Goal: Task Accomplishment & Management: Manage account settings

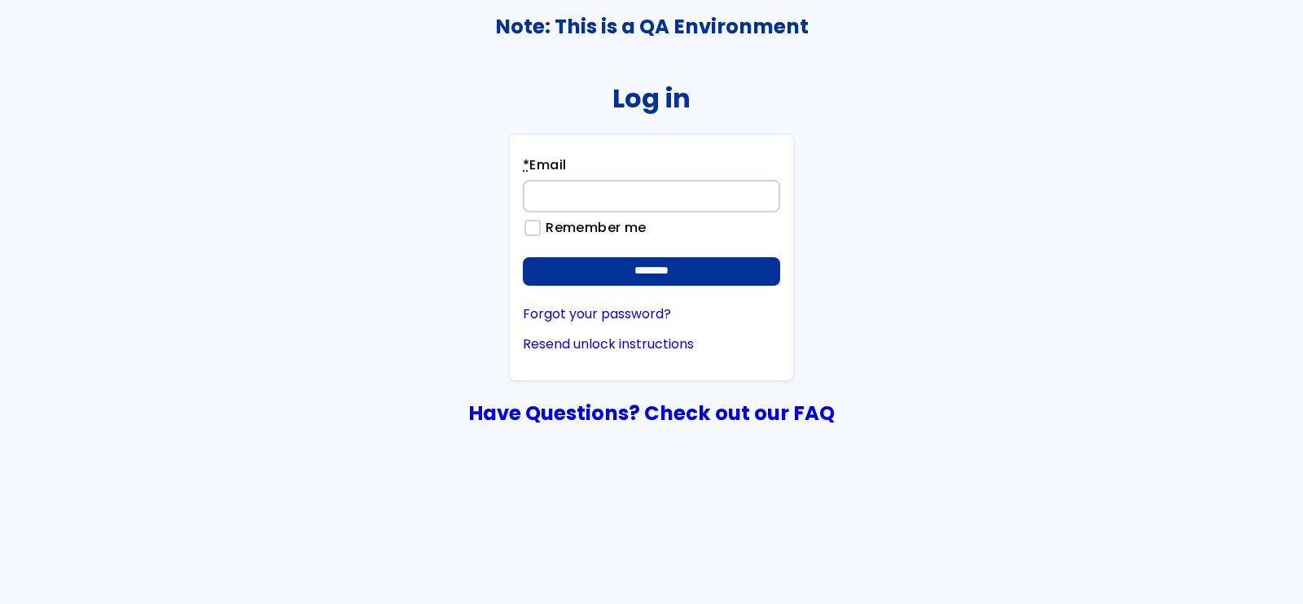
type input "**********"
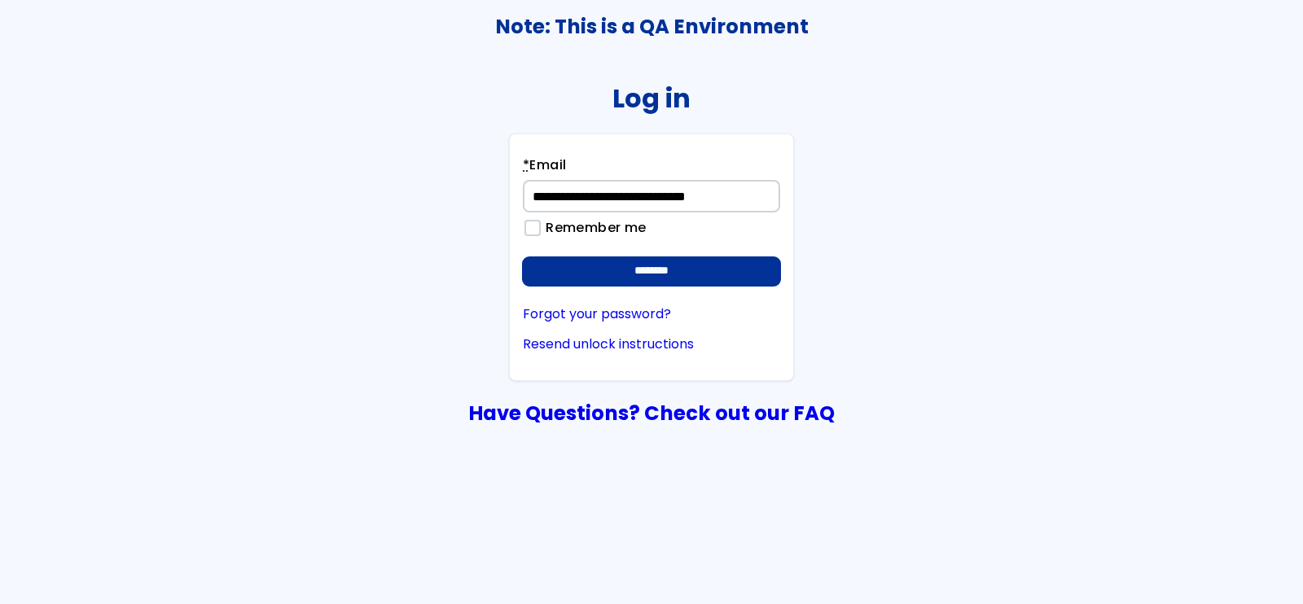
click at [651, 257] on input "********" at bounding box center [651, 271] width 257 height 29
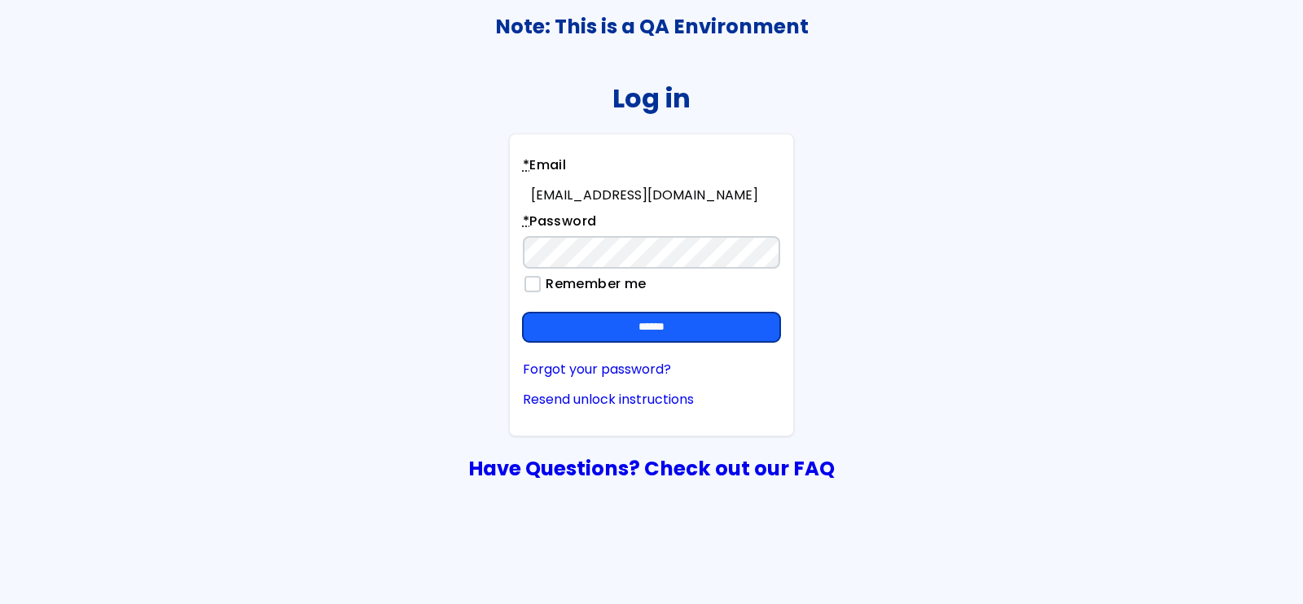
click at [708, 332] on input "******" at bounding box center [651, 327] width 257 height 29
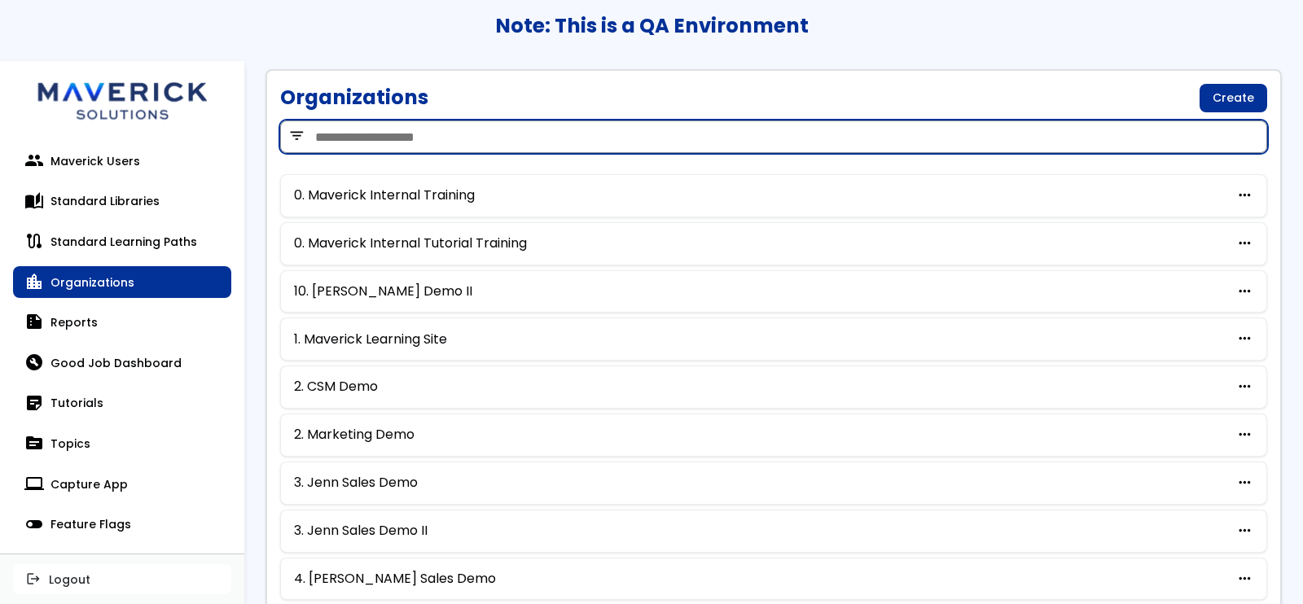
click at [373, 132] on input "search" at bounding box center [773, 136] width 987 height 33
type input "***"
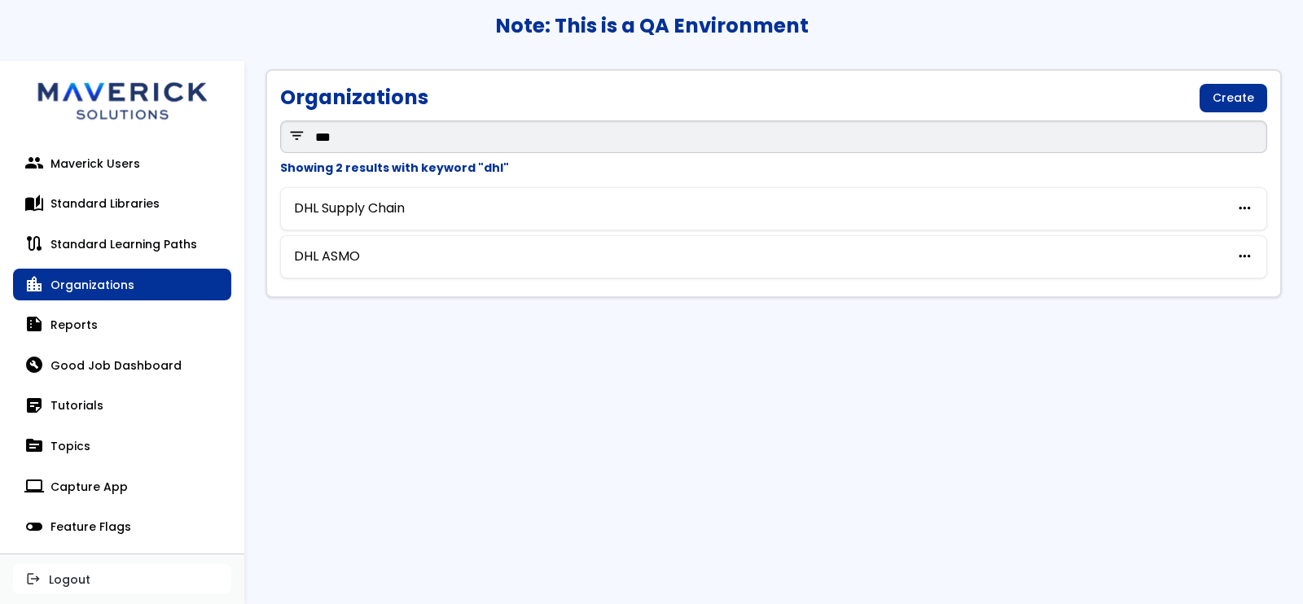
click at [384, 185] on div "Organizations Create filter_list *** Showing 2 results with keyword "dhl" DHL S…" at bounding box center [773, 183] width 1016 height 229
click at [378, 201] on link "DHL Supply Chain" at bounding box center [349, 208] width 111 height 15
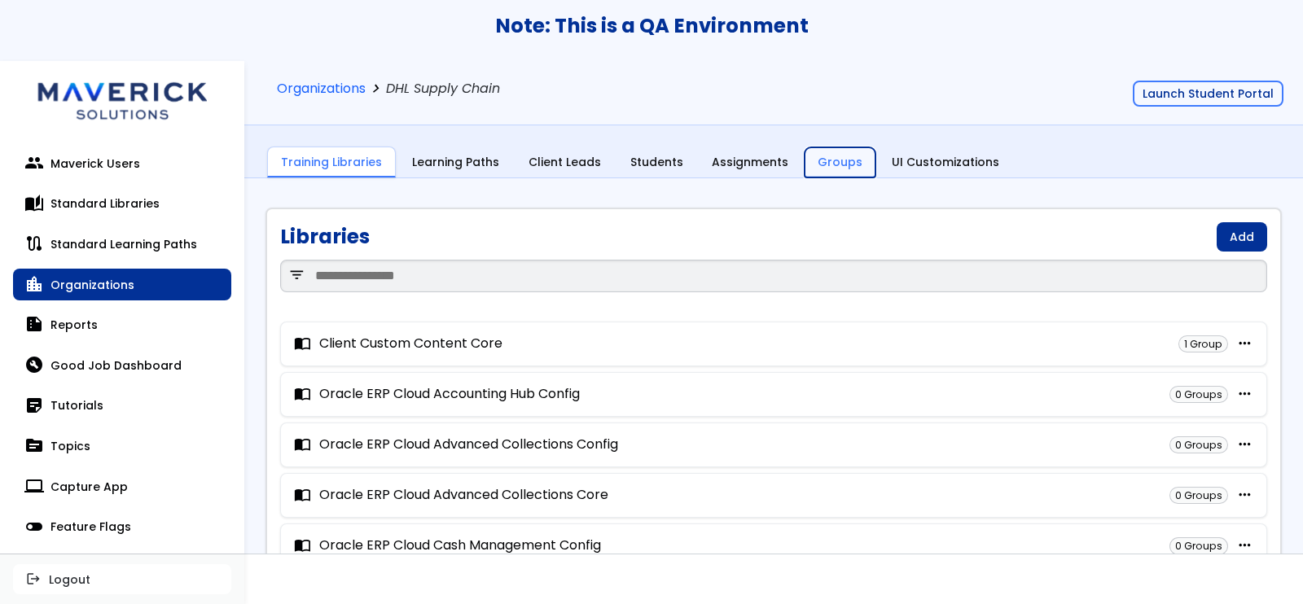
click at [828, 164] on link "Groups" at bounding box center [839, 162] width 71 height 31
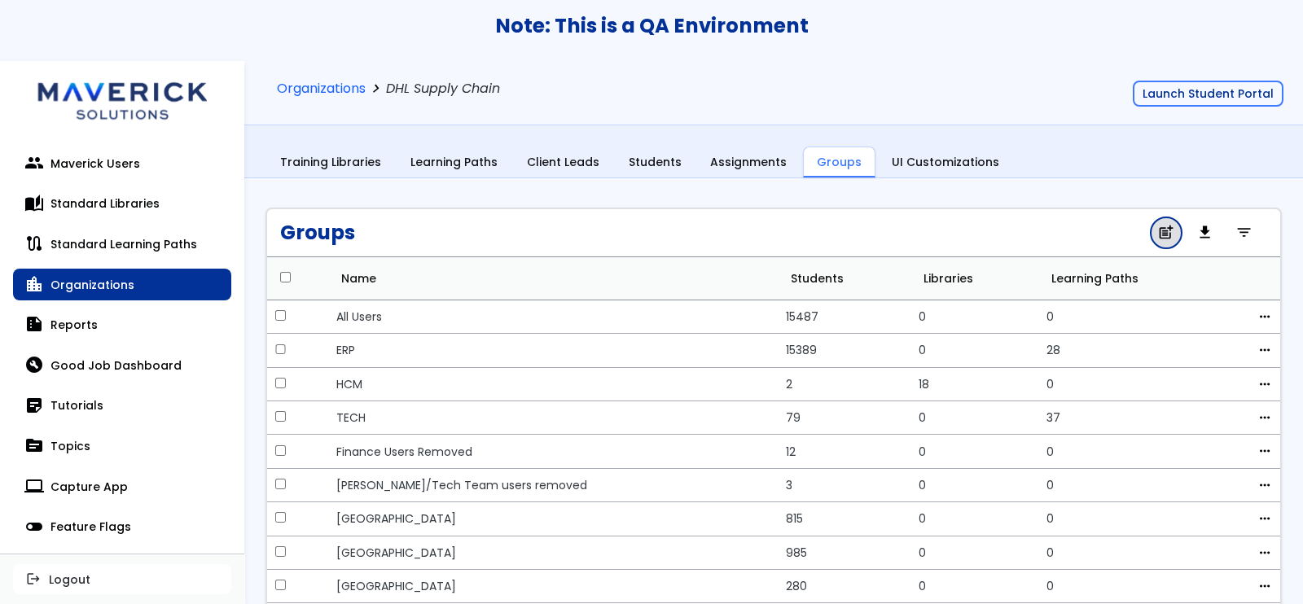
click at [1157, 230] on span "post_add" at bounding box center [1165, 233] width 17 height 11
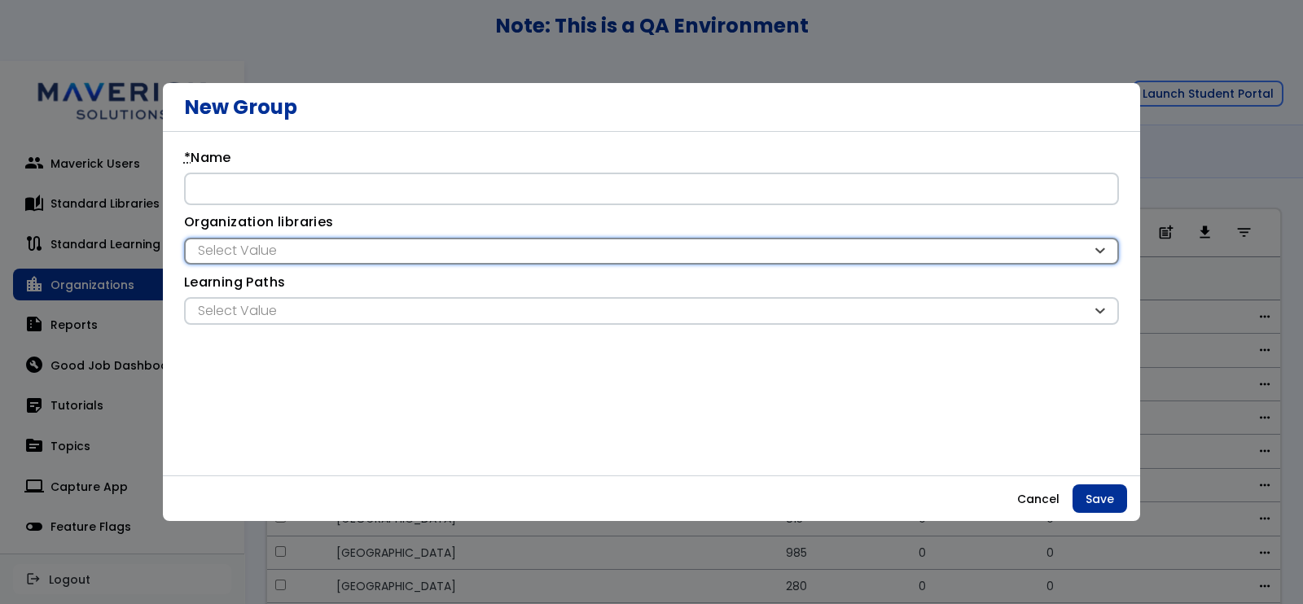
click at [528, 258] on div "Select Value" at bounding box center [643, 251] width 898 height 18
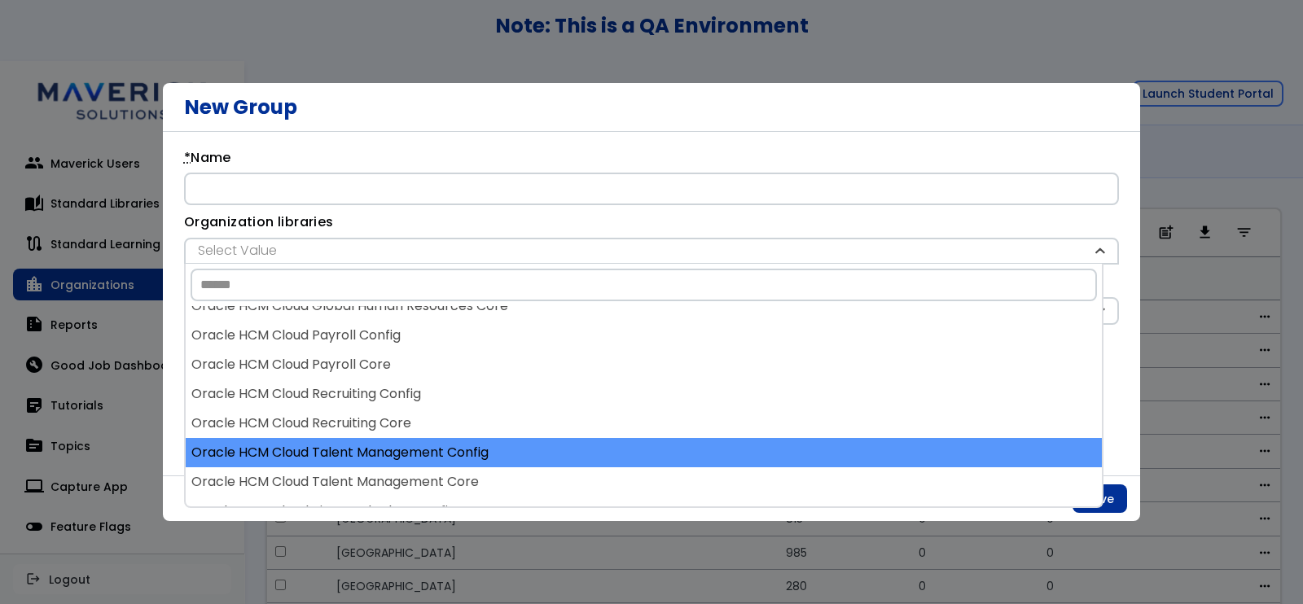
scroll to position [1440, 0]
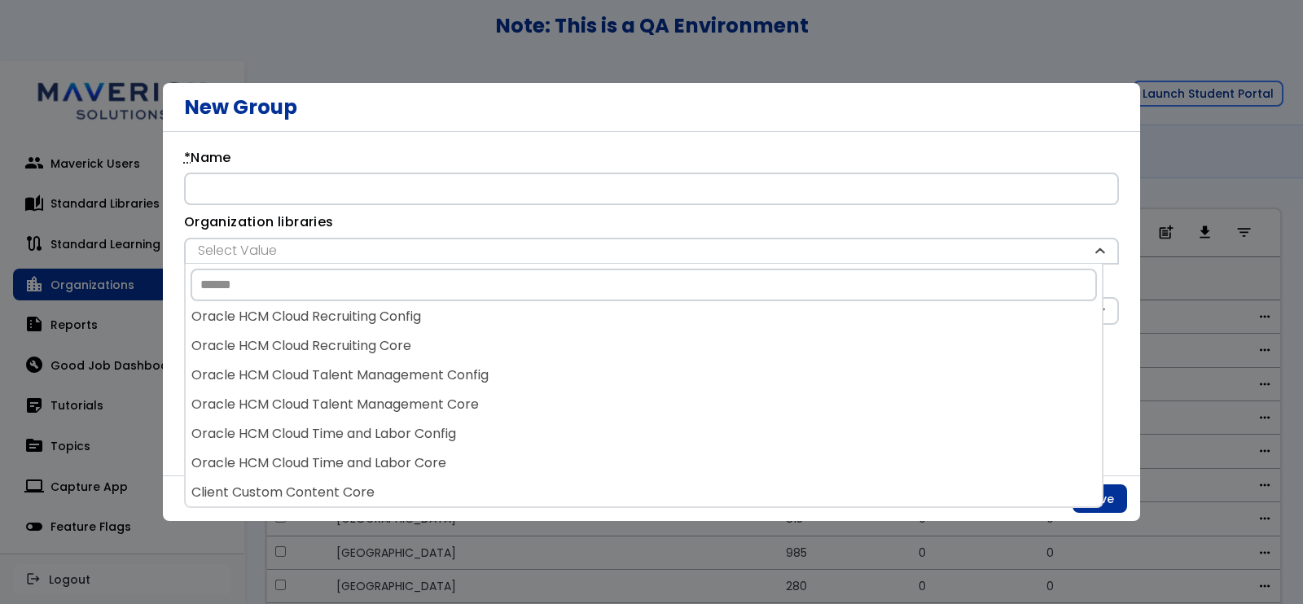
click at [1122, 344] on div "**********" at bounding box center [651, 304] width 977 height 344
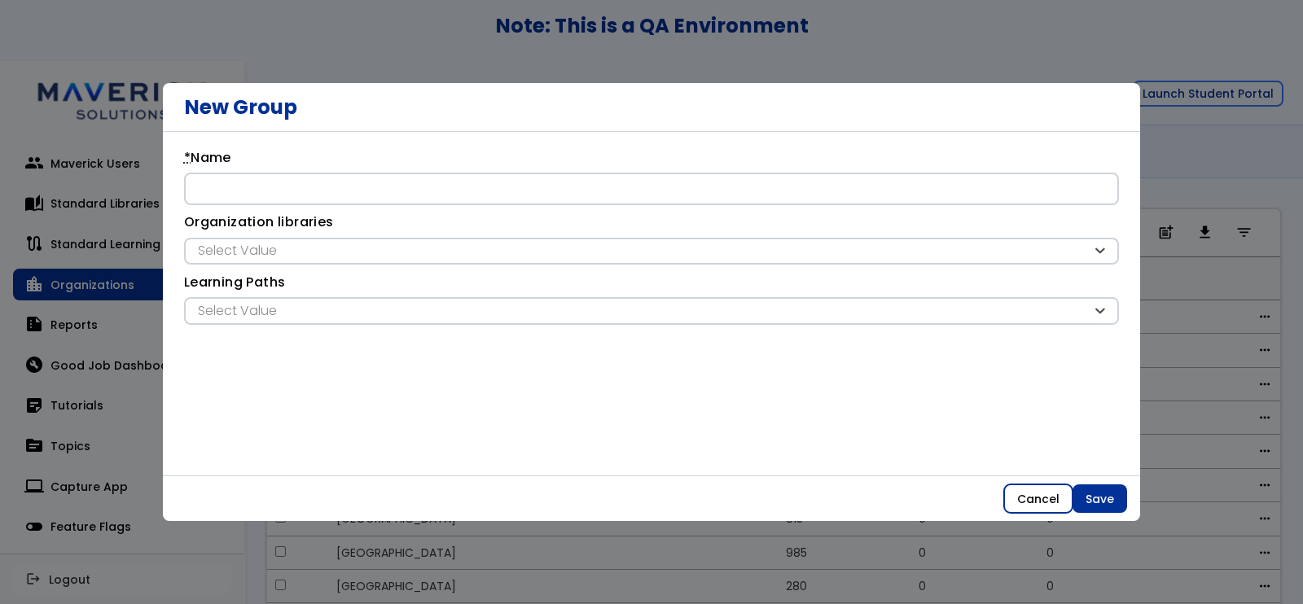
click at [1040, 494] on button "Cancel" at bounding box center [1038, 498] width 68 height 29
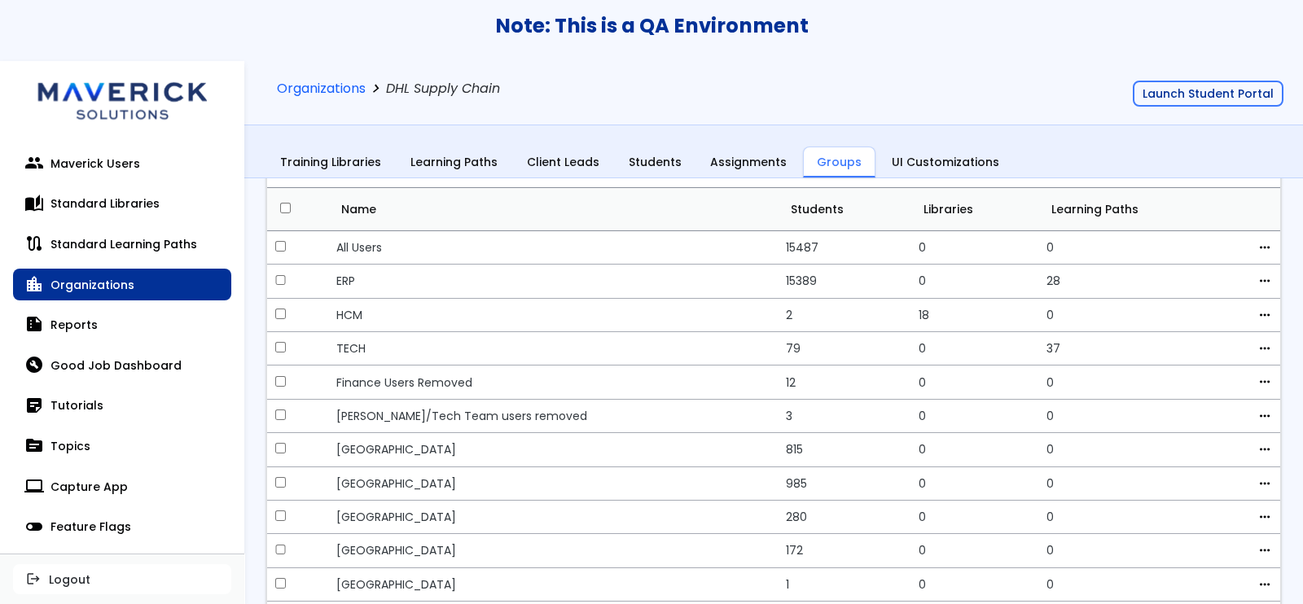
scroll to position [101, 0]
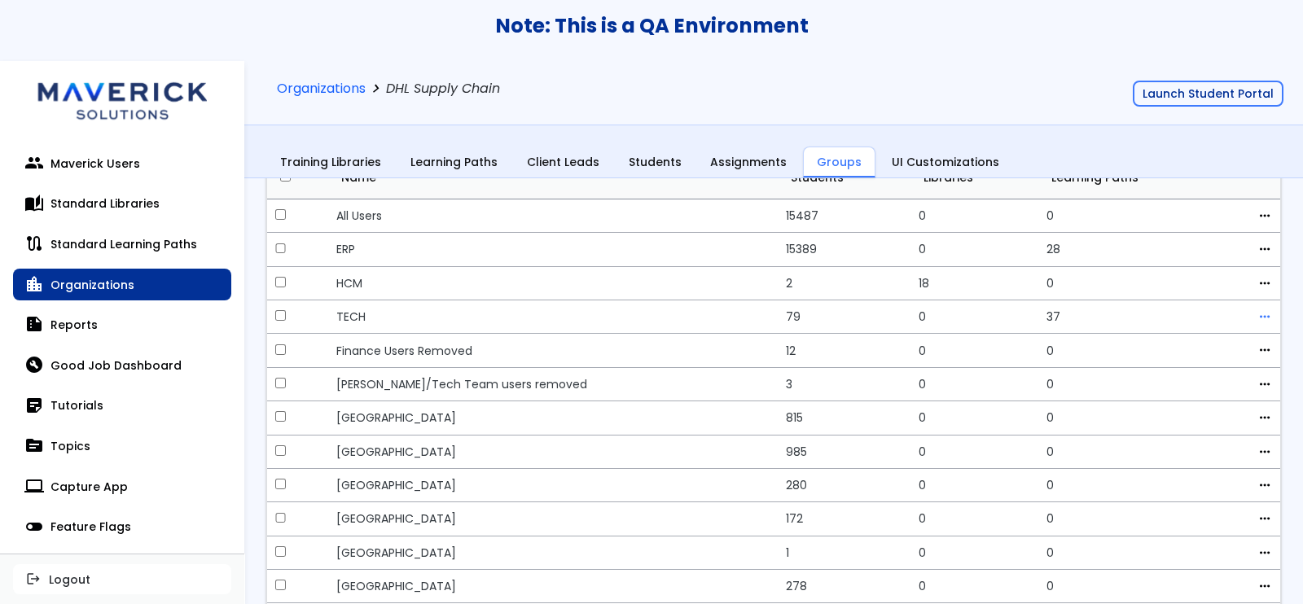
click at [1257, 314] on span "more_horiz" at bounding box center [1264, 316] width 15 height 13
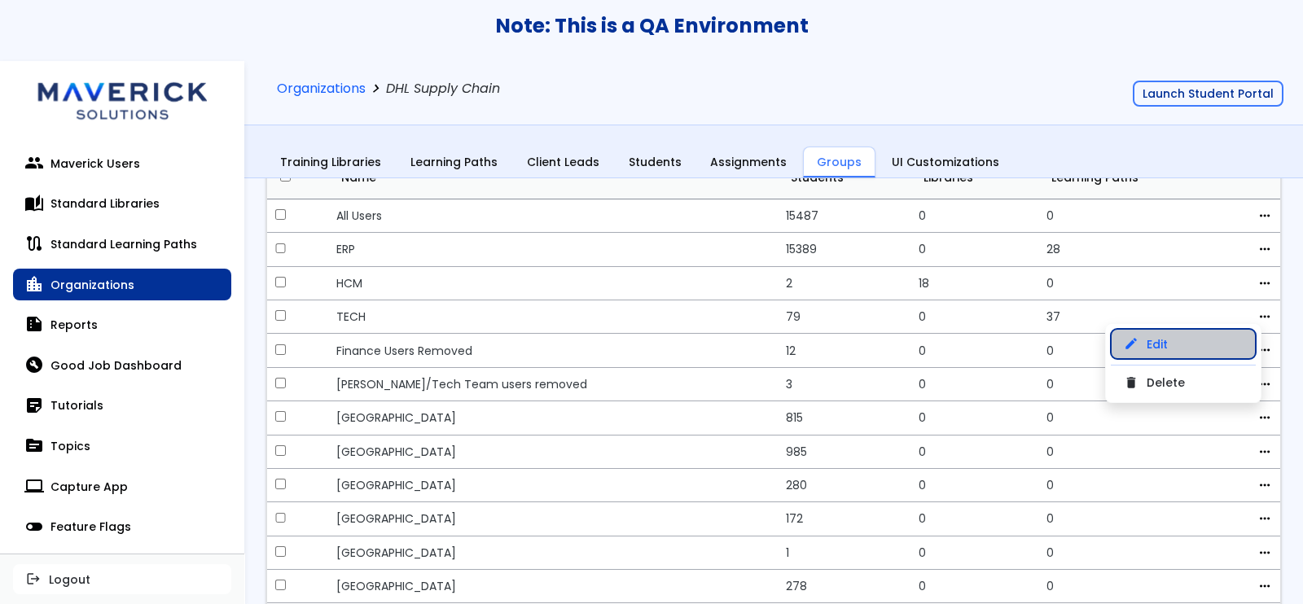
click at [1225, 344] on link "edit Edit" at bounding box center [1182, 343] width 145 height 29
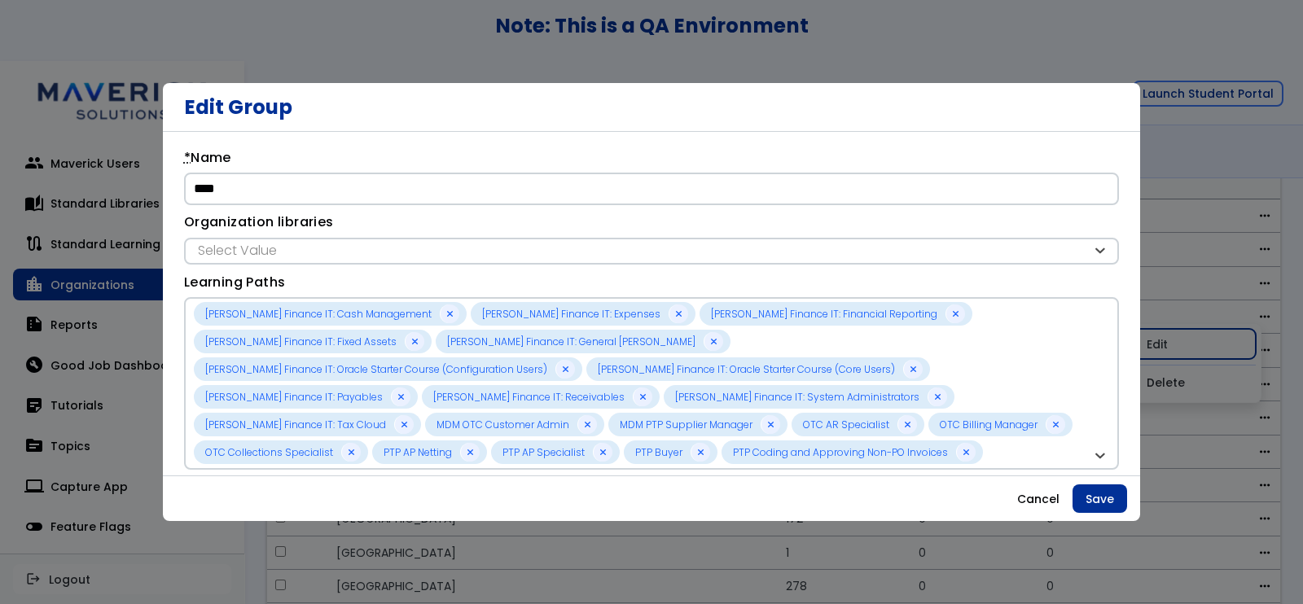
scroll to position [54, 0]
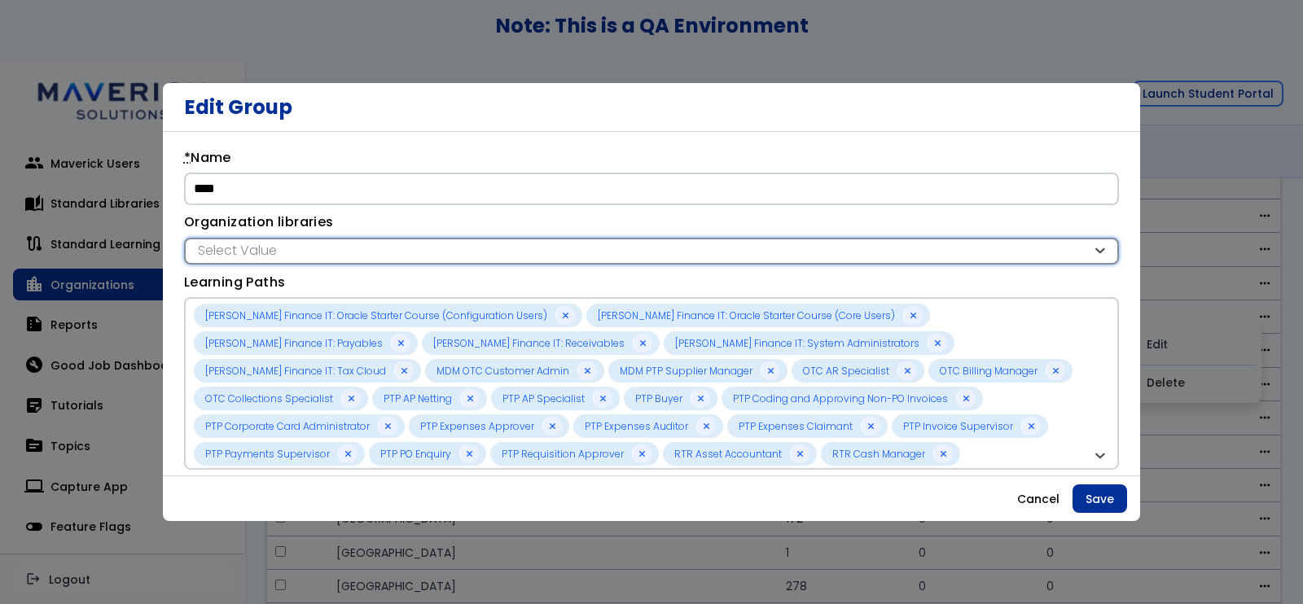
click at [596, 253] on div "Select Value" at bounding box center [643, 251] width 898 height 18
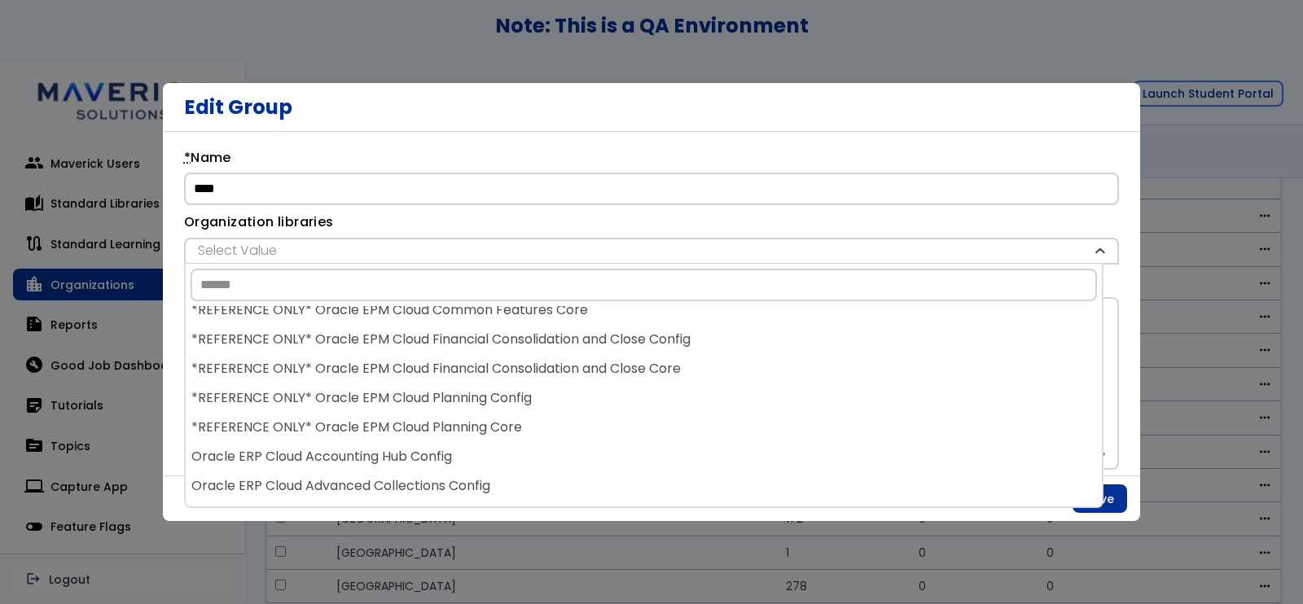
scroll to position [203, 0]
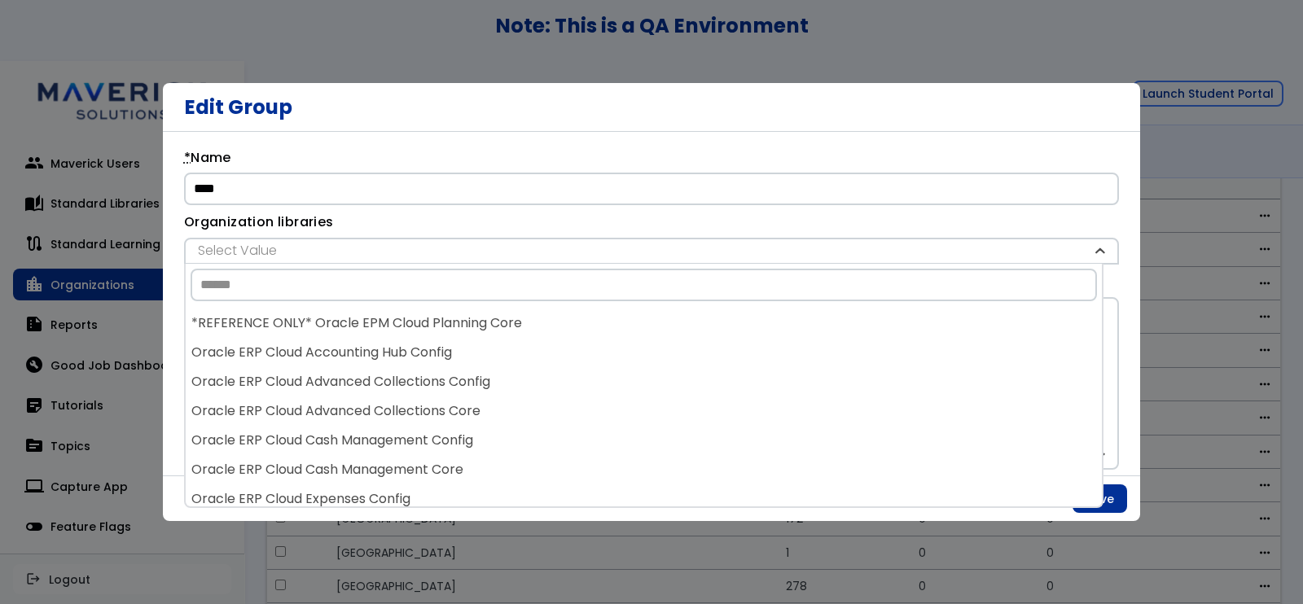
click at [1194, 335] on div at bounding box center [651, 302] width 1303 height 604
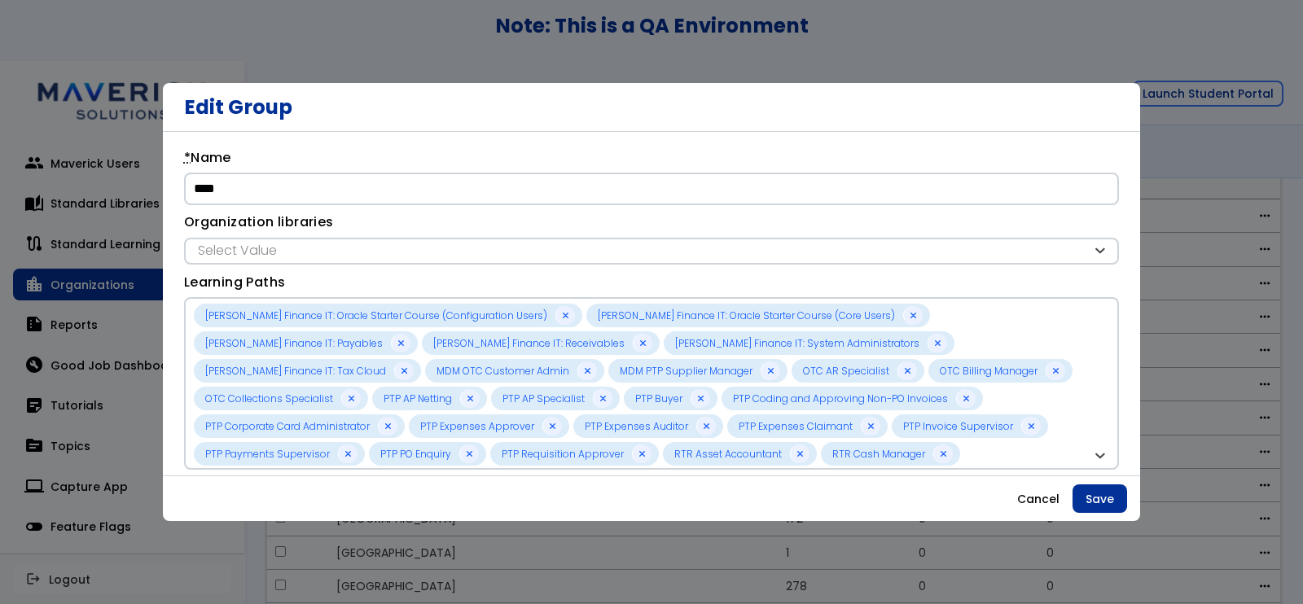
drag, startPoint x: 1267, startPoint y: 94, endPoint x: 1115, endPoint y: 286, distance: 244.6
click at [1266, 95] on div at bounding box center [651, 302] width 1303 height 604
click at [1040, 502] on button "Cancel" at bounding box center [1038, 498] width 68 height 29
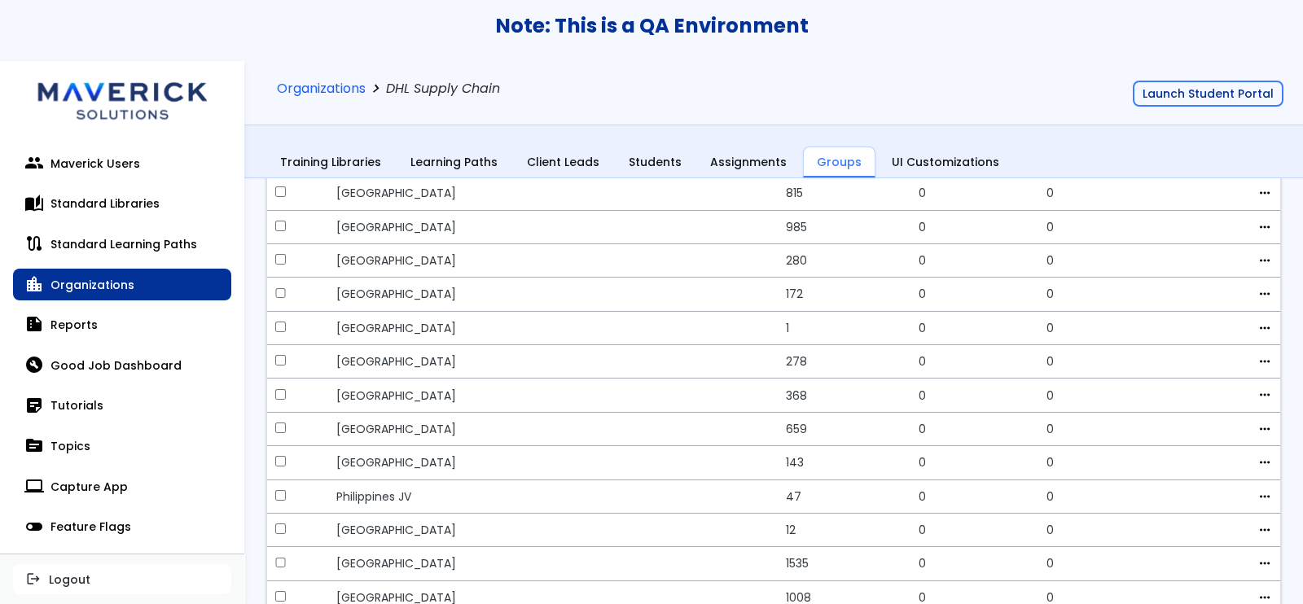
scroll to position [0, 0]
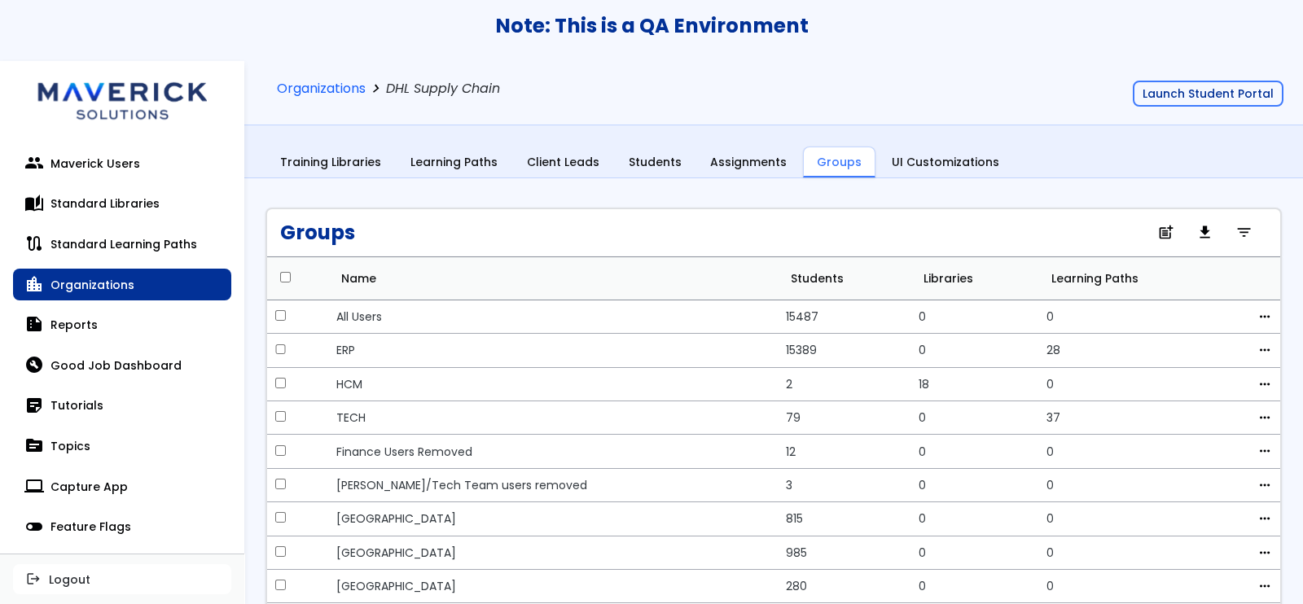
click at [151, 278] on link "location_city Organizations" at bounding box center [122, 285] width 218 height 33
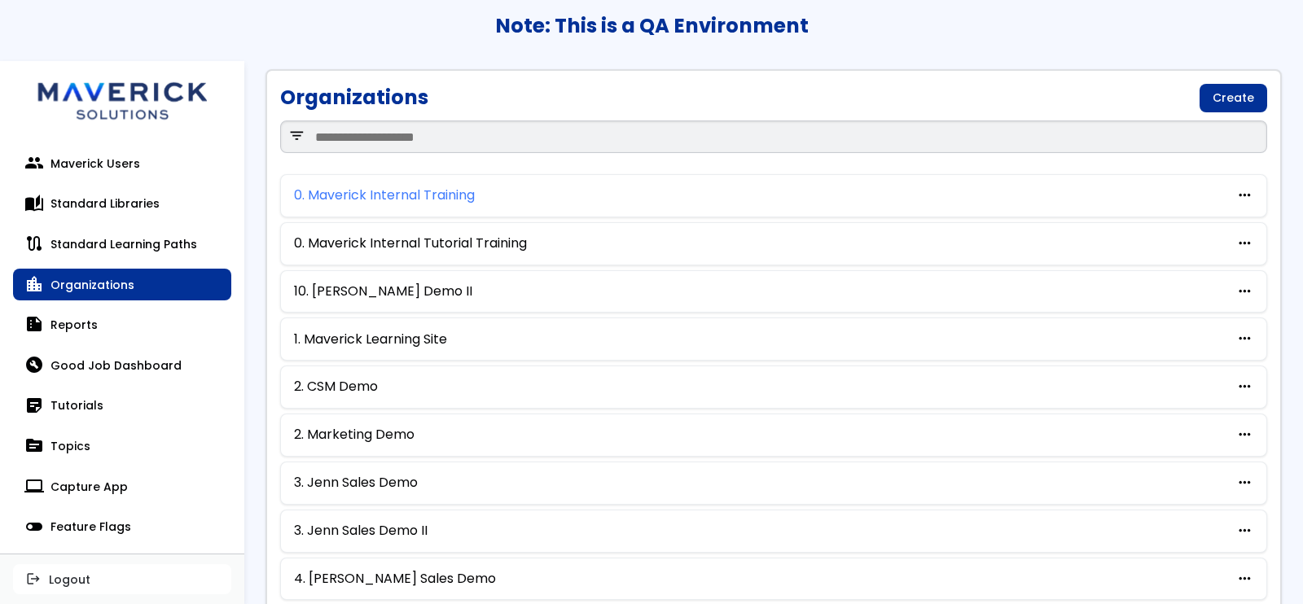
click at [441, 189] on link "0. Maverick Internal Training" at bounding box center [384, 195] width 181 height 15
click at [1236, 332] on span "more_horiz" at bounding box center [1244, 338] width 17 height 15
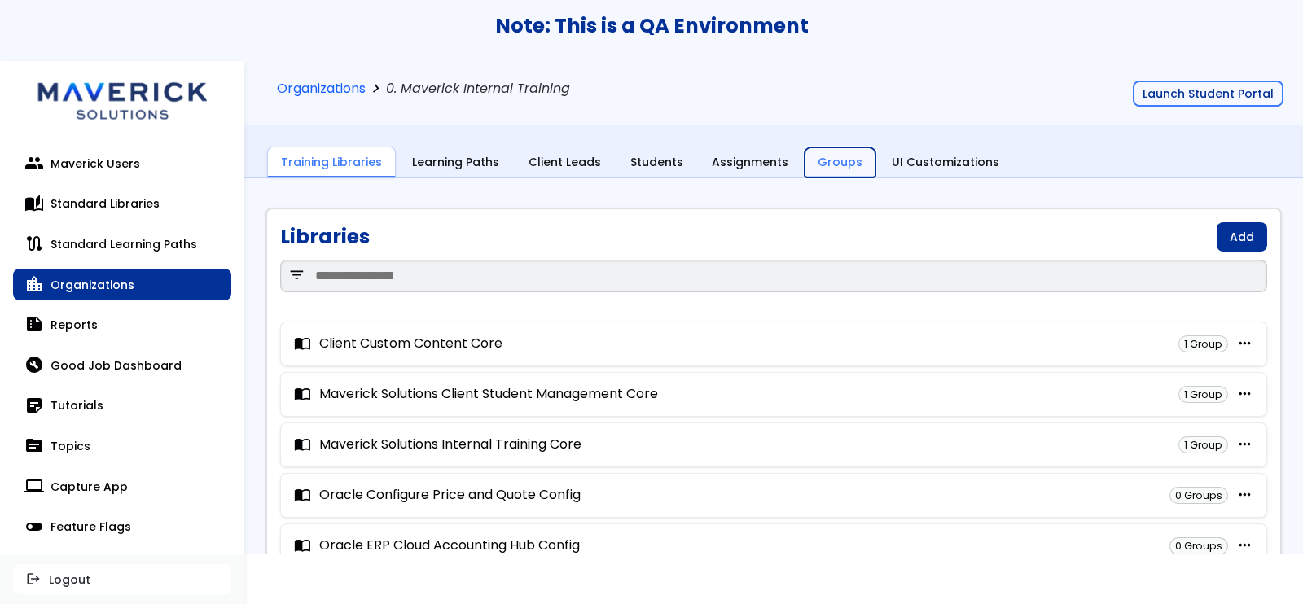
click at [808, 164] on link "Groups" at bounding box center [839, 162] width 71 height 31
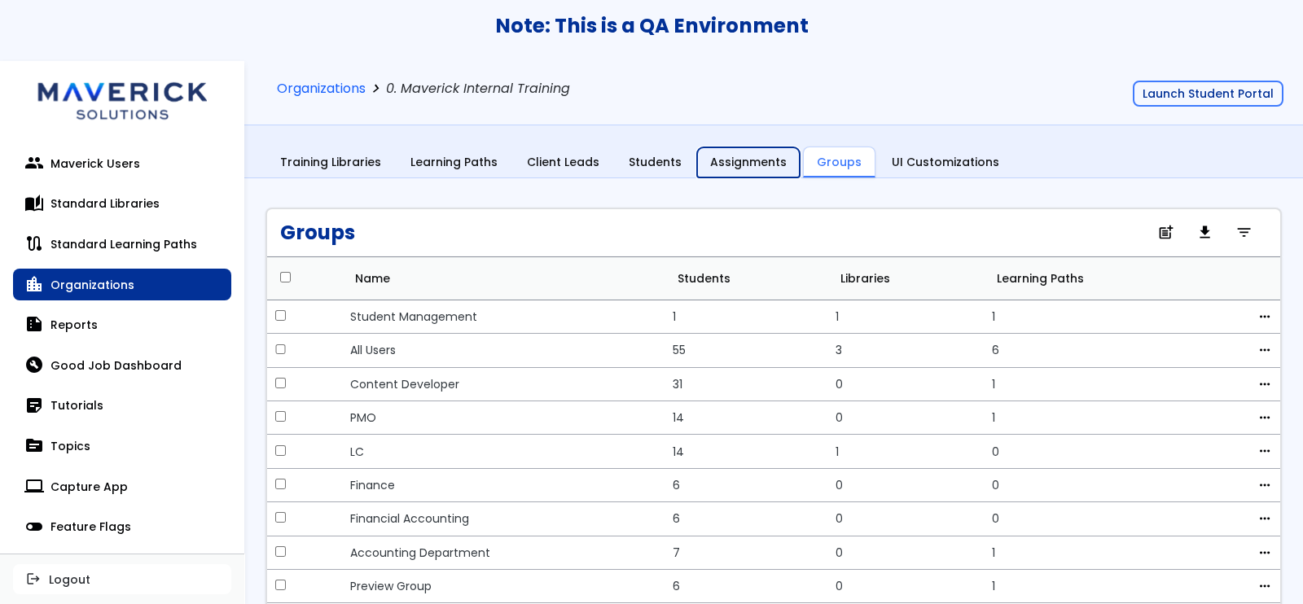
click at [742, 158] on link "Assignments" at bounding box center [748, 162] width 103 height 31
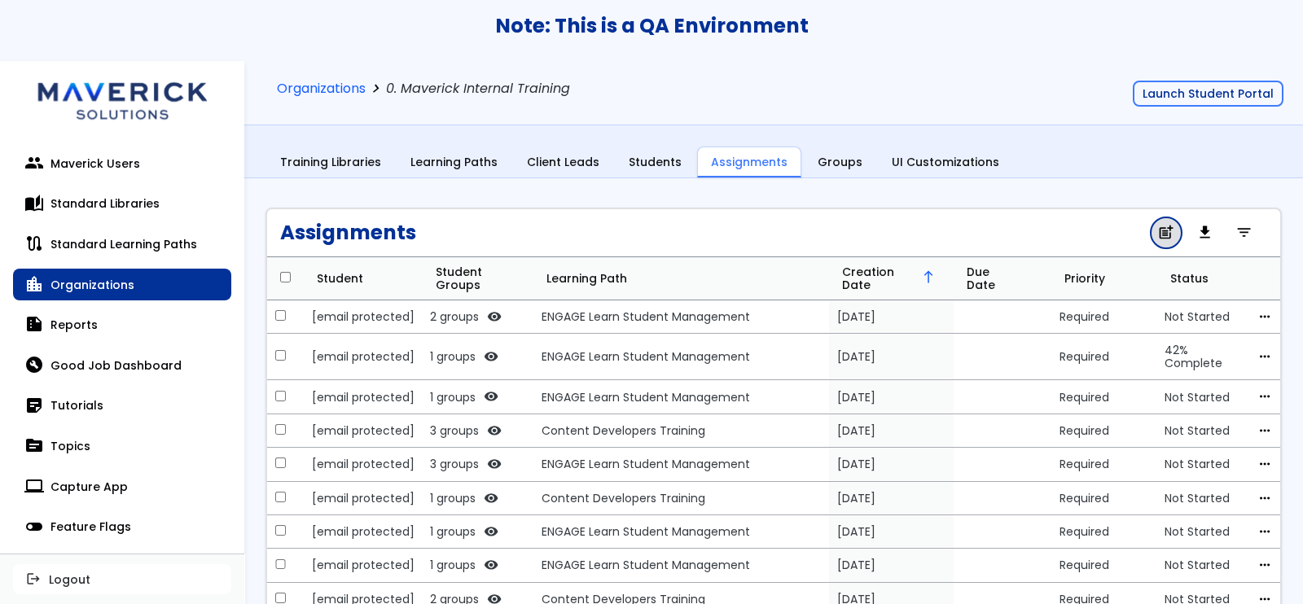
click at [1157, 236] on span "post_add" at bounding box center [1165, 233] width 17 height 11
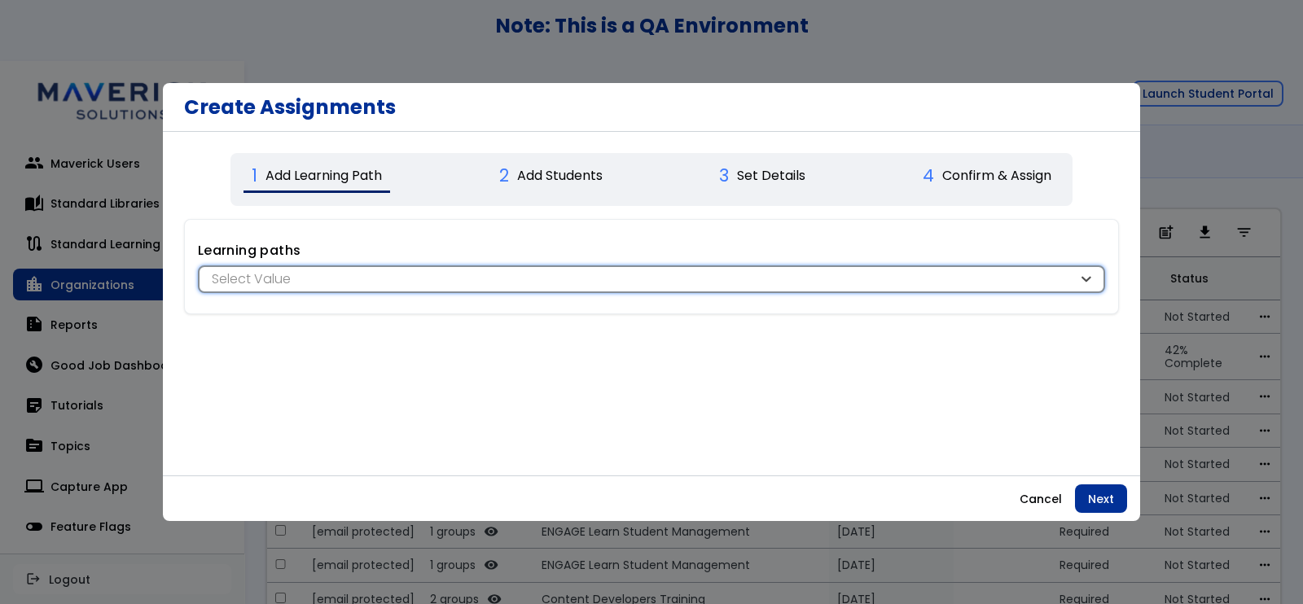
click at [957, 274] on div "Select Value" at bounding box center [643, 279] width 870 height 18
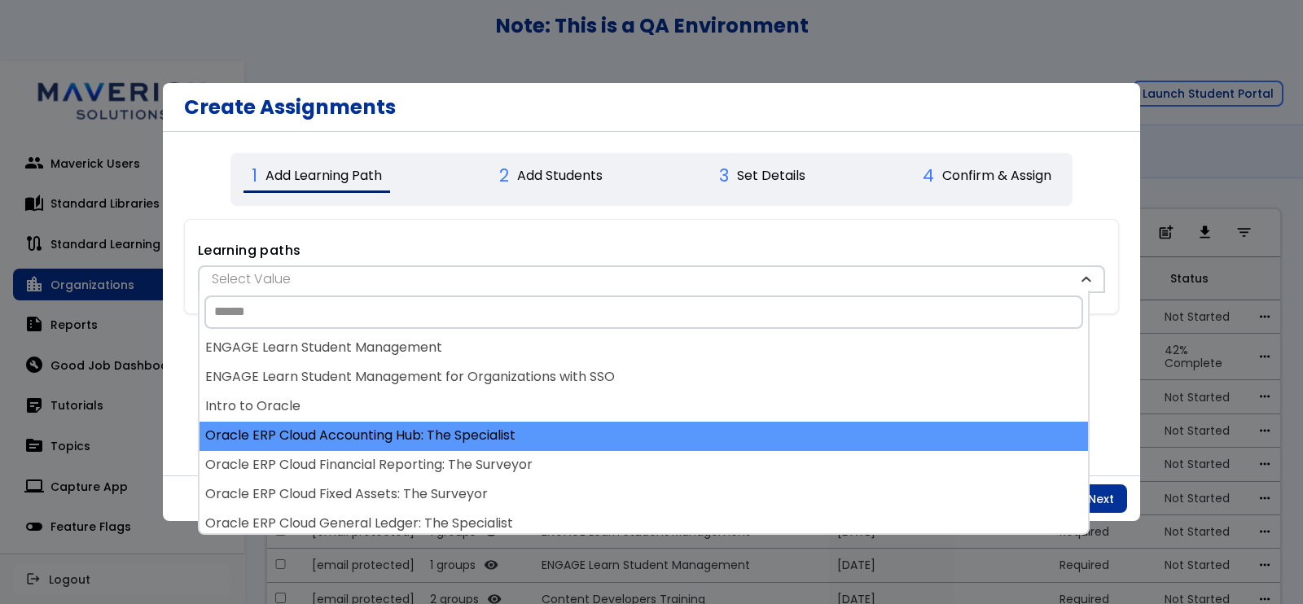
scroll to position [151, 0]
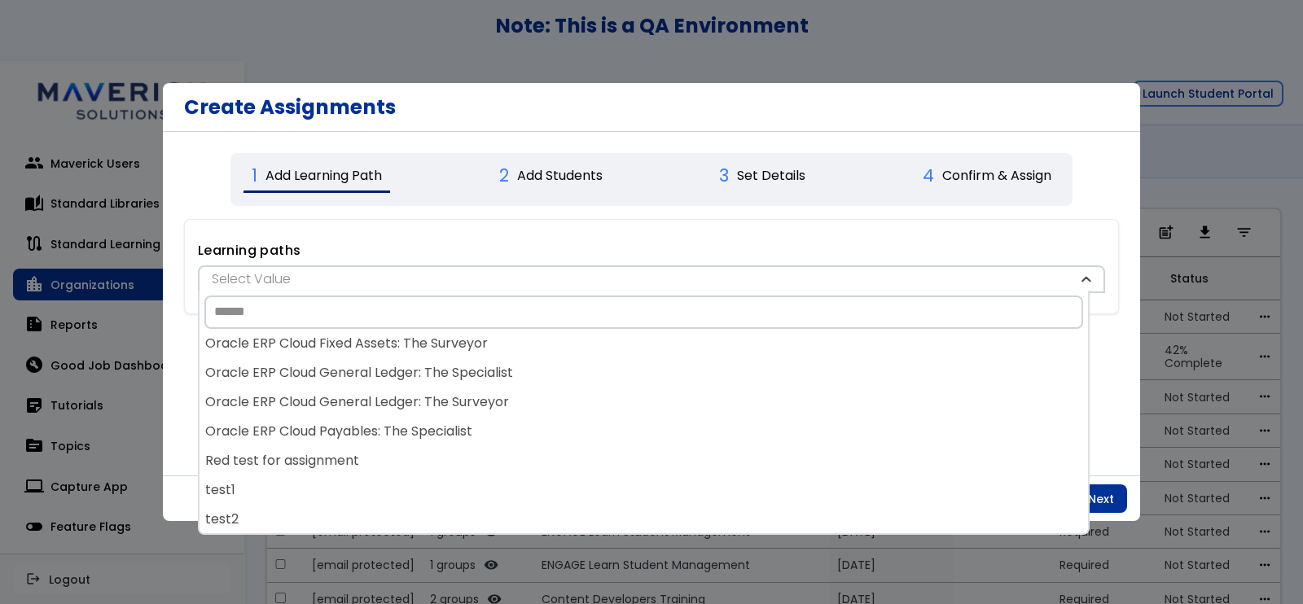
click at [1104, 350] on div "**********" at bounding box center [651, 304] width 977 height 344
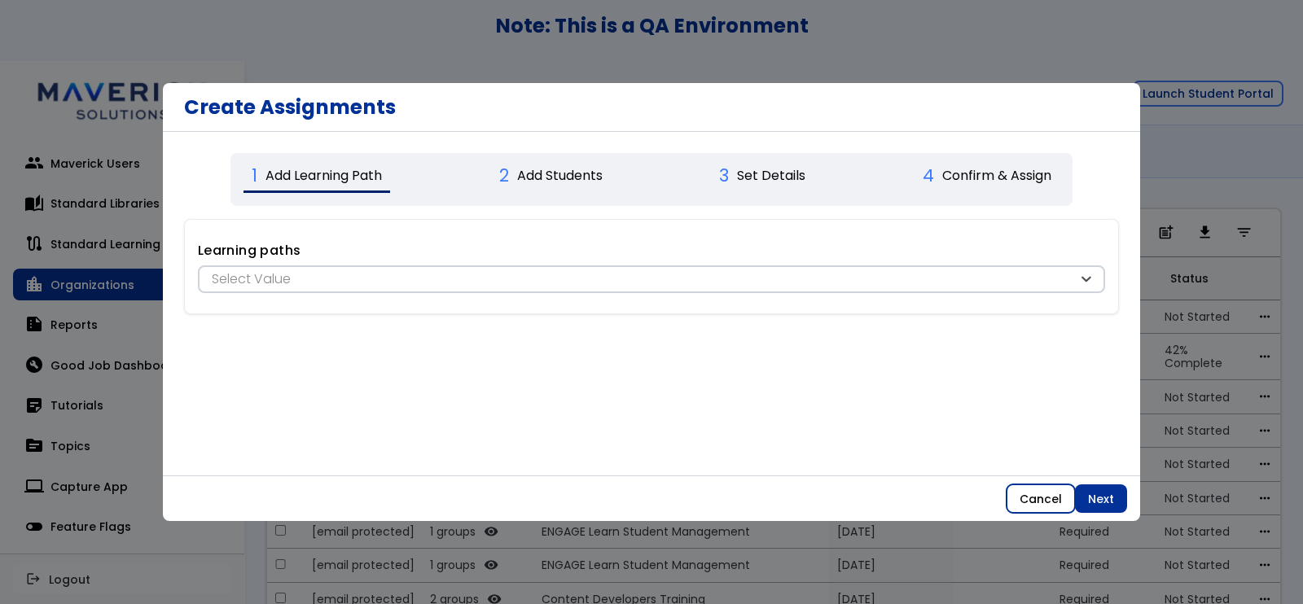
click at [1040, 500] on button "Cancel" at bounding box center [1040, 498] width 68 height 29
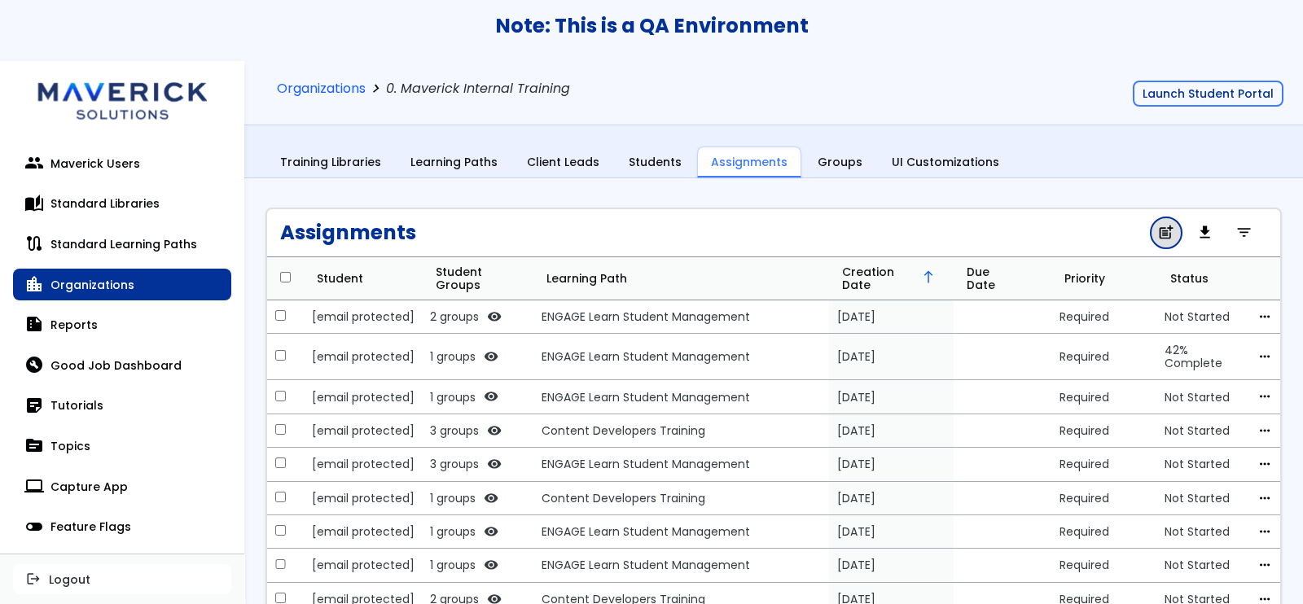
click at [1157, 231] on span "post_add" at bounding box center [1165, 233] width 17 height 11
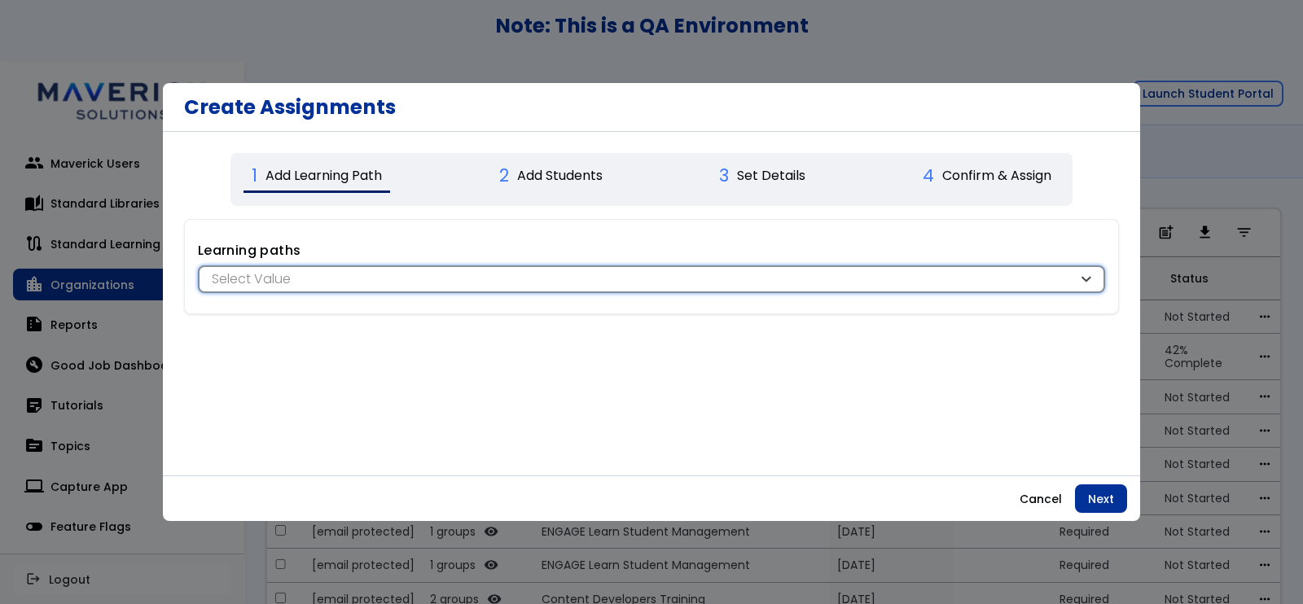
click at [816, 273] on div "Select Value" at bounding box center [643, 279] width 870 height 18
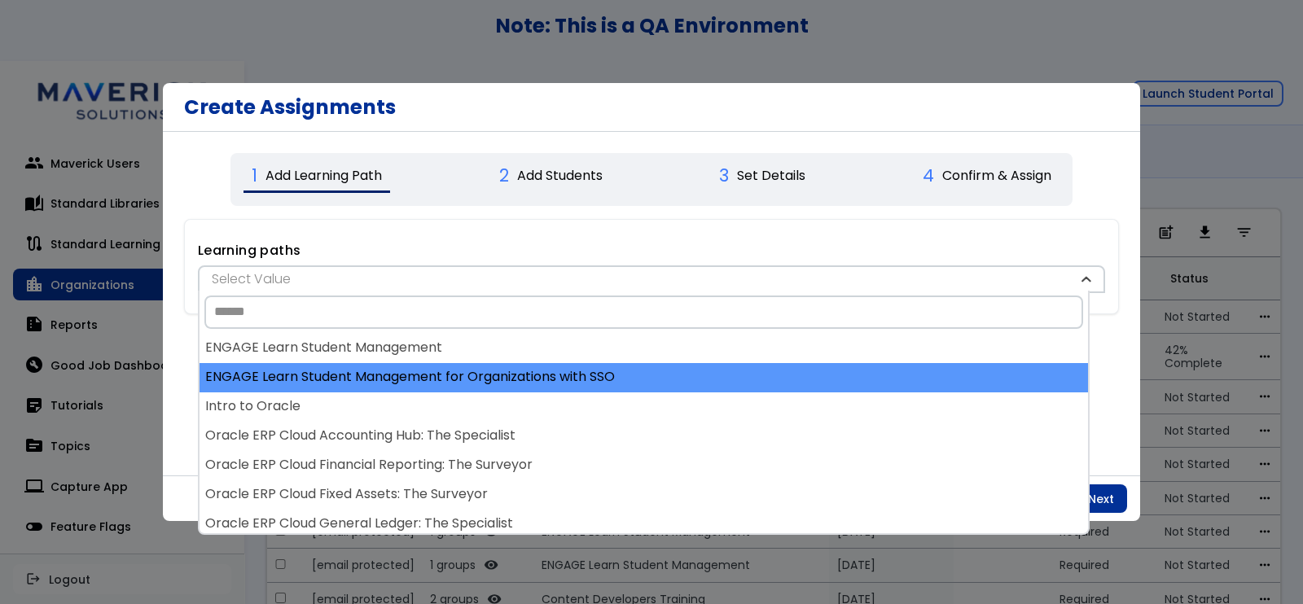
click at [611, 364] on div "ENGAGE Learn Student Management for Organizations with SSO" at bounding box center [643, 377] width 888 height 29
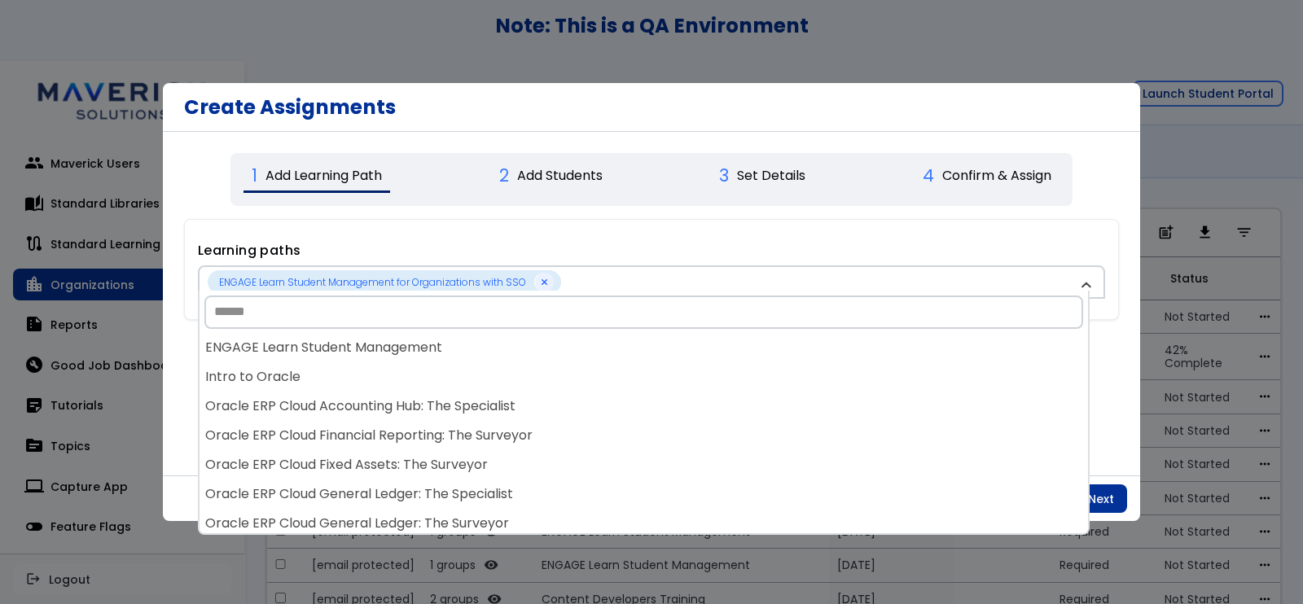
click at [611, 364] on div "Intro to Oracle" at bounding box center [643, 377] width 888 height 29
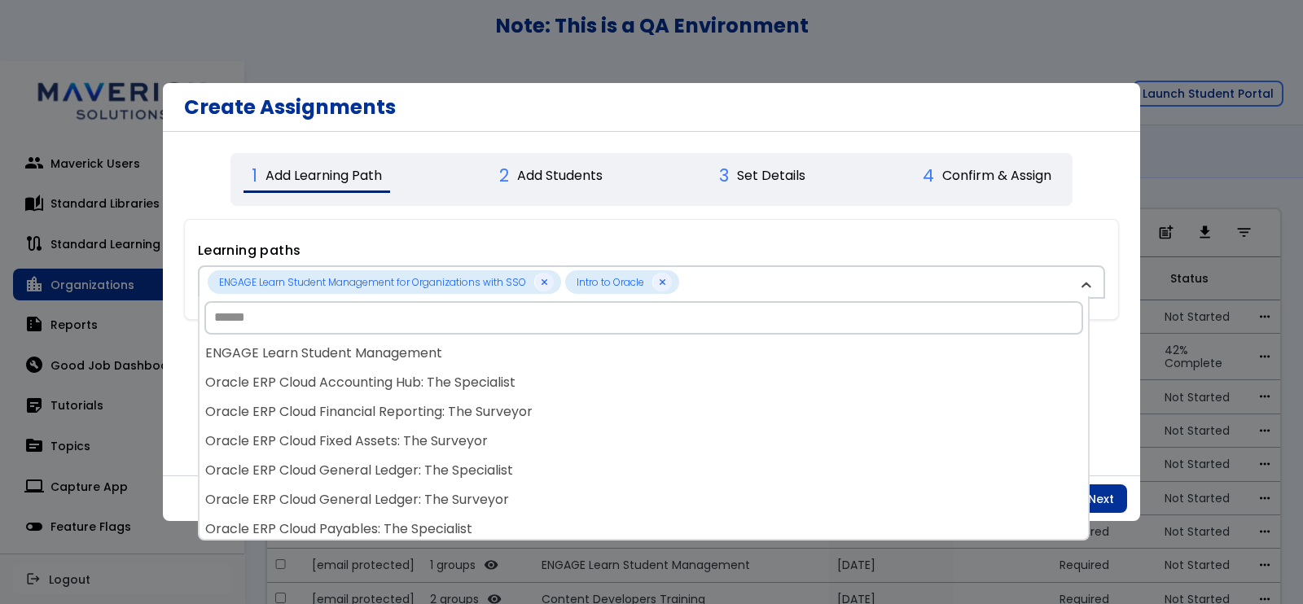
click at [611, 364] on div "ENGAGE Learn Student Management" at bounding box center [643, 353] width 888 height 29
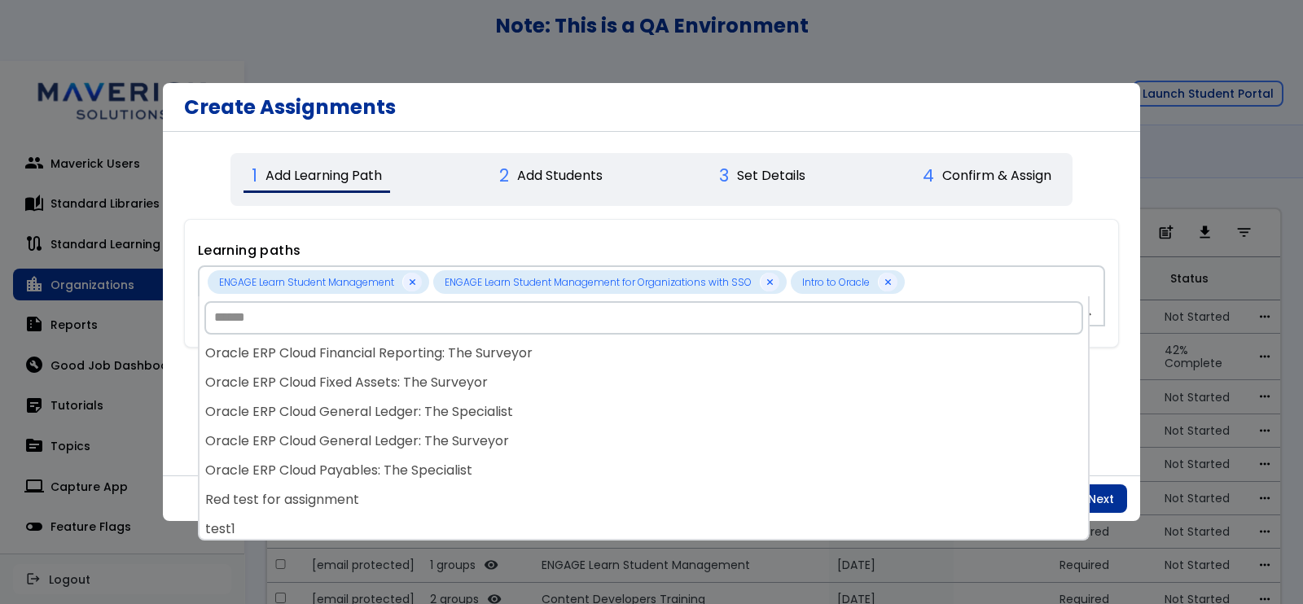
click at [611, 364] on div "Oracle ERP Cloud Financial Reporting: The Surveyor" at bounding box center [643, 353] width 888 height 29
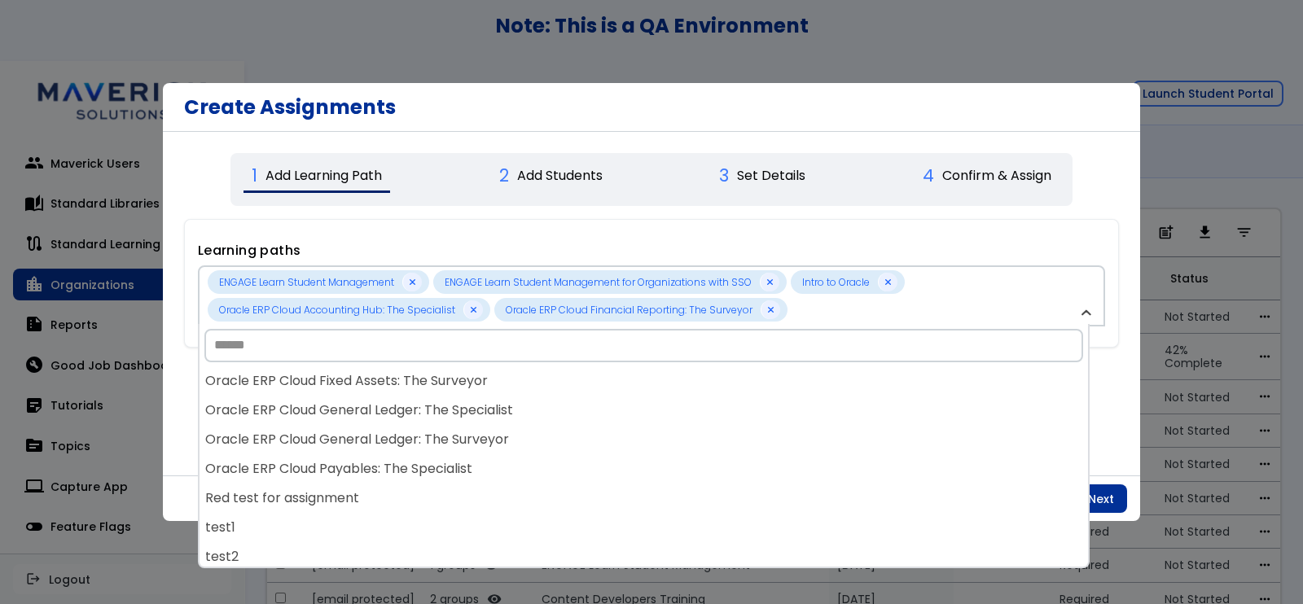
click at [611, 364] on div "ENGAGE Learn Student Management ENGAGE Learn Student Management for Organizatio…" at bounding box center [643, 446] width 891 height 244
click at [611, 364] on div at bounding box center [643, 345] width 888 height 42
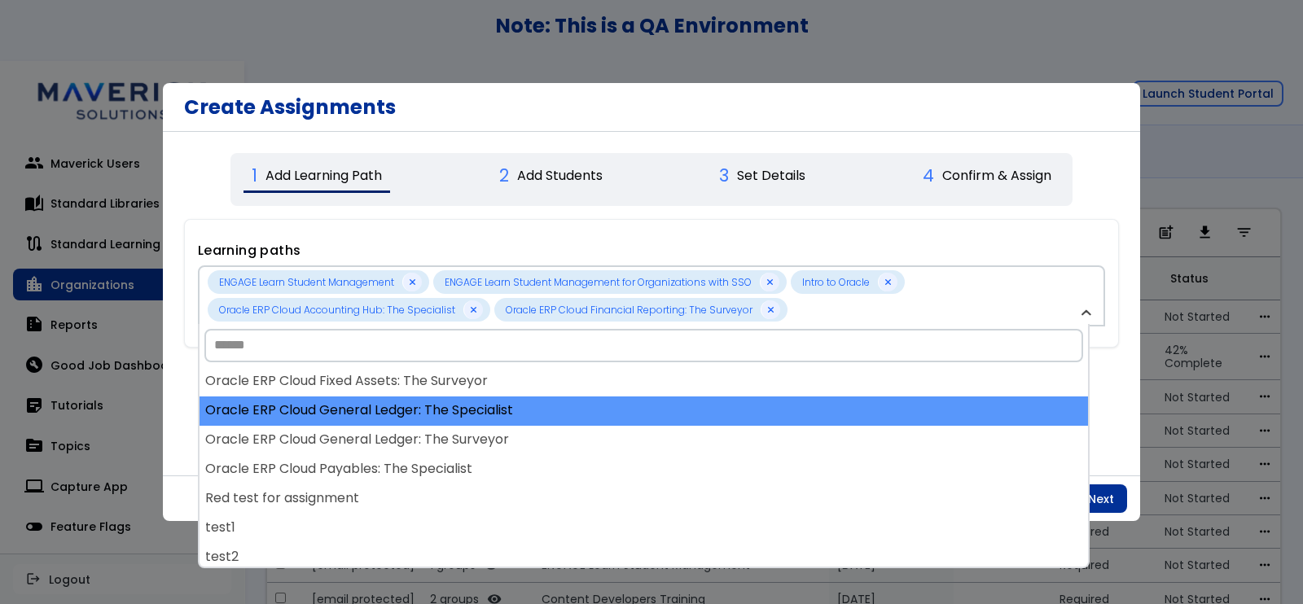
click at [607, 412] on div "Oracle ERP Cloud General Ledger: The Specialist" at bounding box center [643, 410] width 888 height 29
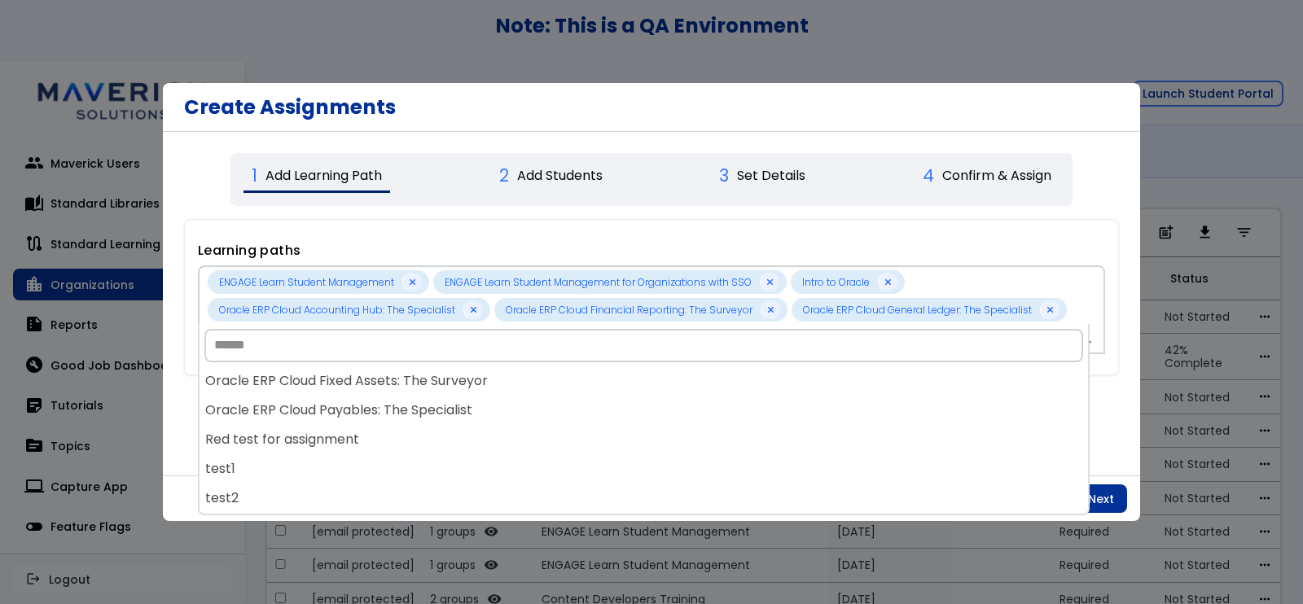
click at [607, 412] on div "Oracle ERP Cloud Payables: The Specialist" at bounding box center [643, 410] width 888 height 29
click at [607, 412] on div "Red test for assignment" at bounding box center [643, 410] width 888 height 29
click at [607, 412] on div "ENGAGE Learn Student Management ENGAGE Learn Student Management for Organizatio…" at bounding box center [643, 425] width 888 height 117
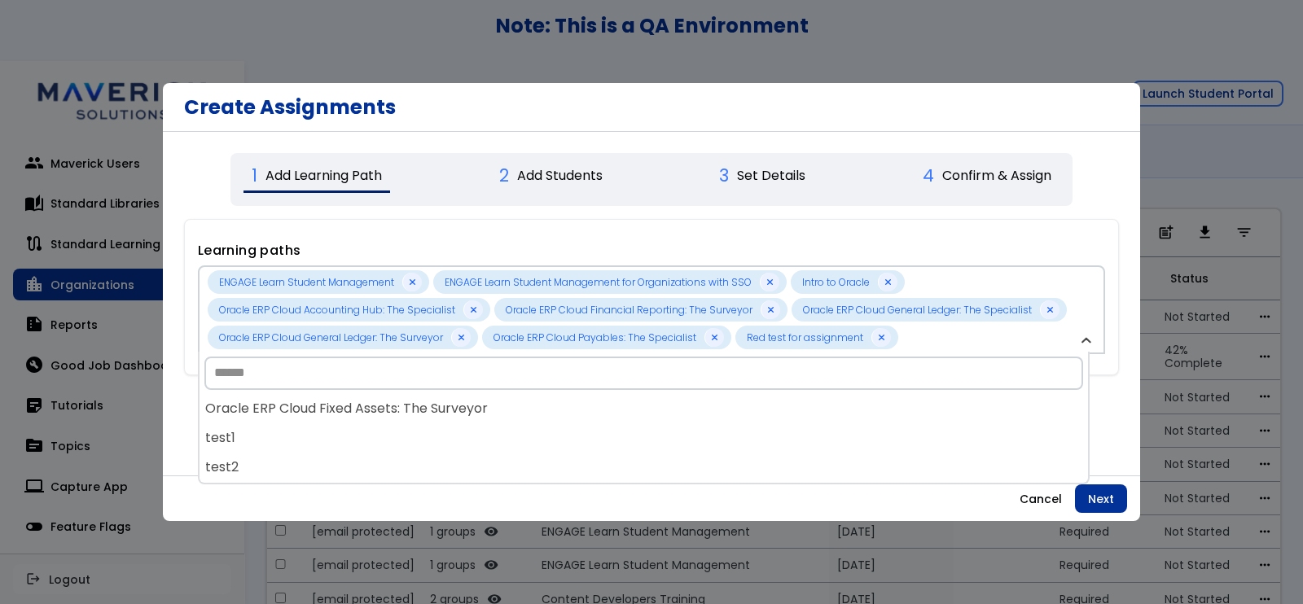
click at [607, 412] on div "Oracle ERP Cloud Fixed Assets: The Surveyor" at bounding box center [643, 409] width 888 height 29
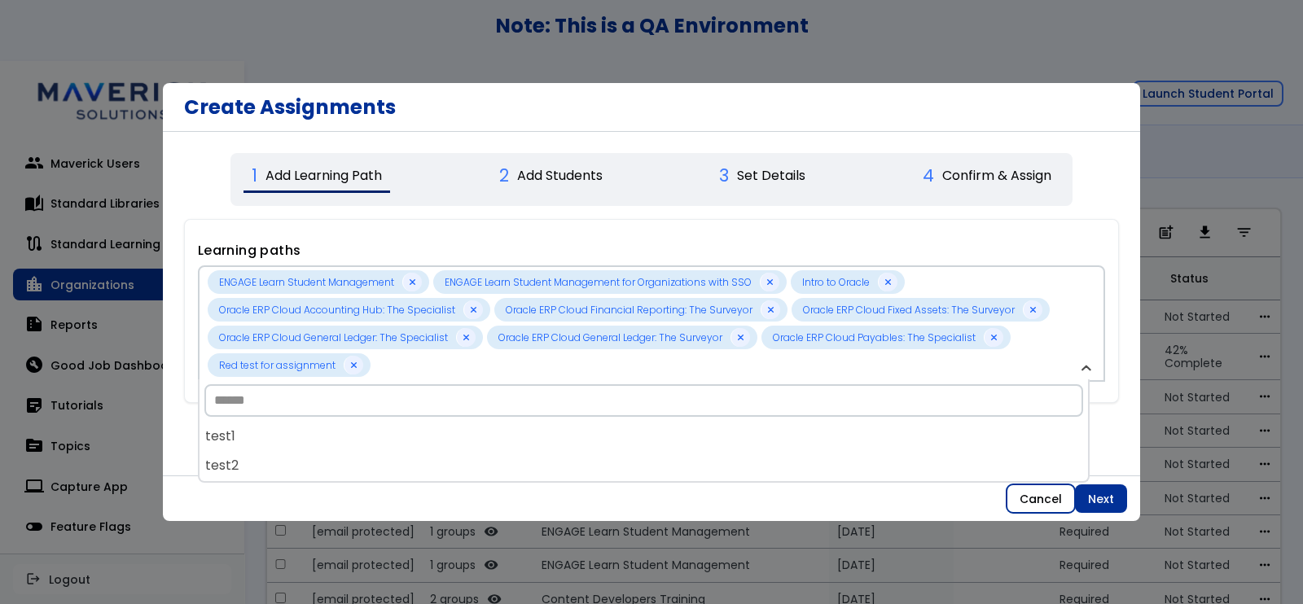
click at [1030, 493] on button "Cancel" at bounding box center [1040, 498] width 68 height 29
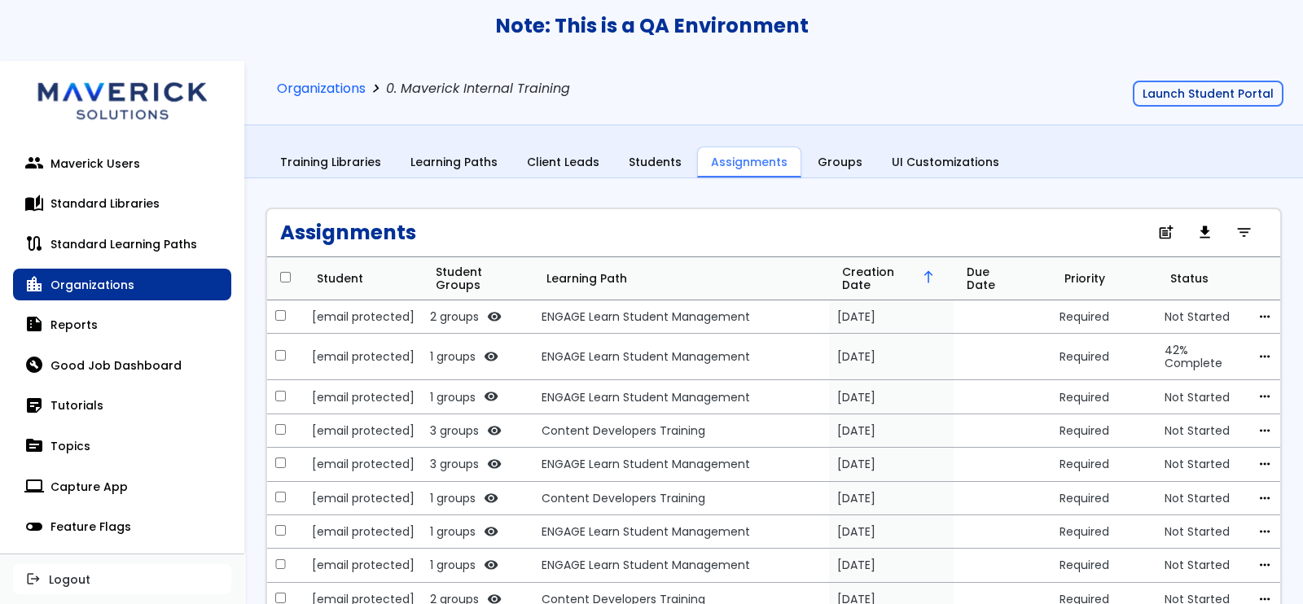
click at [303, 98] on div "Organizations chevron_right 0. Maverick Internal Training" at bounding box center [425, 95] width 296 height 28
click at [306, 92] on link "Organizations" at bounding box center [321, 88] width 89 height 15
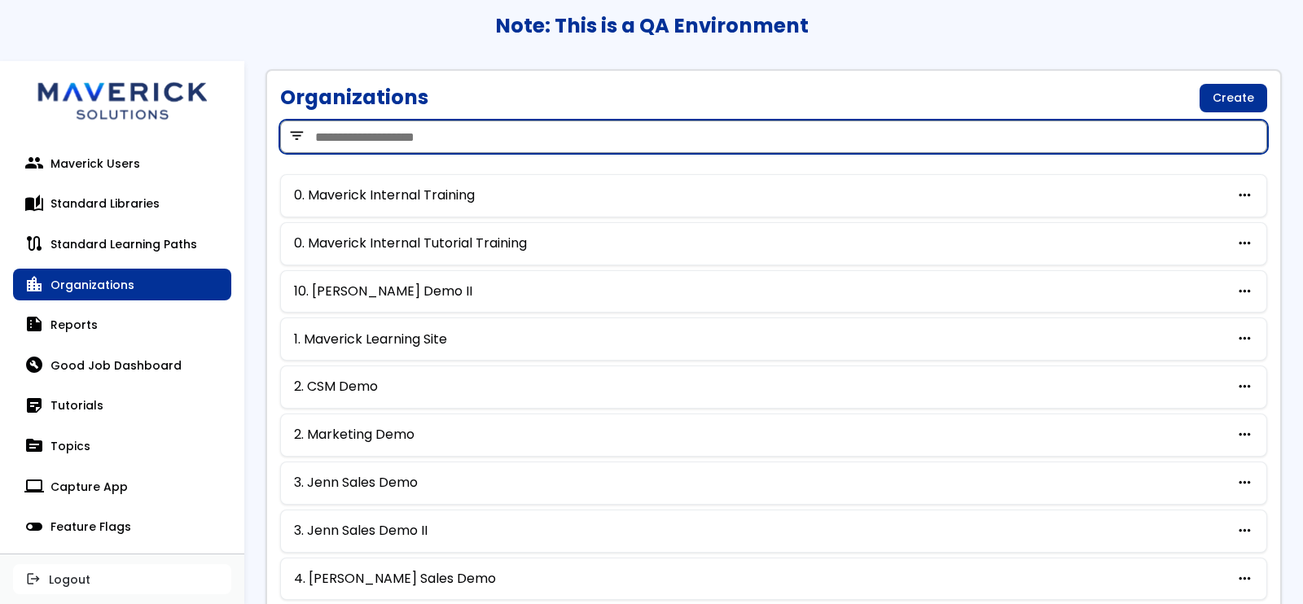
click at [579, 136] on input "search" at bounding box center [773, 136] width 987 height 33
type input "***"
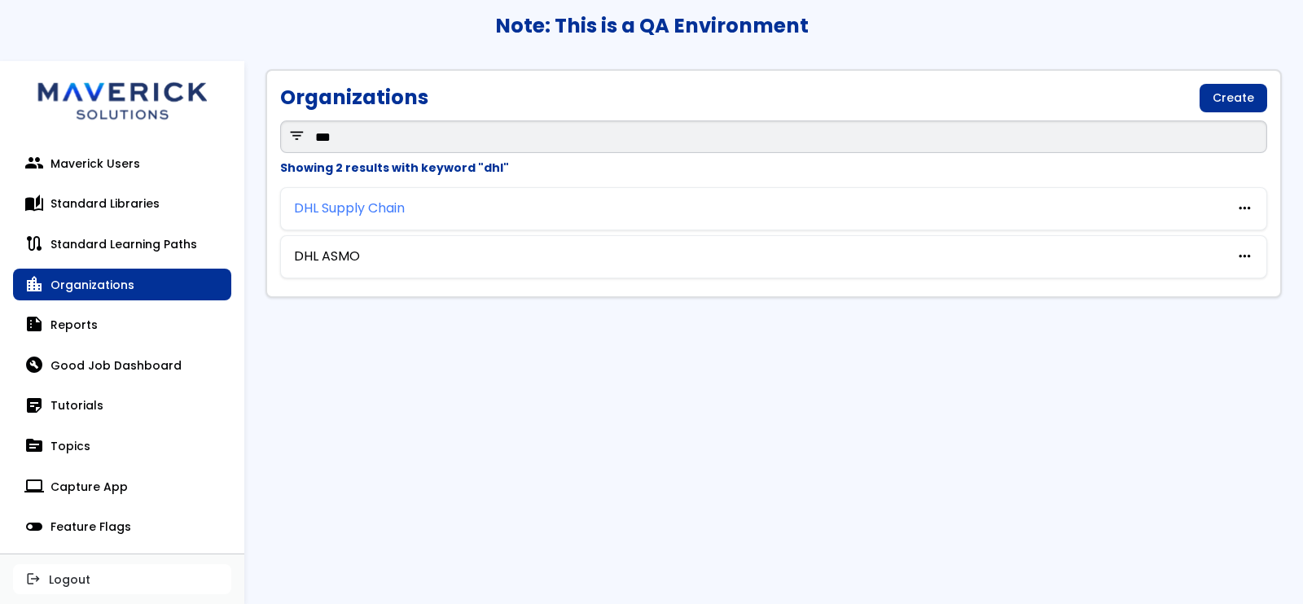
click at [339, 205] on link "DHL Supply Chain" at bounding box center [349, 208] width 111 height 15
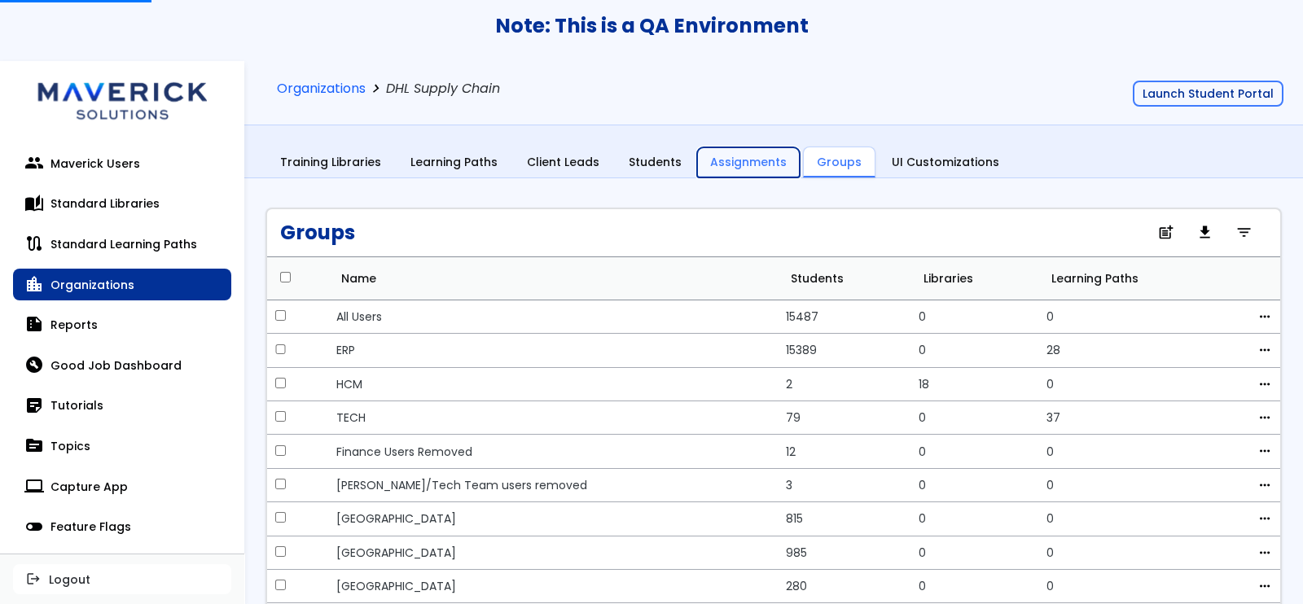
click at [756, 156] on link "Assignments" at bounding box center [748, 162] width 103 height 31
click at [733, 169] on link "Assignments" at bounding box center [748, 162] width 103 height 31
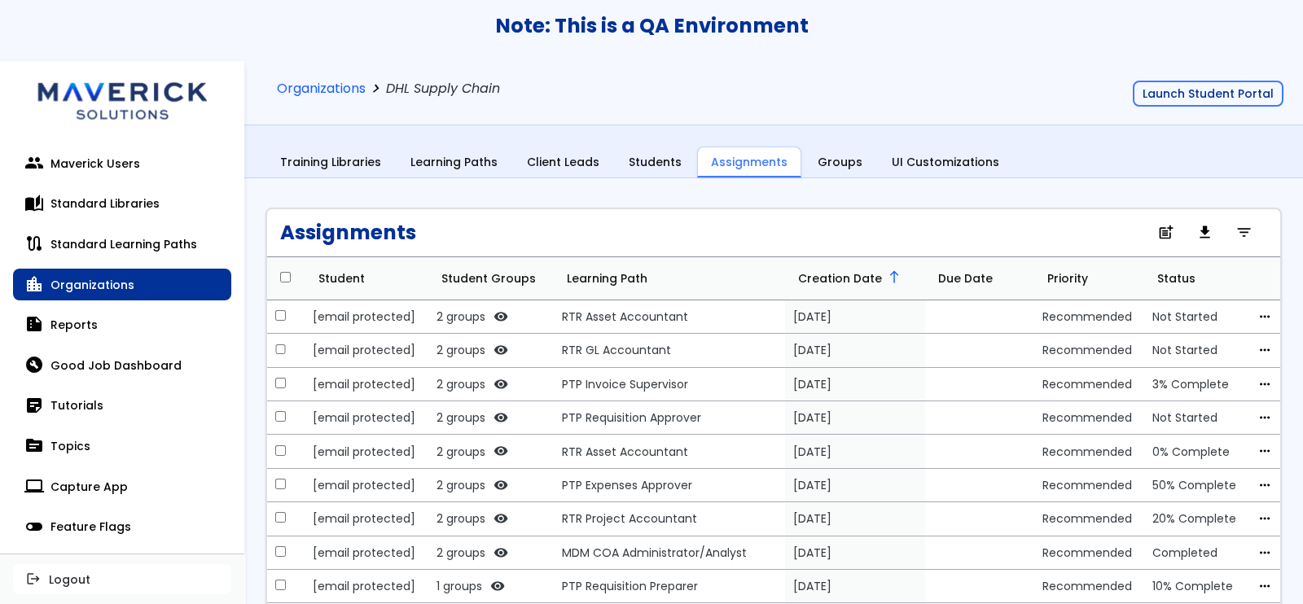
click at [737, 164] on link "Assignments" at bounding box center [749, 163] width 104 height 32
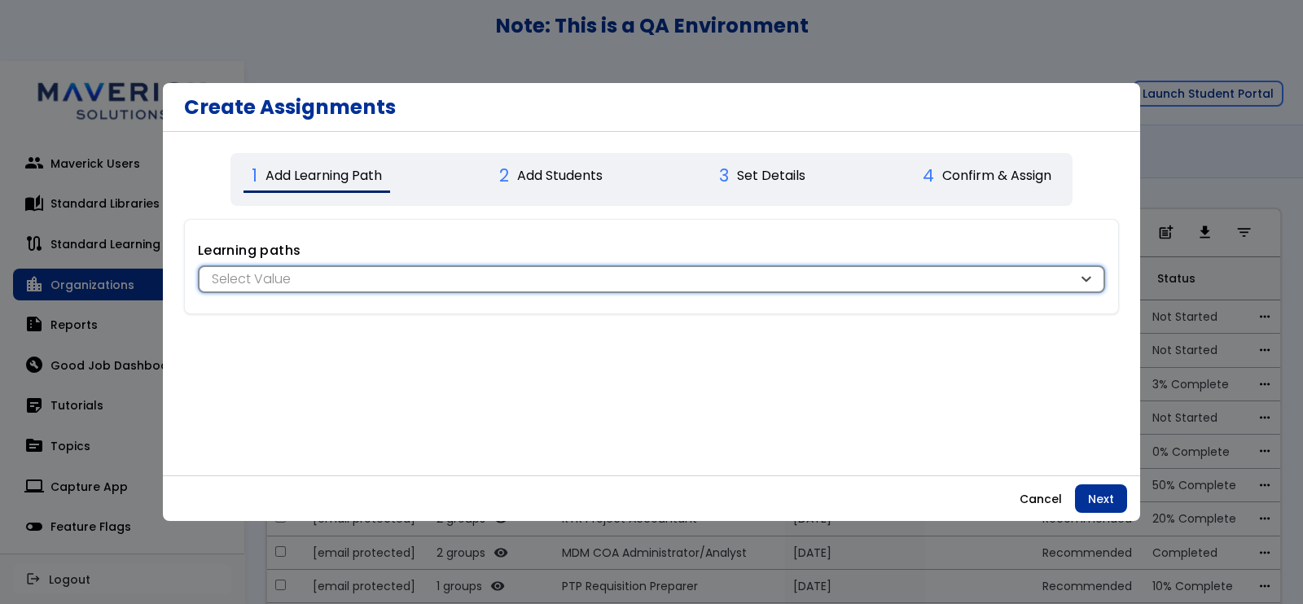
click at [997, 266] on div "Select Value" at bounding box center [651, 279] width 907 height 28
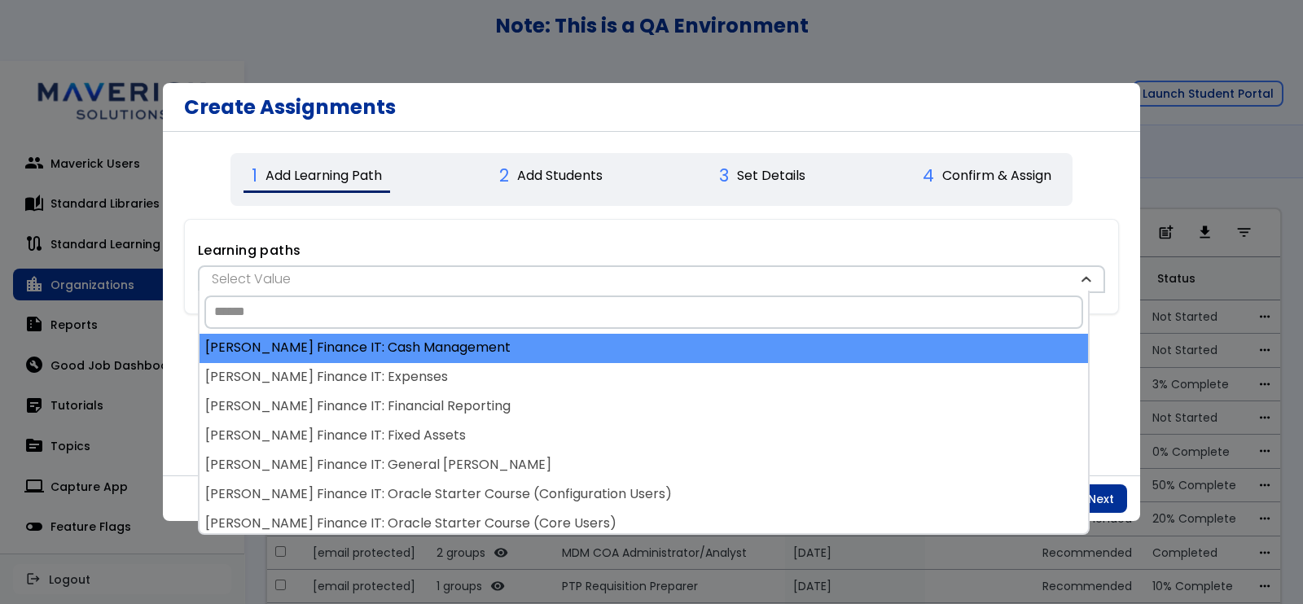
click at [542, 341] on div "[PERSON_NAME] Finance IT: Cash Management" at bounding box center [643, 348] width 888 height 29
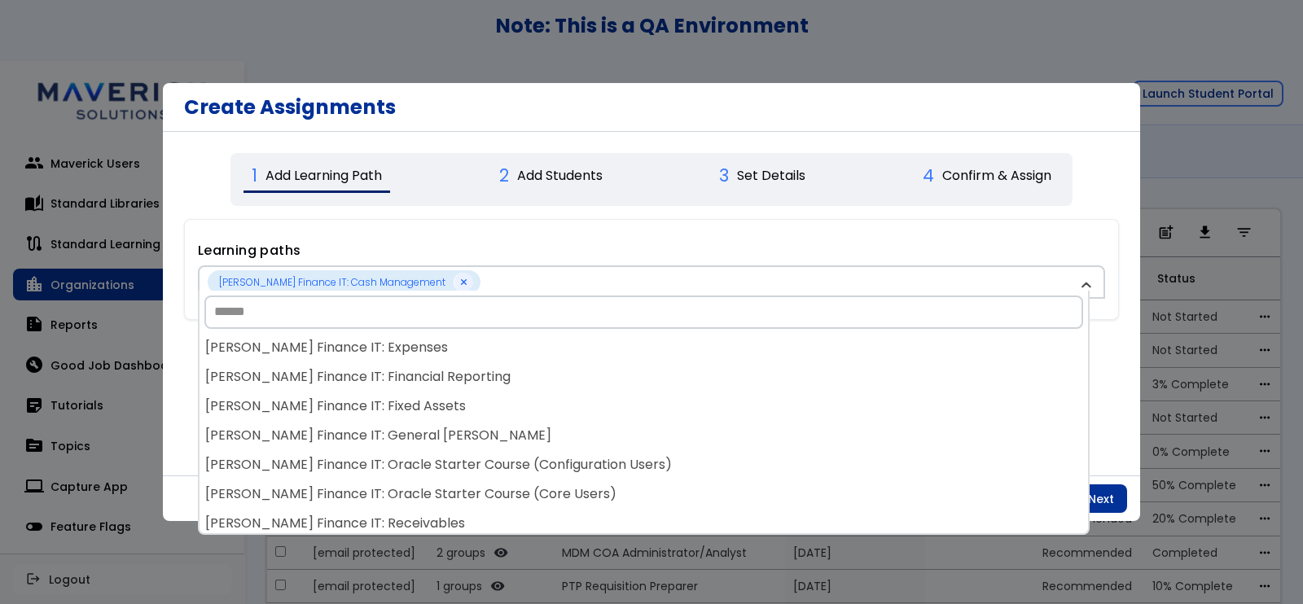
click at [542, 341] on div "[PERSON_NAME] Finance IT: Expenses" at bounding box center [643, 348] width 888 height 29
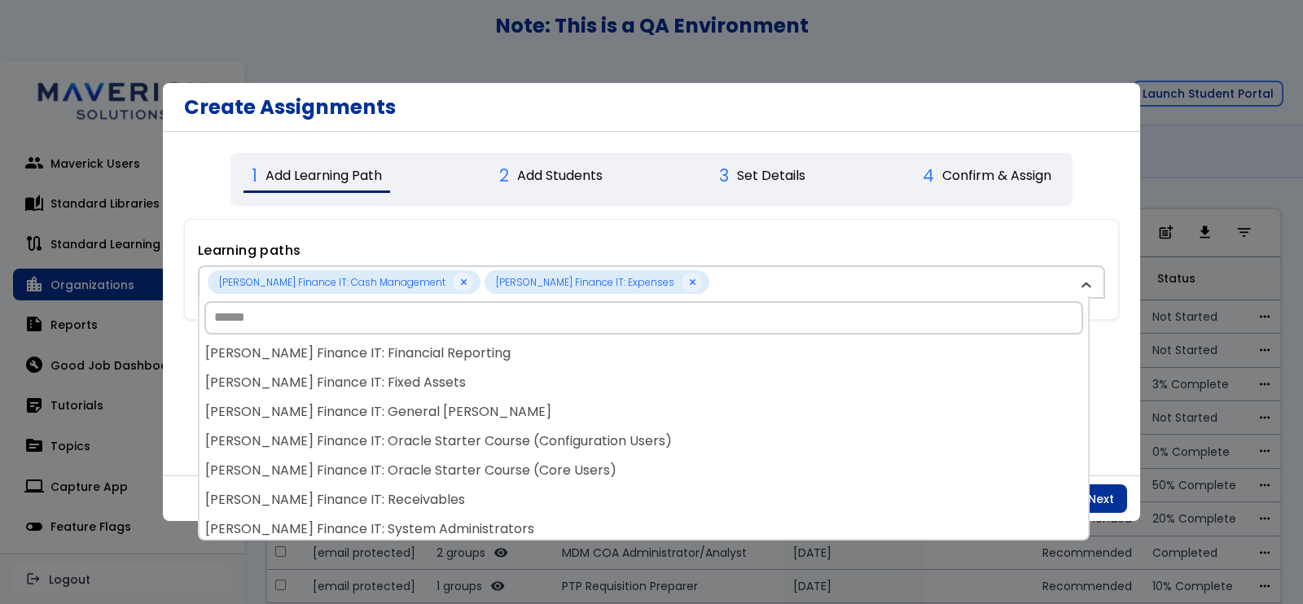
click at [542, 341] on div "[PERSON_NAME] Finance IT: Financial Reporting" at bounding box center [643, 353] width 888 height 29
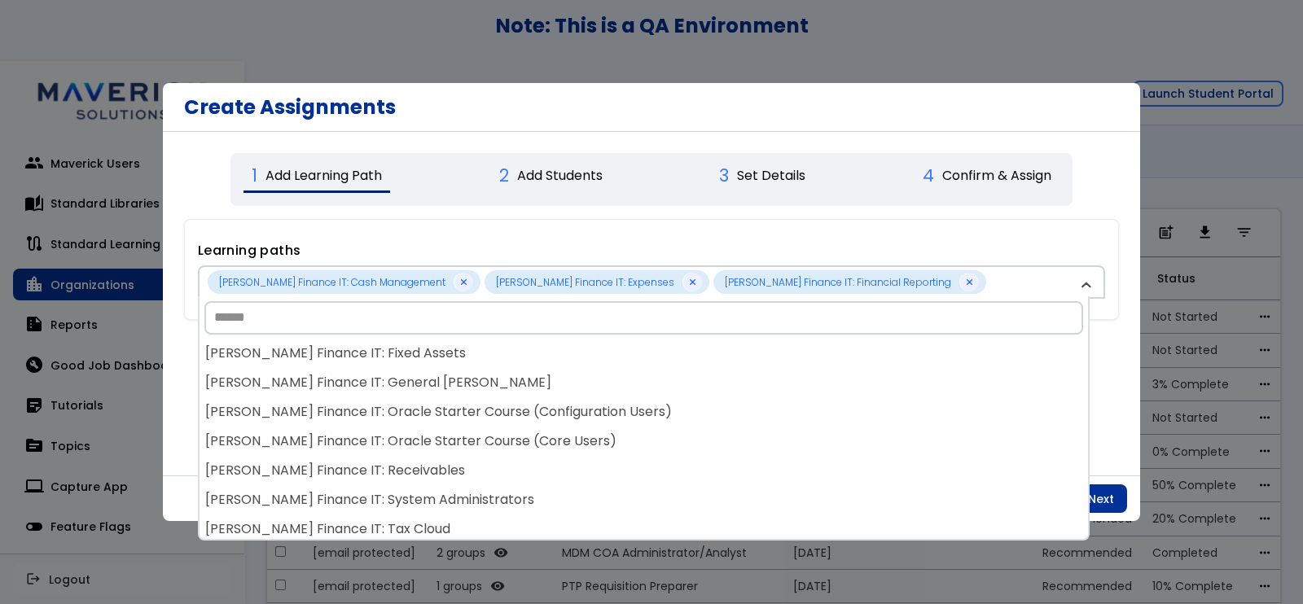
click at [542, 341] on div "[PERSON_NAME] Finance IT: Fixed Assets" at bounding box center [643, 353] width 888 height 29
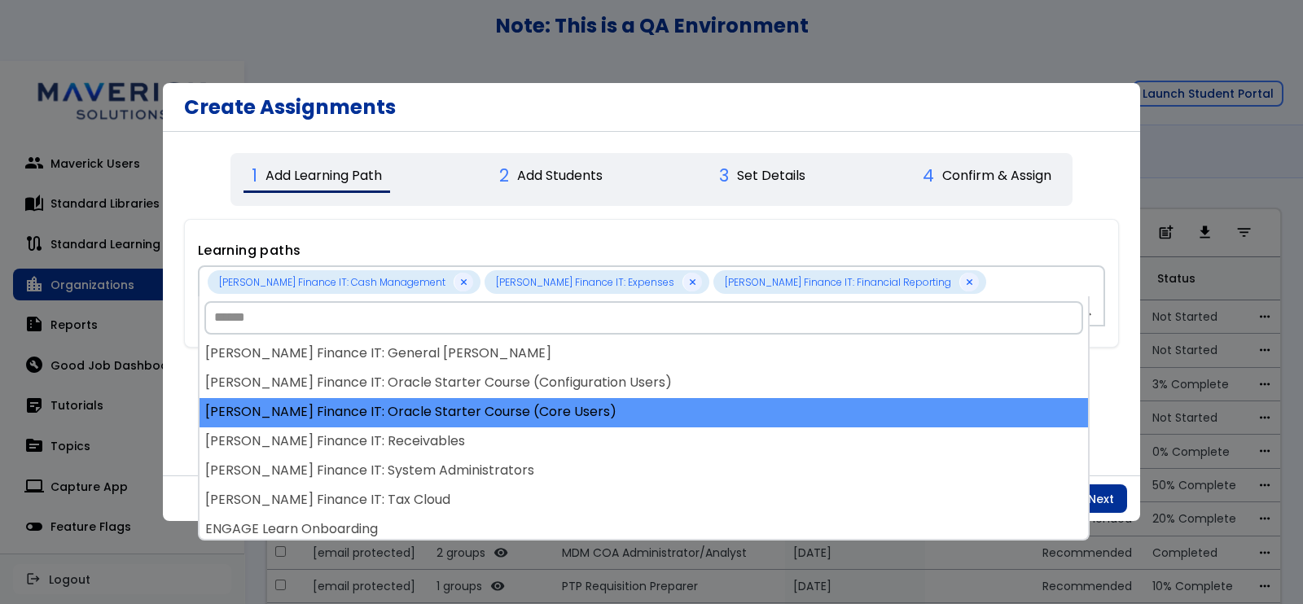
click at [567, 399] on div "[PERSON_NAME] Finance IT: Oracle Starter Course (Core Users)" at bounding box center [643, 412] width 888 height 29
click at [567, 399] on div "[PERSON_NAME] Finance IT: Cash Management [PERSON_NAME] Finance IT: Expenses [P…" at bounding box center [643, 439] width 888 height 200
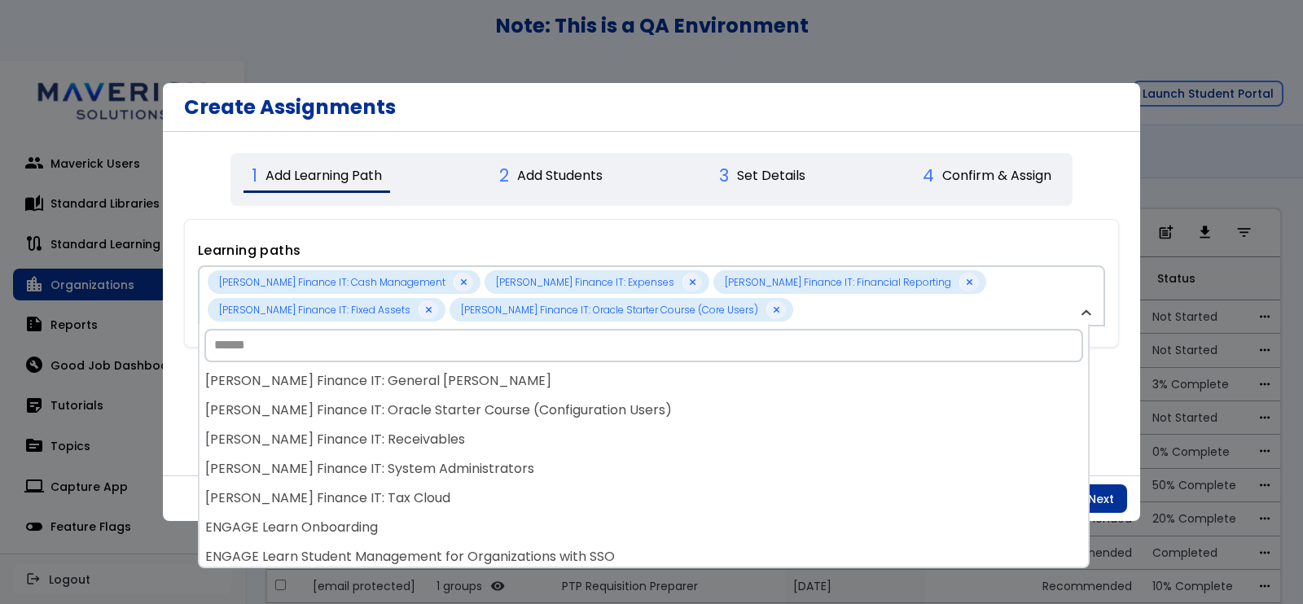
click at [567, 399] on div "[PERSON_NAME] Finance IT: Oracle Starter Course (Configuration Users)" at bounding box center [643, 410] width 888 height 29
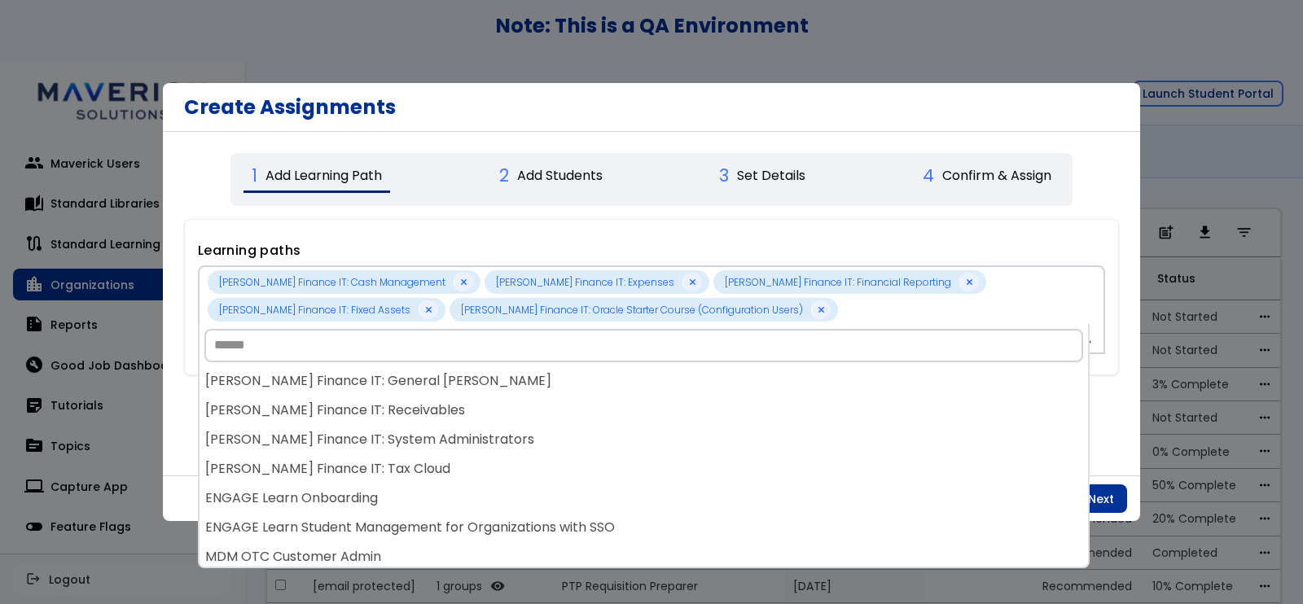
click at [567, 399] on div "[PERSON_NAME] Finance IT: Receivables" at bounding box center [643, 410] width 888 height 29
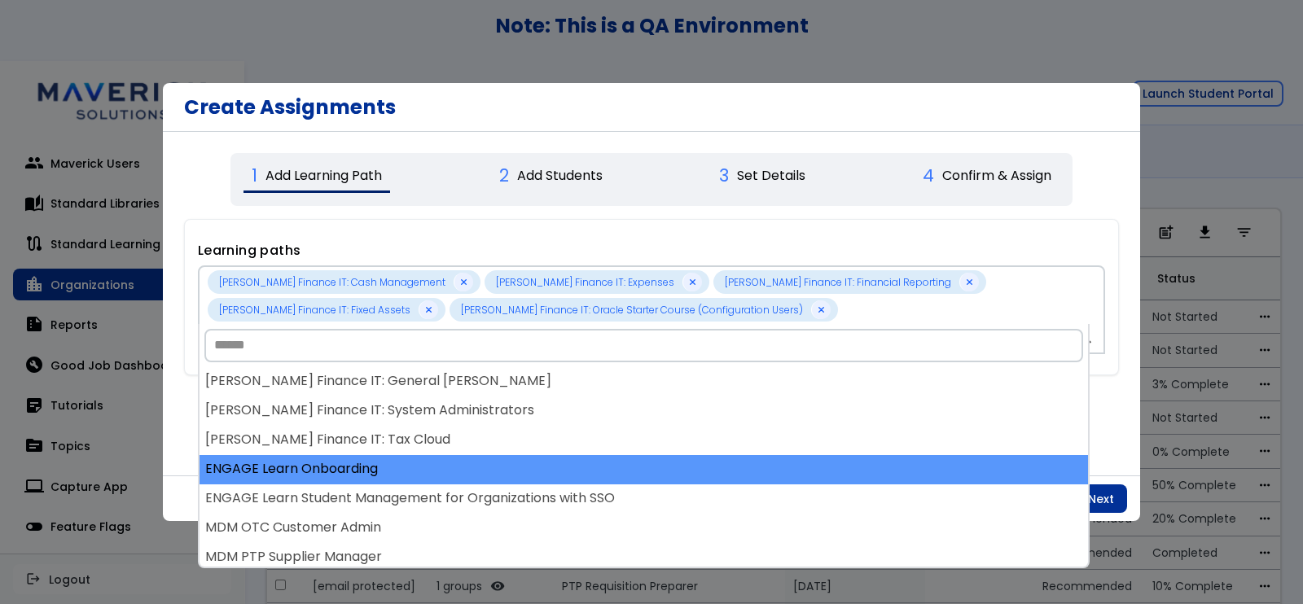
click at [588, 473] on div "ENGAGE Learn Onboarding" at bounding box center [643, 469] width 888 height 29
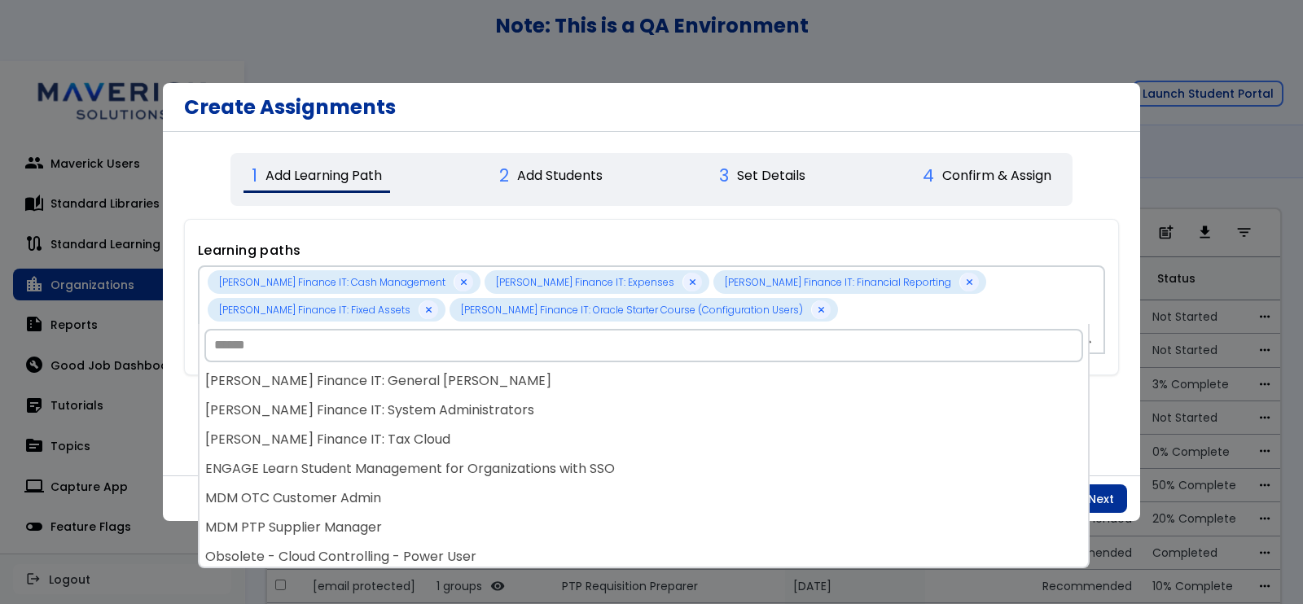
click at [589, 474] on div "ENGAGE Learn Student Management for Organizations with SSO" at bounding box center [643, 469] width 888 height 29
click at [589, 474] on div "[PERSON_NAME] Finance IT: Cash Management [PERSON_NAME] Finance IT: Expenses [P…" at bounding box center [643, 467] width 888 height 200
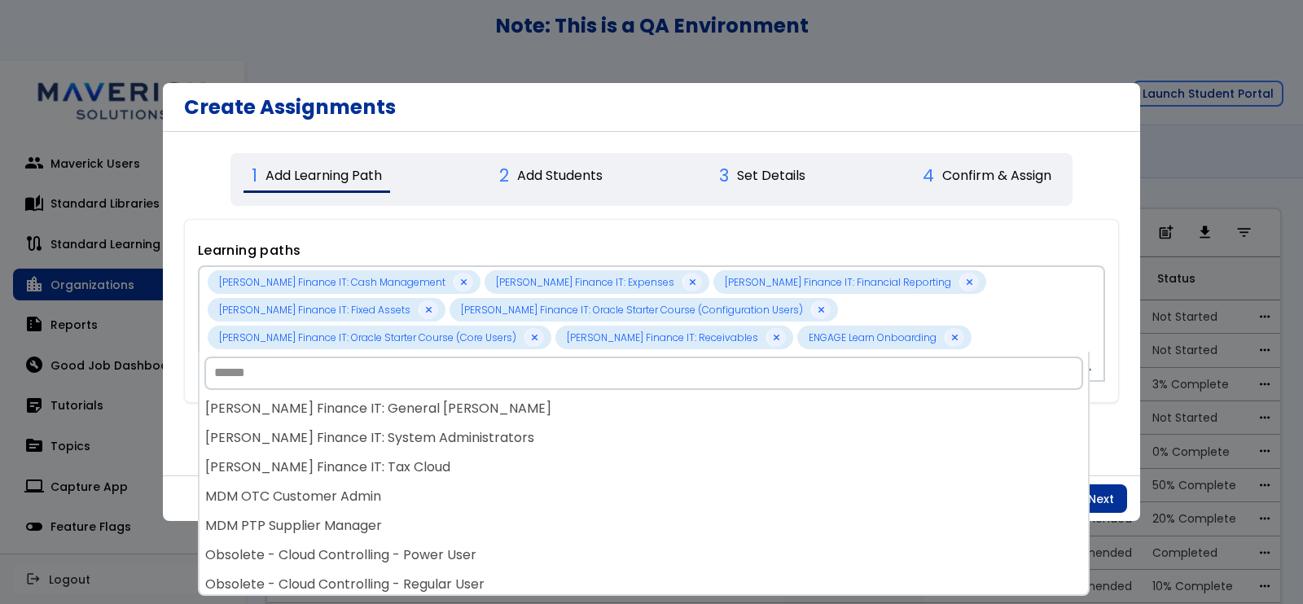
click at [589, 474] on div "[PERSON_NAME] Finance IT: Tax Cloud" at bounding box center [643, 467] width 888 height 29
click at [589, 474] on div "MDM OTC Customer Admin" at bounding box center [643, 467] width 888 height 29
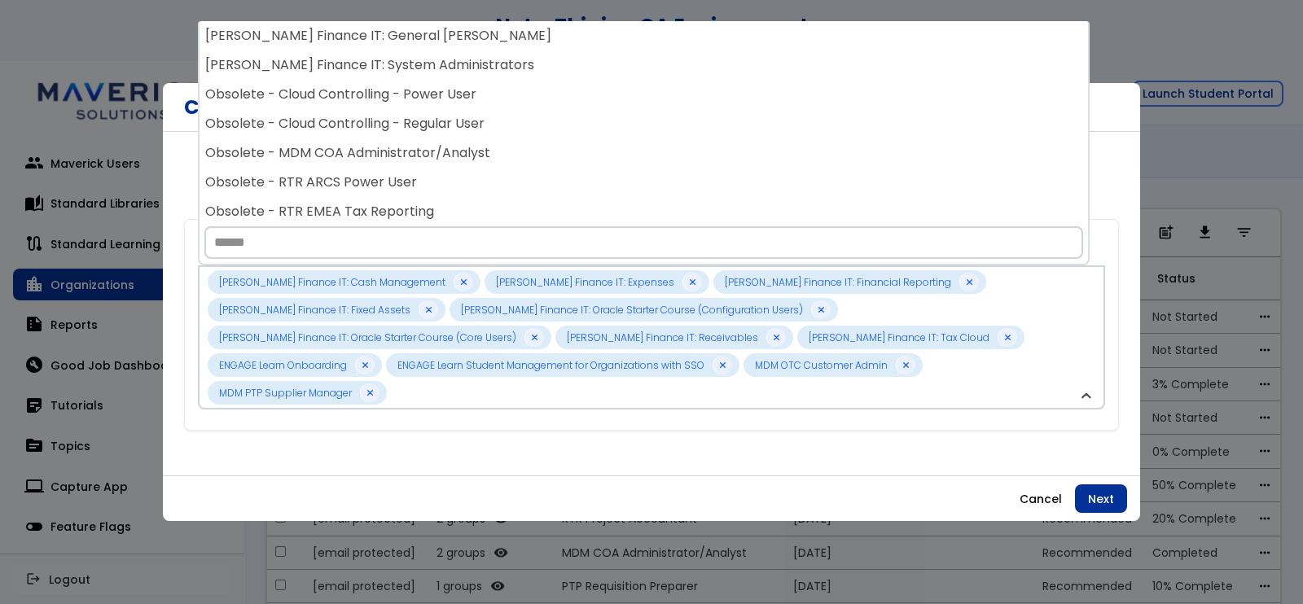
click at [589, 474] on div "**********" at bounding box center [651, 401] width 935 height 391
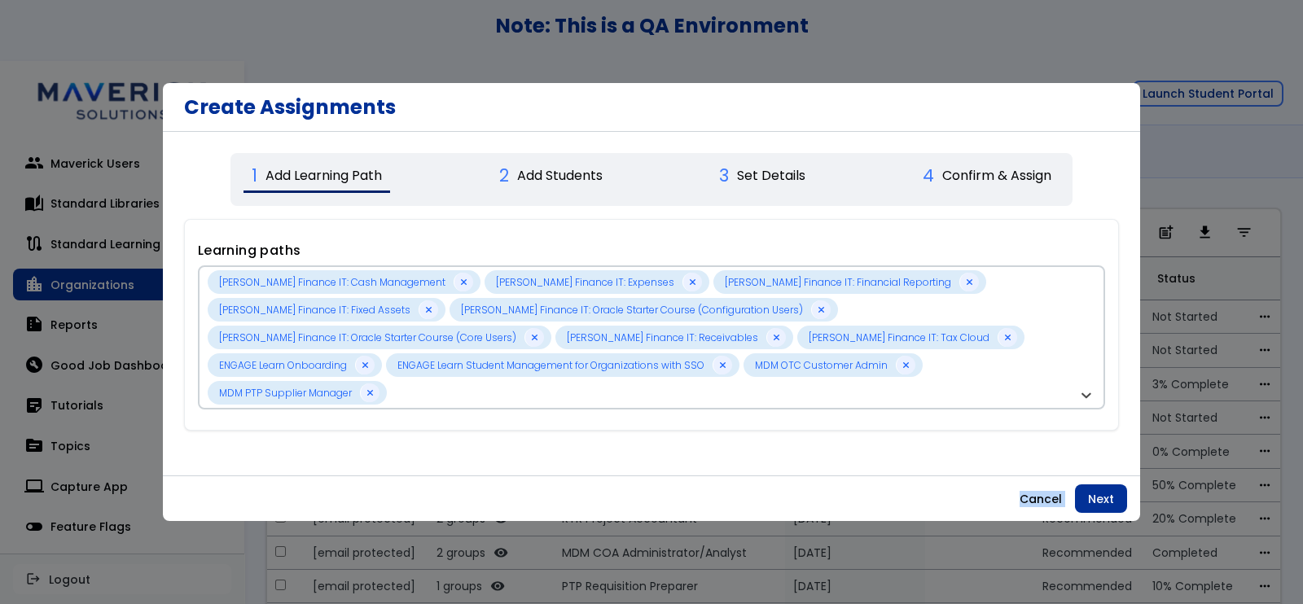
click at [589, 474] on div "**********" at bounding box center [651, 401] width 935 height 391
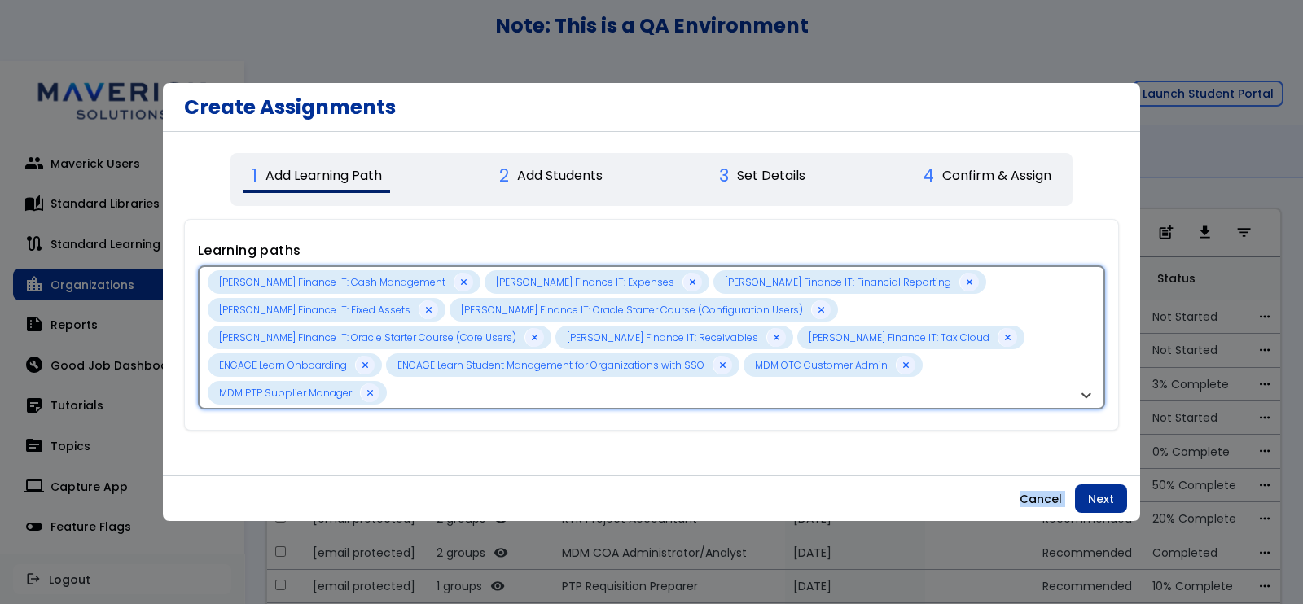
click at [620, 353] on div "COE Finance IT: Cash Management COE Finance IT: Expenses COE Finance IT: Financ…" at bounding box center [643, 337] width 870 height 134
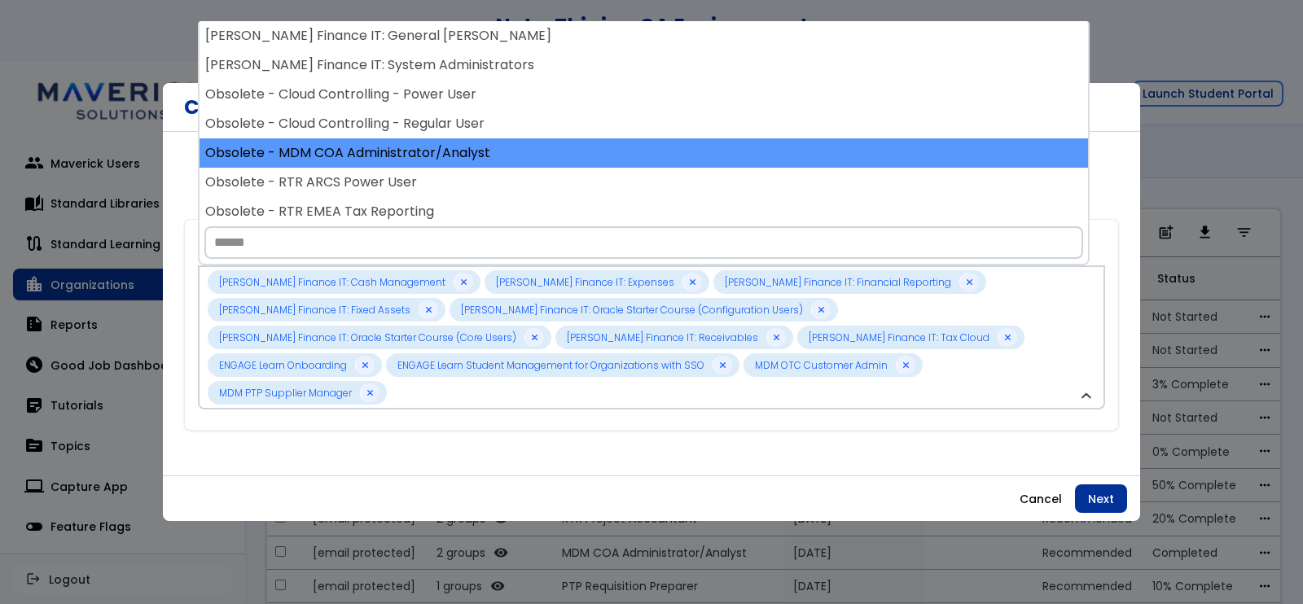
click at [370, 140] on div "Obsolete - MDM COA Administrator/Analyst" at bounding box center [643, 152] width 888 height 29
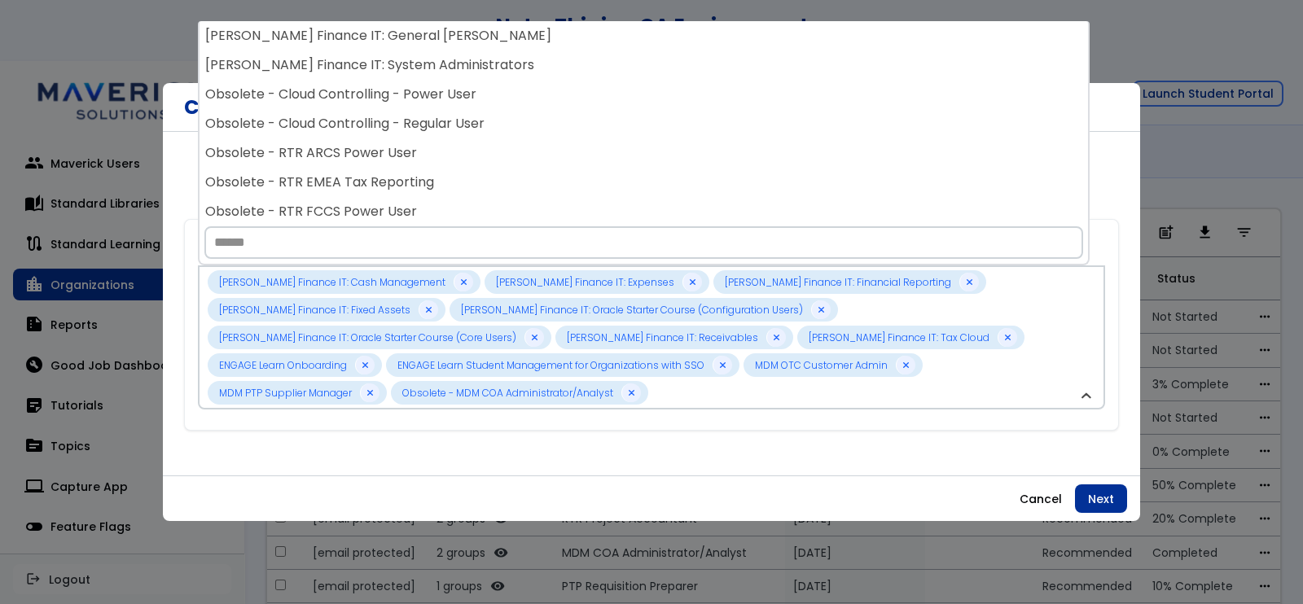
click at [370, 140] on div "Obsolete - RTR ARCS Power User" at bounding box center [643, 152] width 888 height 29
click at [370, 140] on div "Obsolete - RTR EMEA Tax Reporting" at bounding box center [643, 152] width 888 height 29
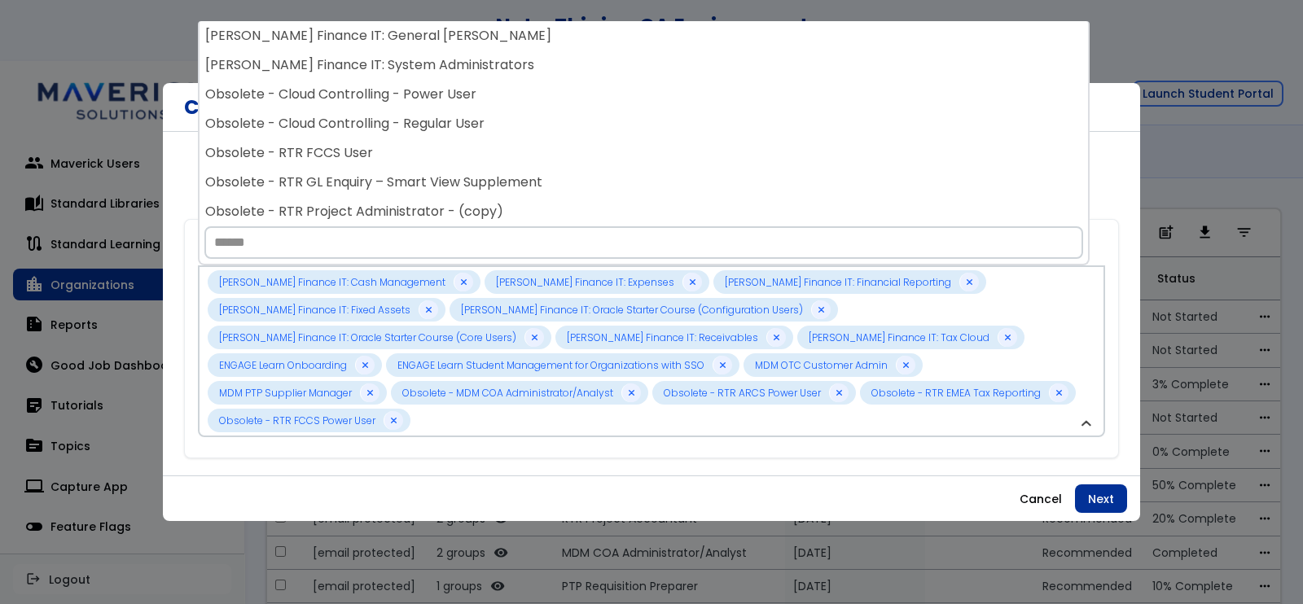
click at [370, 140] on div "Obsolete - RTR FCCS User" at bounding box center [643, 152] width 888 height 29
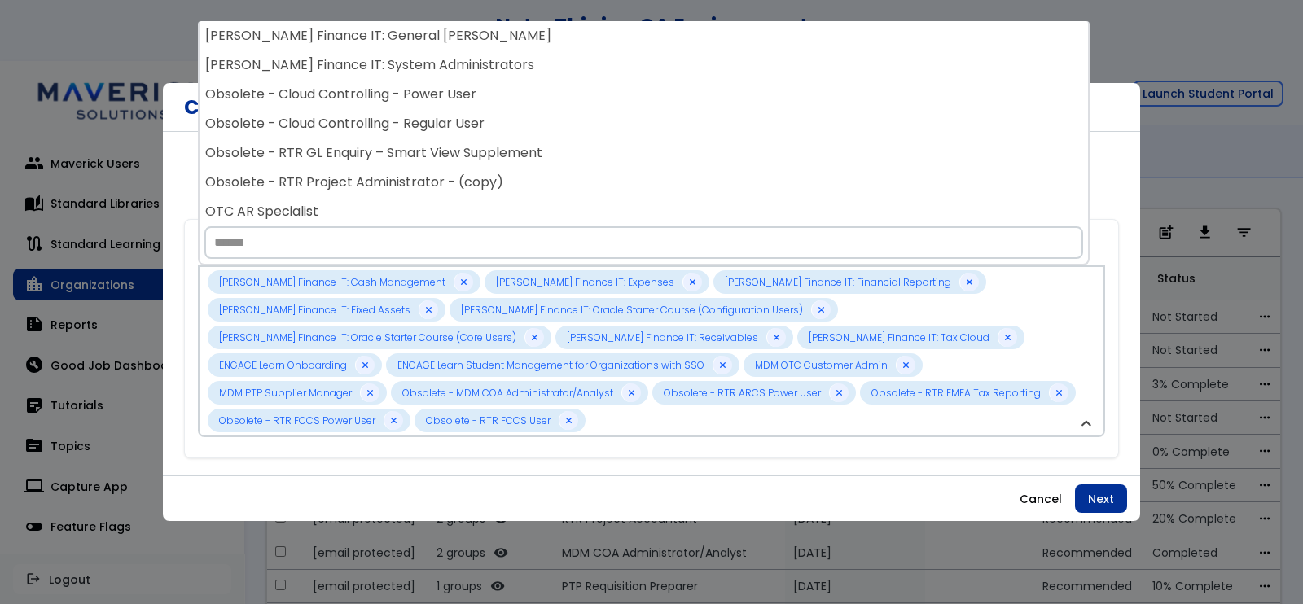
click at [370, 140] on div "Obsolete - RTR GL Enquiry – Smart View Supplement" at bounding box center [643, 152] width 888 height 29
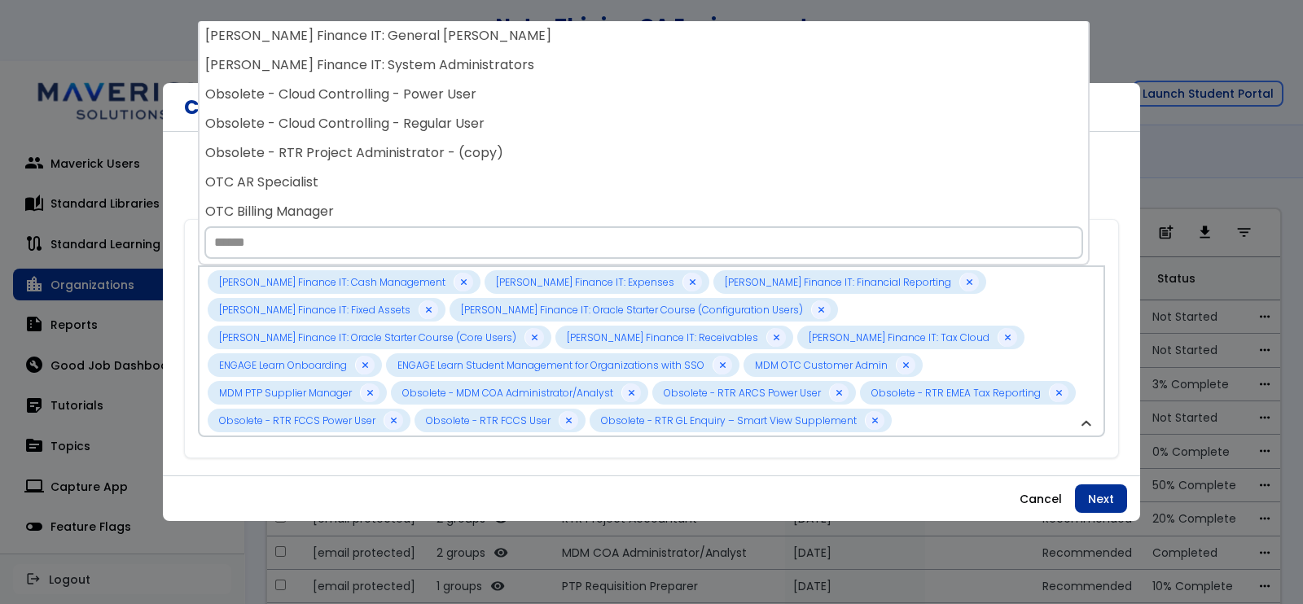
click at [370, 140] on div "Obsolete - RTR Project Administrator - (copy)" at bounding box center [643, 152] width 888 height 29
click at [370, 140] on div "OTC Billing Manager" at bounding box center [643, 152] width 888 height 29
click at [370, 140] on div "OTC Collections Specialist" at bounding box center [643, 152] width 888 height 29
click at [370, 140] on div "PTP AP Specialist" at bounding box center [643, 152] width 888 height 29
click at [370, 140] on div "PTP Buyer" at bounding box center [643, 152] width 888 height 29
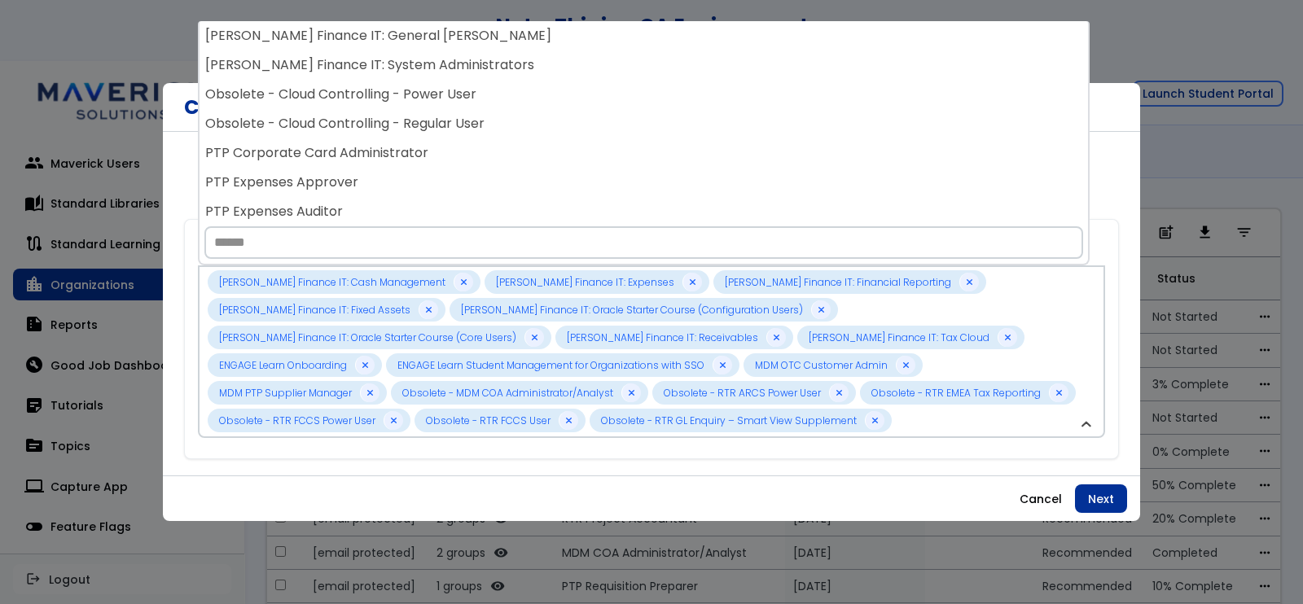
click at [370, 140] on div "PTP Corporate Card Administrator" at bounding box center [643, 152] width 888 height 29
click at [370, 140] on div "PTP Expenses Approver" at bounding box center [643, 152] width 888 height 29
click at [370, 140] on div "PTP Expenses Auditor" at bounding box center [643, 152] width 888 height 29
click at [370, 140] on div "PTP Invoice Supervisor" at bounding box center [643, 152] width 888 height 29
click at [370, 140] on div "PTP Payments Supervisor" at bounding box center [643, 152] width 888 height 29
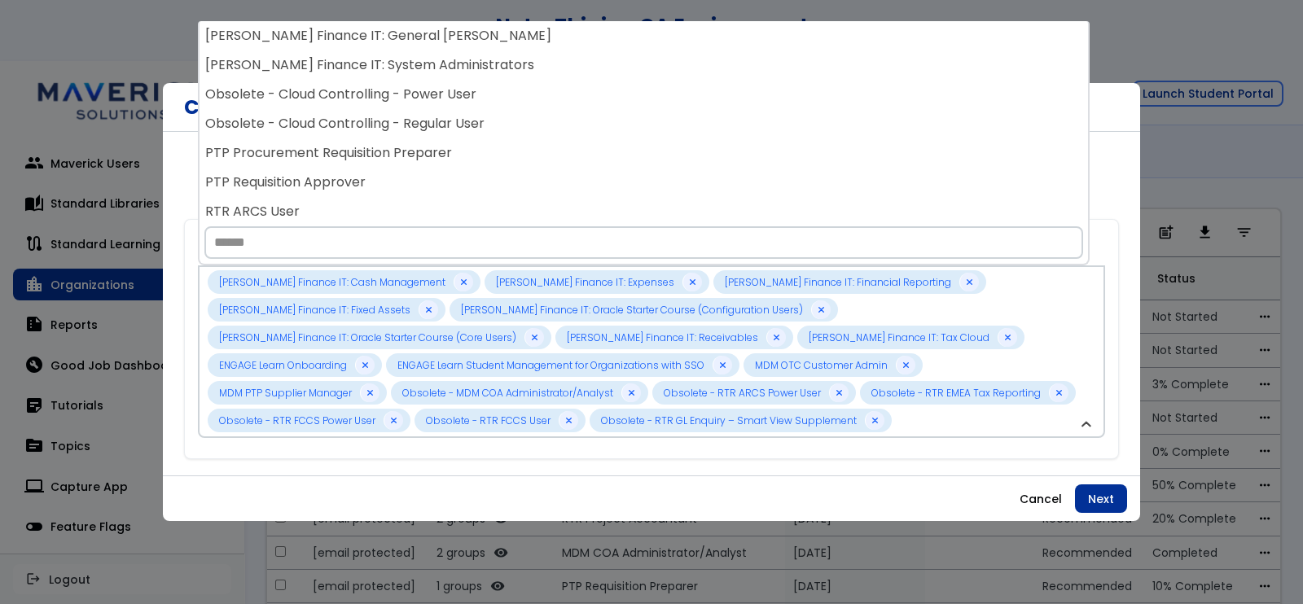
click at [370, 140] on div "PTP Procurement Requisition Preparer" at bounding box center [643, 152] width 888 height 29
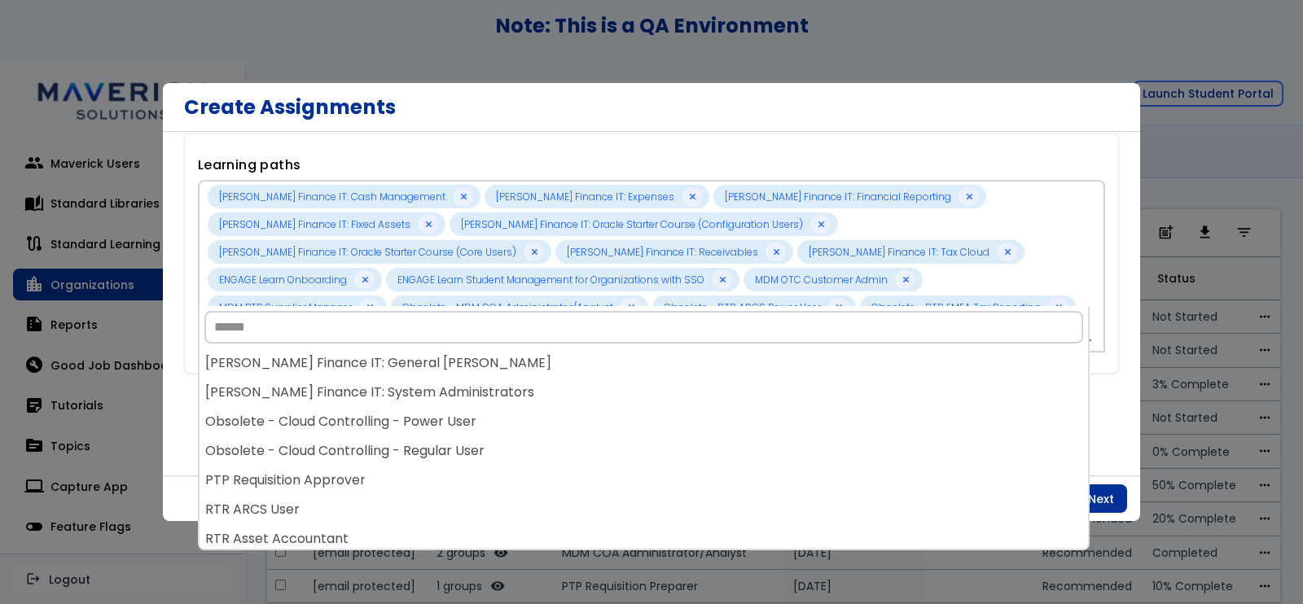
scroll to position [28, 0]
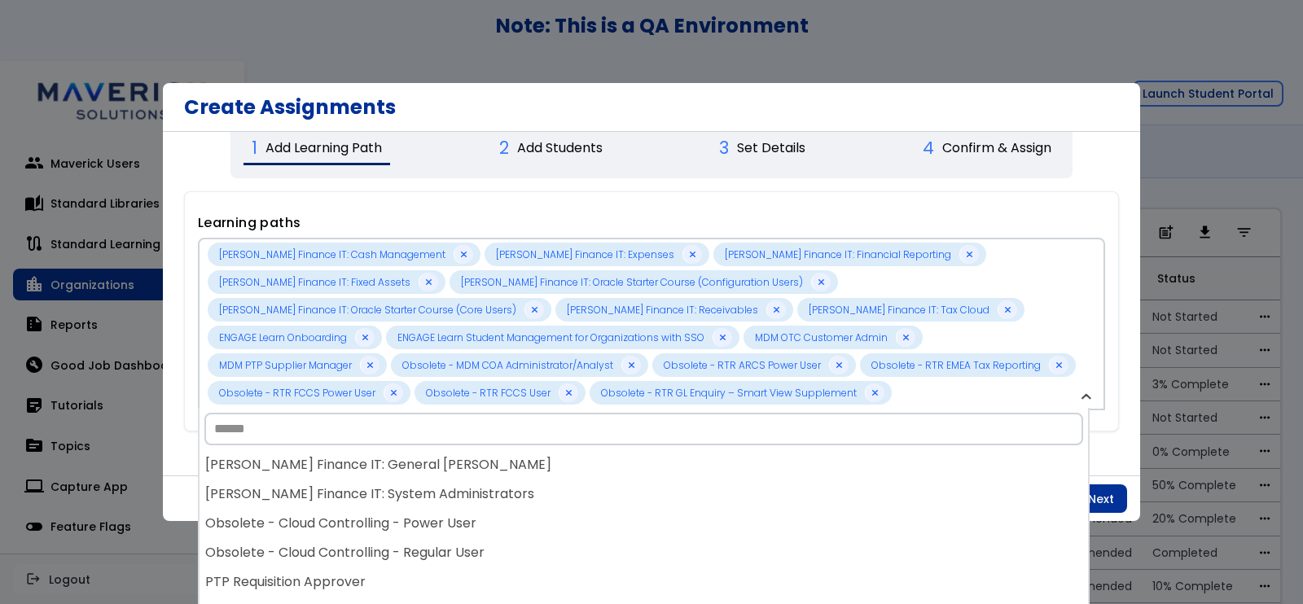
click at [1115, 386] on div "**********" at bounding box center [651, 304] width 977 height 344
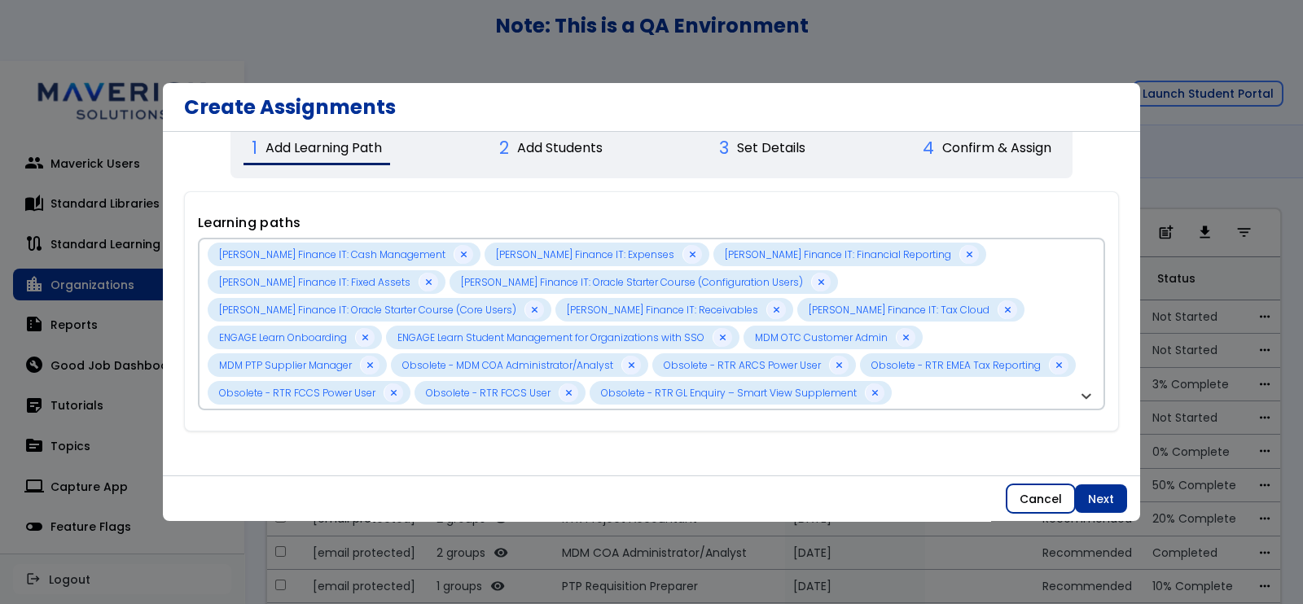
click at [1036, 499] on button "Cancel" at bounding box center [1040, 498] width 68 height 29
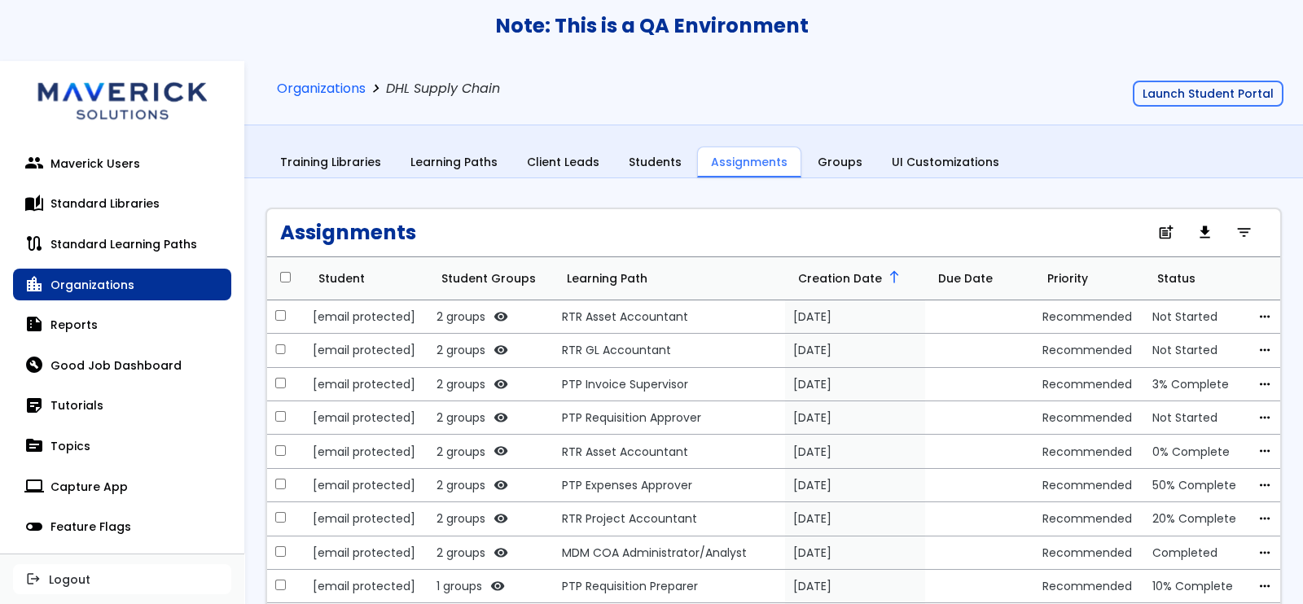
click at [1109, 178] on div "Organizations chevron_right DHL Supply Chain Launch Student Portal Training Lib…" at bounding box center [773, 130] width 1058 height 139
click at [643, 163] on link "Students" at bounding box center [654, 162] width 79 height 31
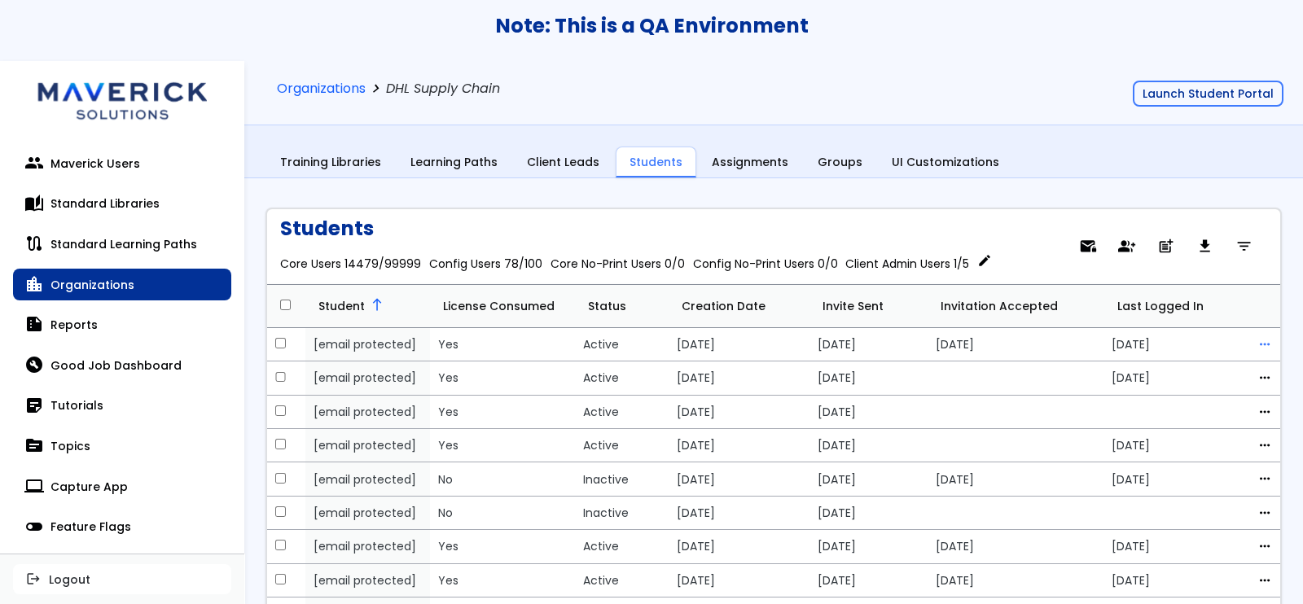
click at [1257, 348] on span "more_horiz" at bounding box center [1264, 344] width 15 height 13
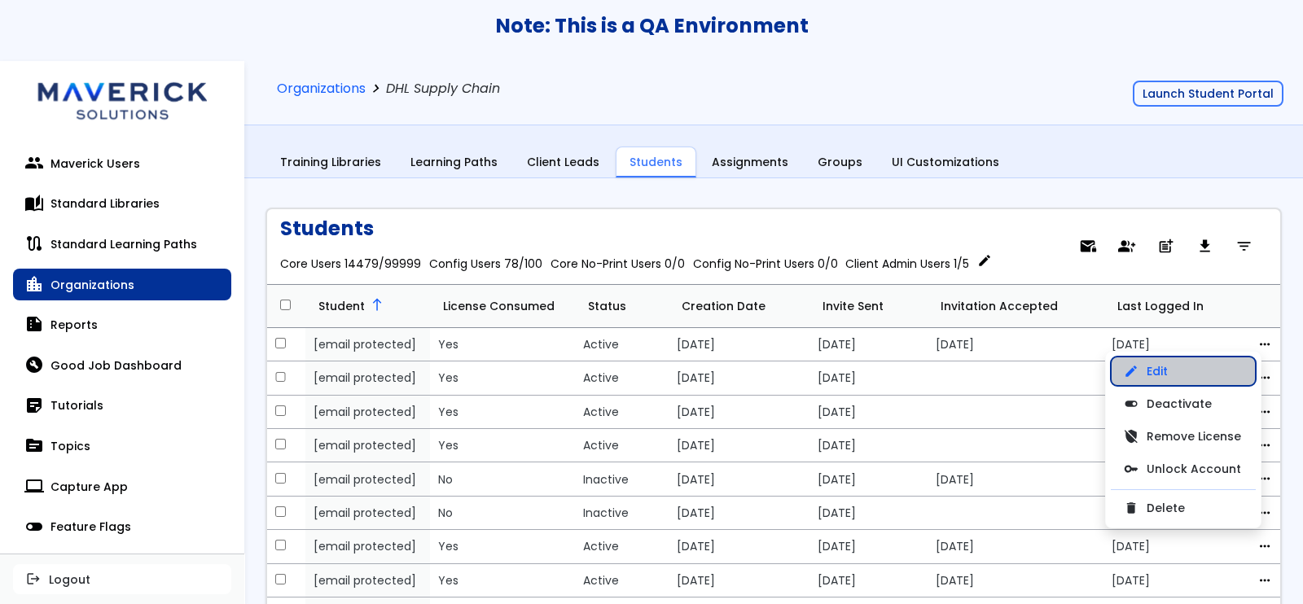
click at [1229, 366] on link "edit Edit" at bounding box center [1182, 371] width 145 height 29
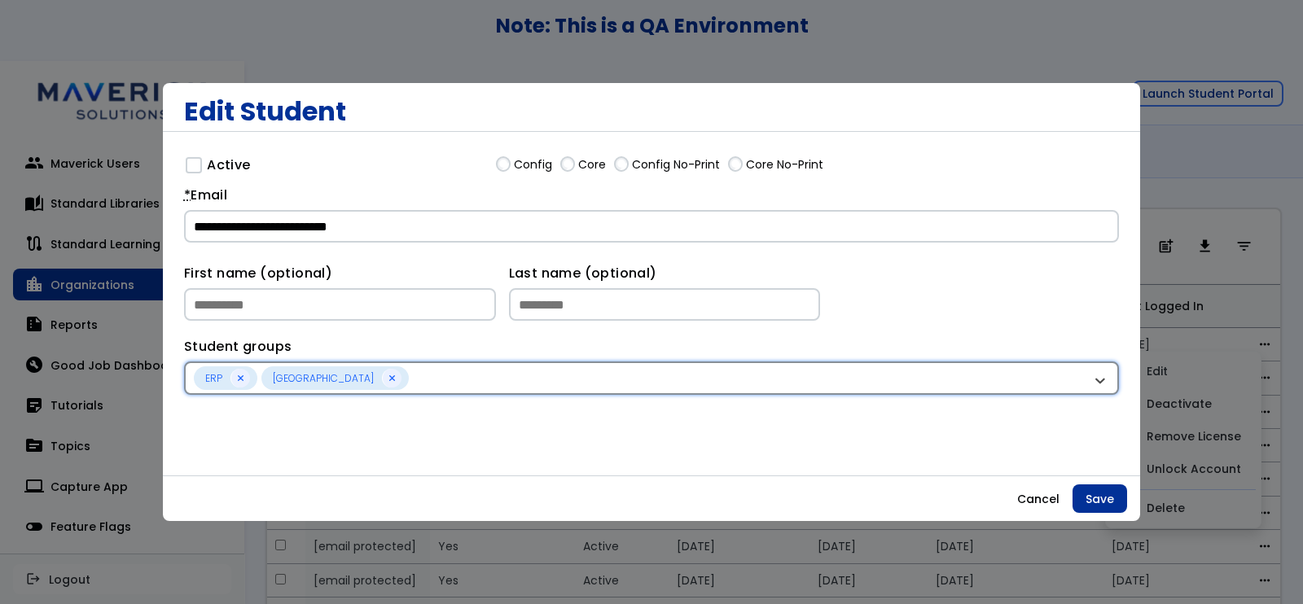
click at [513, 366] on div "ERP [GEOGRAPHIC_DATA]" at bounding box center [643, 378] width 898 height 24
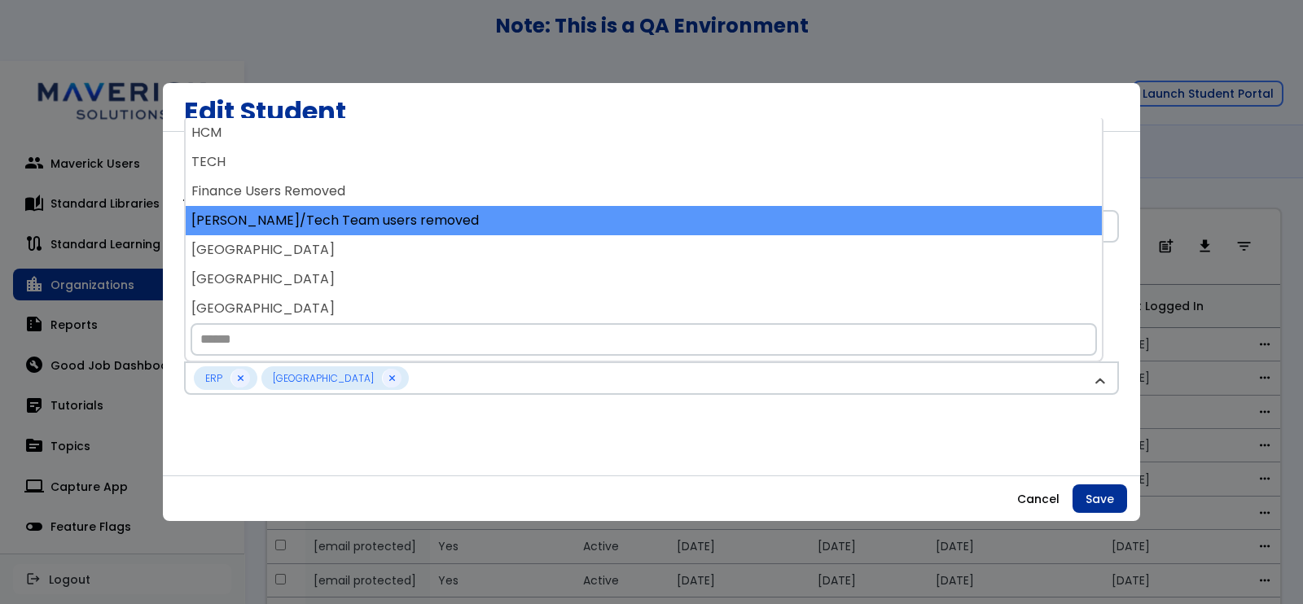
click at [453, 209] on div "[PERSON_NAME]/Tech Team users removed" at bounding box center [644, 220] width 916 height 29
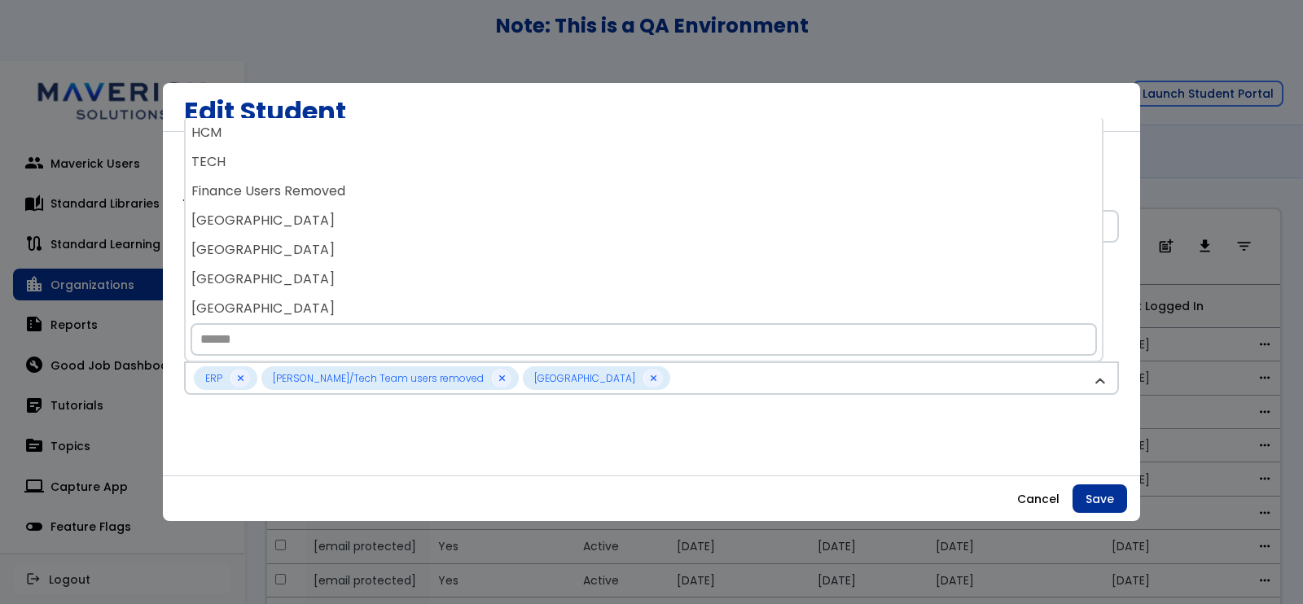
click at [453, 209] on div "[GEOGRAPHIC_DATA]" at bounding box center [644, 220] width 916 height 29
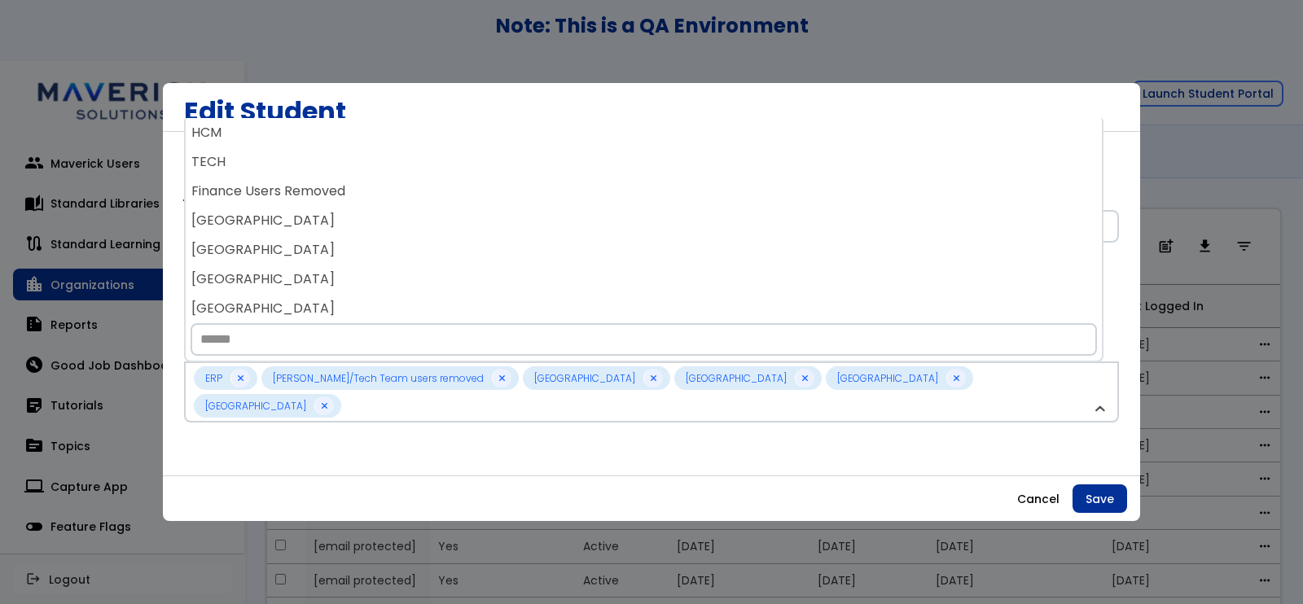
click at [453, 209] on div "[GEOGRAPHIC_DATA]" at bounding box center [644, 220] width 916 height 29
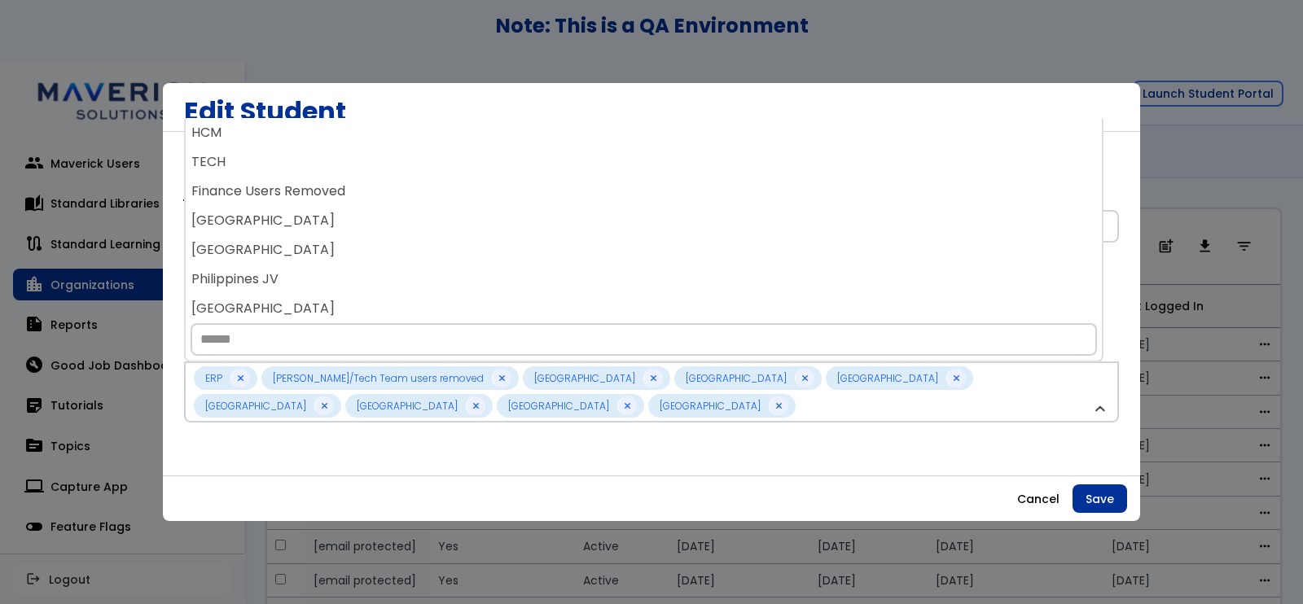
click at [453, 209] on div "[GEOGRAPHIC_DATA]" at bounding box center [644, 220] width 916 height 29
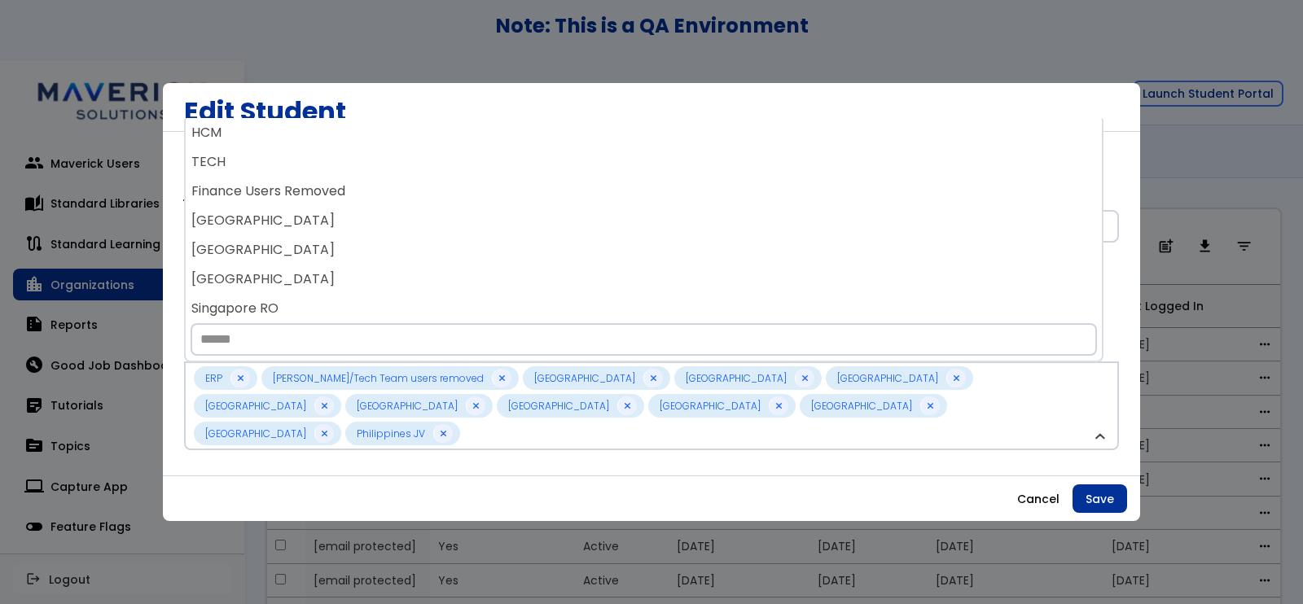
click at [453, 209] on div "[GEOGRAPHIC_DATA]" at bounding box center [644, 220] width 916 height 29
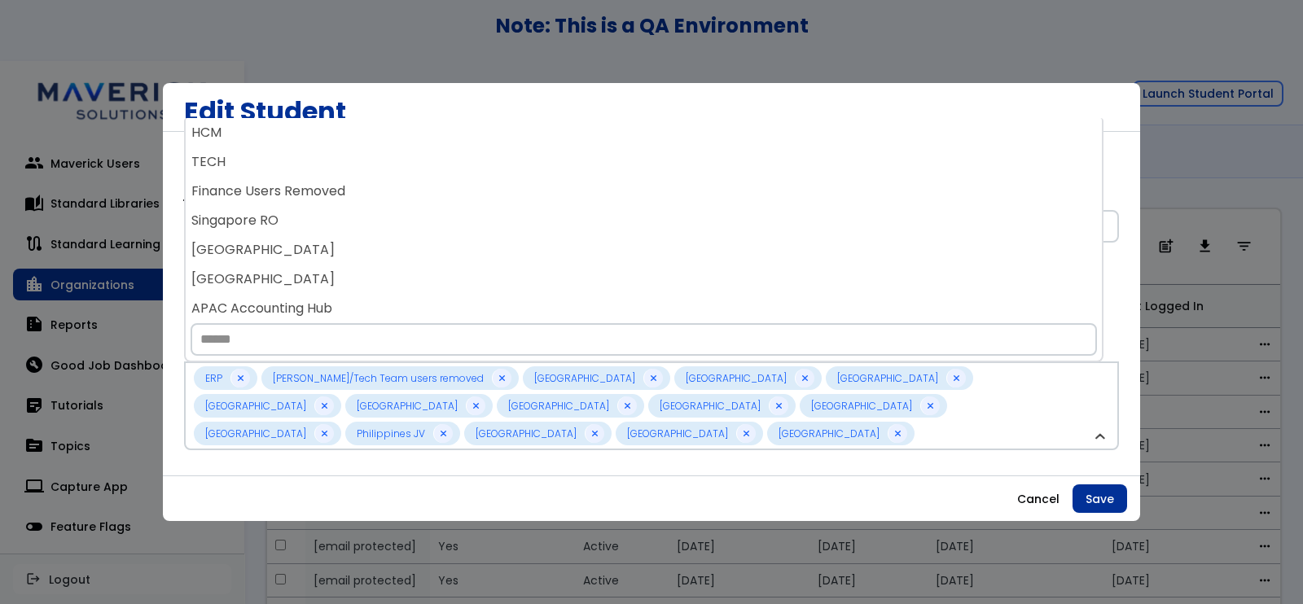
click at [453, 209] on div "Singapore RO" at bounding box center [644, 220] width 916 height 29
click at [453, 209] on div "[GEOGRAPHIC_DATA]" at bounding box center [644, 220] width 916 height 29
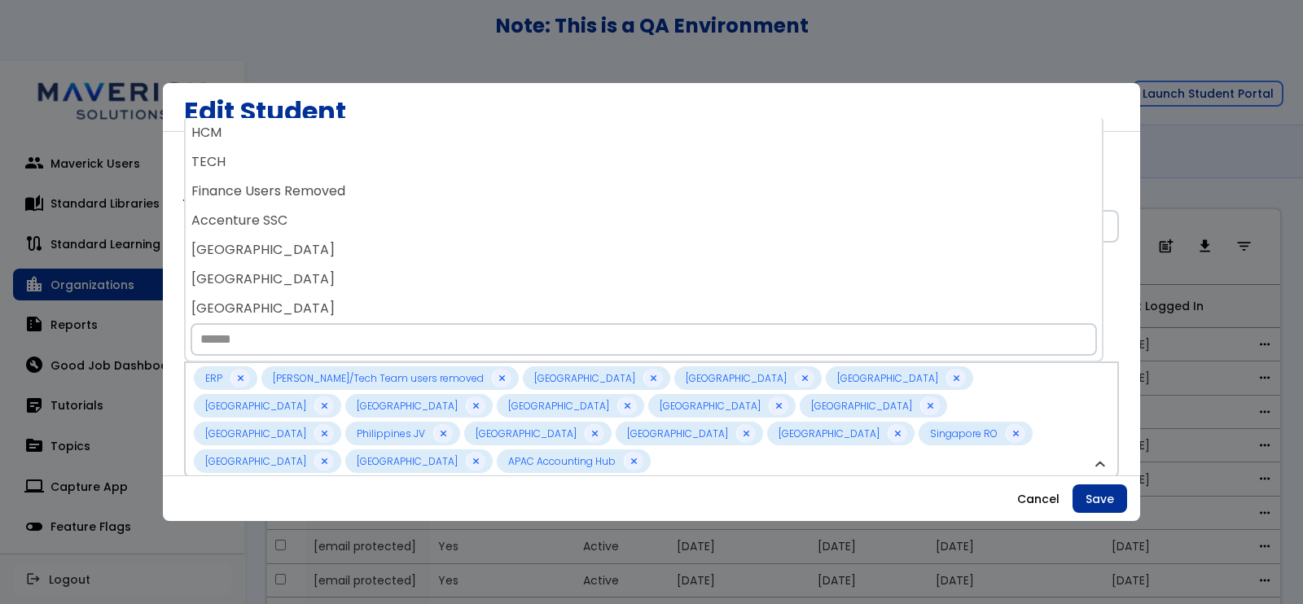
click at [453, 209] on div "Accenture SSC" at bounding box center [644, 220] width 916 height 29
click at [453, 209] on div "[GEOGRAPHIC_DATA]" at bounding box center [644, 220] width 916 height 29
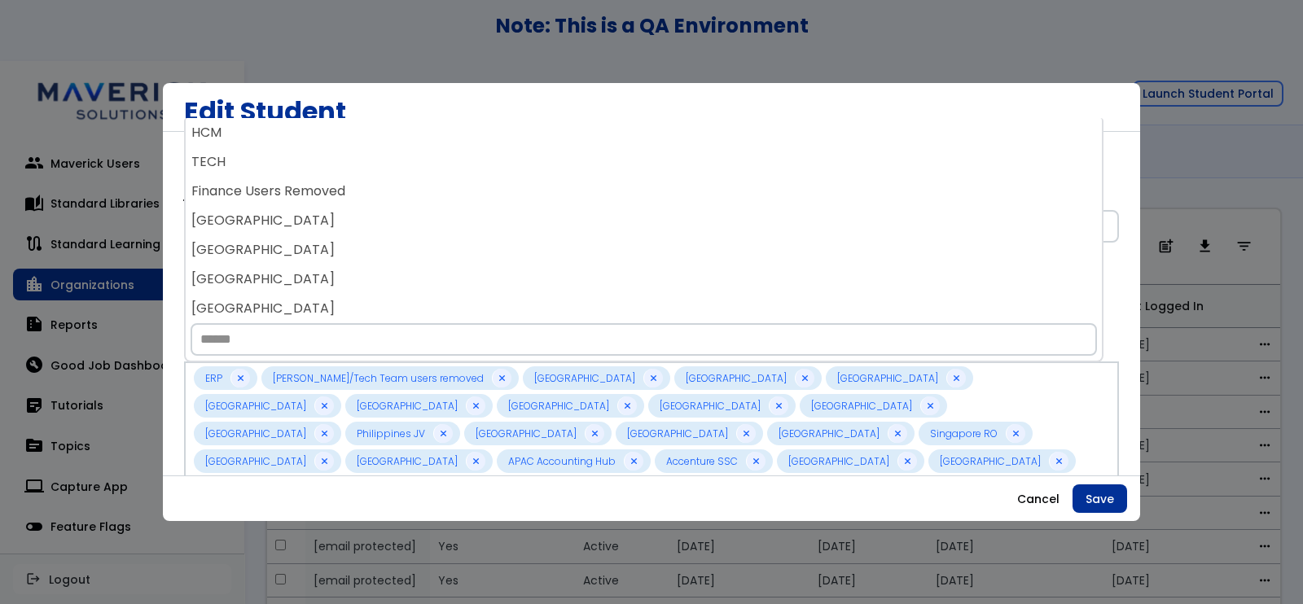
click at [453, 209] on div "[GEOGRAPHIC_DATA]" at bounding box center [644, 220] width 916 height 29
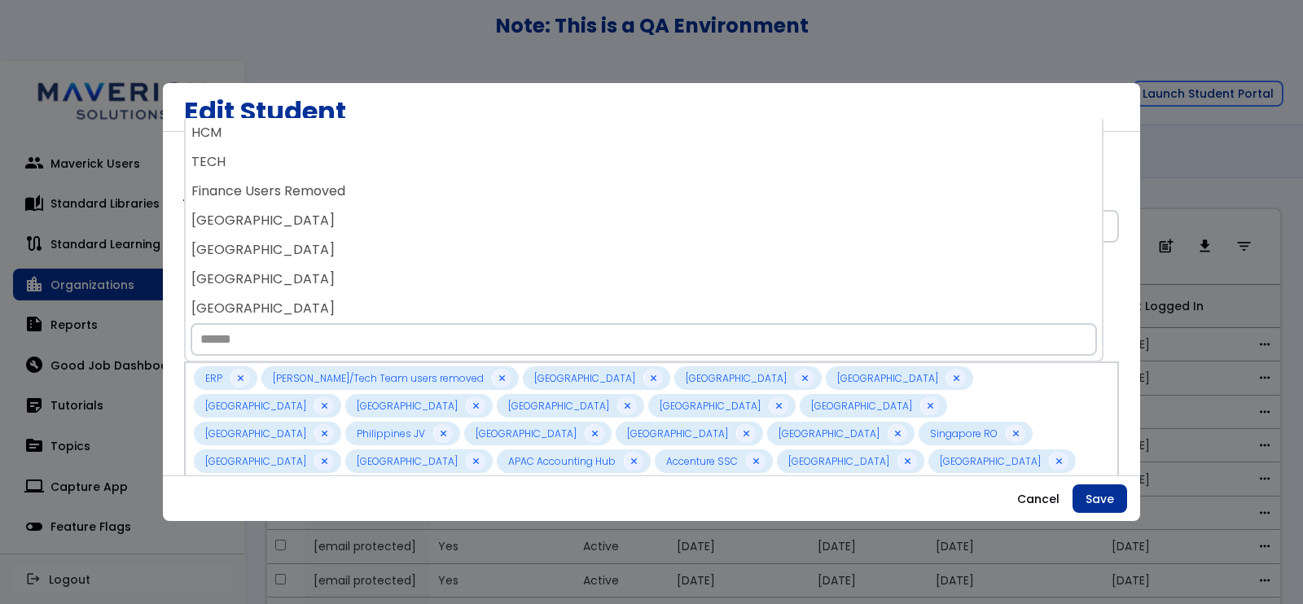
click at [453, 209] on div "[GEOGRAPHIC_DATA]" at bounding box center [644, 220] width 916 height 29
click at [453, 209] on div "Germany FHD" at bounding box center [644, 220] width 916 height 29
click at [453, 209] on div "[GEOGRAPHIC_DATA]" at bounding box center [644, 220] width 916 height 29
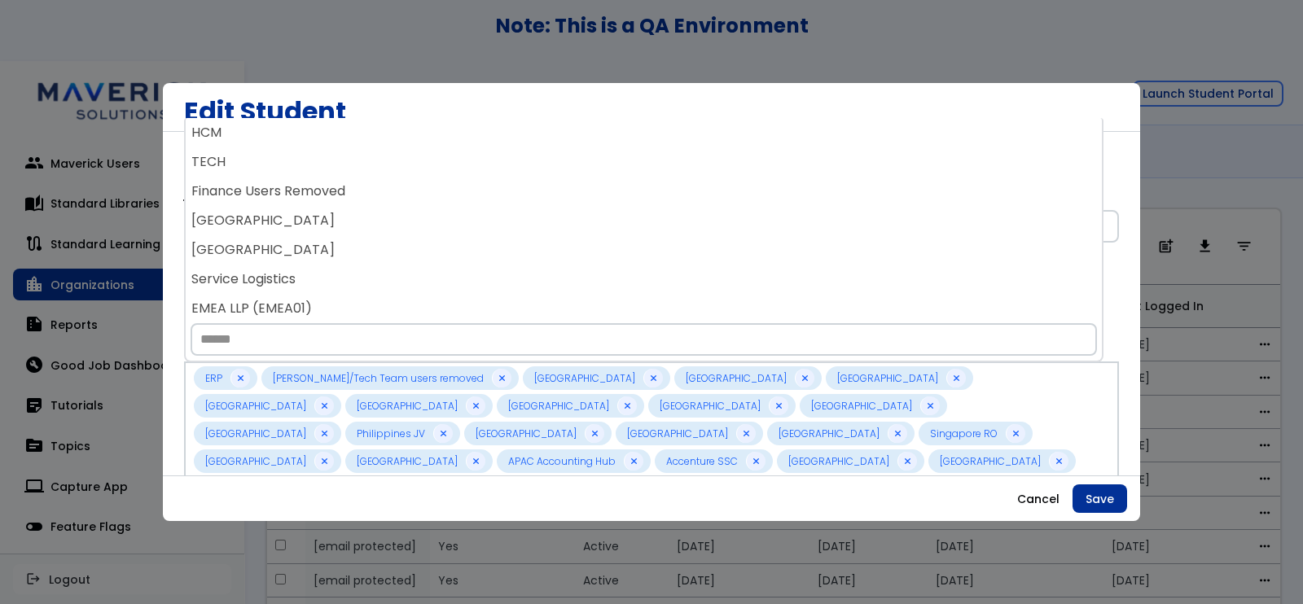
click at [453, 209] on div "[GEOGRAPHIC_DATA]" at bounding box center [644, 220] width 916 height 29
click at [453, 209] on div "Service Logistics" at bounding box center [644, 220] width 916 height 29
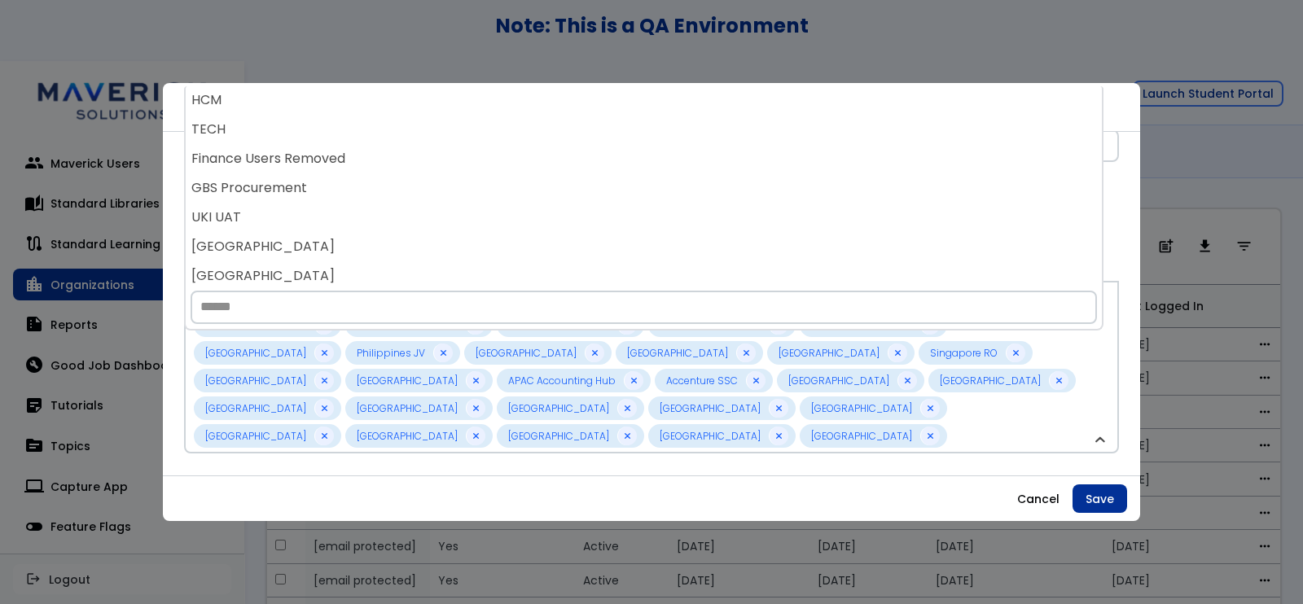
scroll to position [127, 0]
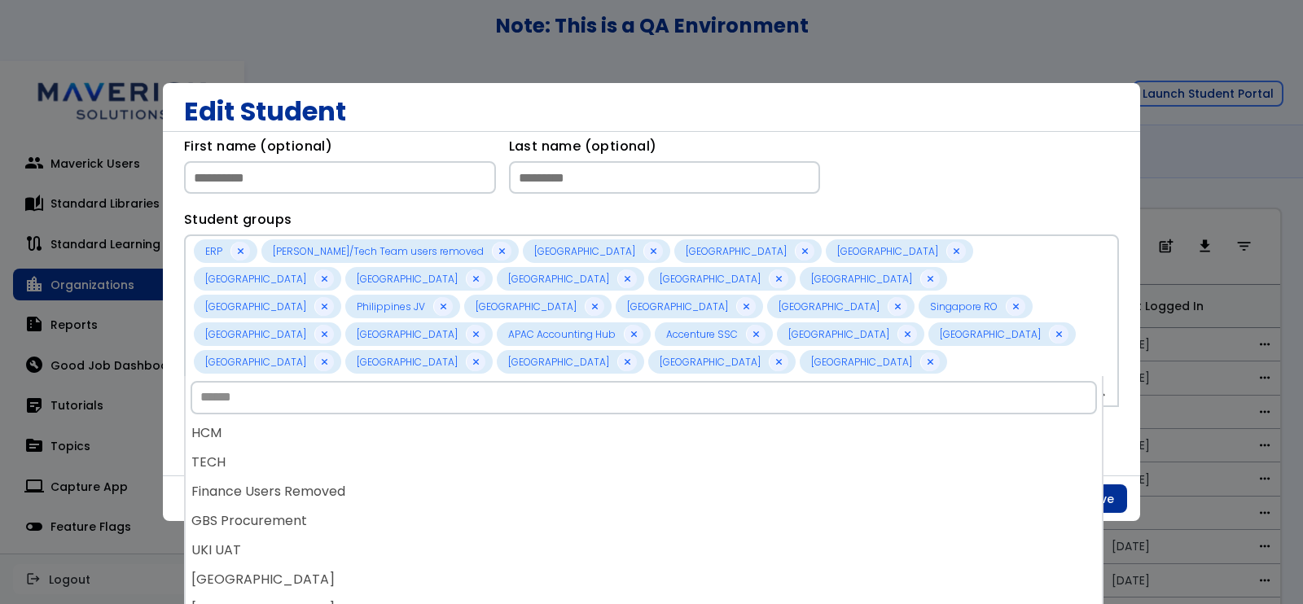
click at [1057, 147] on div "First name (optional) Last name (optional)" at bounding box center [651, 165] width 935 height 73
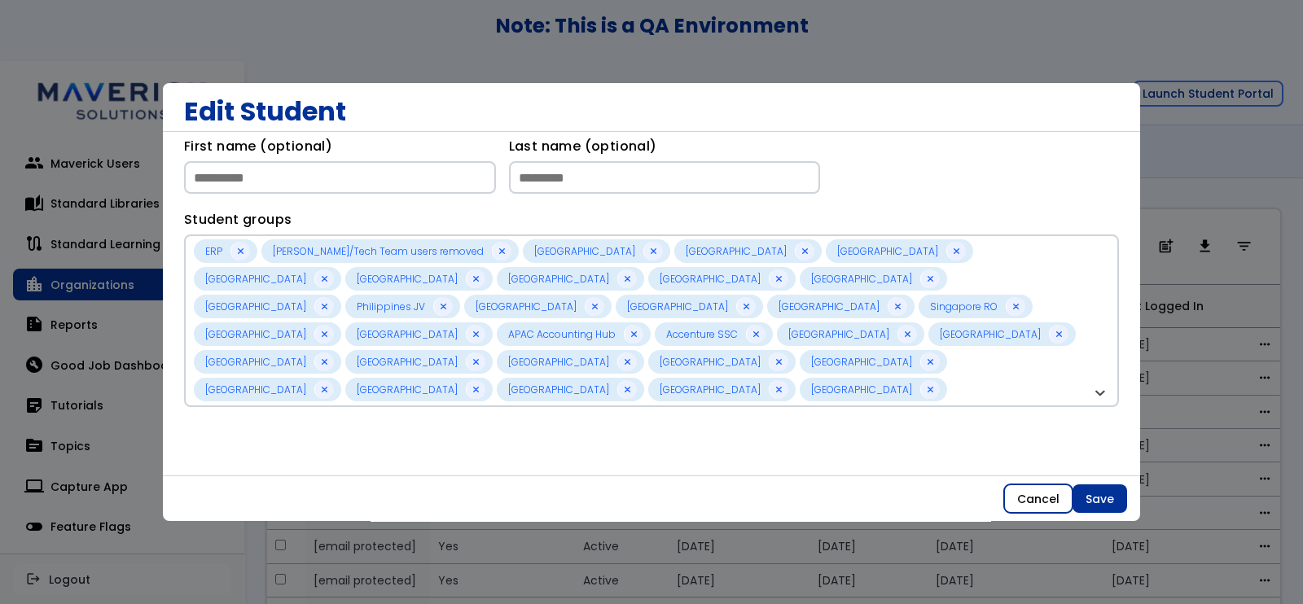
click at [1043, 497] on button "Cancel" at bounding box center [1038, 498] width 68 height 29
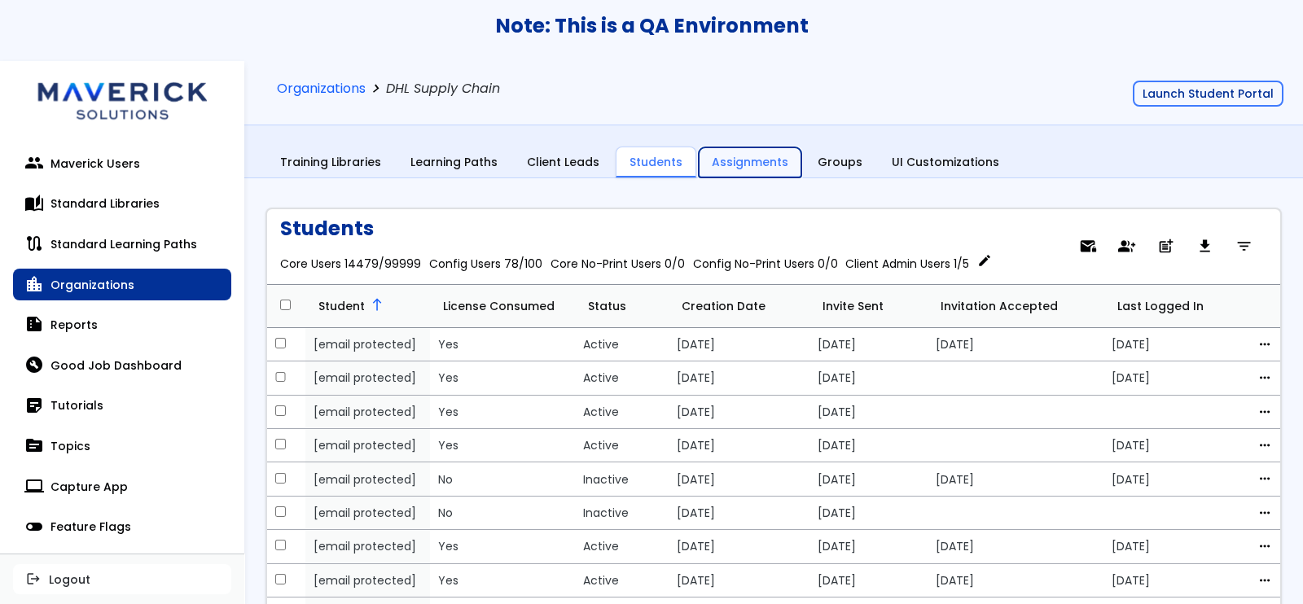
click at [729, 156] on link "Assignments" at bounding box center [750, 162] width 103 height 31
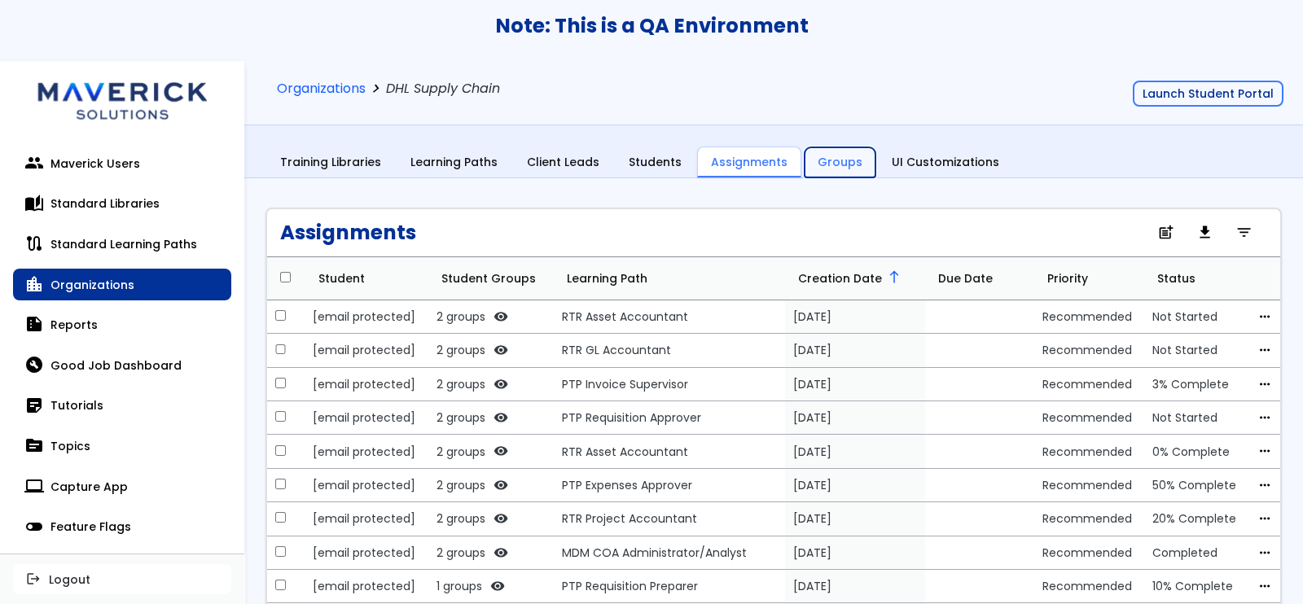
click at [834, 160] on link "Groups" at bounding box center [839, 162] width 71 height 31
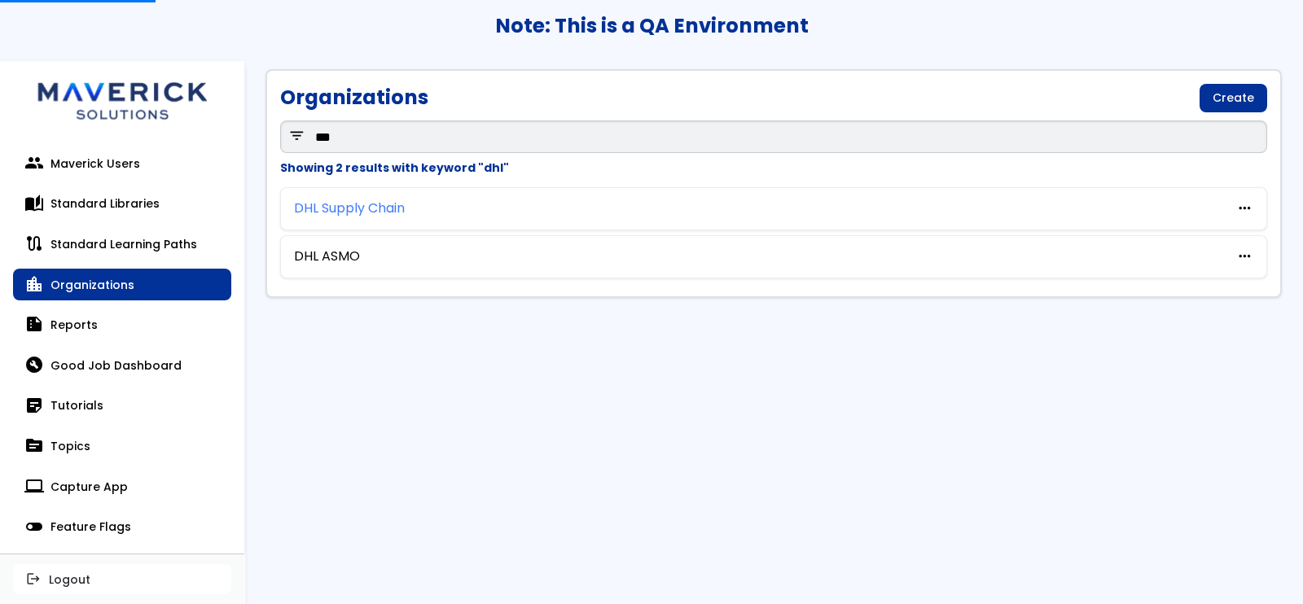
click at [342, 212] on link "DHL Supply Chain" at bounding box center [349, 208] width 111 height 15
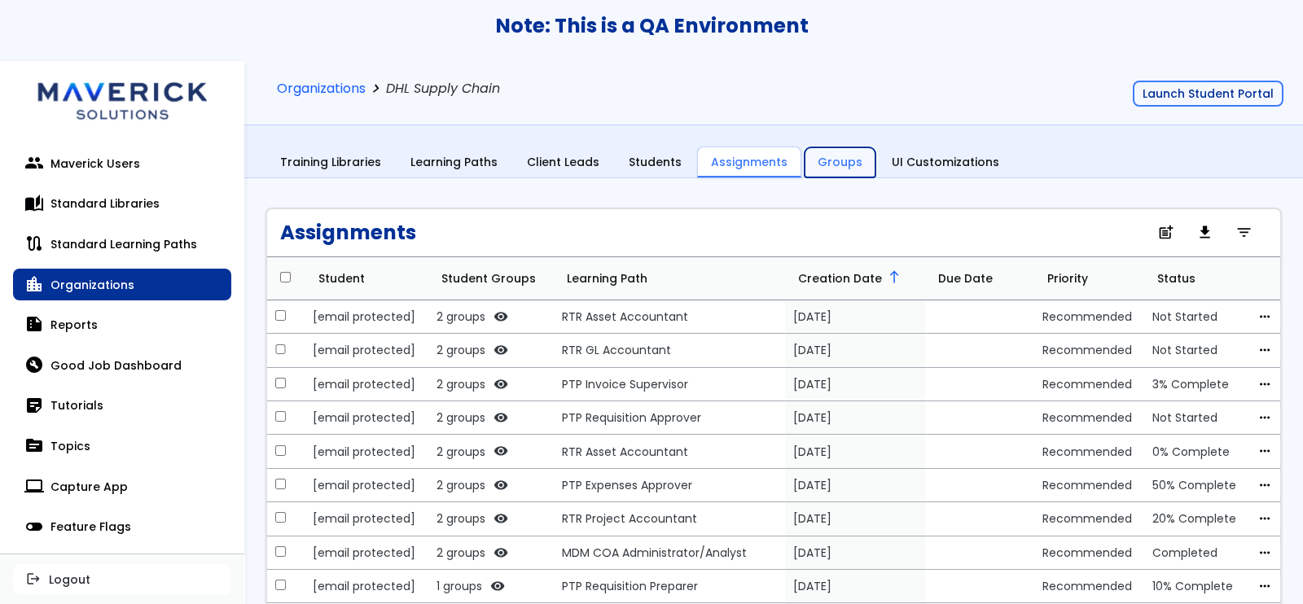
click at [842, 156] on link "Groups" at bounding box center [839, 162] width 71 height 31
click at [817, 161] on link "Groups" at bounding box center [839, 162] width 71 height 31
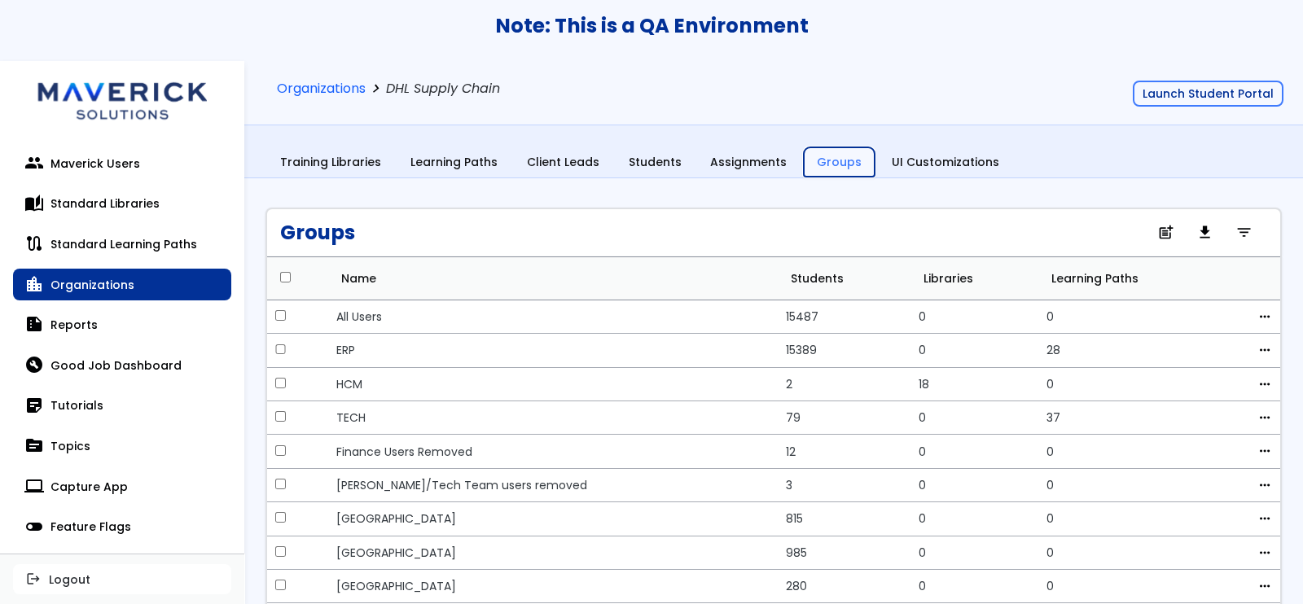
click at [823, 160] on link "Groups" at bounding box center [839, 163] width 72 height 32
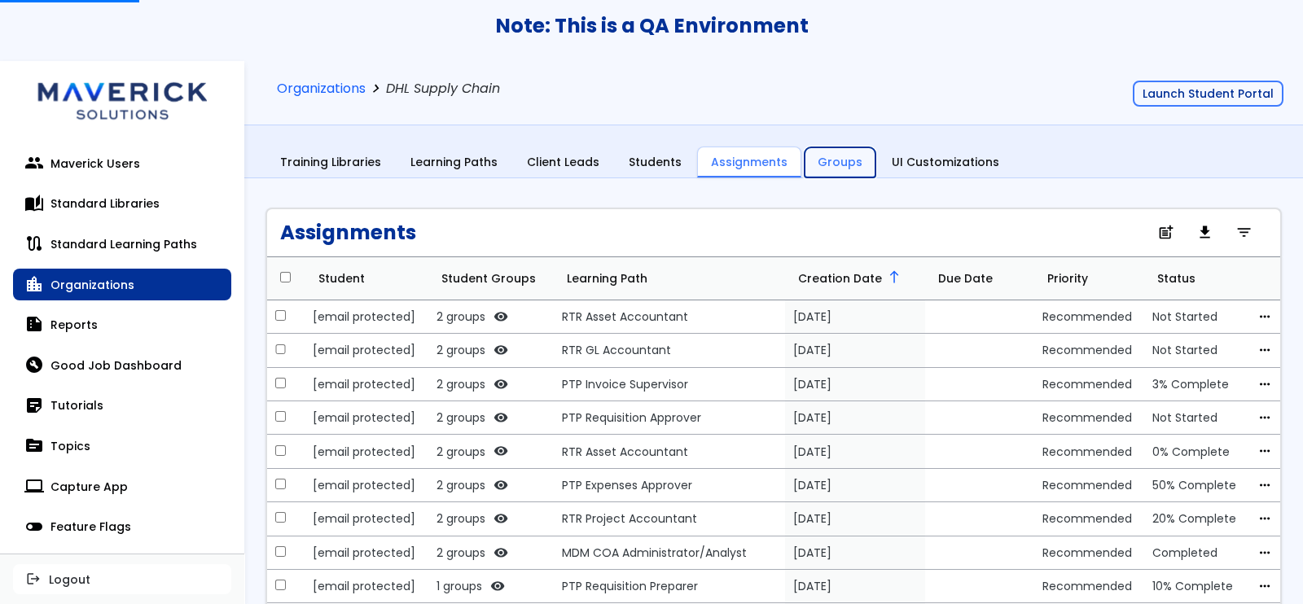
click at [839, 166] on link "Groups" at bounding box center [839, 162] width 71 height 31
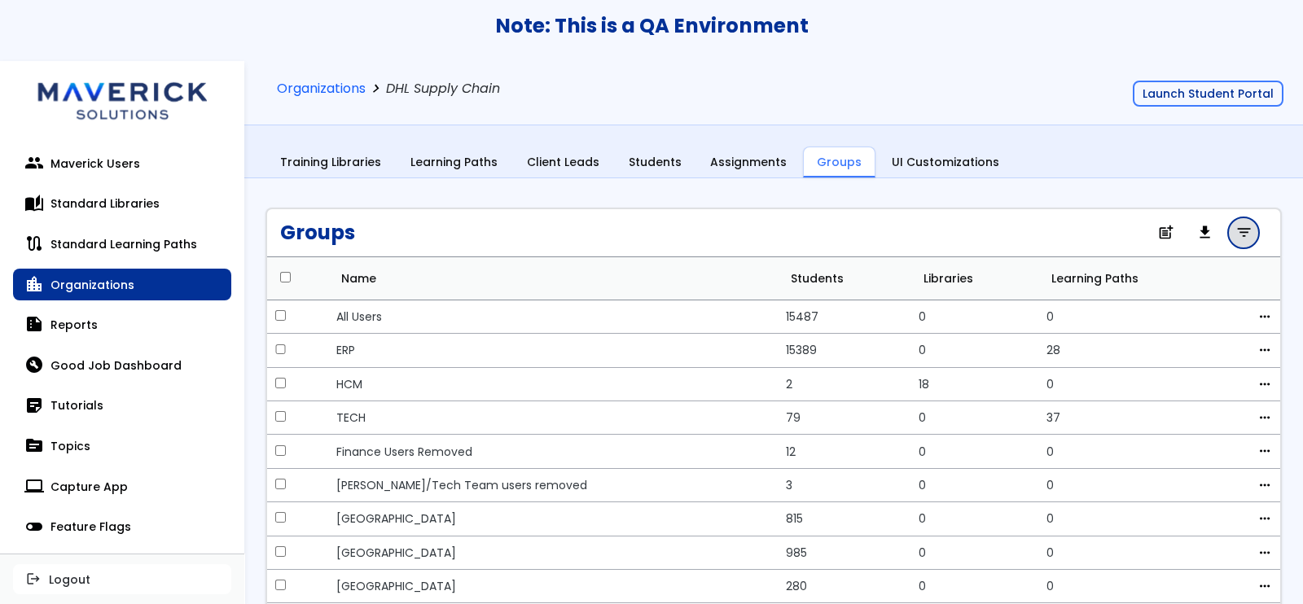
click at [1235, 231] on span "filter_list" at bounding box center [1243, 233] width 17 height 11
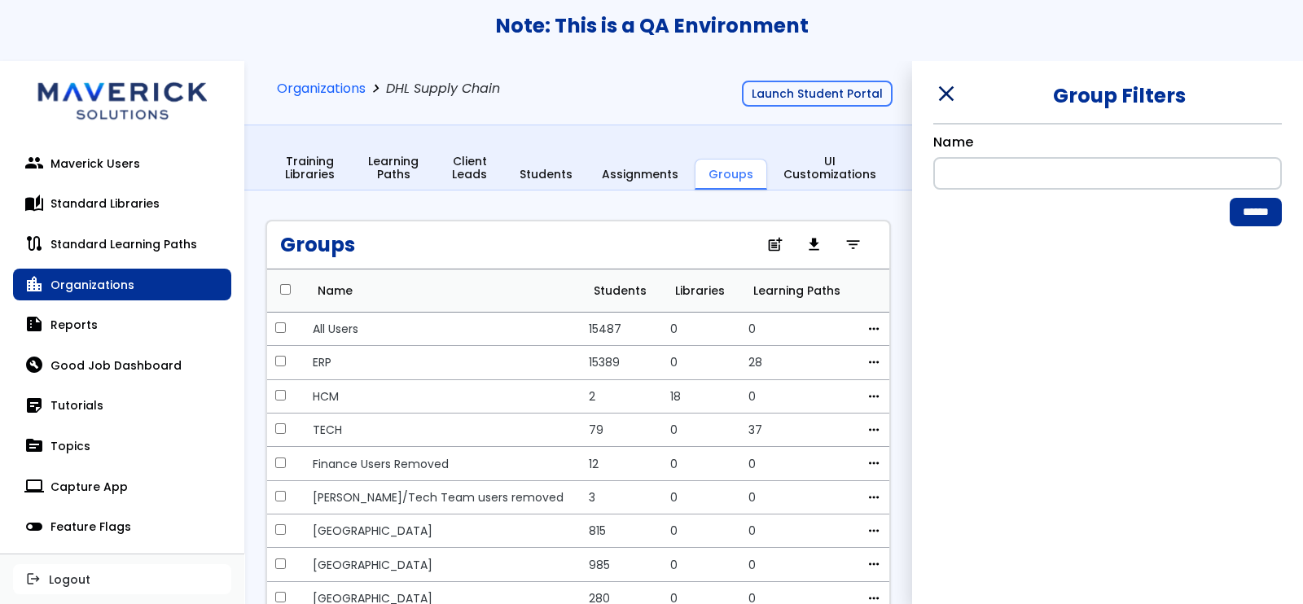
click at [950, 87] on span "close" at bounding box center [944, 94] width 23 height 24
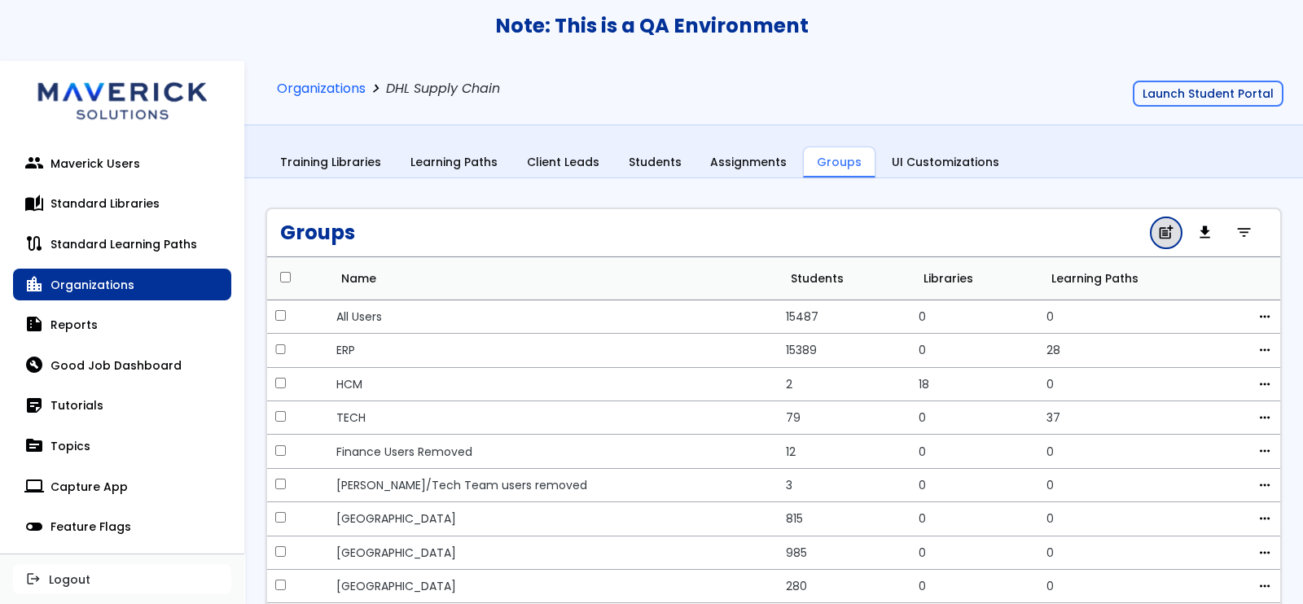
click at [1157, 230] on span "post_add" at bounding box center [1165, 233] width 17 height 11
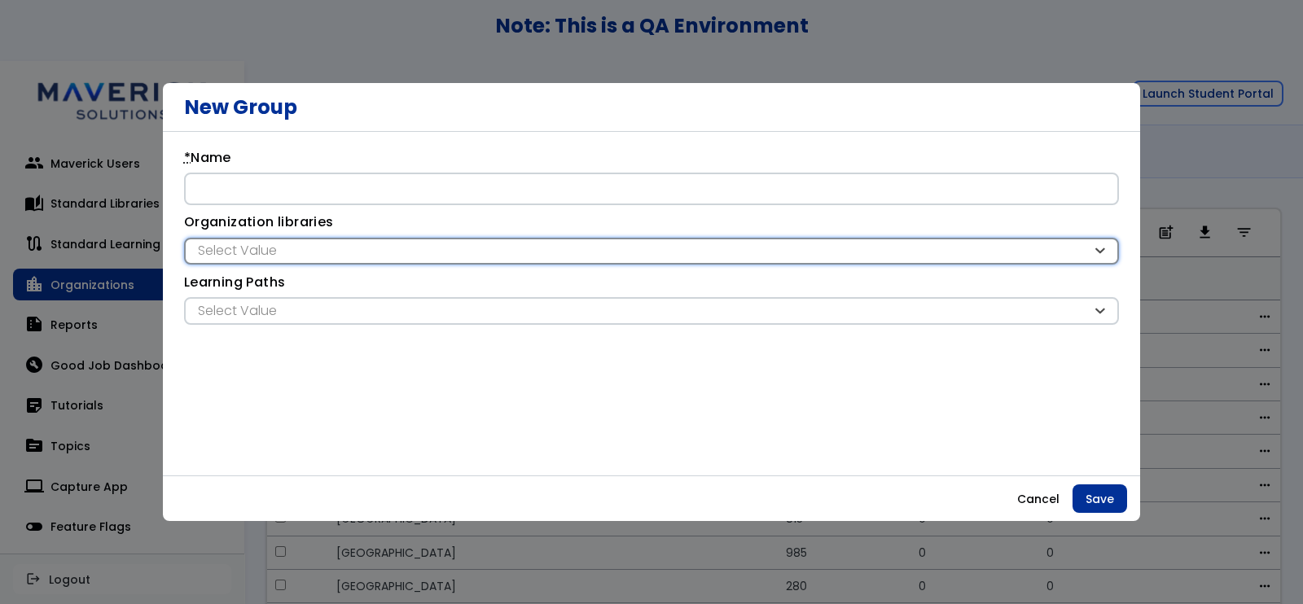
click at [673, 239] on div "Select Value" at bounding box center [651, 252] width 935 height 28
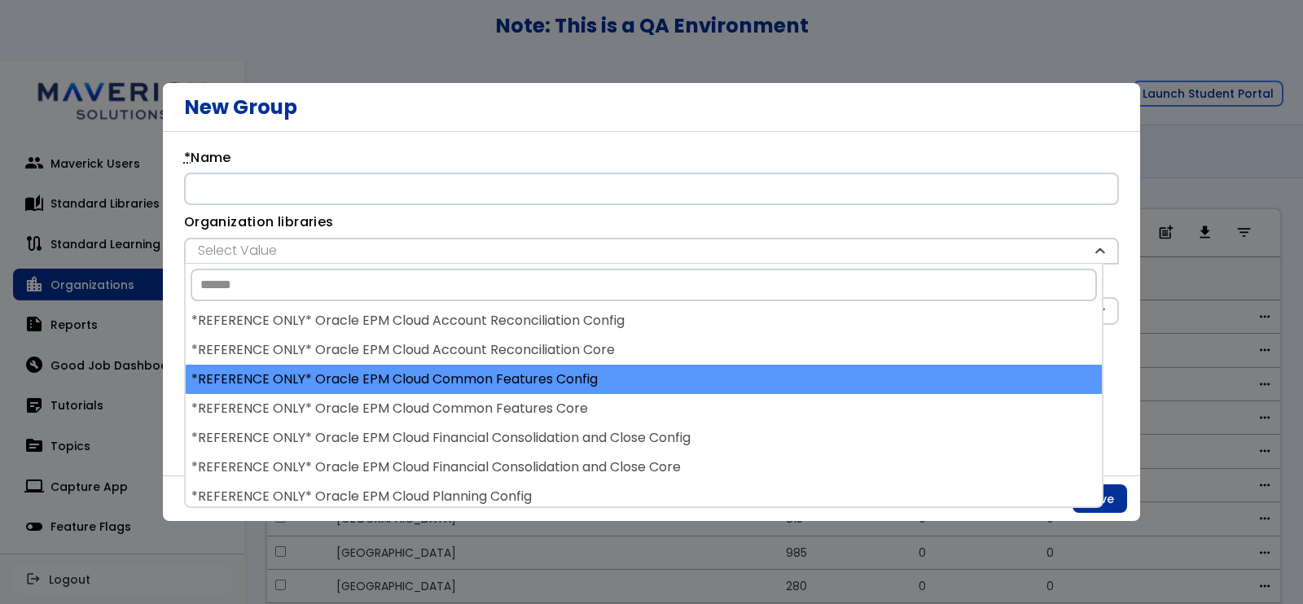
click at [656, 375] on div "*REFERENCE ONLY* Oracle EPM Cloud Common Features Config" at bounding box center [644, 379] width 916 height 29
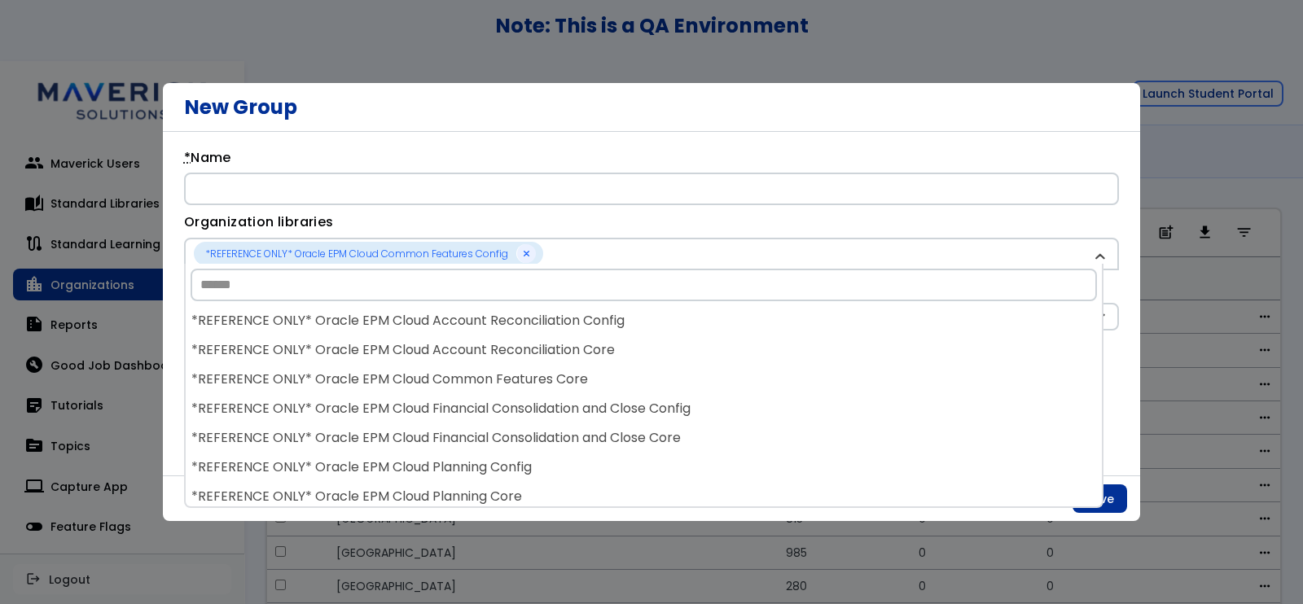
click at [656, 375] on div "*REFERENCE ONLY* Oracle EPM Cloud Common Features Core" at bounding box center [644, 379] width 916 height 29
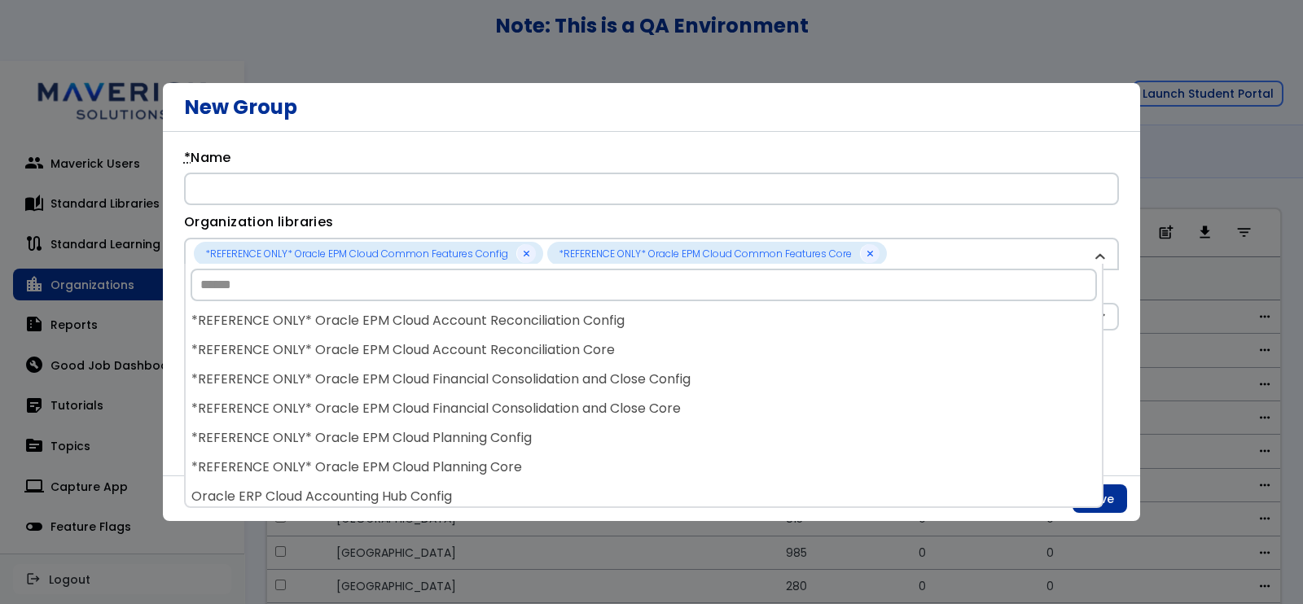
click at [656, 375] on div "*REFERENCE ONLY* Oracle EPM Cloud Financial Consolidation and Close Config" at bounding box center [644, 379] width 916 height 29
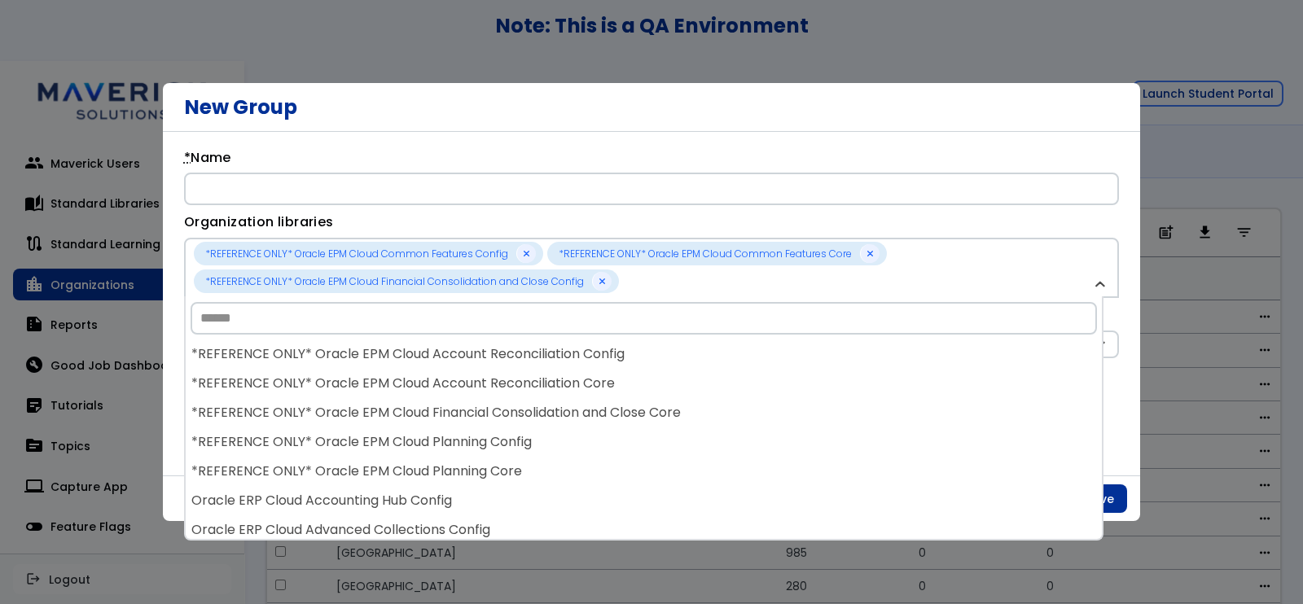
click at [656, 375] on div "*REFERENCE ONLY* Oracle EPM Cloud Account Reconciliation Core" at bounding box center [644, 383] width 916 height 29
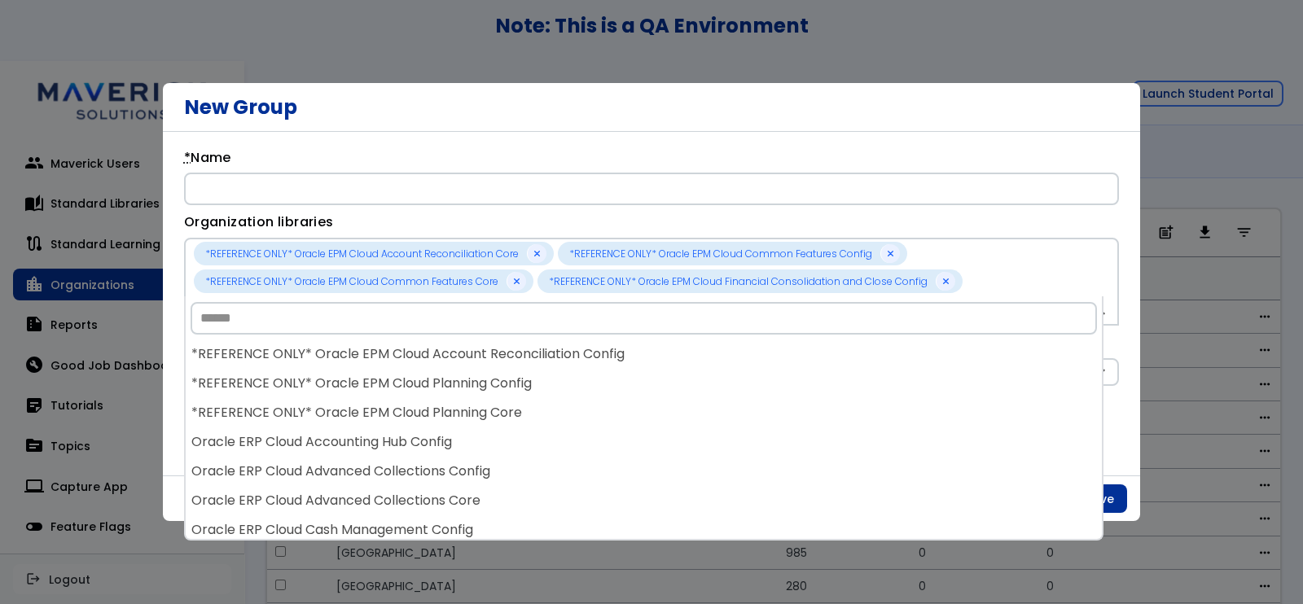
click at [656, 375] on div "*REFERENCE ONLY* Oracle EPM Cloud Account Reconciliation Config *REFERENCE ONLY…" at bounding box center [644, 439] width 916 height 200
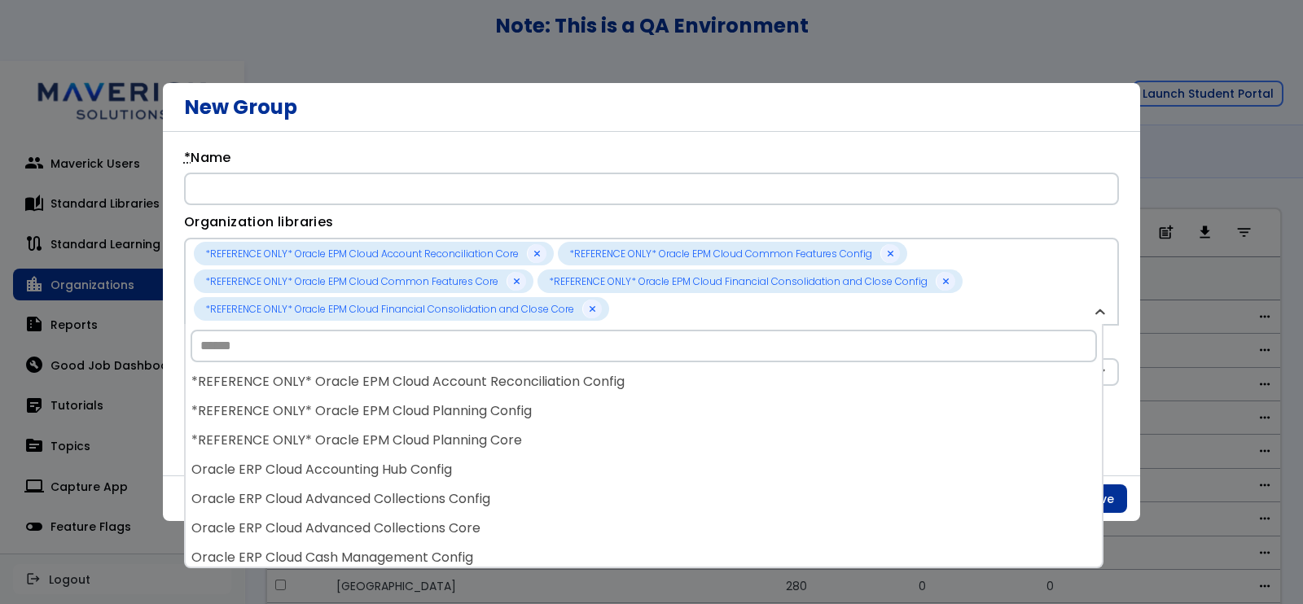
click at [656, 375] on div "*REFERENCE ONLY* Oracle EPM Cloud Account Reconciliation Config" at bounding box center [644, 381] width 916 height 29
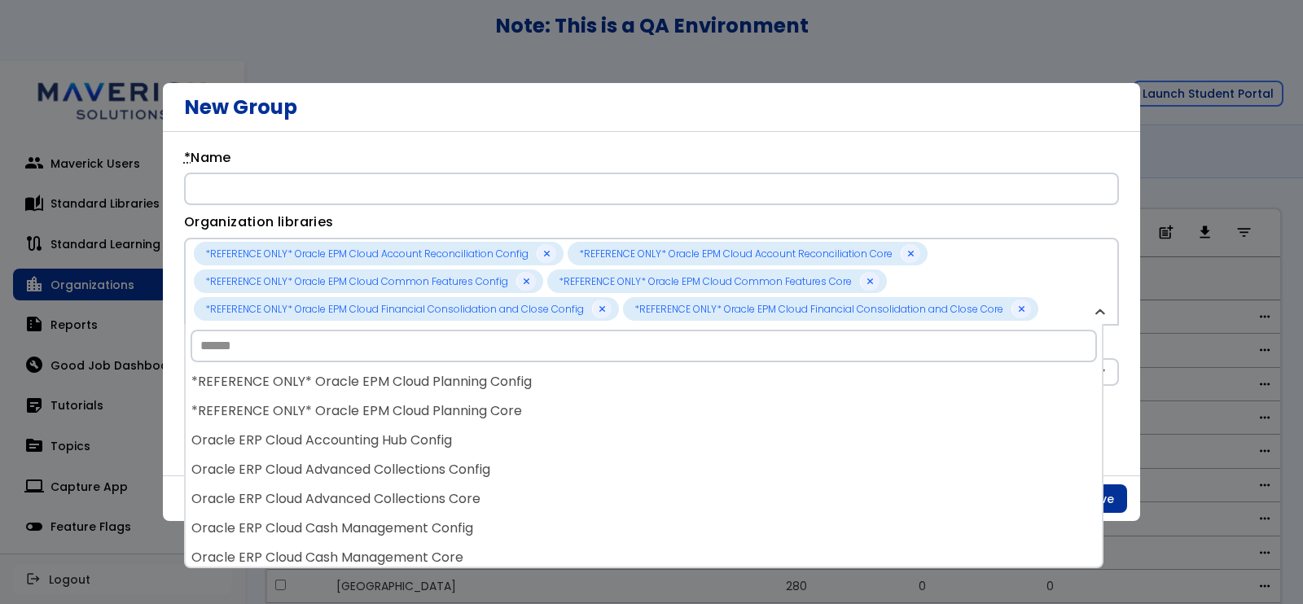
click at [656, 375] on div "*REFERENCE ONLY* Oracle EPM Cloud Planning Config" at bounding box center [644, 381] width 916 height 29
click at [656, 375] on div "*REFERENCE ONLY* Oracle EPM Cloud Account Reconciliation Config *REFERENCE ONLY…" at bounding box center [643, 446] width 919 height 244
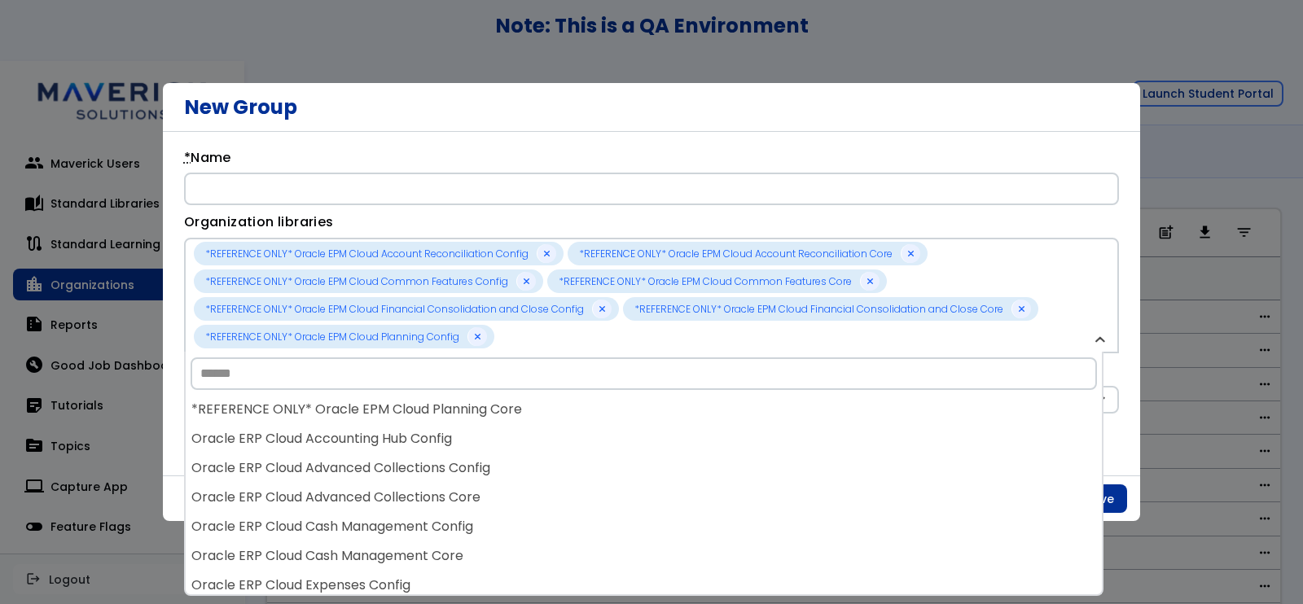
click at [656, 375] on input "Search" at bounding box center [644, 373] width 906 height 33
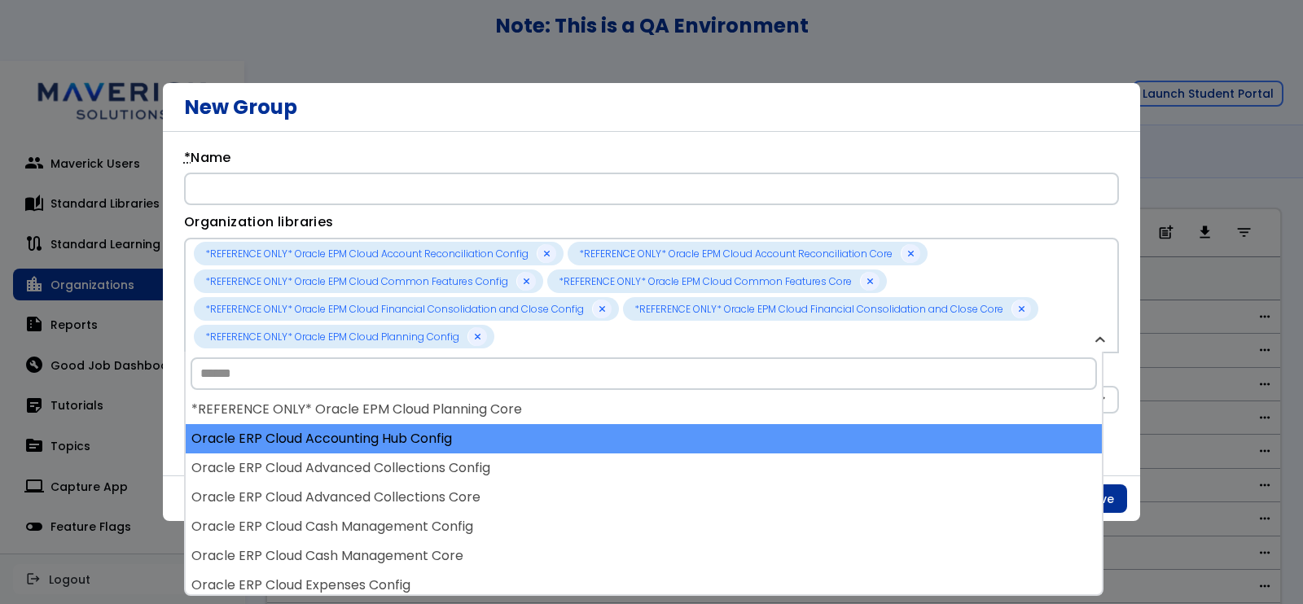
click at [672, 433] on div "Oracle ERP Cloud Accounting Hub Config" at bounding box center [644, 438] width 916 height 29
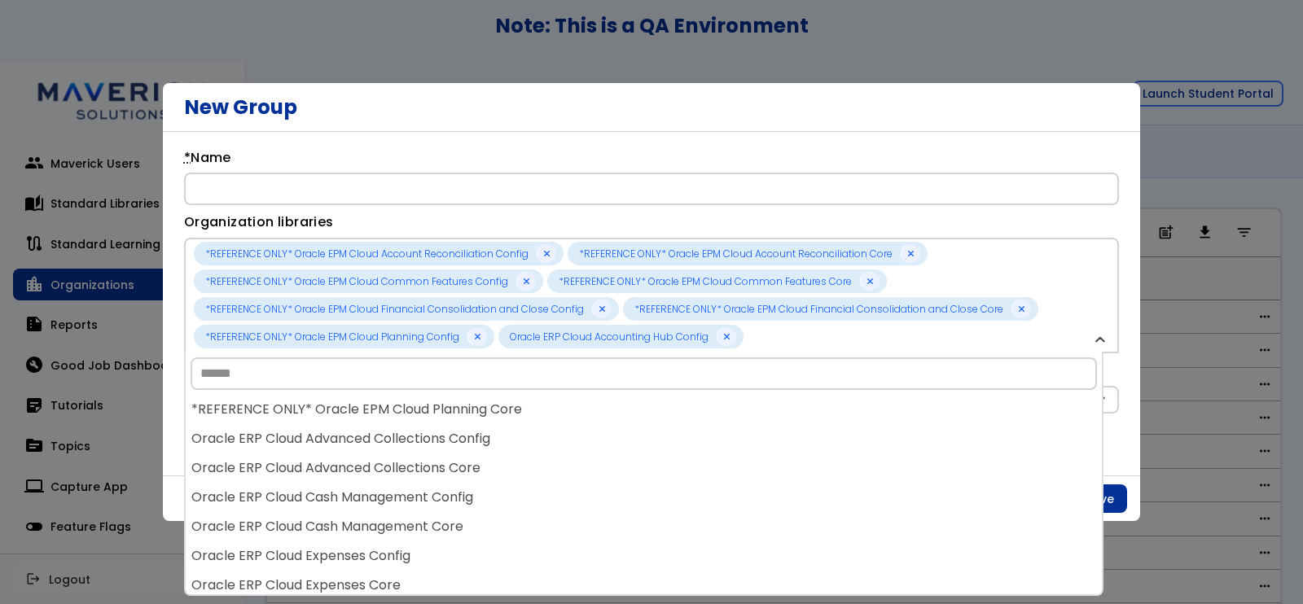
click at [672, 433] on div "Oracle ERP Cloud Advanced Collections Config" at bounding box center [644, 438] width 916 height 29
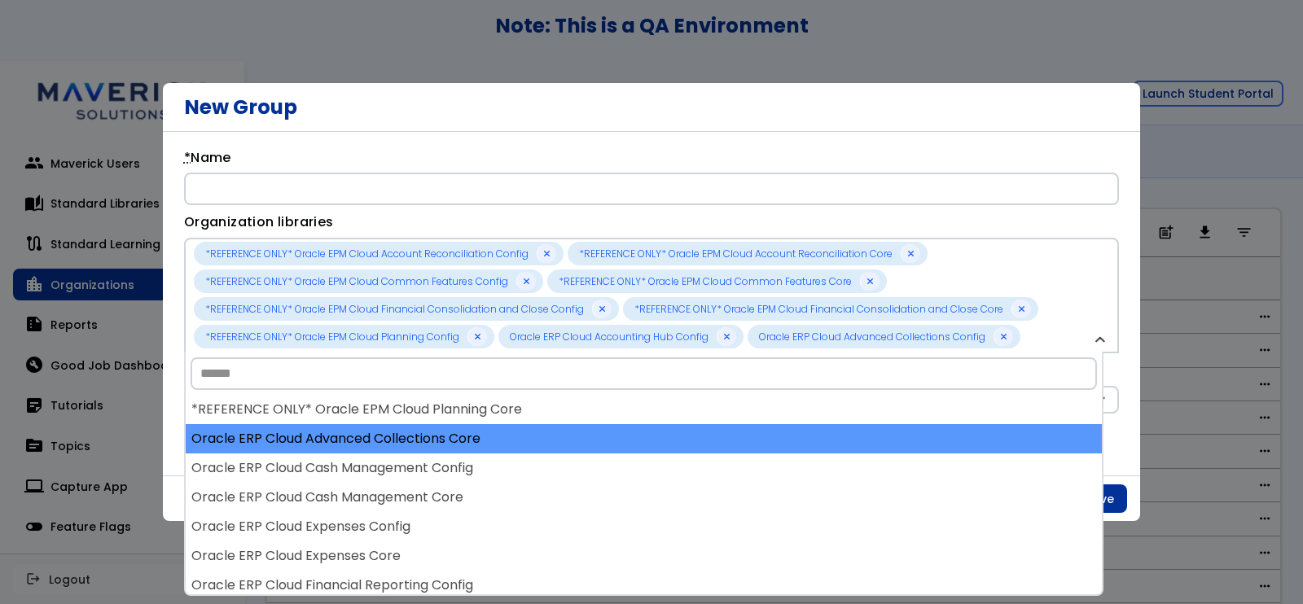
click at [673, 436] on div "Oracle ERP Cloud Advanced Collections Core" at bounding box center [644, 438] width 916 height 29
click at [673, 436] on div "*REFERENCE ONLY* Oracle EPM Cloud Account Reconciliation Config *REFERENCE ONLY…" at bounding box center [644, 495] width 916 height 200
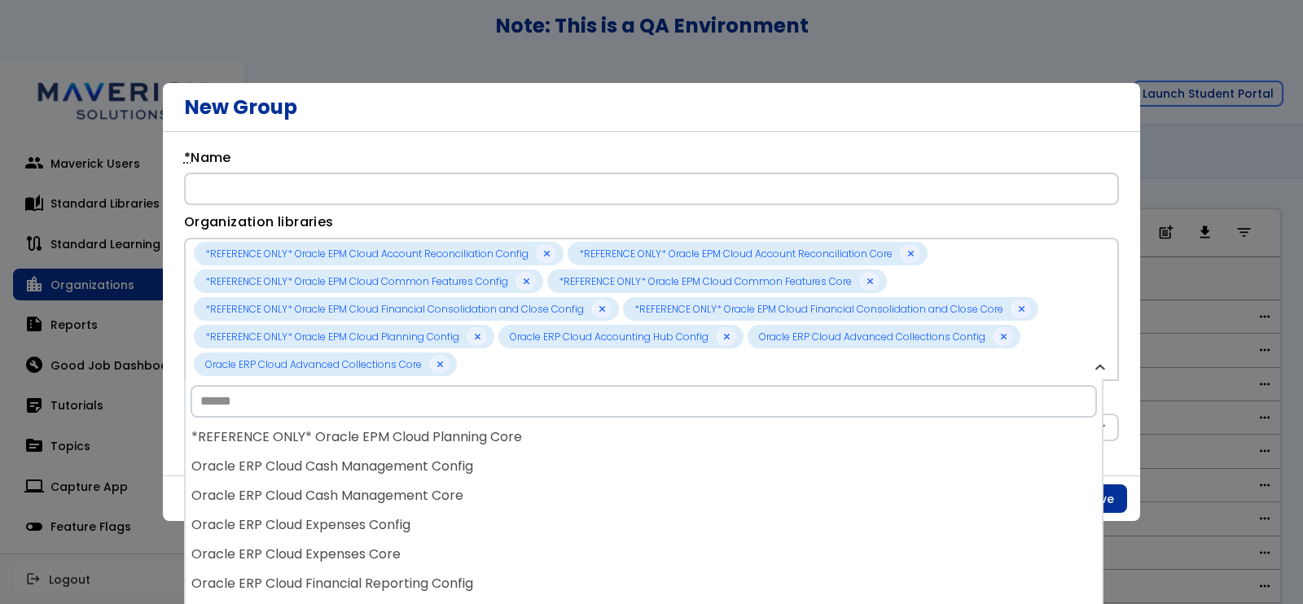
click at [673, 436] on div "*REFERENCE ONLY* Oracle EPM Cloud Planning Core" at bounding box center [644, 437] width 916 height 29
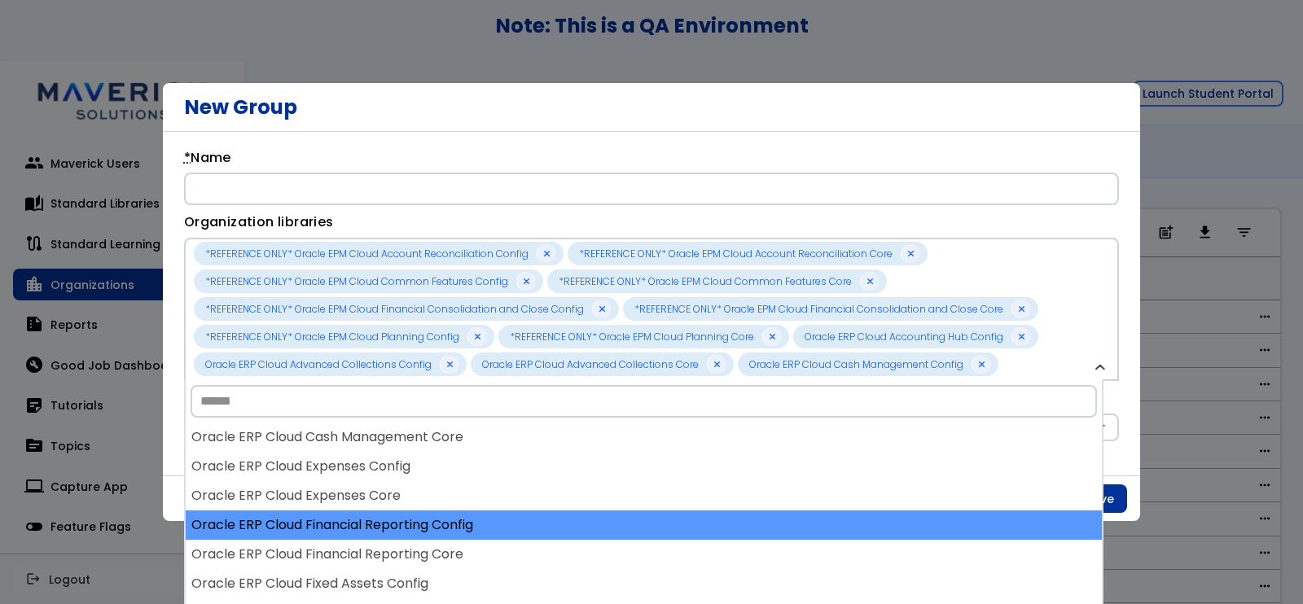
click at [704, 535] on div "Oracle ERP Cloud Financial Reporting Config" at bounding box center [644, 524] width 916 height 29
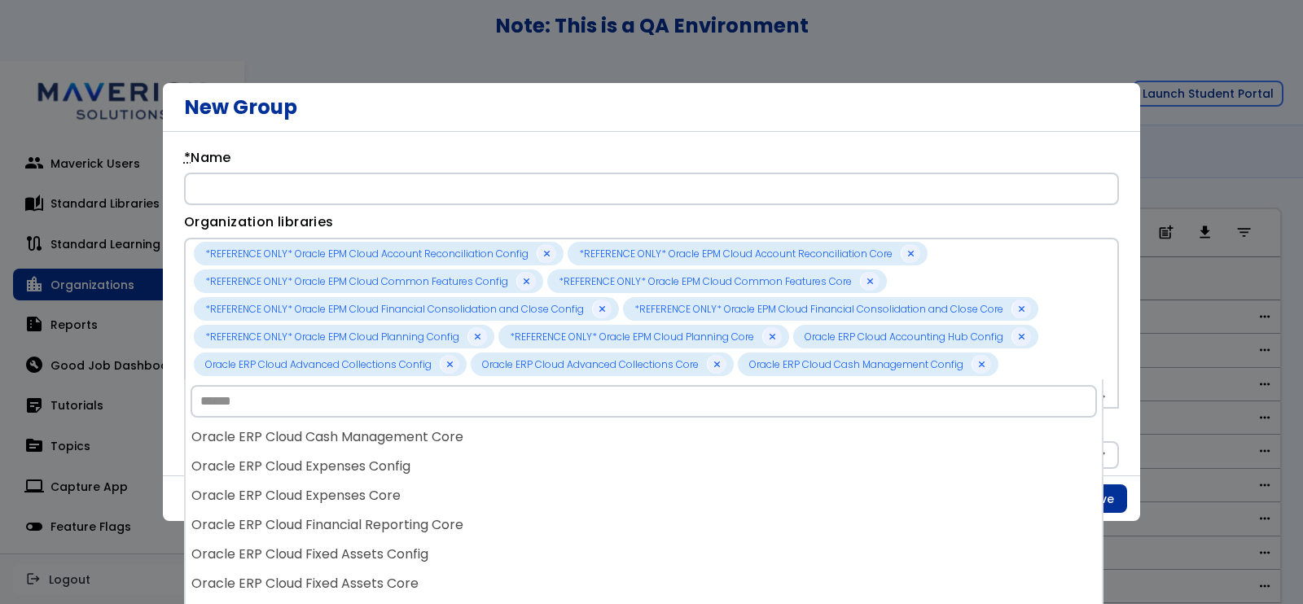
click at [703, 533] on div "Oracle ERP Cloud Financial Reporting Core" at bounding box center [644, 524] width 916 height 29
click at [703, 533] on div "*REFERENCE ONLY* Oracle EPM Cloud Account Reconciliation Config *REFERENCE ONLY…" at bounding box center [644, 523] width 916 height 200
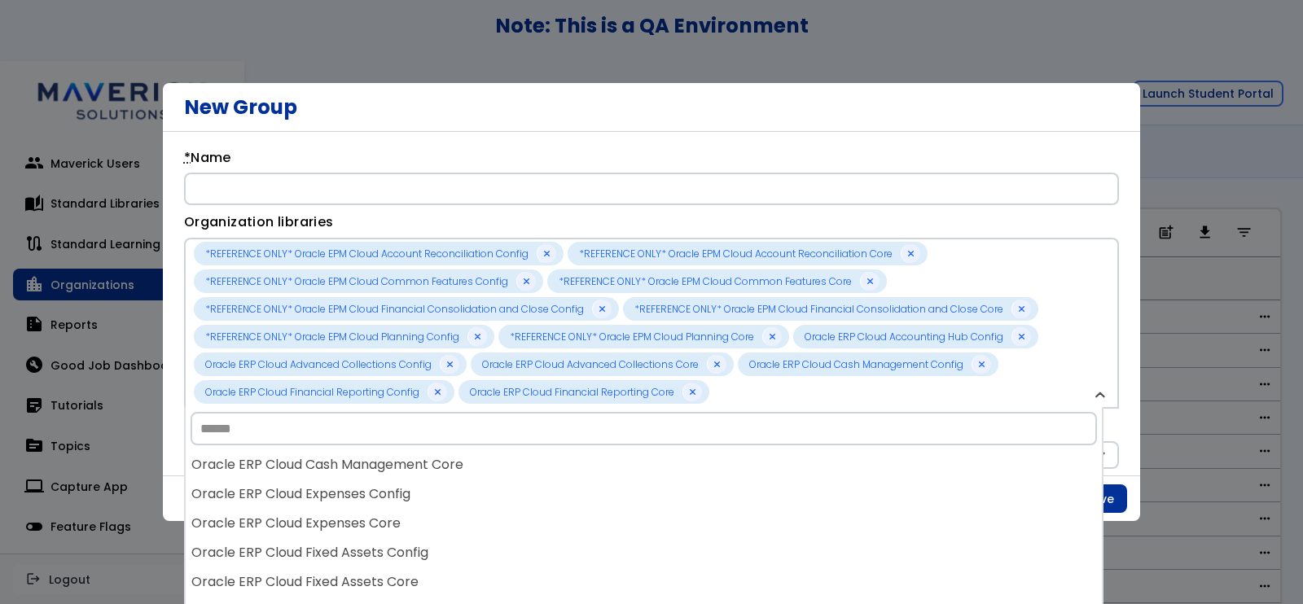
click at [703, 533] on div "Oracle ERP Cloud Expenses Core" at bounding box center [644, 523] width 916 height 29
click at [703, 533] on div "Oracle ERP Cloud Fixed Assets Config" at bounding box center [644, 523] width 916 height 29
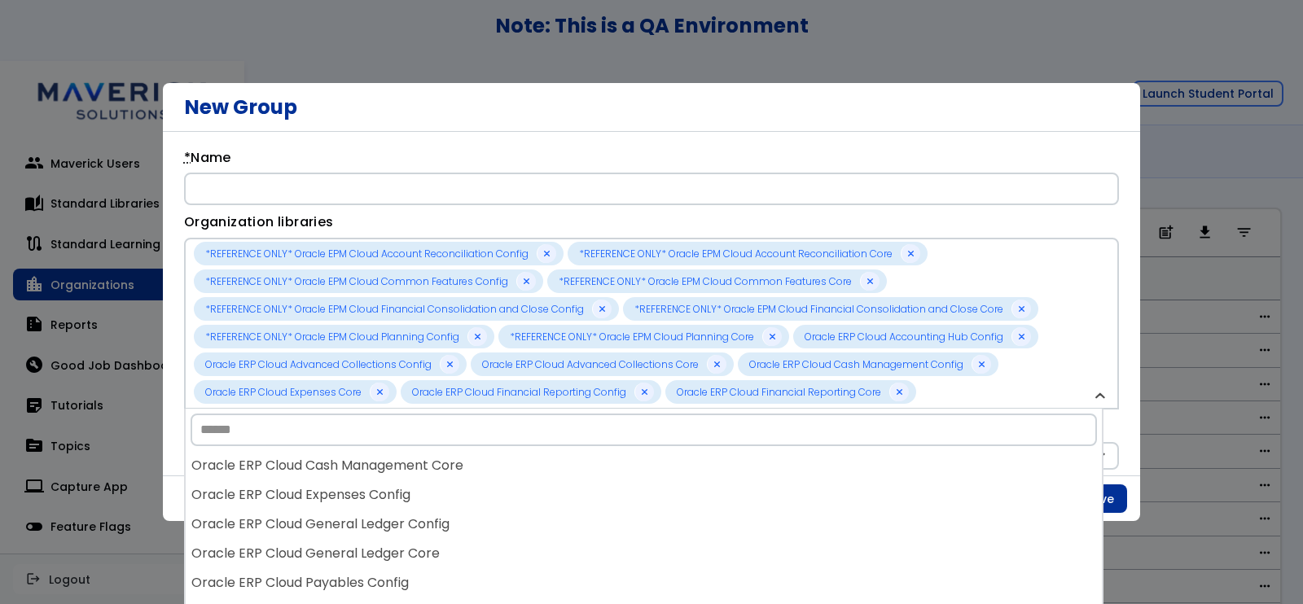
click at [703, 533] on div "Oracle ERP Cloud General Ledger Config" at bounding box center [644, 524] width 916 height 29
click at [703, 533] on div "Oracle ERP Cloud General Ledger Core" at bounding box center [644, 524] width 916 height 29
click at [703, 533] on div "Oracle ERP Cloud Payables Core" at bounding box center [644, 524] width 916 height 29
click at [703, 533] on div "Oracle ERP Cloud Procurement Config" at bounding box center [644, 524] width 916 height 29
click at [703, 533] on div "Oracle ERP Cloud Procurement Core" at bounding box center [644, 524] width 916 height 29
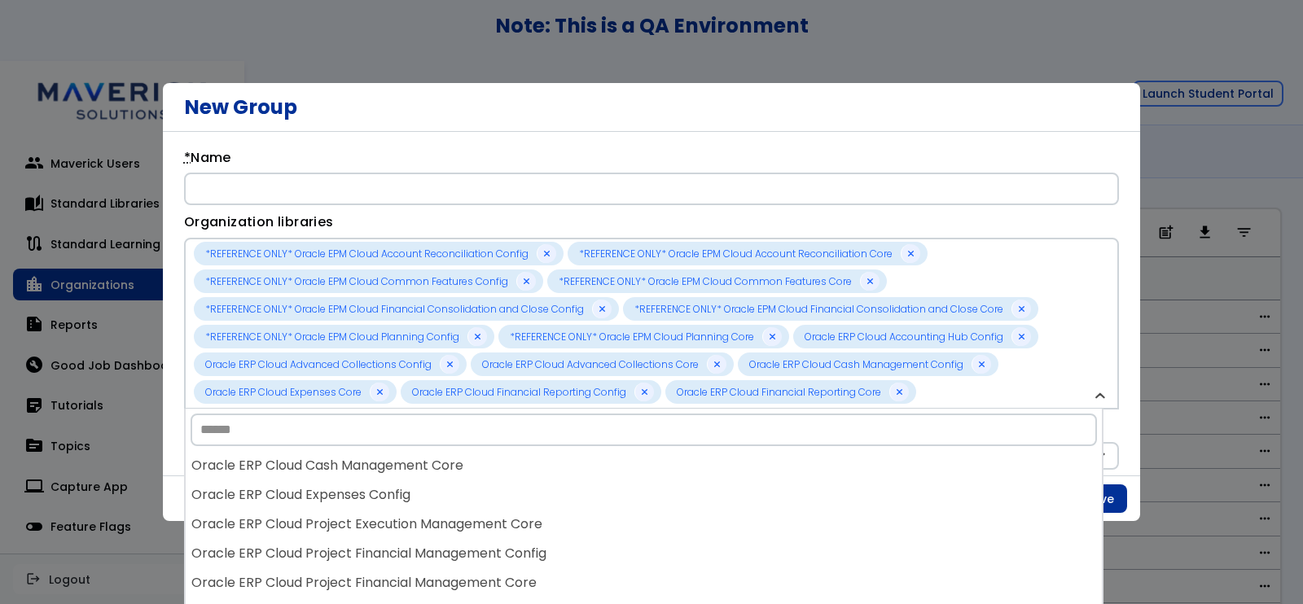
click at [703, 533] on div "Oracle ERP Cloud Project Execution Management Core" at bounding box center [644, 524] width 916 height 29
click at [703, 533] on div "Oracle ERP Cloud Project Financial Management Config" at bounding box center [644, 524] width 916 height 29
click at [703, 533] on div "Oracle ERP Cloud Project Financial Management Core" at bounding box center [644, 524] width 916 height 29
click at [703, 533] on div "Oracle ERP Cloud Receivables Core" at bounding box center [644, 524] width 916 height 29
click at [703, 533] on div "Oracle ERP Cloud Revenue Management Config" at bounding box center [644, 524] width 916 height 29
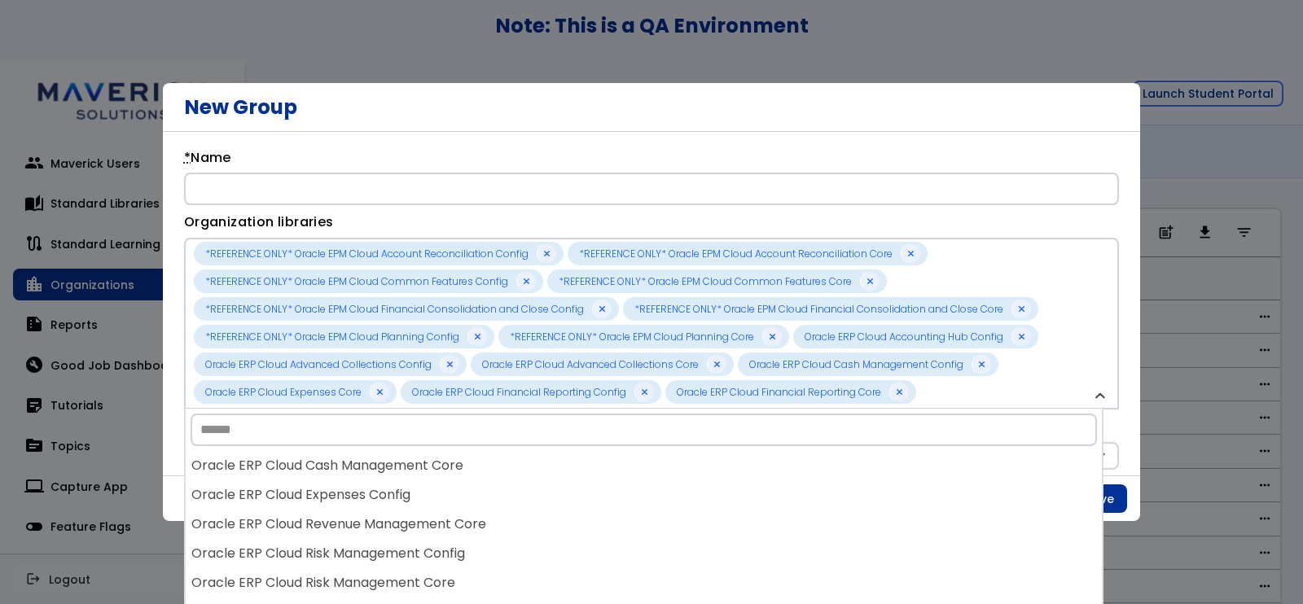
click at [703, 533] on div "Oracle ERP Cloud Revenue Management Core" at bounding box center [644, 524] width 916 height 29
click at [703, 533] on div "Oracle ERP Cloud Risk Management Config" at bounding box center [644, 524] width 916 height 29
click at [703, 533] on div "Oracle ERP Cloud Tax Config" at bounding box center [644, 524] width 916 height 29
click at [701, 531] on div "Oracle ERP Cloud Tax Core" at bounding box center [644, 524] width 916 height 29
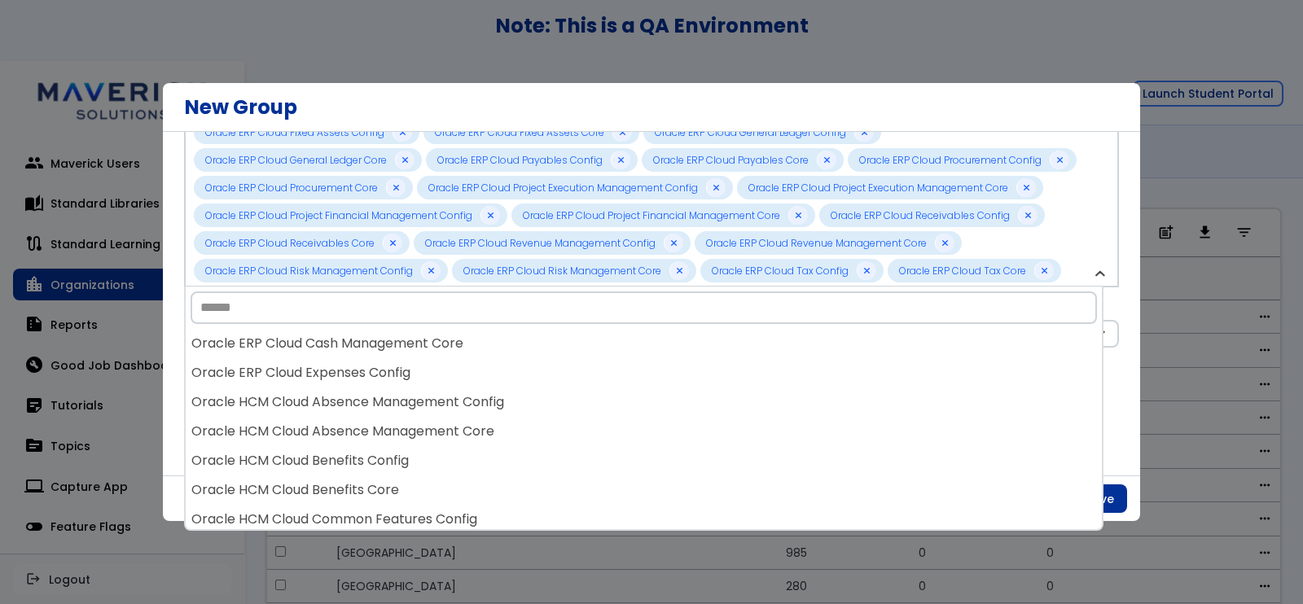
scroll to position [191, 0]
click at [1115, 199] on div "**********" at bounding box center [651, 304] width 977 height 344
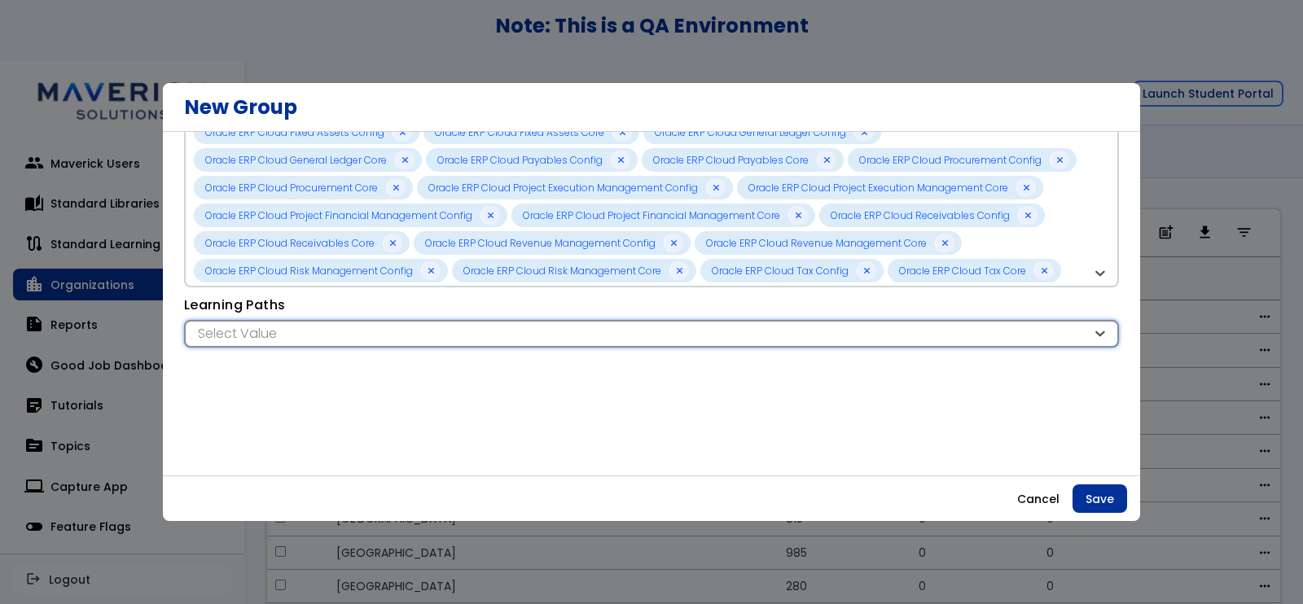
click at [714, 334] on div "Select Value" at bounding box center [643, 334] width 898 height 18
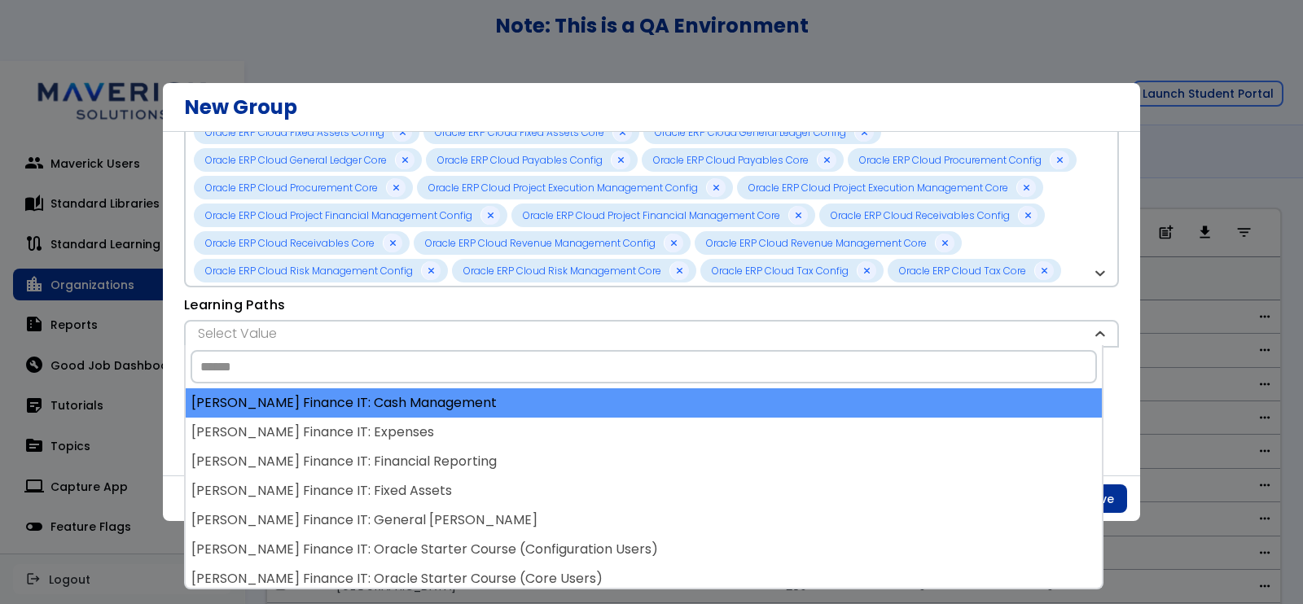
click at [358, 406] on div "[PERSON_NAME] Finance IT: Cash Management" at bounding box center [644, 402] width 916 height 29
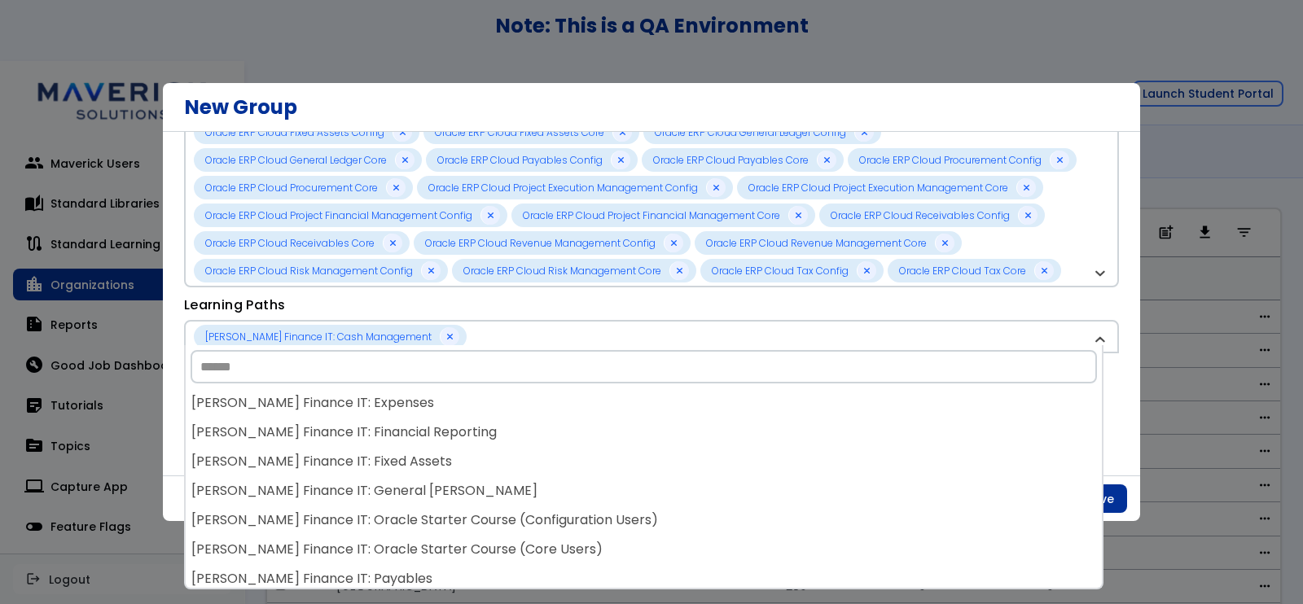
click at [358, 406] on div "[PERSON_NAME] Finance IT: Expenses" at bounding box center [644, 402] width 916 height 29
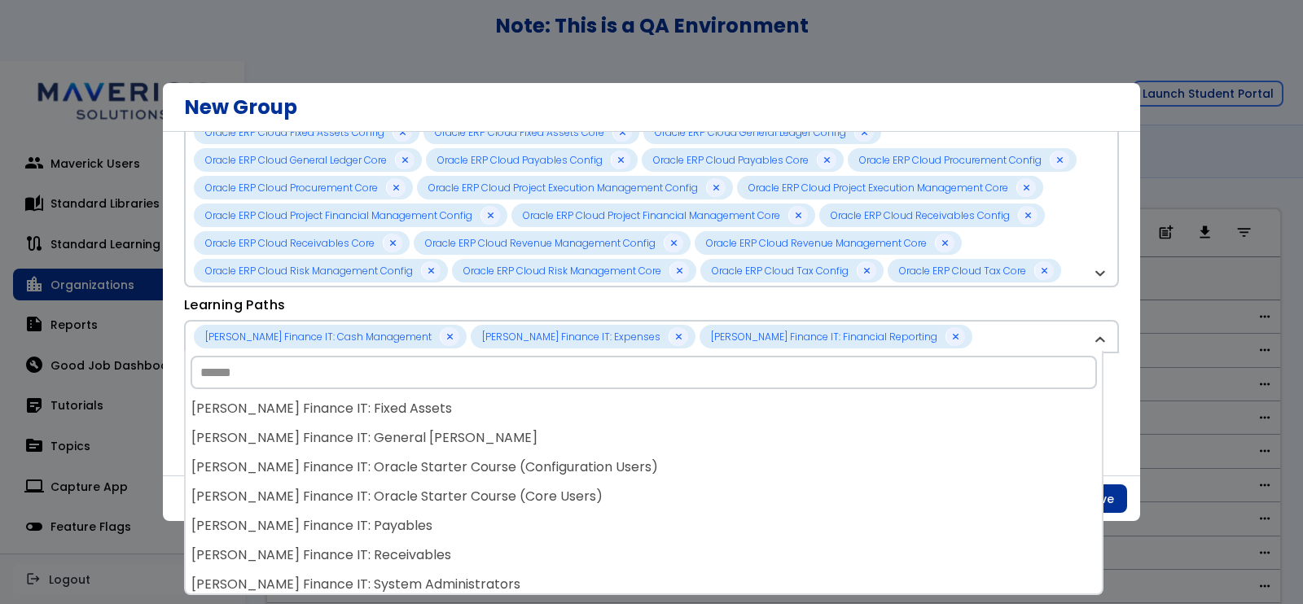
click at [358, 406] on div "[PERSON_NAME] Finance IT: Fixed Assets" at bounding box center [644, 408] width 916 height 29
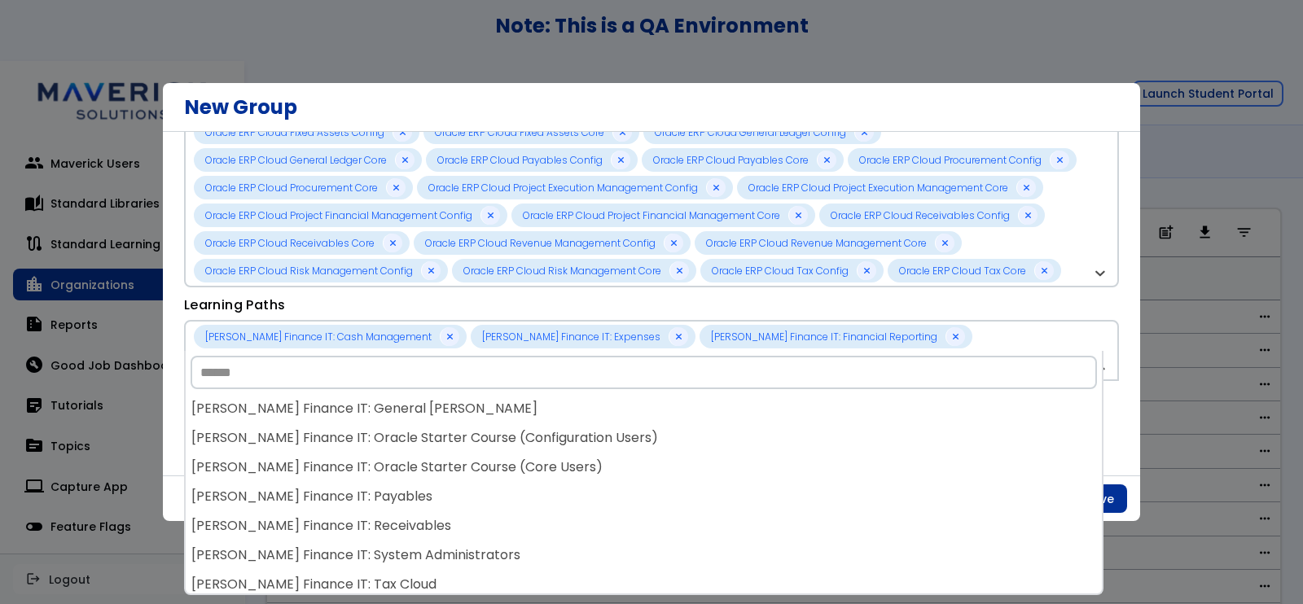
click at [358, 406] on div "[PERSON_NAME] Finance IT: General [PERSON_NAME]" at bounding box center [644, 408] width 916 height 29
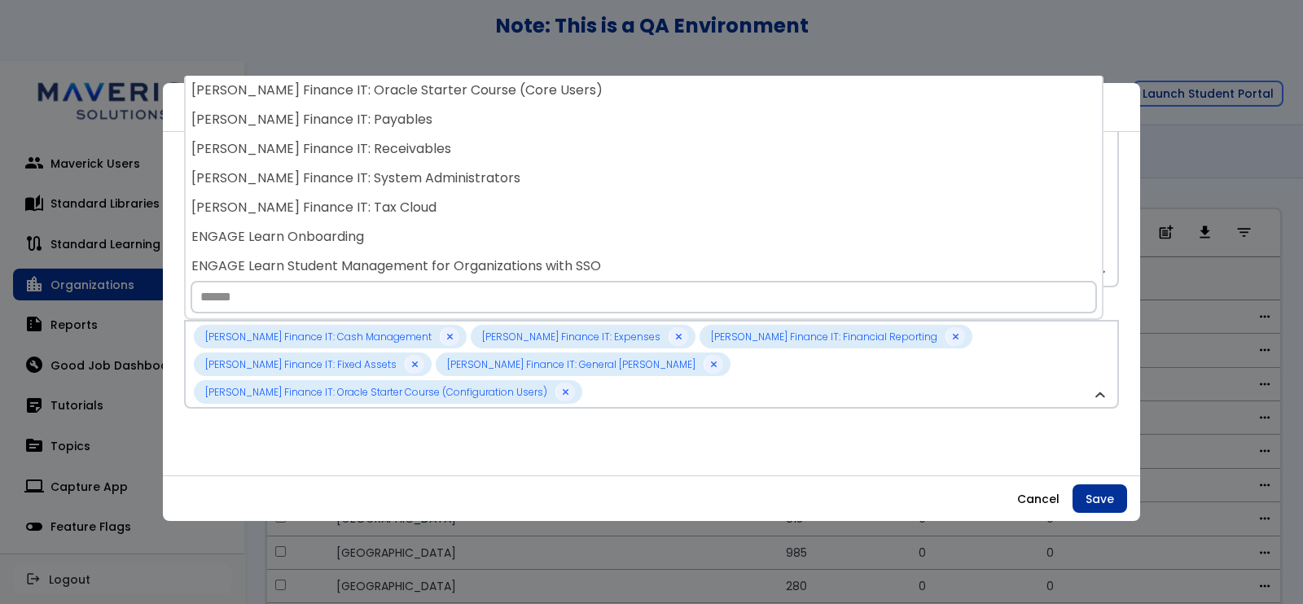
click at [353, 421] on div "**********" at bounding box center [651, 246] width 935 height 441
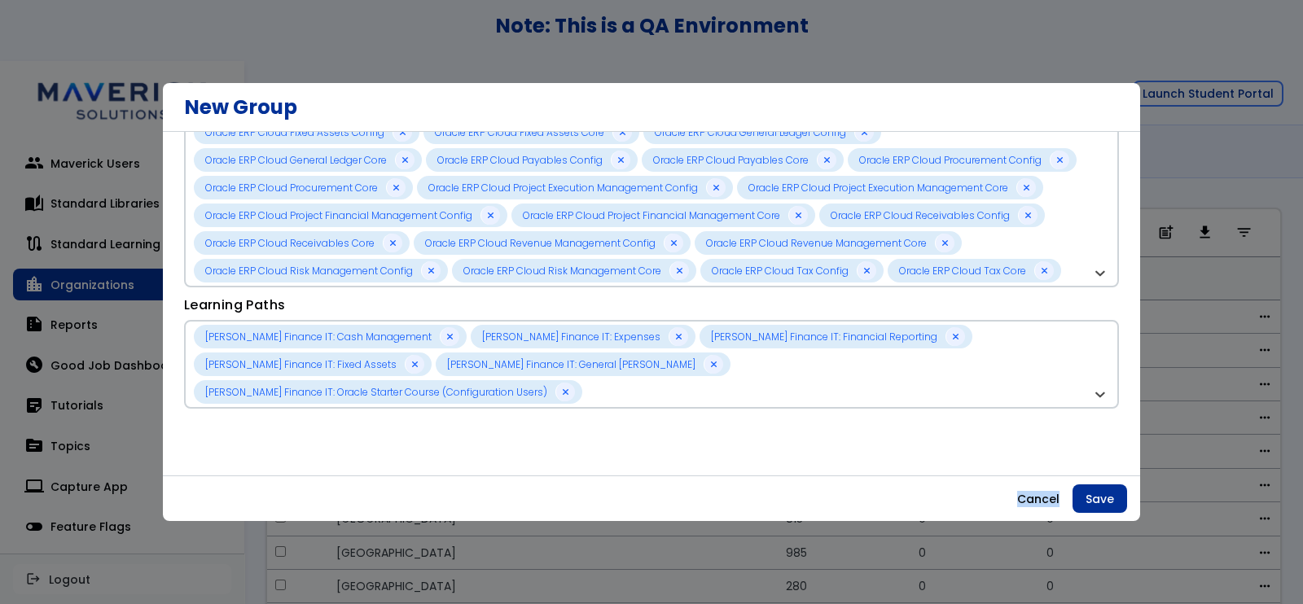
drag, startPoint x: 353, startPoint y: 422, endPoint x: 350, endPoint y: 436, distance: 14.1
click at [350, 431] on div "**********" at bounding box center [651, 246] width 935 height 441
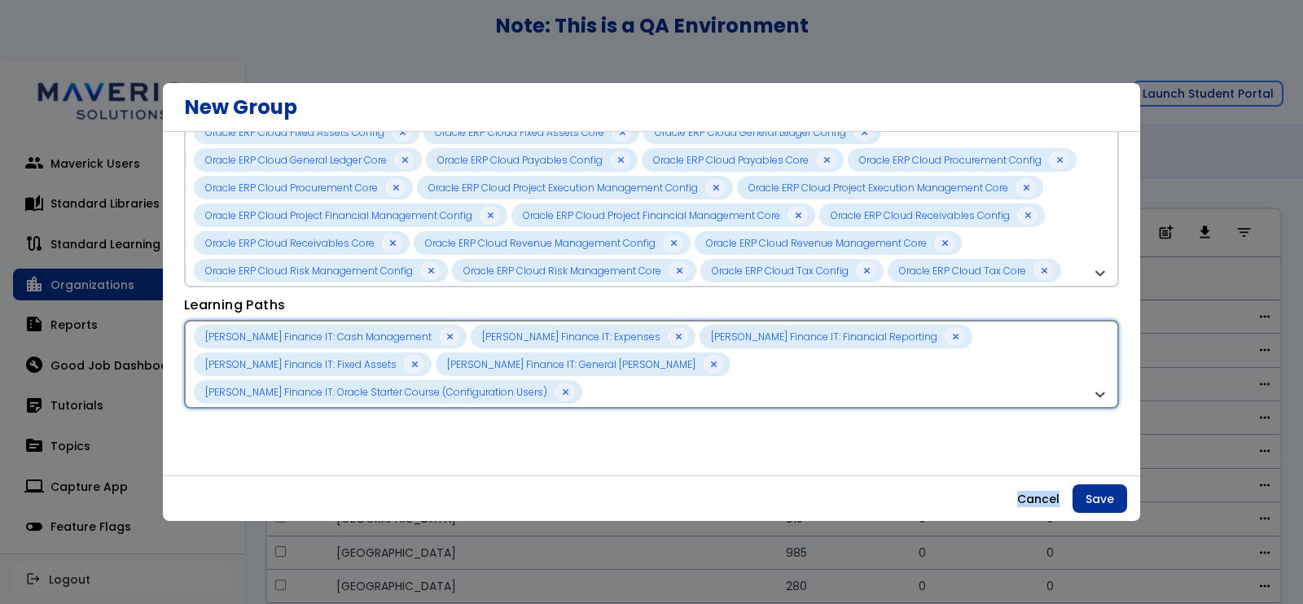
click at [1006, 356] on div "[PERSON_NAME] Finance IT: Cash Management [PERSON_NAME] Finance IT: Expenses [P…" at bounding box center [643, 364] width 898 height 79
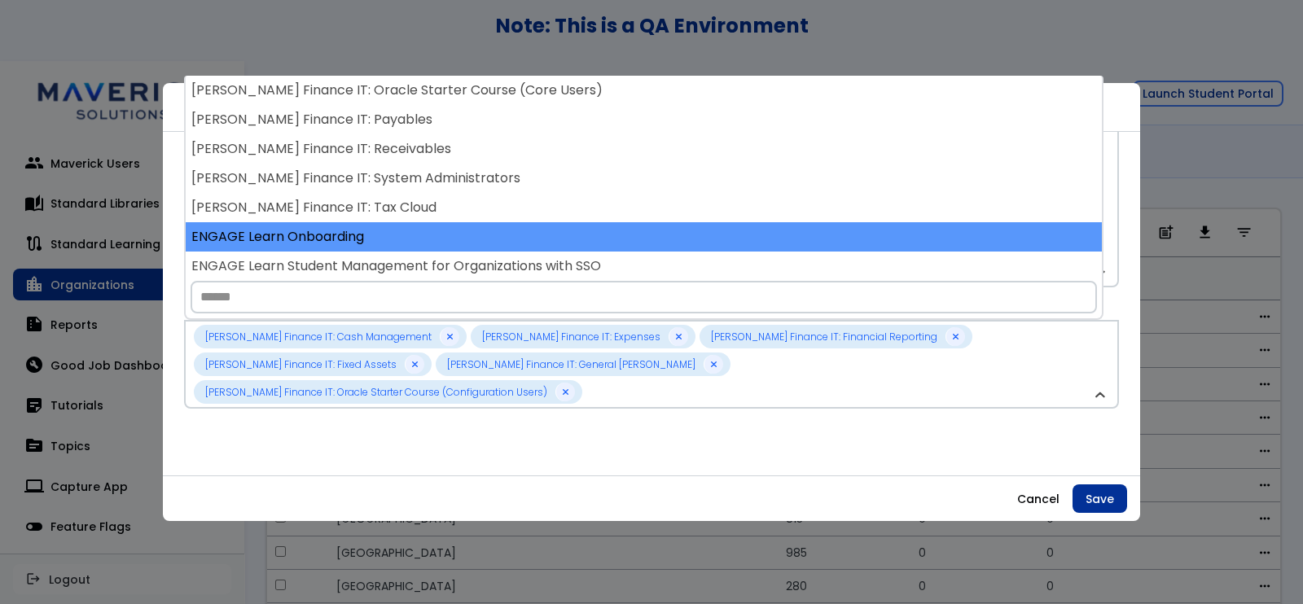
click at [533, 241] on div "ENGAGE Learn Onboarding" at bounding box center [644, 236] width 916 height 29
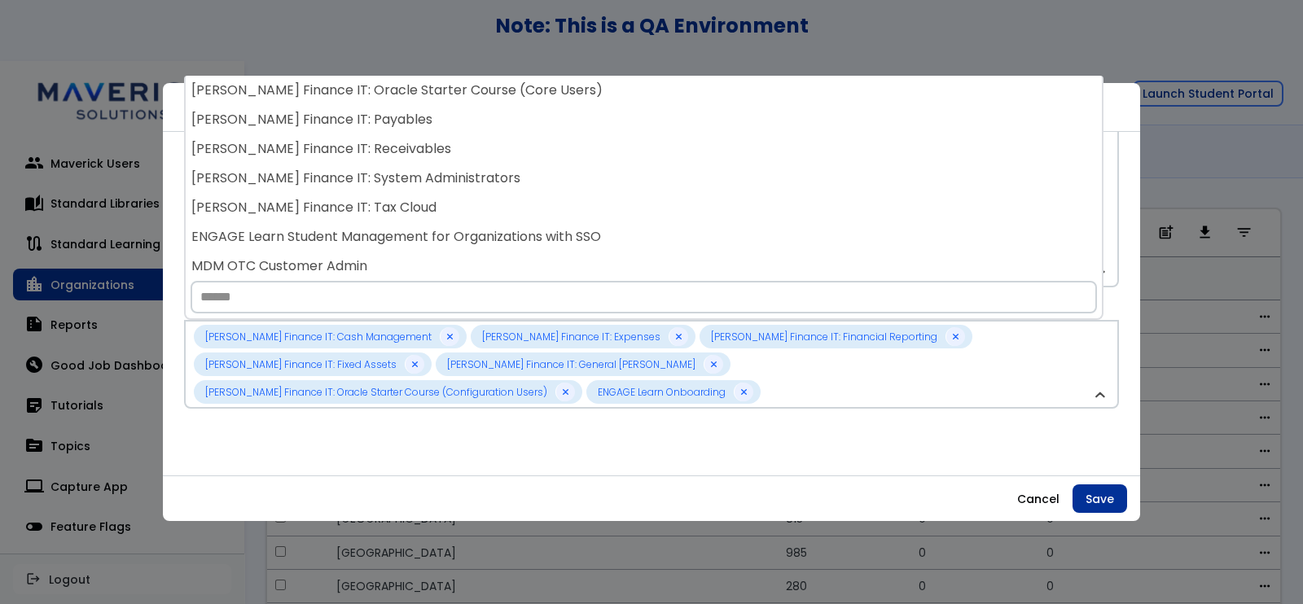
click at [533, 241] on div "ENGAGE Learn Student Management for Organizations with SSO" at bounding box center [644, 236] width 916 height 29
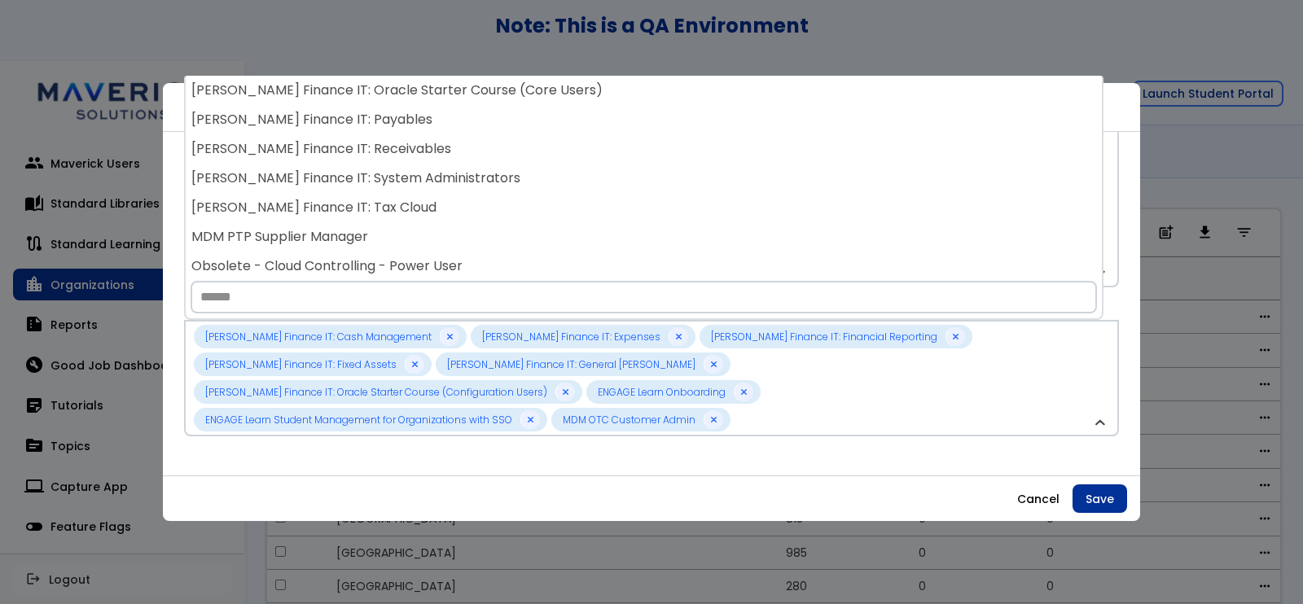
click at [533, 241] on div "MDM PTP Supplier Manager" at bounding box center [644, 236] width 916 height 29
click at [533, 241] on div "Obsolete - Cloud Controlling - Power User" at bounding box center [644, 236] width 916 height 29
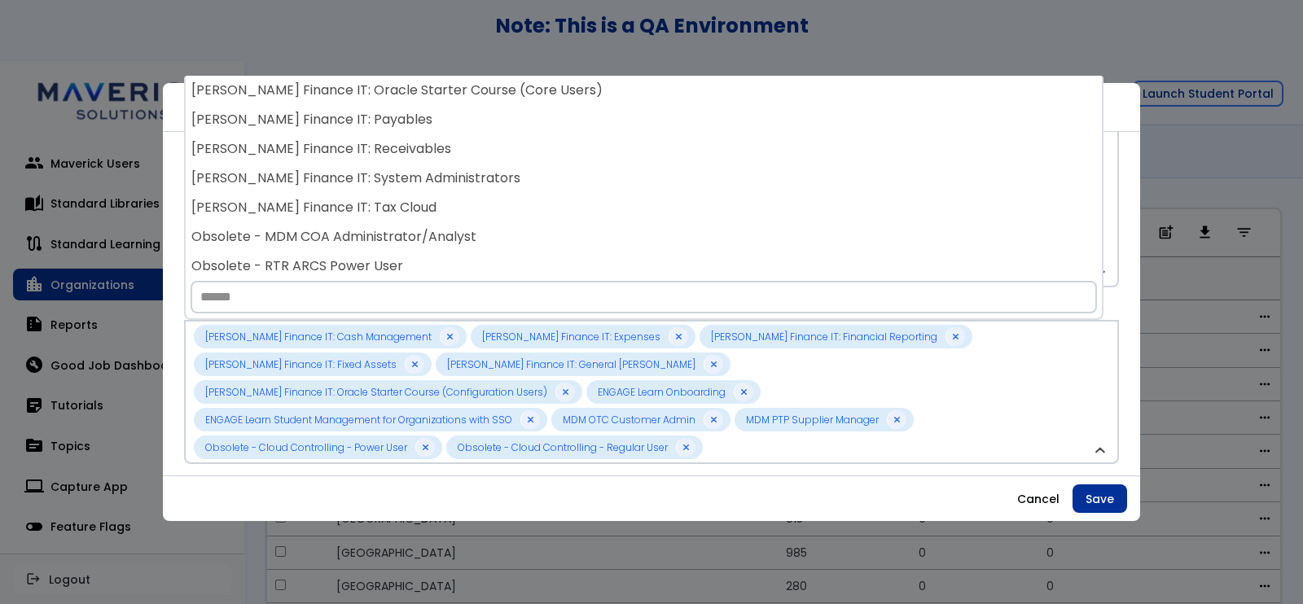
click at [533, 241] on div "Obsolete - MDM COA Administrator/Analyst" at bounding box center [644, 236] width 916 height 29
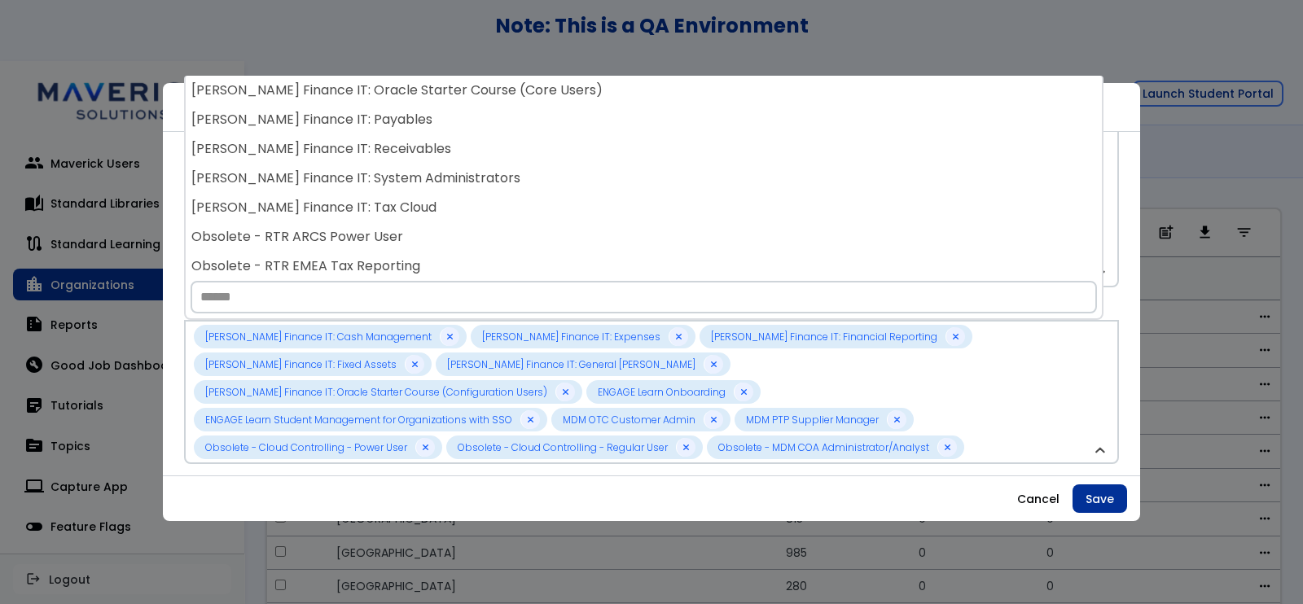
click at [533, 241] on div "Obsolete - RTR ARCS Power User" at bounding box center [644, 236] width 916 height 29
click at [533, 241] on div "Obsolete - RTR EMEA Tax Reporting" at bounding box center [644, 236] width 916 height 29
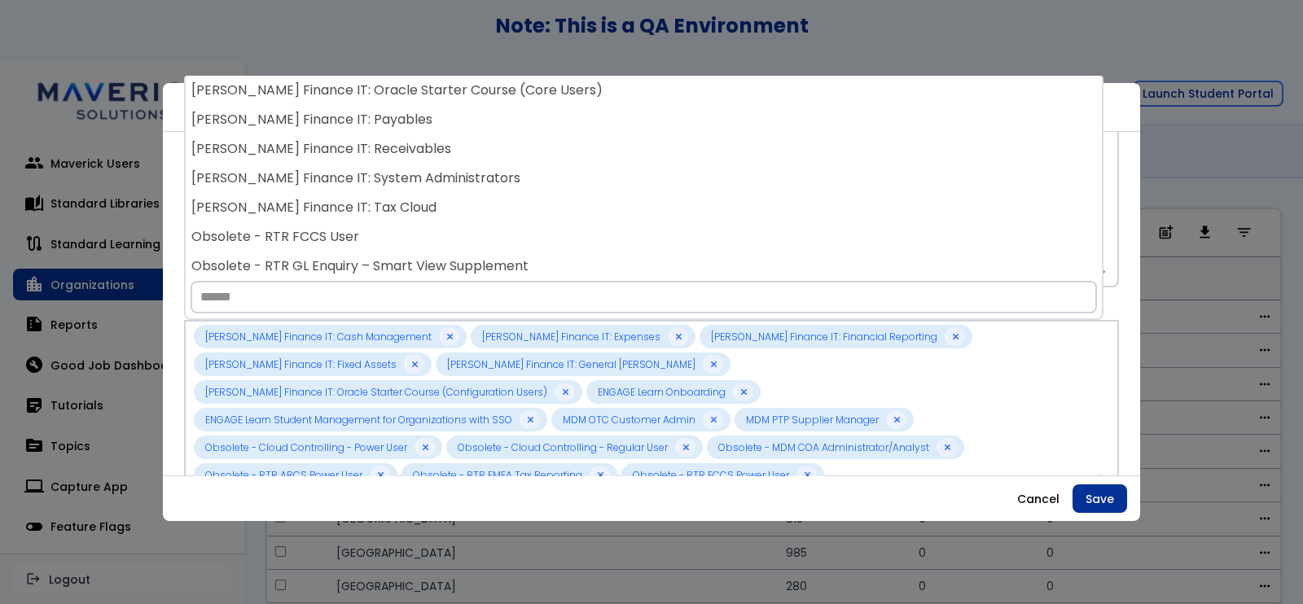
click at [533, 241] on div "Obsolete - RTR FCCS User" at bounding box center [644, 236] width 916 height 29
click at [533, 241] on div "Obsolete - RTR GL Enquiry – Smart View Supplement" at bounding box center [644, 236] width 916 height 29
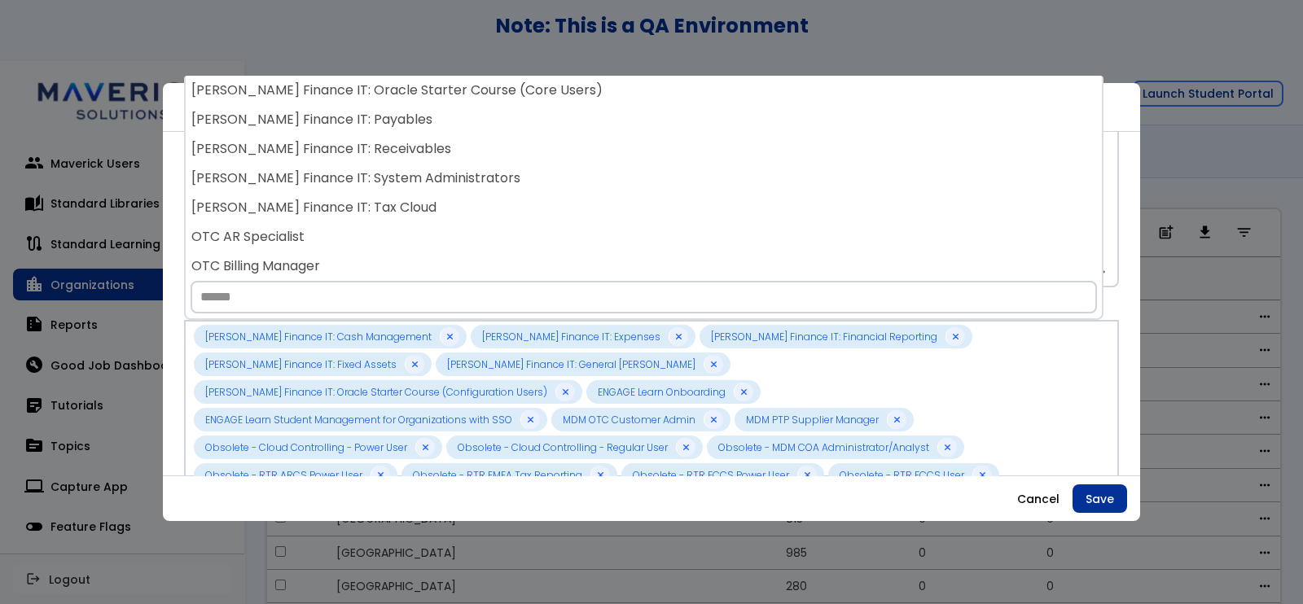
click at [533, 239] on div "OTC AR Specialist" at bounding box center [644, 236] width 916 height 29
click at [533, 239] on div "OTC Billing Manager" at bounding box center [644, 236] width 916 height 29
click at [533, 239] on div "OTC Collections Specialist" at bounding box center [644, 236] width 916 height 29
click at [533, 239] on div "PTP AP Specialist" at bounding box center [644, 236] width 916 height 29
click at [529, 235] on div "PTP Buyer" at bounding box center [644, 236] width 916 height 29
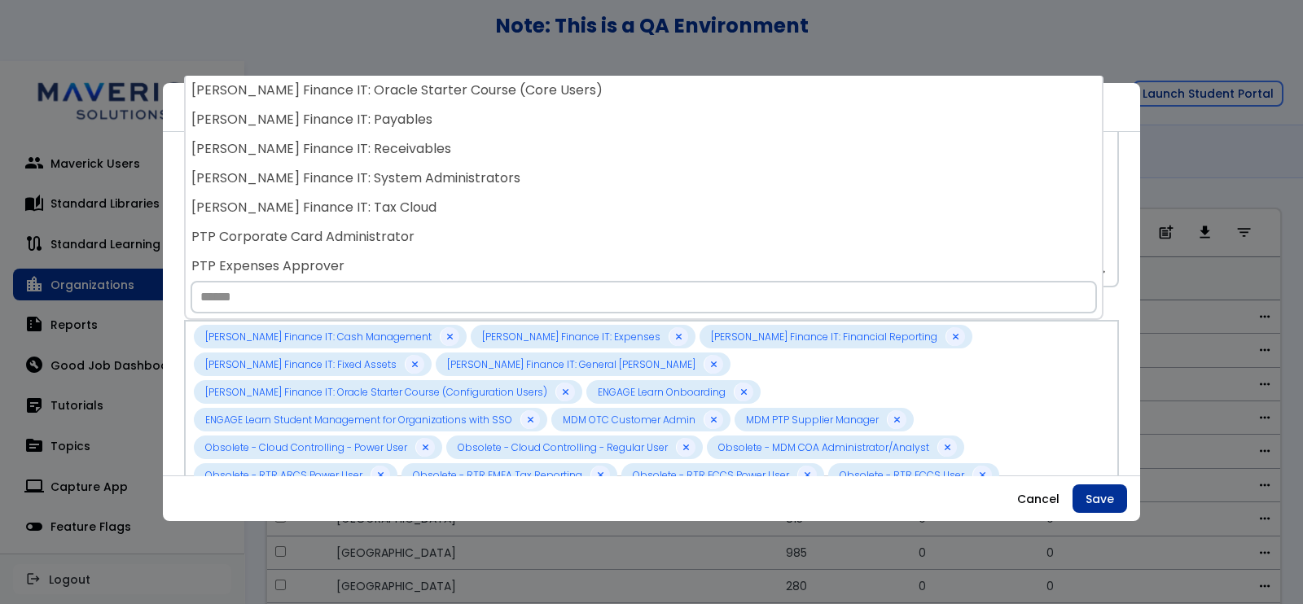
click at [529, 233] on div "PTP Corporate Card Administrator" at bounding box center [644, 236] width 916 height 29
click at [529, 233] on div "PTP Expenses Approver" at bounding box center [644, 236] width 916 height 29
click at [529, 233] on div "PTP Expenses Auditor" at bounding box center [644, 236] width 916 height 29
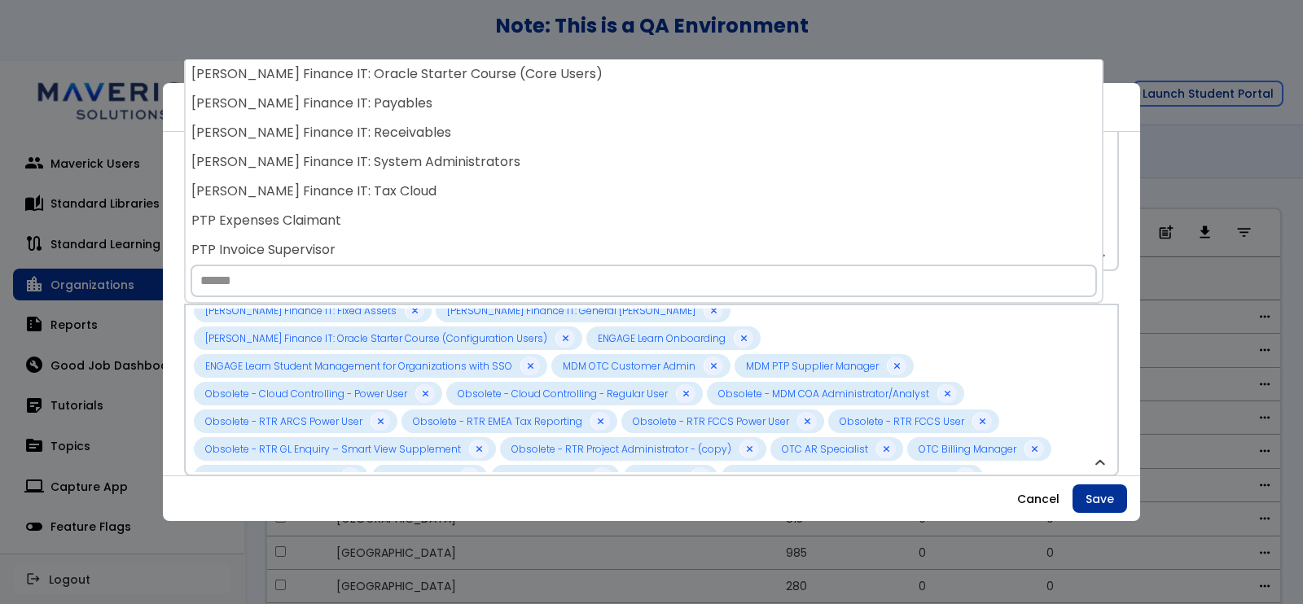
scroll to position [54, 0]
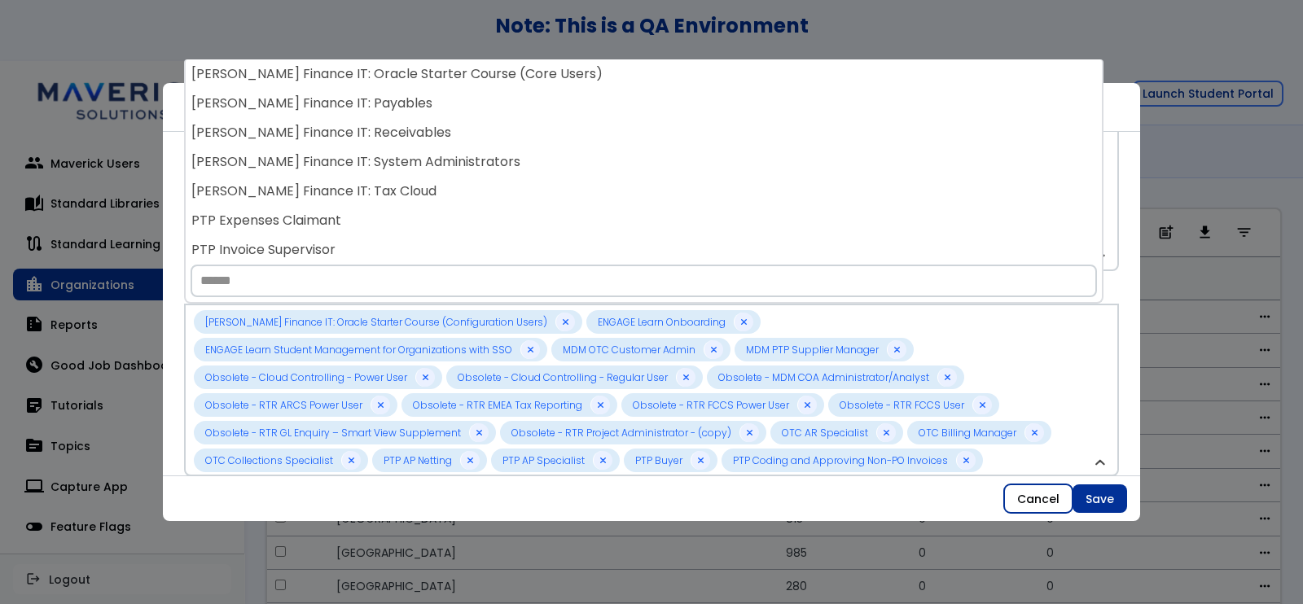
click at [1039, 488] on button "Cancel" at bounding box center [1038, 498] width 68 height 29
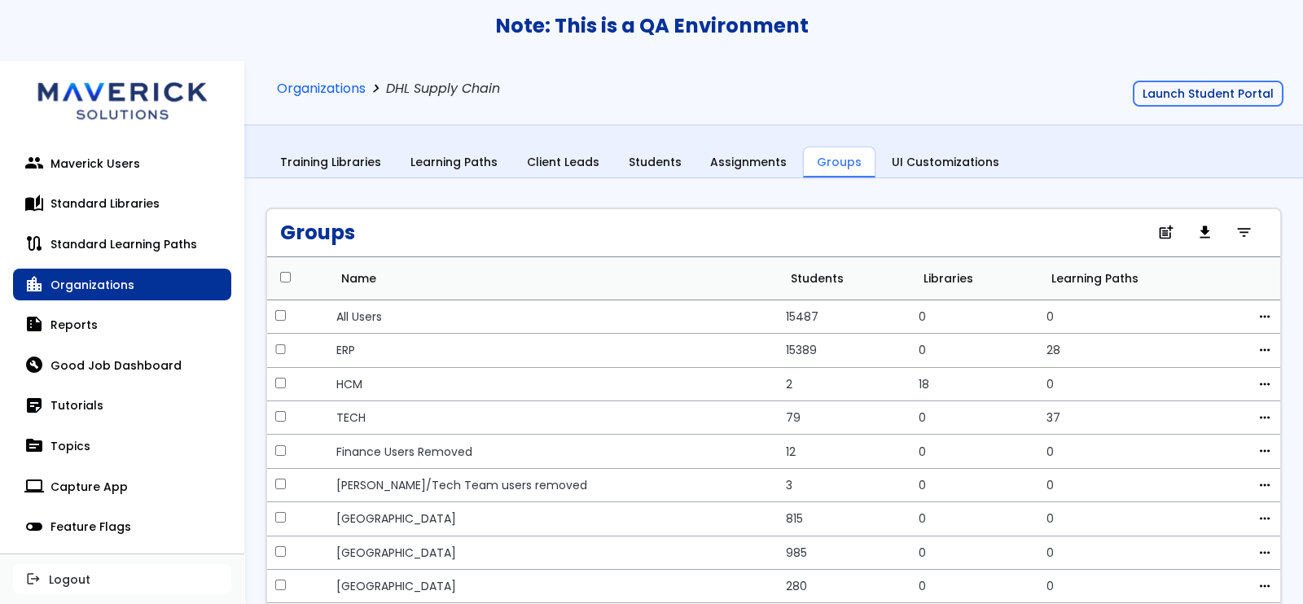
click at [733, 186] on div "Organizations chevron_right DHL Supply Chain Launch Student Portal Training Lib…" at bounding box center [773, 130] width 1058 height 139
click at [726, 169] on link "Assignments" at bounding box center [748, 162] width 103 height 31
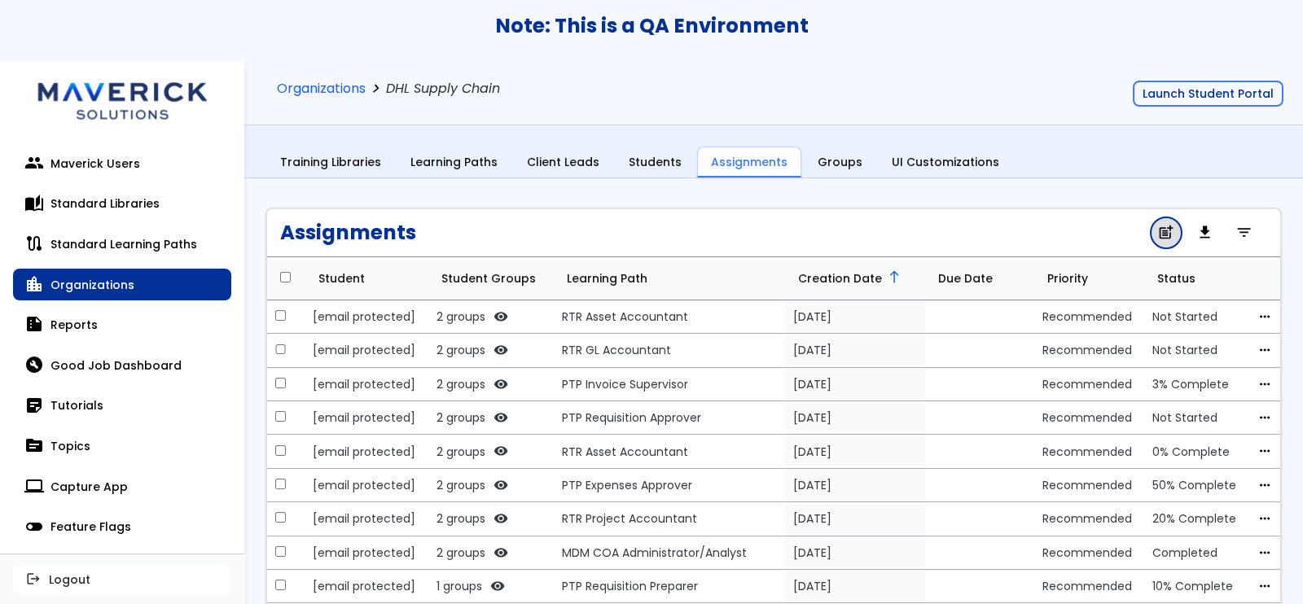
click at [1157, 228] on span "post_add" at bounding box center [1165, 233] width 17 height 11
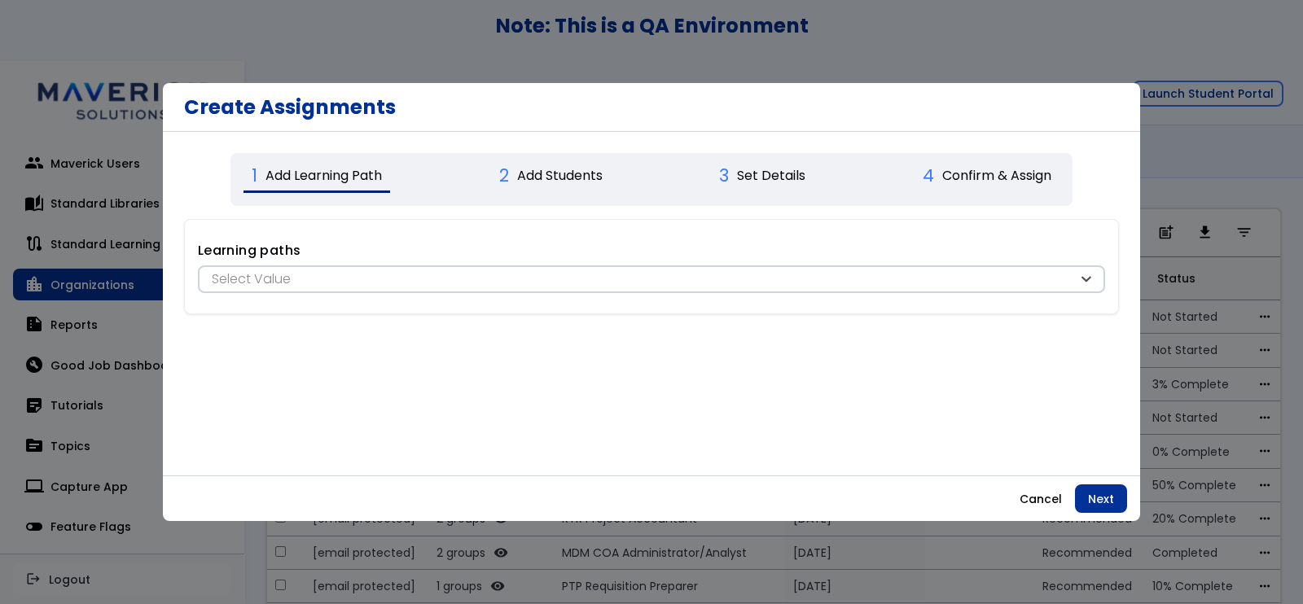
click at [586, 263] on div "**********" at bounding box center [651, 267] width 907 height 52
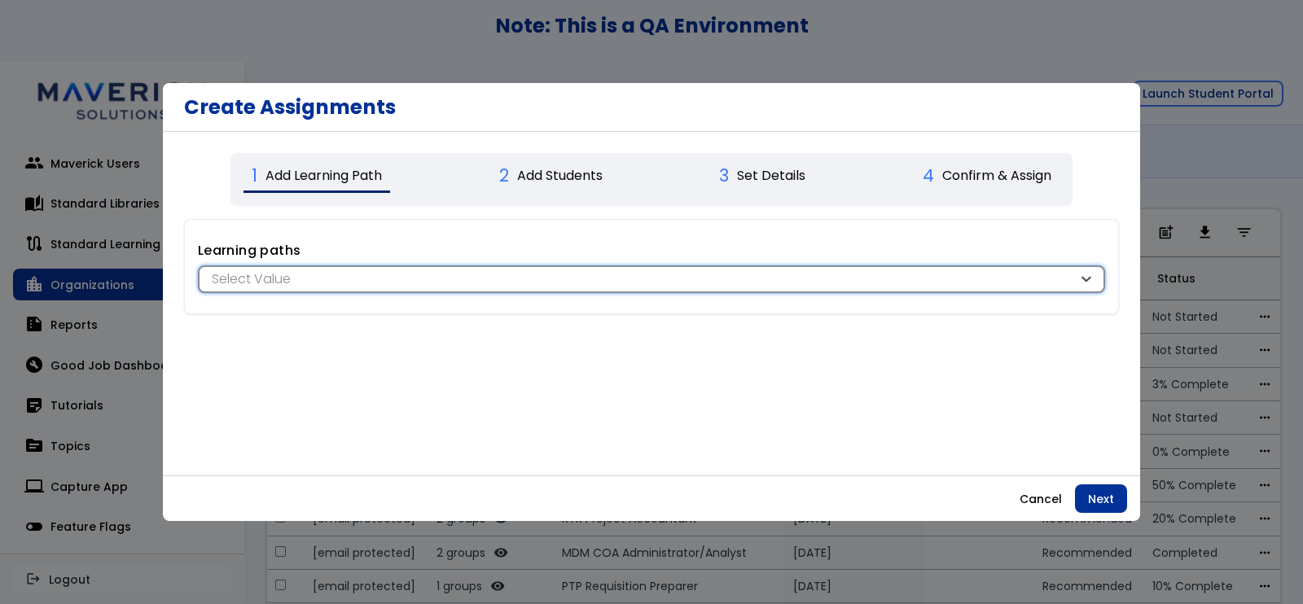
click at [582, 277] on div "Select Value" at bounding box center [643, 279] width 870 height 18
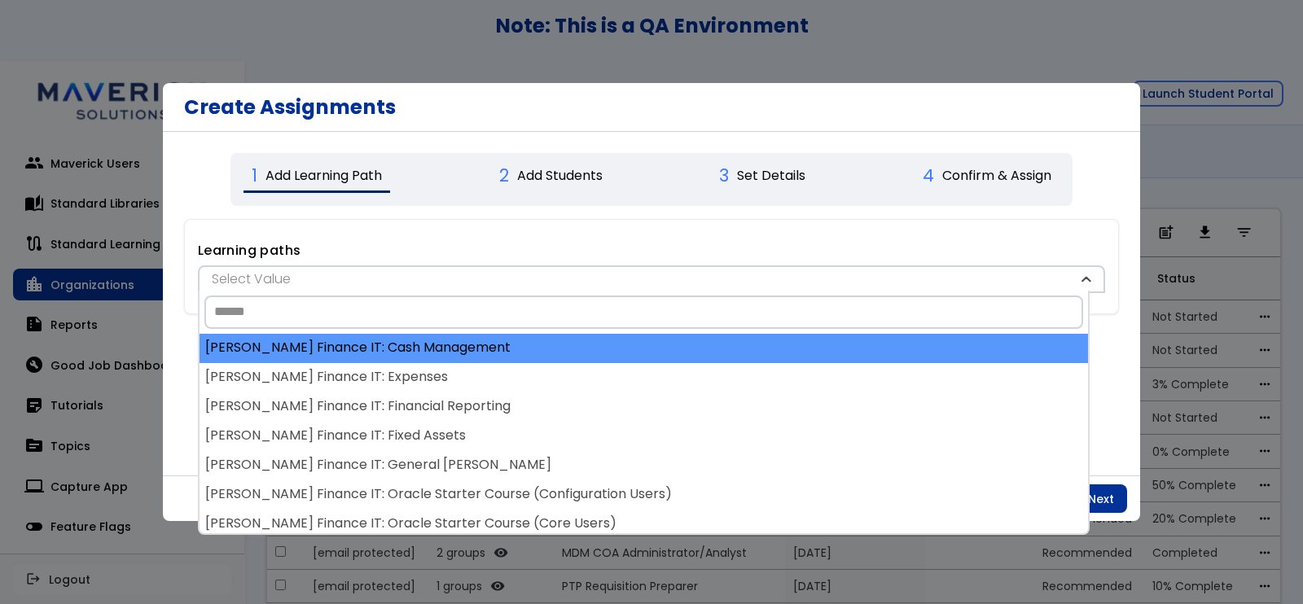
click at [395, 338] on div "[PERSON_NAME] Finance IT: Cash Management" at bounding box center [643, 348] width 888 height 29
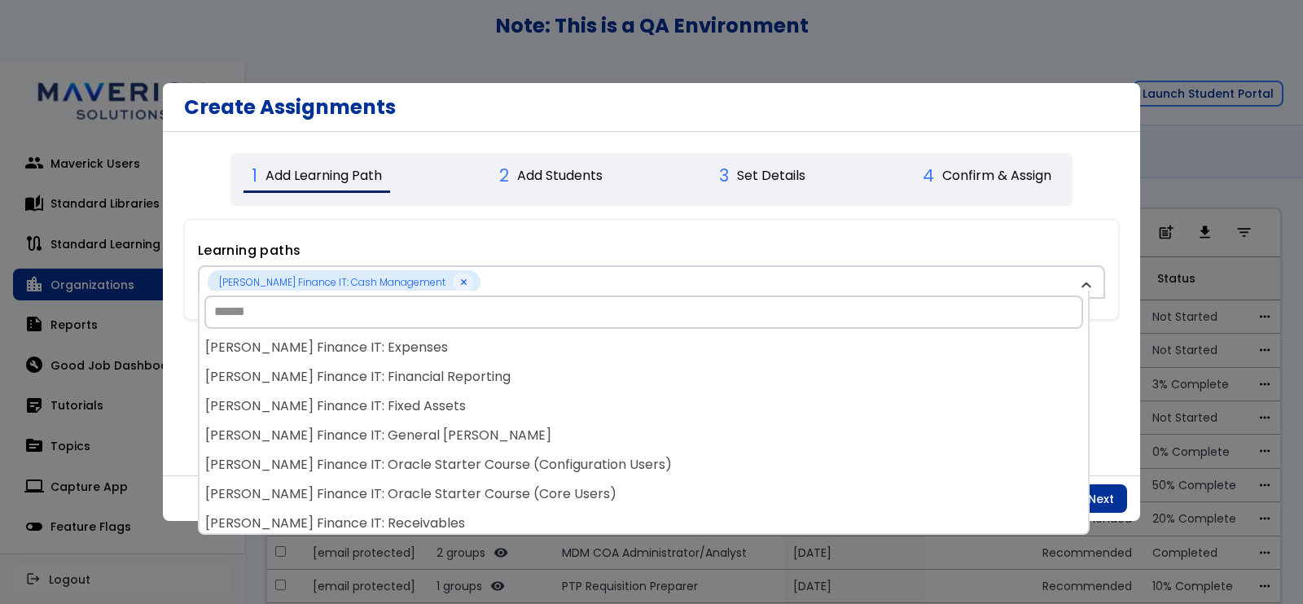
click at [395, 338] on div "[PERSON_NAME] Finance IT: Expenses" at bounding box center [643, 348] width 888 height 29
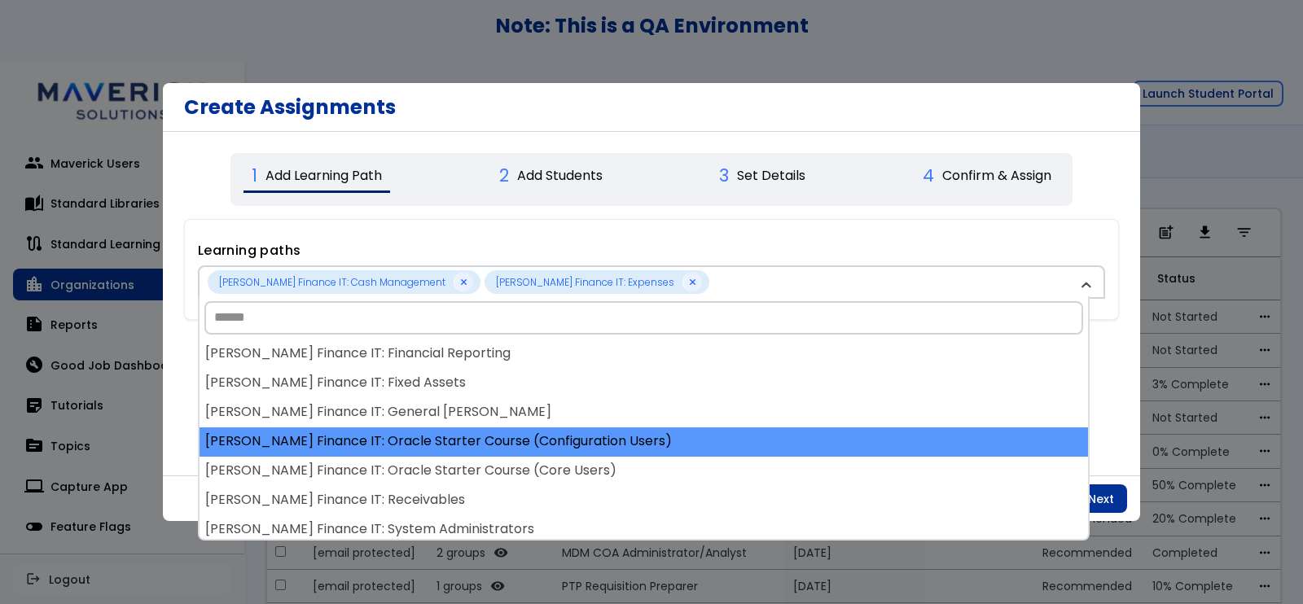
click at [444, 433] on div "[PERSON_NAME] Finance IT: Oracle Starter Course (Configuration Users)" at bounding box center [643, 441] width 888 height 29
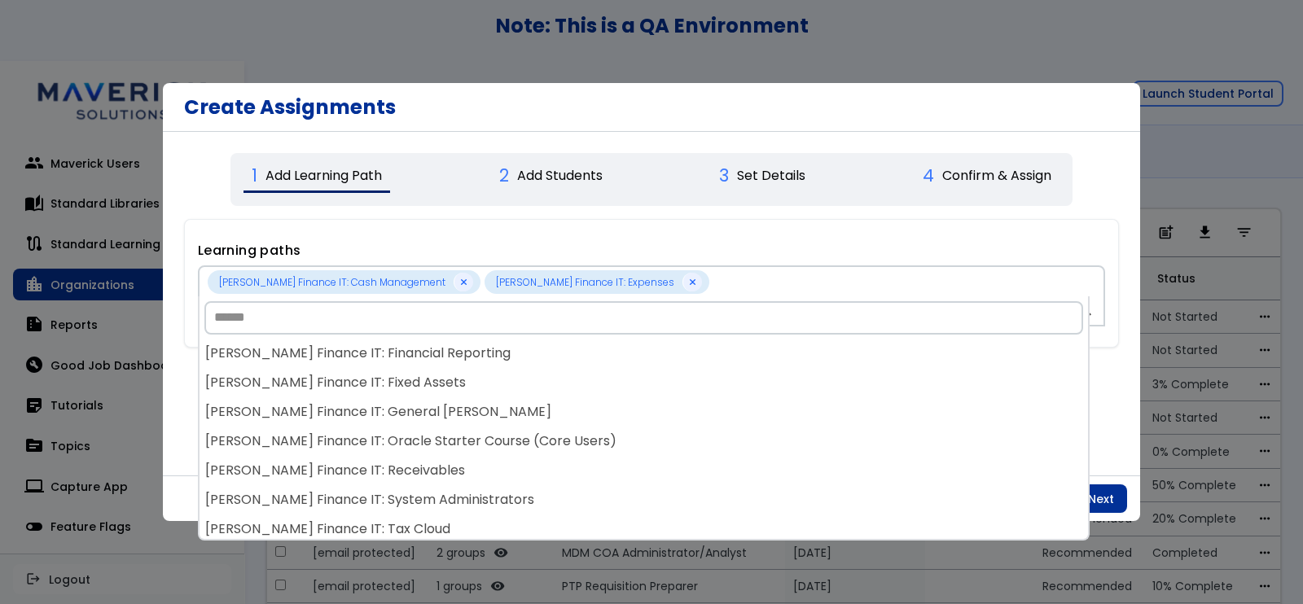
click at [444, 433] on div "[PERSON_NAME] Finance IT: Oracle Starter Course (Core Users)" at bounding box center [643, 441] width 888 height 29
click at [444, 433] on div "[PERSON_NAME] Finance IT: Receivables" at bounding box center [643, 441] width 888 height 29
click at [444, 433] on div "[PERSON_NAME] Finance IT: Cash Management [PERSON_NAME] Finance IT: Expenses [P…" at bounding box center [643, 439] width 888 height 200
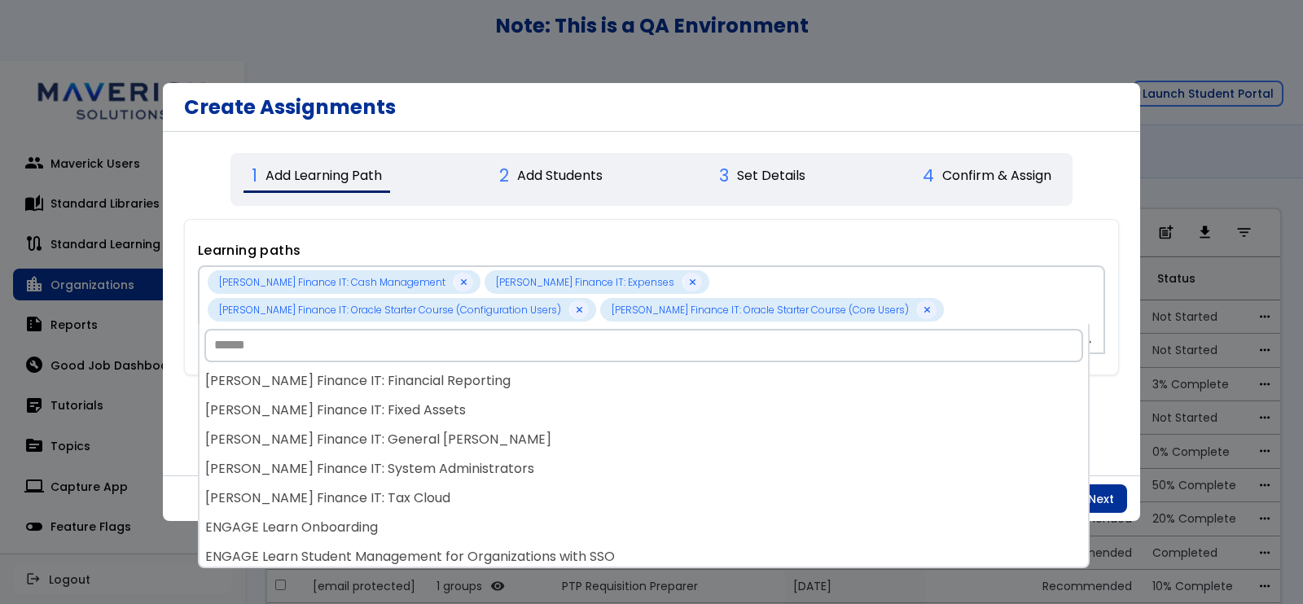
click at [444, 433] on div "[PERSON_NAME] Finance IT: General [PERSON_NAME]" at bounding box center [643, 440] width 888 height 29
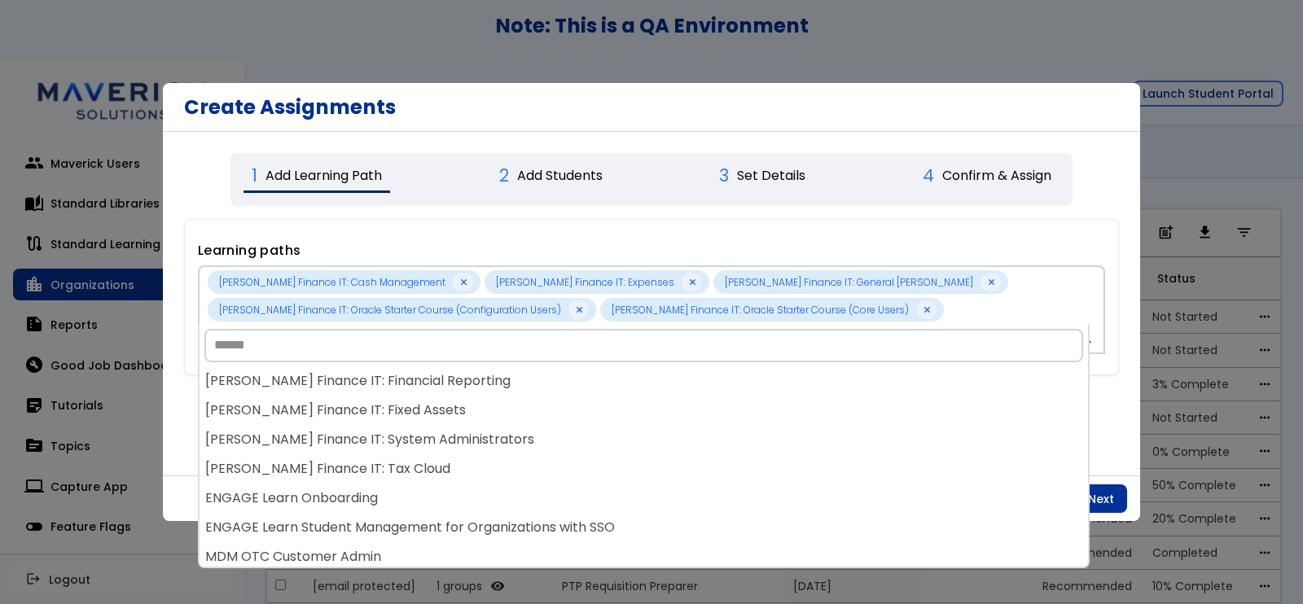
click at [444, 433] on div "[PERSON_NAME] Finance IT: System Administrators" at bounding box center [643, 440] width 888 height 29
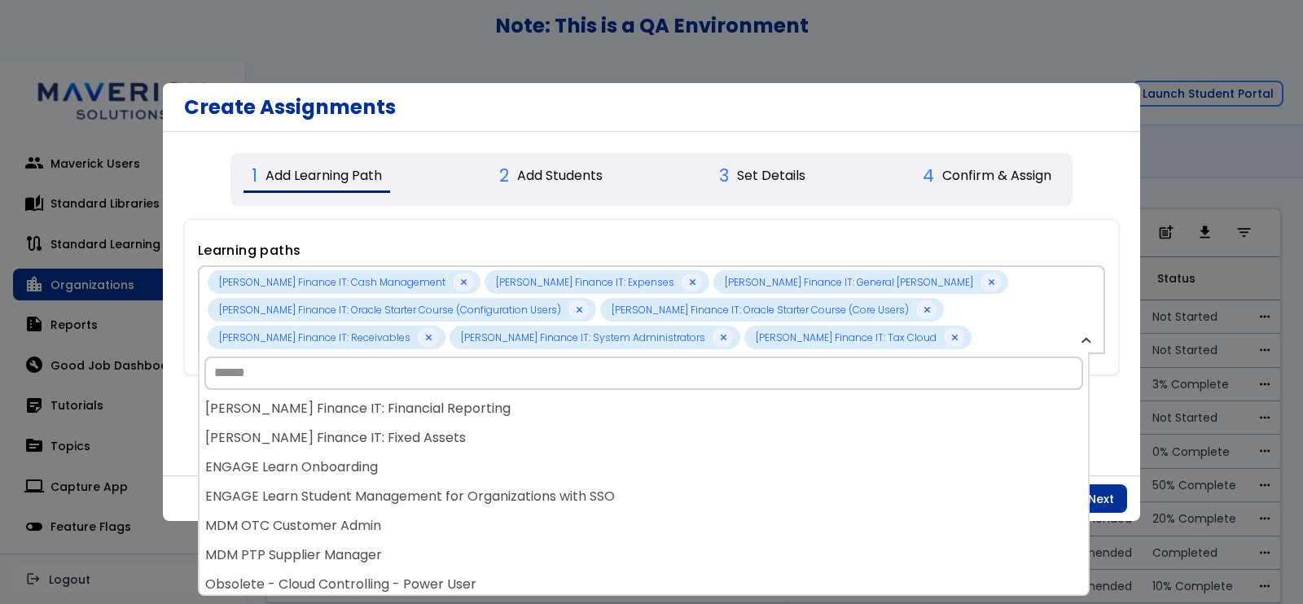
click at [444, 433] on div "[PERSON_NAME] Finance IT: Fixed Assets" at bounding box center [643, 438] width 888 height 29
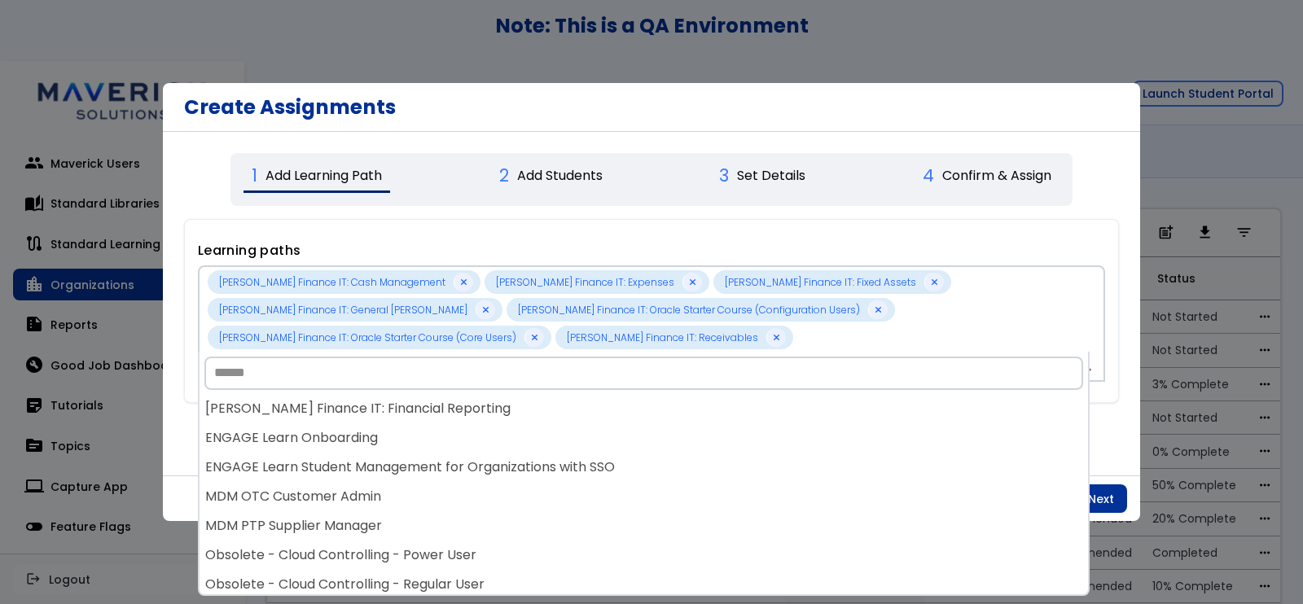
click at [444, 433] on div "ENGAGE Learn Onboarding" at bounding box center [643, 438] width 888 height 29
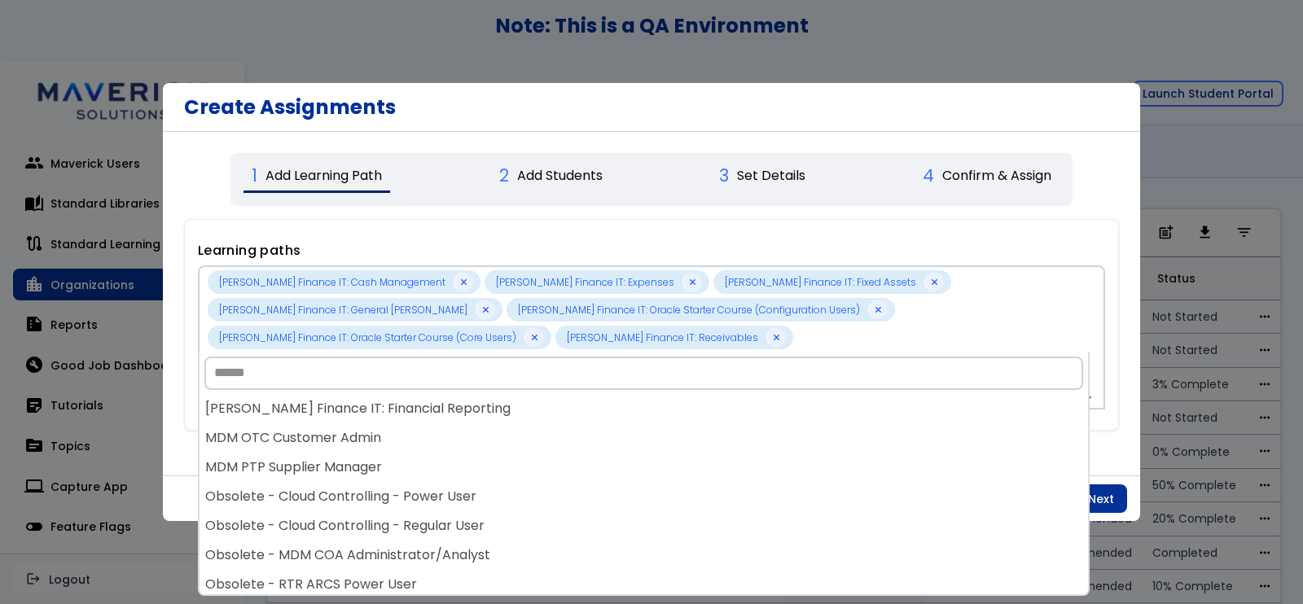
click at [444, 433] on div "MDM OTC Customer Admin" at bounding box center [643, 438] width 888 height 29
click at [444, 433] on div "MDM PTP Supplier Manager" at bounding box center [643, 438] width 888 height 29
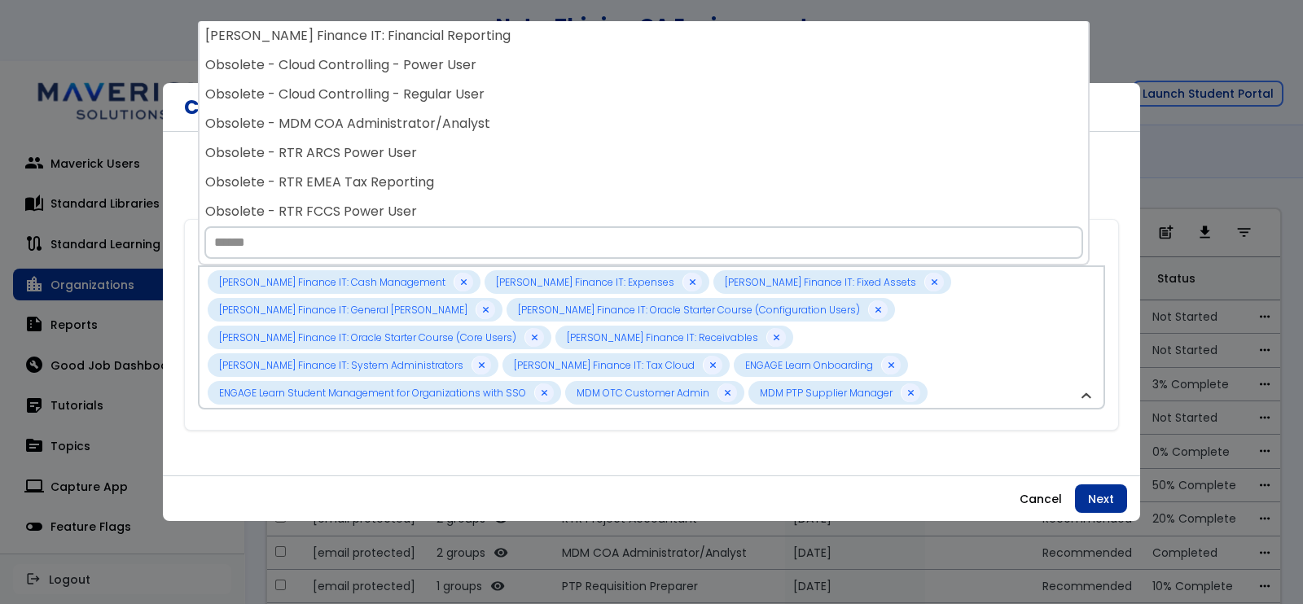
click at [444, 433] on body "**********" at bounding box center [651, 302] width 1303 height 604
click at [444, 433] on div "**********" at bounding box center [651, 401] width 935 height 391
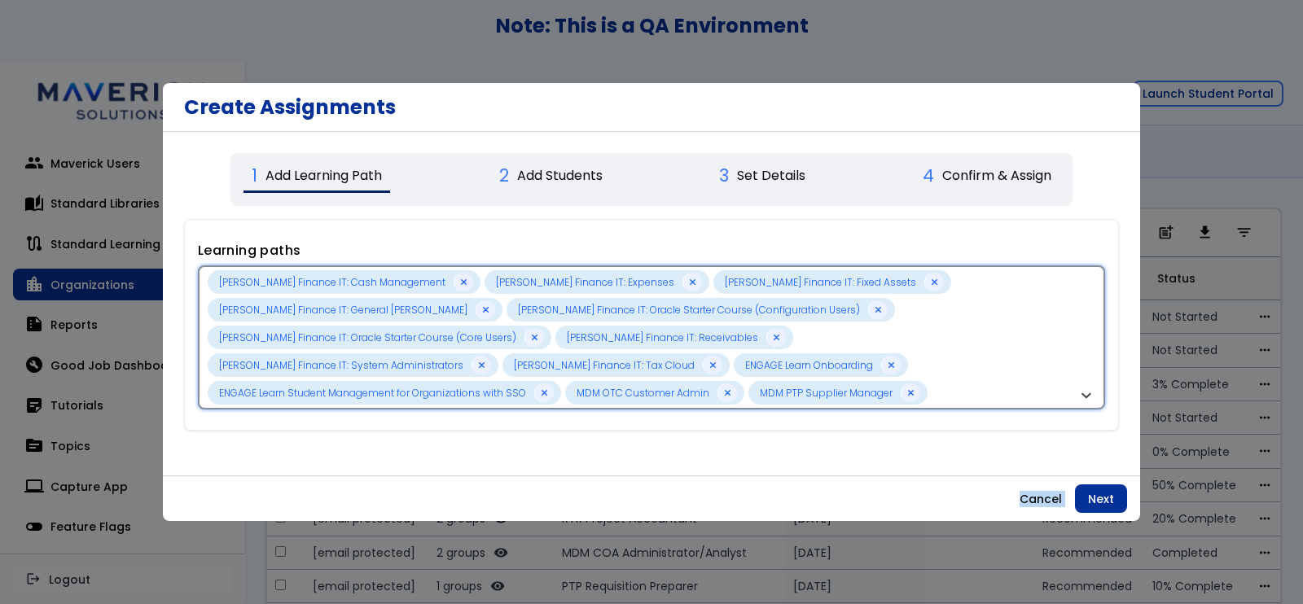
click at [960, 352] on div "[PERSON_NAME] Finance IT: Cash Management [PERSON_NAME] Finance IT: Expenses [P…" at bounding box center [643, 337] width 870 height 134
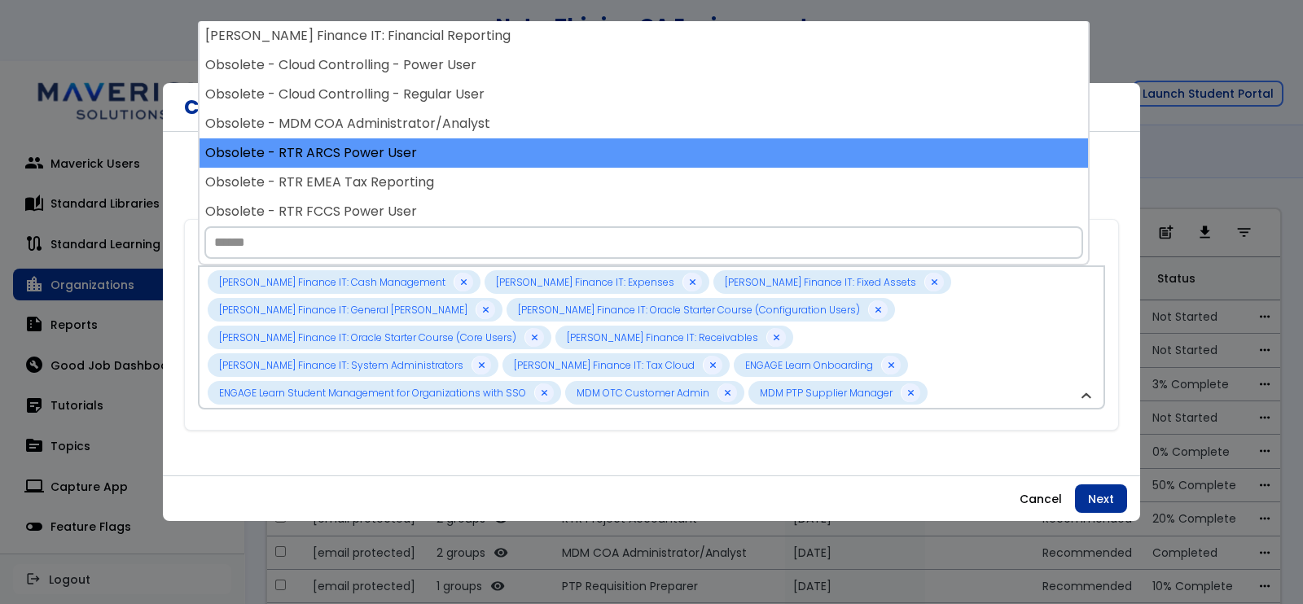
click at [470, 154] on div "Obsolete - RTR ARCS Power User" at bounding box center [643, 152] width 888 height 29
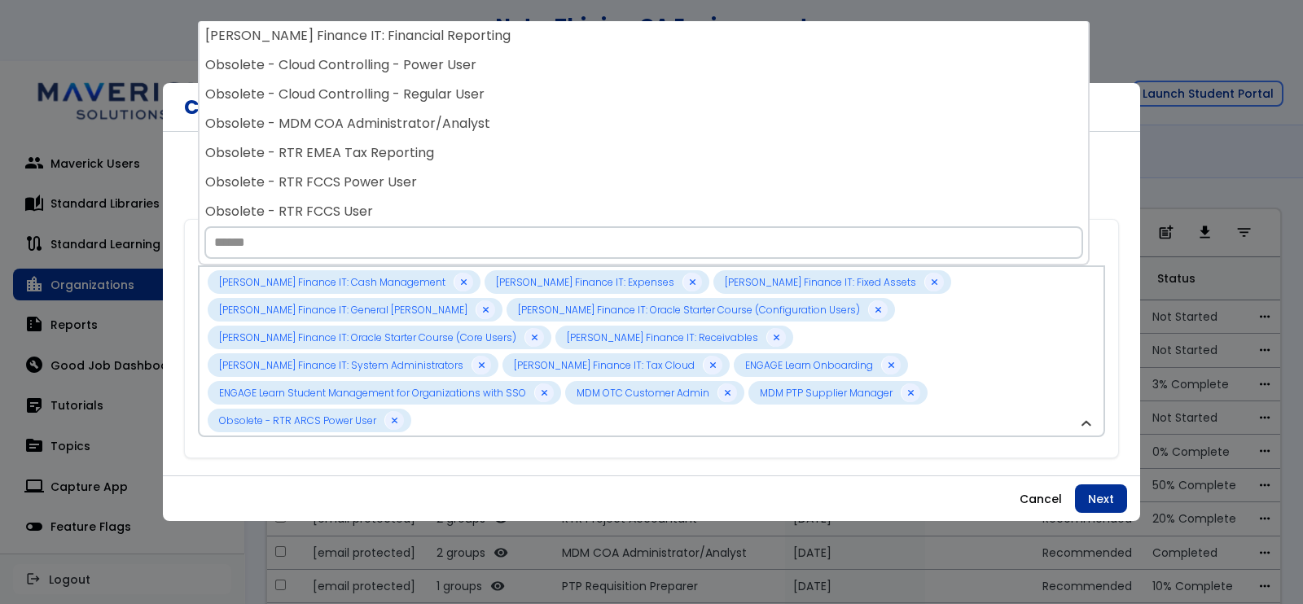
click at [470, 154] on div "Obsolete - RTR EMEA Tax Reporting" at bounding box center [643, 152] width 888 height 29
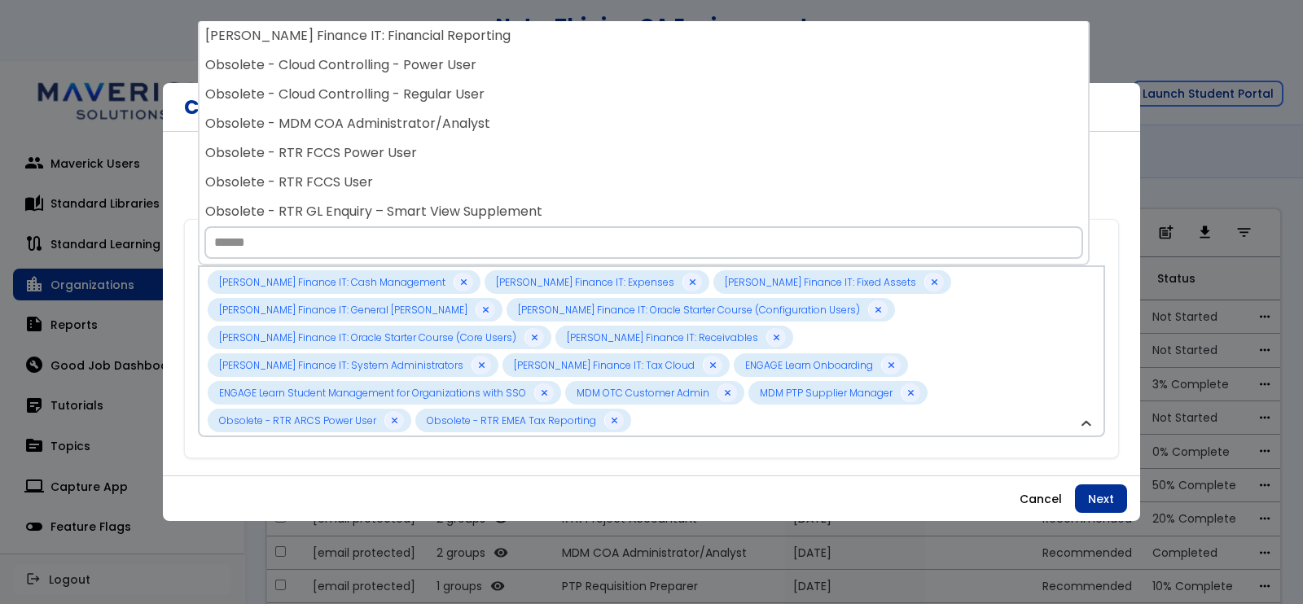
click at [470, 154] on div "Obsolete - RTR FCCS Power User" at bounding box center [643, 152] width 888 height 29
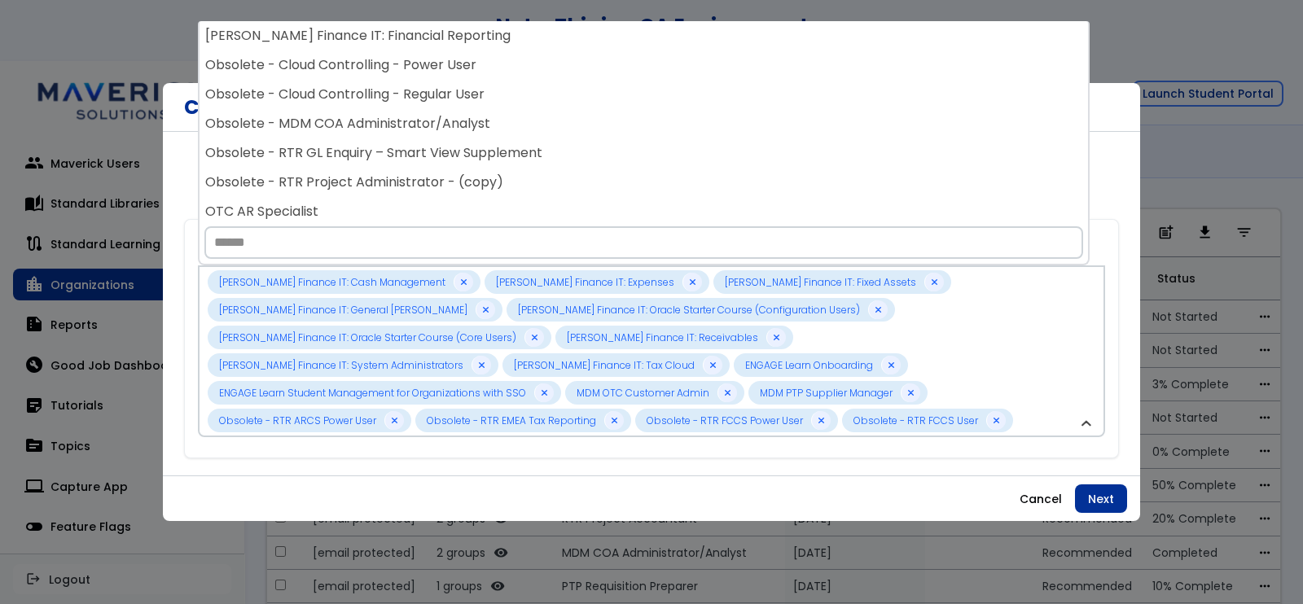
click at [470, 154] on div "Obsolete - RTR GL Enquiry – Smart View Supplement" at bounding box center [643, 152] width 888 height 29
click at [470, 154] on div "Obsolete - RTR Project Administrator - (copy)" at bounding box center [643, 152] width 888 height 29
click at [470, 154] on div "OTC Billing Manager" at bounding box center [643, 152] width 888 height 29
click at [470, 154] on div "OTC Collections Specialist" at bounding box center [643, 152] width 888 height 29
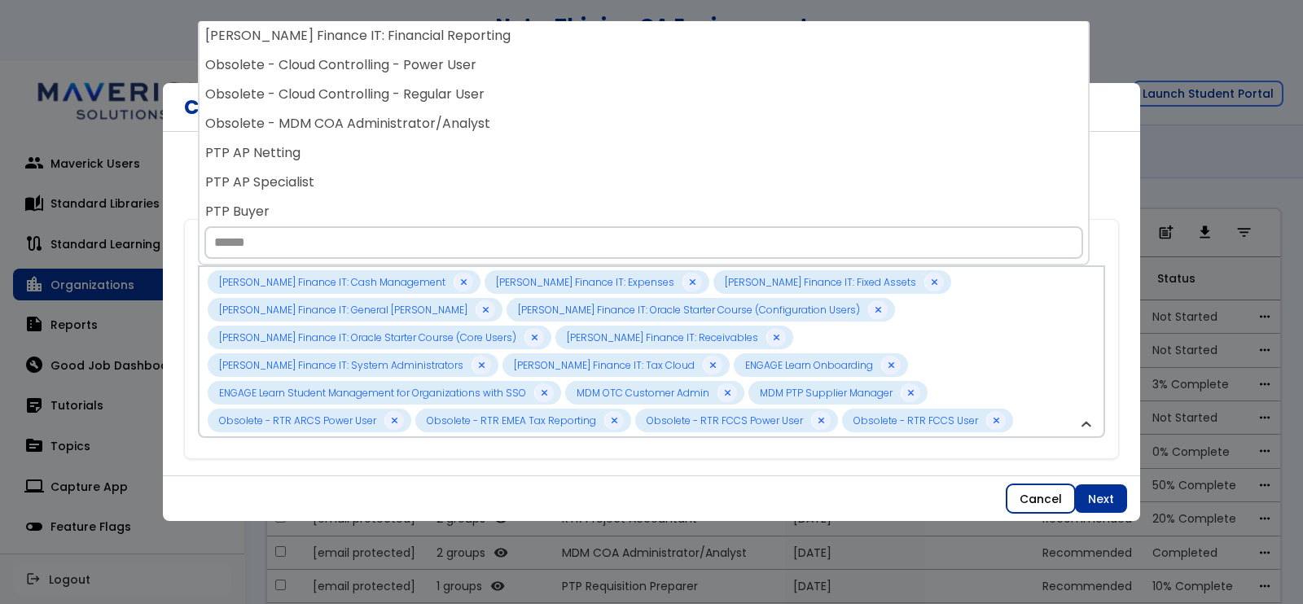
click at [1038, 499] on button "Cancel" at bounding box center [1040, 498] width 68 height 29
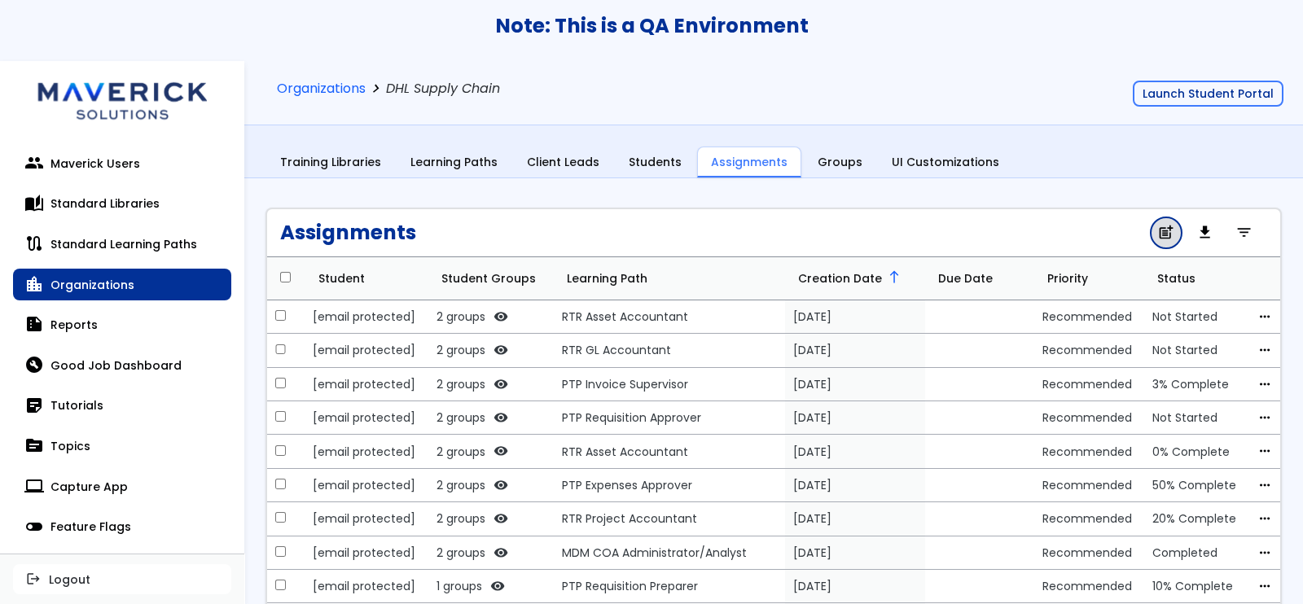
click at [1158, 230] on span "post_add" at bounding box center [1165, 233] width 17 height 11
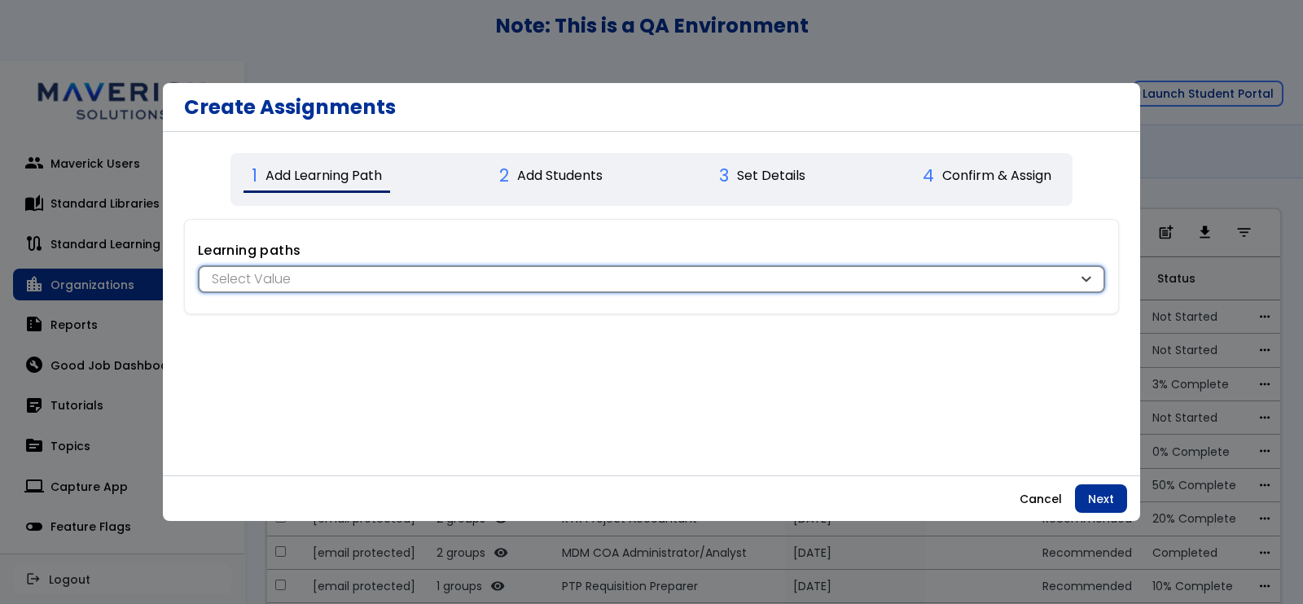
click at [537, 273] on div "Select Value" at bounding box center [643, 279] width 870 height 18
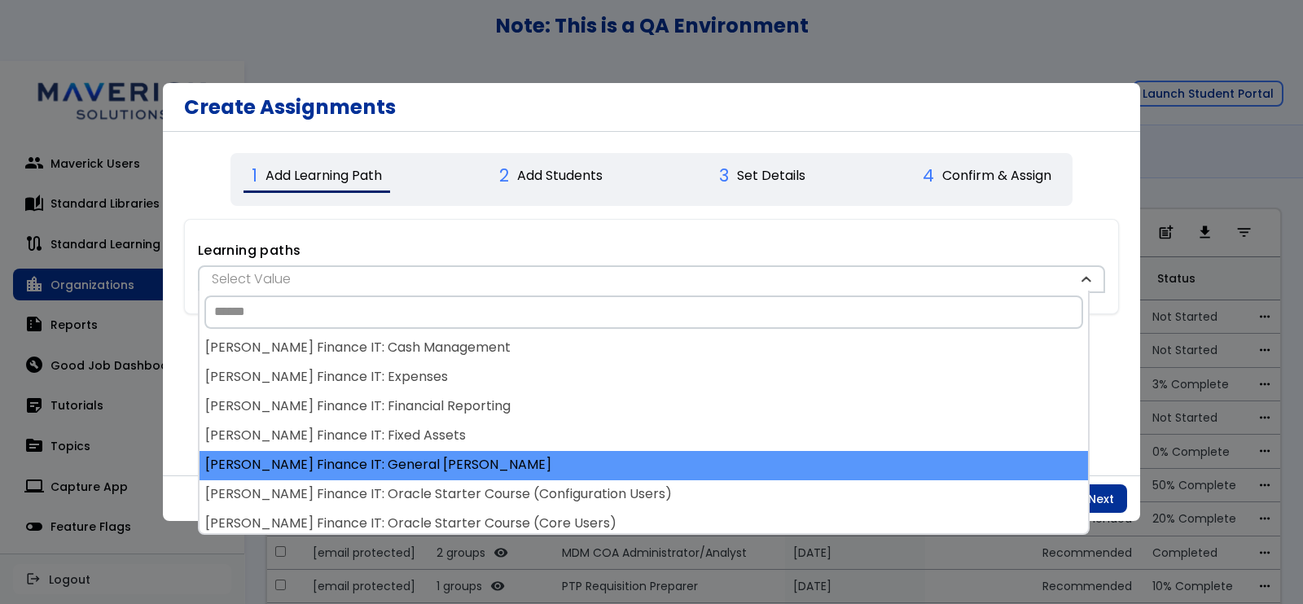
click at [586, 462] on div "[PERSON_NAME] Finance IT: General [PERSON_NAME]" at bounding box center [643, 465] width 888 height 29
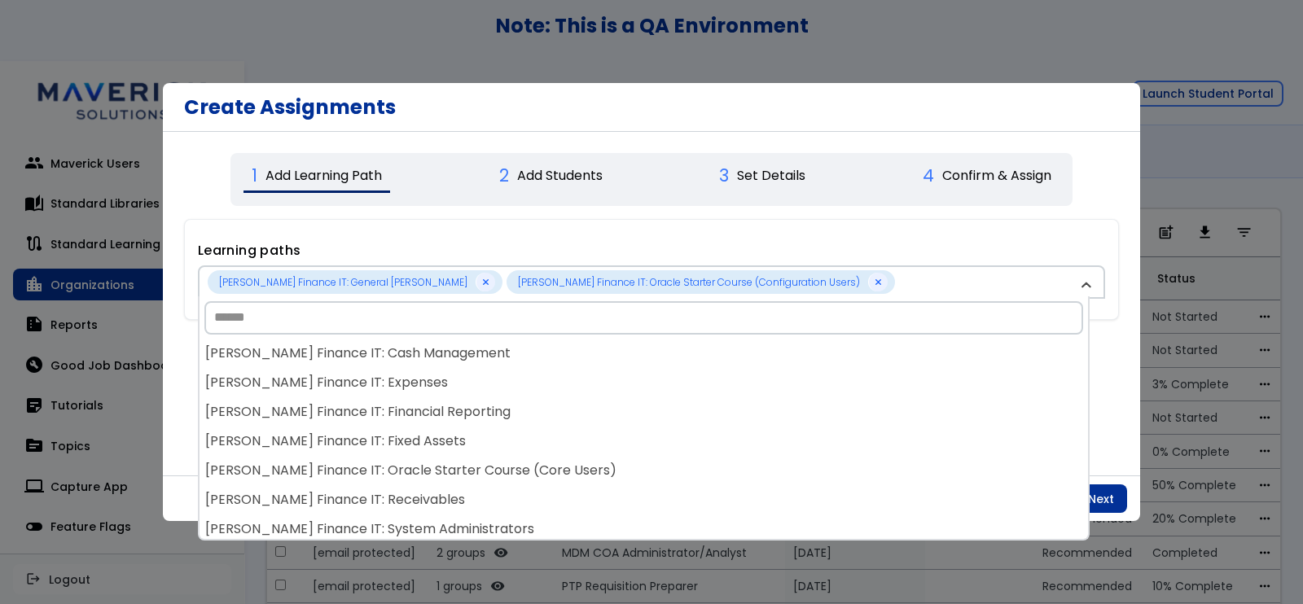
click at [586, 462] on div "[PERSON_NAME] Finance IT: Oracle Starter Course (Core Users)" at bounding box center [643, 471] width 888 height 29
click at [586, 462] on div "[PERSON_NAME] Finance IT: Receivables" at bounding box center [643, 471] width 888 height 29
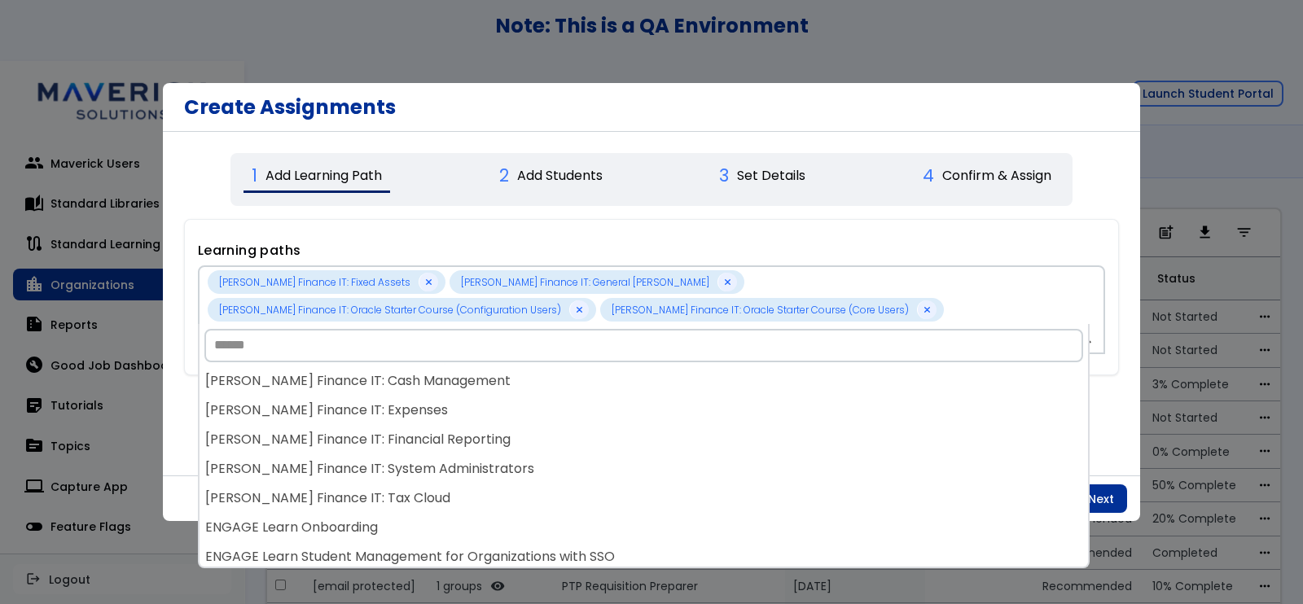
click at [586, 462] on div "[PERSON_NAME] Finance IT: System Administrators" at bounding box center [643, 469] width 888 height 29
click at [586, 462] on div "[PERSON_NAME] Finance IT: Tax Cloud" at bounding box center [643, 469] width 888 height 29
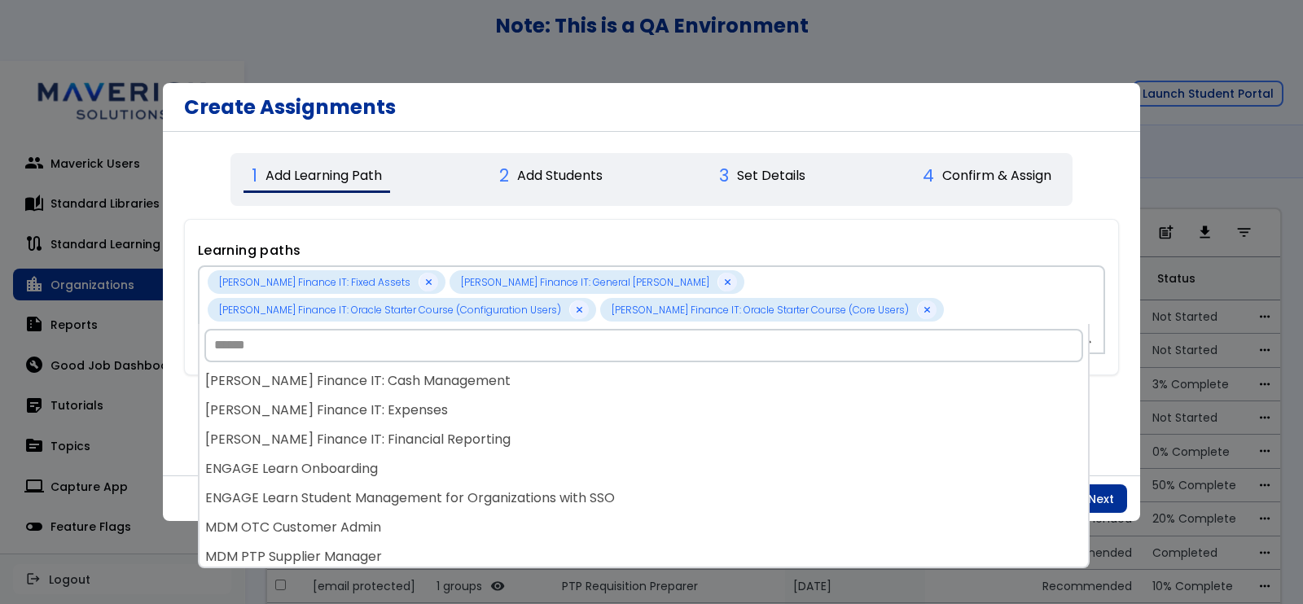
click at [586, 462] on div "ENGAGE Learn Onboarding" at bounding box center [643, 469] width 888 height 29
click at [586, 462] on div "[PERSON_NAME] Finance IT: Cash Management [PERSON_NAME] Finance IT: Expenses [P…" at bounding box center [643, 467] width 888 height 200
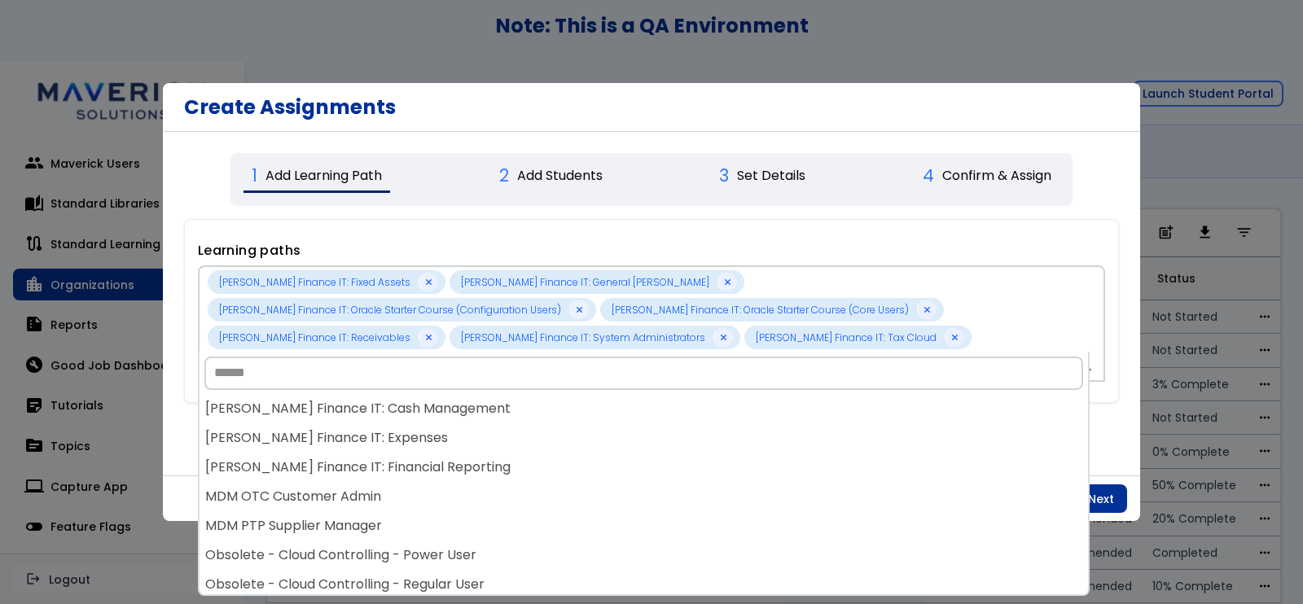
click at [586, 462] on div "[PERSON_NAME] Finance IT: Financial Reporting" at bounding box center [643, 467] width 888 height 29
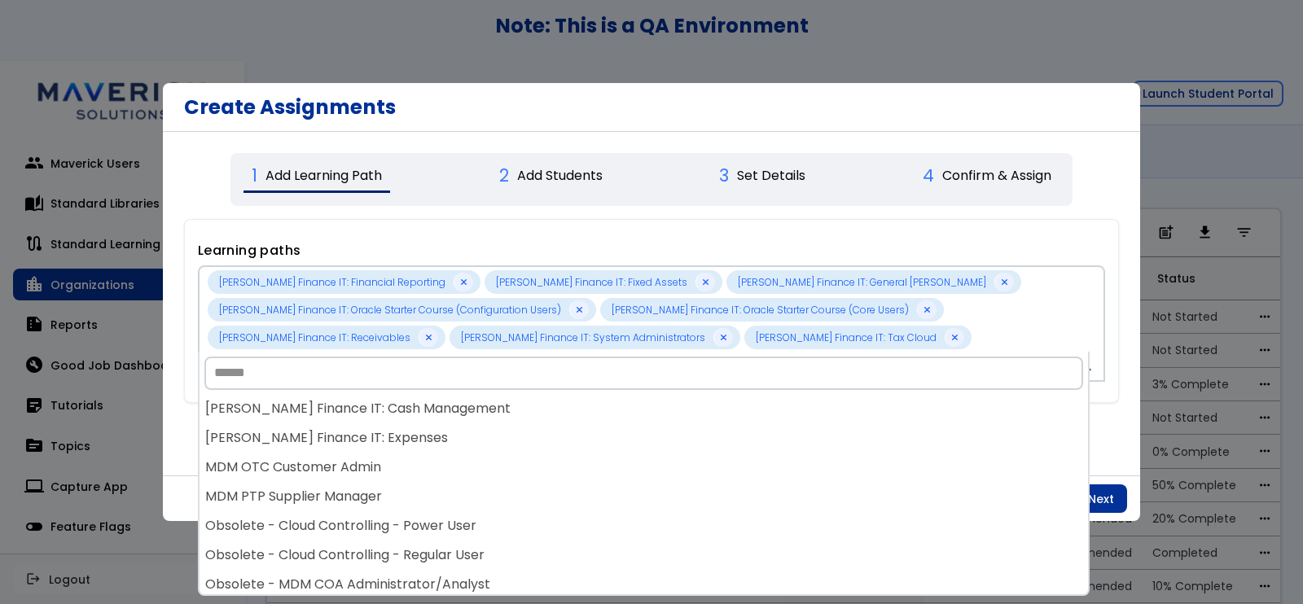
click at [586, 462] on div "MDM OTC Customer Admin" at bounding box center [643, 467] width 888 height 29
click at [586, 462] on body "**********" at bounding box center [651, 302] width 1303 height 604
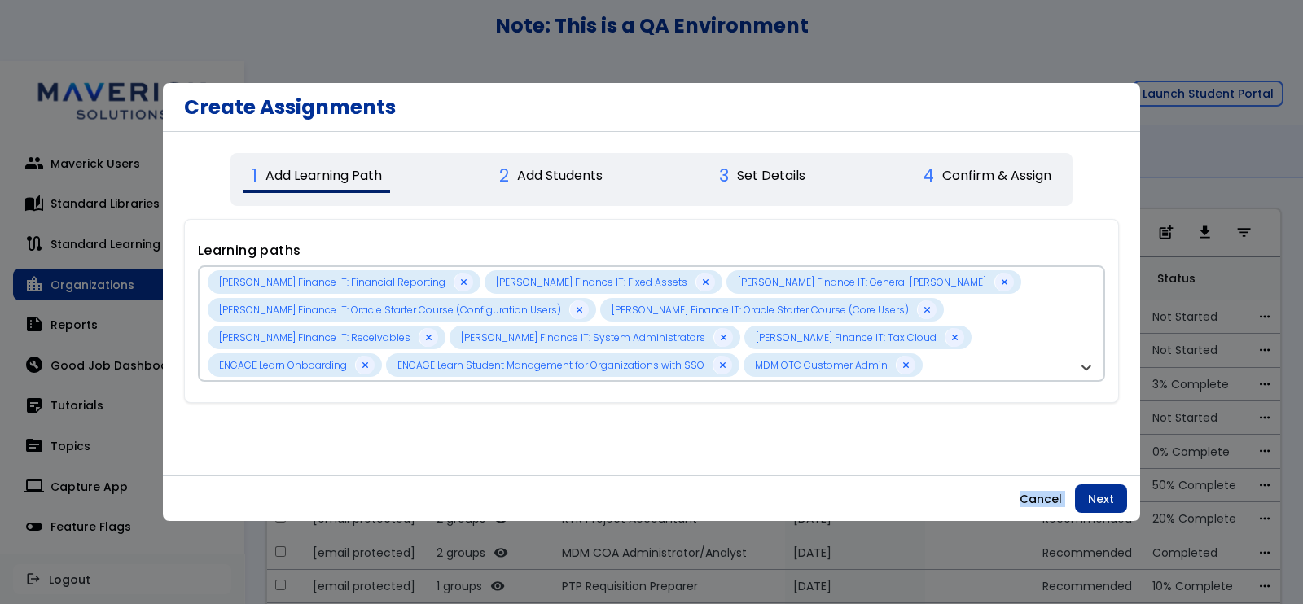
click at [586, 462] on div "**********" at bounding box center [651, 401] width 935 height 391
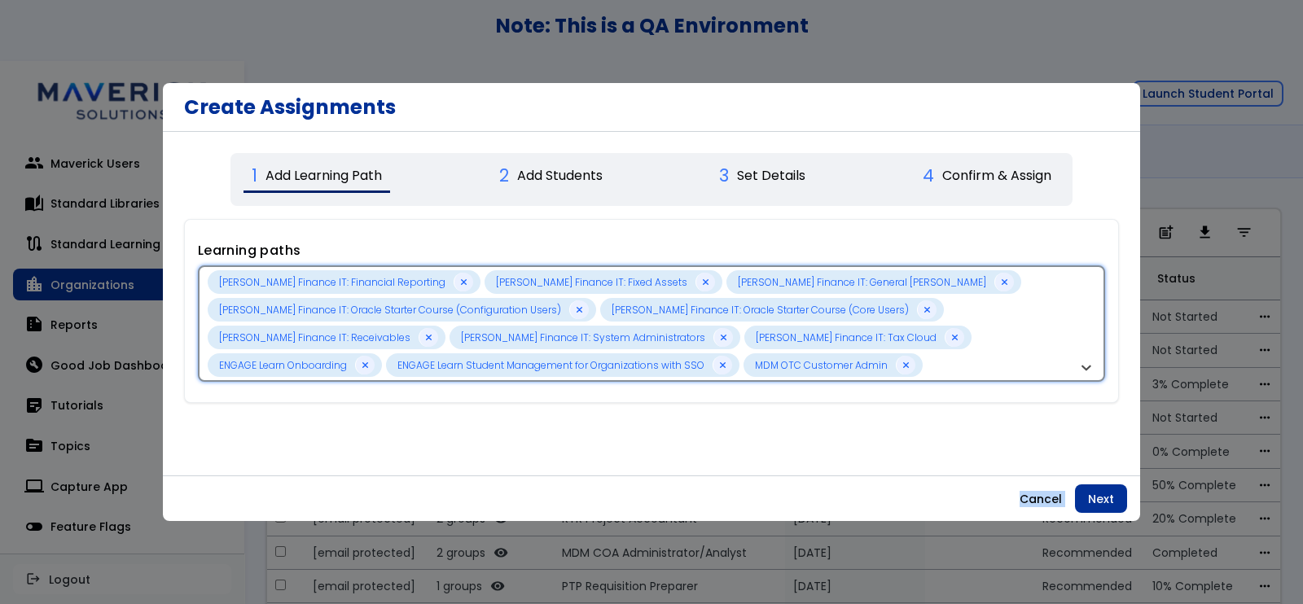
click at [871, 365] on div "[PERSON_NAME] Finance IT: Financial Reporting [PERSON_NAME] Finance IT: Fixed A…" at bounding box center [643, 323] width 870 height 107
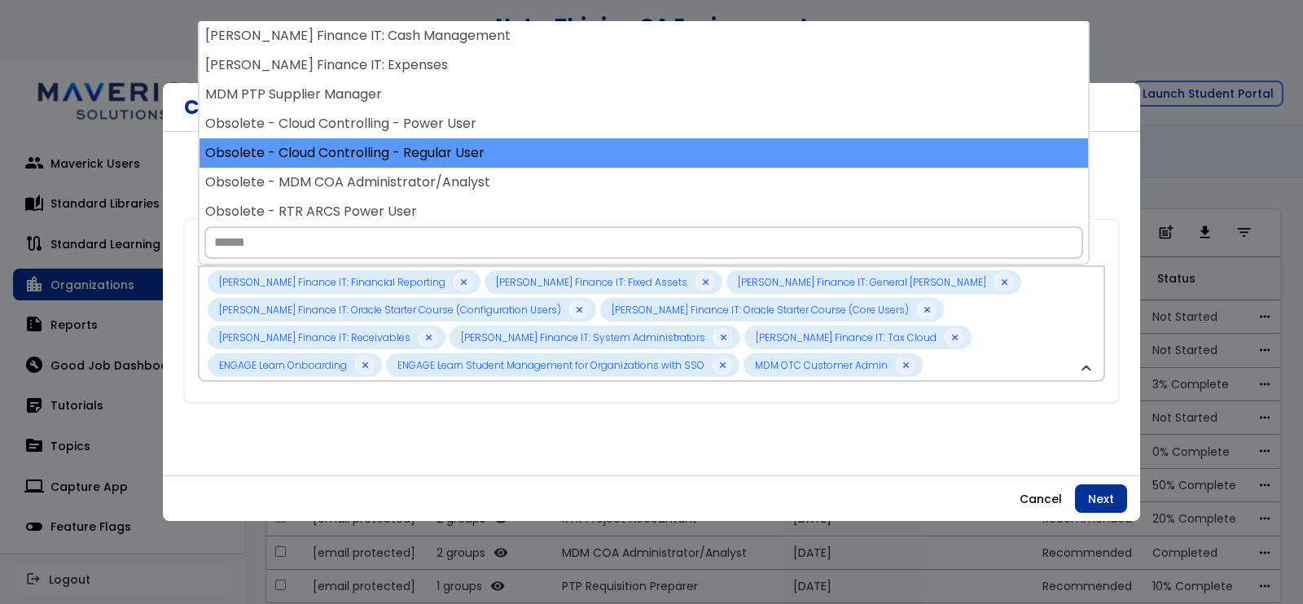
click at [400, 140] on div "Obsolete - Cloud Controlling - Regular User" at bounding box center [643, 152] width 888 height 29
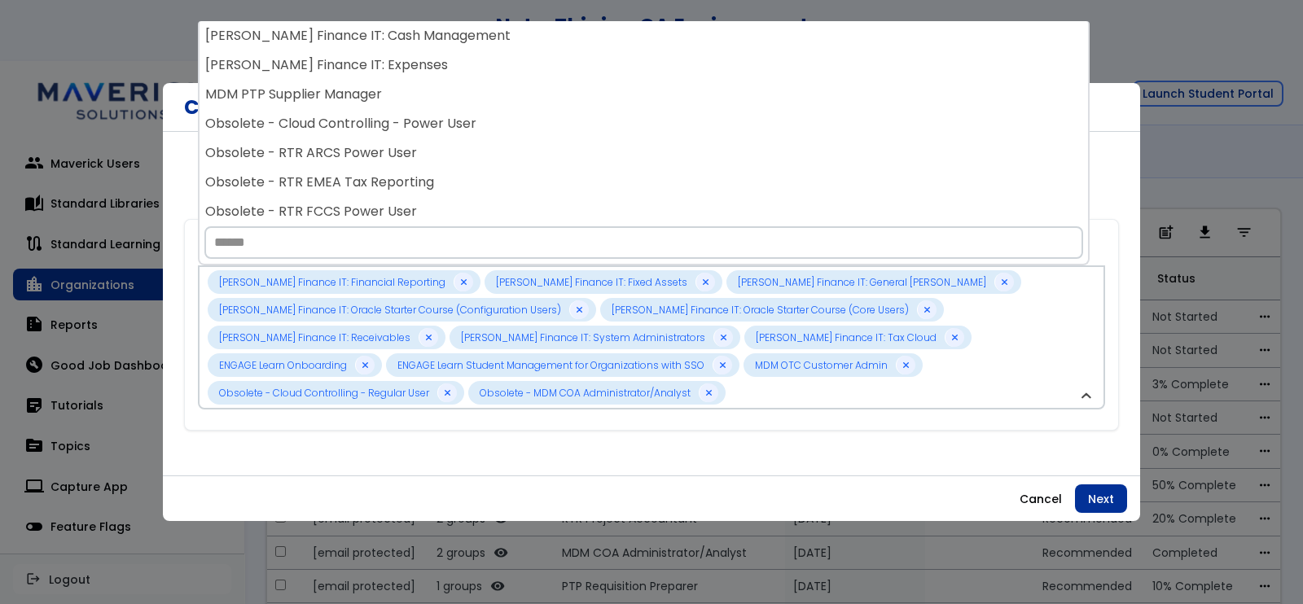
click at [400, 140] on div "Obsolete - RTR ARCS Power User" at bounding box center [643, 152] width 888 height 29
click at [400, 140] on div "Obsolete - RTR EMEA Tax Reporting" at bounding box center [643, 152] width 888 height 29
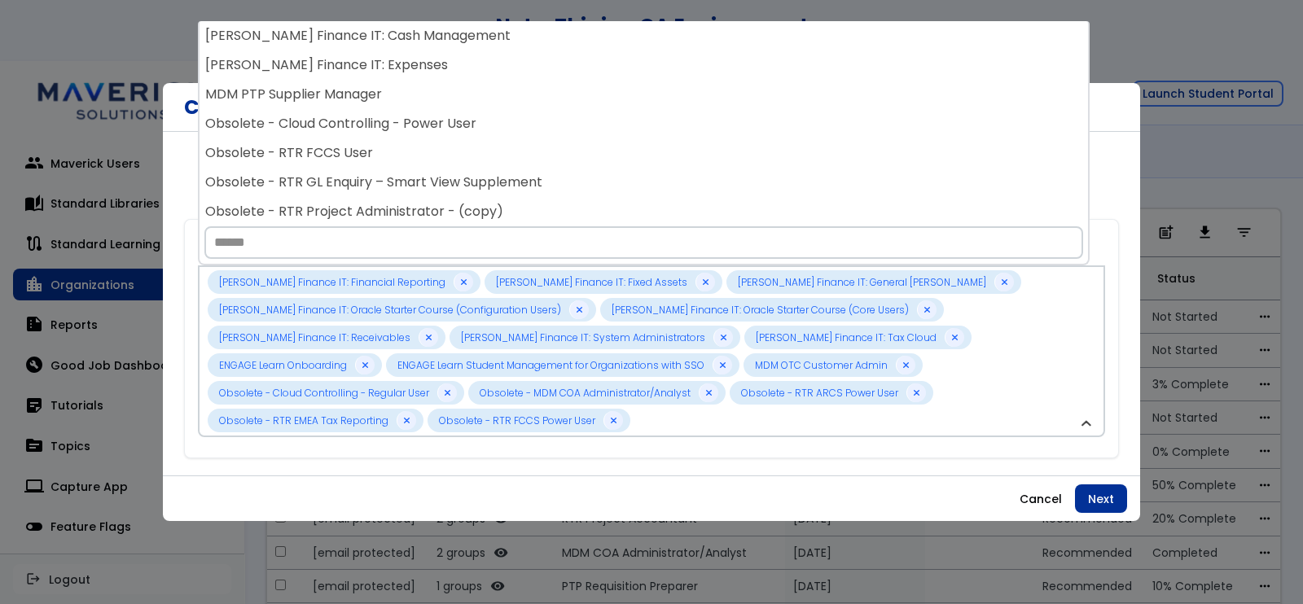
click at [400, 140] on div "Obsolete - RTR FCCS User" at bounding box center [643, 152] width 888 height 29
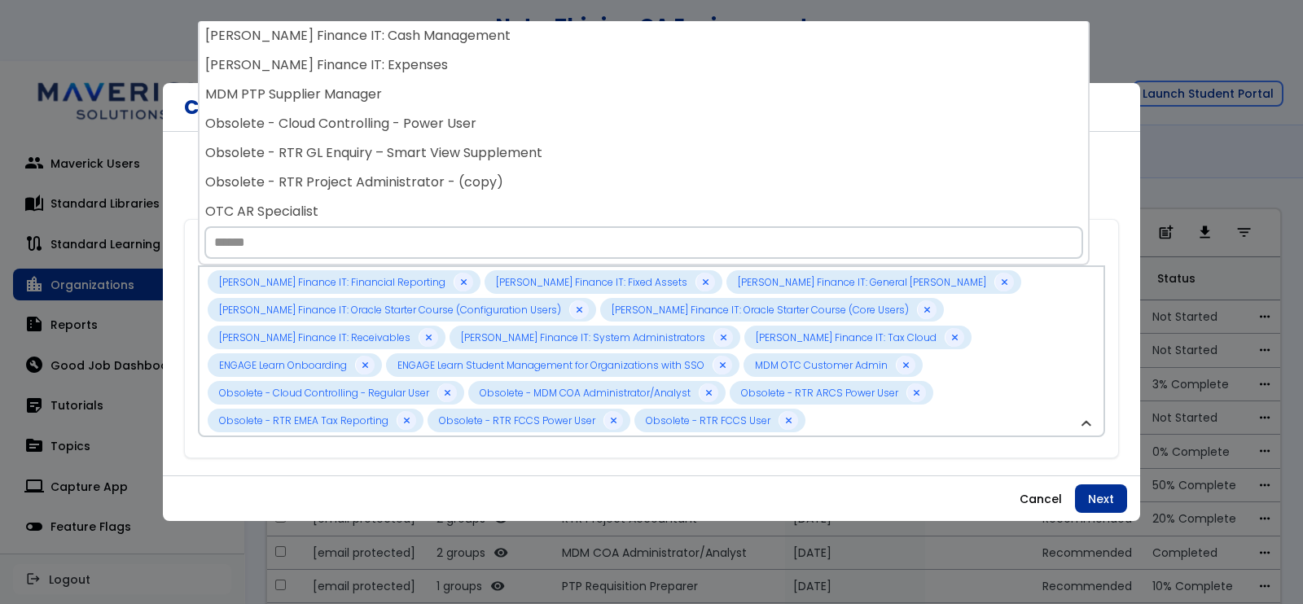
click at [400, 140] on div "Obsolete - RTR GL Enquiry – Smart View Supplement" at bounding box center [643, 152] width 888 height 29
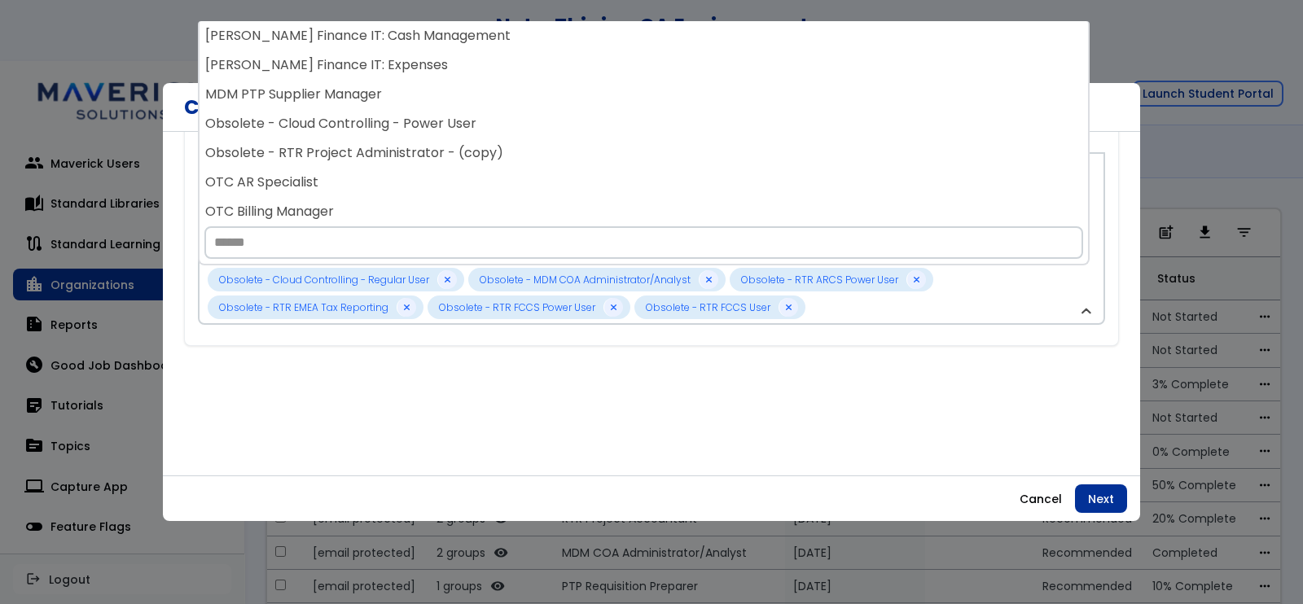
scroll to position [129, 0]
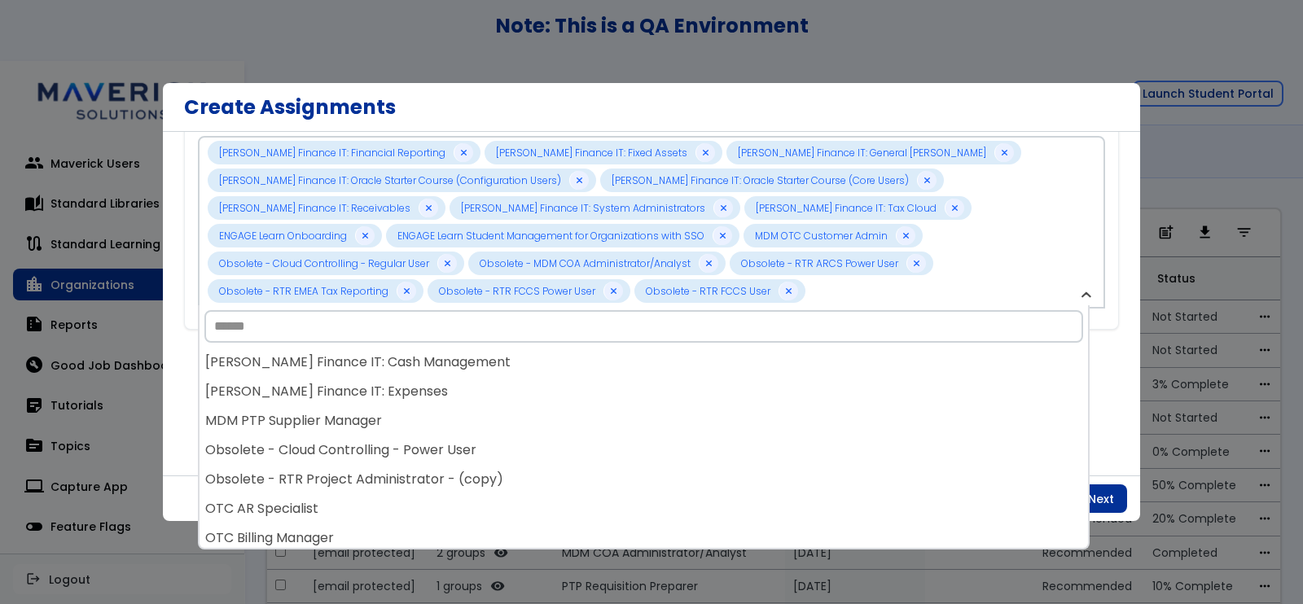
click at [1193, 164] on div at bounding box center [651, 302] width 1303 height 604
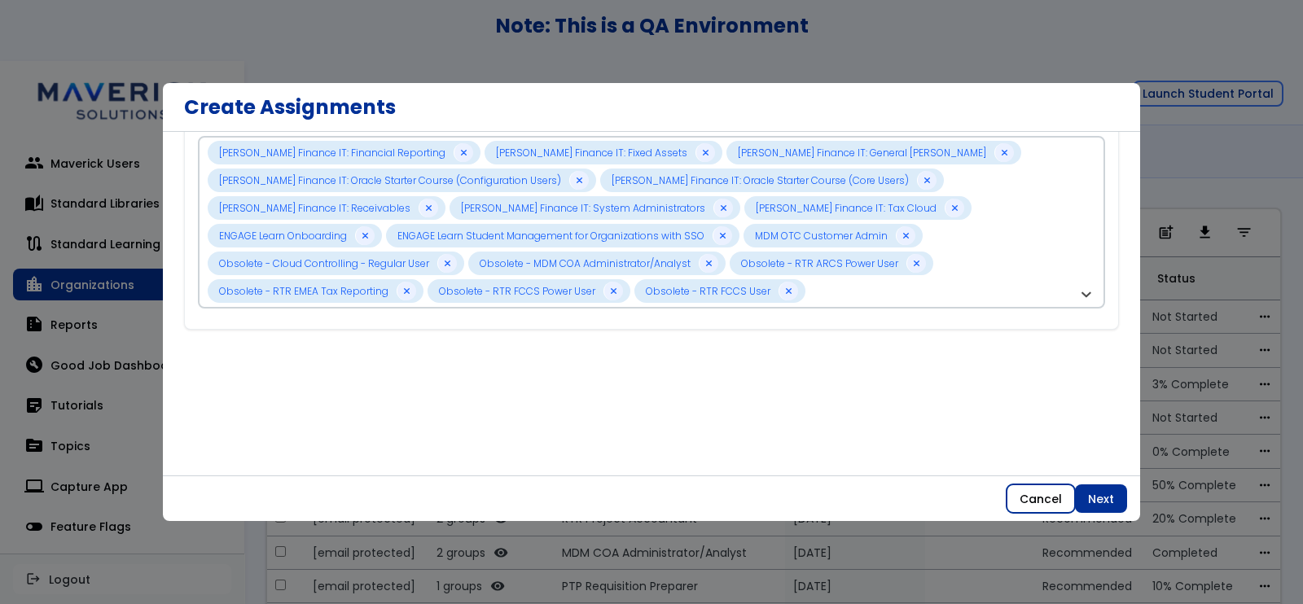
click at [1060, 490] on button "Cancel" at bounding box center [1040, 498] width 68 height 29
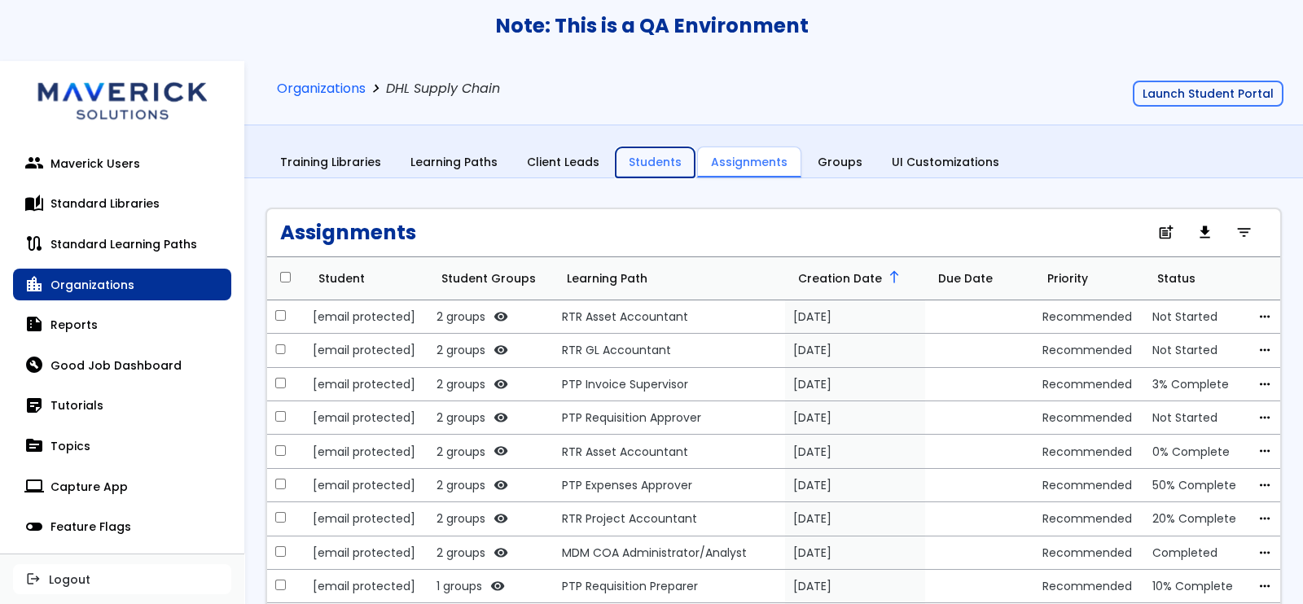
click at [635, 161] on link "Students" at bounding box center [654, 162] width 79 height 31
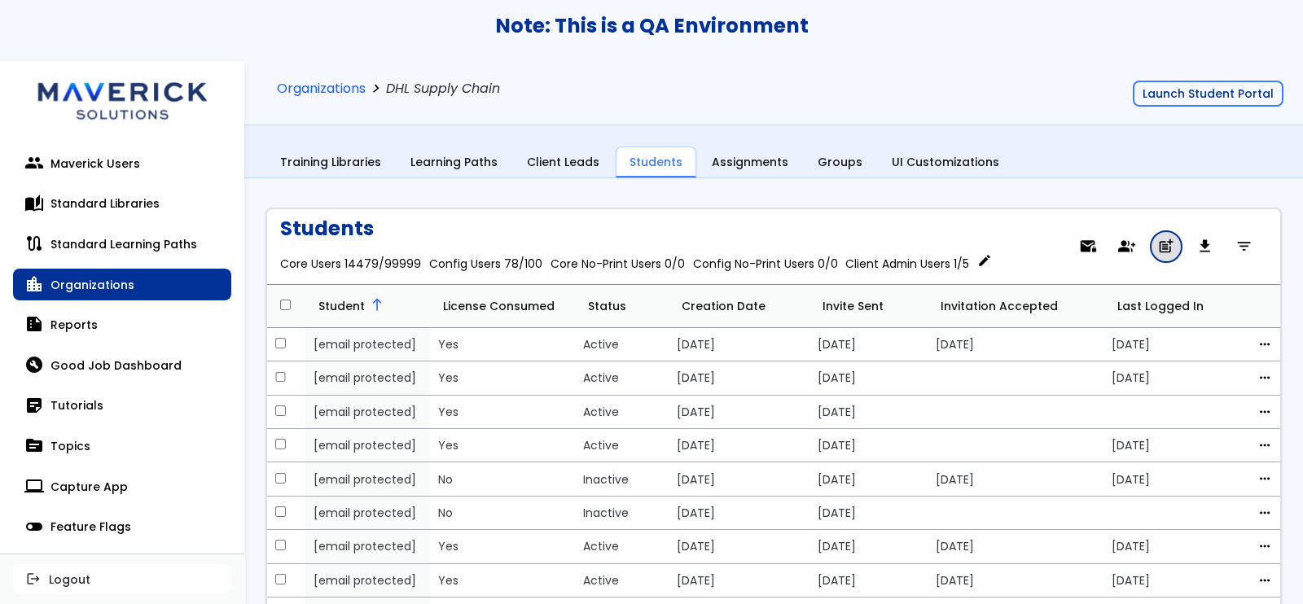
click at [1157, 243] on span "post_add" at bounding box center [1165, 247] width 17 height 11
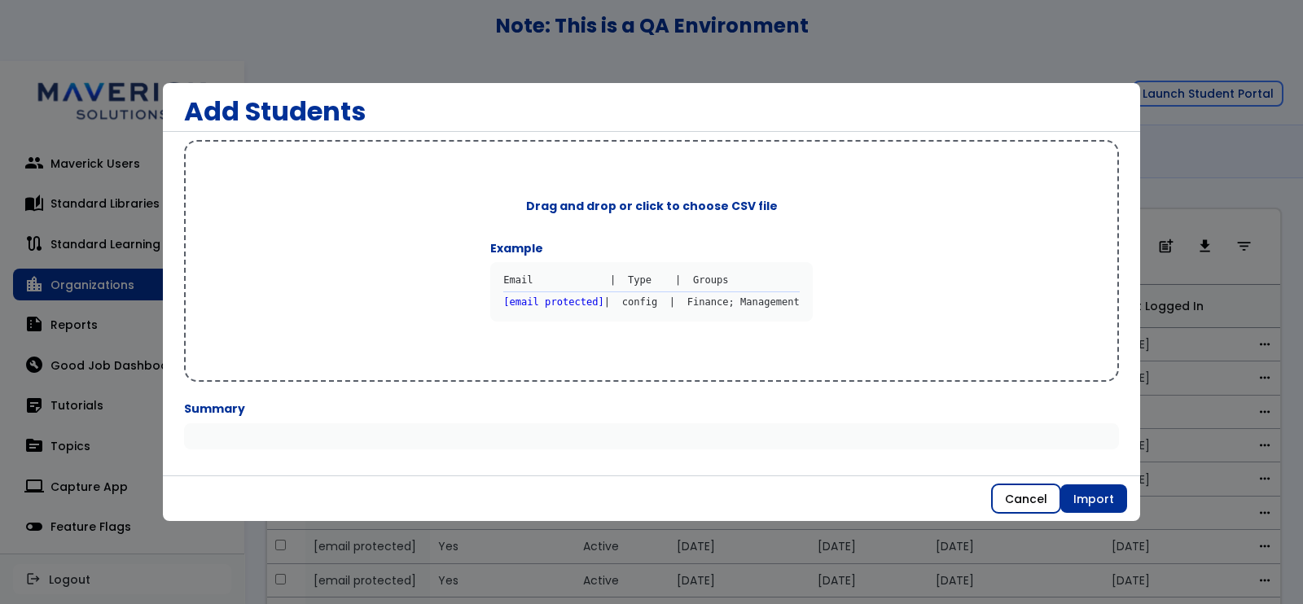
click at [1006, 502] on button "Cancel" at bounding box center [1026, 498] width 68 height 29
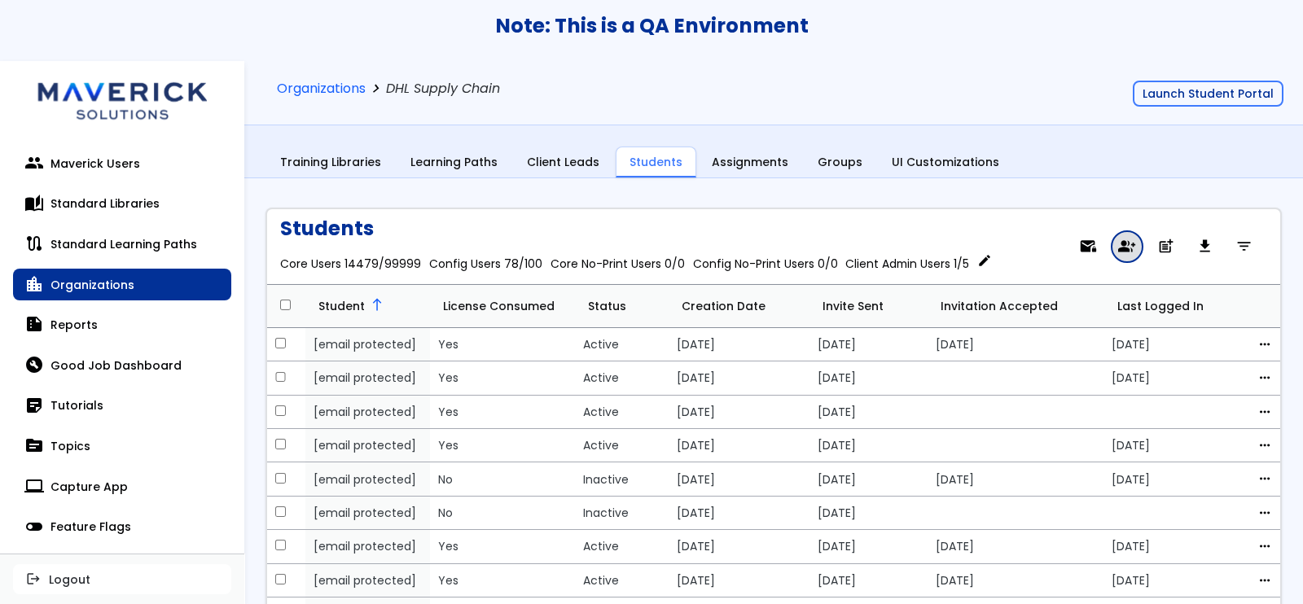
click at [1111, 247] on link "group_add" at bounding box center [1126, 246] width 31 height 31
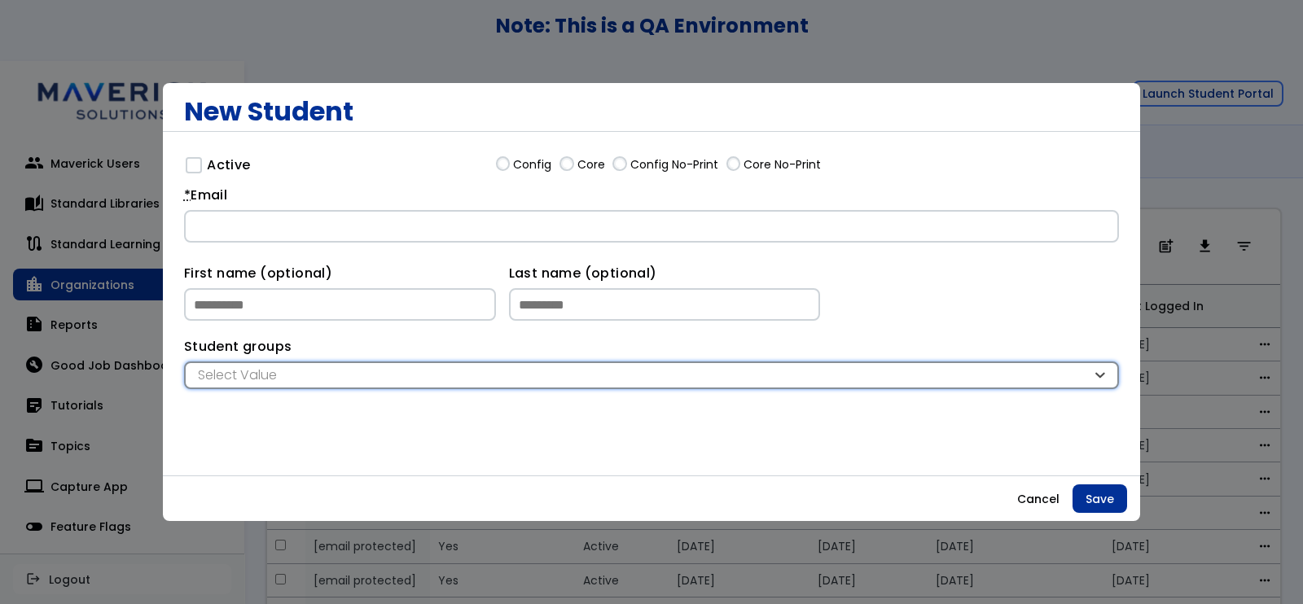
click at [405, 369] on div "Select Value" at bounding box center [643, 375] width 898 height 18
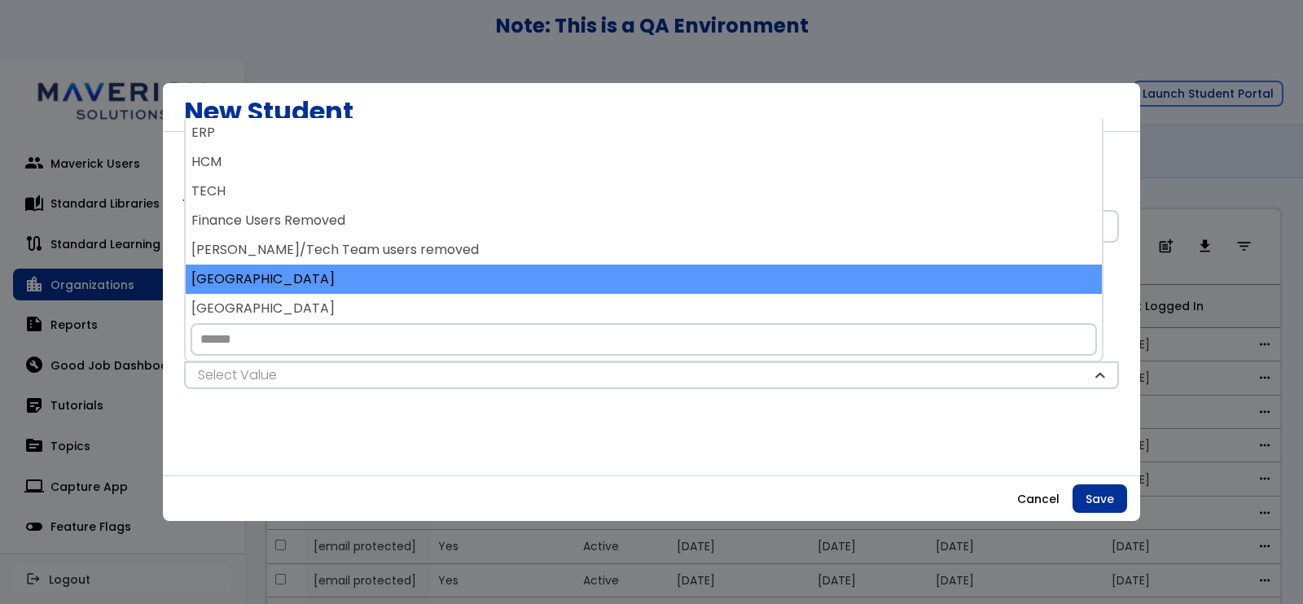
click at [395, 288] on div "[GEOGRAPHIC_DATA]" at bounding box center [644, 279] width 916 height 29
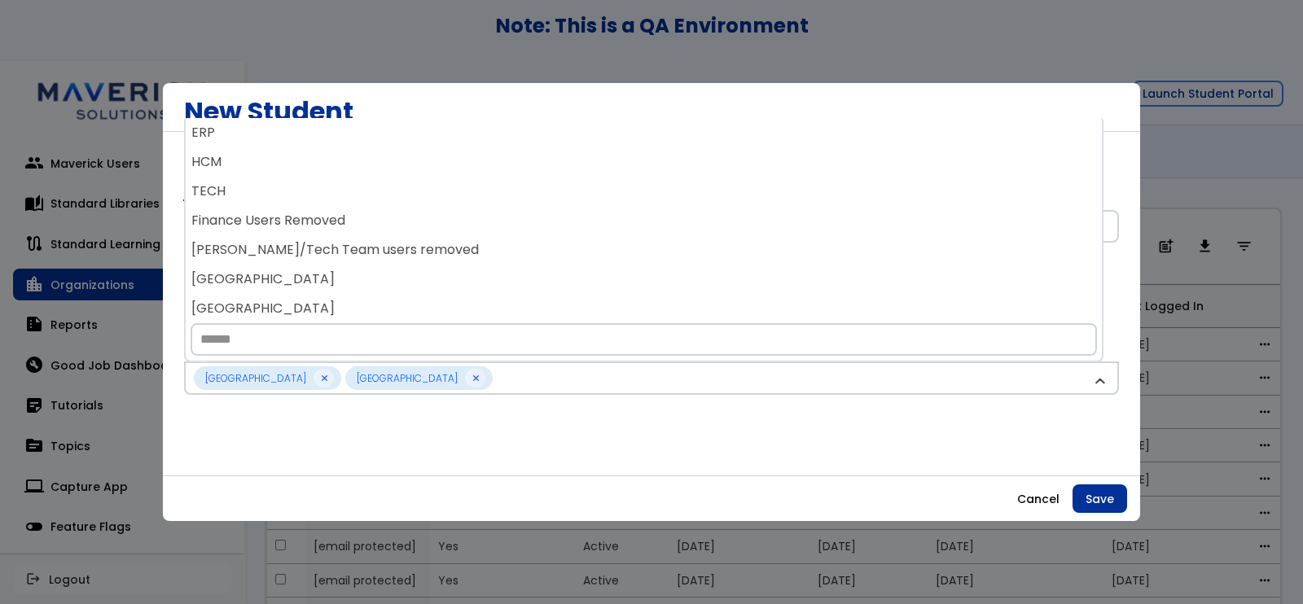
click at [395, 288] on div "[GEOGRAPHIC_DATA]" at bounding box center [644, 279] width 916 height 29
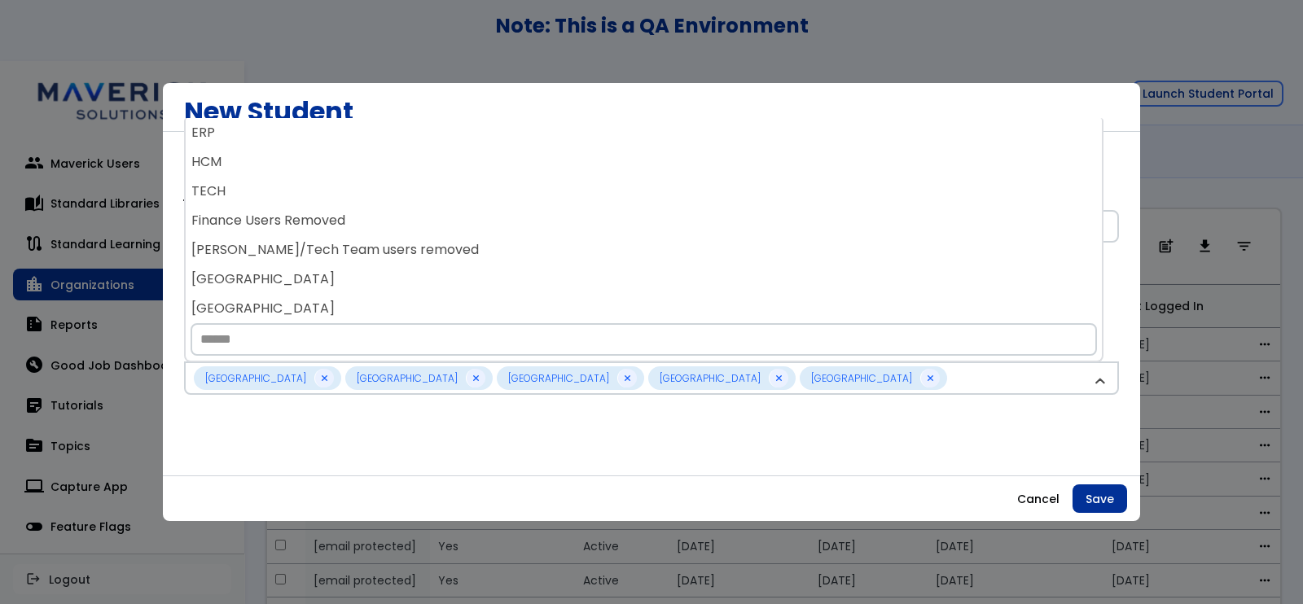
click at [395, 288] on div "[GEOGRAPHIC_DATA]" at bounding box center [644, 279] width 916 height 29
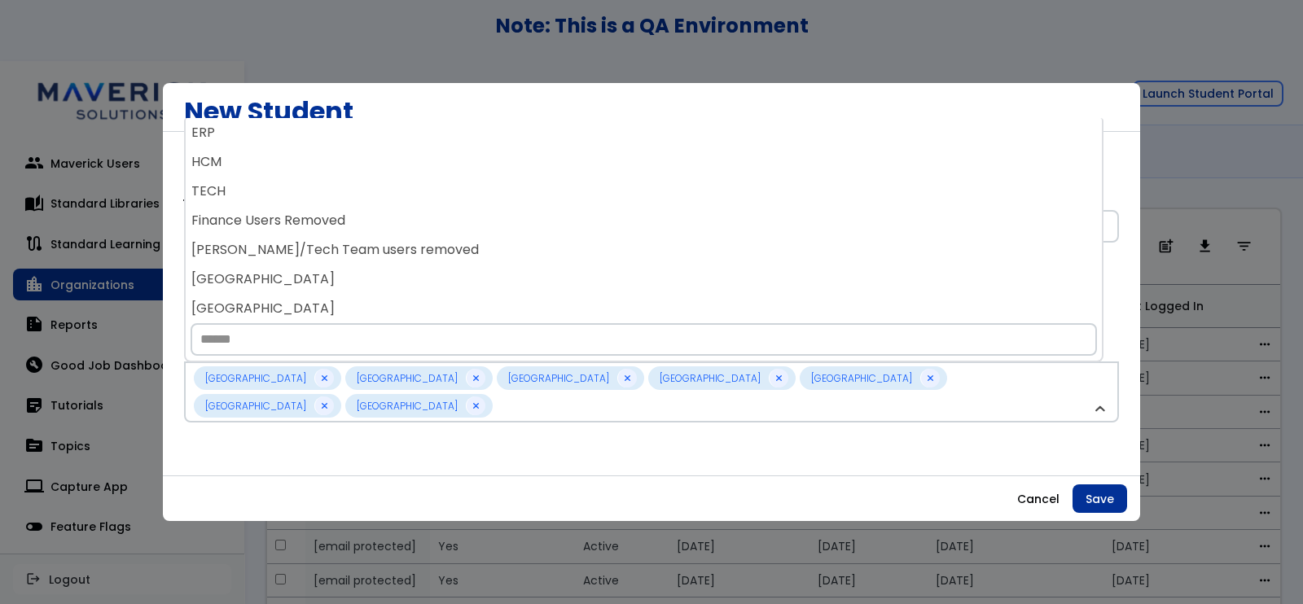
click at [395, 288] on div "[GEOGRAPHIC_DATA]" at bounding box center [644, 279] width 916 height 29
click at [395, 288] on div "Philippines JV" at bounding box center [644, 279] width 916 height 29
click at [395, 288] on div "[GEOGRAPHIC_DATA]" at bounding box center [644, 279] width 916 height 29
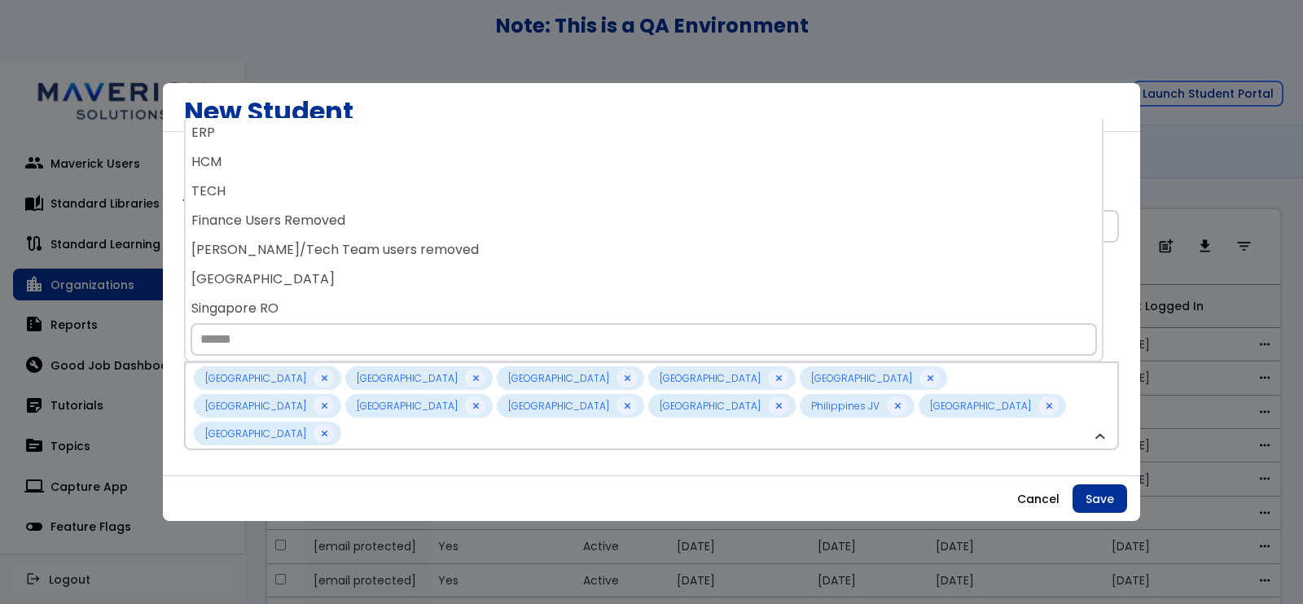
click at [395, 288] on div "[GEOGRAPHIC_DATA]" at bounding box center [644, 279] width 916 height 29
click at [395, 288] on div "Singapore RO" at bounding box center [644, 279] width 916 height 29
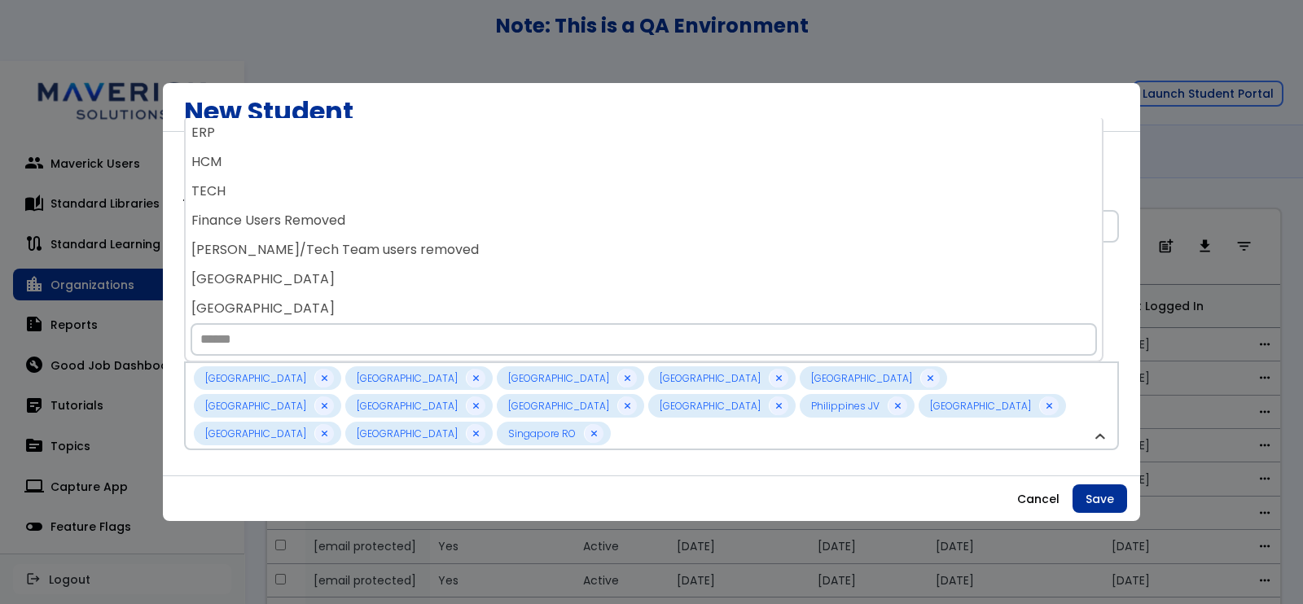
click at [396, 283] on div "[GEOGRAPHIC_DATA]" at bounding box center [644, 279] width 916 height 29
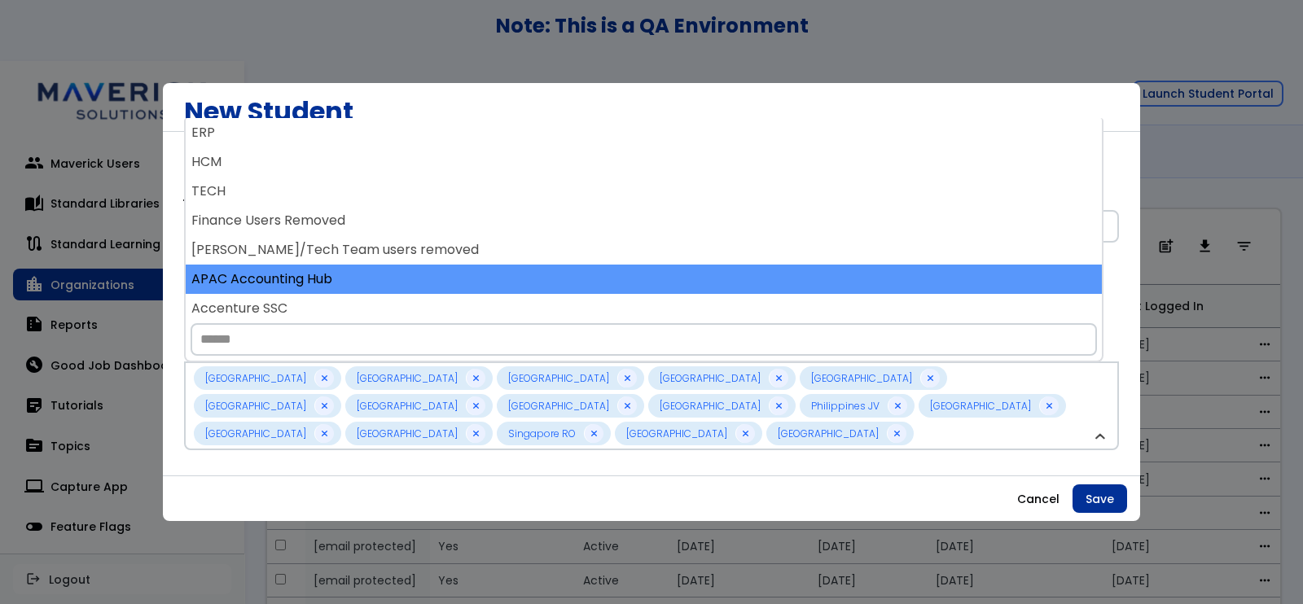
drag, startPoint x: 395, startPoint y: 288, endPoint x: 401, endPoint y: 272, distance: 17.5
click at [401, 272] on div "APAC Accounting Hub" at bounding box center [644, 279] width 916 height 29
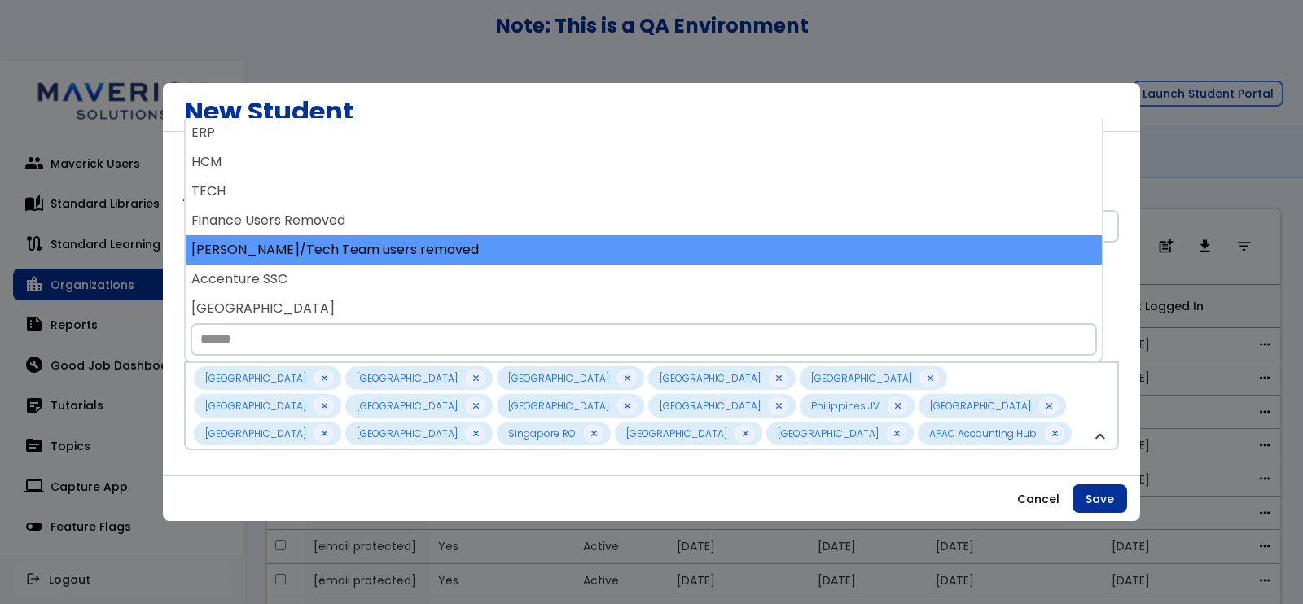
click at [403, 258] on div "ERP HCM TECH Finance Users Removed [PERSON_NAME]/Tech Team users removed [GEOGR…" at bounding box center [644, 218] width 916 height 200
click at [405, 250] on div "[PERSON_NAME]/Tech Team users removed" at bounding box center [644, 249] width 916 height 29
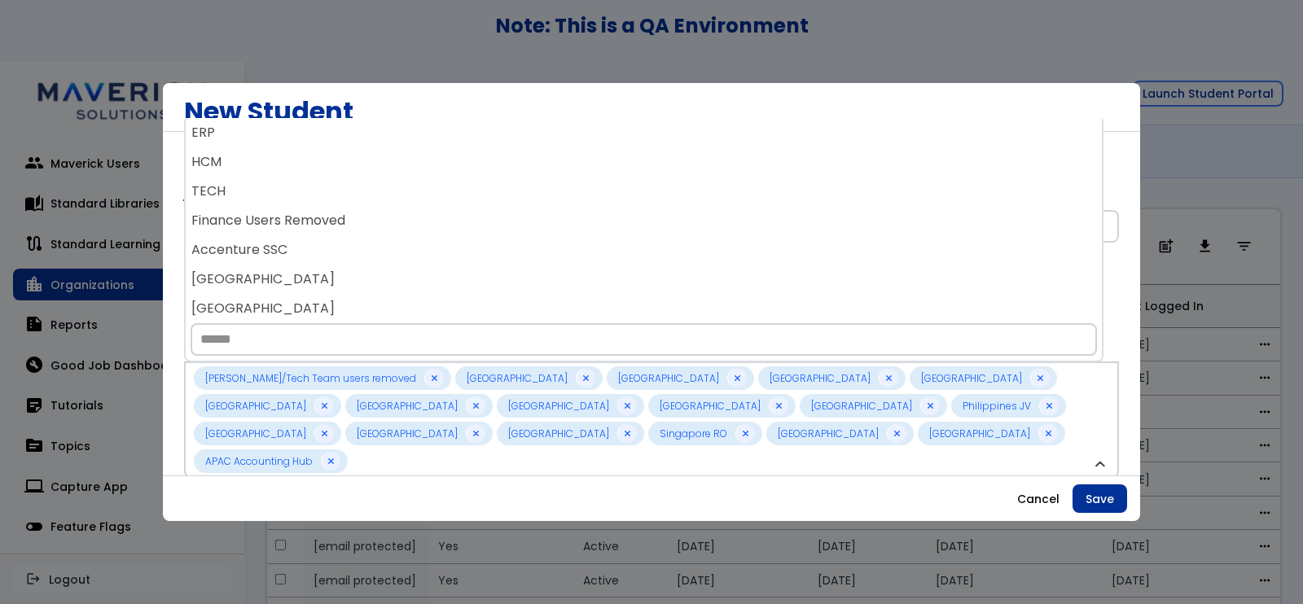
click at [405, 250] on div "Accenture SSC" at bounding box center [644, 249] width 916 height 29
click at [405, 250] on div "[GEOGRAPHIC_DATA]" at bounding box center [644, 249] width 916 height 29
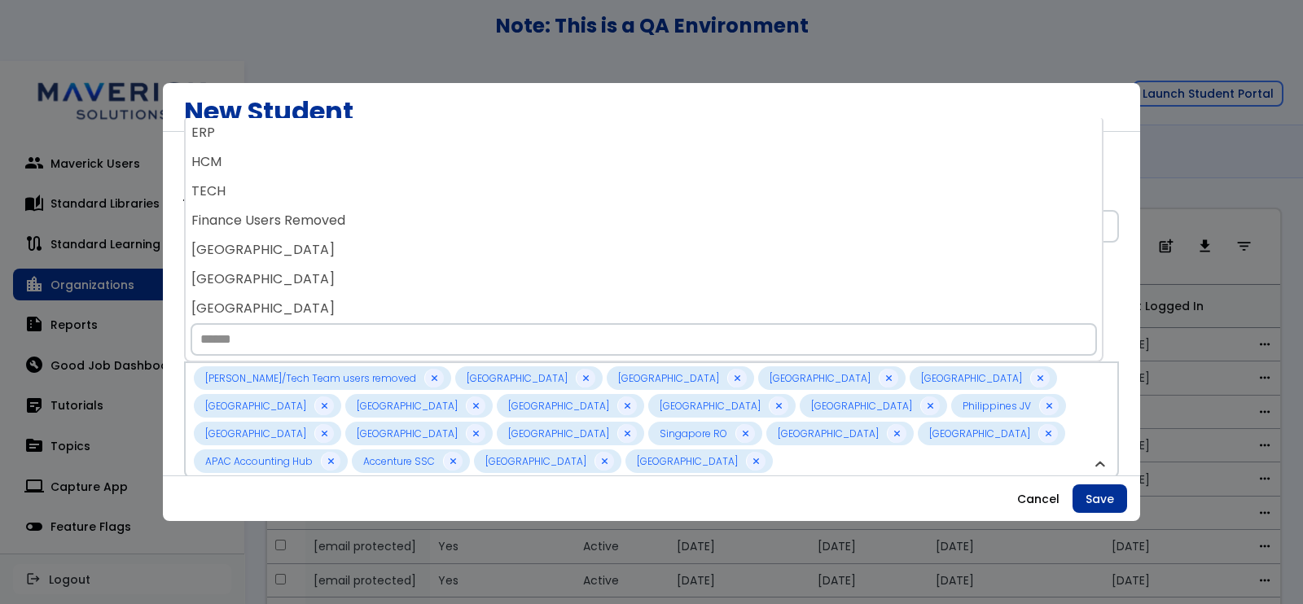
click at [405, 250] on div "[GEOGRAPHIC_DATA]" at bounding box center [644, 249] width 916 height 29
click at [405, 248] on div "[GEOGRAPHIC_DATA]" at bounding box center [644, 249] width 916 height 29
click at [405, 247] on div "[GEOGRAPHIC_DATA]" at bounding box center [644, 249] width 916 height 29
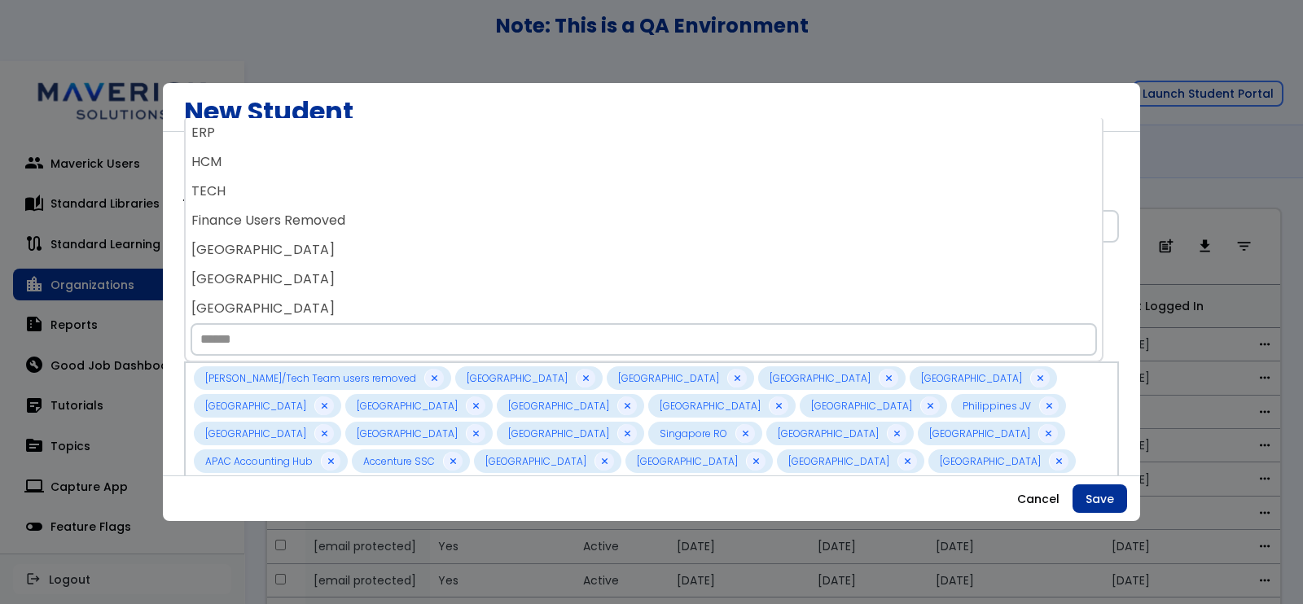
click at [405, 247] on div "[GEOGRAPHIC_DATA]" at bounding box center [644, 249] width 916 height 29
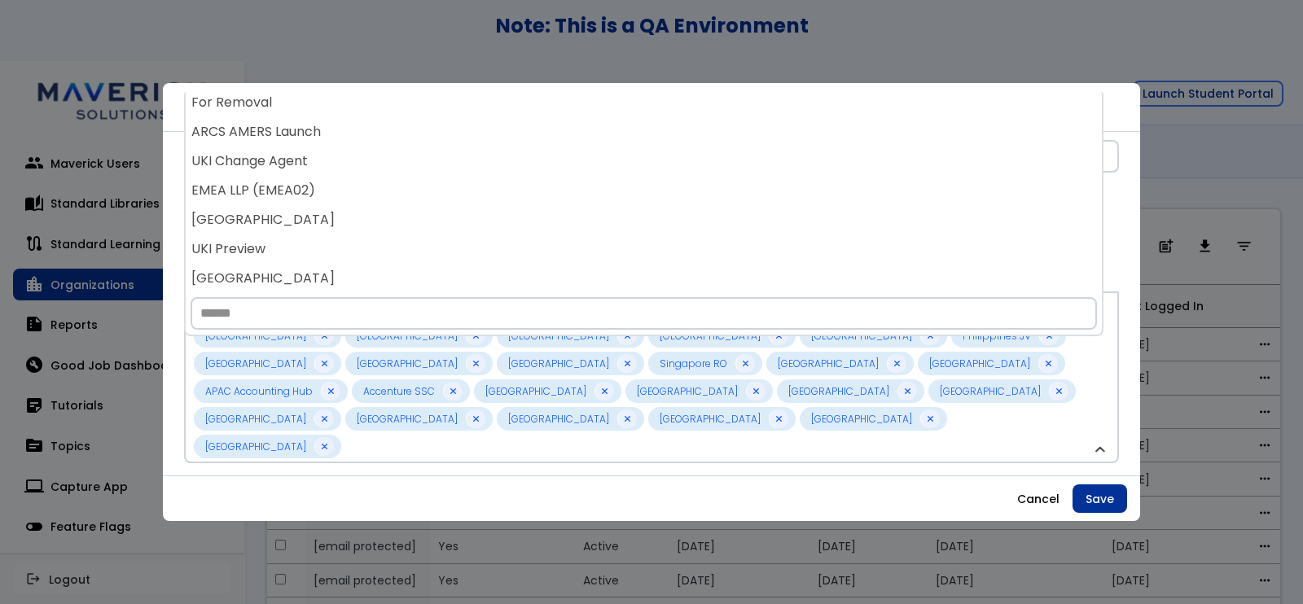
scroll to position [127, 0]
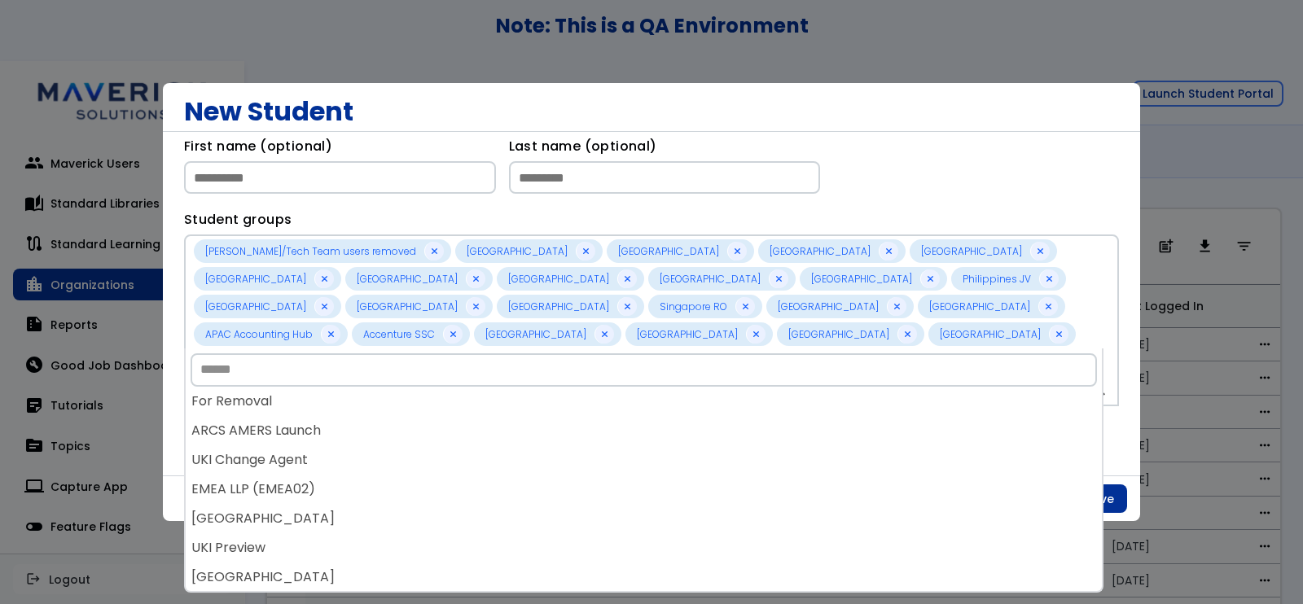
click at [1116, 442] on div "**********" at bounding box center [651, 304] width 977 height 344
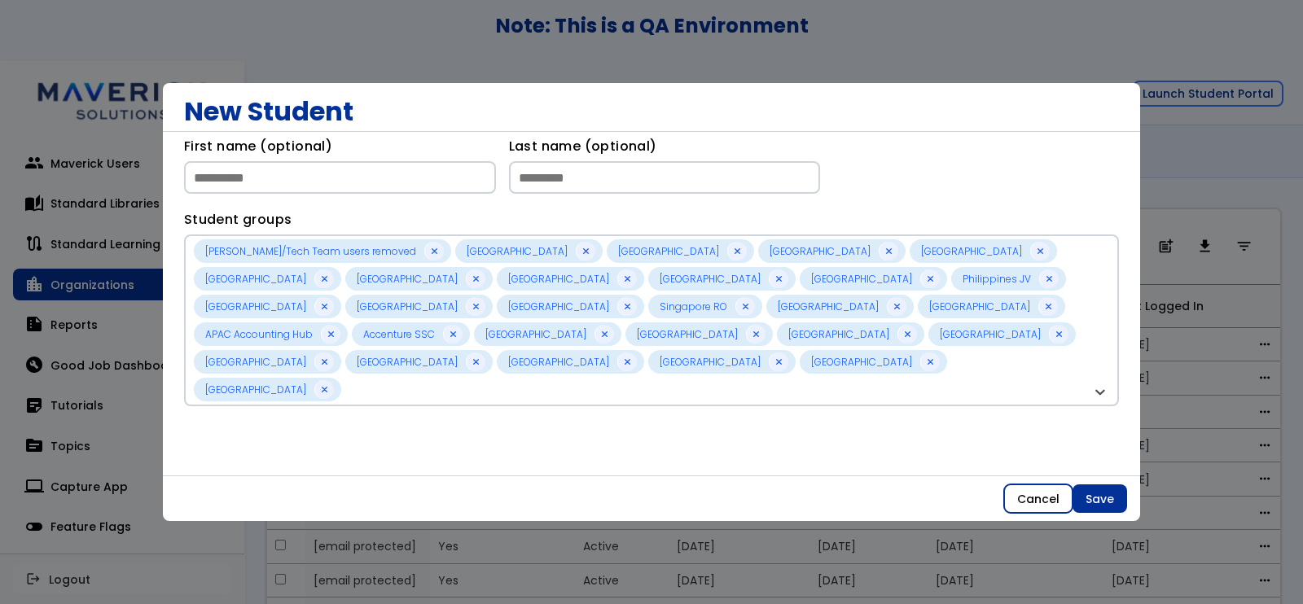
click at [1049, 500] on button "Cancel" at bounding box center [1038, 498] width 68 height 29
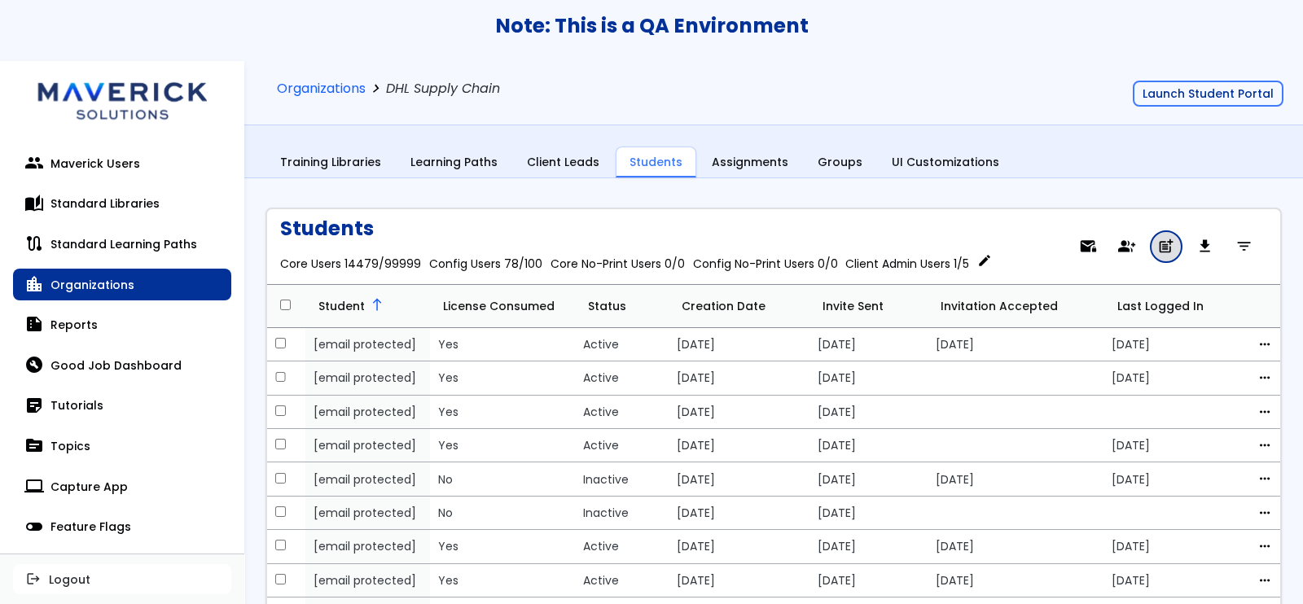
click at [1157, 242] on span "post_add" at bounding box center [1165, 247] width 17 height 11
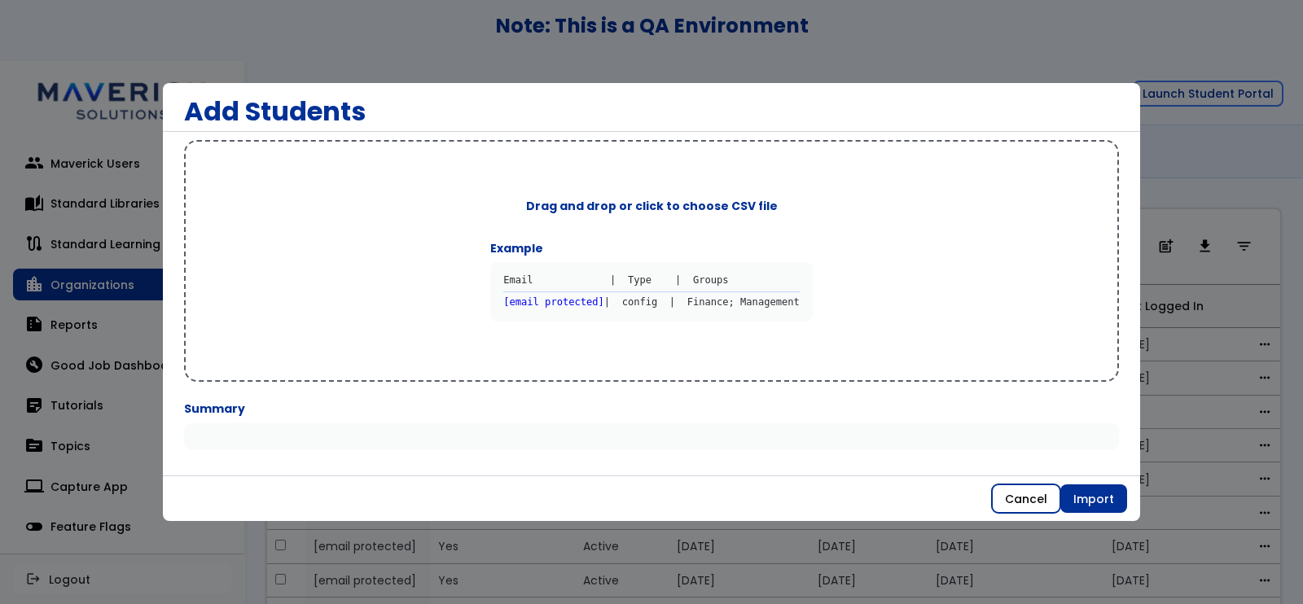
click at [1042, 488] on button "Cancel" at bounding box center [1026, 498] width 68 height 29
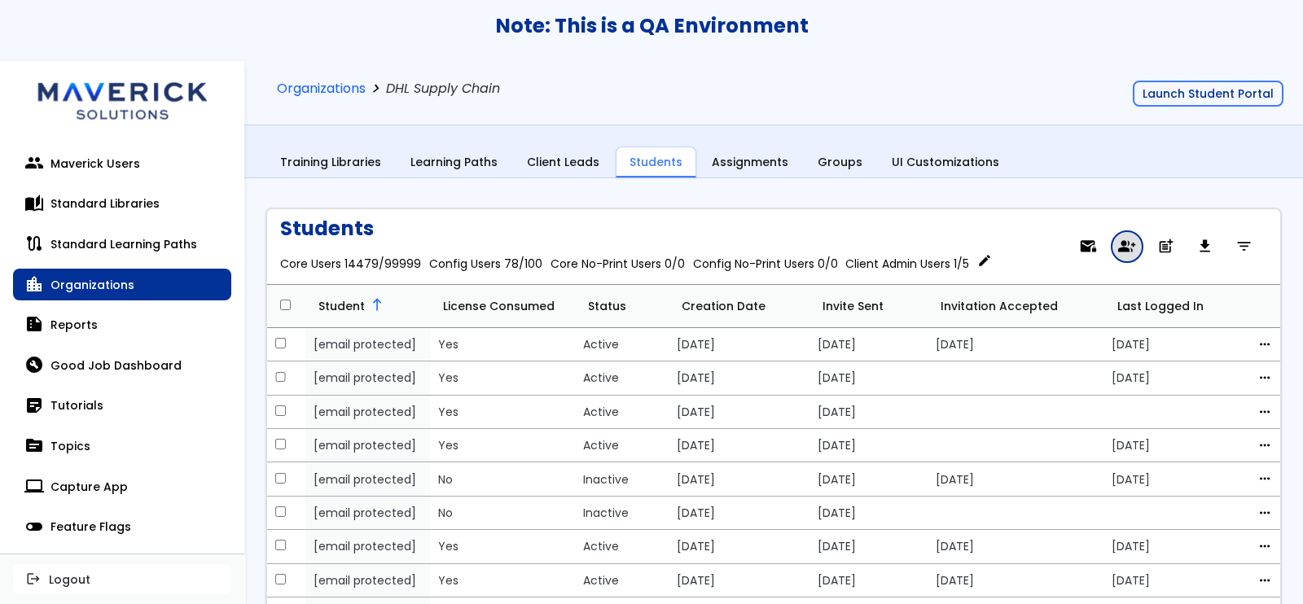
click at [1118, 251] on span "group_add" at bounding box center [1126, 247] width 17 height 11
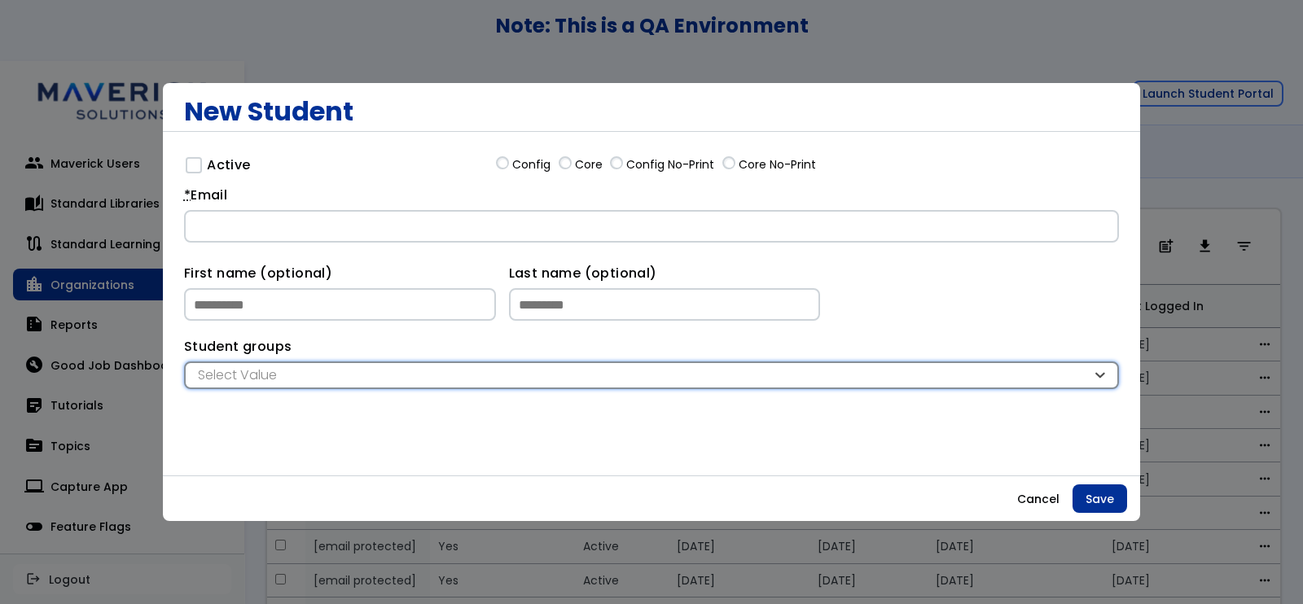
click at [683, 369] on div "Select Value" at bounding box center [643, 375] width 898 height 18
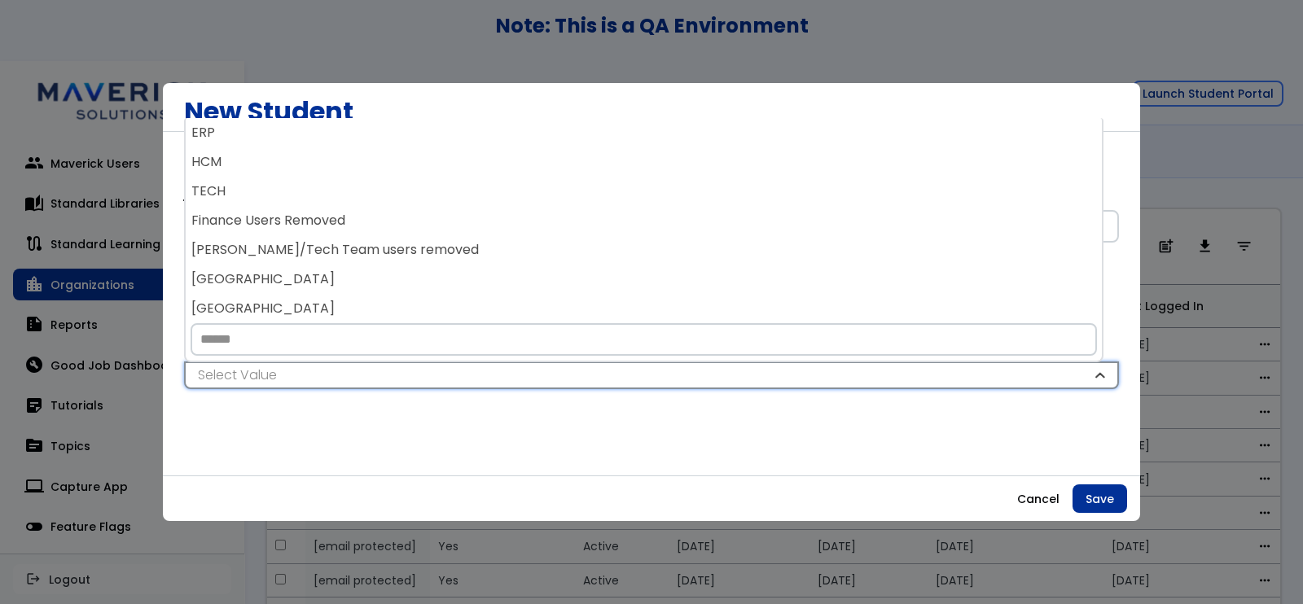
click at [683, 369] on div "Select Value" at bounding box center [643, 375] width 898 height 18
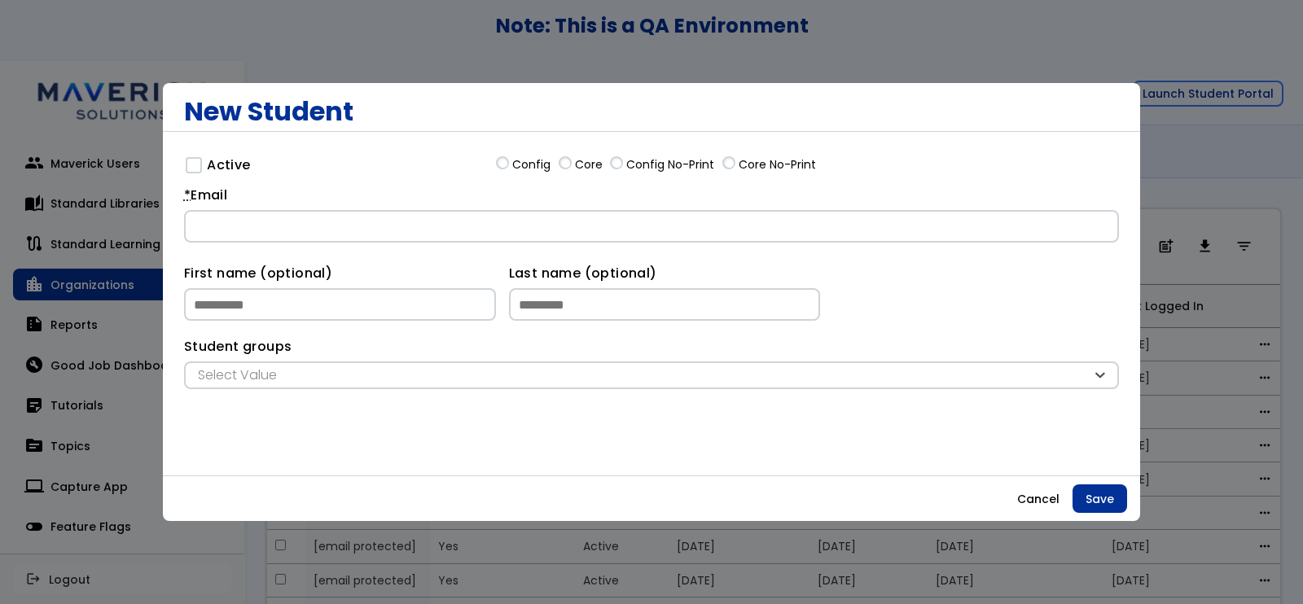
click at [834, 546] on div at bounding box center [651, 302] width 1303 height 604
click at [1036, 498] on button "Cancel" at bounding box center [1038, 498] width 68 height 29
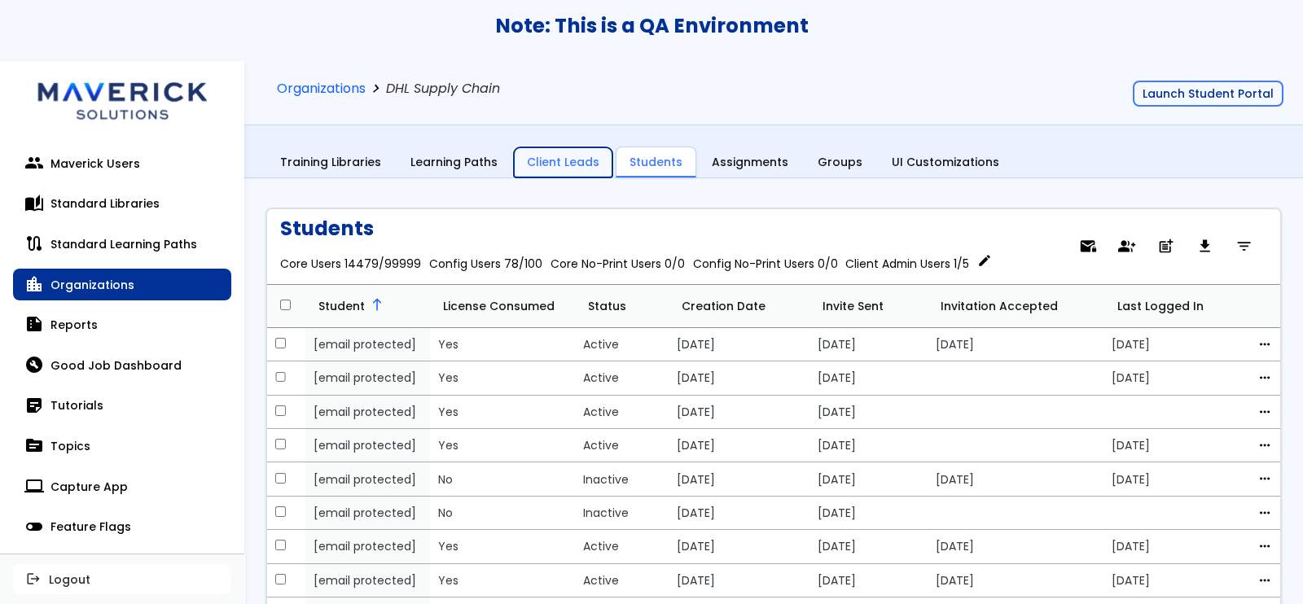
click at [574, 161] on link "Client Leads" at bounding box center [563, 162] width 99 height 31
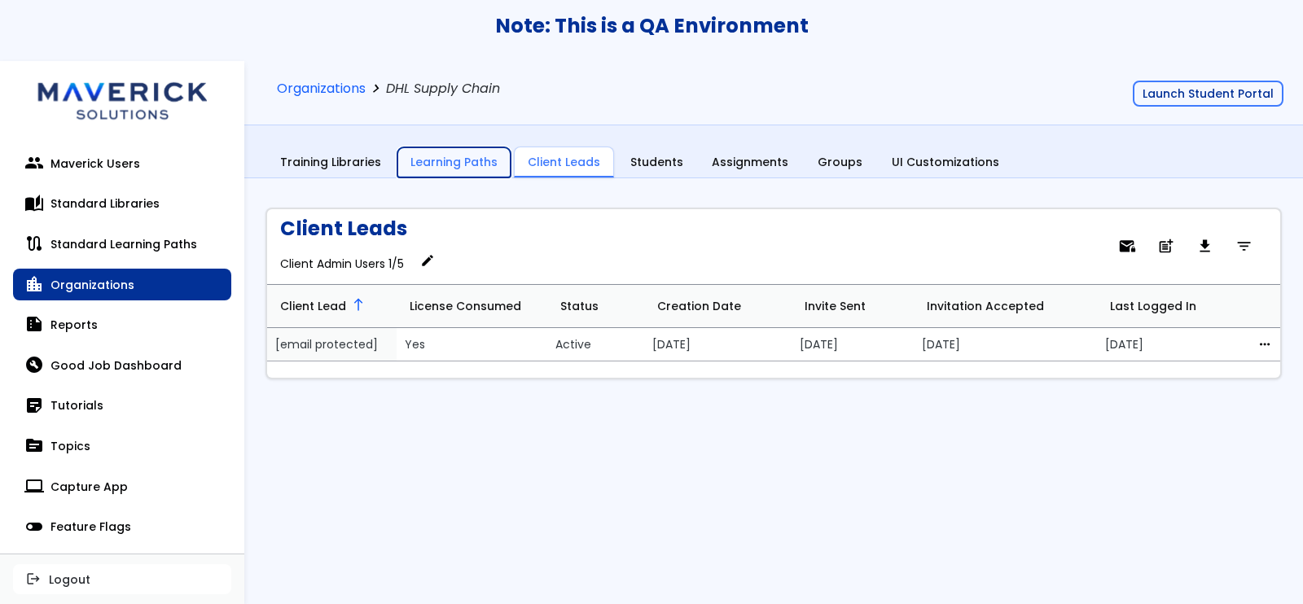
click at [456, 156] on link "Learning Paths" at bounding box center [453, 162] width 113 height 31
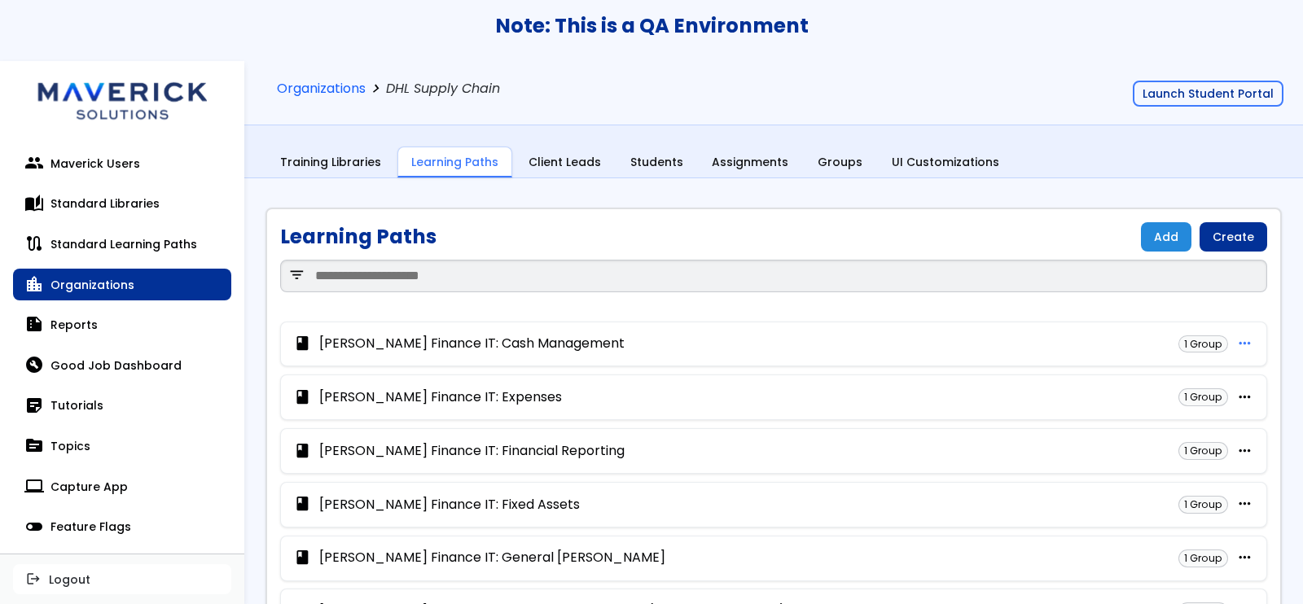
click at [1236, 344] on span "more_horiz" at bounding box center [1244, 343] width 17 height 15
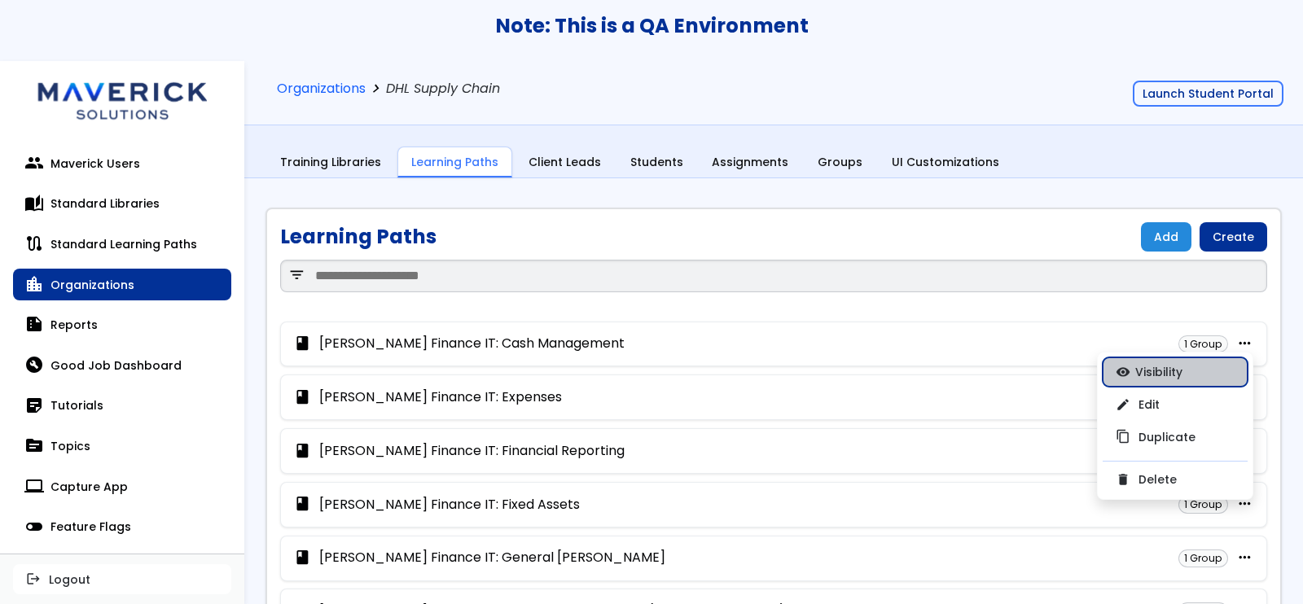
click at [1182, 369] on link "visibility Visibility" at bounding box center [1174, 371] width 145 height 29
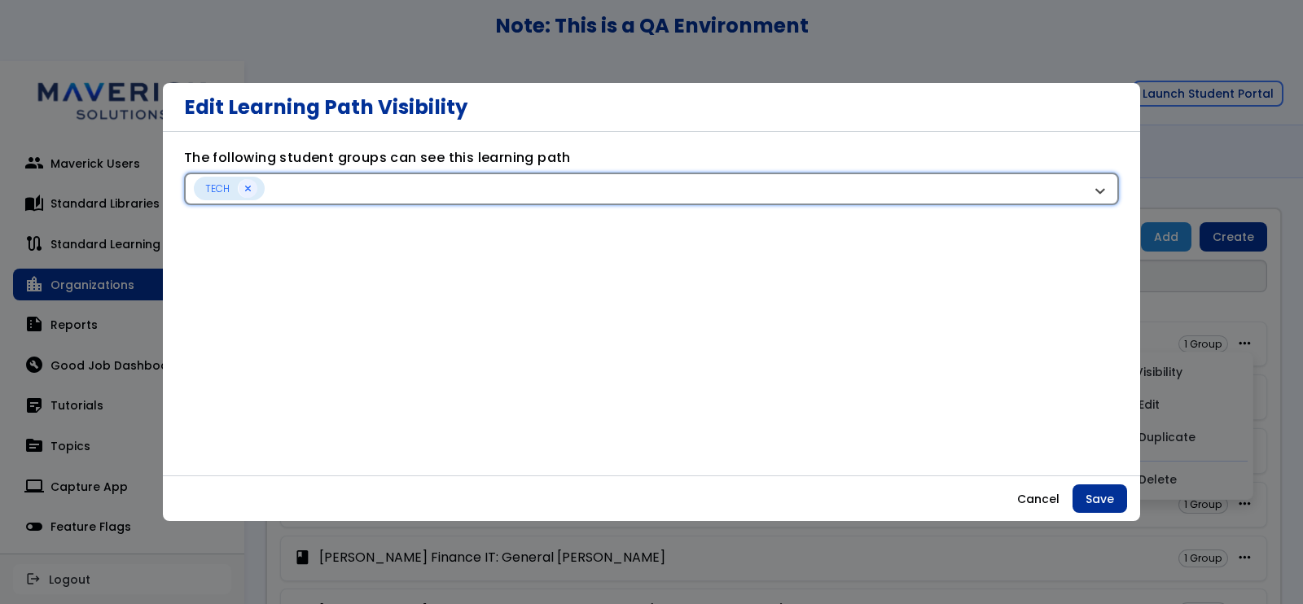
click at [425, 179] on div "TECH" at bounding box center [643, 189] width 898 height 24
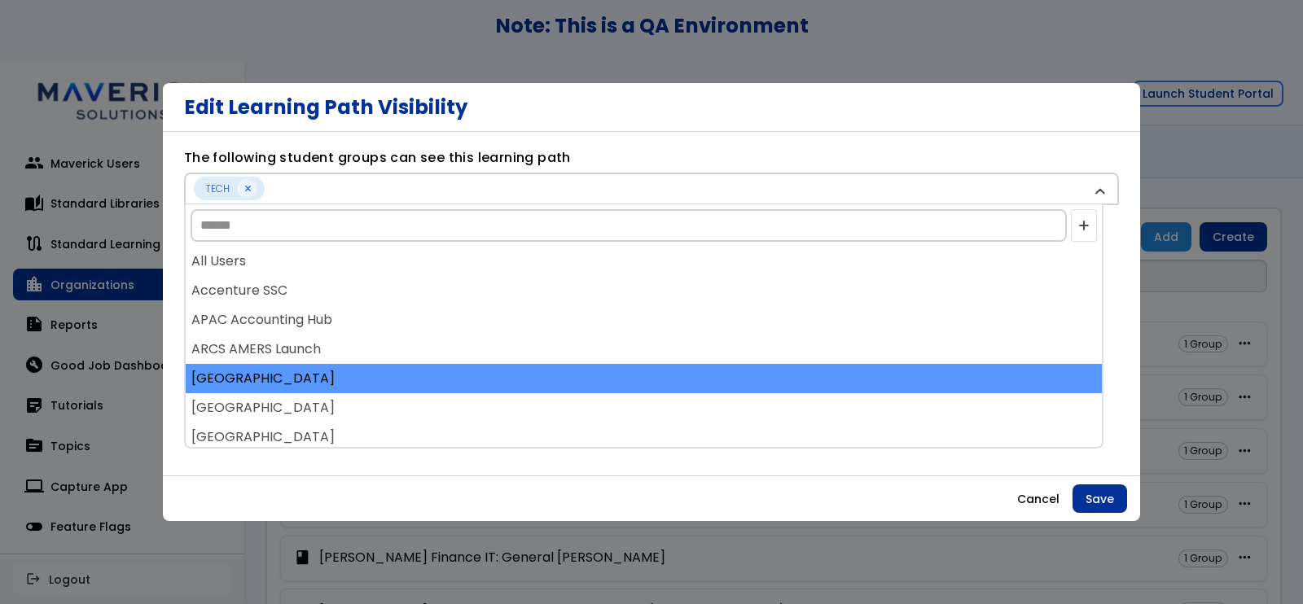
click at [475, 376] on div "[GEOGRAPHIC_DATA]" at bounding box center [644, 378] width 916 height 29
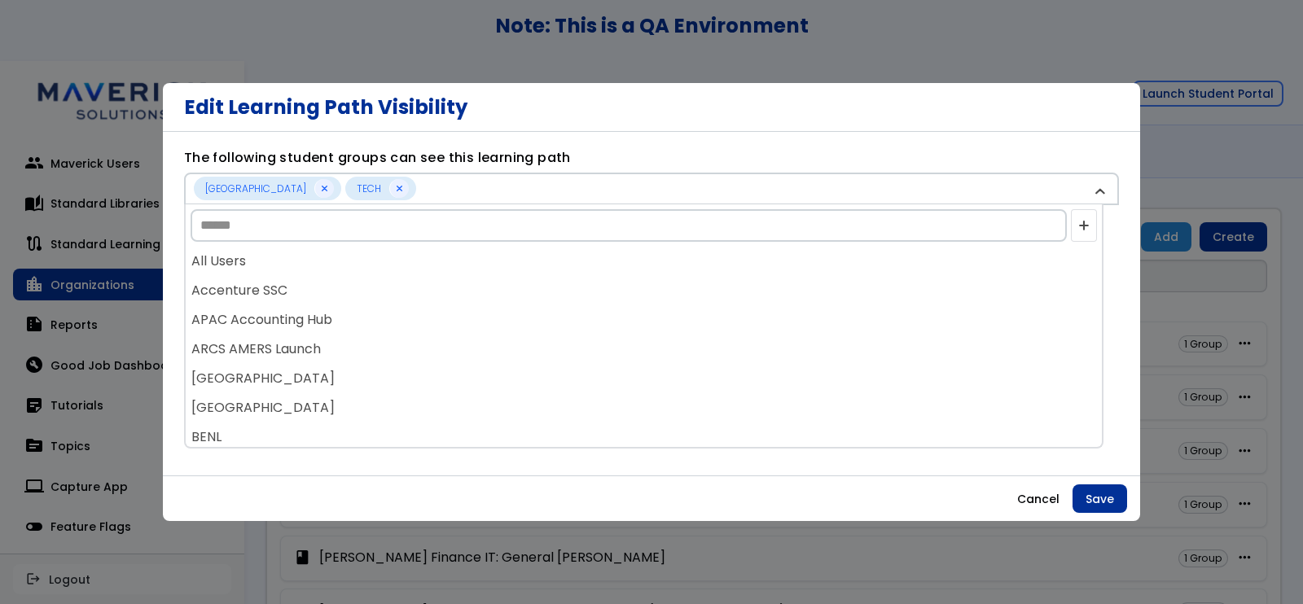
click at [475, 376] on div "[GEOGRAPHIC_DATA]" at bounding box center [644, 378] width 916 height 29
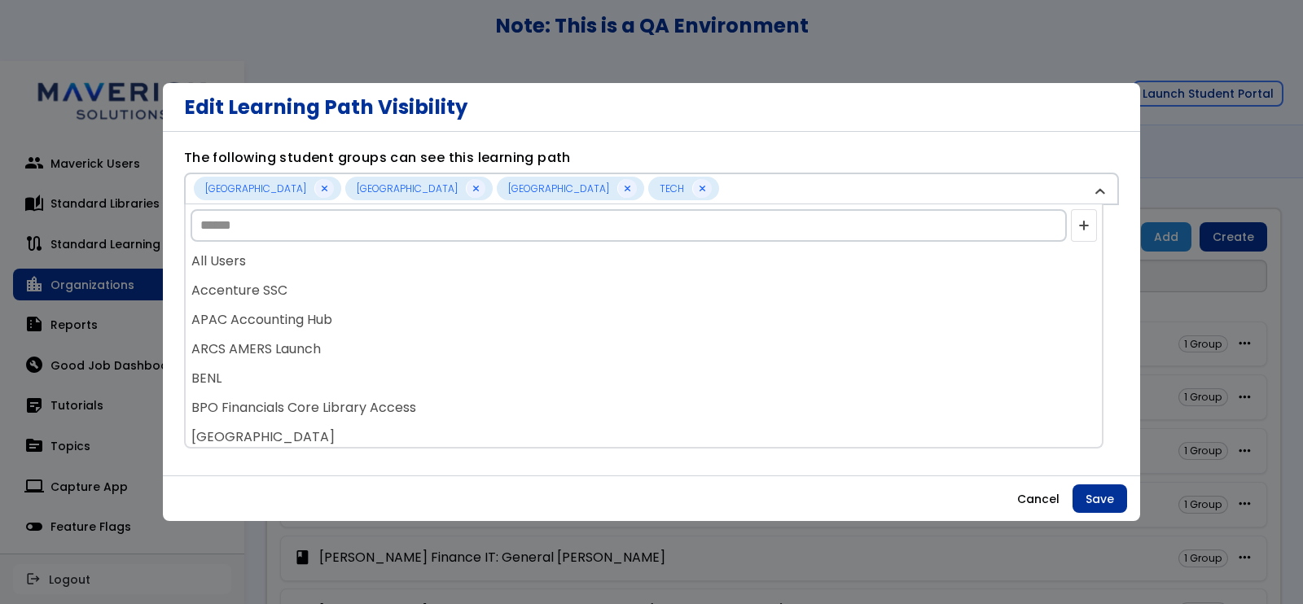
click at [475, 376] on div "BENL" at bounding box center [644, 378] width 916 height 29
click at [475, 376] on div "BPO Financials Core Library Access" at bounding box center [644, 378] width 916 height 29
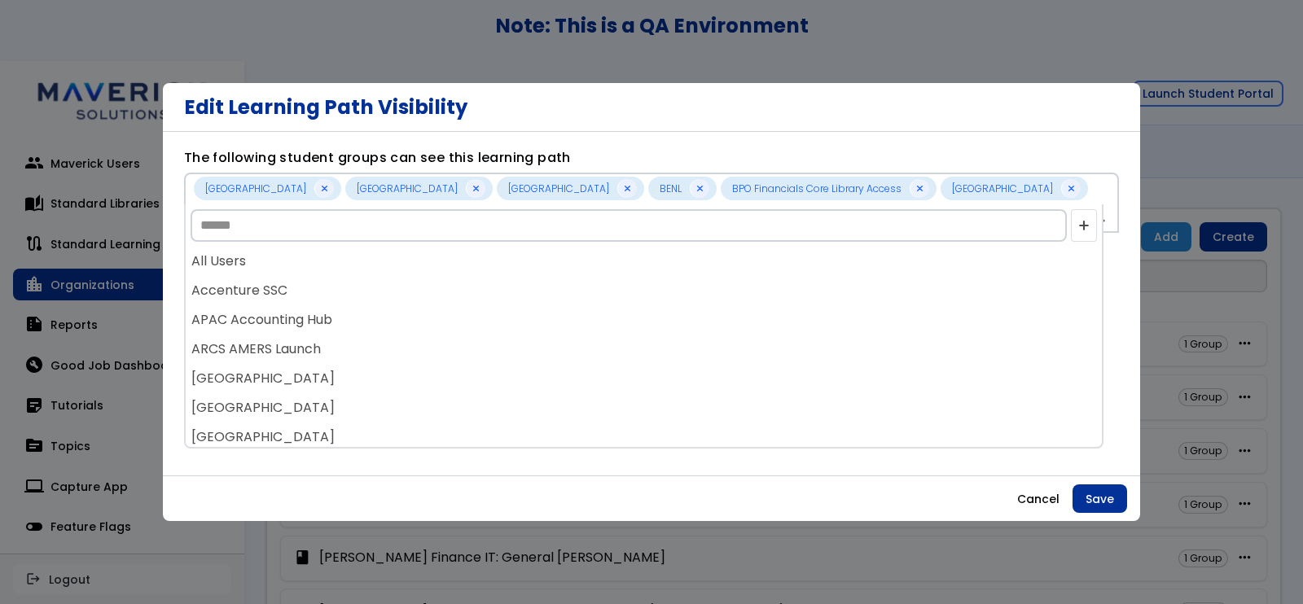
click at [475, 376] on div "[GEOGRAPHIC_DATA]" at bounding box center [644, 378] width 916 height 29
click at [475, 376] on div "All Users Accenture SSC APAC Accounting Hub ARCS AMERS Launch [GEOGRAPHIC_DATA]…" at bounding box center [644, 347] width 916 height 200
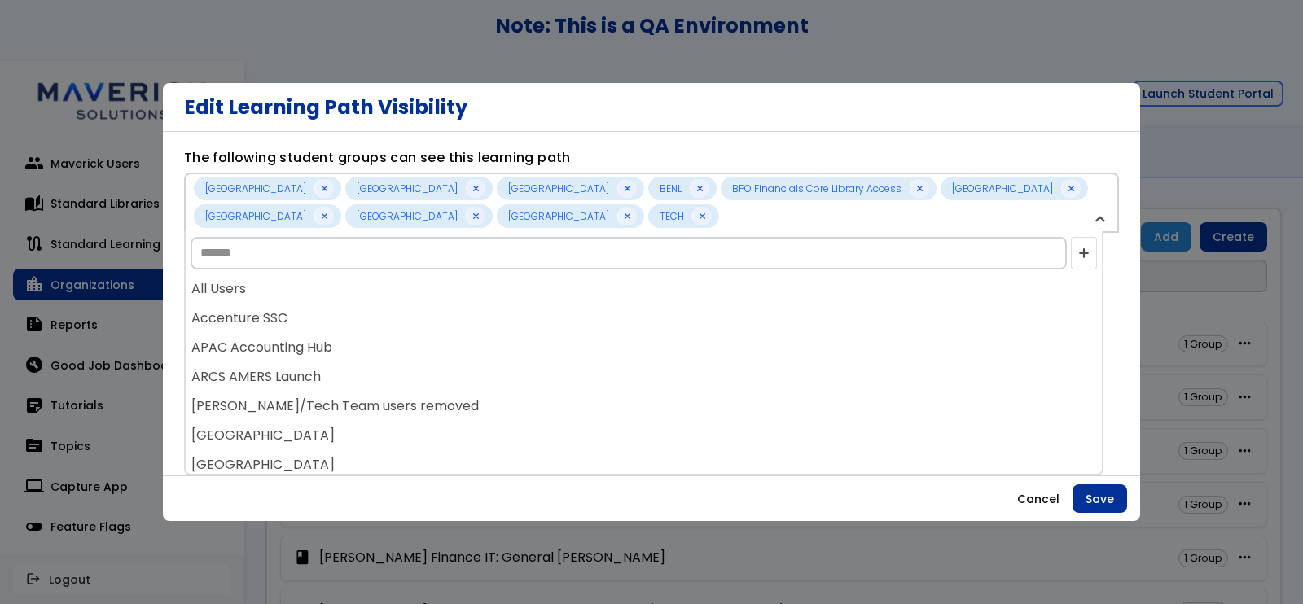
click at [475, 376] on div "ARCS AMERS Launch" at bounding box center [644, 376] width 916 height 29
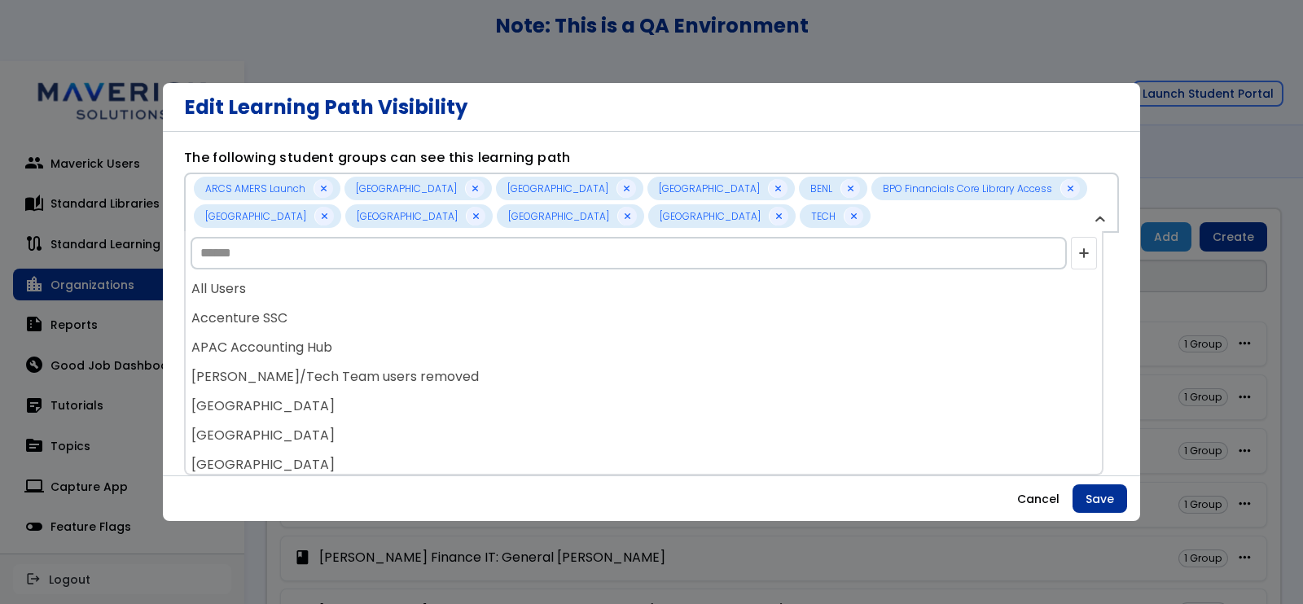
click at [475, 376] on div "[PERSON_NAME]/Tech Team users removed" at bounding box center [644, 376] width 916 height 29
click at [475, 376] on div "[GEOGRAPHIC_DATA]" at bounding box center [644, 376] width 916 height 29
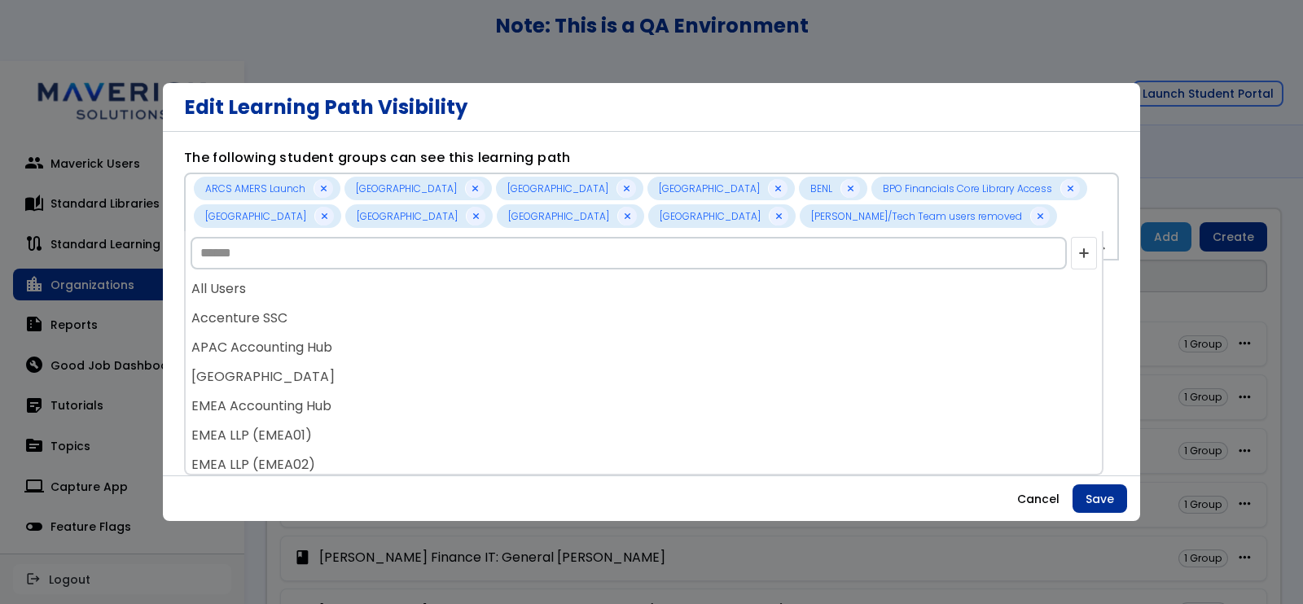
click at [475, 376] on div "[GEOGRAPHIC_DATA]" at bounding box center [644, 376] width 916 height 29
click at [475, 376] on div "EMEA LLP (EMEA01)" at bounding box center [644, 376] width 916 height 29
click at [475, 376] on div "All Users Accenture SSC APAC Accounting Hub ARCS AMERS Launch [GEOGRAPHIC_DATA]…" at bounding box center [644, 374] width 916 height 200
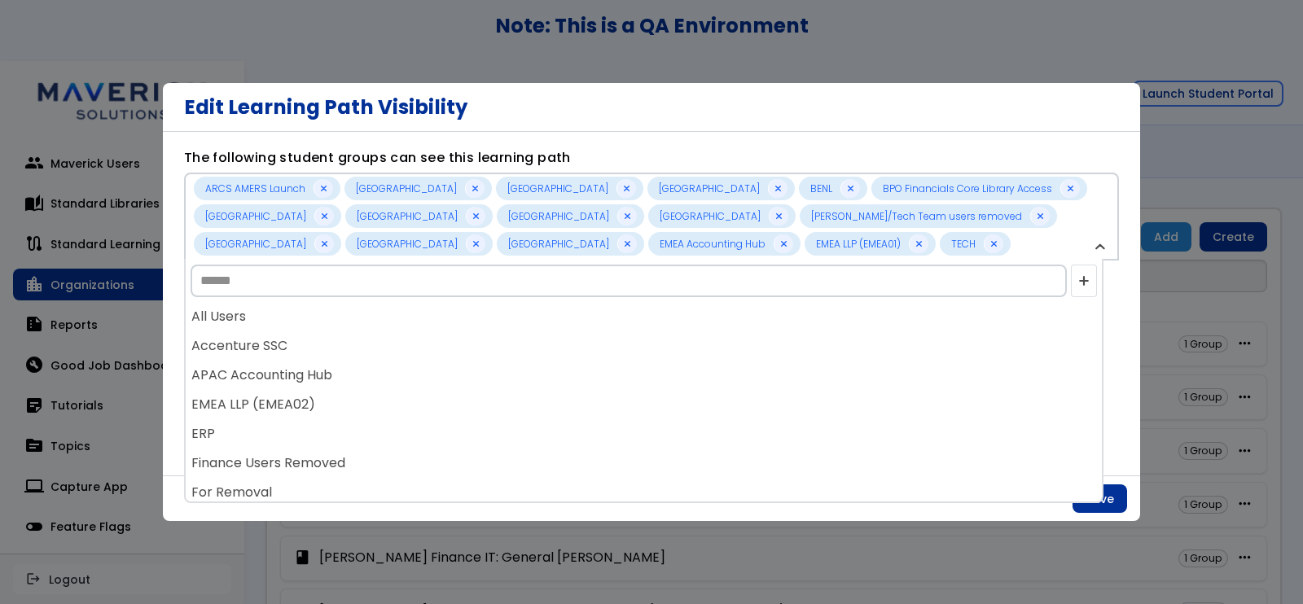
click at [475, 376] on div "APAC Accounting Hub" at bounding box center [644, 375] width 916 height 29
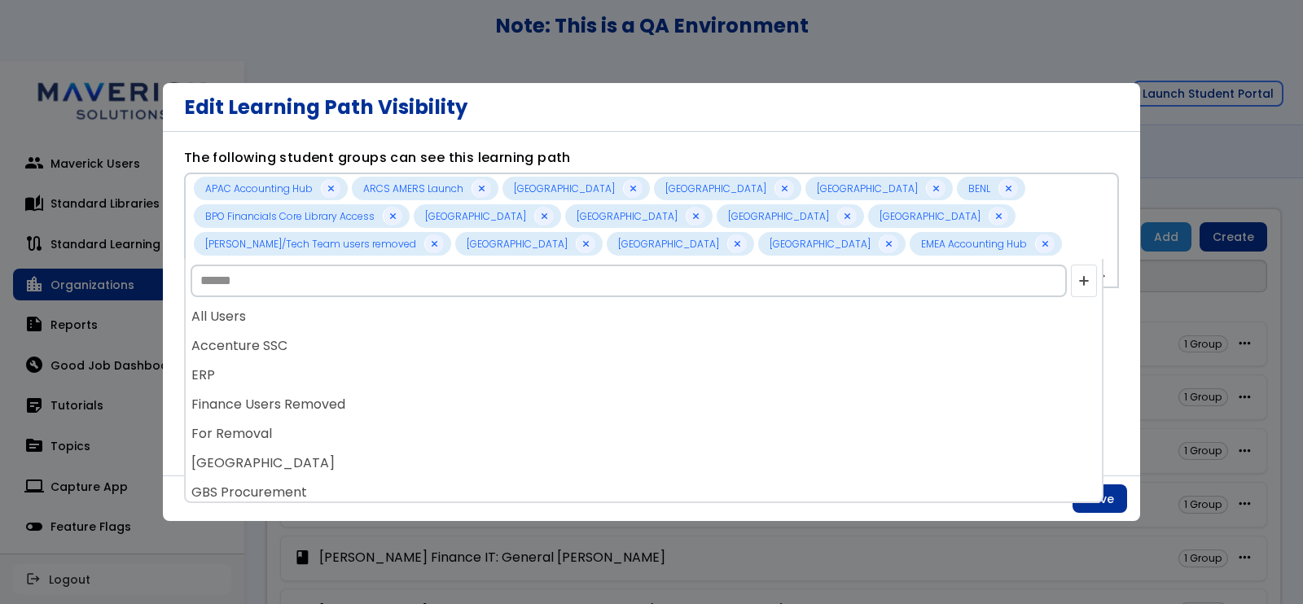
click at [475, 376] on div "ERP" at bounding box center [644, 375] width 916 height 29
click at [475, 376] on div "Finance Users Removed" at bounding box center [644, 375] width 916 height 29
click at [475, 376] on div "For Removal" at bounding box center [644, 375] width 916 height 29
click at [479, 384] on div "GBS Procurement" at bounding box center [644, 375] width 916 height 29
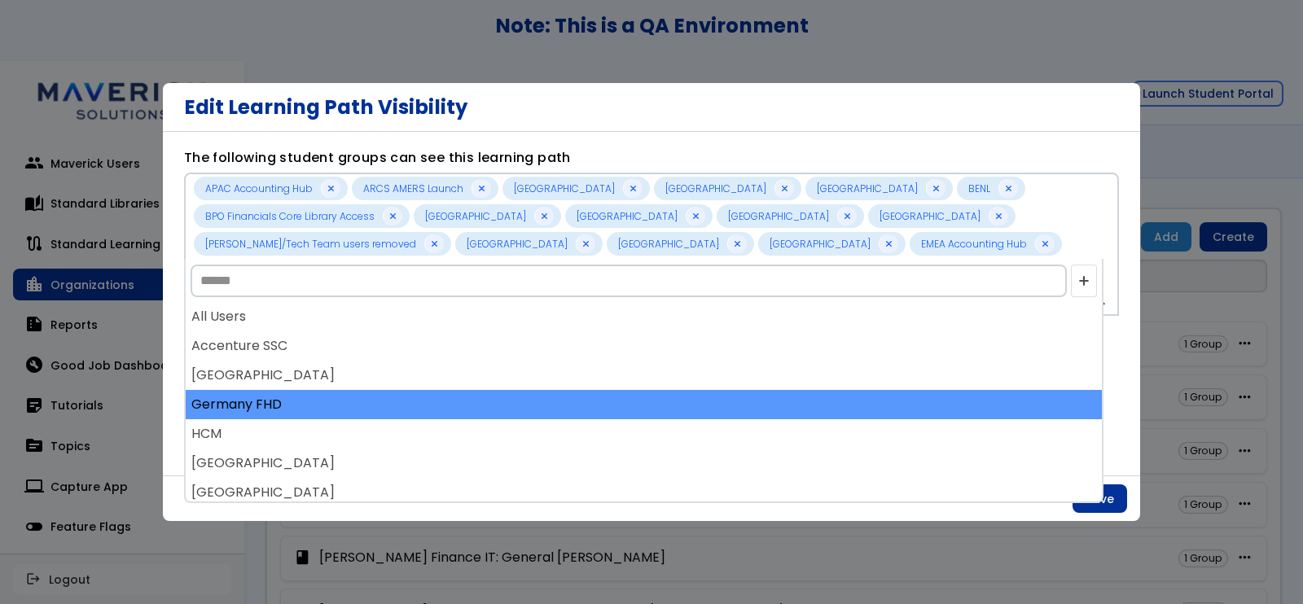
click at [481, 408] on div "Germany FHD" at bounding box center [644, 404] width 916 height 29
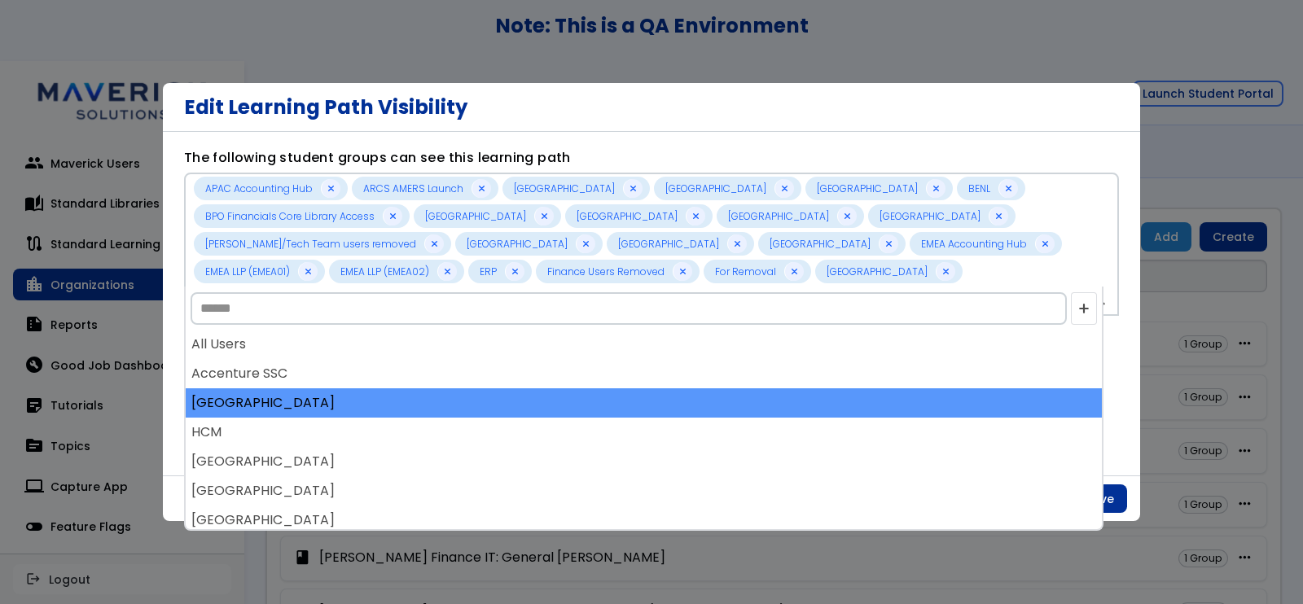
click at [480, 410] on div "[GEOGRAPHIC_DATA]" at bounding box center [644, 402] width 916 height 29
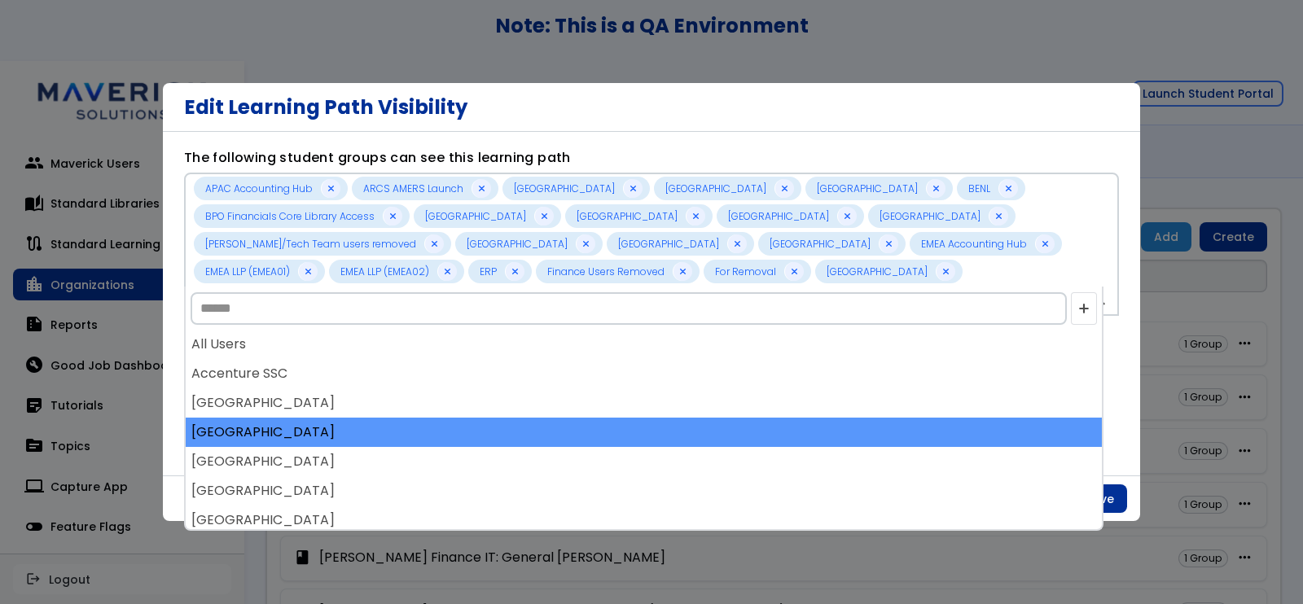
click at [488, 430] on div "All Users Accenture SSC APAC Accounting Hub ARCS AMERS Launch [GEOGRAPHIC_DATA]…" at bounding box center [644, 430] width 916 height 200
click at [488, 430] on div "[GEOGRAPHIC_DATA]" at bounding box center [644, 432] width 916 height 29
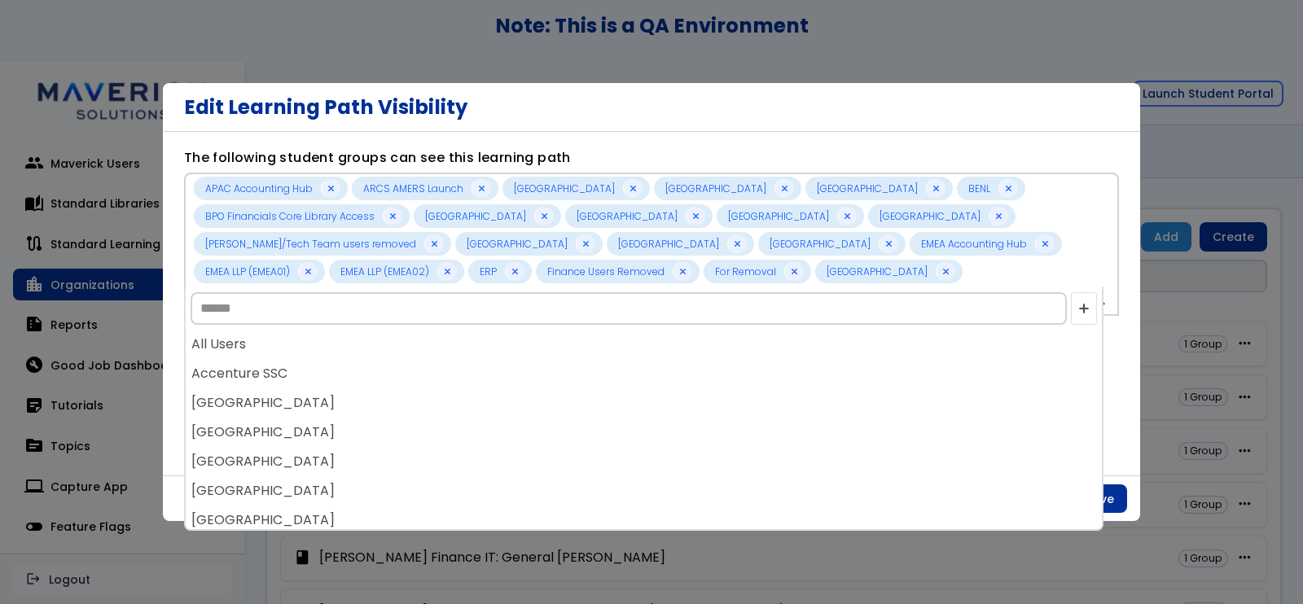
click at [488, 430] on div "[GEOGRAPHIC_DATA]" at bounding box center [644, 432] width 916 height 29
click at [488, 430] on div "All Users Accenture SSC APAC Accounting Hub ARCS AMERS Launch [GEOGRAPHIC_DATA]…" at bounding box center [644, 430] width 916 height 200
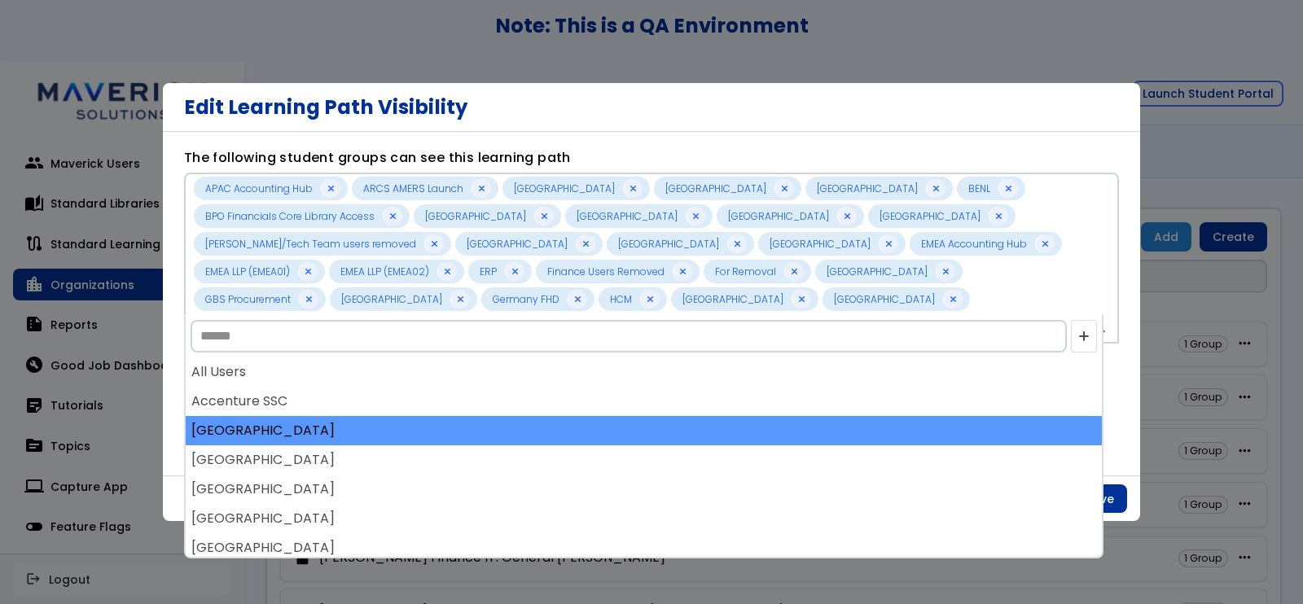
click at [485, 430] on div "[GEOGRAPHIC_DATA]" at bounding box center [644, 430] width 916 height 29
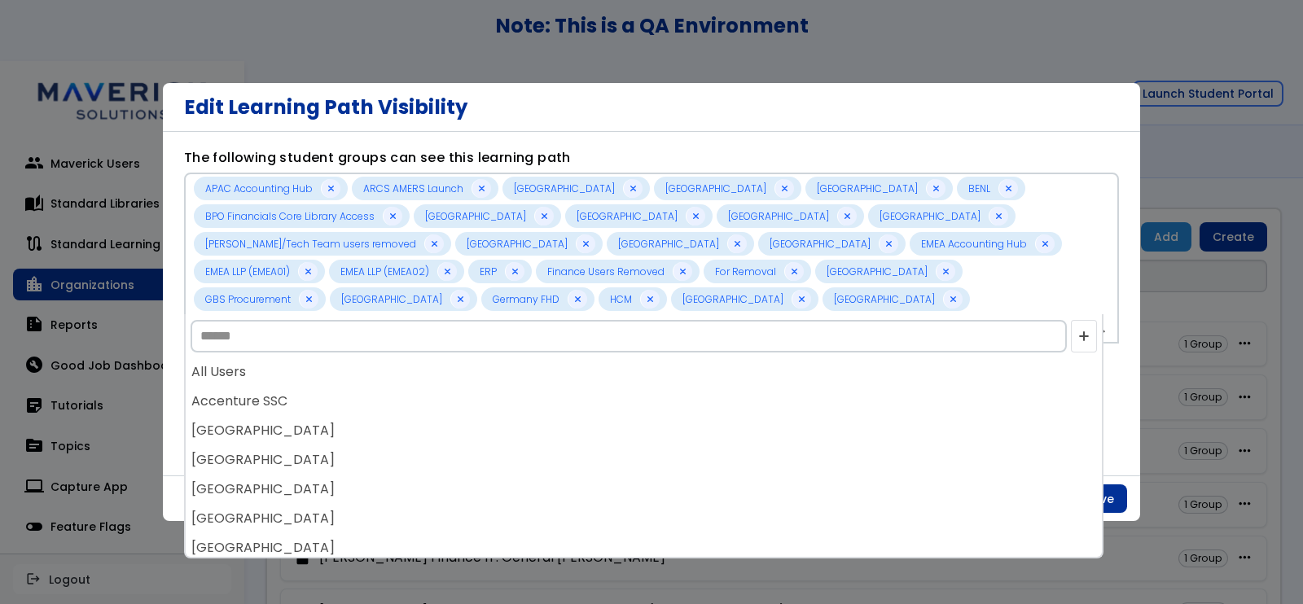
click at [485, 430] on div "[GEOGRAPHIC_DATA]" at bounding box center [644, 430] width 916 height 29
click at [485, 427] on div "[GEOGRAPHIC_DATA]" at bounding box center [644, 430] width 916 height 29
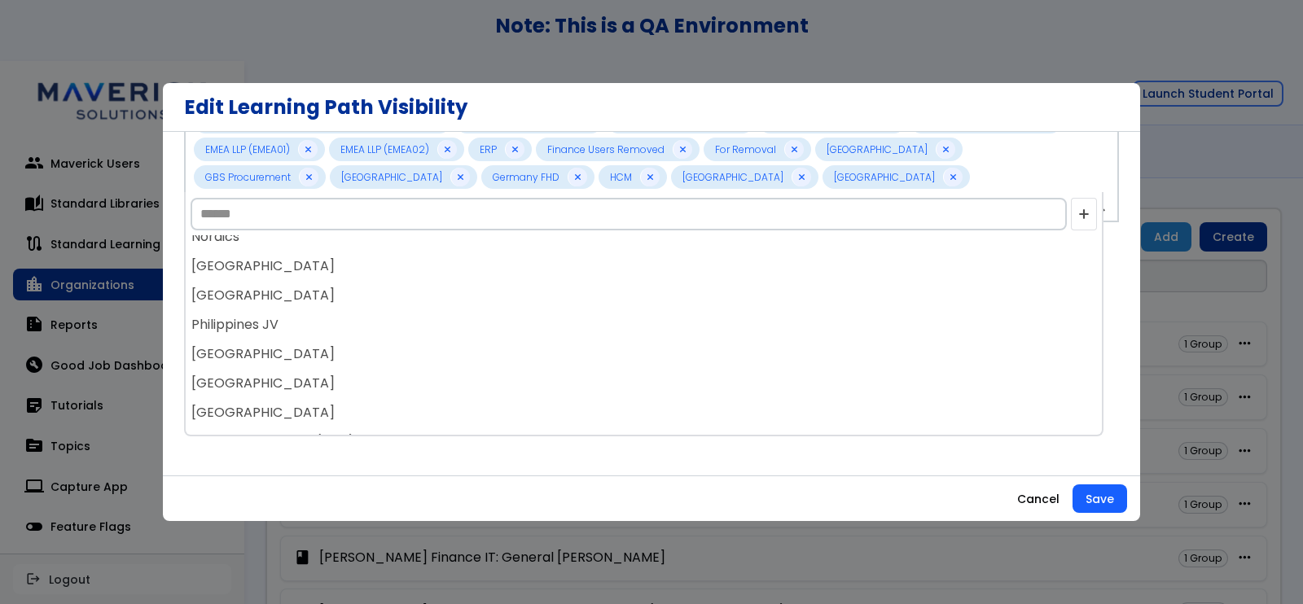
scroll to position [203, 0]
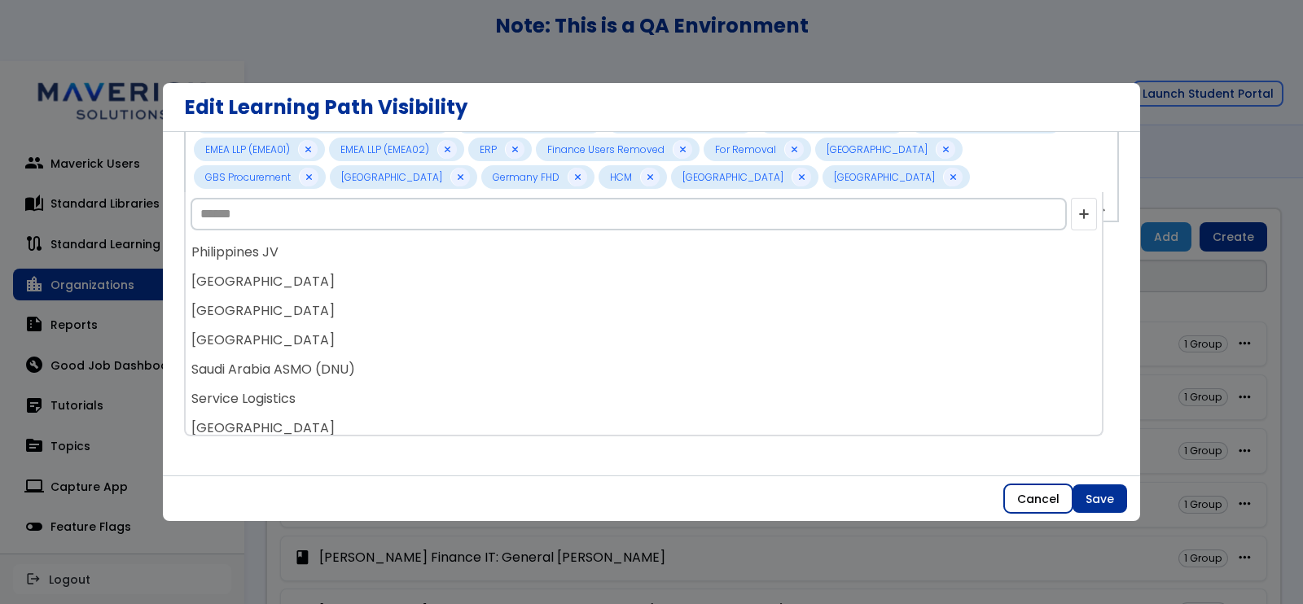
click at [1050, 502] on button "Cancel" at bounding box center [1038, 498] width 68 height 29
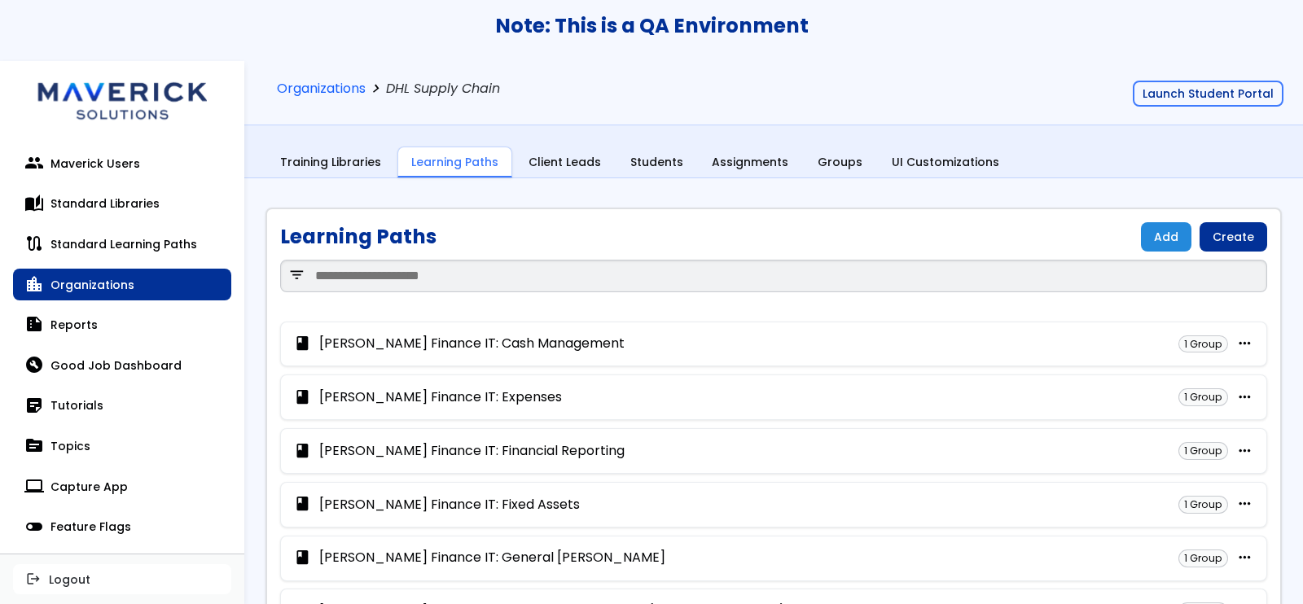
click at [1224, 331] on div "book [PERSON_NAME] Finance IT: Cash Management 1 Group more_horiz visibility Vi…" at bounding box center [773, 345] width 987 height 46
click at [1236, 337] on span "more_horiz" at bounding box center [1244, 343] width 17 height 15
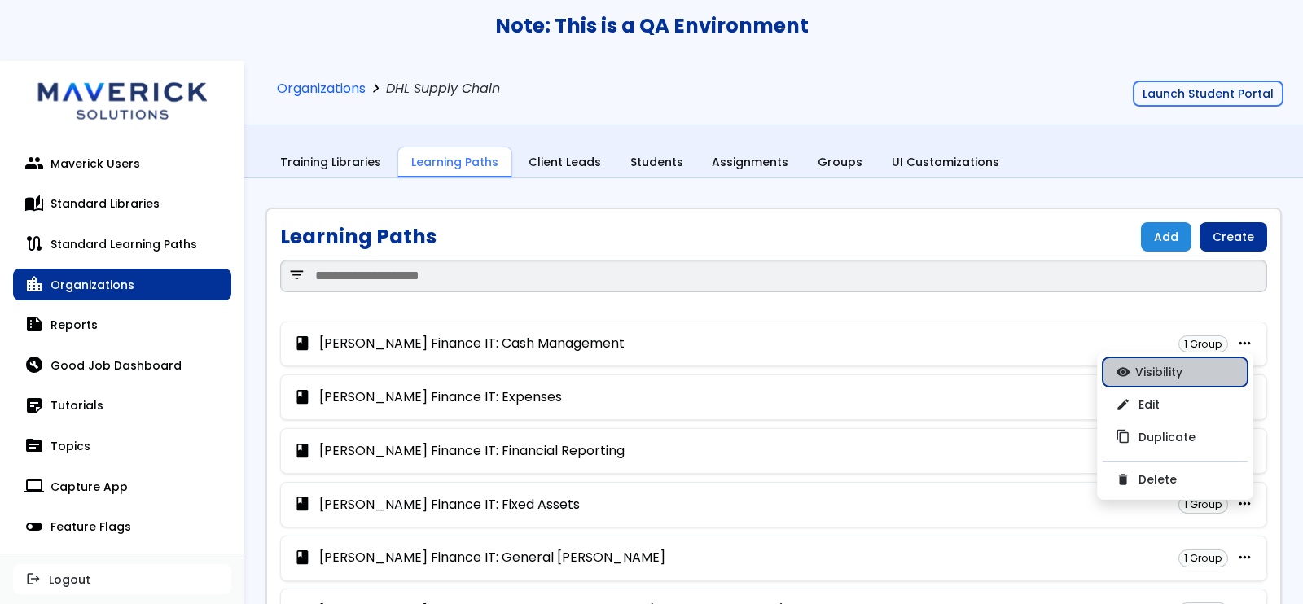
click at [1157, 372] on link "visibility Visibility" at bounding box center [1174, 371] width 145 height 29
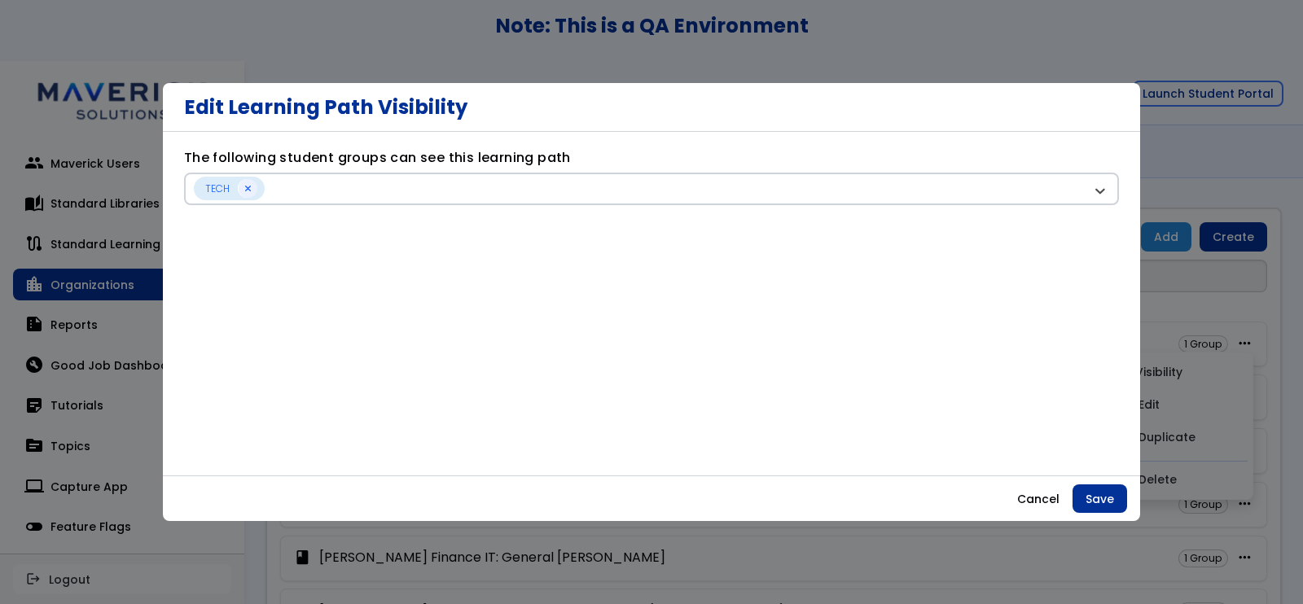
drag, startPoint x: 1046, startPoint y: 482, endPoint x: 1042, endPoint y: 489, distance: 8.4
click at [1043, 487] on div "Cancel Save" at bounding box center [651, 498] width 977 height 46
click at [1042, 490] on button "Cancel" at bounding box center [1038, 498] width 68 height 29
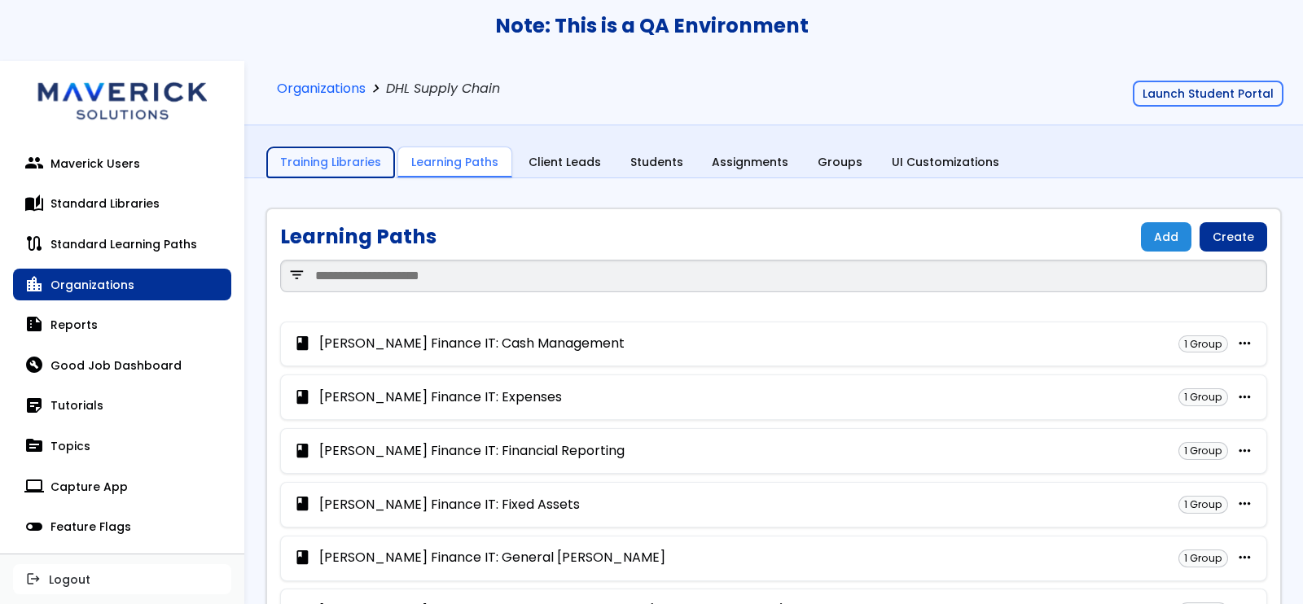
click at [304, 155] on link "Training Libraries" at bounding box center [330, 162] width 127 height 31
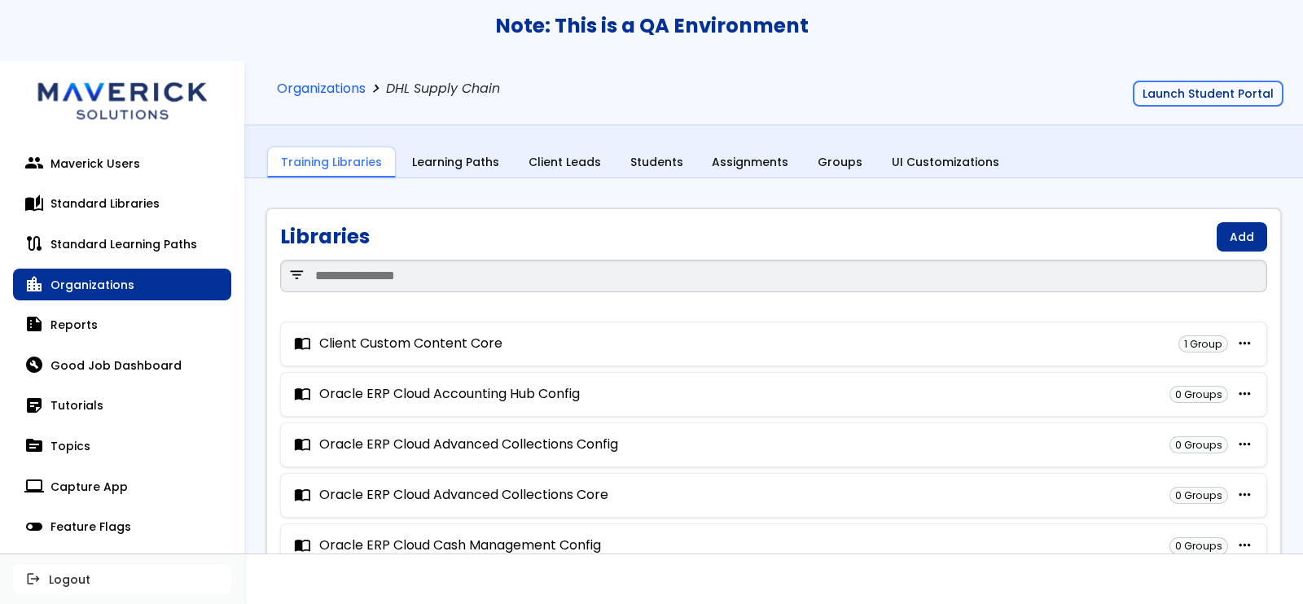
click at [1236, 347] on span "more_horiz" at bounding box center [1244, 343] width 17 height 15
click at [1152, 366] on link "visibility Visibility" at bounding box center [1174, 371] width 145 height 29
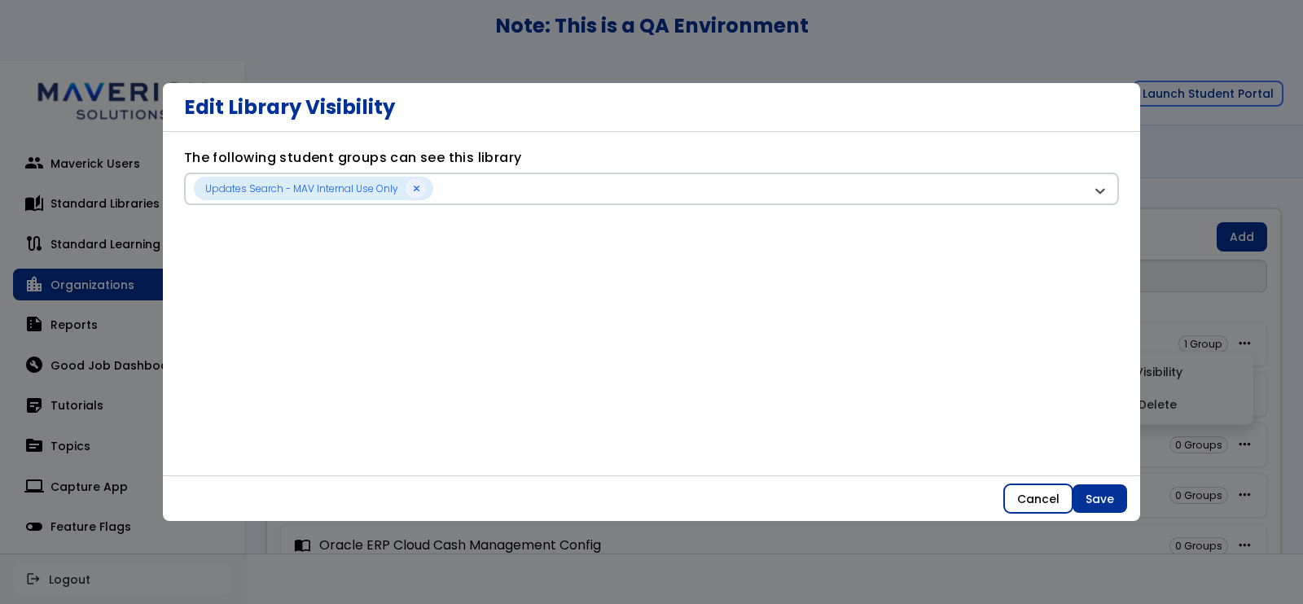
click at [1042, 497] on button "Cancel" at bounding box center [1038, 498] width 68 height 29
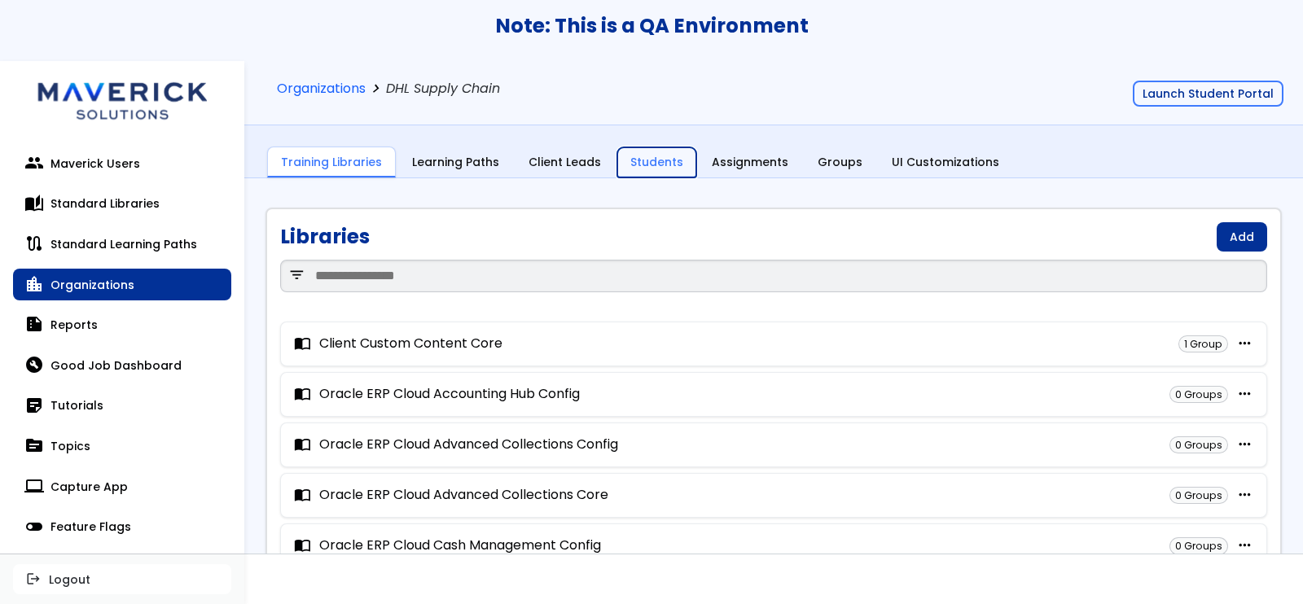
click at [623, 164] on link "Students" at bounding box center [656, 162] width 79 height 31
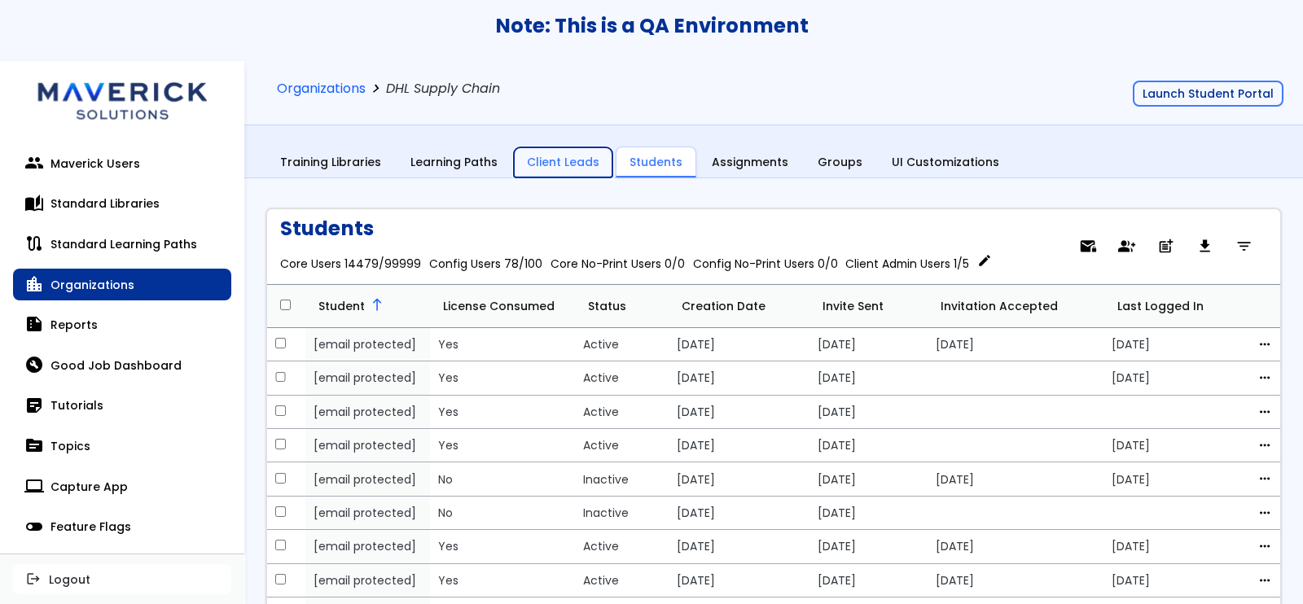
click at [550, 156] on link "Client Leads" at bounding box center [563, 162] width 99 height 31
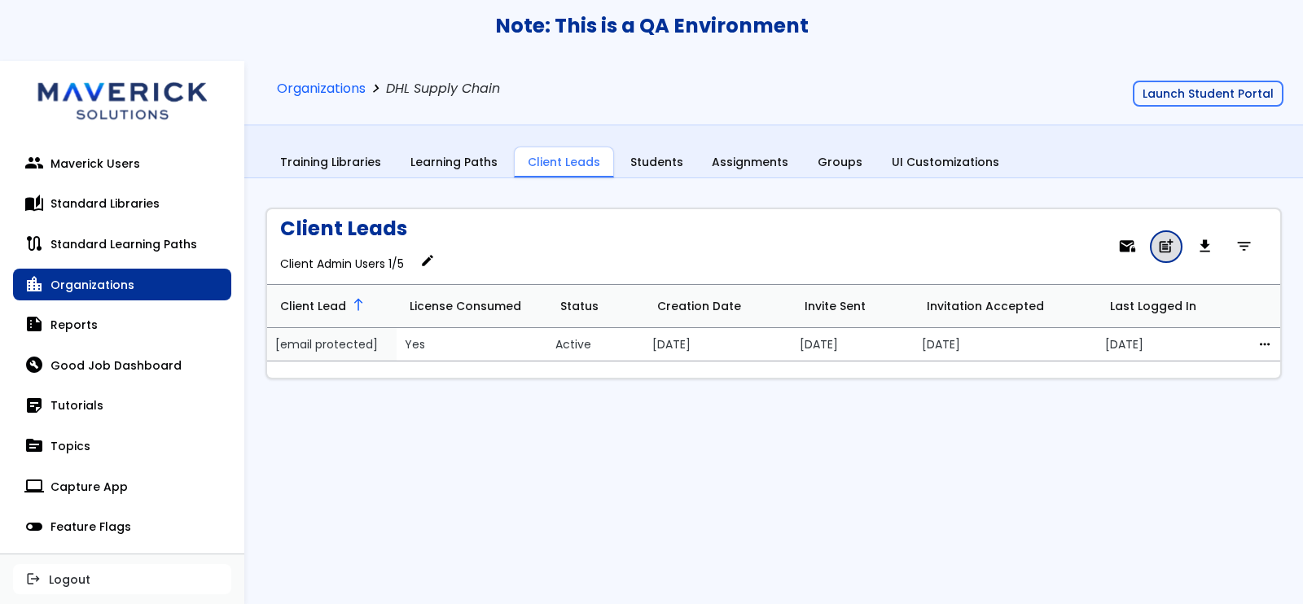
click at [1161, 252] on span "post_add" at bounding box center [1165, 247] width 17 height 11
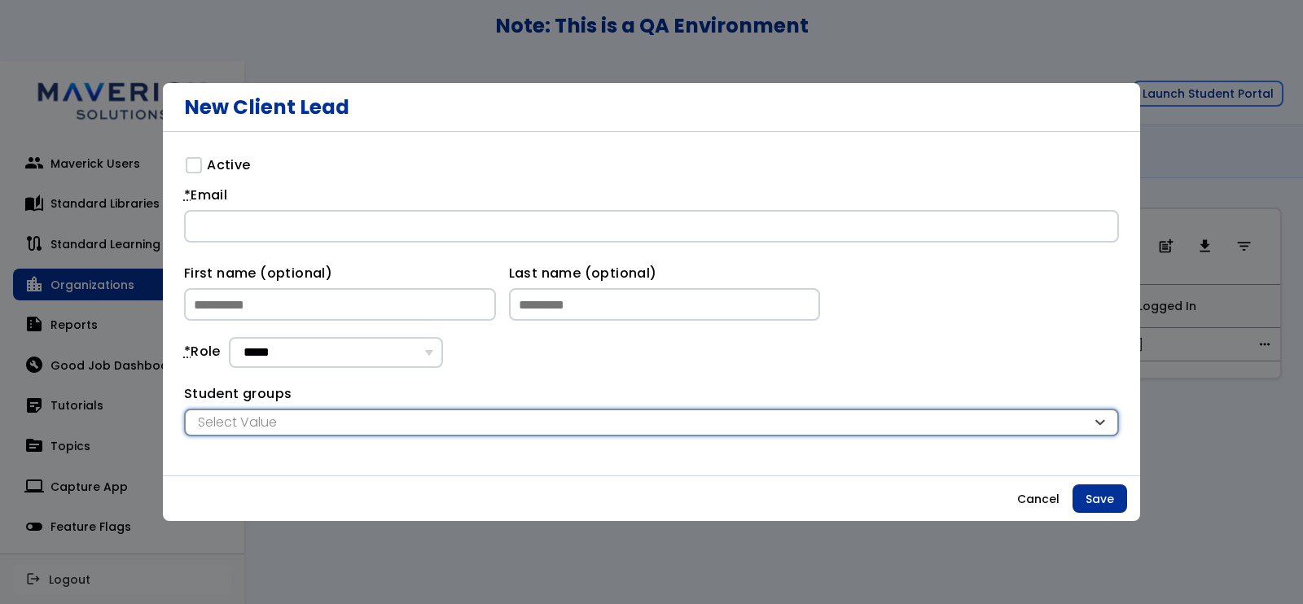
click at [599, 431] on div "Select Value" at bounding box center [643, 423] width 898 height 18
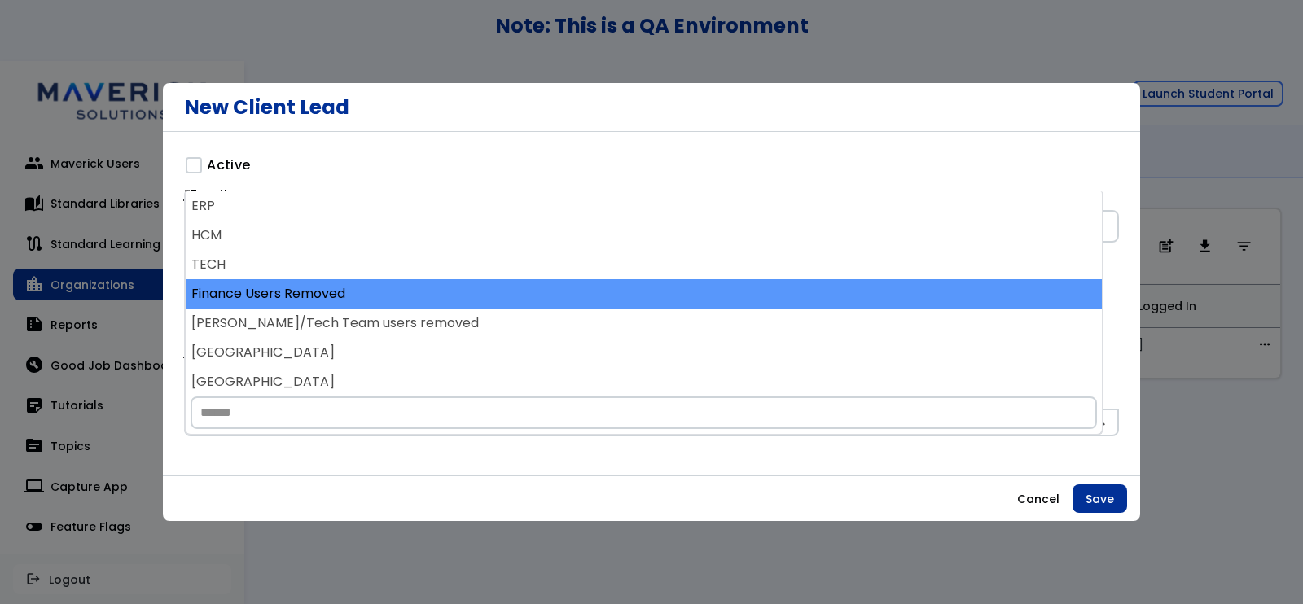
click at [572, 303] on div "Finance Users Removed" at bounding box center [644, 293] width 916 height 29
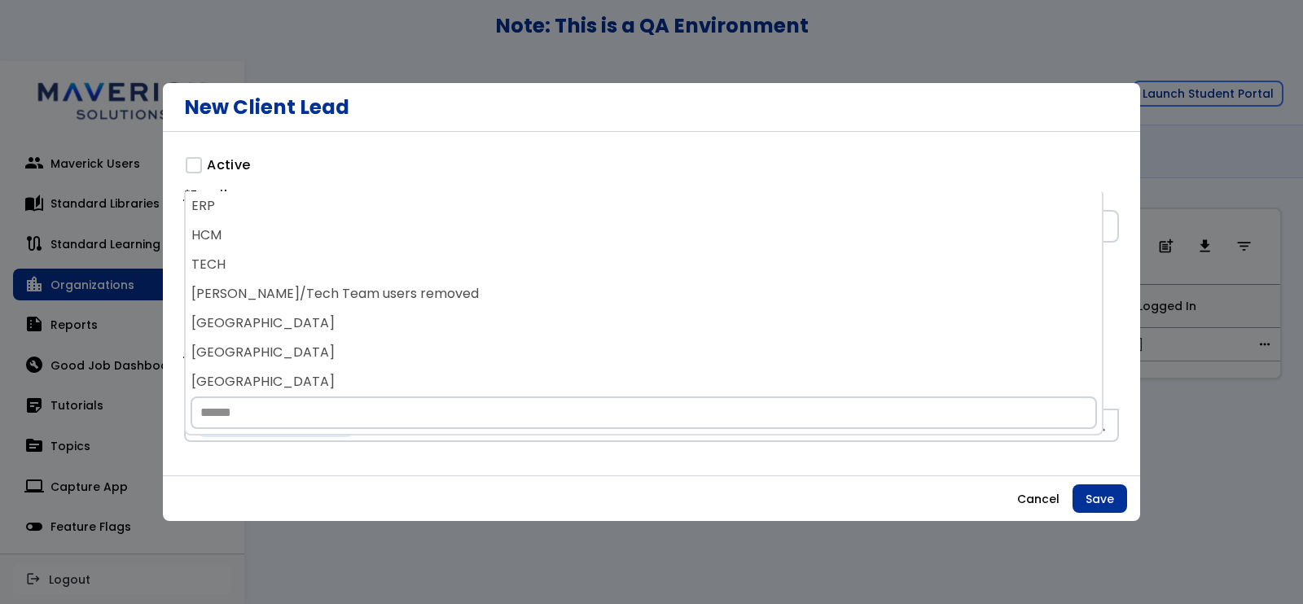
click at [572, 303] on div "[PERSON_NAME]/Tech Team users removed" at bounding box center [644, 293] width 916 height 29
click at [572, 303] on div "[GEOGRAPHIC_DATA]" at bounding box center [644, 293] width 916 height 29
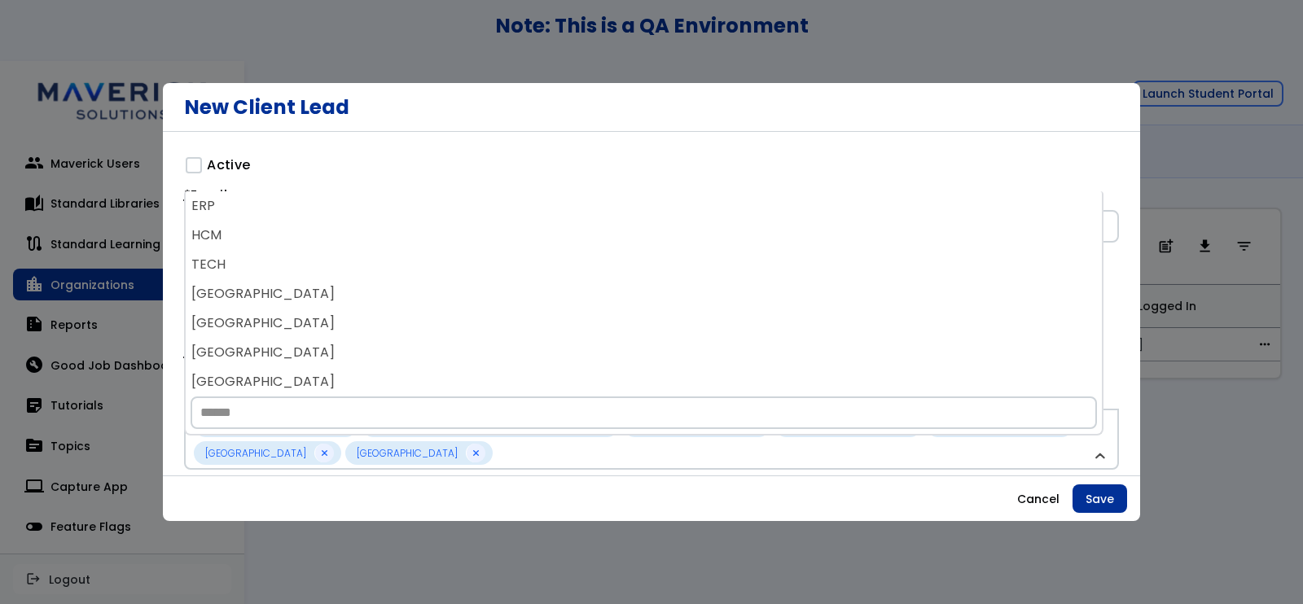
click at [572, 303] on div "[GEOGRAPHIC_DATA]" at bounding box center [644, 293] width 916 height 29
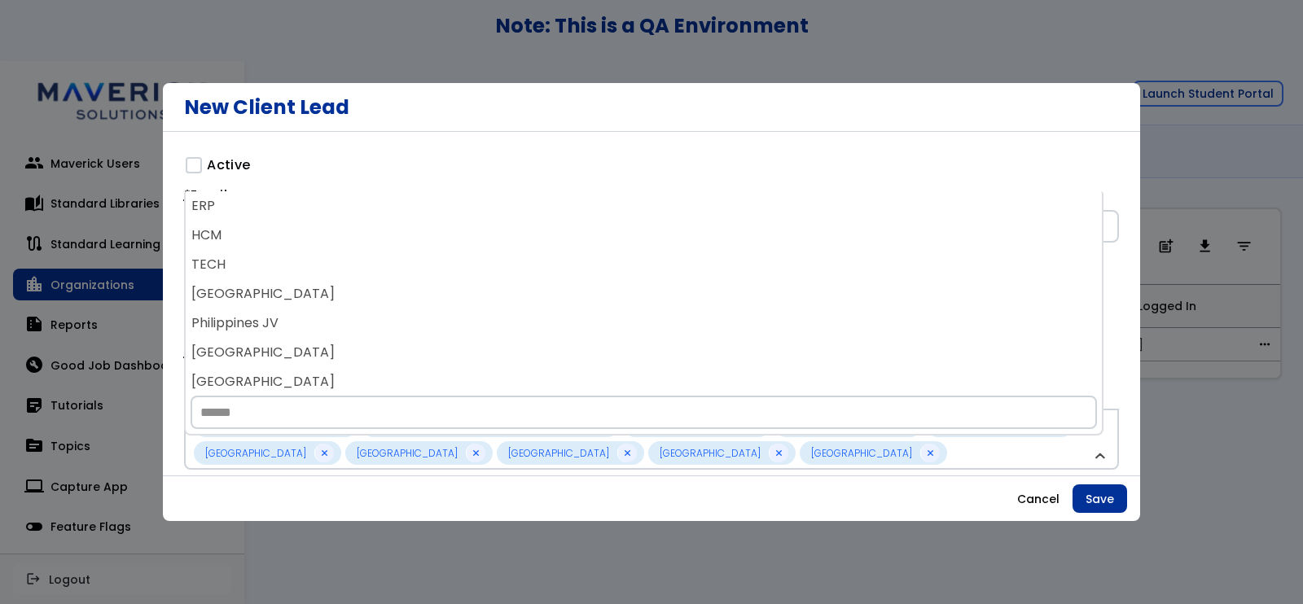
click at [572, 303] on div "[GEOGRAPHIC_DATA]" at bounding box center [644, 293] width 916 height 29
click at [572, 303] on div "Philippines JV" at bounding box center [644, 293] width 916 height 29
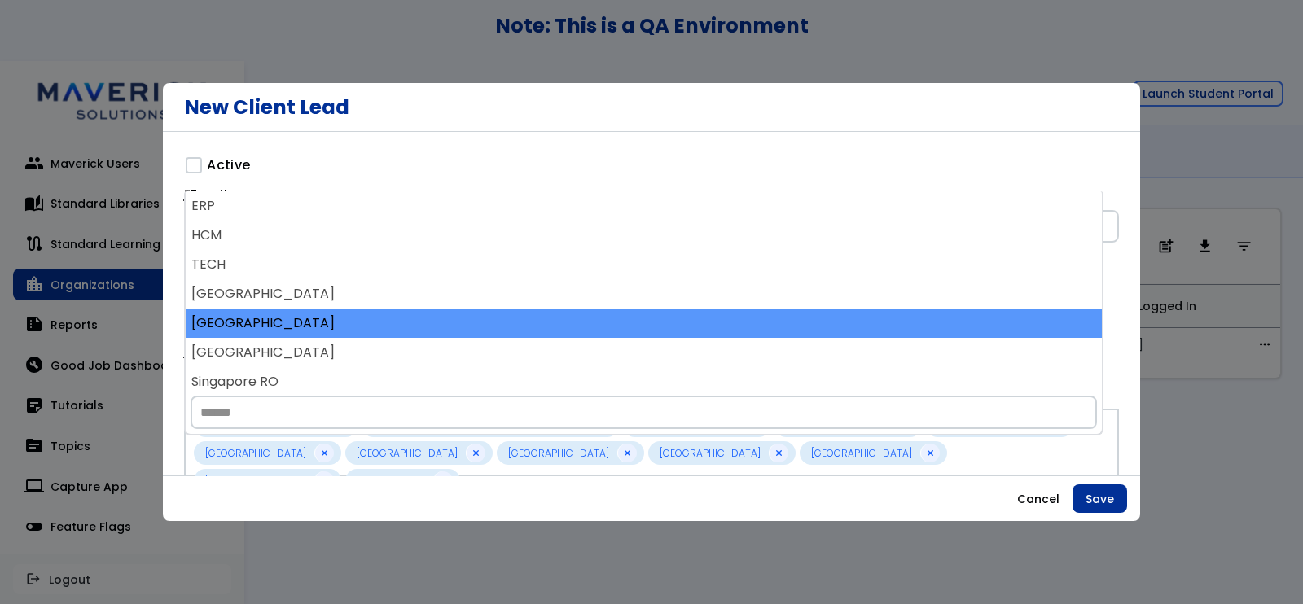
click at [568, 341] on div "ERP HCM TECH Finance Users Removed [PERSON_NAME]/Tech Team users removed [GEOGR…" at bounding box center [644, 291] width 916 height 200
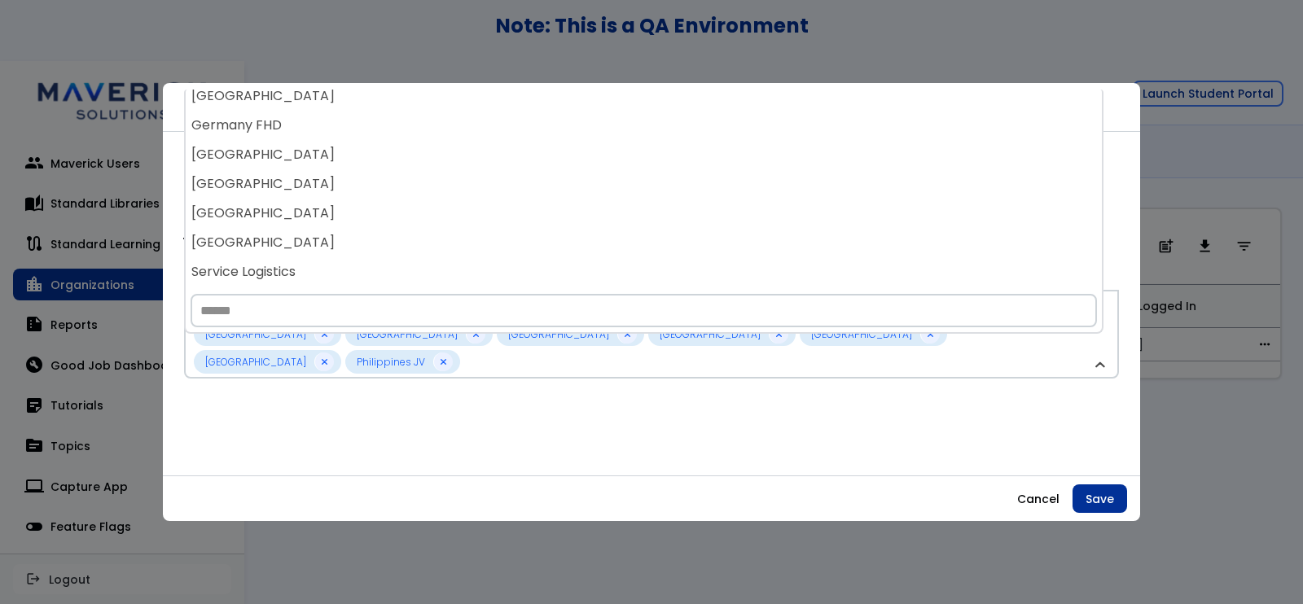
scroll to position [127, 0]
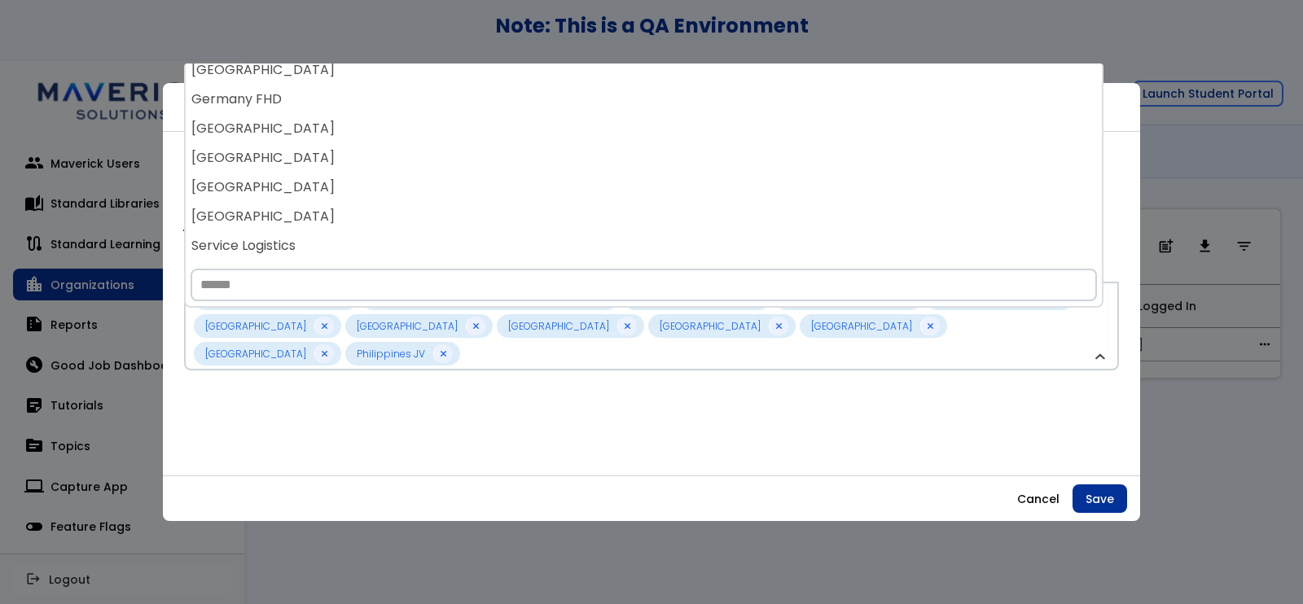
click at [607, 290] on input "Search" at bounding box center [644, 285] width 906 height 33
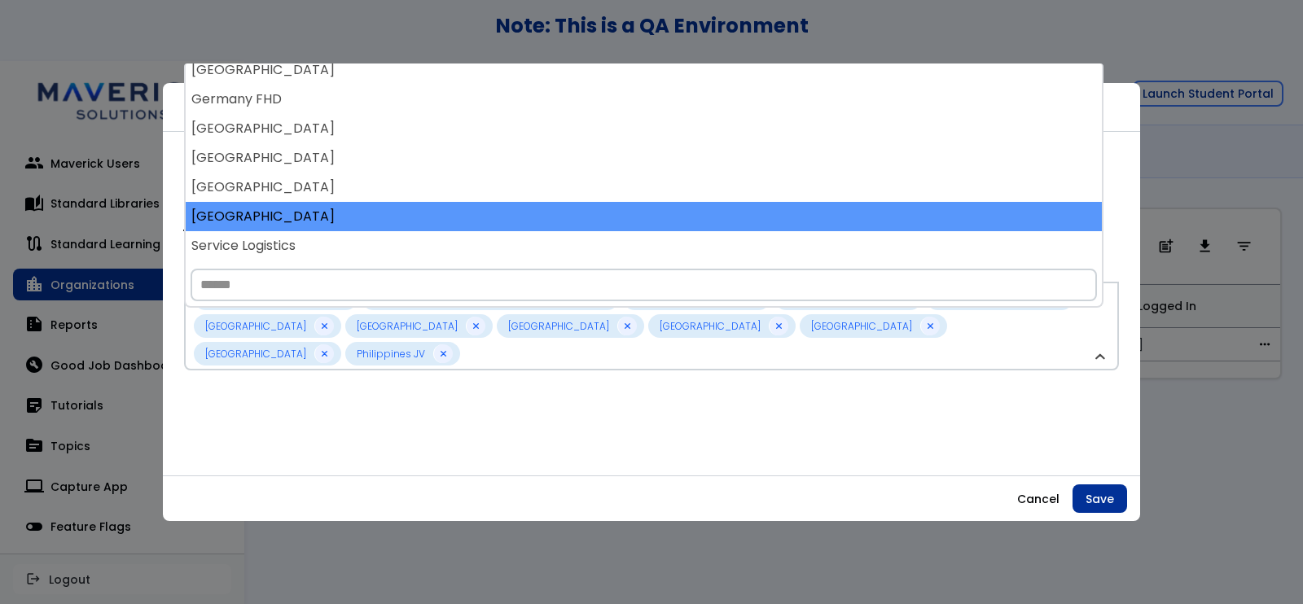
click at [516, 203] on div "[GEOGRAPHIC_DATA]" at bounding box center [644, 216] width 916 height 29
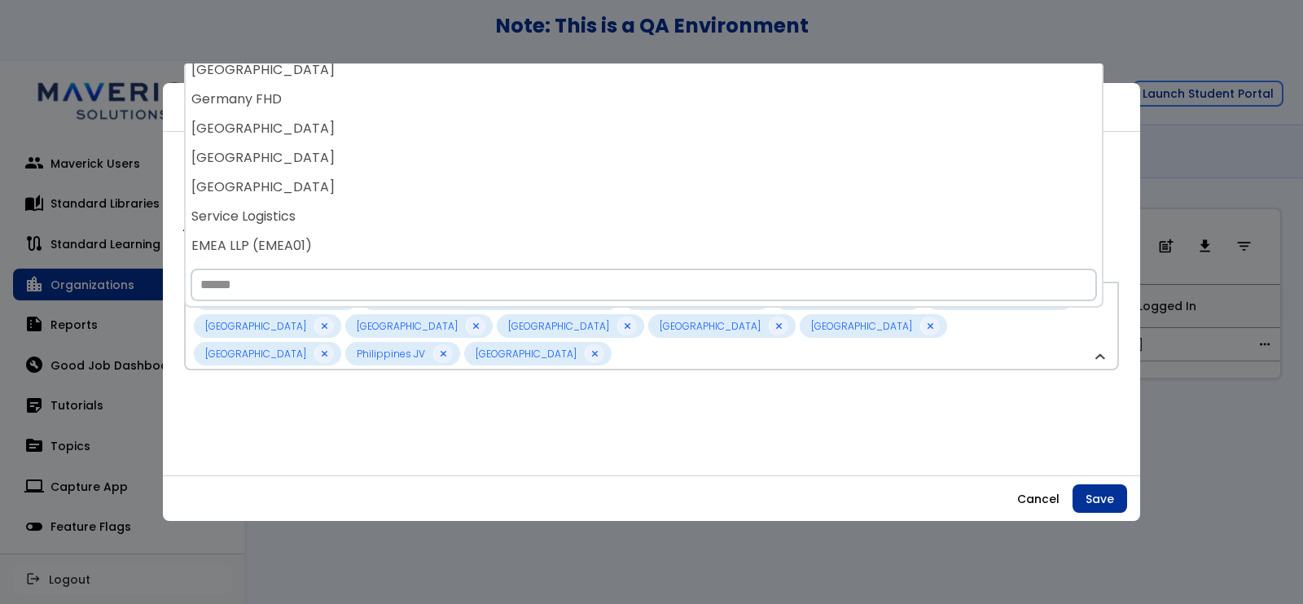
click at [516, 203] on div "Service Logistics" at bounding box center [644, 216] width 916 height 29
click at [516, 203] on div "GBS Procurement" at bounding box center [644, 216] width 916 height 29
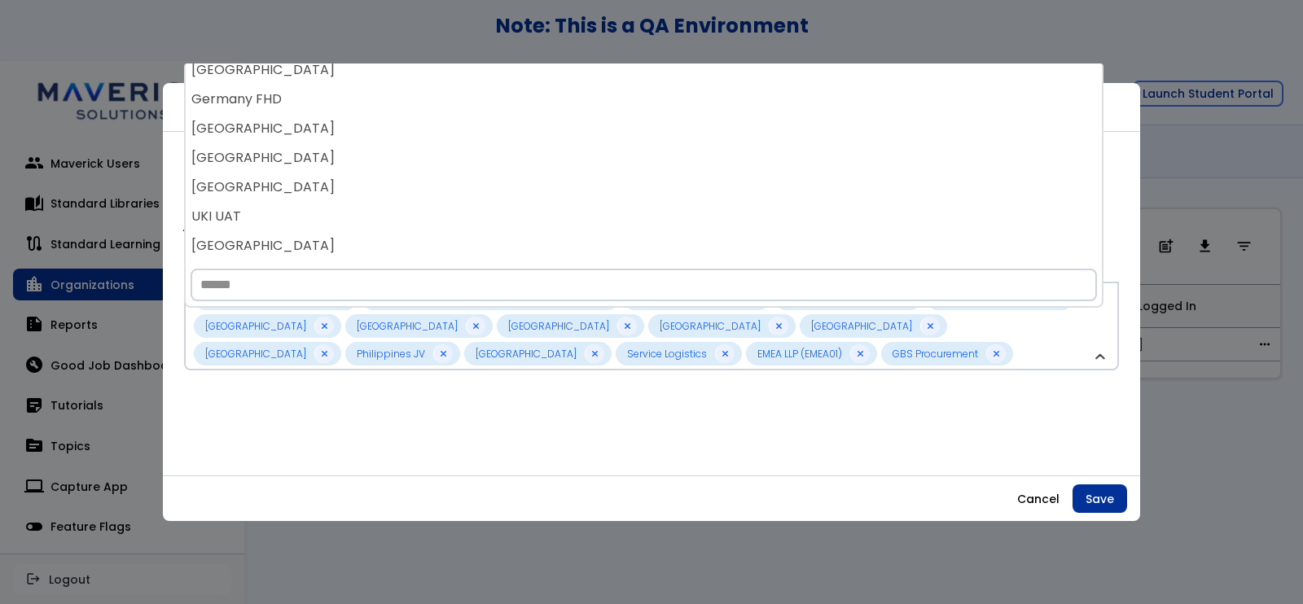
click at [516, 203] on div "UKI UAT" at bounding box center [644, 216] width 916 height 29
click at [516, 203] on div "[GEOGRAPHIC_DATA]" at bounding box center [644, 216] width 916 height 29
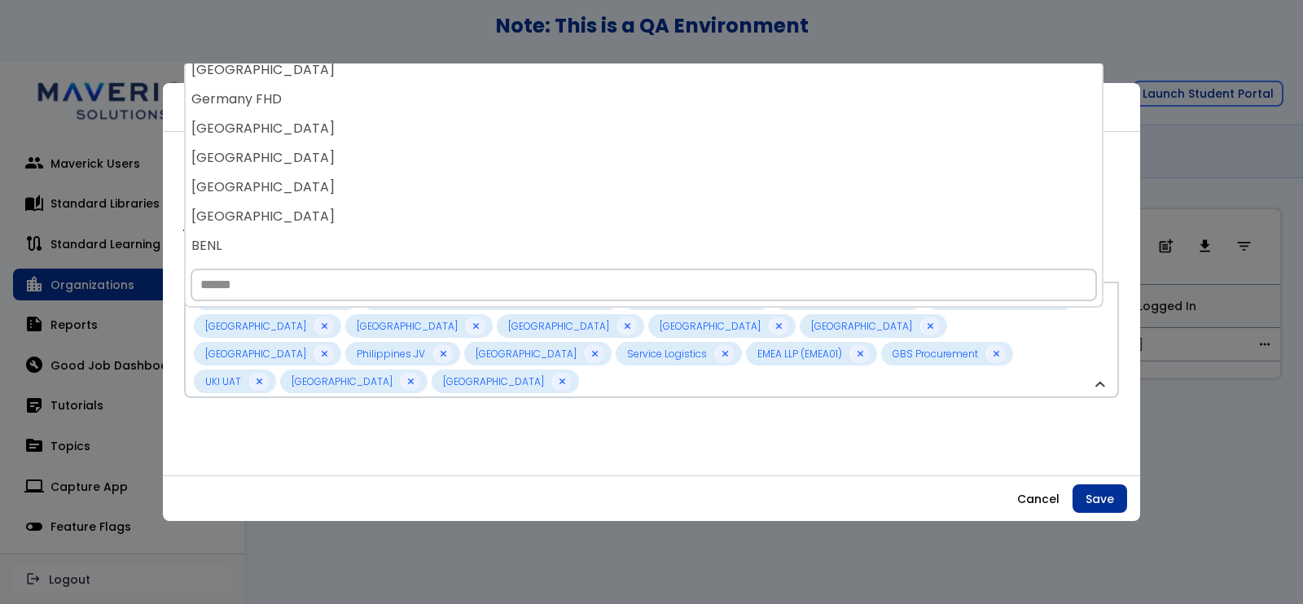
click at [516, 203] on div "[GEOGRAPHIC_DATA]" at bounding box center [644, 216] width 916 height 29
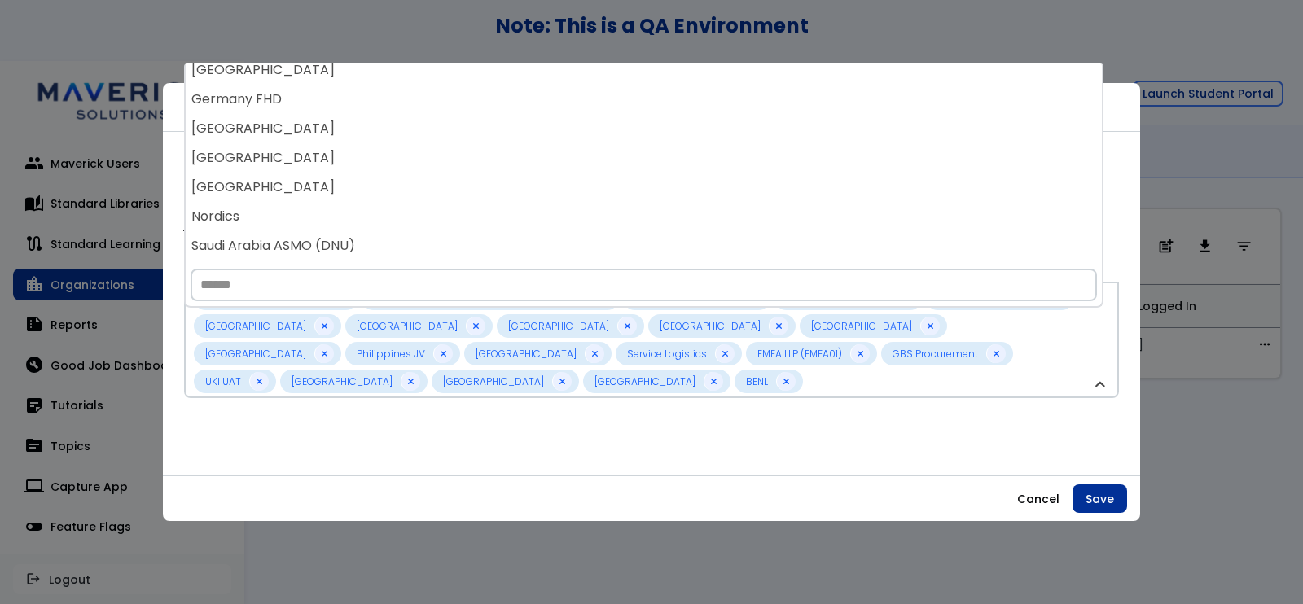
click at [516, 203] on div "Nordics" at bounding box center [644, 216] width 916 height 29
click at [516, 203] on div "Saudi Arabia ASMO (DNU)" at bounding box center [644, 216] width 916 height 29
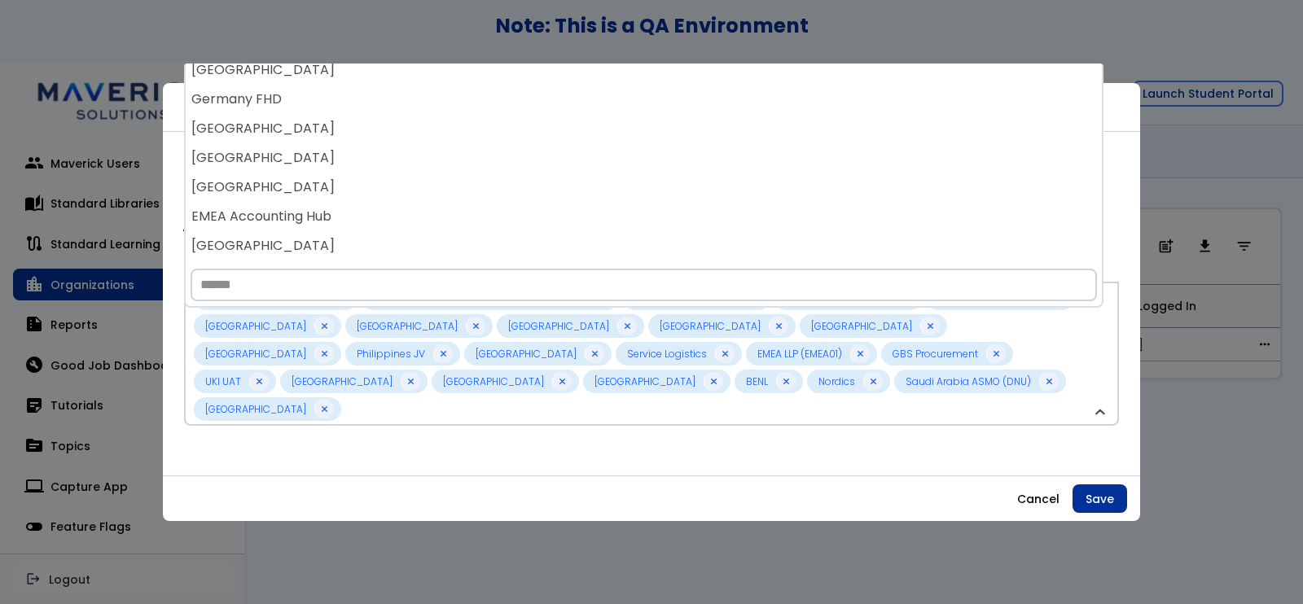
click at [516, 203] on div "EMEA Accounting Hub" at bounding box center [644, 216] width 916 height 29
click at [516, 203] on div "[GEOGRAPHIC_DATA]" at bounding box center [644, 216] width 916 height 29
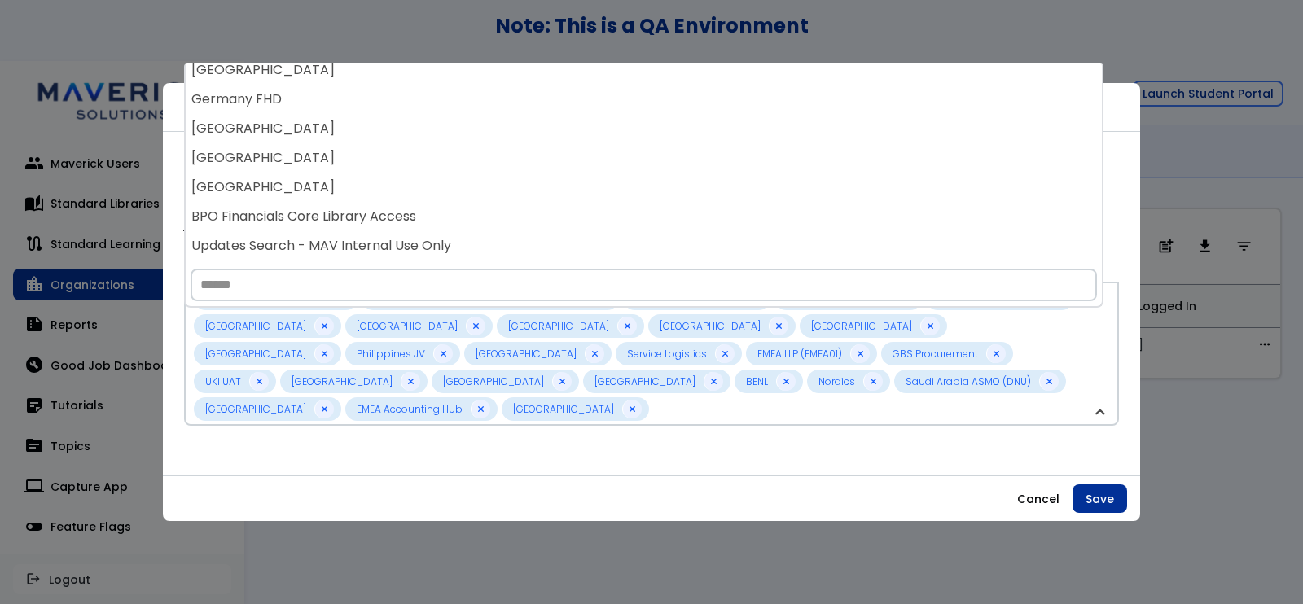
click at [516, 203] on div "BPO Financials Core Library Access" at bounding box center [644, 216] width 916 height 29
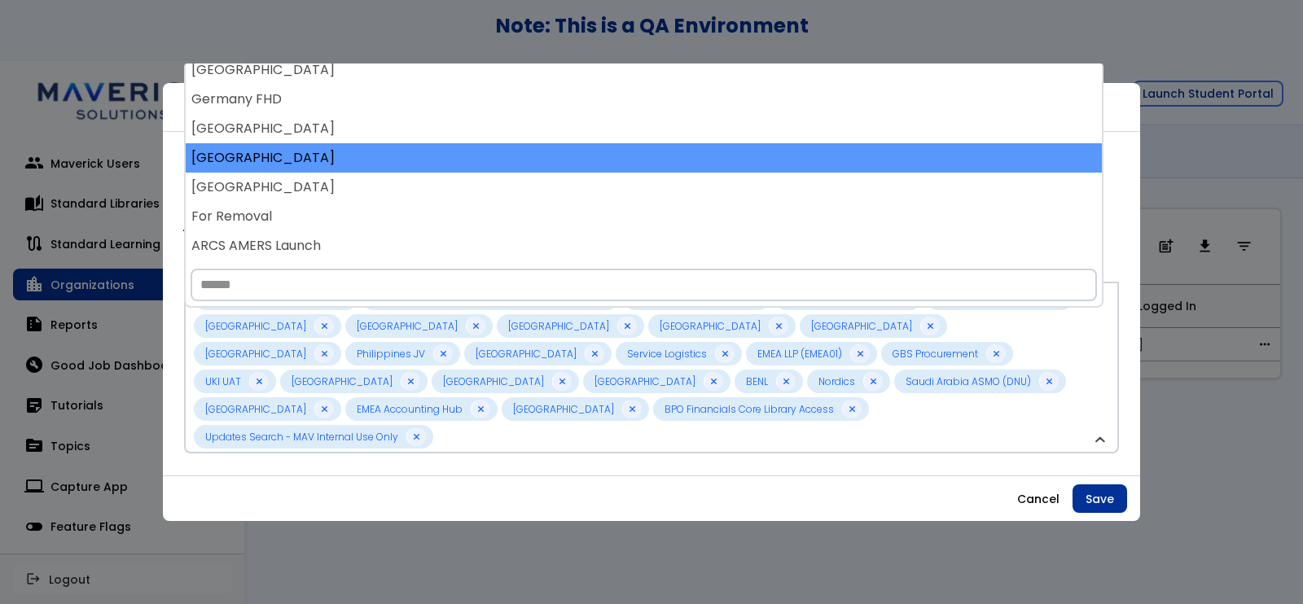
click at [516, 188] on div "ERP HCM TECH Finance Users Removed [PERSON_NAME]/Tech Team users removed [GEOGR…" at bounding box center [644, 164] width 916 height 200
drag, startPoint x: 517, startPoint y: 166, endPoint x: 518, endPoint y: 156, distance: 9.8
click at [518, 156] on div "[GEOGRAPHIC_DATA]" at bounding box center [644, 157] width 916 height 29
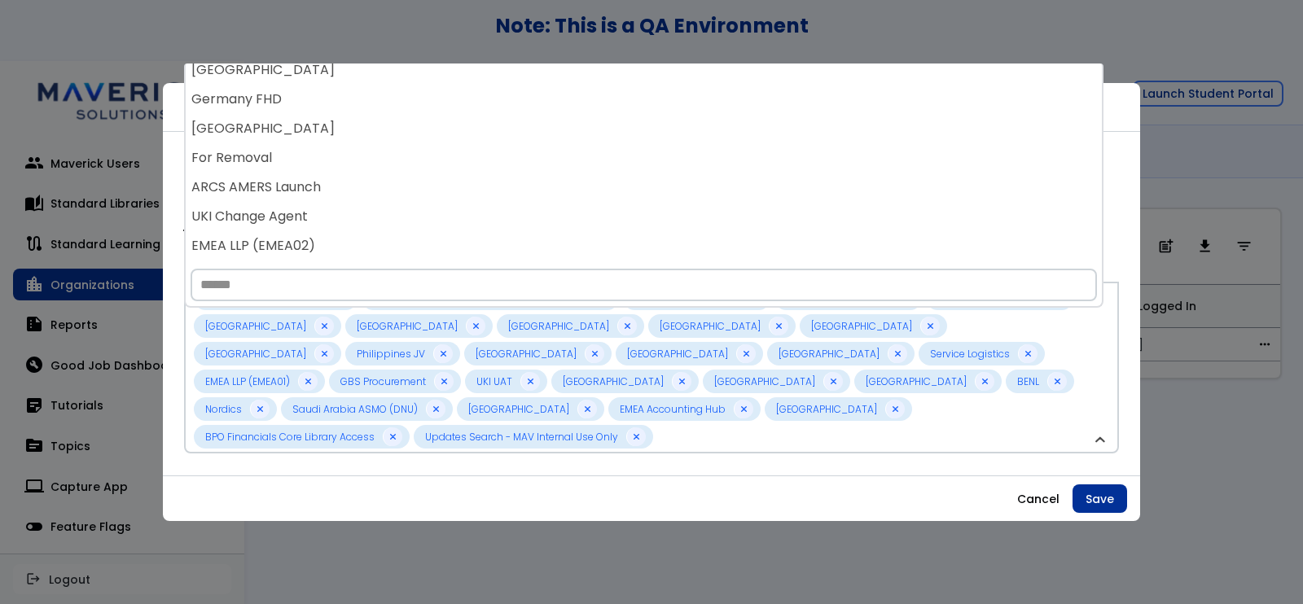
click at [518, 156] on div "For Removal" at bounding box center [644, 157] width 916 height 29
click at [518, 156] on div "ARCS AMERS Launch" at bounding box center [644, 157] width 916 height 29
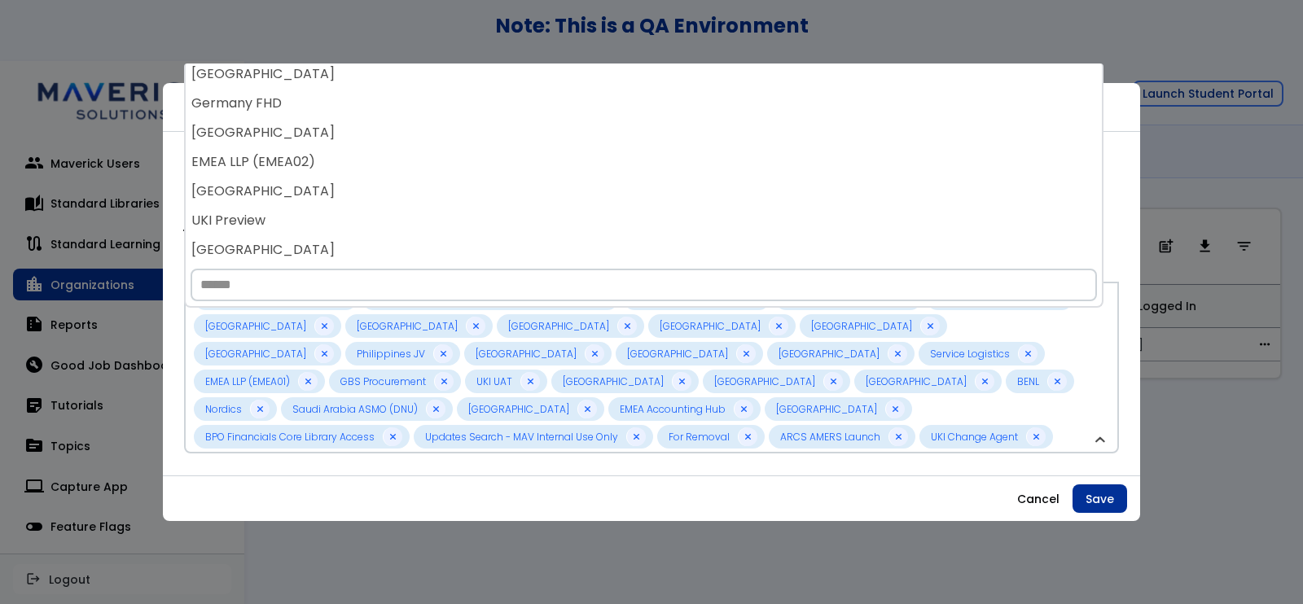
click at [518, 156] on div "EMEA LLP (EMEA02)" at bounding box center [644, 161] width 916 height 29
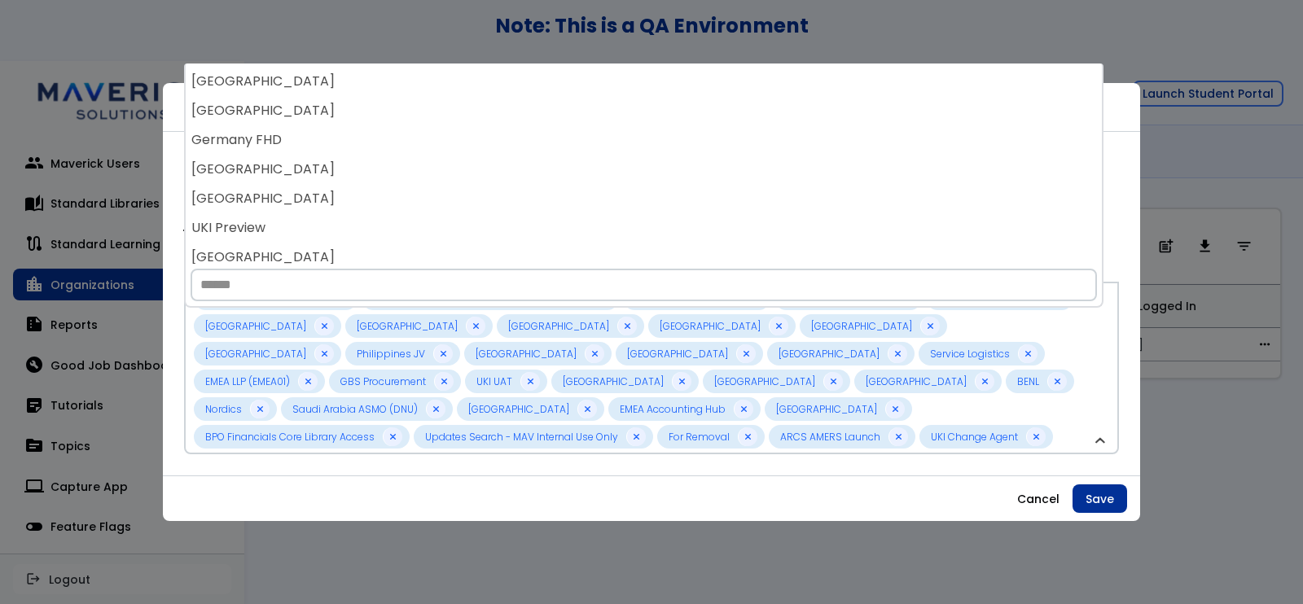
click at [518, 156] on div "[GEOGRAPHIC_DATA]" at bounding box center [644, 169] width 916 height 29
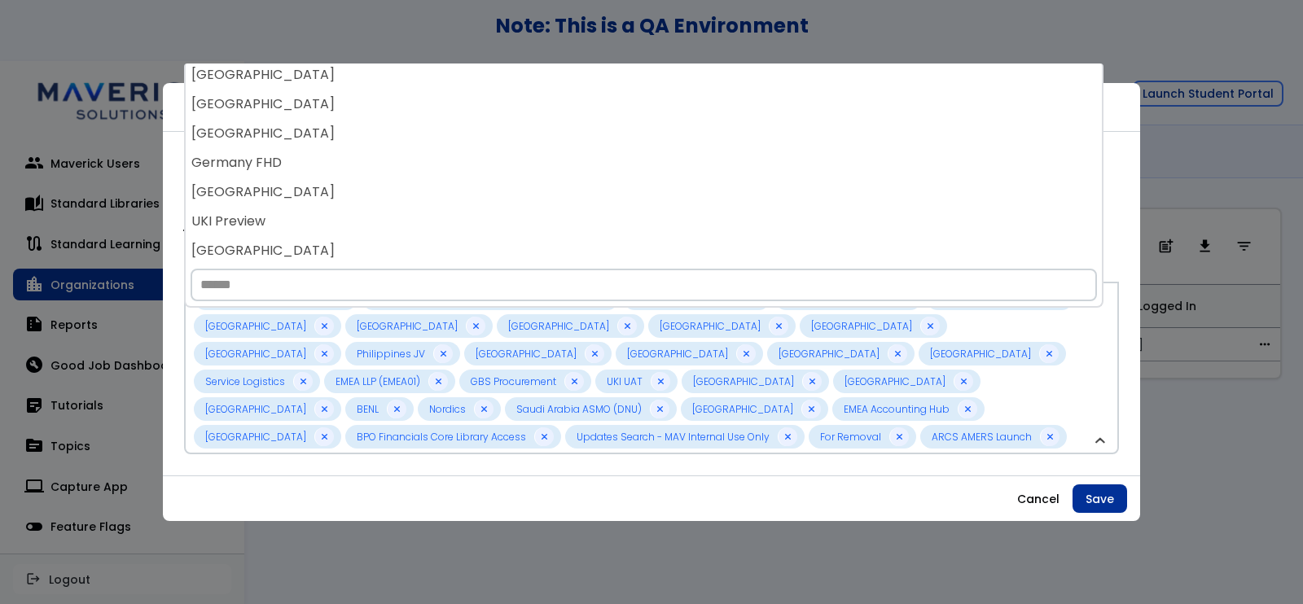
click at [518, 156] on div "Germany FHD" at bounding box center [644, 162] width 916 height 29
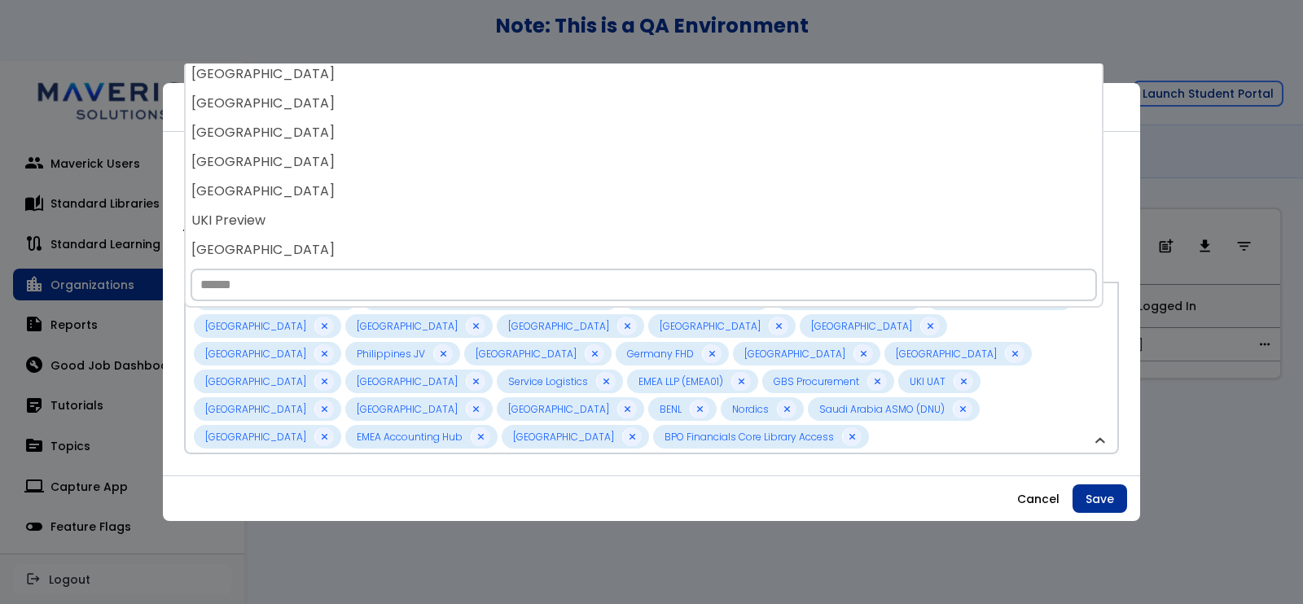
click at [518, 156] on div "[GEOGRAPHIC_DATA]" at bounding box center [644, 161] width 916 height 29
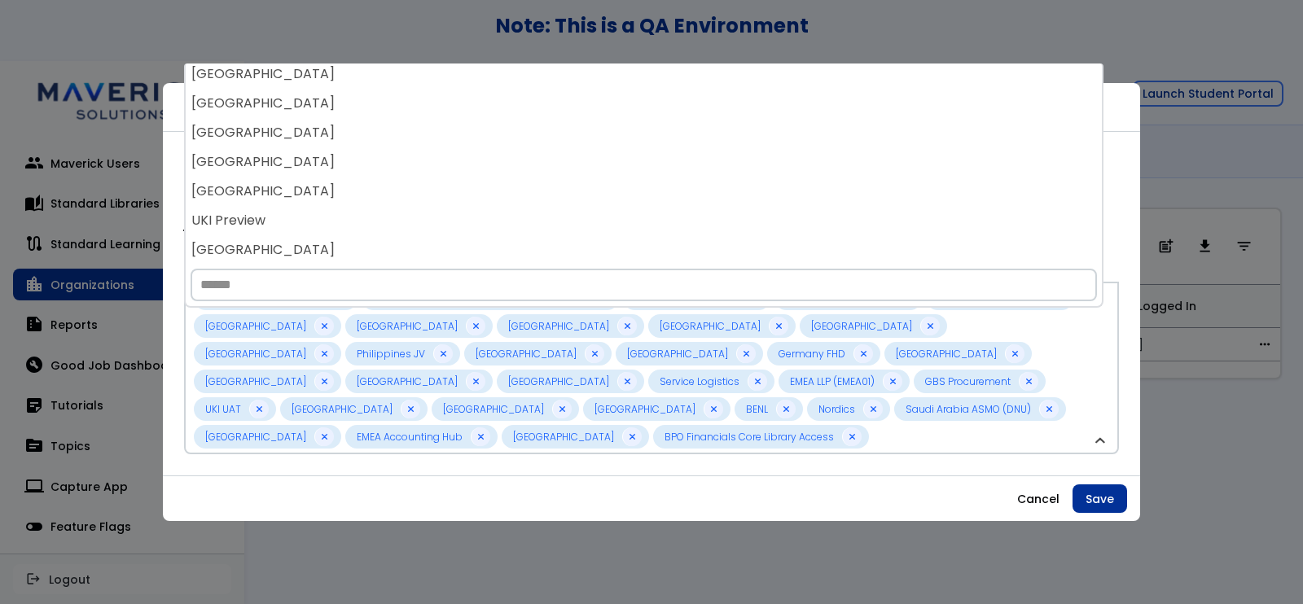
click at [518, 156] on div "[GEOGRAPHIC_DATA]" at bounding box center [644, 161] width 916 height 29
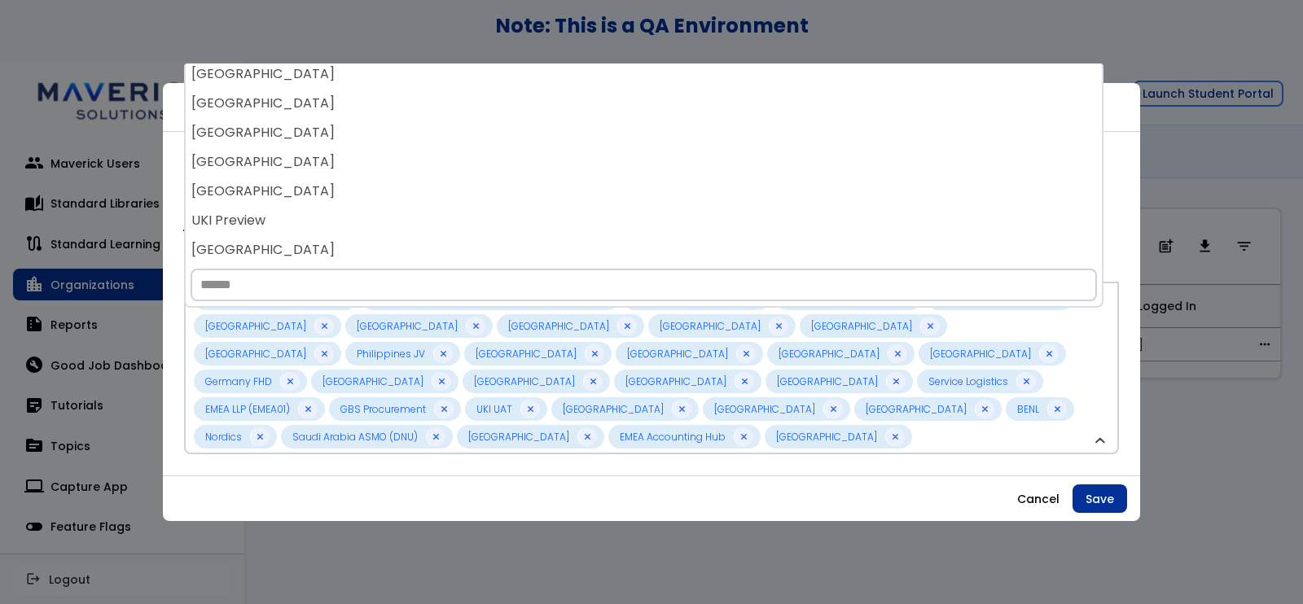
click at [518, 156] on div "[GEOGRAPHIC_DATA]" at bounding box center [644, 161] width 916 height 29
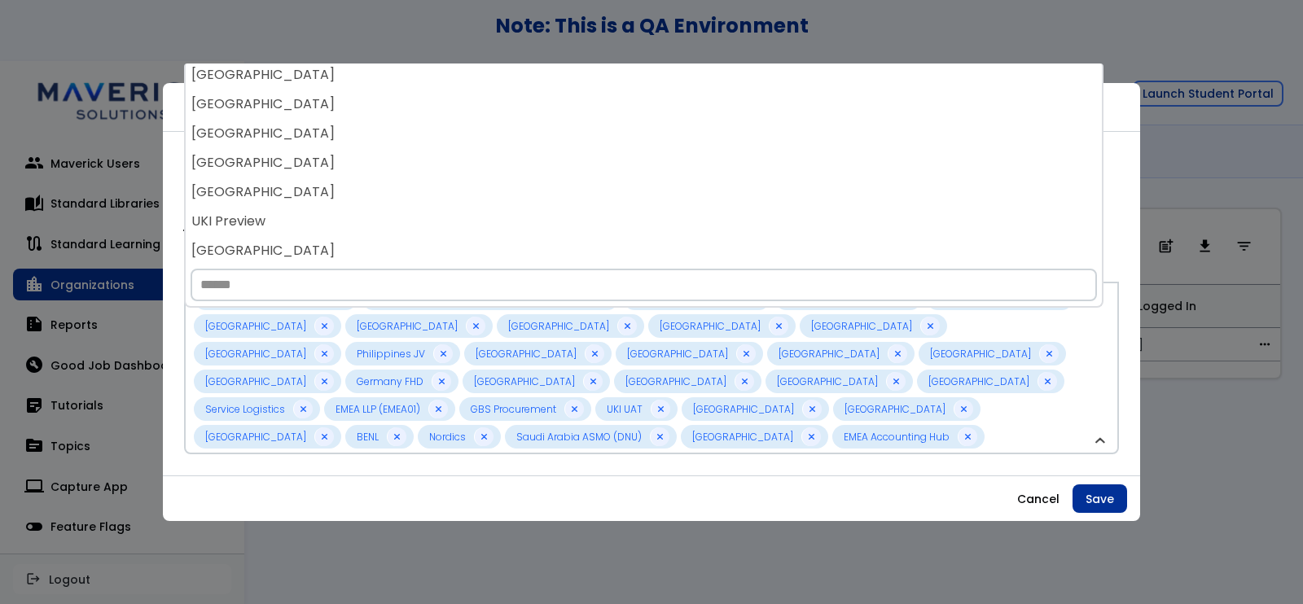
click at [518, 156] on div "[GEOGRAPHIC_DATA]" at bounding box center [644, 162] width 916 height 29
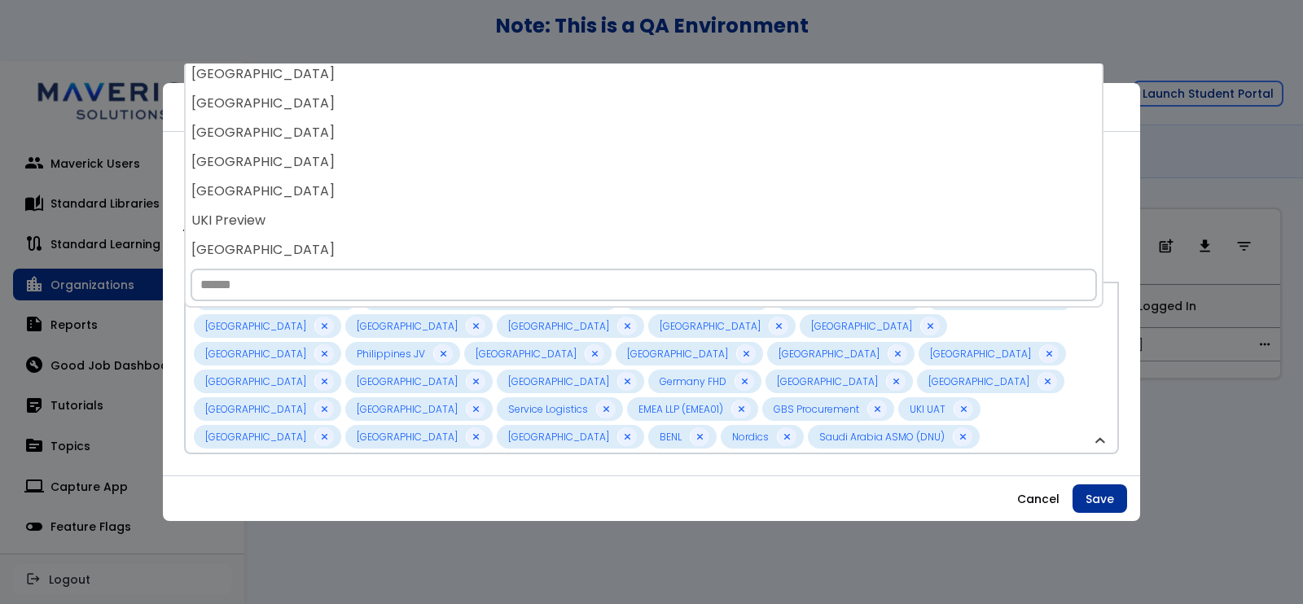
click at [518, 156] on div "[GEOGRAPHIC_DATA]" at bounding box center [644, 161] width 916 height 29
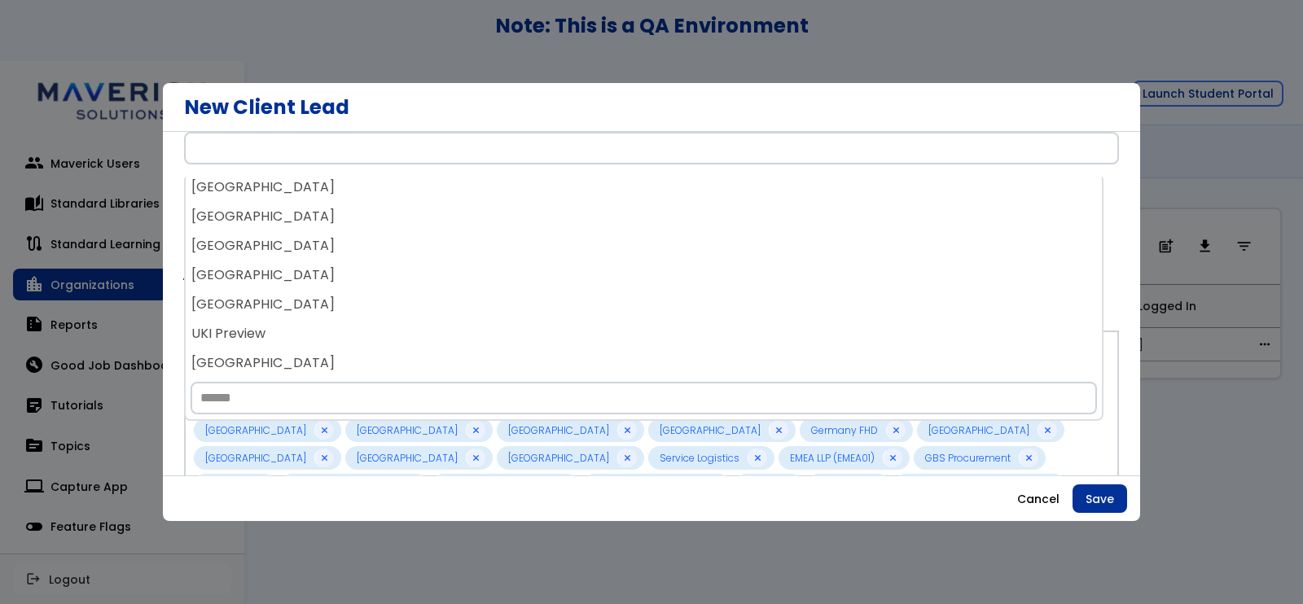
scroll to position [130, 0]
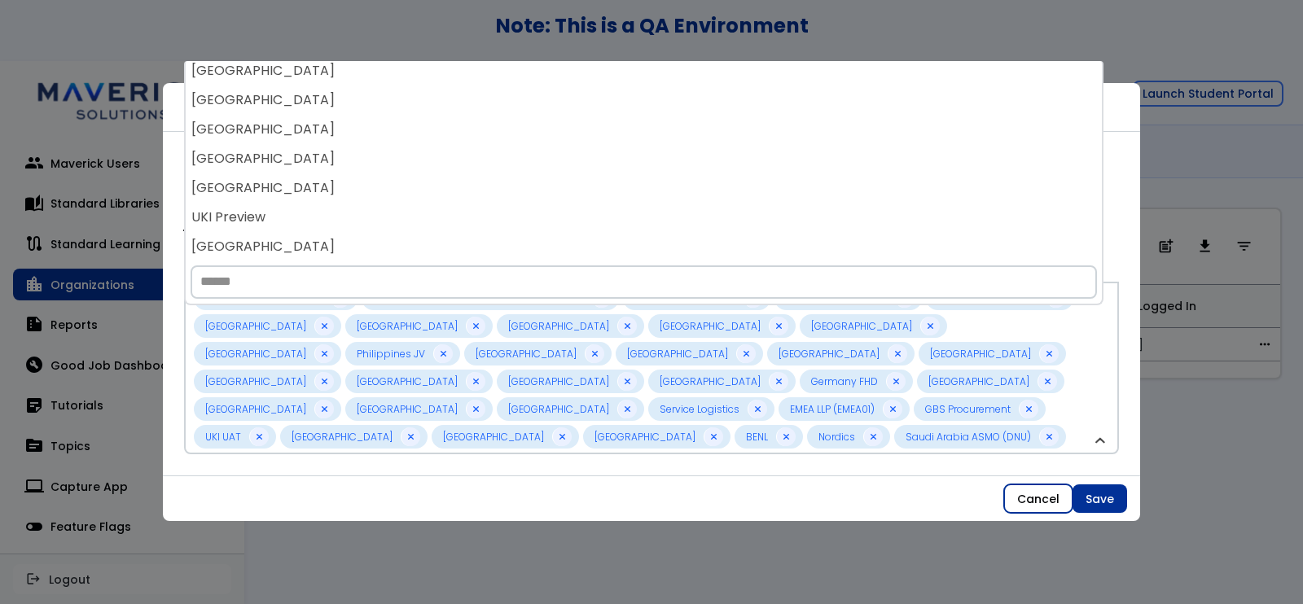
click at [1037, 493] on button "Cancel" at bounding box center [1038, 498] width 68 height 29
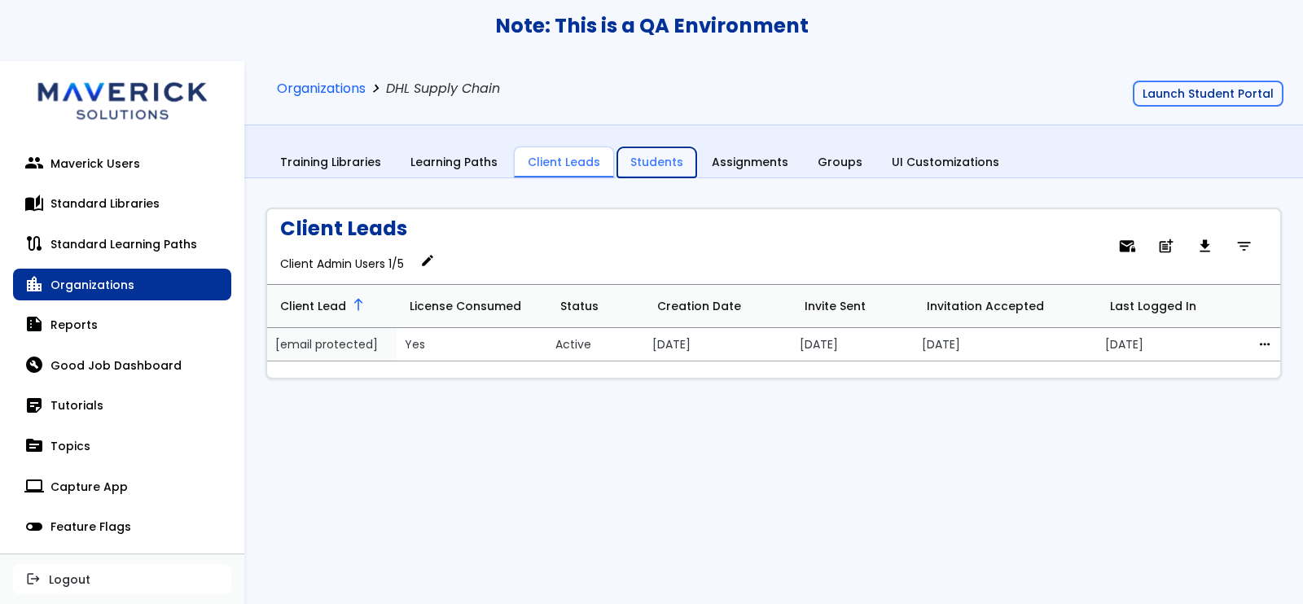
click at [635, 162] on link "Students" at bounding box center [656, 162] width 79 height 31
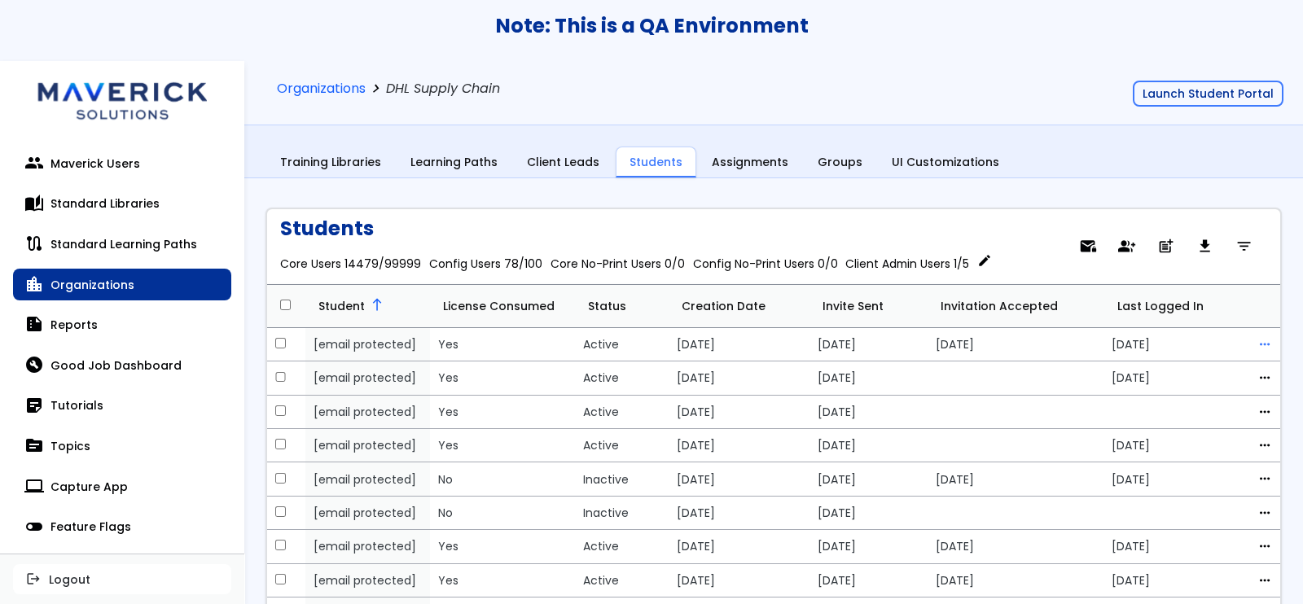
click at [1257, 345] on span "more_horiz" at bounding box center [1264, 344] width 15 height 13
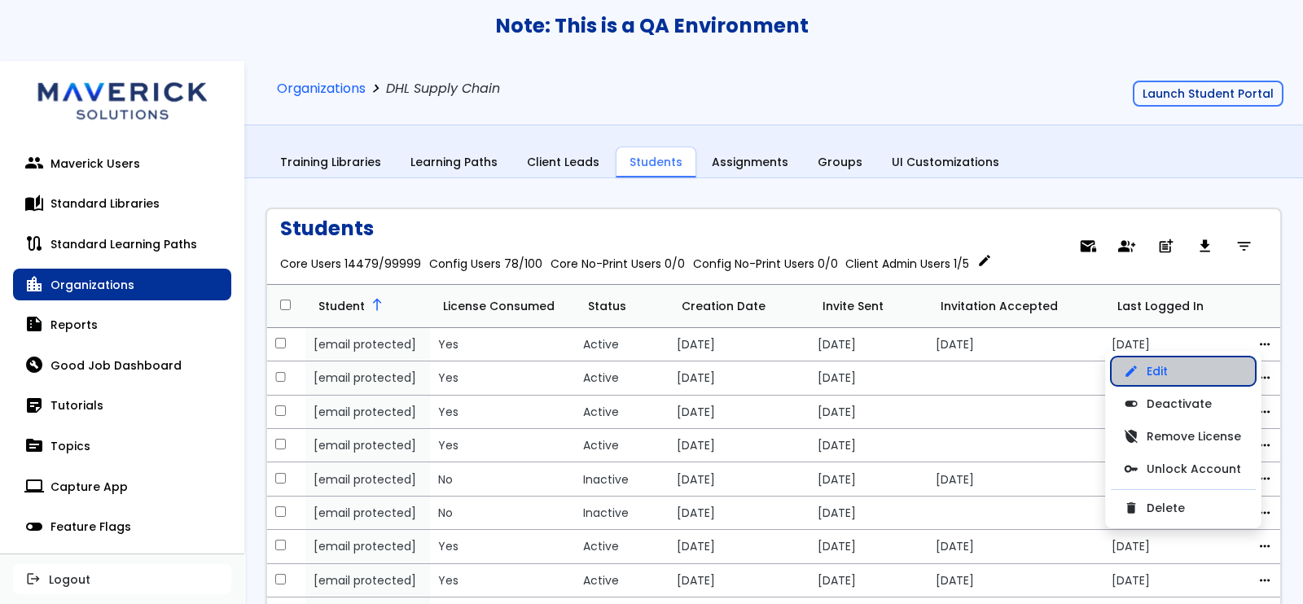
click at [1193, 362] on link "edit Edit" at bounding box center [1182, 371] width 145 height 29
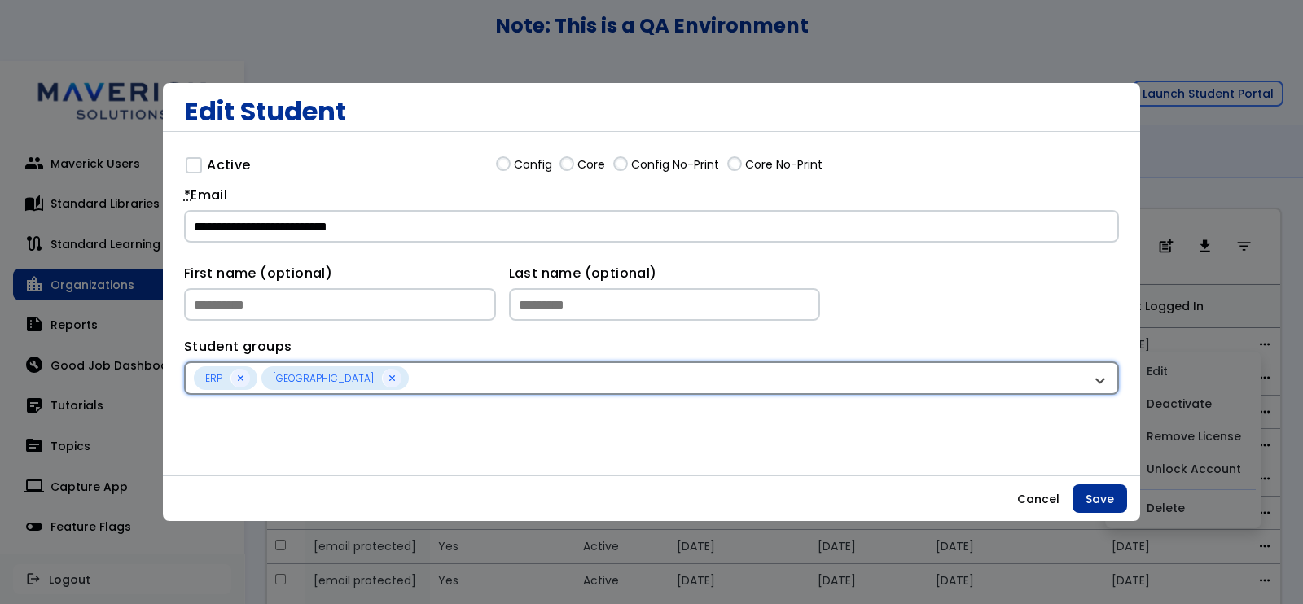
click at [620, 370] on div "ERP [GEOGRAPHIC_DATA]" at bounding box center [643, 378] width 898 height 24
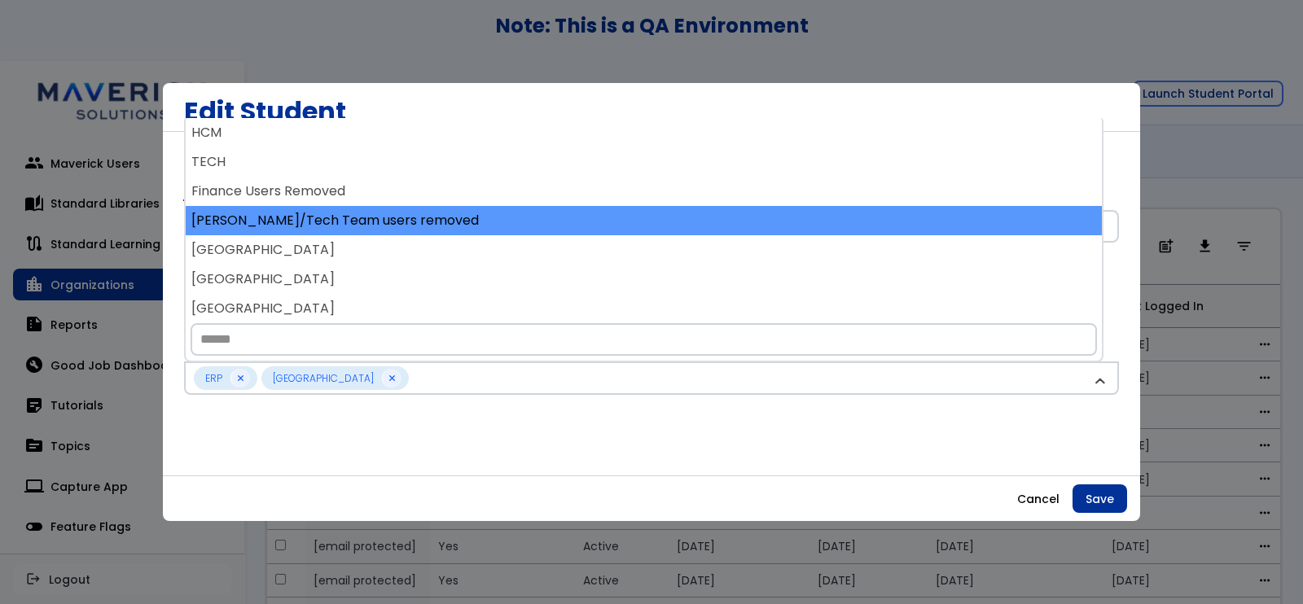
click at [597, 226] on div "[PERSON_NAME]/Tech Team users removed" at bounding box center [644, 220] width 916 height 29
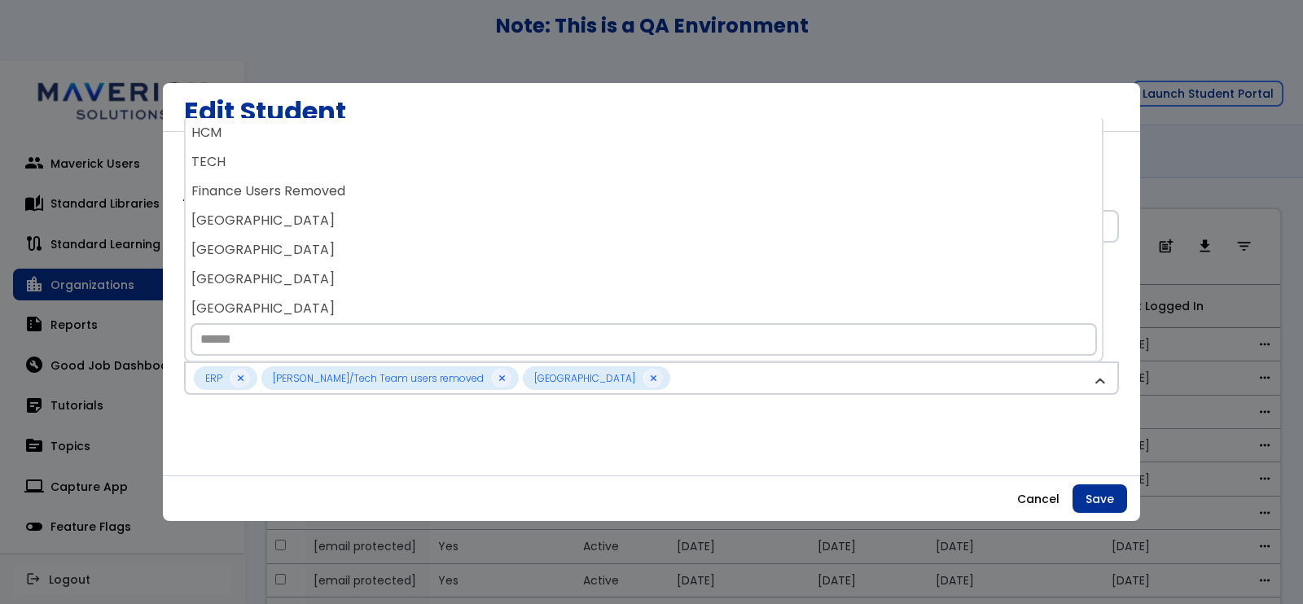
click at [597, 226] on div "[GEOGRAPHIC_DATA]" at bounding box center [644, 220] width 916 height 29
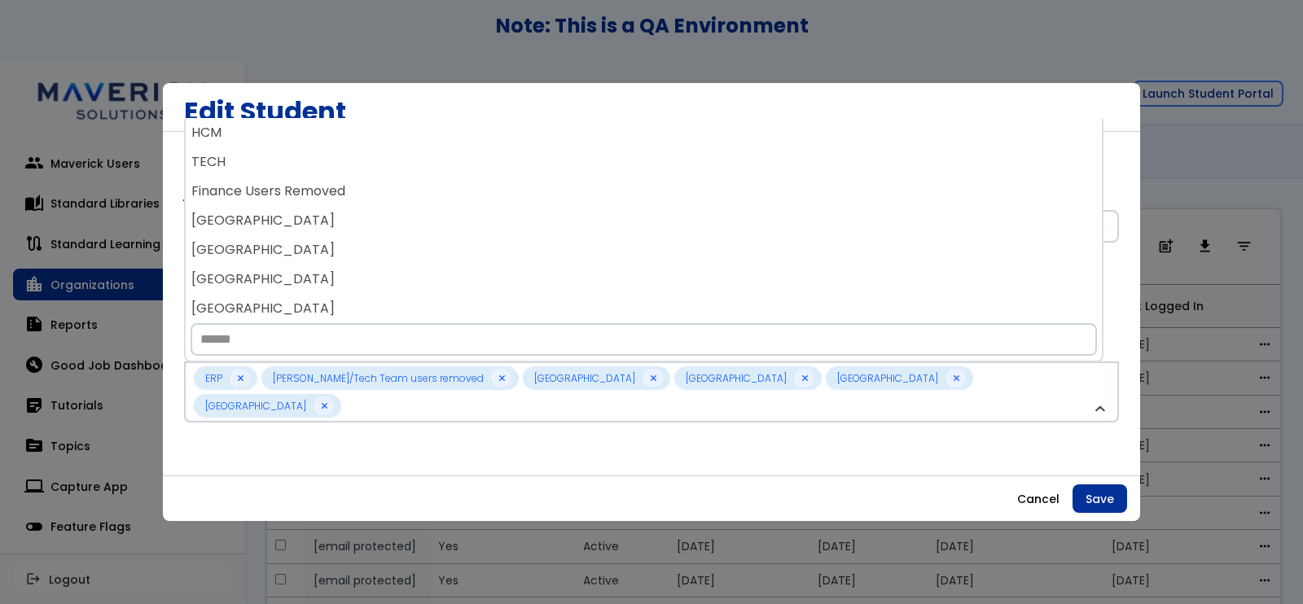
click at [597, 226] on div "[GEOGRAPHIC_DATA]" at bounding box center [644, 220] width 916 height 29
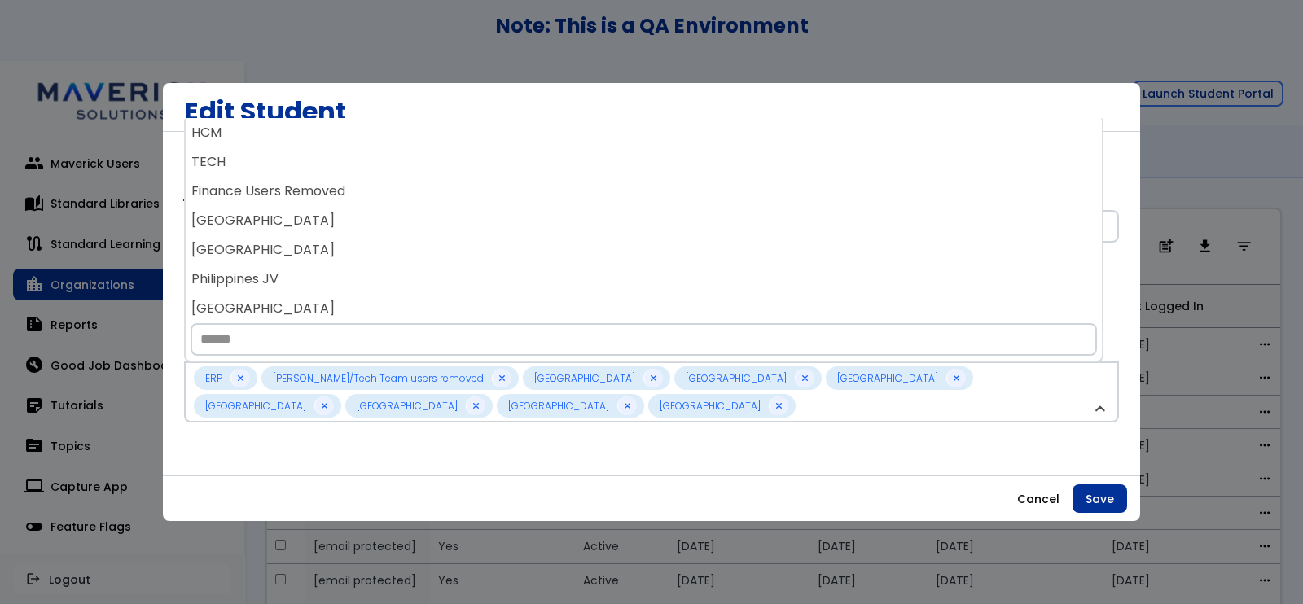
click at [597, 226] on div "[GEOGRAPHIC_DATA]" at bounding box center [644, 220] width 916 height 29
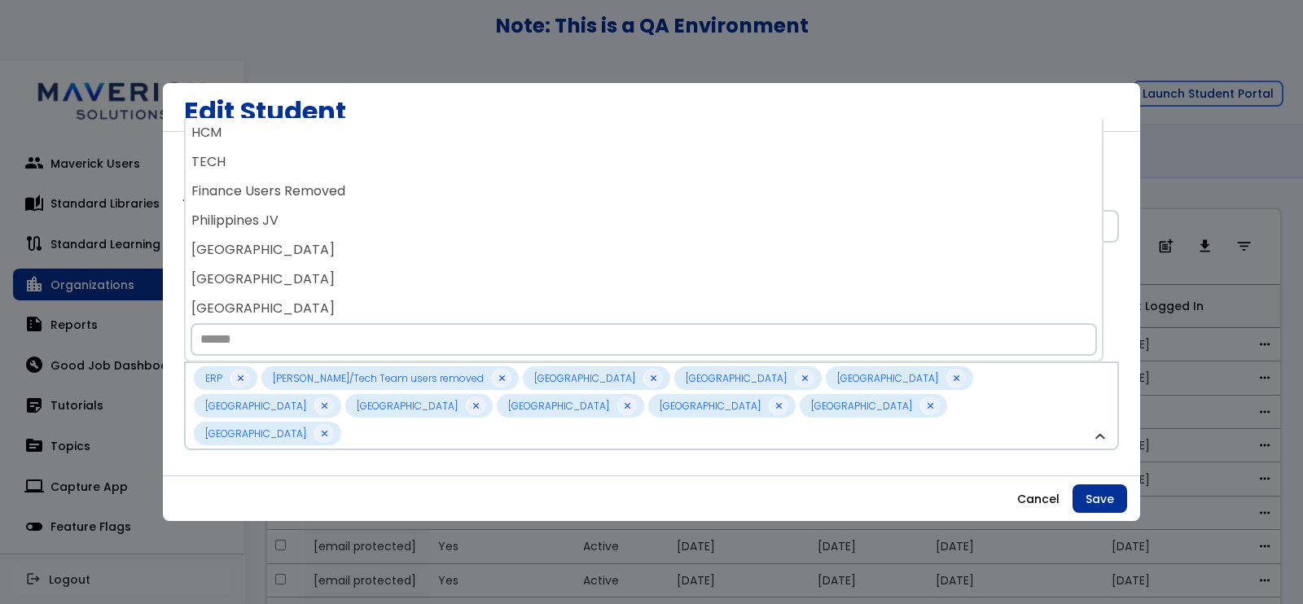
click at [597, 226] on div "Philippines JV" at bounding box center [644, 220] width 916 height 29
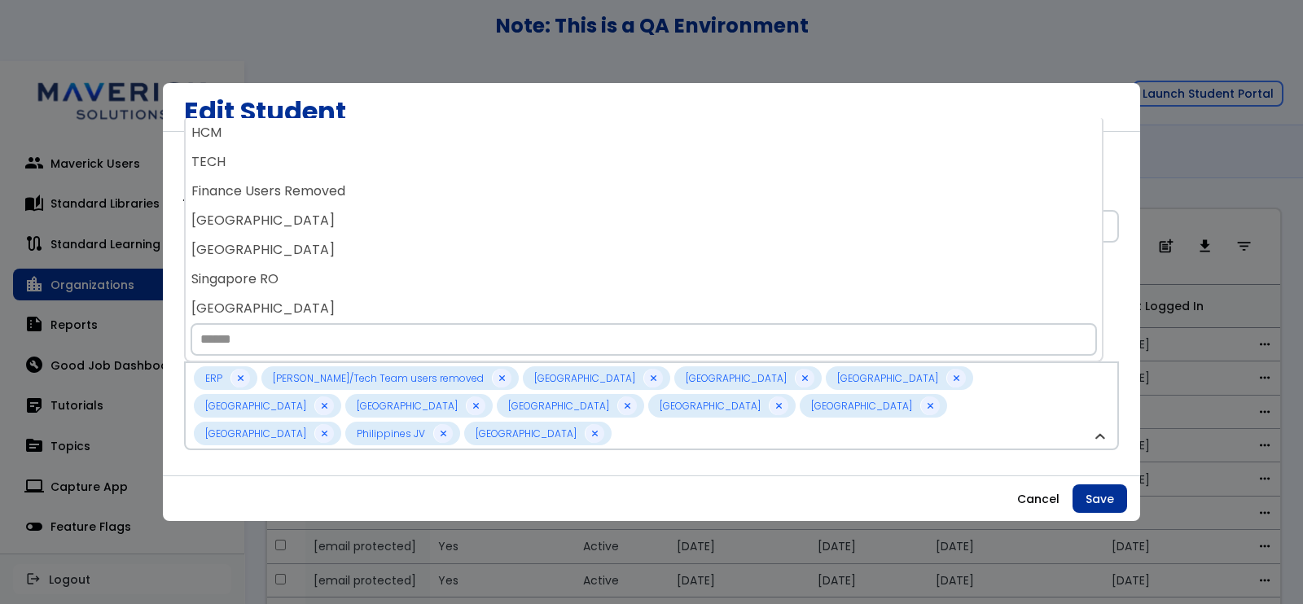
click at [597, 226] on div "[GEOGRAPHIC_DATA]" at bounding box center [644, 220] width 916 height 29
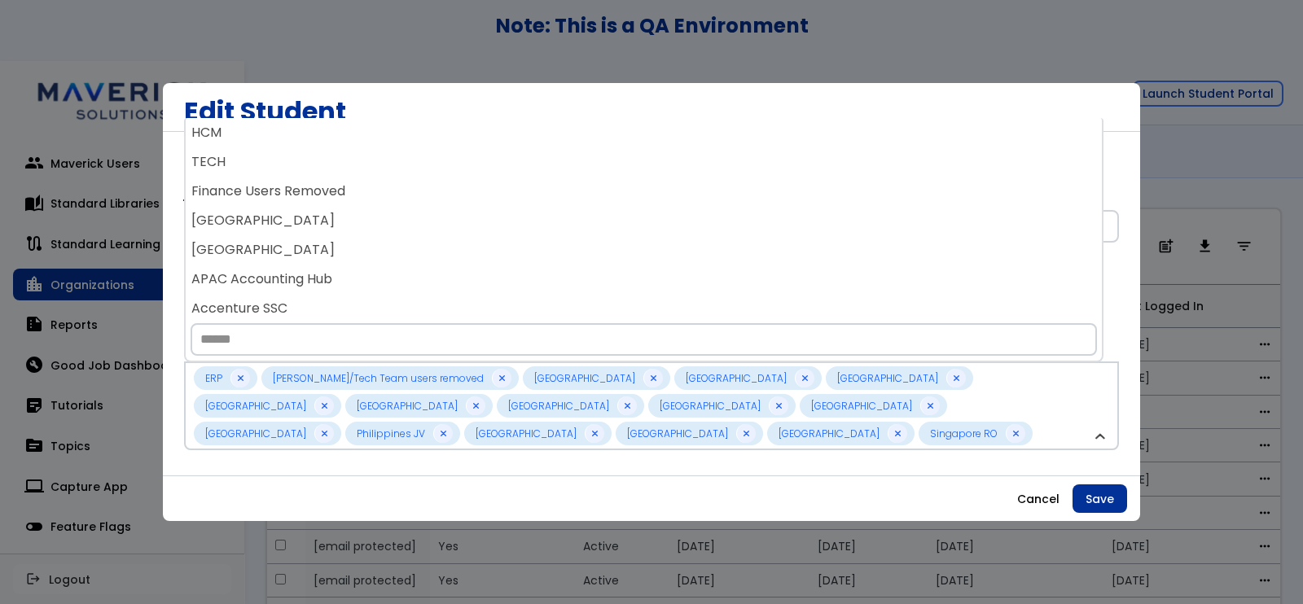
click at [597, 226] on div "[GEOGRAPHIC_DATA]" at bounding box center [644, 220] width 916 height 29
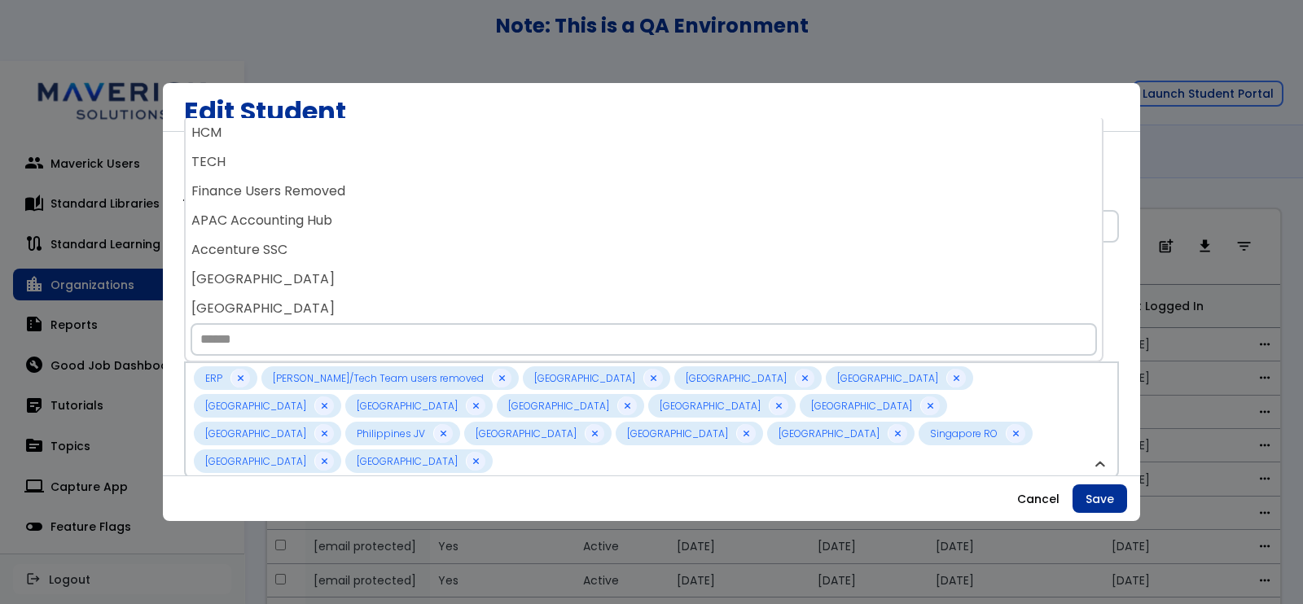
click at [597, 226] on div "APAC Accounting Hub" at bounding box center [644, 220] width 916 height 29
click at [597, 226] on div "[GEOGRAPHIC_DATA]" at bounding box center [644, 220] width 916 height 29
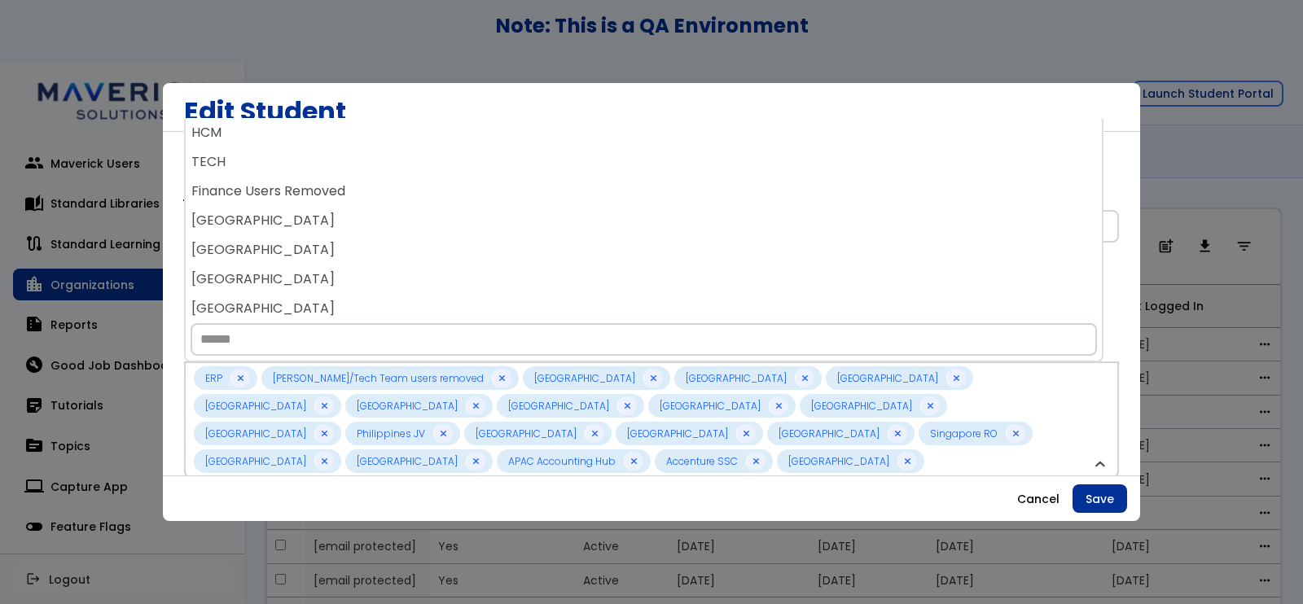
click at [597, 226] on div "[GEOGRAPHIC_DATA]" at bounding box center [644, 220] width 916 height 29
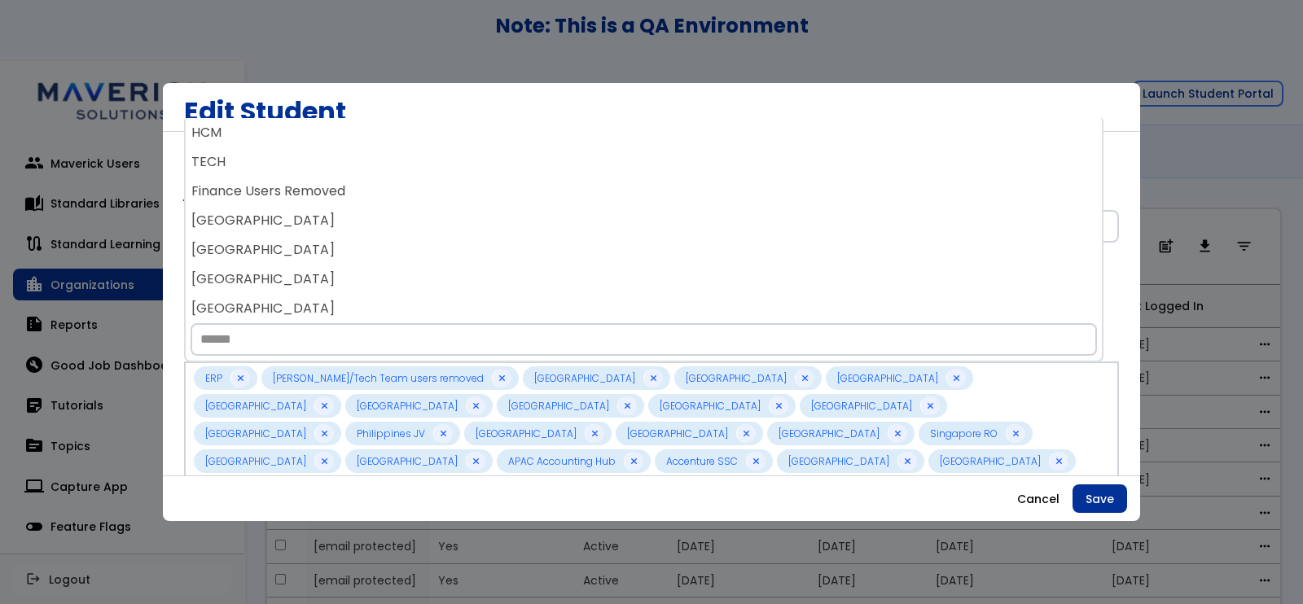
click at [597, 226] on div "[GEOGRAPHIC_DATA]" at bounding box center [644, 220] width 916 height 29
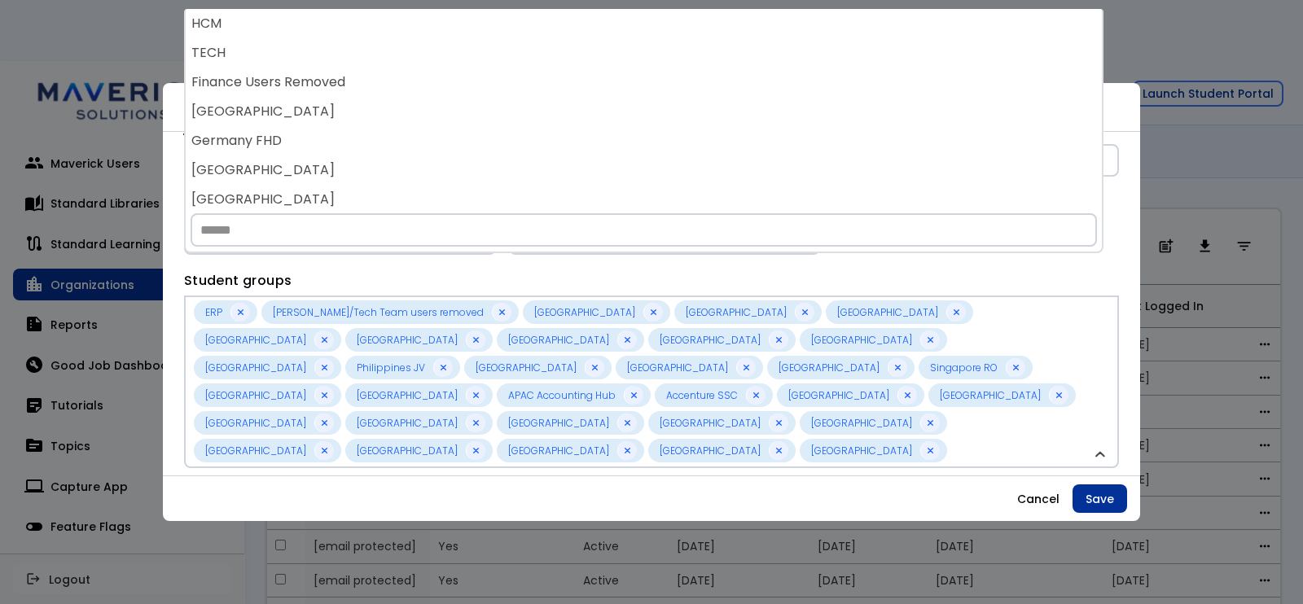
scroll to position [127, 0]
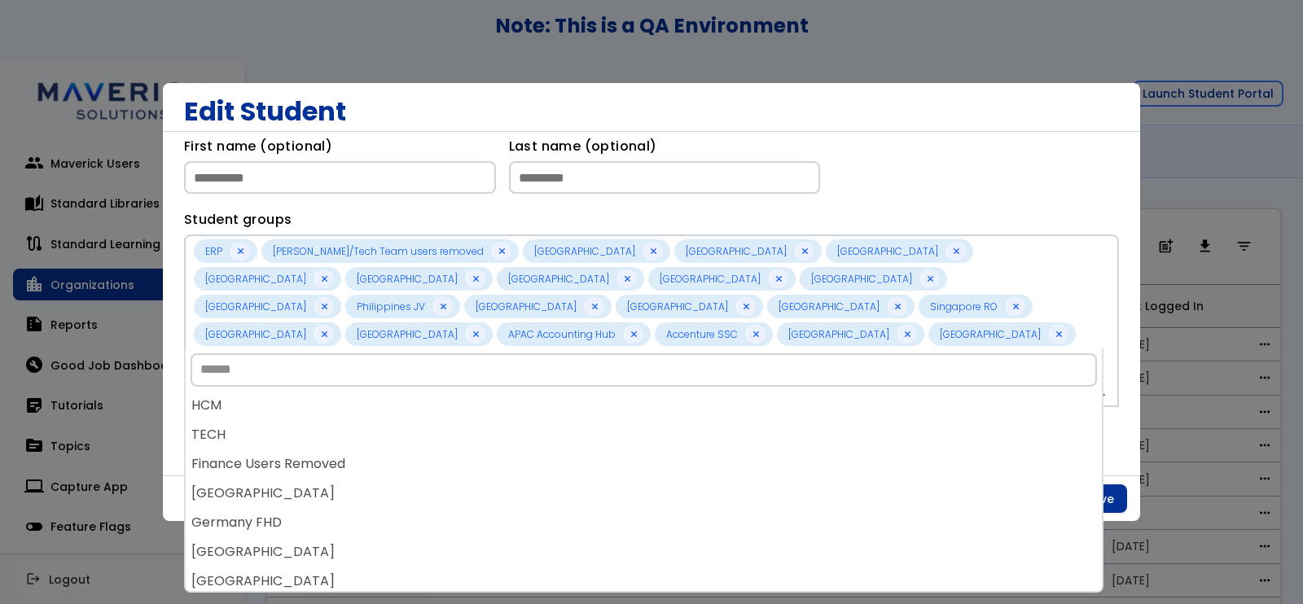
click at [1060, 135] on div "First name (optional) Last name (optional)" at bounding box center [651, 165] width 935 height 73
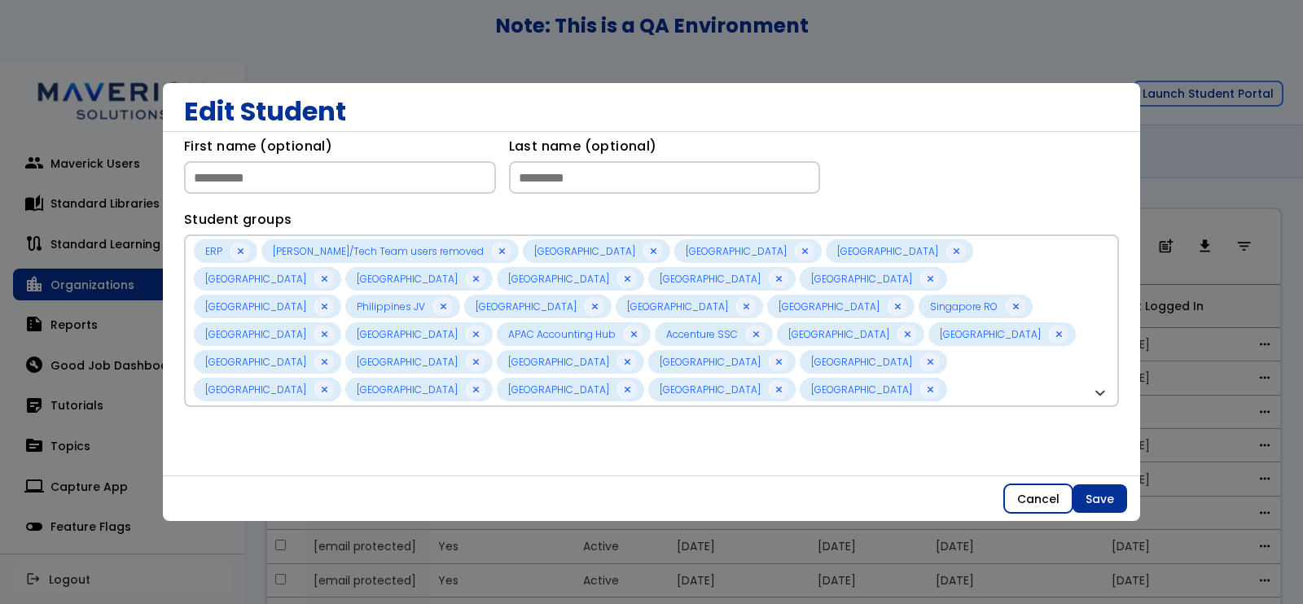
click at [1040, 498] on button "Cancel" at bounding box center [1038, 498] width 68 height 29
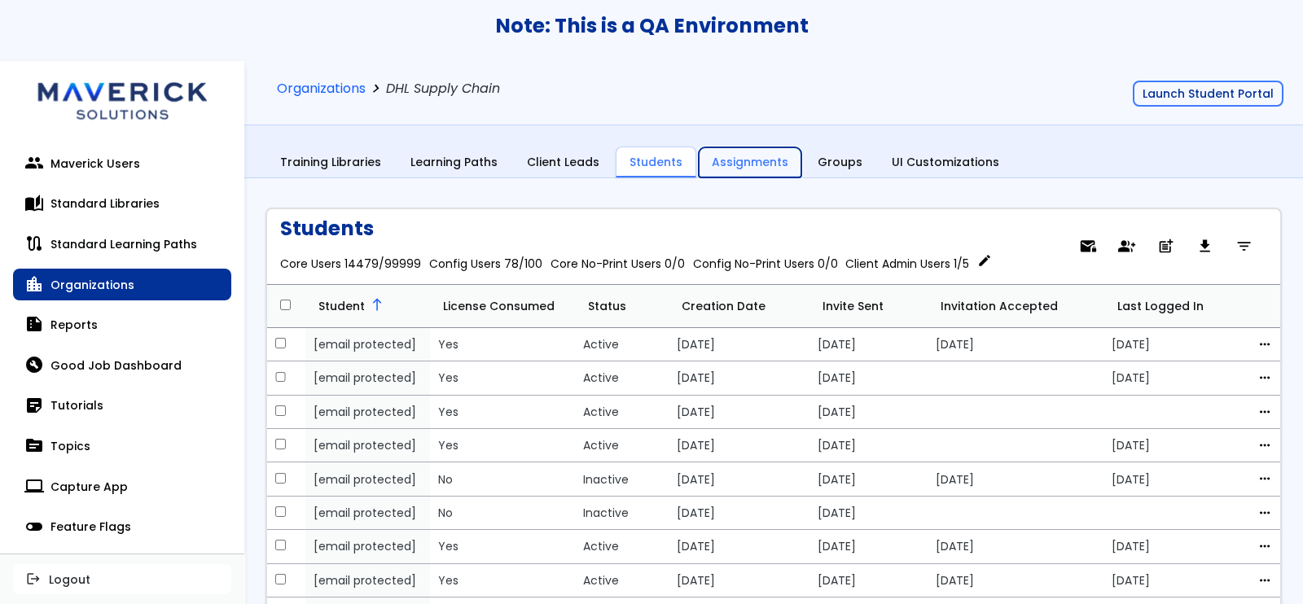
click at [741, 164] on link "Assignments" at bounding box center [750, 162] width 103 height 31
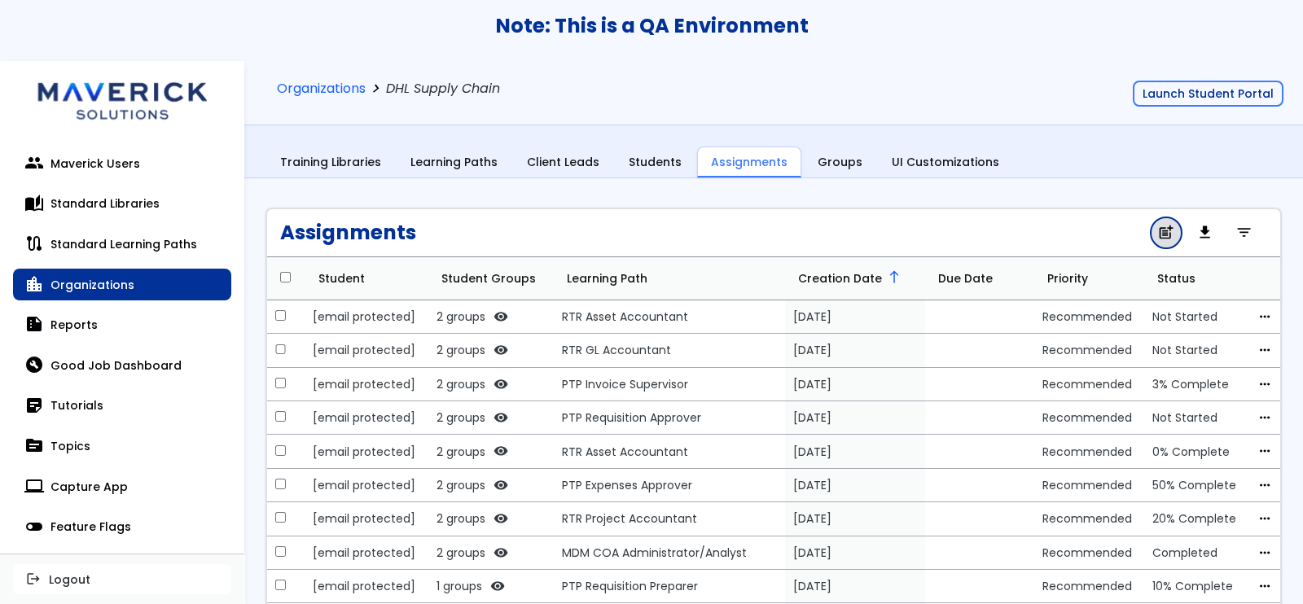
click at [1157, 228] on span "post_add" at bounding box center [1165, 233] width 17 height 11
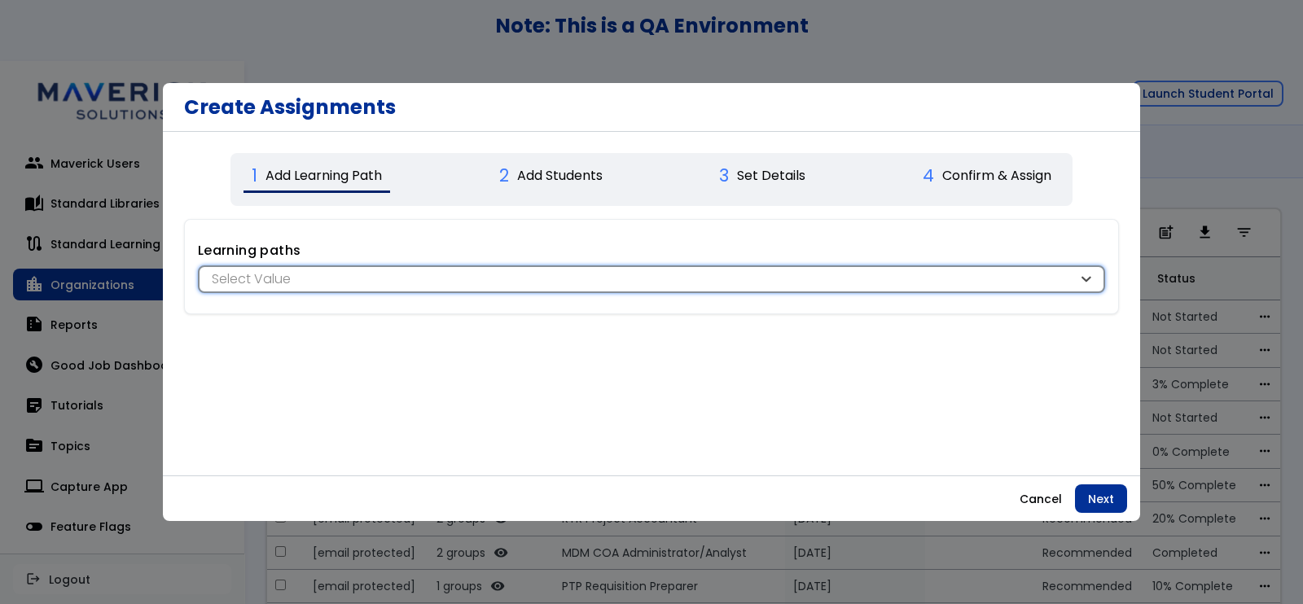
click at [650, 278] on div "Select Value" at bounding box center [643, 279] width 870 height 18
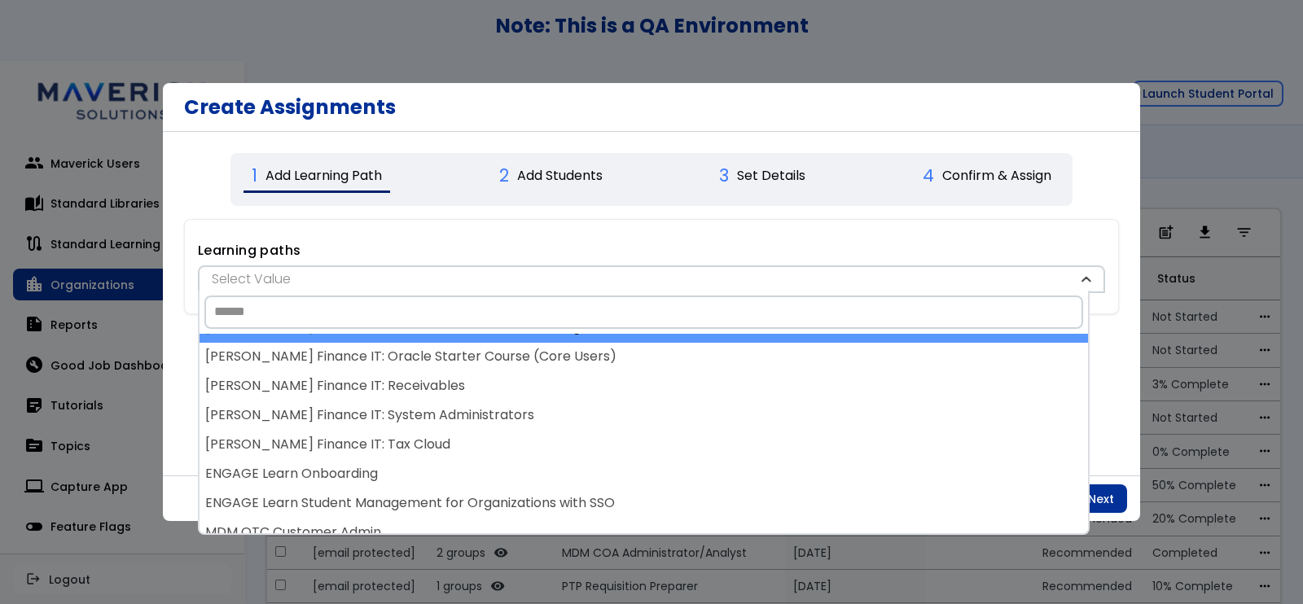
scroll to position [611, 0]
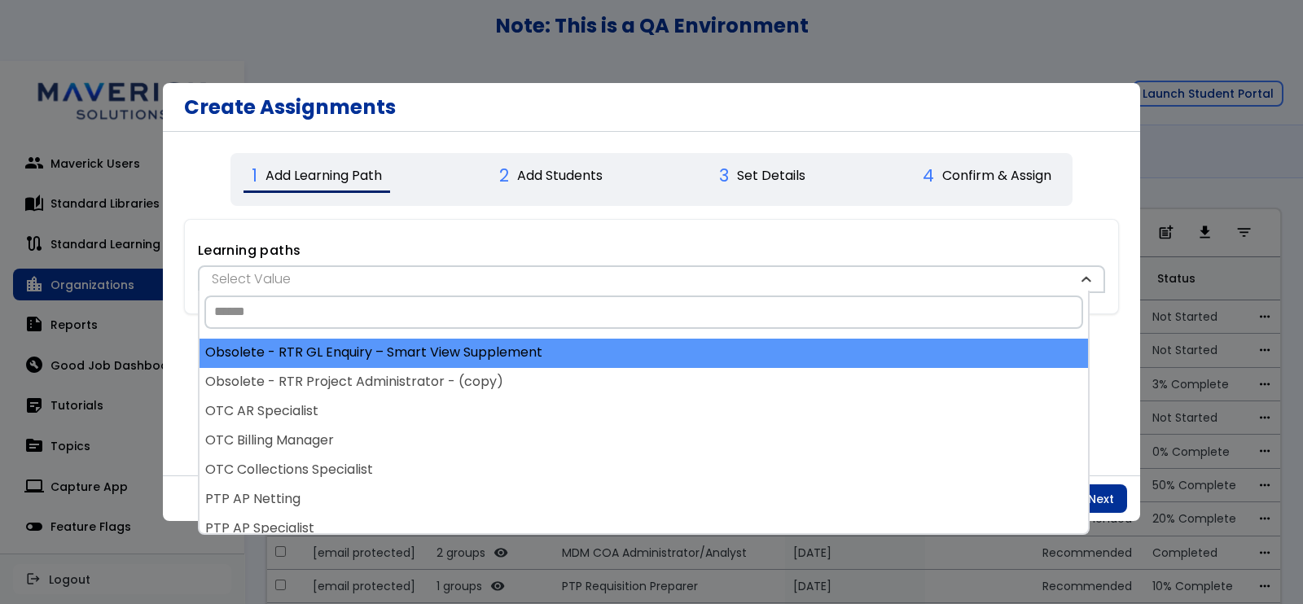
click at [724, 360] on div "Obsolete - RTR GL Enquiry – Smart View Supplement" at bounding box center [643, 353] width 888 height 29
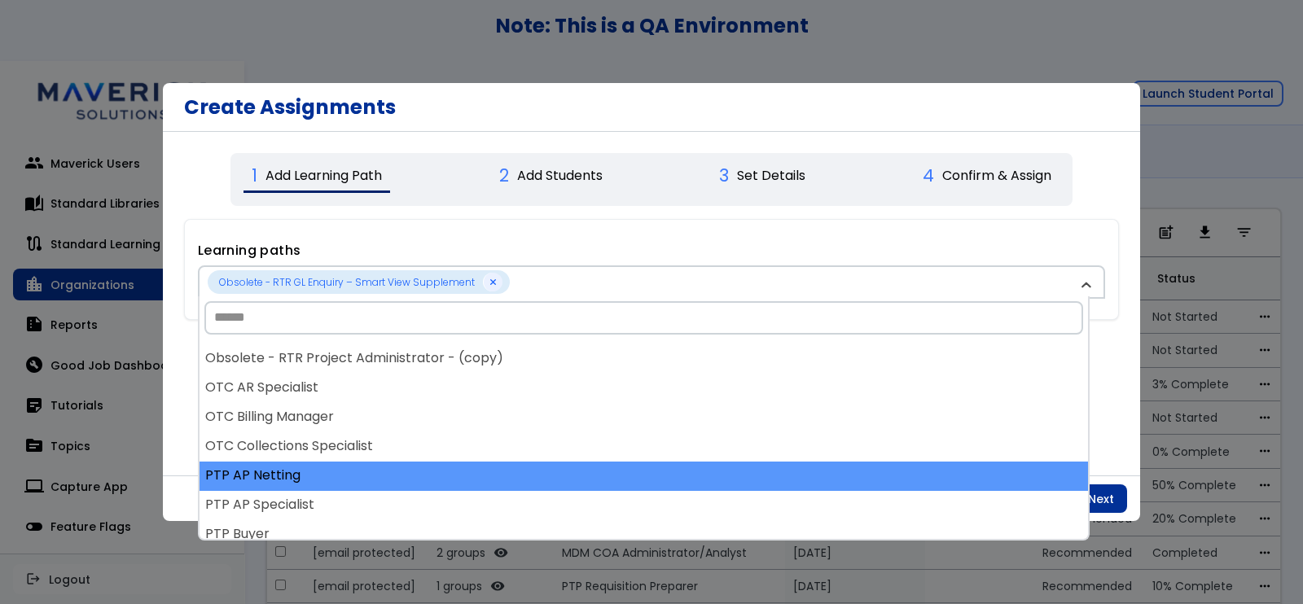
click at [661, 462] on div "PTP AP Netting" at bounding box center [643, 476] width 888 height 29
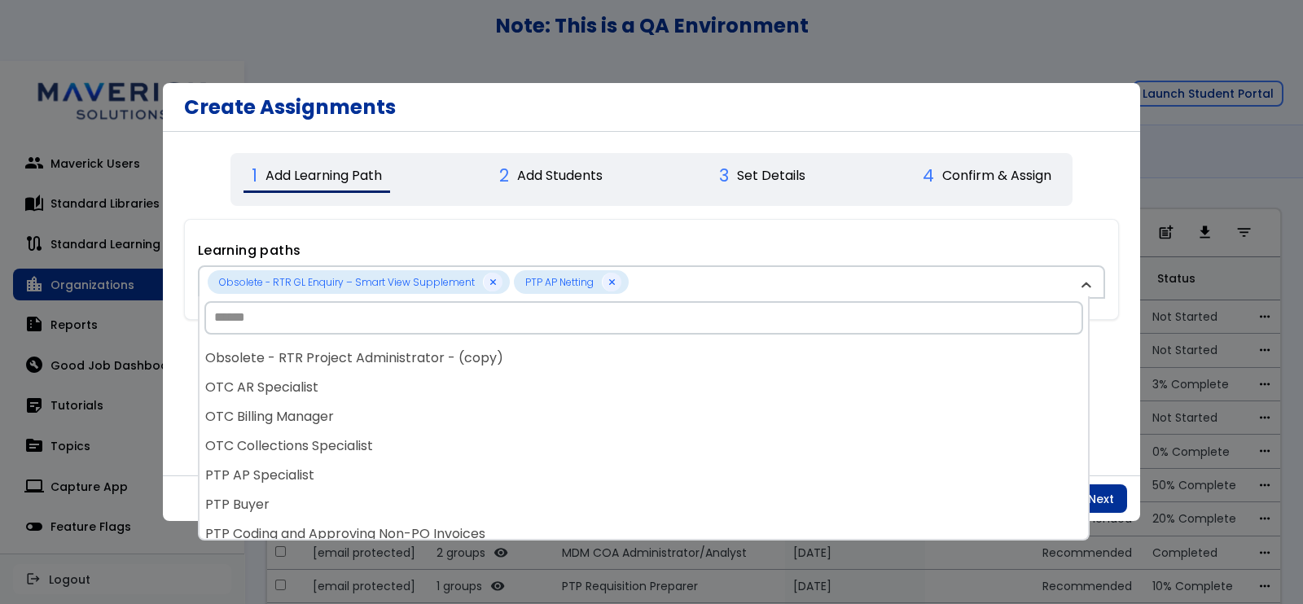
click at [661, 462] on div "PTP AP Specialist" at bounding box center [643, 476] width 888 height 29
click at [661, 462] on div "PTP Buyer" at bounding box center [643, 476] width 888 height 29
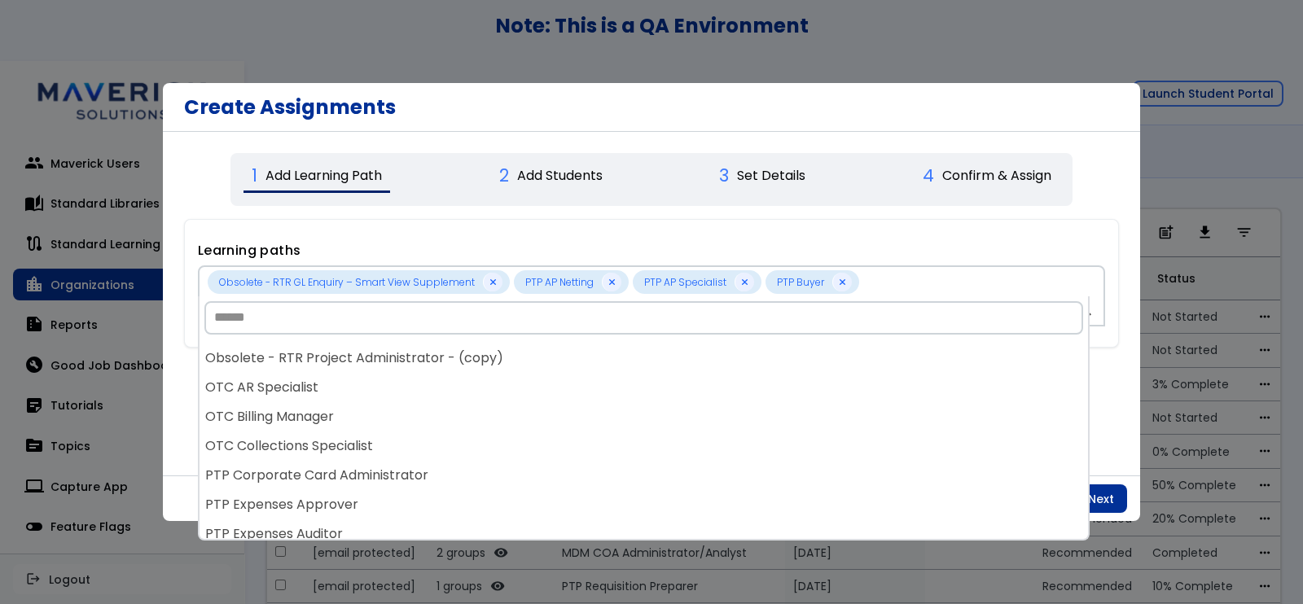
click at [661, 462] on div "PTP Corporate Card Administrator" at bounding box center [643, 476] width 888 height 29
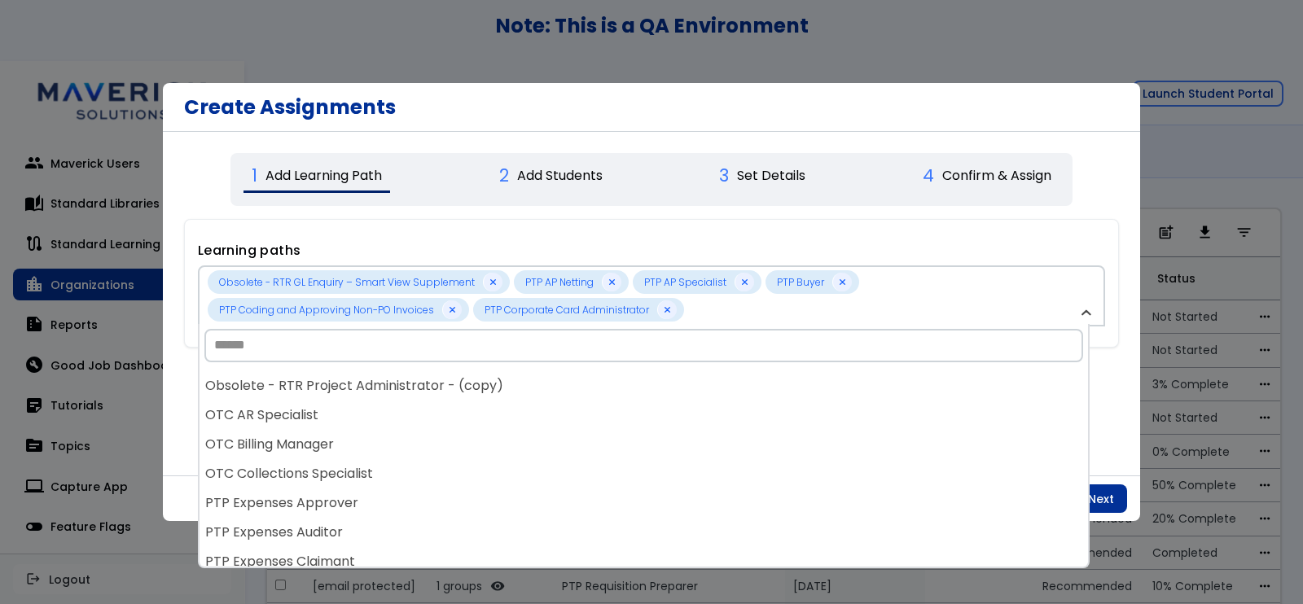
click at [661, 462] on div "[PERSON_NAME] Finance IT: Cash Management [PERSON_NAME] Finance IT: Expenses [P…" at bounding box center [643, 467] width 888 height 200
click at [661, 462] on div "OTC Collections Specialist" at bounding box center [643, 474] width 888 height 29
click at [661, 462] on div "PTP Expenses Approver" at bounding box center [643, 474] width 888 height 29
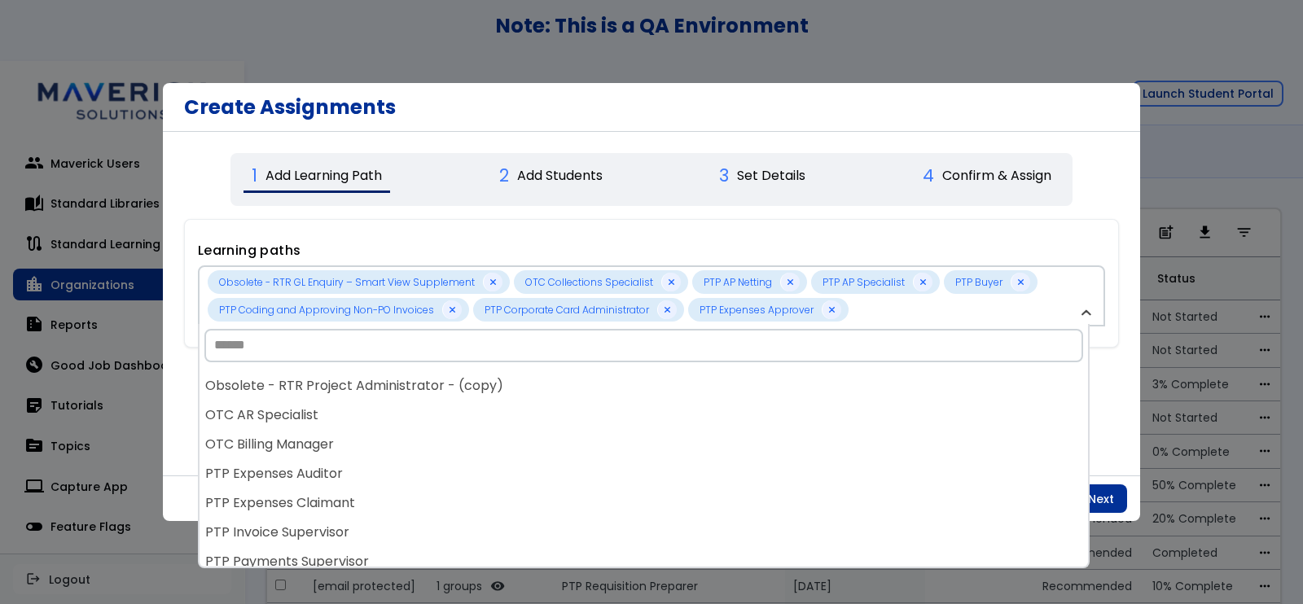
click at [661, 462] on div "PTP Expenses Auditor" at bounding box center [643, 474] width 888 height 29
click at [661, 462] on div "PTP Invoice Supervisor" at bounding box center [643, 474] width 888 height 29
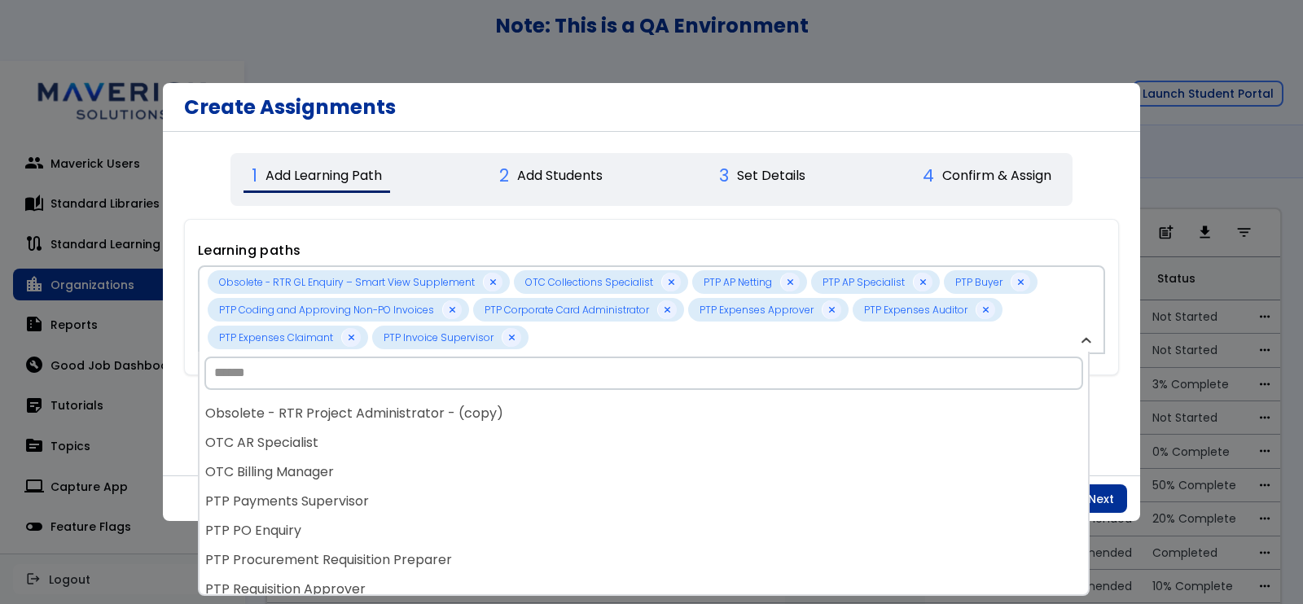
click at [661, 462] on div "[PERSON_NAME] Finance IT: Cash Management [PERSON_NAME] Finance IT: Expenses [P…" at bounding box center [643, 495] width 888 height 200
click at [661, 462] on div "OTC Billing Manager" at bounding box center [643, 472] width 888 height 29
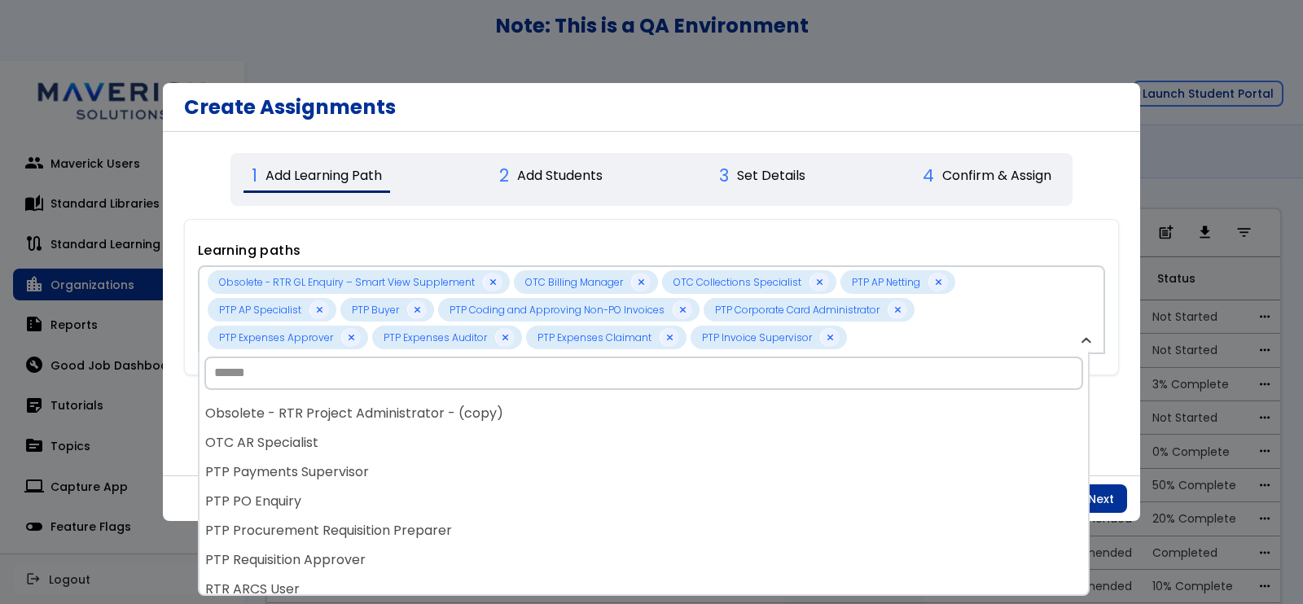
click at [661, 462] on div "PTP Payments Supervisor" at bounding box center [643, 472] width 888 height 29
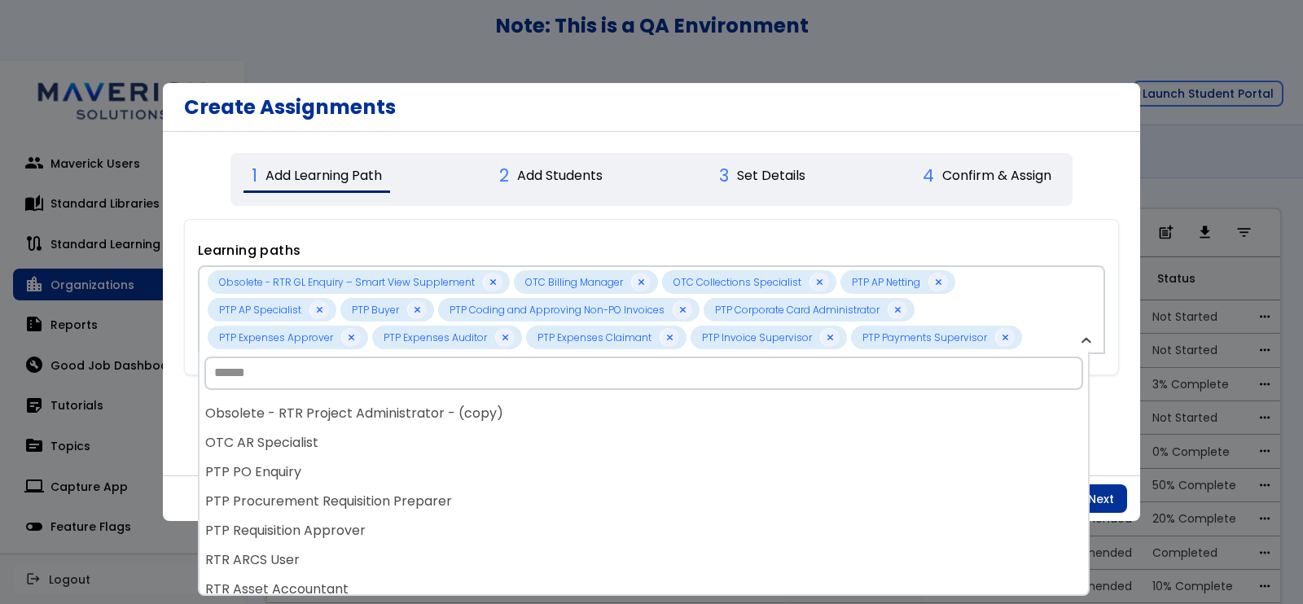
click at [661, 462] on div "PTP PO Enquiry" at bounding box center [643, 472] width 888 height 29
click at [661, 462] on div "PTP Requisition Approver" at bounding box center [643, 472] width 888 height 29
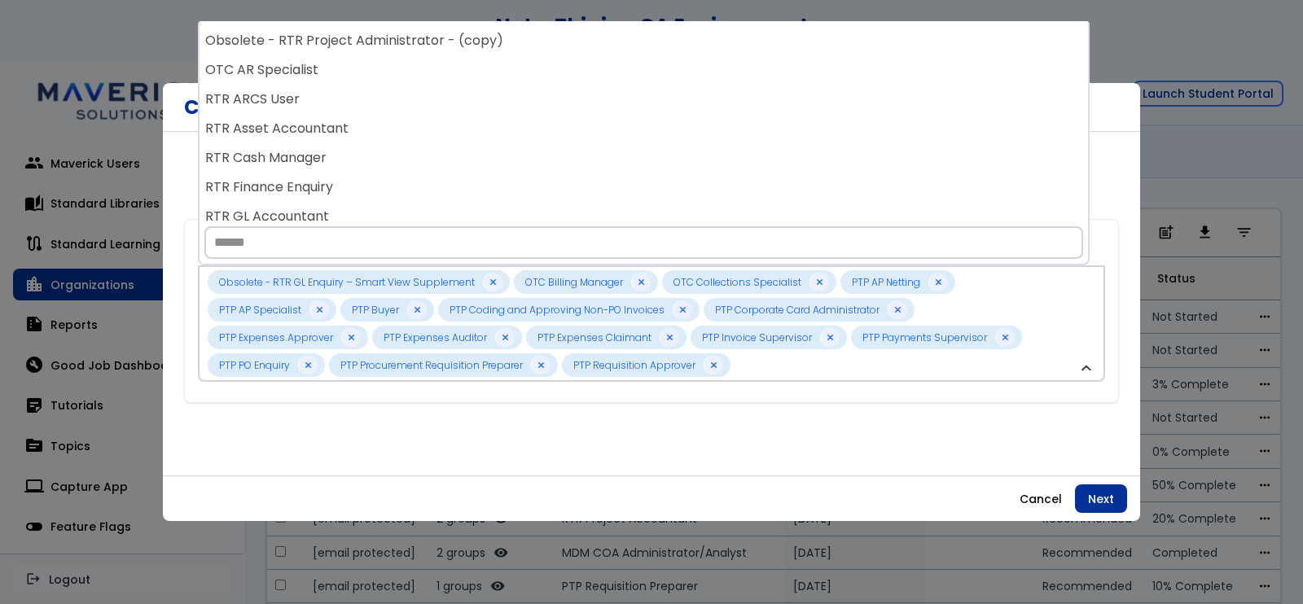
click at [661, 462] on body "**********" at bounding box center [651, 302] width 1303 height 604
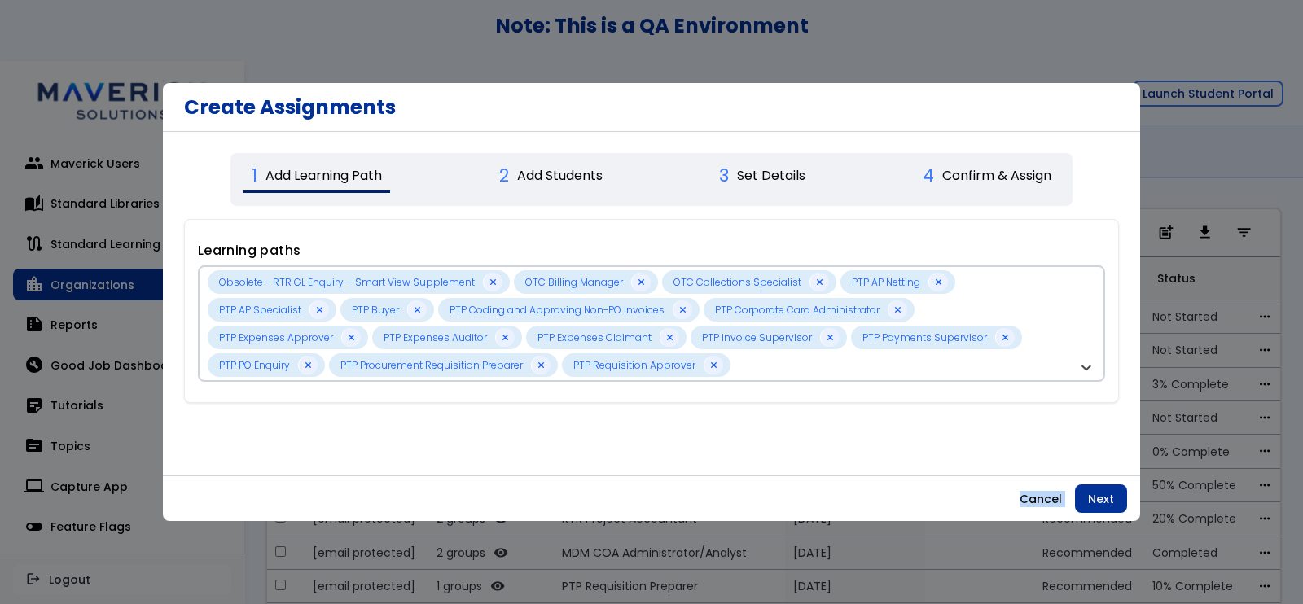
click at [661, 462] on div "**********" at bounding box center [651, 401] width 935 height 391
click at [1045, 493] on button "Cancel" at bounding box center [1040, 498] width 68 height 29
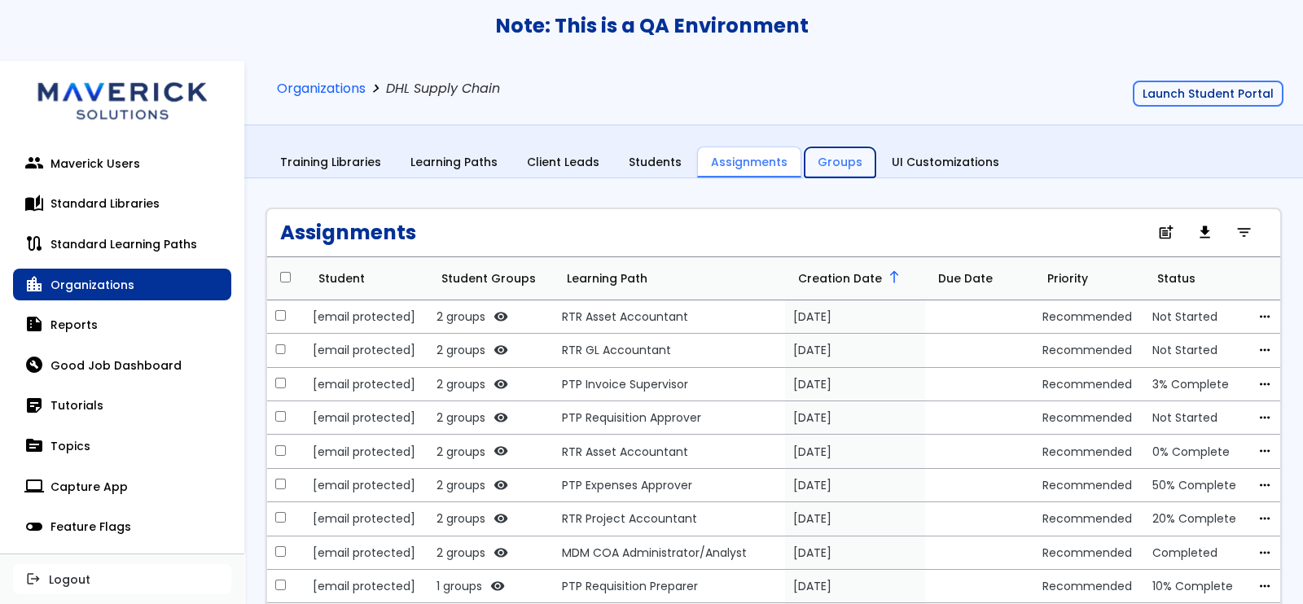
click at [833, 160] on link "Groups" at bounding box center [839, 162] width 71 height 31
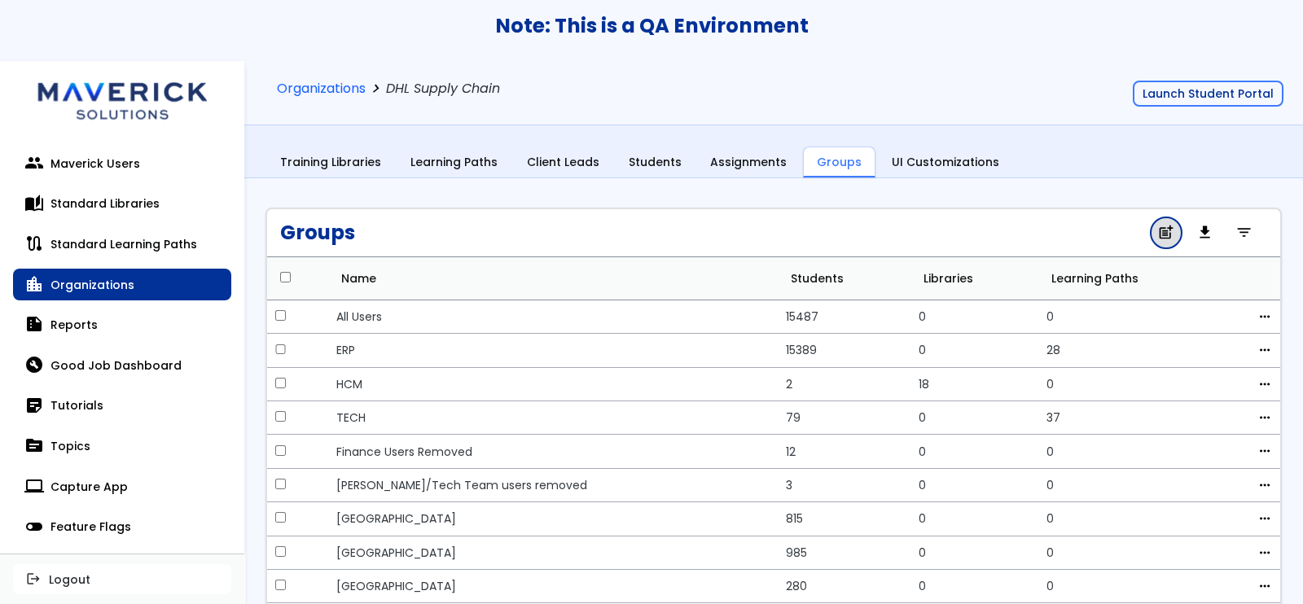
click at [1157, 228] on span "post_add" at bounding box center [1165, 233] width 17 height 11
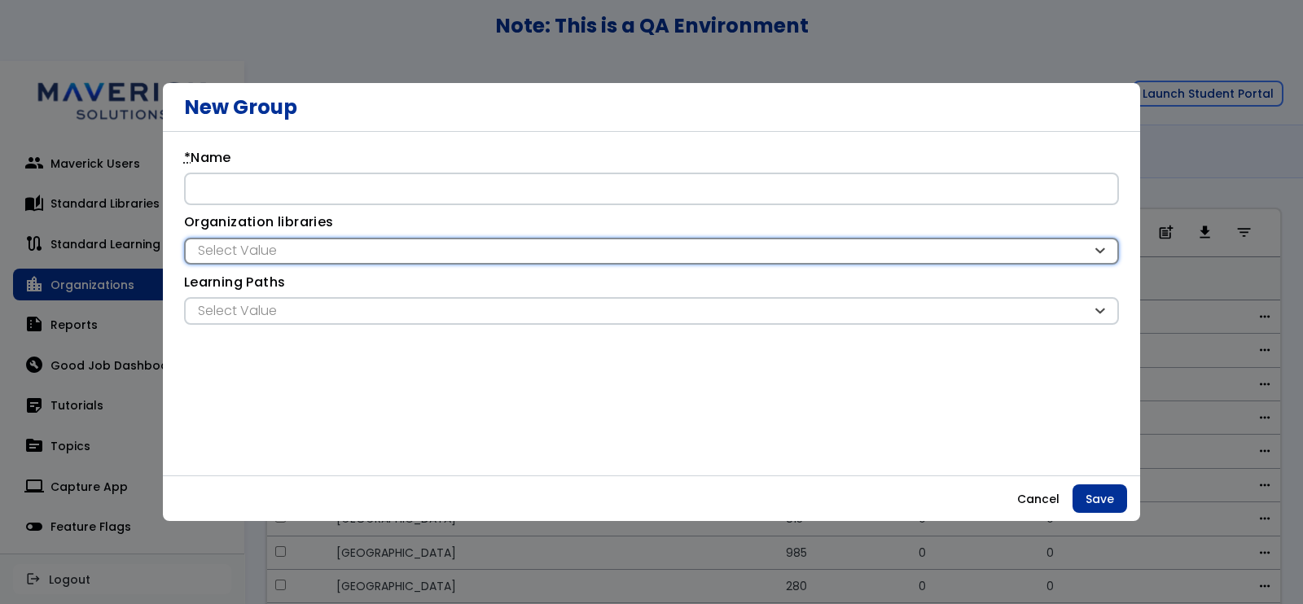
click at [497, 246] on div "Select Value" at bounding box center [643, 251] width 898 height 18
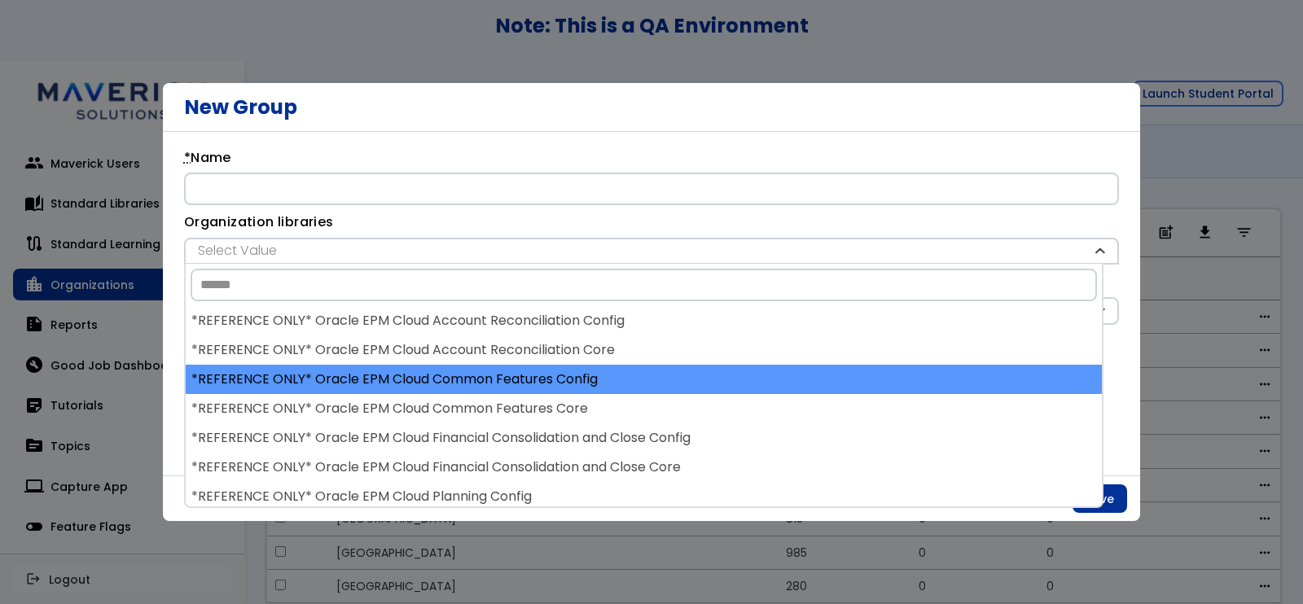
click at [458, 380] on div "*REFERENCE ONLY* Oracle EPM Cloud Common Features Config" at bounding box center [644, 379] width 916 height 29
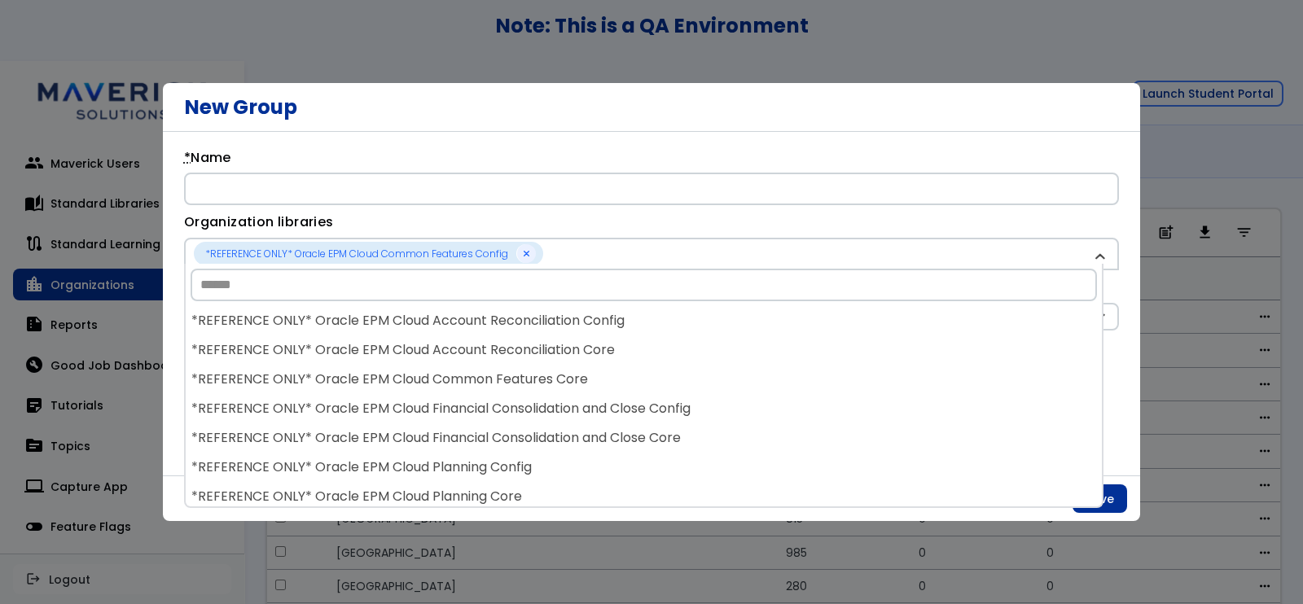
click at [458, 380] on div "*REFERENCE ONLY* Oracle EPM Cloud Common Features Core" at bounding box center [644, 379] width 916 height 29
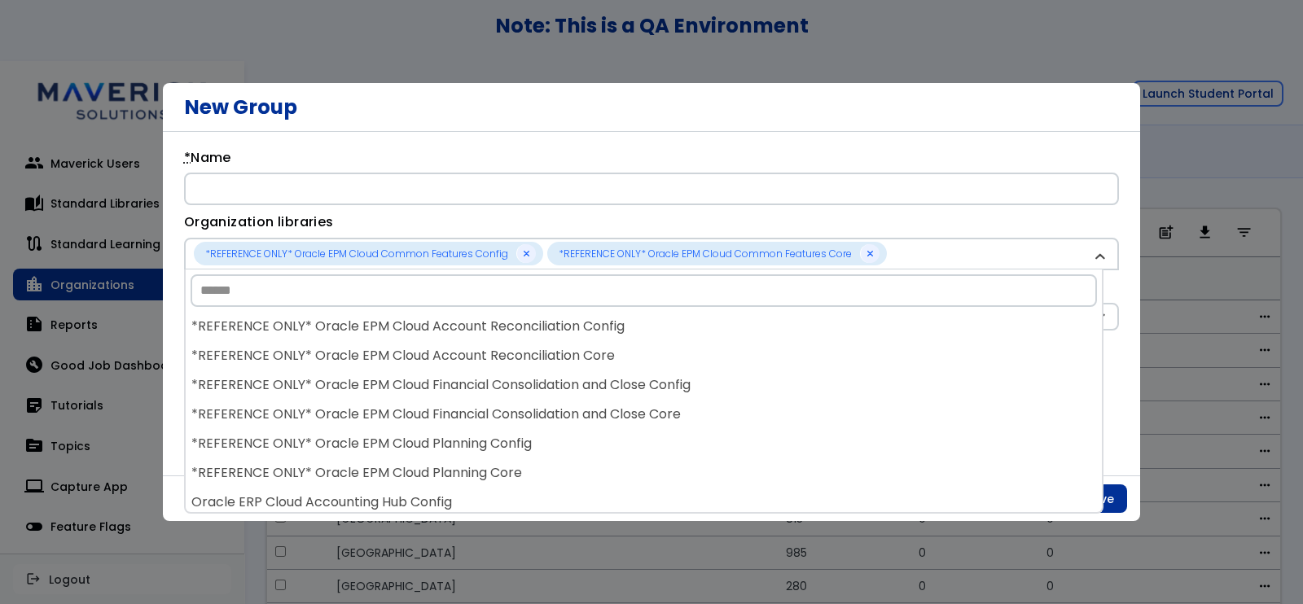
click at [458, 380] on div "*REFERENCE ONLY* Oracle EPM Cloud Financial Consolidation and Close Config" at bounding box center [644, 384] width 916 height 29
click at [458, 380] on div "*REFERENCE ONLY* Oracle EPM Cloud Financial Consolidation and Close Core" at bounding box center [644, 384] width 916 height 29
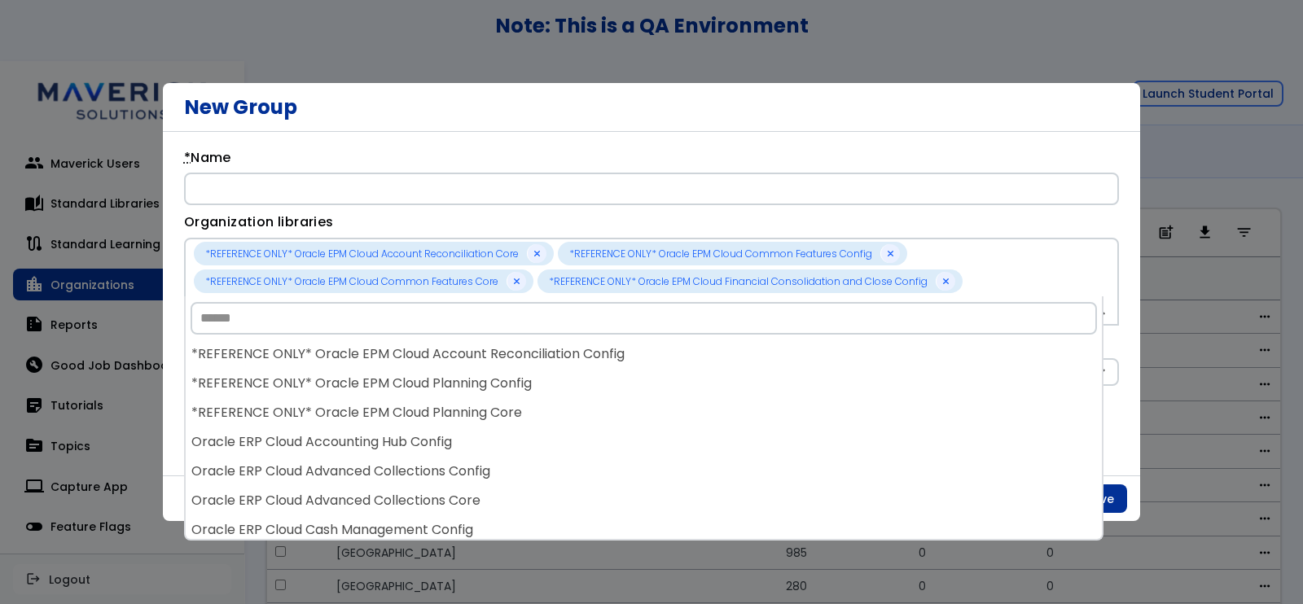
click at [458, 380] on div "*REFERENCE ONLY* Oracle EPM Cloud Planning Config" at bounding box center [644, 383] width 916 height 29
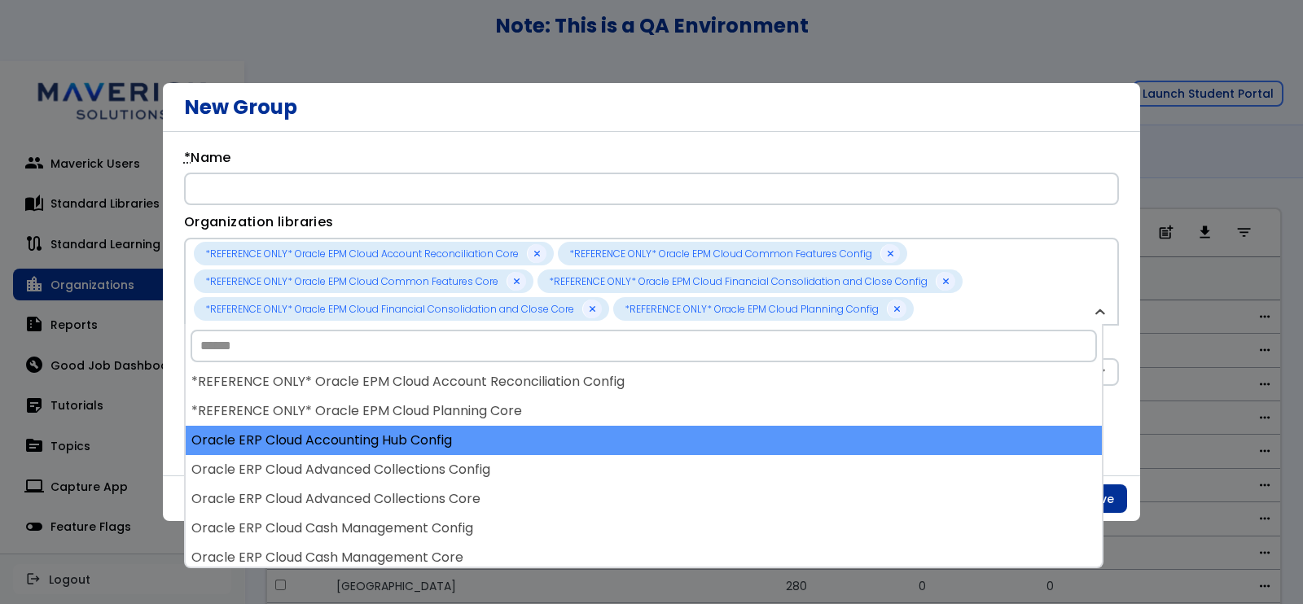
click at [473, 436] on div "Oracle ERP Cloud Accounting Hub Config" at bounding box center [644, 440] width 916 height 29
click at [537, 455] on div "Oracle ERP Cloud Advanced Collections Core" at bounding box center [644, 440] width 916 height 29
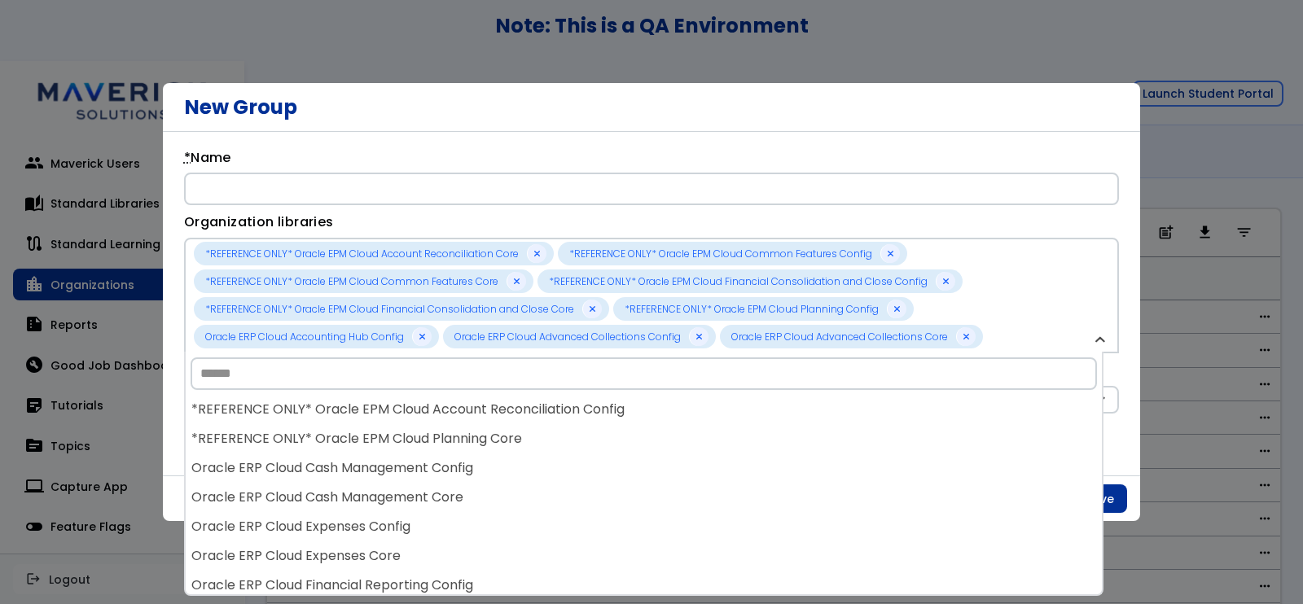
click at [537, 468] on div "Oracle ERP Cloud Cash Management Config" at bounding box center [644, 467] width 916 height 29
click at [537, 468] on div "*REFERENCE ONLY* Oracle EPM Cloud Account Reconciliation Config *REFERENCE ONLY…" at bounding box center [644, 495] width 916 height 200
click at [537, 453] on div "*REFERENCE ONLY* Oracle EPM Cloud Planning Core" at bounding box center [644, 438] width 916 height 29
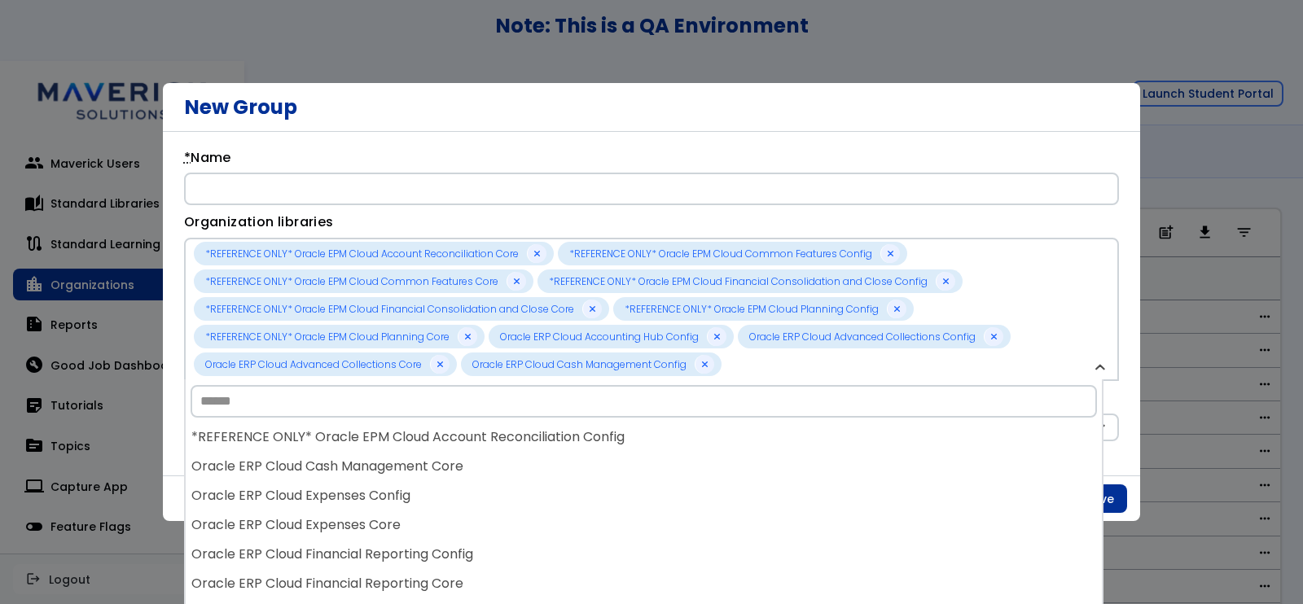
click at [537, 468] on div "Oracle ERP Cloud Cash Management Core" at bounding box center [644, 466] width 916 height 29
click at [537, 468] on div "Oracle ERP Cloud Expenses Config" at bounding box center [644, 466] width 916 height 29
click at [537, 468] on div "Oracle ERP Cloud Financial Reporting Config" at bounding box center [644, 466] width 916 height 29
click at [538, 470] on div "*REFERENCE ONLY* Oracle EPM Cloud Account Reconciliation Config *REFERENCE ONLY…" at bounding box center [644, 523] width 916 height 200
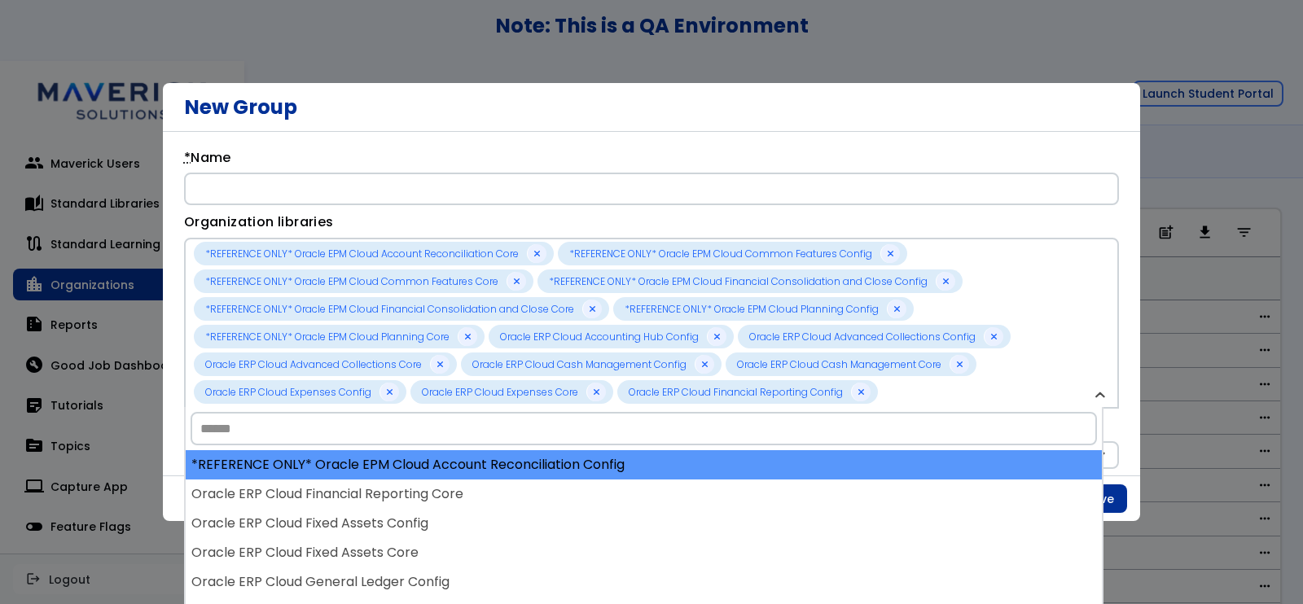
click at [538, 470] on div "*REFERENCE ONLY* Oracle EPM Cloud Account Reconciliation Config" at bounding box center [644, 464] width 916 height 29
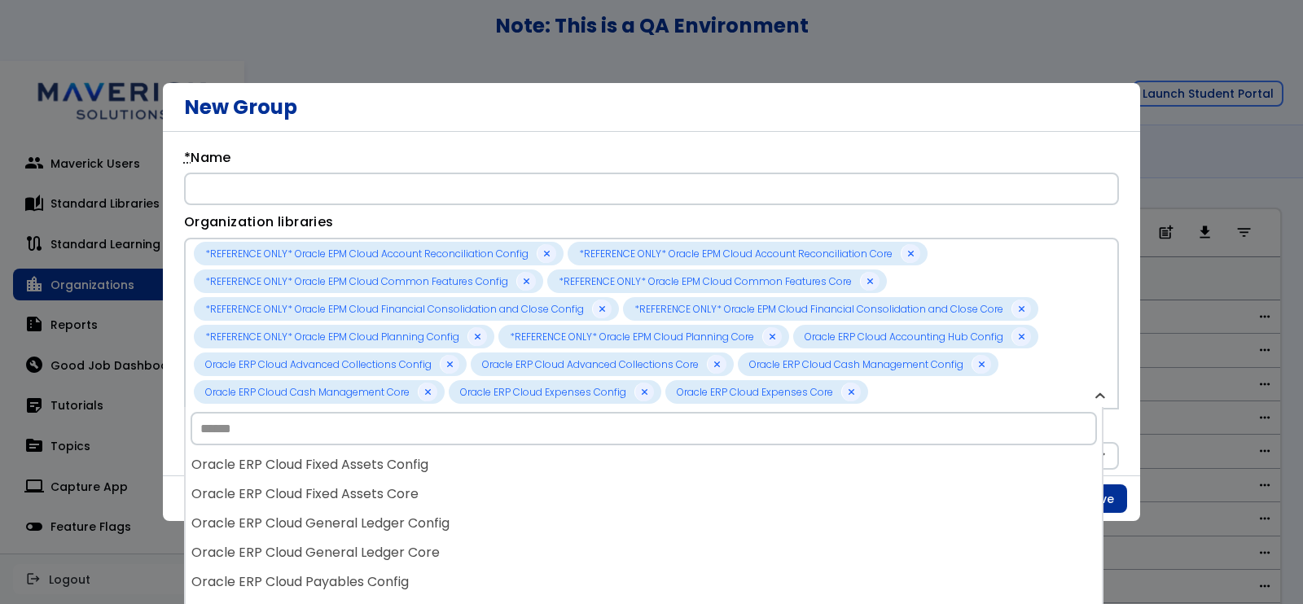
click at [538, 470] on div "Oracle ERP Cloud Fixed Assets Config" at bounding box center [644, 464] width 916 height 29
click at [538, 470] on div "Oracle ERP Cloud Fixed Assets Core" at bounding box center [644, 465] width 916 height 29
click at [538, 470] on div "Oracle ERP Cloud General Ledger Config" at bounding box center [644, 465] width 916 height 29
click at [538, 470] on div "Oracle ERP Cloud Payables Config" at bounding box center [644, 465] width 916 height 29
click at [538, 470] on div "Oracle ERP Cloud Payables Core" at bounding box center [644, 465] width 916 height 29
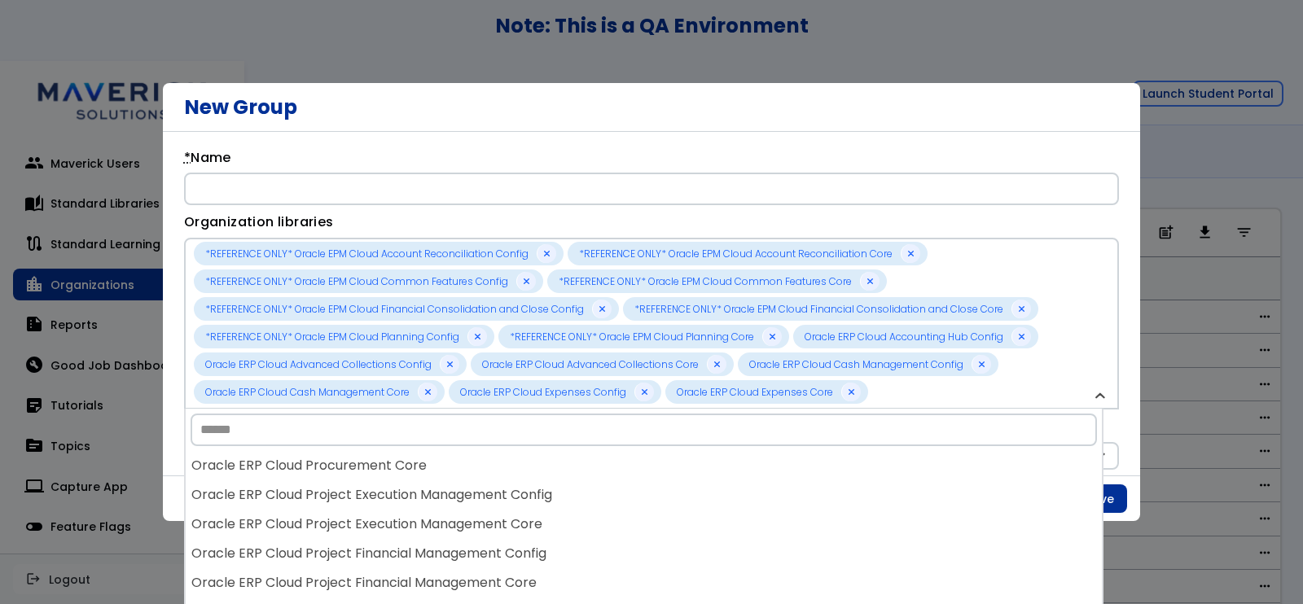
click at [538, 470] on div "Oracle ERP Cloud Procurement Core" at bounding box center [644, 465] width 916 height 29
click at [538, 470] on div "Oracle ERP Cloud Project Execution Management Config" at bounding box center [644, 465] width 916 height 29
click at [538, 470] on div "Oracle ERP Cloud Project Execution Management Core" at bounding box center [644, 465] width 916 height 29
click at [541, 472] on div "Oracle ERP Cloud Project Financial Management Core" at bounding box center [644, 465] width 916 height 29
click at [541, 472] on div "Oracle ERP Cloud Receivables Config" at bounding box center [644, 465] width 916 height 29
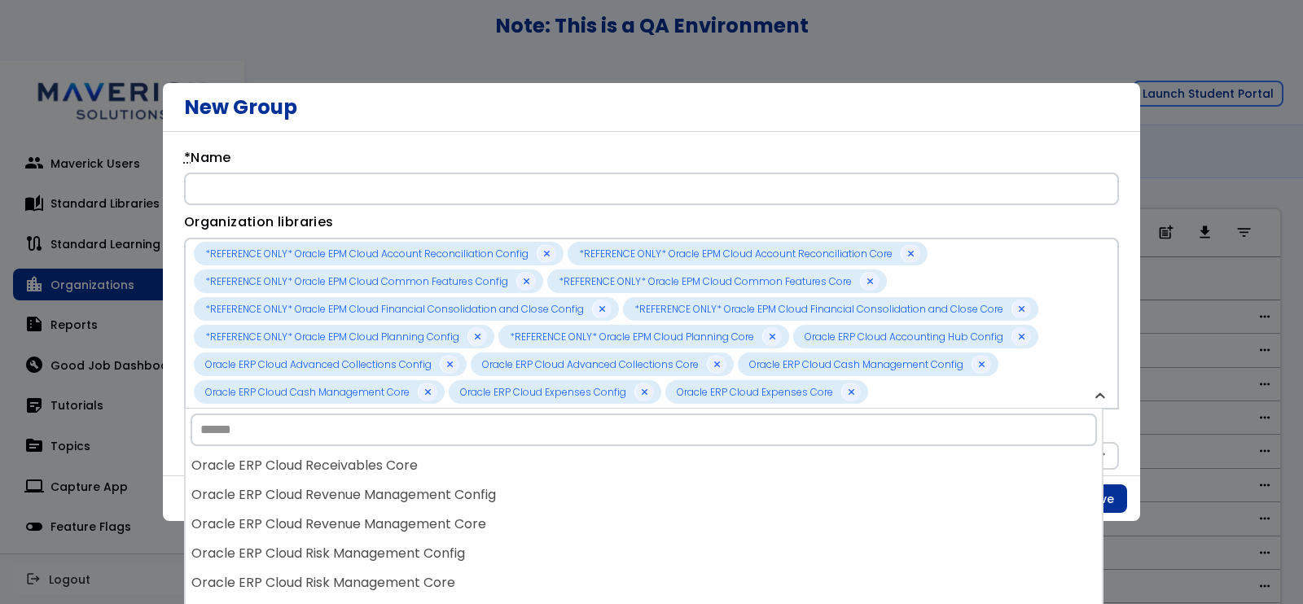
click at [543, 475] on div "Oracle ERP Cloud Receivables Core" at bounding box center [644, 465] width 916 height 29
click at [541, 473] on div "Oracle ERP Cloud Revenue Management Core" at bounding box center [644, 465] width 916 height 29
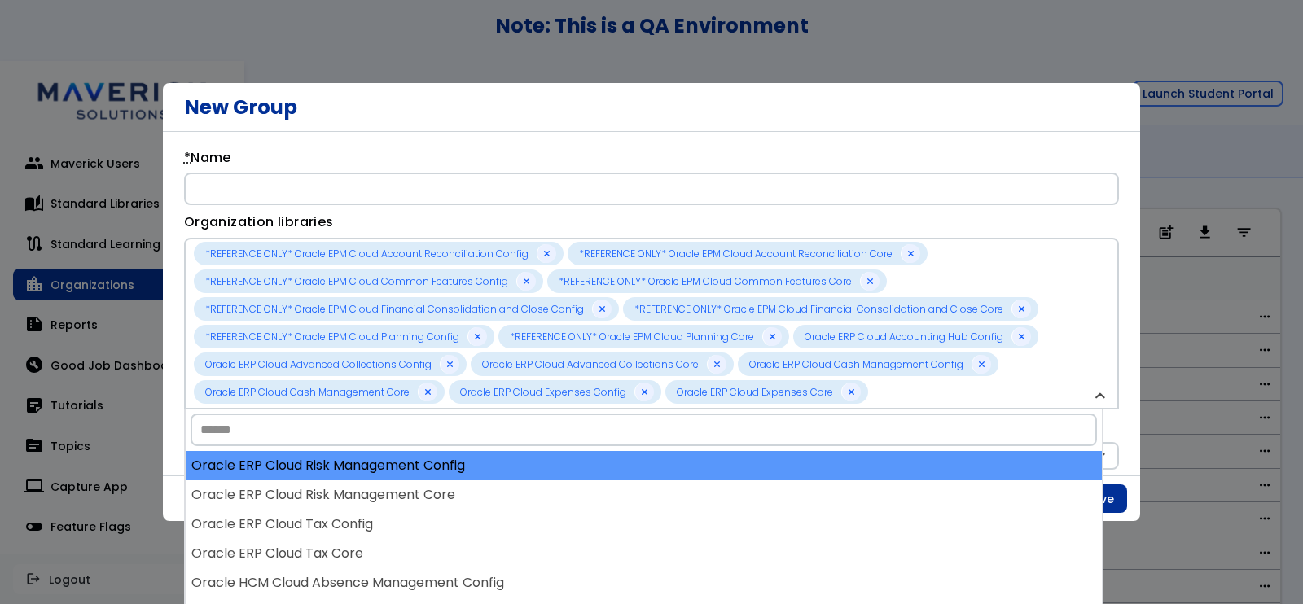
click at [541, 472] on div "Oracle ERP Cloud Risk Management Config" at bounding box center [644, 465] width 916 height 29
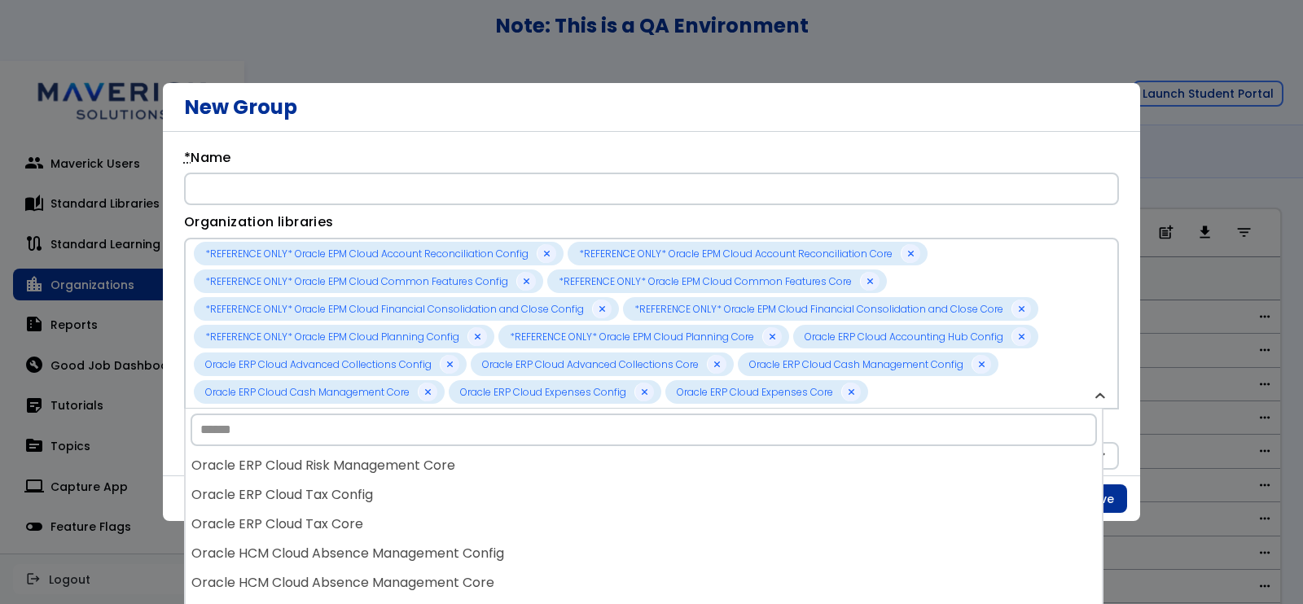
click at [541, 472] on div "Oracle ERP Cloud Risk Management Core" at bounding box center [644, 465] width 916 height 29
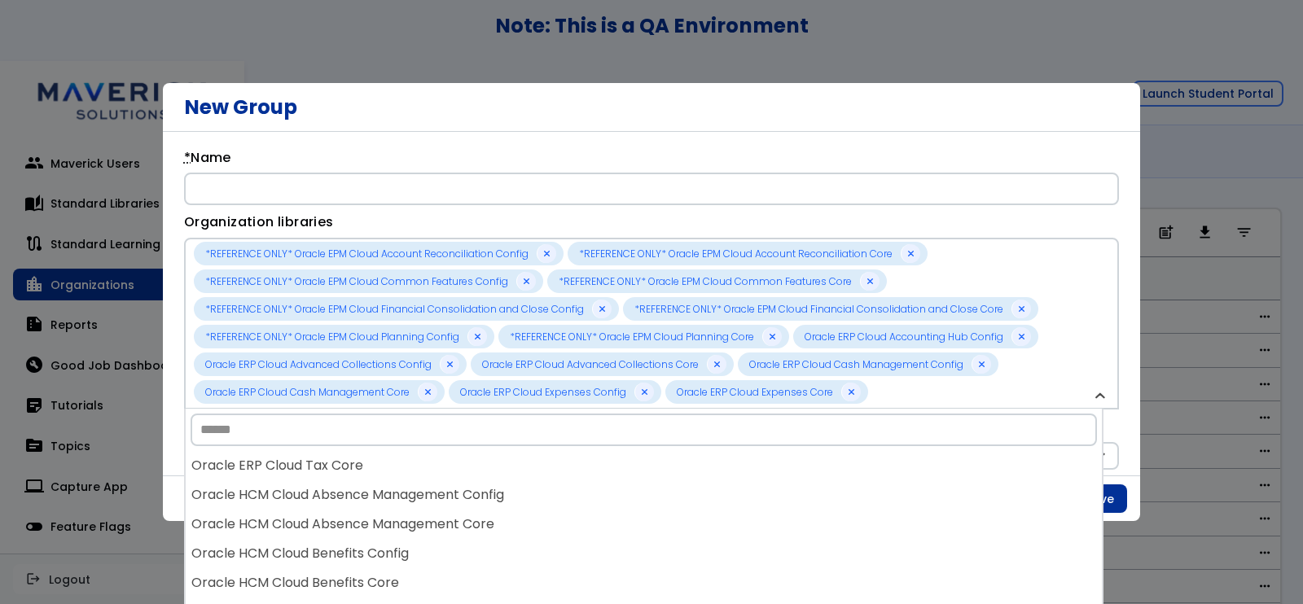
click at [541, 472] on div "Oracle ERP Cloud Tax Core" at bounding box center [644, 465] width 916 height 29
click at [541, 472] on div "Oracle HCM Cloud Absence Management Config" at bounding box center [644, 465] width 916 height 29
click at [541, 472] on div "Oracle HCM Cloud Absence Management Core" at bounding box center [644, 465] width 916 height 29
click at [541, 472] on div "Oracle HCM Cloud Benefits Core" at bounding box center [644, 465] width 916 height 29
click at [541, 472] on div "Oracle HCM Cloud Common Features Config" at bounding box center [644, 465] width 916 height 29
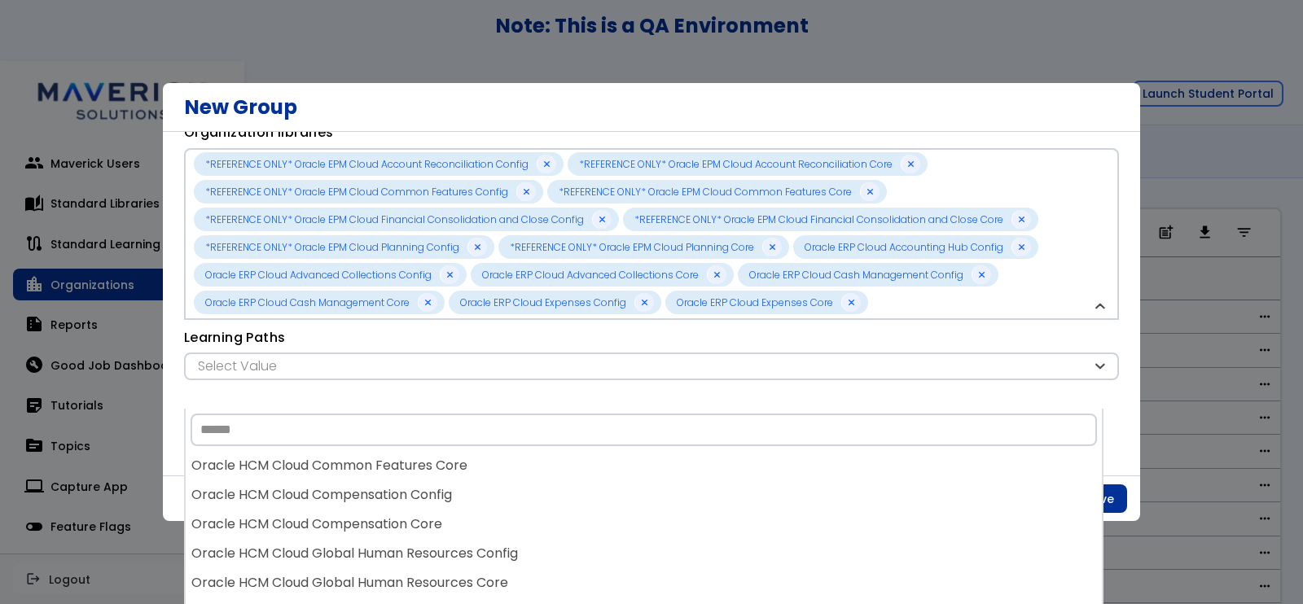
scroll to position [122, 0]
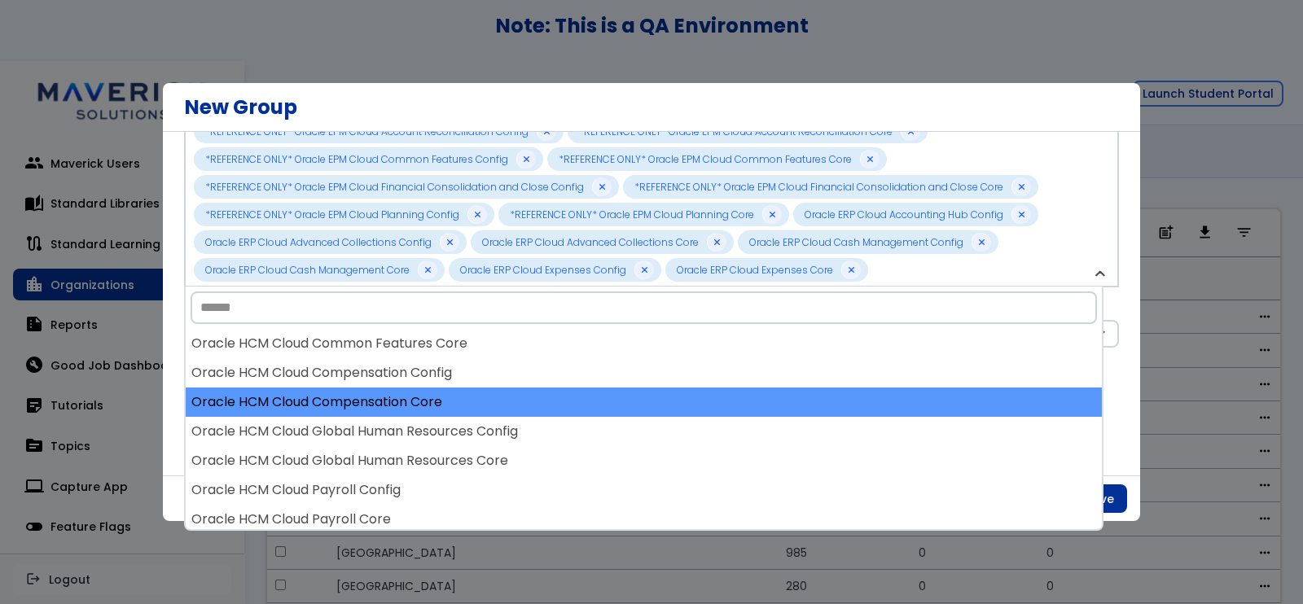
click at [748, 388] on div "Oracle HCM Cloud Compensation Core" at bounding box center [644, 402] width 916 height 29
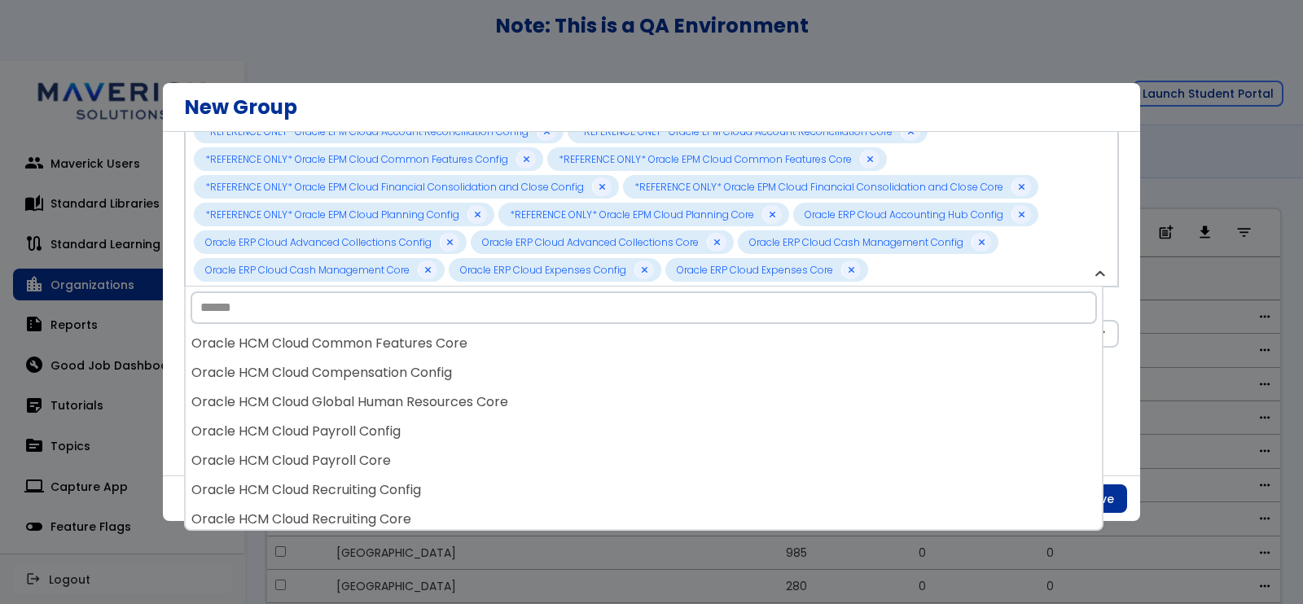
click at [748, 388] on div "Oracle HCM Cloud Global Human Resources Core" at bounding box center [644, 402] width 916 height 29
click at [748, 388] on div "Oracle HCM Cloud Payroll Config" at bounding box center [644, 402] width 916 height 29
click at [748, 388] on div "Oracle HCM Cloud Recruiting Config" at bounding box center [644, 402] width 916 height 29
click at [1113, 388] on div "**********" at bounding box center [651, 304] width 977 height 344
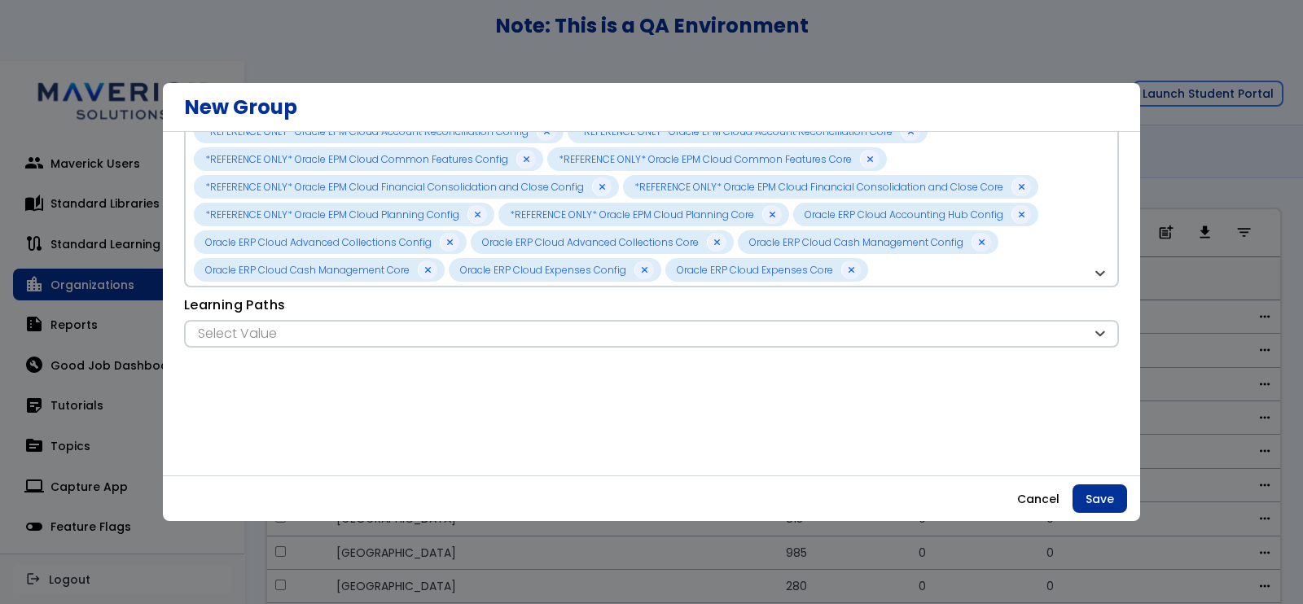
click at [618, 317] on div "**********" at bounding box center [651, 322] width 935 height 52
drag, startPoint x: 619, startPoint y: 320, endPoint x: 621, endPoint y: 328, distance: 8.5
click at [620, 323] on div "**********" at bounding box center [651, 322] width 935 height 52
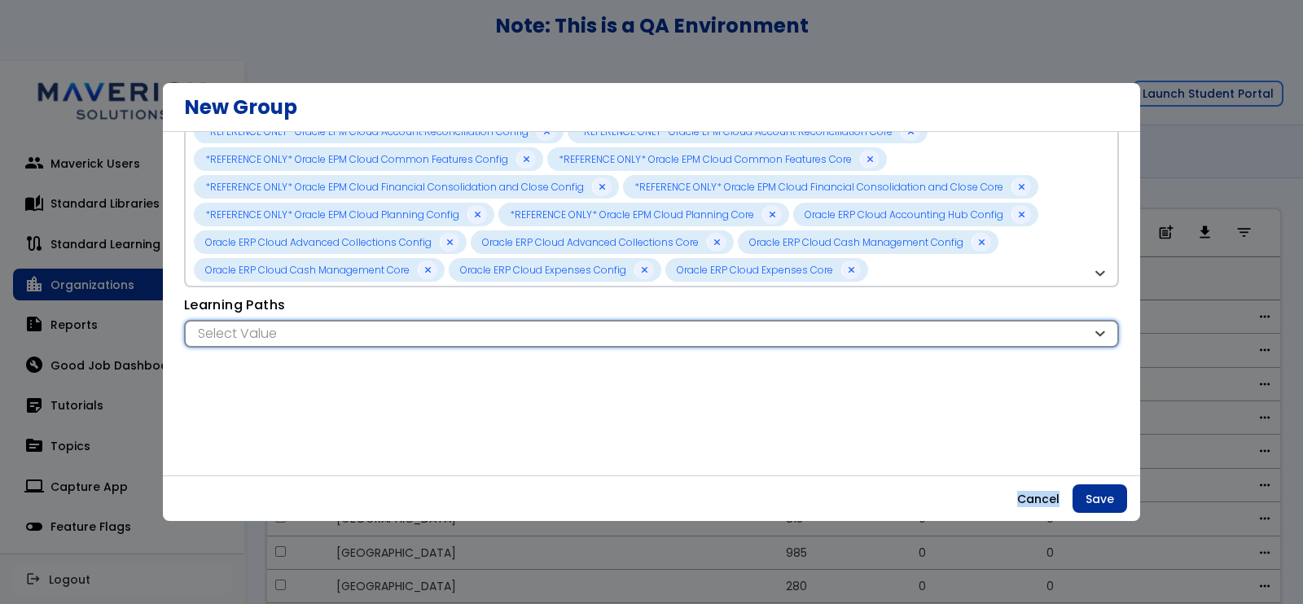
click at [621, 328] on div "Select Value" at bounding box center [643, 334] width 898 height 18
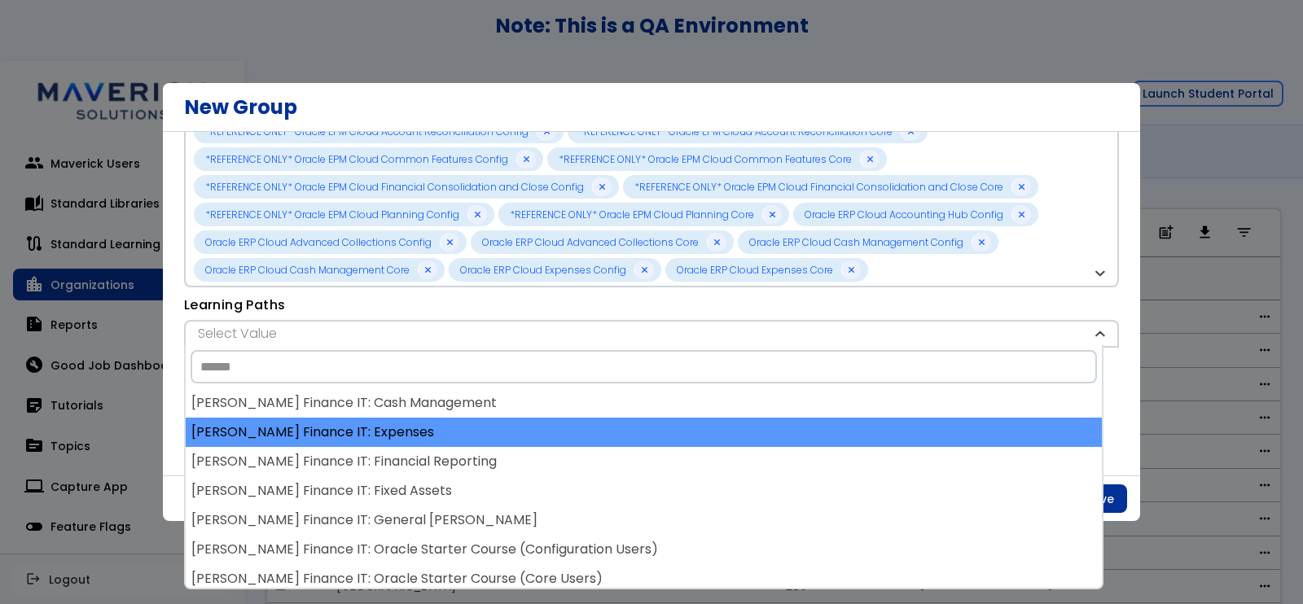
click at [445, 437] on div "[PERSON_NAME] Finance IT: Expenses" at bounding box center [644, 432] width 916 height 29
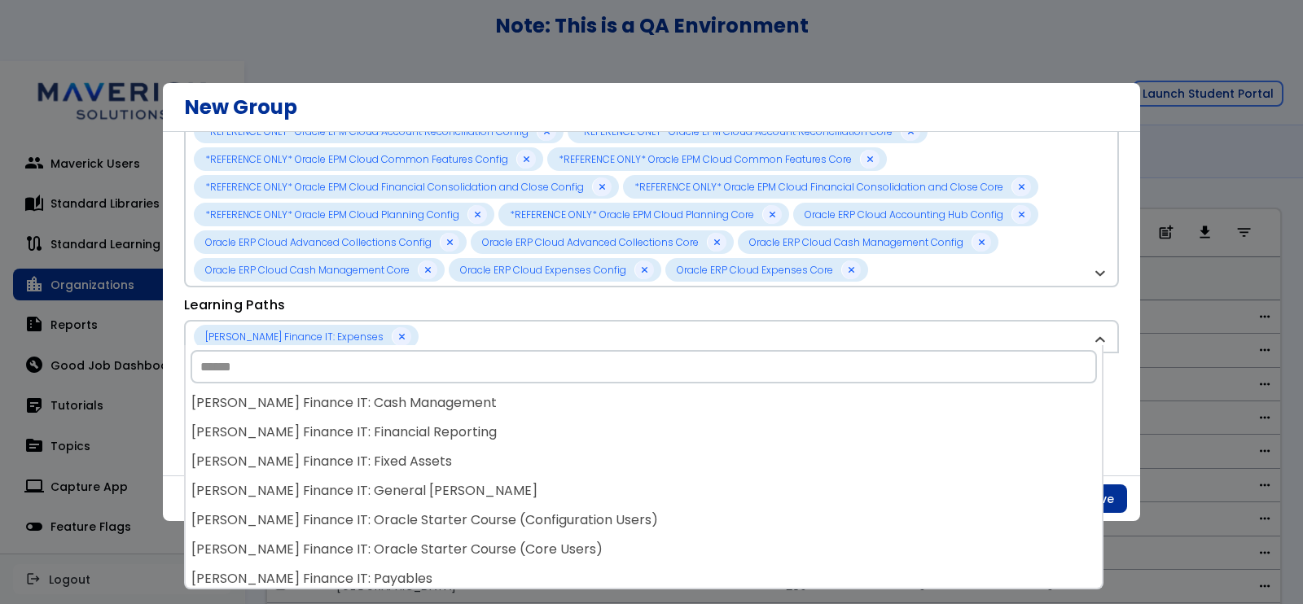
click at [445, 437] on div "[PERSON_NAME] Finance IT: Financial Reporting" at bounding box center [644, 432] width 916 height 29
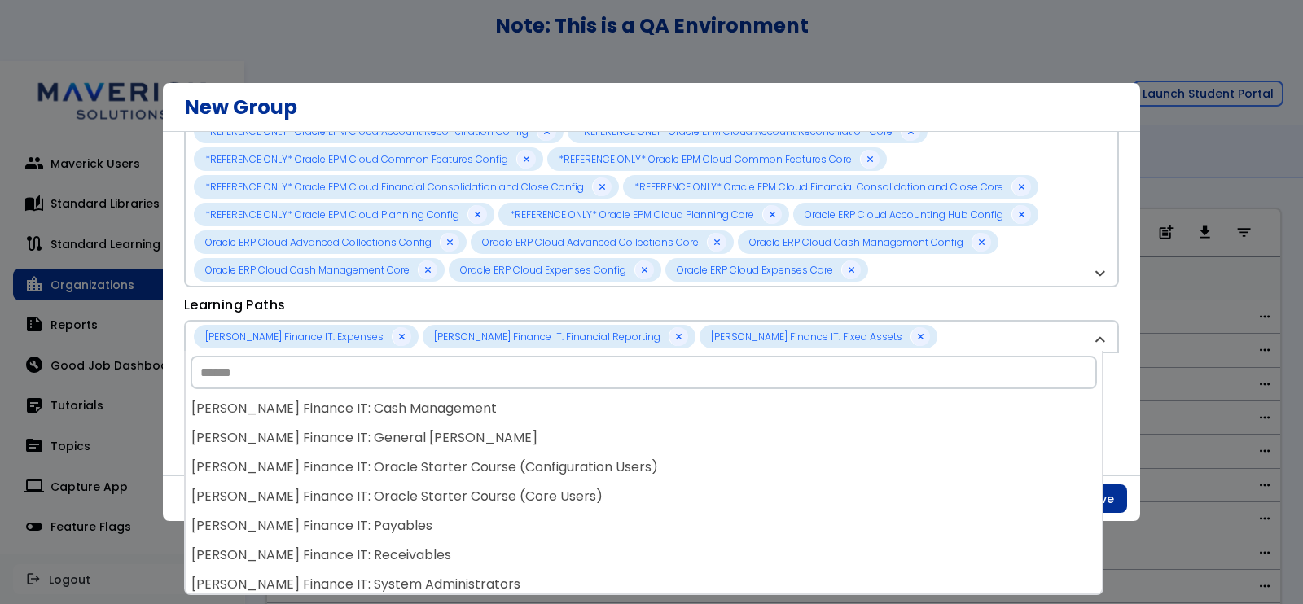
click at [445, 437] on div "[PERSON_NAME] Finance IT: General [PERSON_NAME]" at bounding box center [644, 437] width 916 height 29
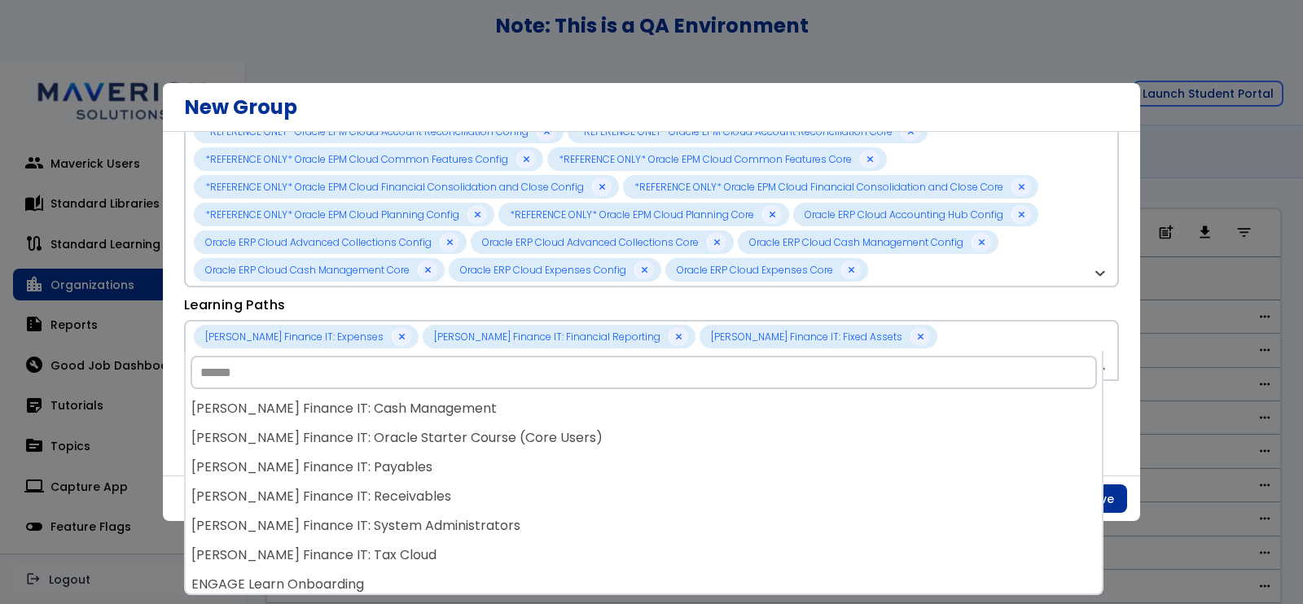
click at [445, 437] on div "[PERSON_NAME] Finance IT: Oracle Starter Course (Core Users)" at bounding box center [644, 437] width 916 height 29
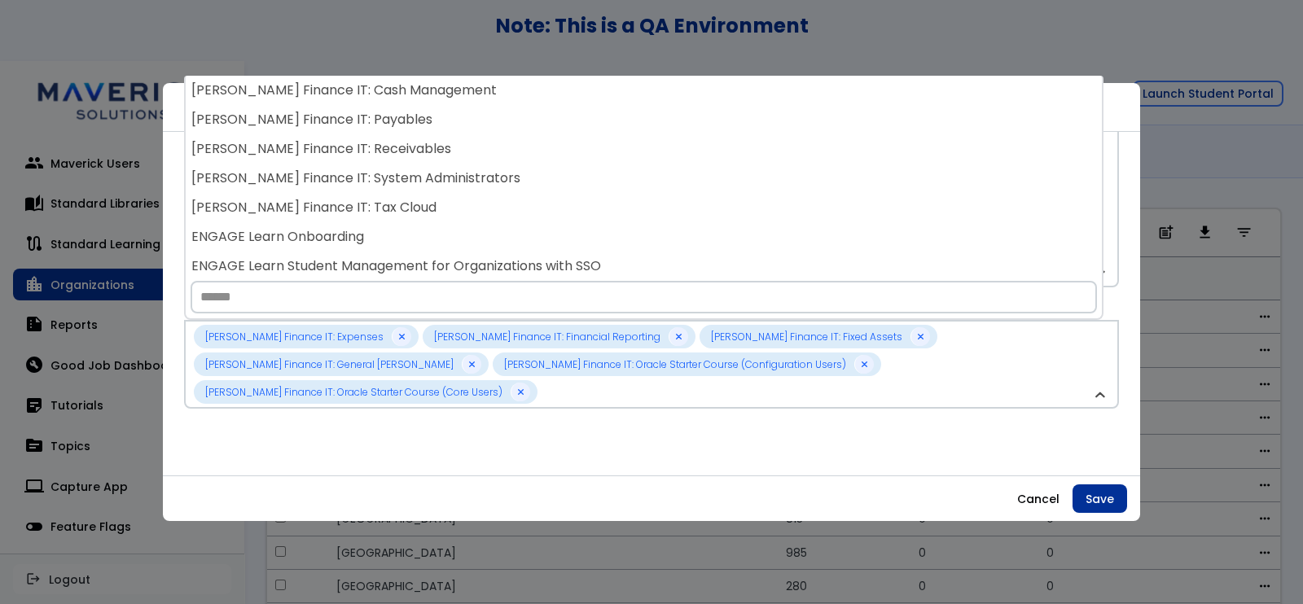
click at [445, 437] on body "**********" at bounding box center [651, 302] width 1303 height 604
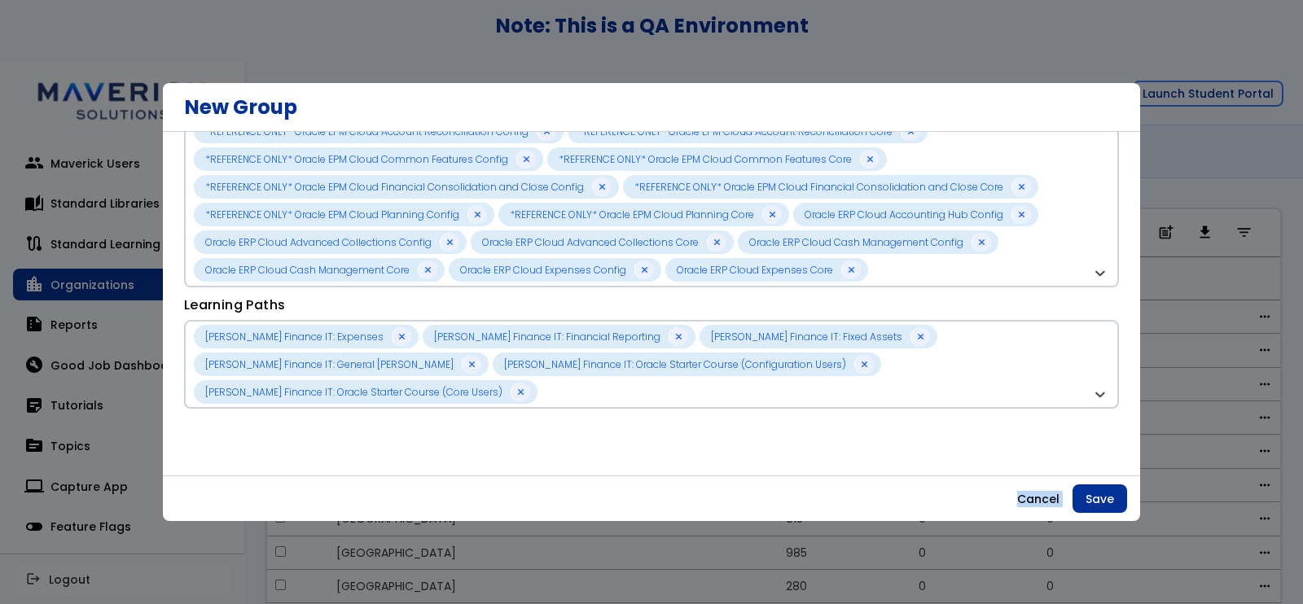
click at [445, 437] on div "**********" at bounding box center [651, 246] width 935 height 441
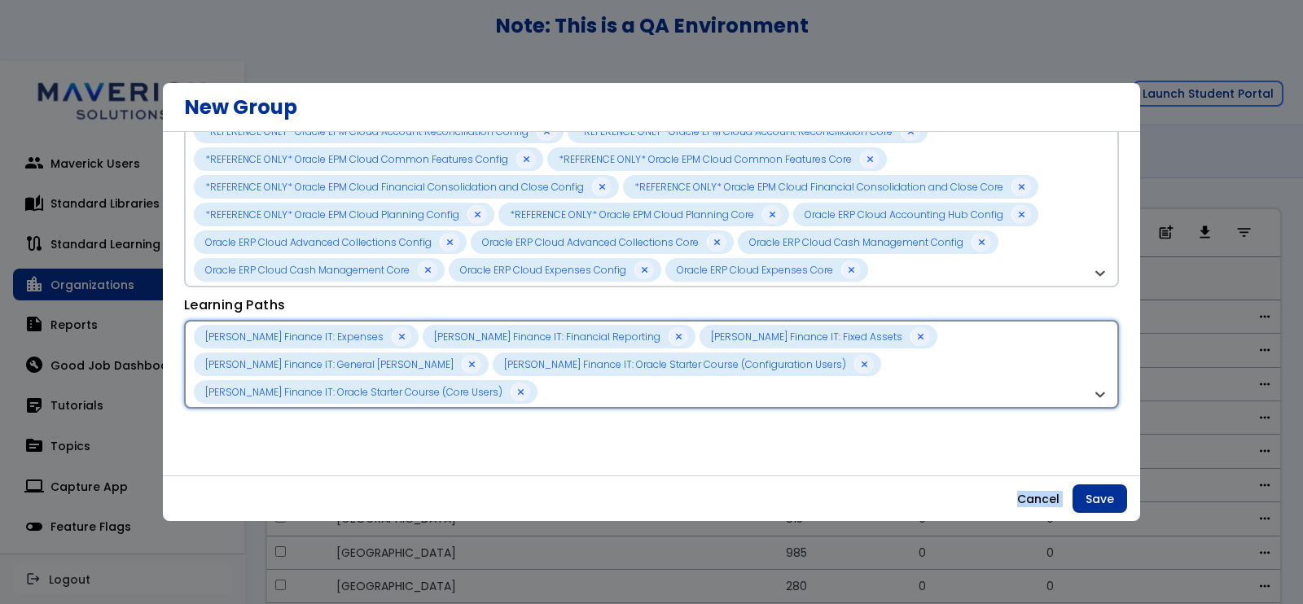
click at [1020, 345] on div "[PERSON_NAME] Finance IT: Expenses [PERSON_NAME] Finance IT: Financial Reportin…" at bounding box center [643, 364] width 898 height 79
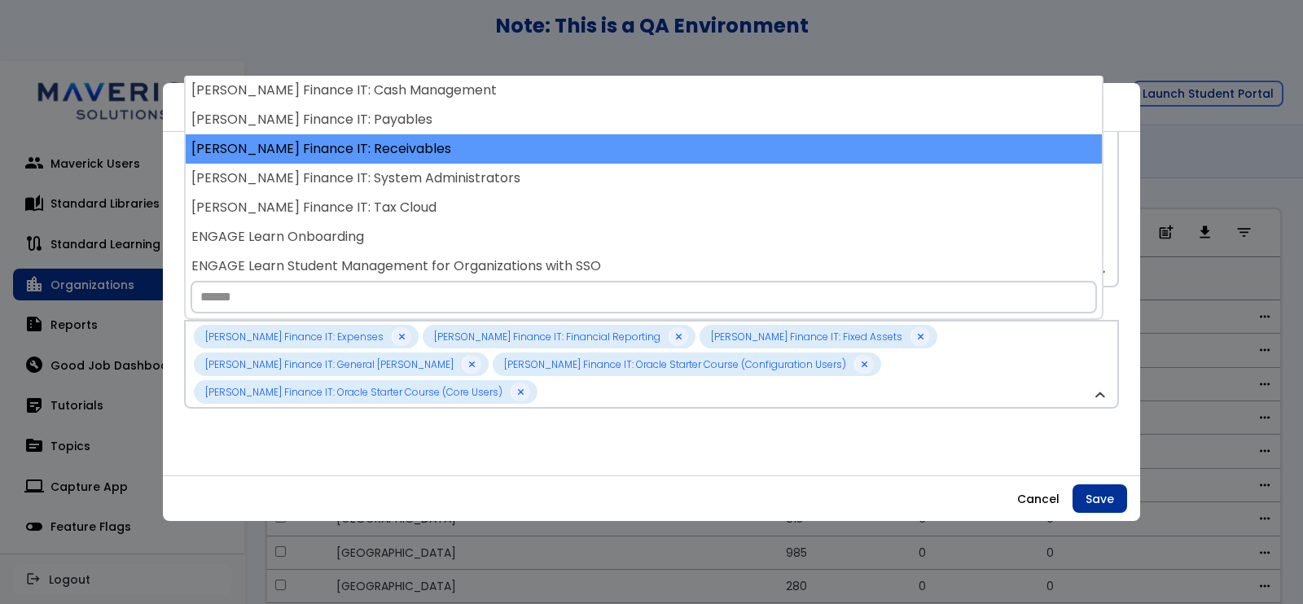
click at [646, 141] on div "[PERSON_NAME] Finance IT: Receivables" at bounding box center [644, 148] width 916 height 29
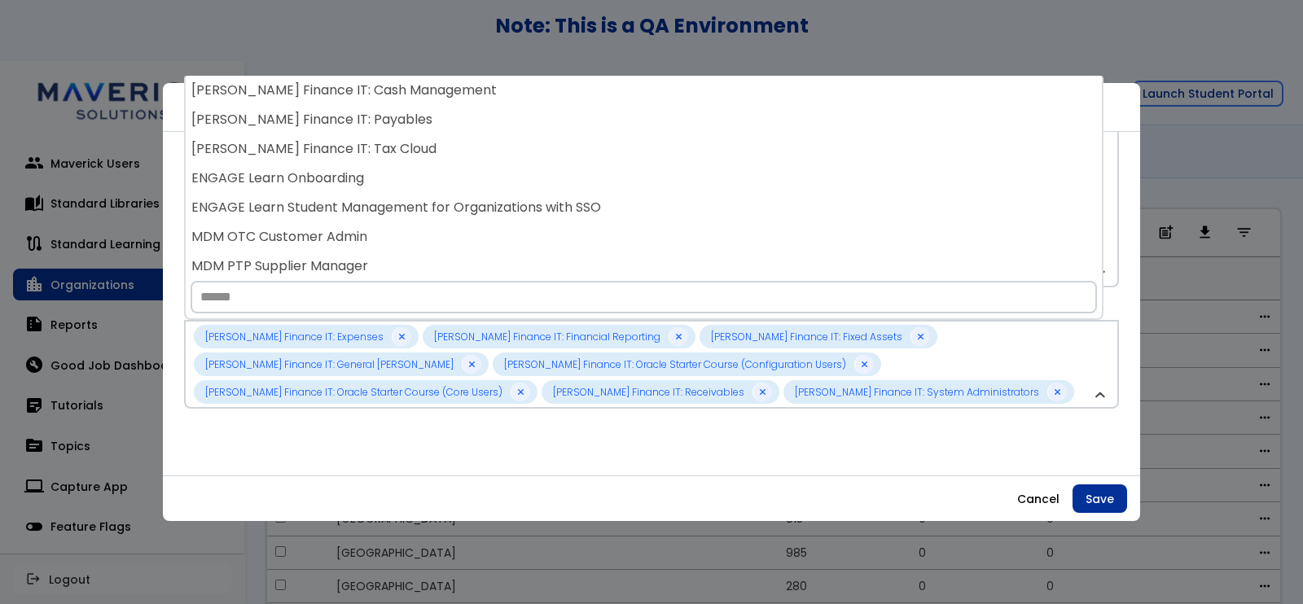
click at [646, 141] on div "[PERSON_NAME] Finance IT: Tax Cloud" at bounding box center [644, 148] width 916 height 29
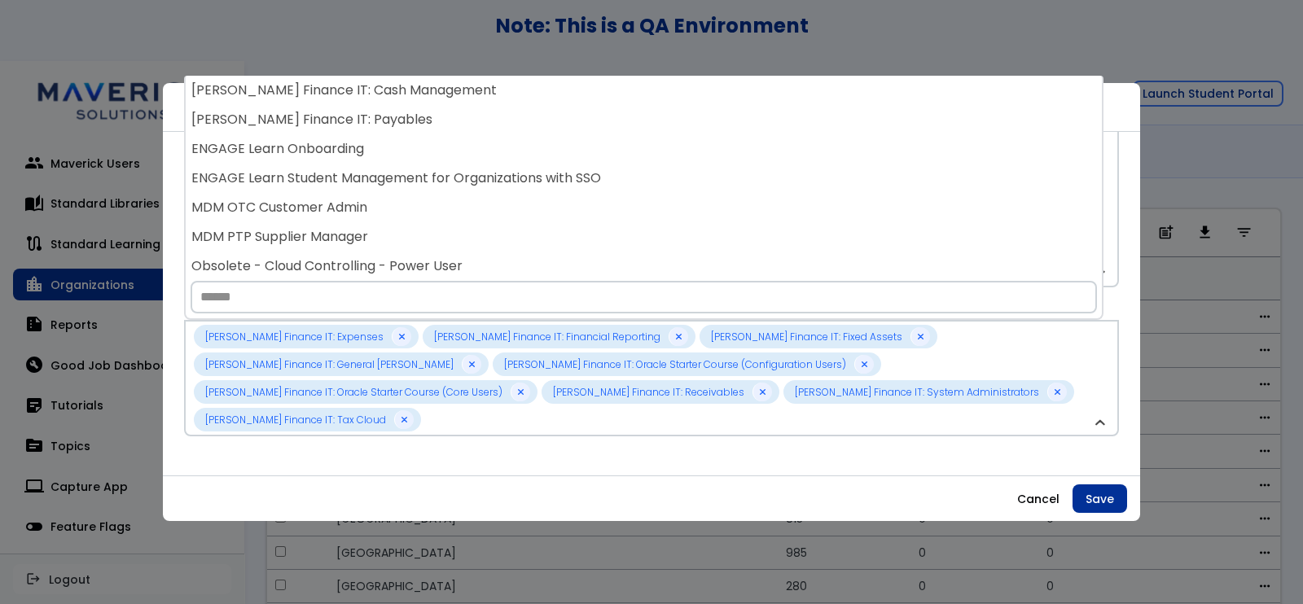
click at [646, 141] on div "ENGAGE Learn Onboarding" at bounding box center [644, 148] width 916 height 29
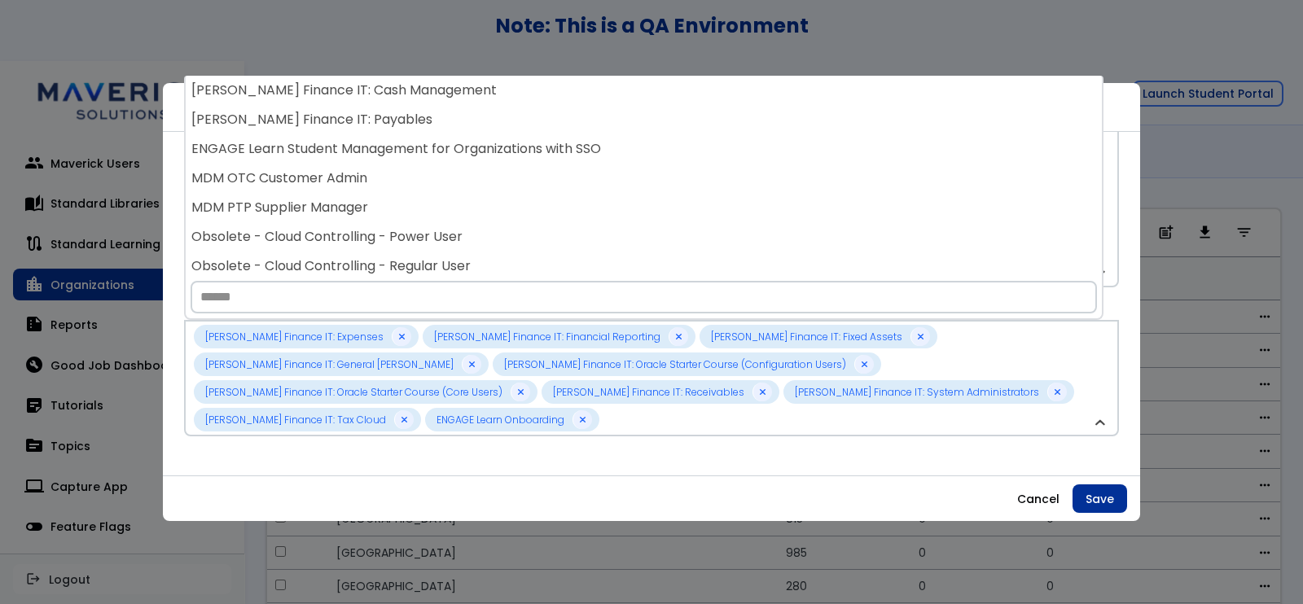
click at [646, 141] on div "ENGAGE Learn Student Management for Organizations with SSO" at bounding box center [644, 148] width 916 height 29
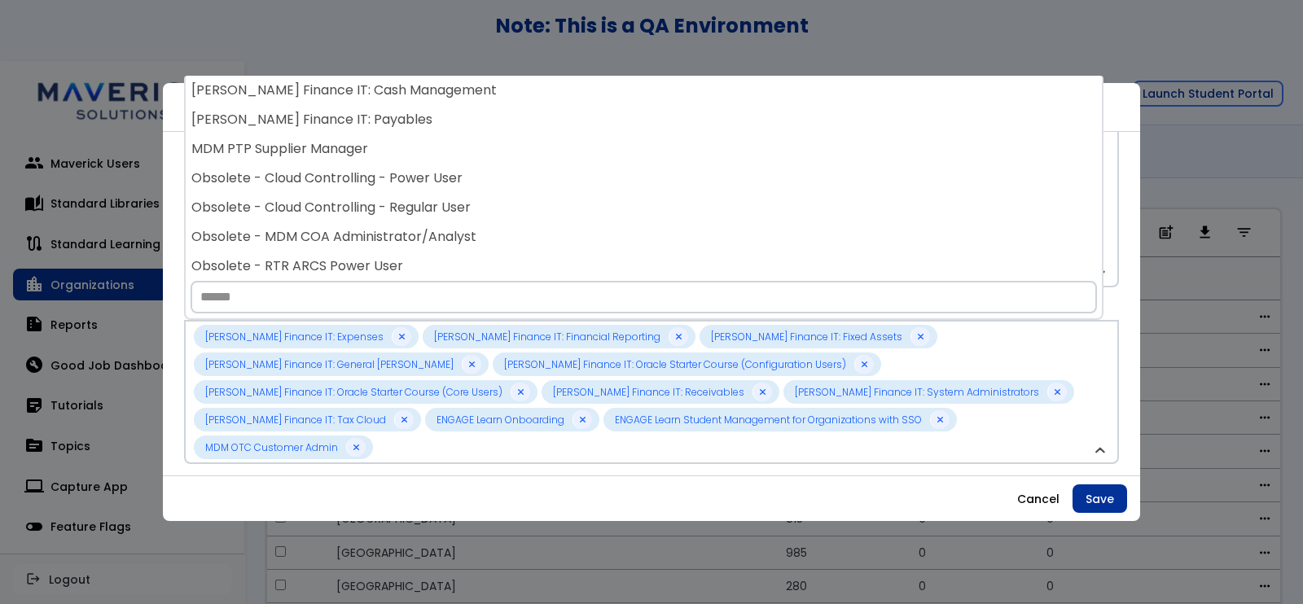
click at [646, 141] on div "MDM PTP Supplier Manager" at bounding box center [644, 148] width 916 height 29
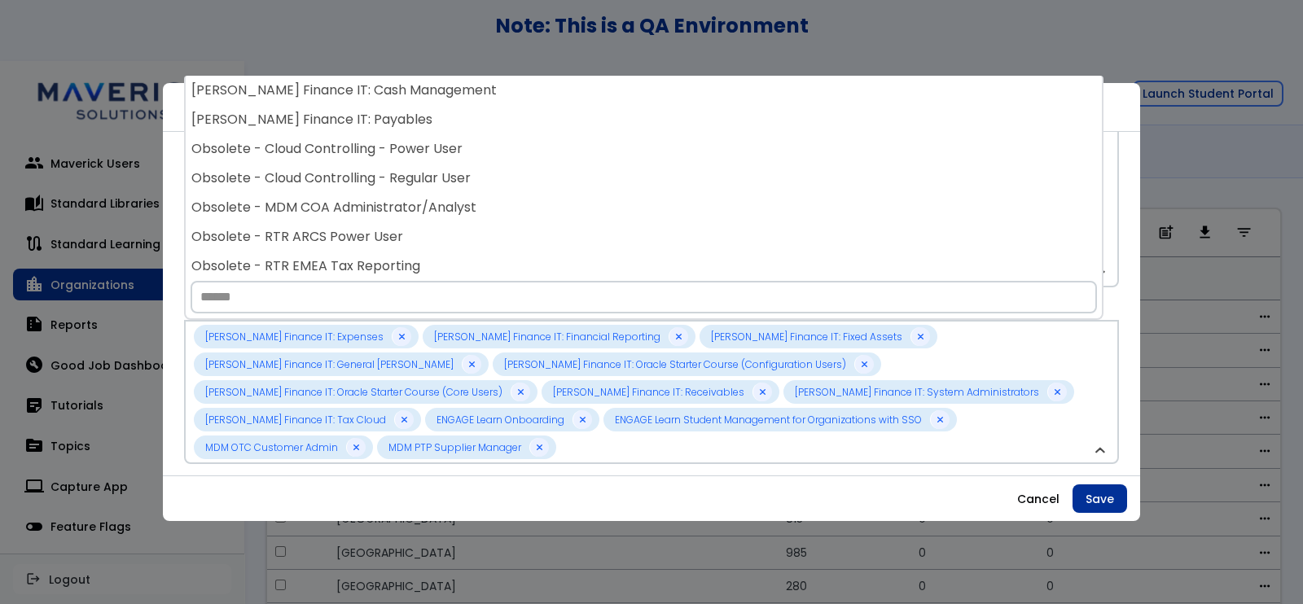
click at [646, 141] on div "Obsolete - Cloud Controlling - Power User" at bounding box center [644, 148] width 916 height 29
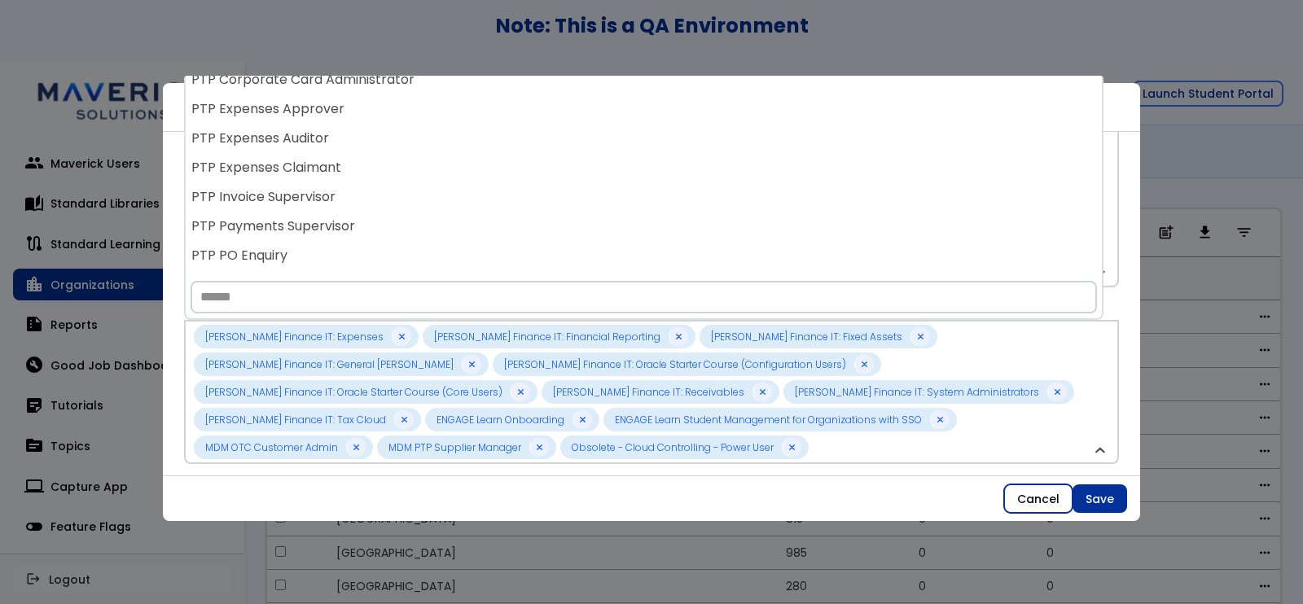
click at [1053, 498] on button "Cancel" at bounding box center [1038, 498] width 68 height 29
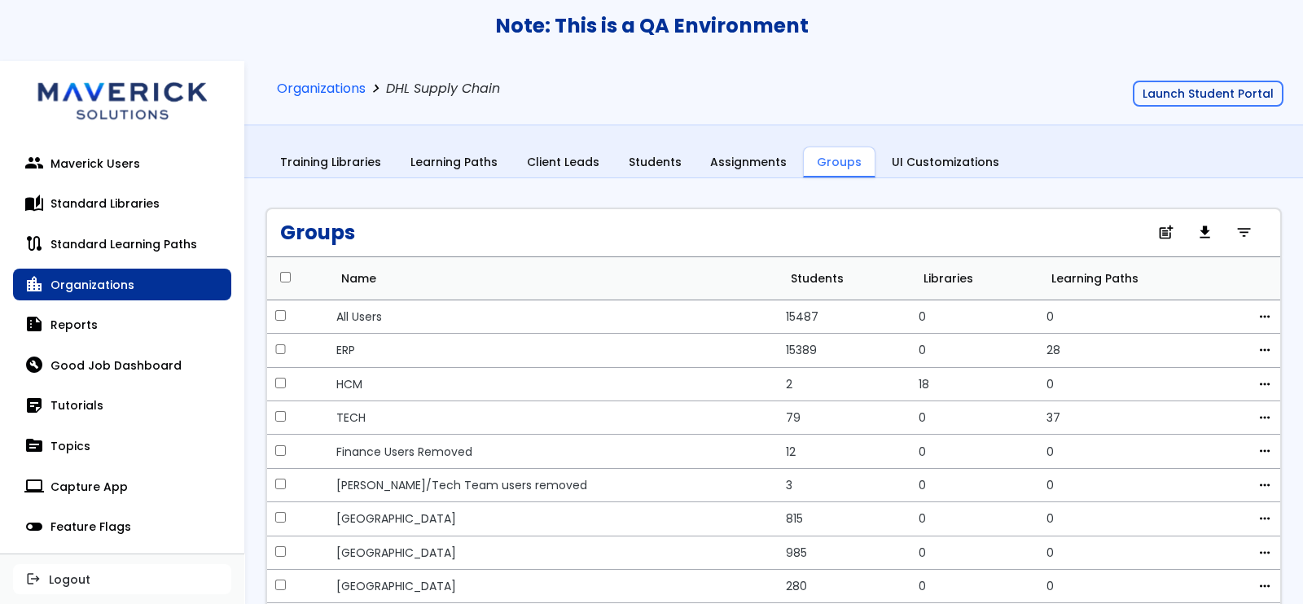
click at [1089, 152] on div "Training Libraries Learning Paths Client Leads Students Assignments Groups UI C…" at bounding box center [773, 163] width 1016 height 32
click at [1235, 228] on span "filter_list" at bounding box center [1243, 233] width 17 height 11
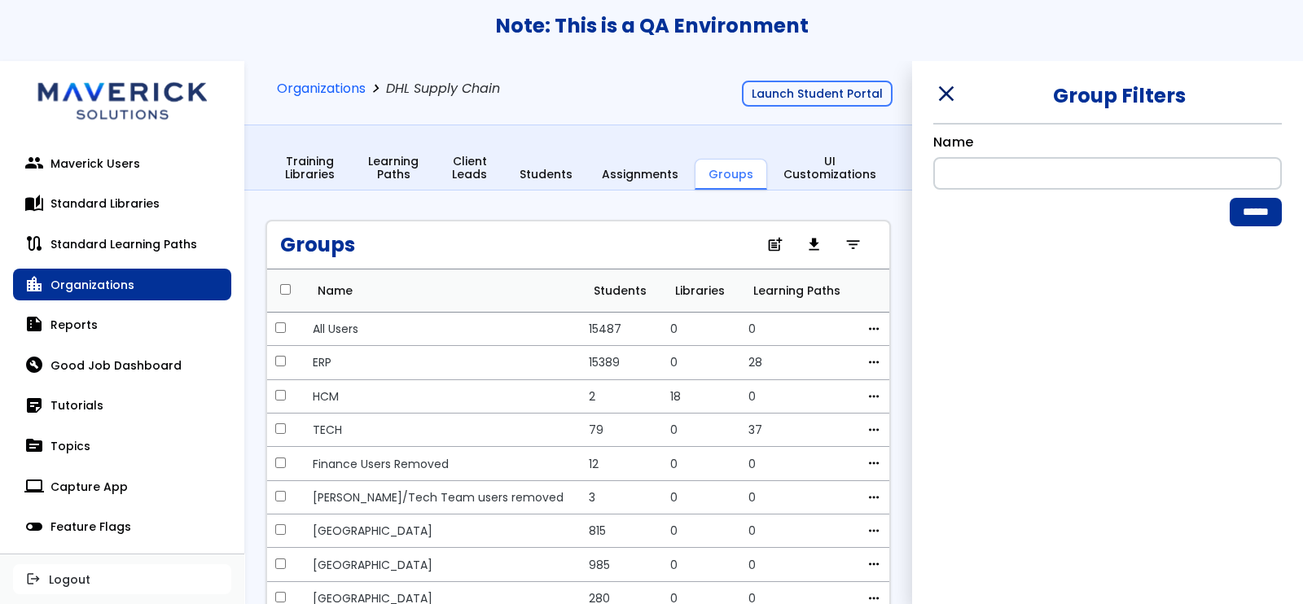
click at [946, 99] on span "close" at bounding box center [944, 94] width 23 height 24
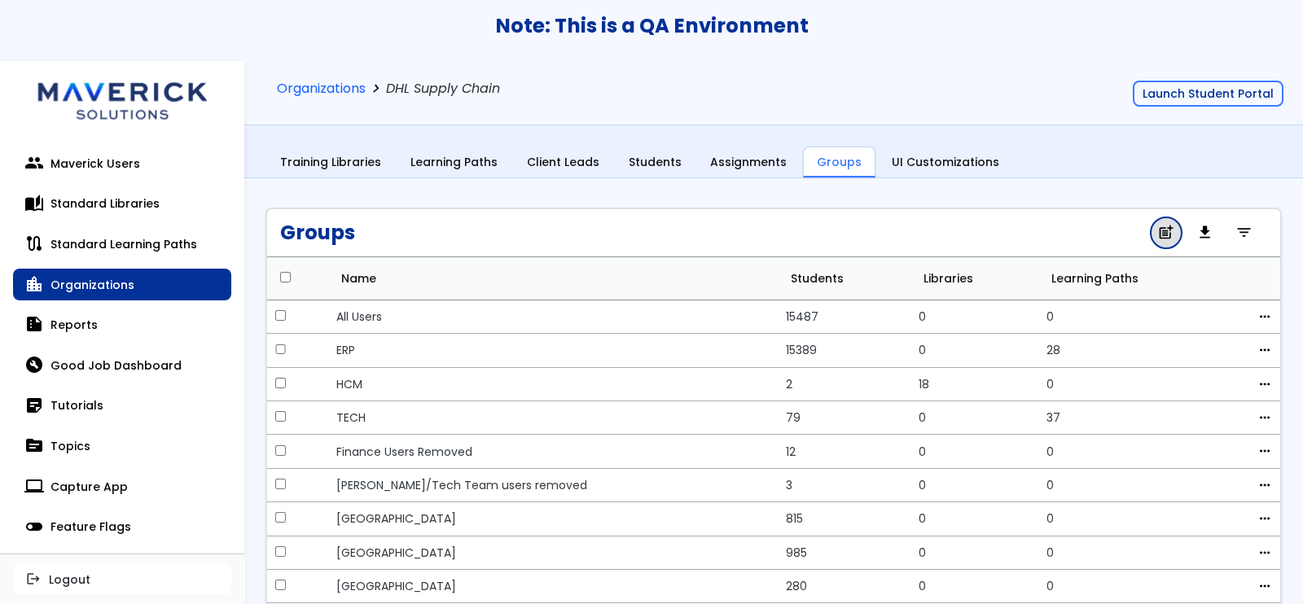
click at [1157, 228] on span "post_add" at bounding box center [1165, 233] width 17 height 11
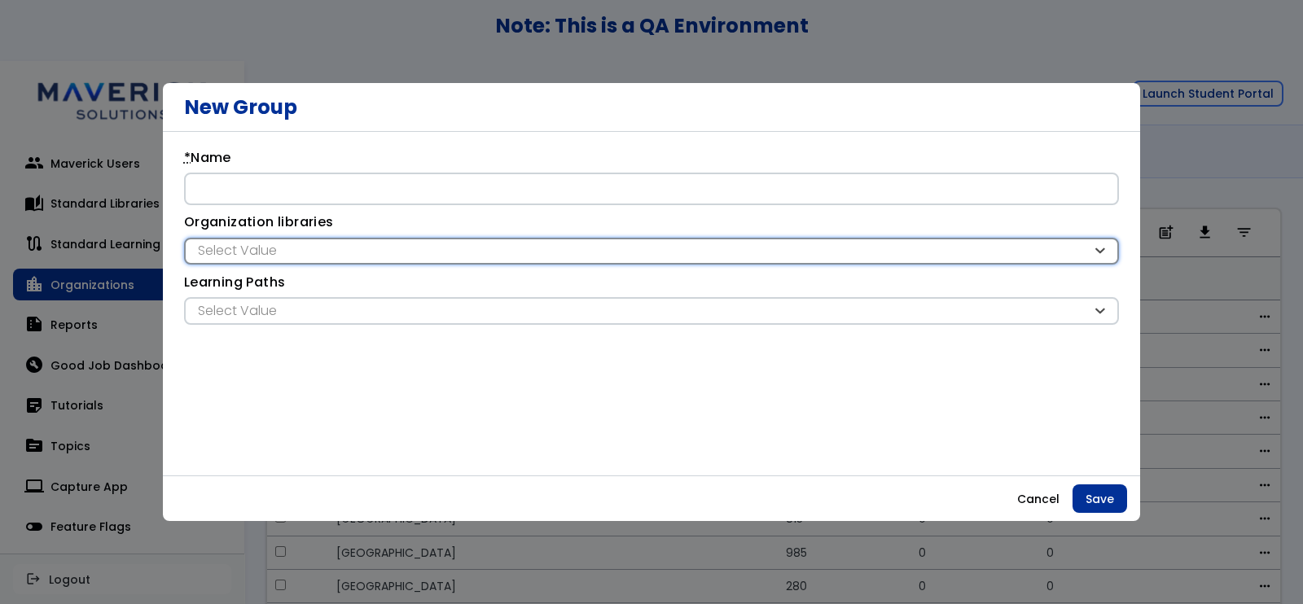
click at [358, 239] on div "Select Value" at bounding box center [651, 252] width 935 height 28
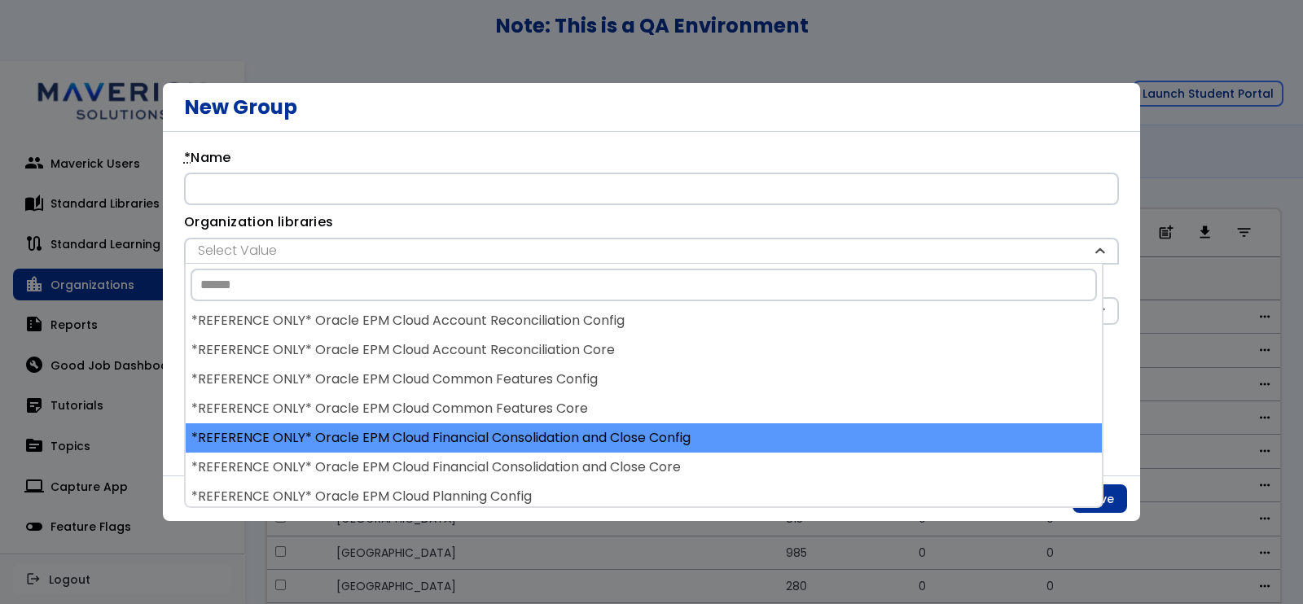
click at [436, 441] on div "*REFERENCE ONLY* Oracle EPM Cloud Financial Consolidation and Close Config" at bounding box center [644, 437] width 916 height 29
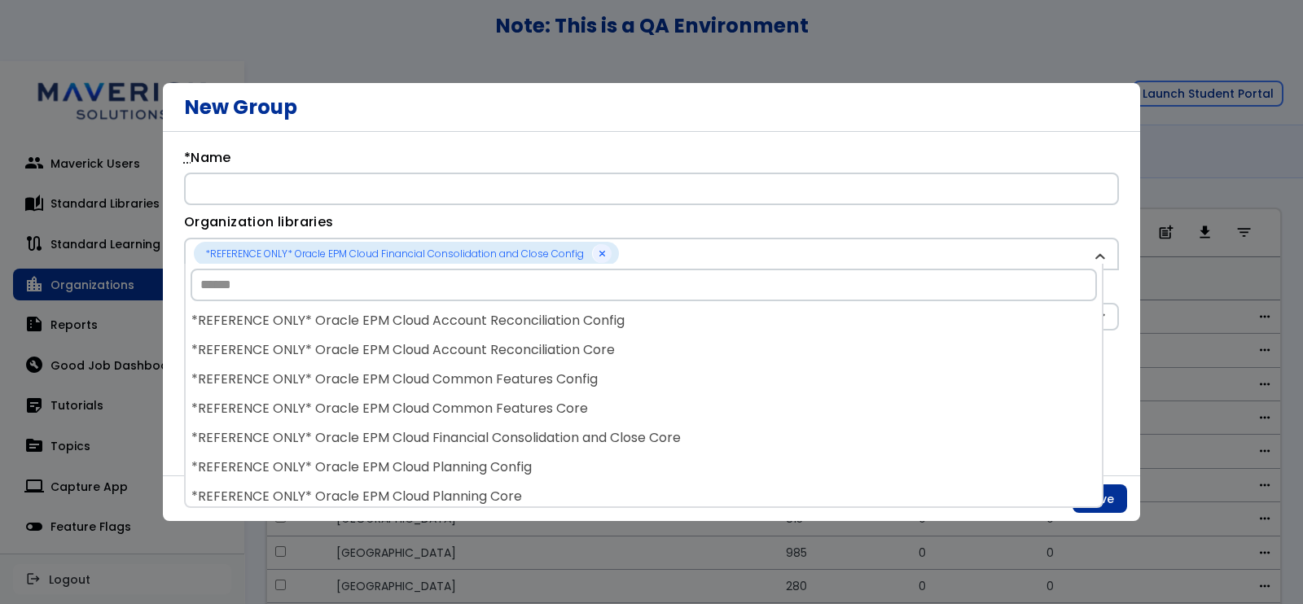
click at [436, 441] on div "*REFERENCE ONLY* Oracle EPM Cloud Financial Consolidation and Close Core" at bounding box center [644, 437] width 916 height 29
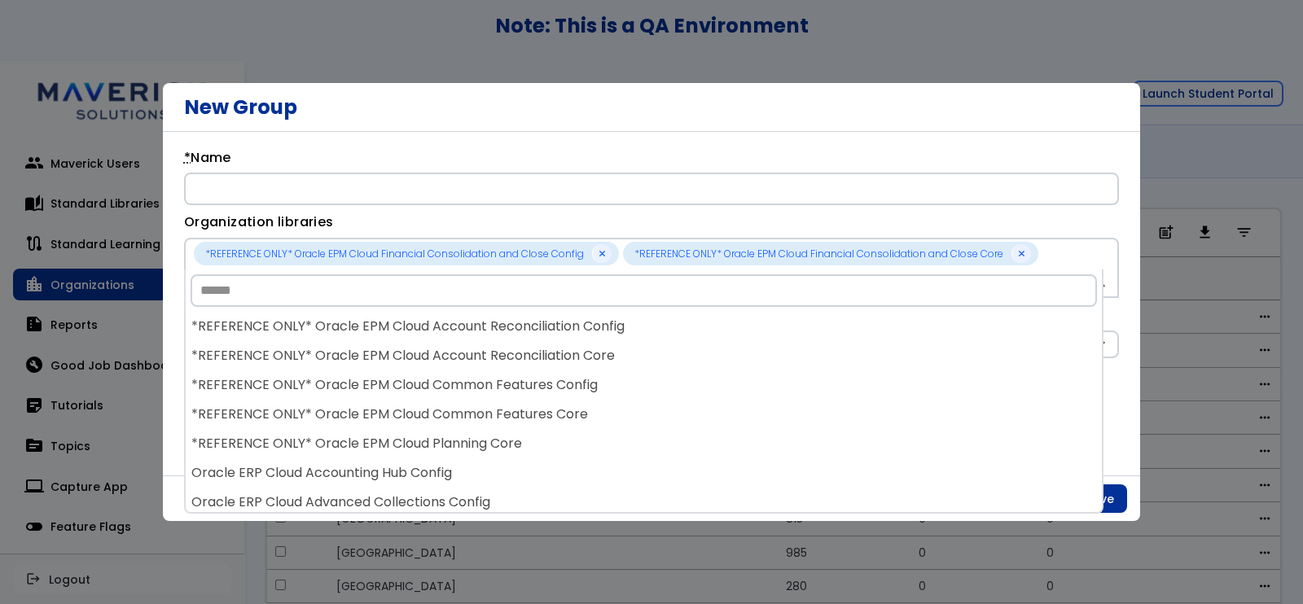
click at [436, 441] on div "*REFERENCE ONLY* Oracle EPM Cloud Planning Core" at bounding box center [644, 443] width 916 height 29
click at [436, 441] on div "*REFERENCE ONLY* Oracle EPM Cloud Account Reconciliation Config *REFERENCE ONLY…" at bounding box center [644, 412] width 916 height 200
click at [436, 429] on div "*REFERENCE ONLY* Oracle EPM Cloud Common Features Core" at bounding box center [644, 414] width 916 height 29
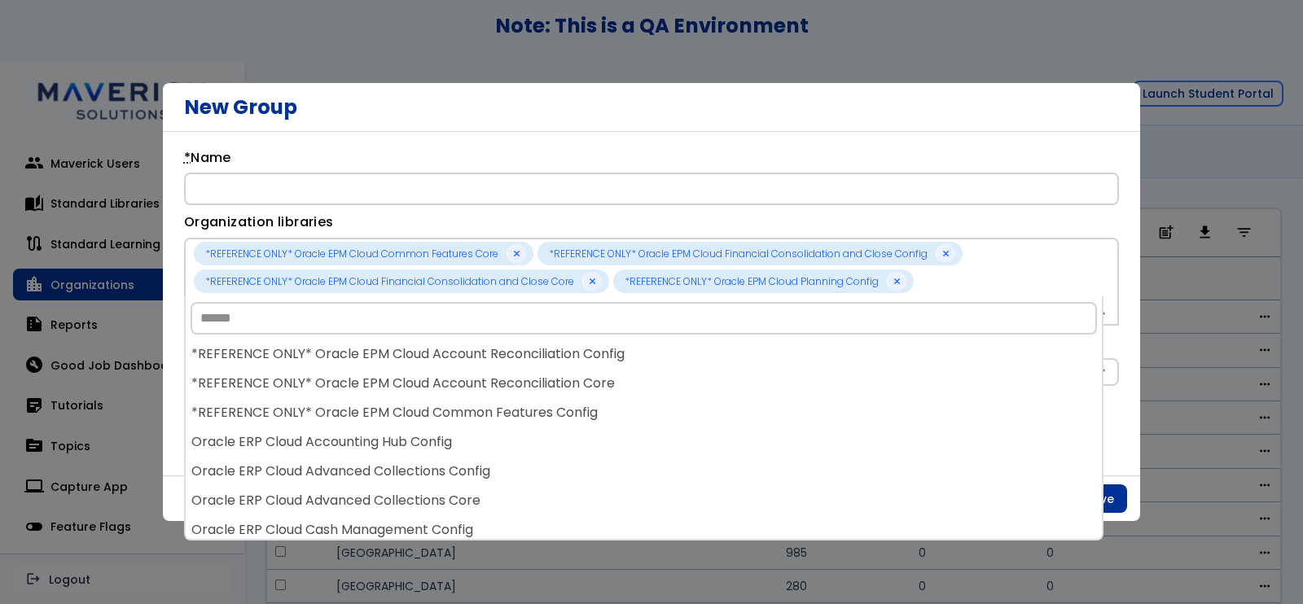
click at [436, 441] on div "Oracle ERP Cloud Accounting Hub Config" at bounding box center [644, 441] width 916 height 29
click at [436, 441] on div "*REFERENCE ONLY* Oracle EPM Cloud Account Reconciliation Config *REFERENCE ONLY…" at bounding box center [644, 439] width 916 height 200
click at [436, 427] on div "*REFERENCE ONLY* Oracle EPM Cloud Common Features Config" at bounding box center [644, 412] width 916 height 29
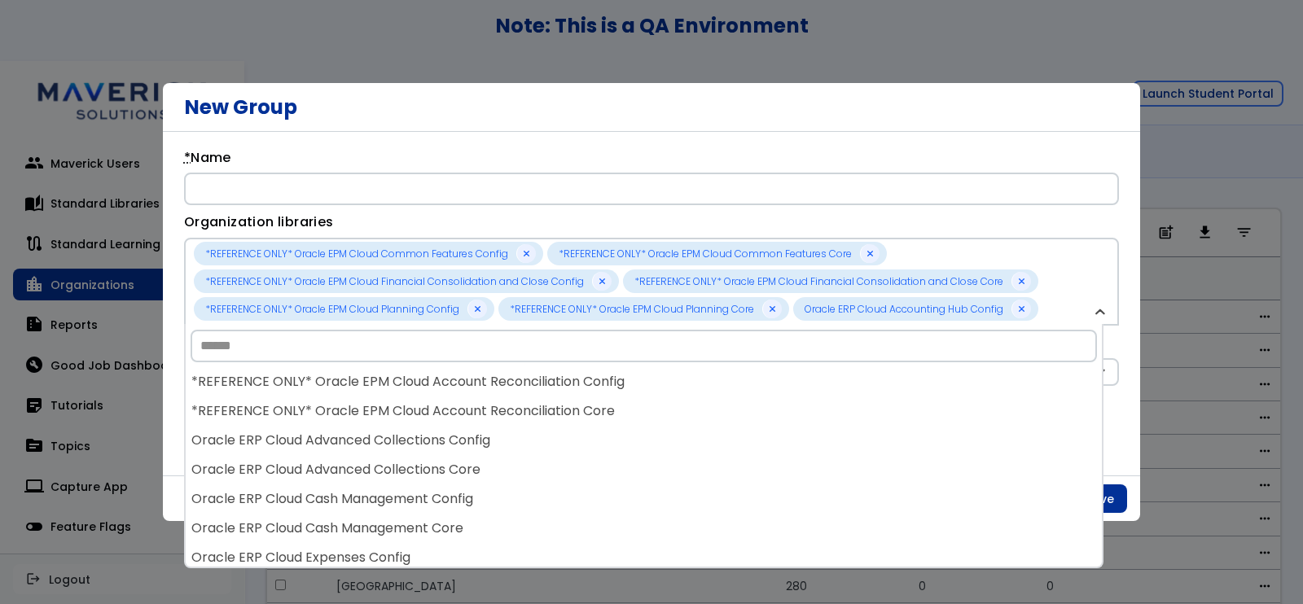
click at [436, 441] on div "Oracle ERP Cloud Advanced Collections Config" at bounding box center [644, 440] width 916 height 29
click at [436, 441] on div "*REFERENCE ONLY* Oracle EPM Cloud Account Reconciliation Config *REFERENCE ONLY…" at bounding box center [644, 467] width 916 height 200
click at [436, 426] on div "*REFERENCE ONLY* Oracle EPM Cloud Account Reconciliation Core" at bounding box center [644, 410] width 916 height 29
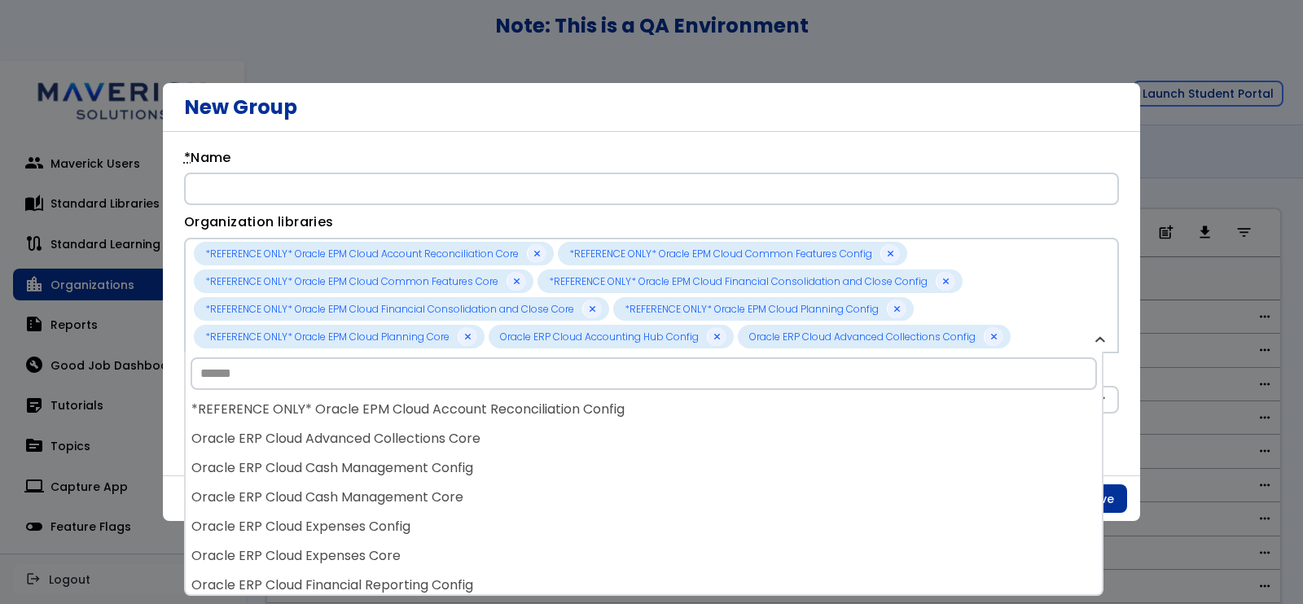
click at [436, 441] on div "Oracle ERP Cloud Advanced Collections Core" at bounding box center [644, 438] width 916 height 29
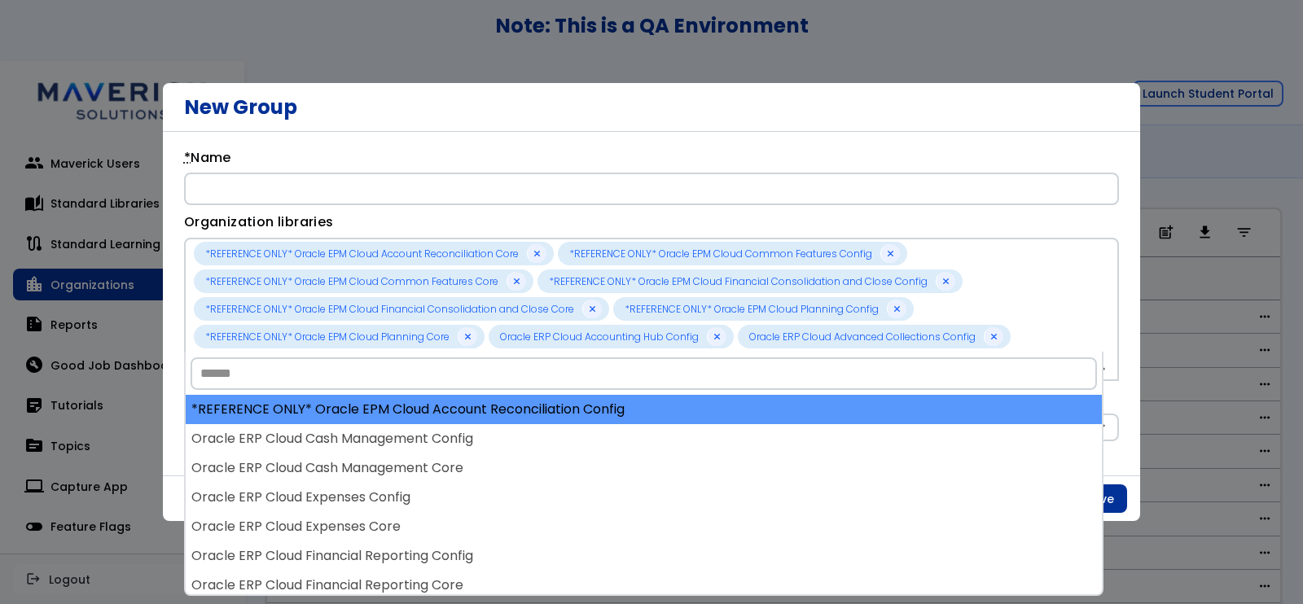
click at [440, 424] on div "*REFERENCE ONLY* Oracle EPM Cloud Account Reconciliation Config" at bounding box center [644, 409] width 916 height 29
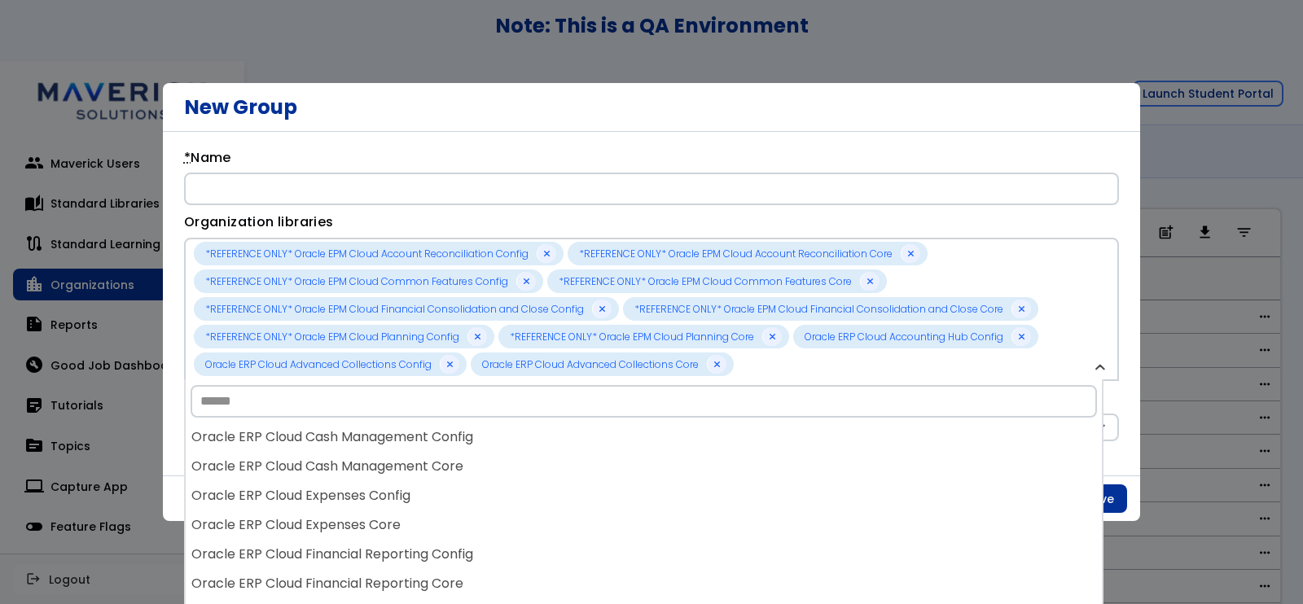
click at [440, 449] on div "Oracle ERP Cloud Cash Management Config" at bounding box center [644, 437] width 916 height 29
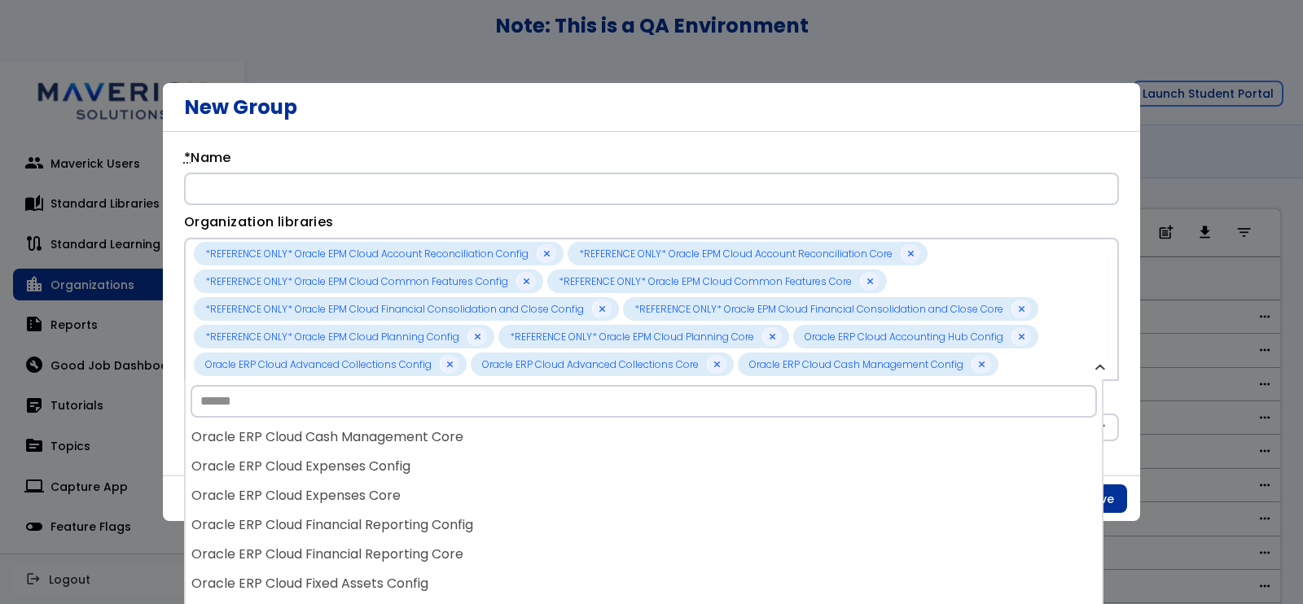
click at [440, 449] on div "Oracle ERP Cloud Cash Management Core" at bounding box center [644, 437] width 916 height 29
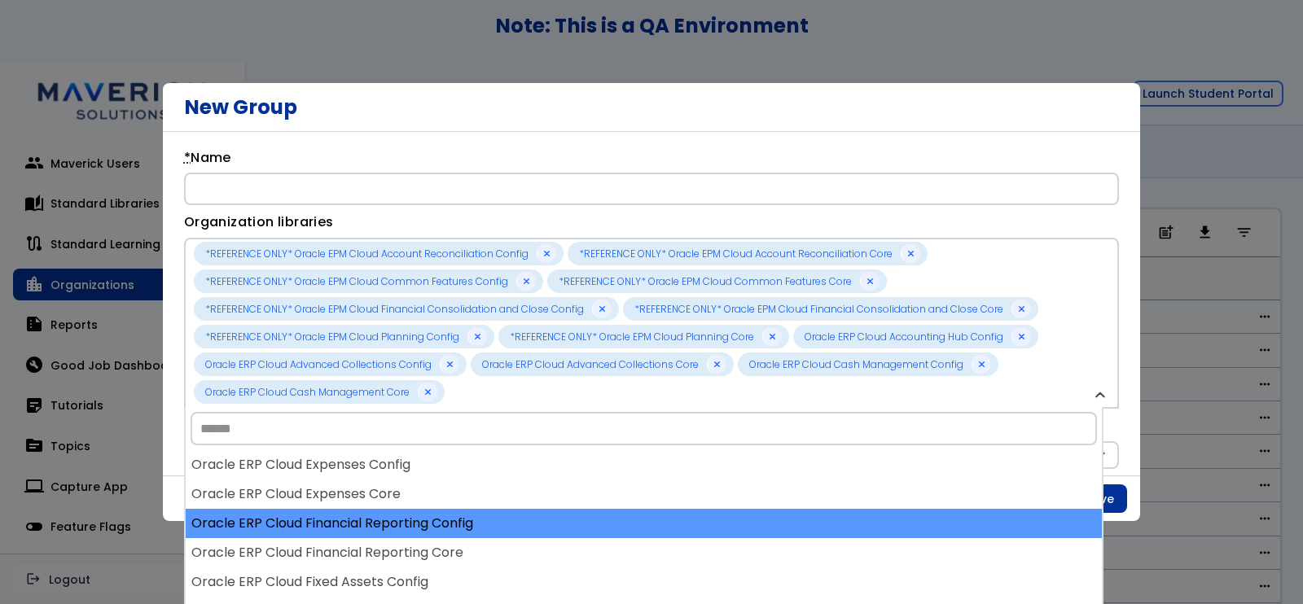
click at [451, 519] on div "Oracle ERP Cloud Financial Reporting Config" at bounding box center [644, 523] width 916 height 29
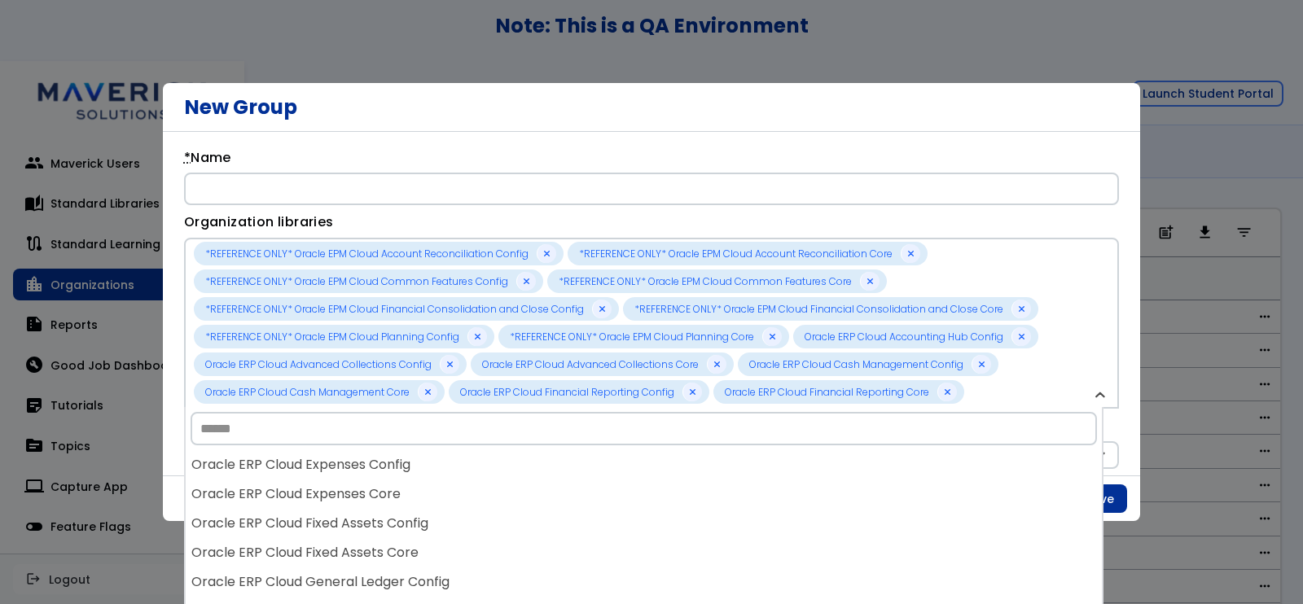
click at [451, 519] on div "Oracle ERP Cloud Fixed Assets Config" at bounding box center [644, 523] width 916 height 29
click at [451, 519] on div "Oracle ERP Cloud Fixed Assets Core" at bounding box center [644, 523] width 916 height 29
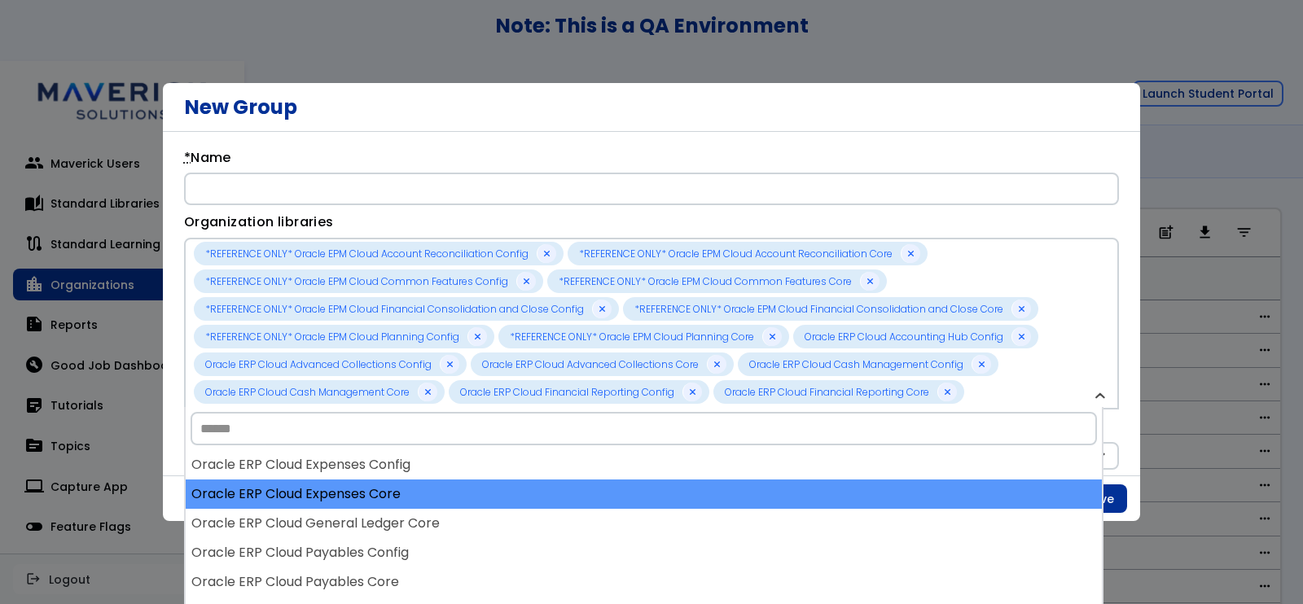
click at [449, 505] on div "Oracle ERP Cloud Expenses Core" at bounding box center [644, 494] width 916 height 29
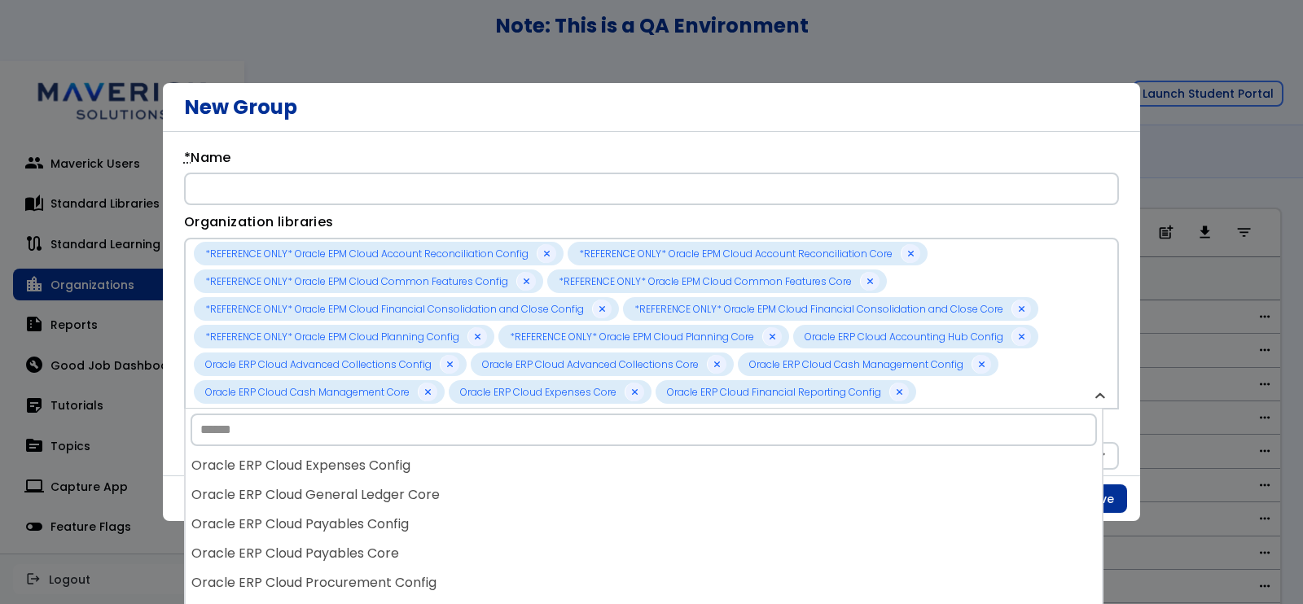
click at [449, 505] on div "Oracle ERP Cloud General Ledger Core" at bounding box center [644, 494] width 916 height 29
click at [449, 505] on div "Oracle ERP Cloud Payables Config" at bounding box center [644, 494] width 916 height 29
click at [449, 505] on div "Oracle ERP Cloud Payables Core" at bounding box center [644, 494] width 916 height 29
click at [449, 505] on div "Oracle ERP Cloud Procurement Core" at bounding box center [644, 494] width 916 height 29
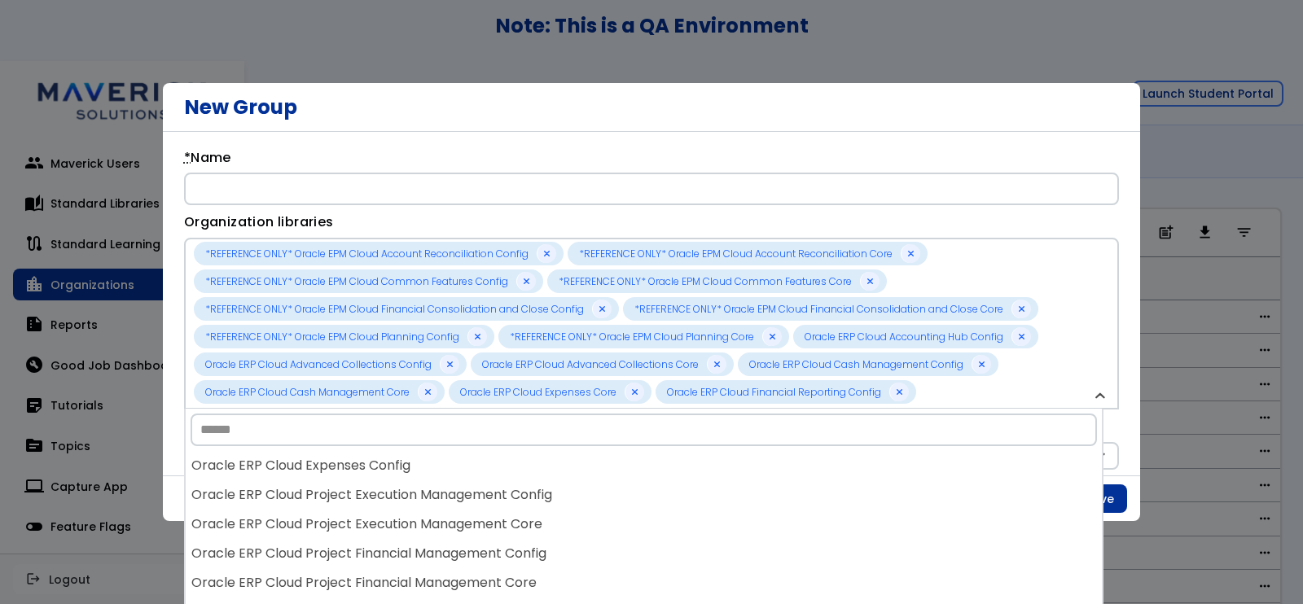
click at [449, 505] on div "Oracle ERP Cloud Project Execution Management Config" at bounding box center [644, 494] width 916 height 29
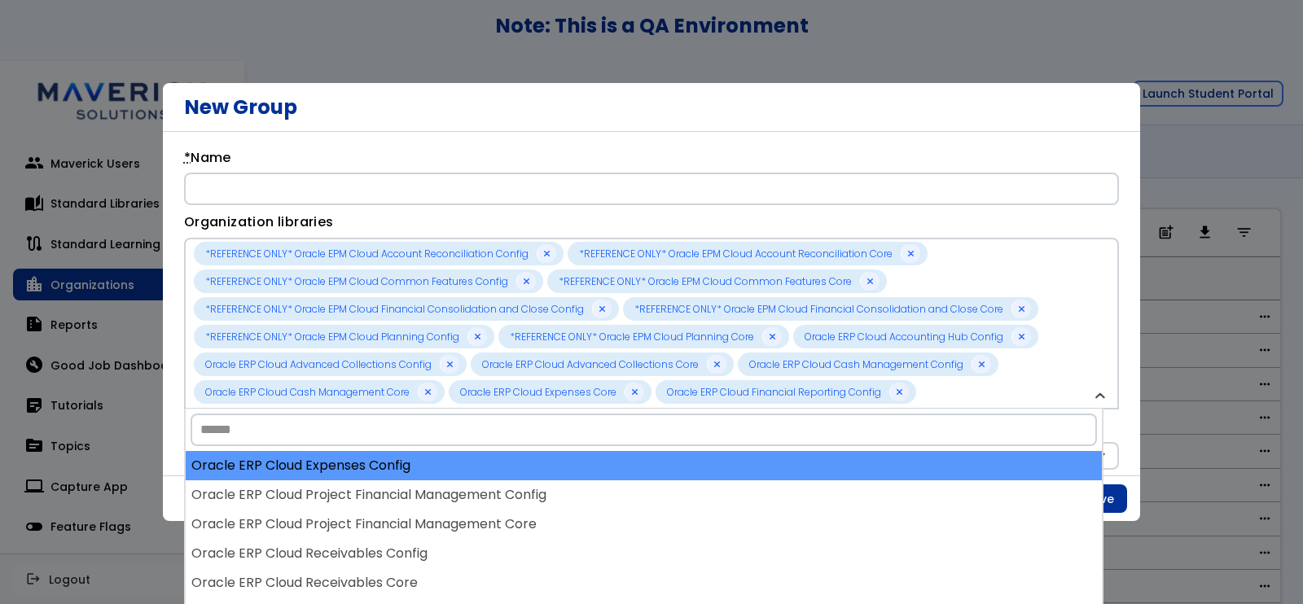
click at [401, 467] on div "Oracle ERP Cloud Expenses Config" at bounding box center [644, 465] width 916 height 29
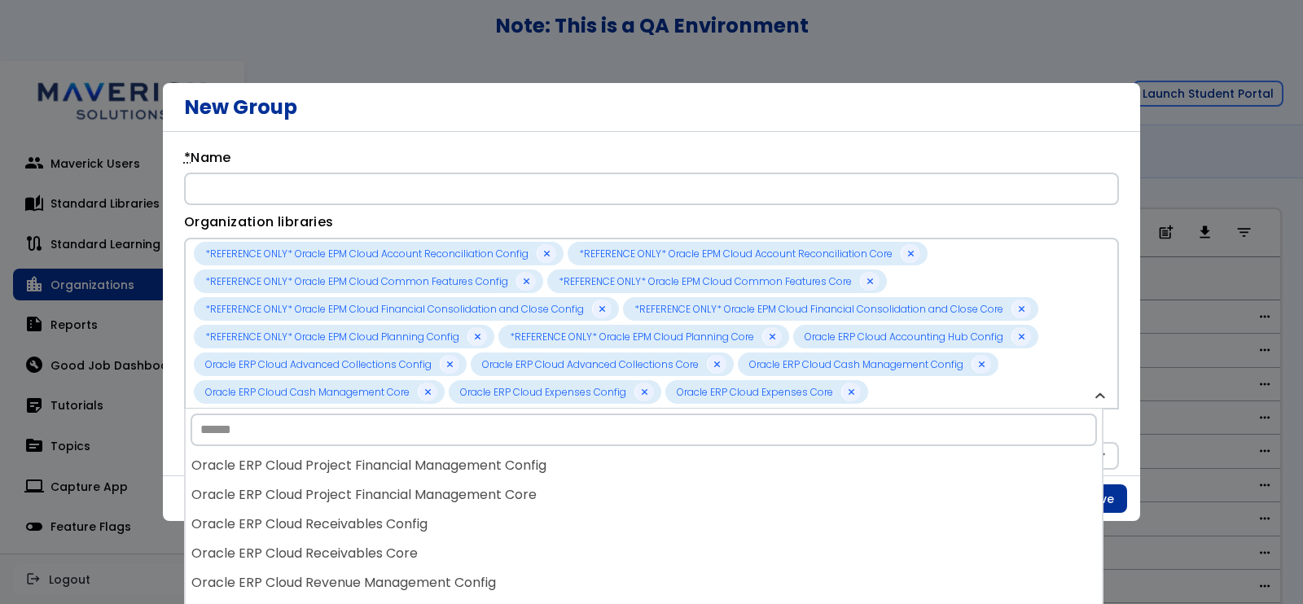
click at [401, 467] on div "Oracle ERP Cloud Project Financial Management Config" at bounding box center [644, 465] width 916 height 29
click at [401, 467] on div "Oracle ERP Cloud Receivables Config" at bounding box center [644, 465] width 916 height 29
click at [401, 467] on div "Oracle ERP Cloud Receivables Core" at bounding box center [644, 465] width 916 height 29
click at [401, 467] on div "Oracle ERP Cloud Revenue Management Core" at bounding box center [644, 465] width 916 height 29
click at [401, 467] on div "Oracle ERP Cloud Risk Management Config" at bounding box center [644, 465] width 916 height 29
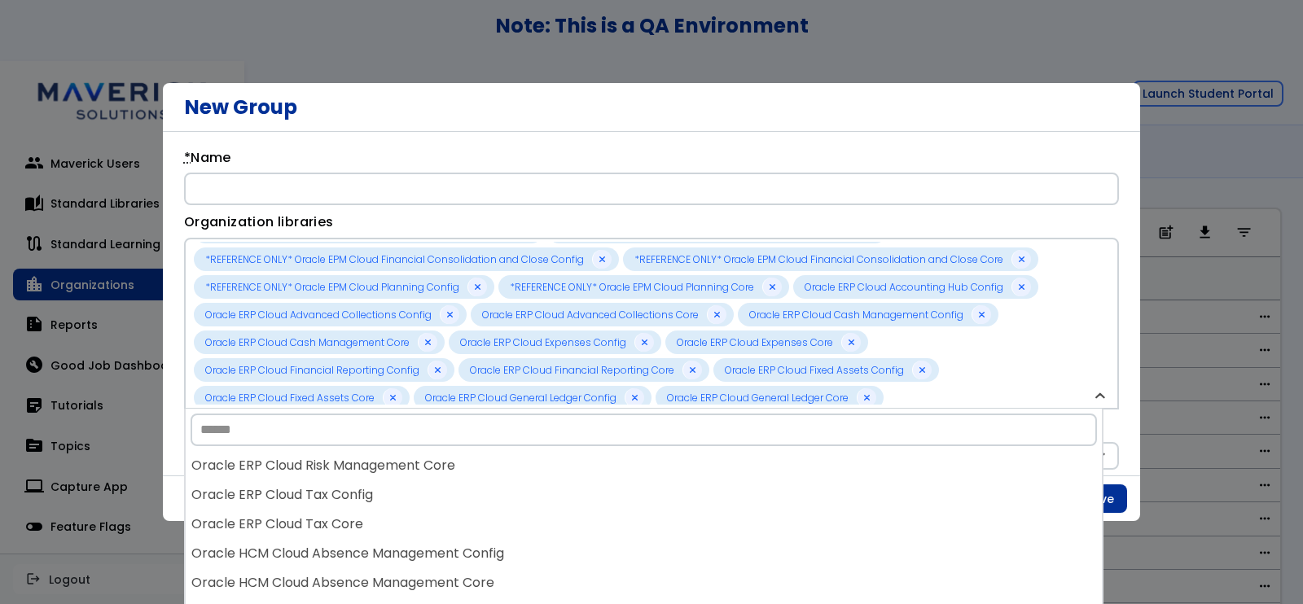
scroll to position [0, 0]
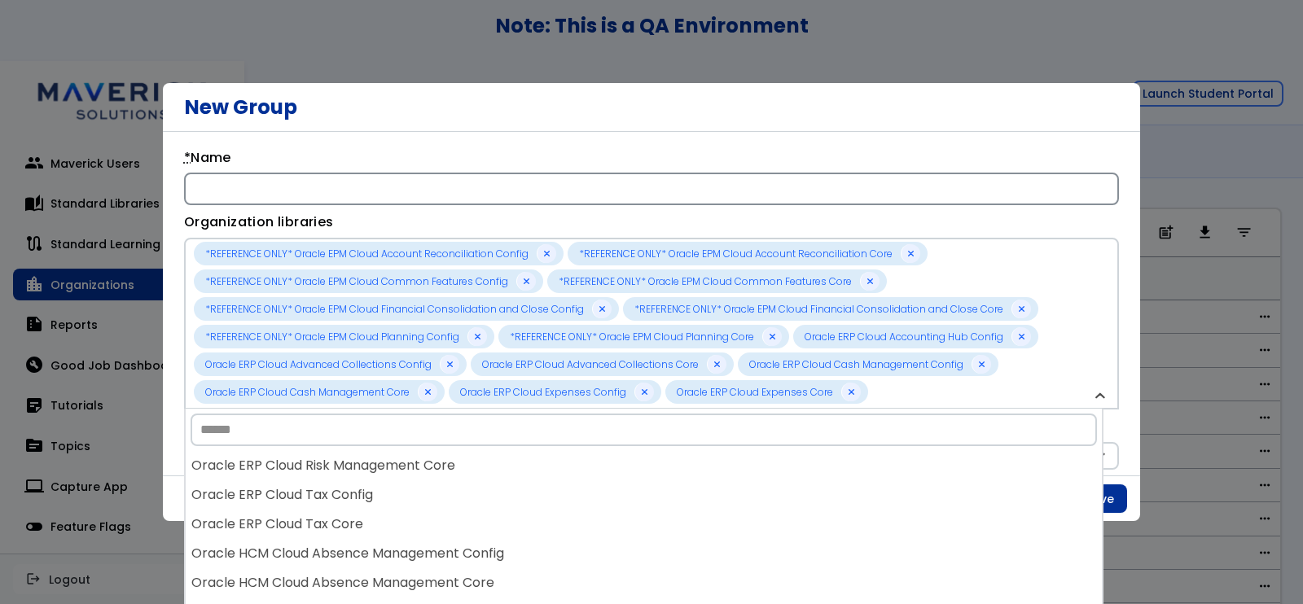
click at [414, 197] on input "* Name" at bounding box center [651, 189] width 935 height 33
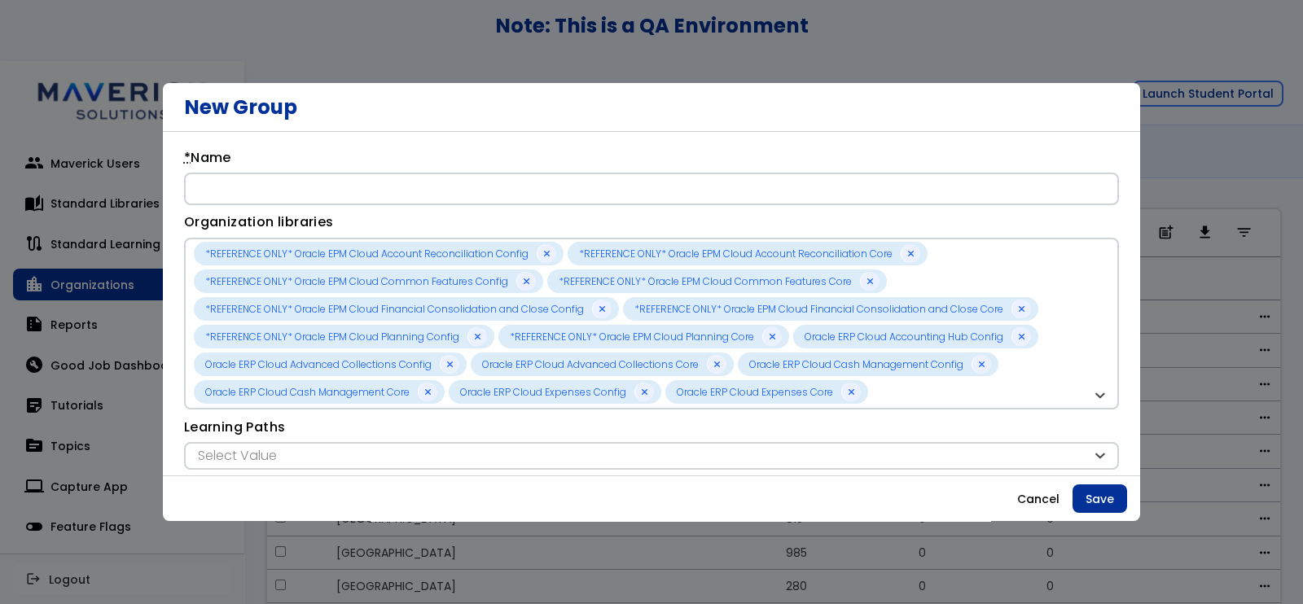
click at [636, 428] on div "**********" at bounding box center [651, 444] width 935 height 52
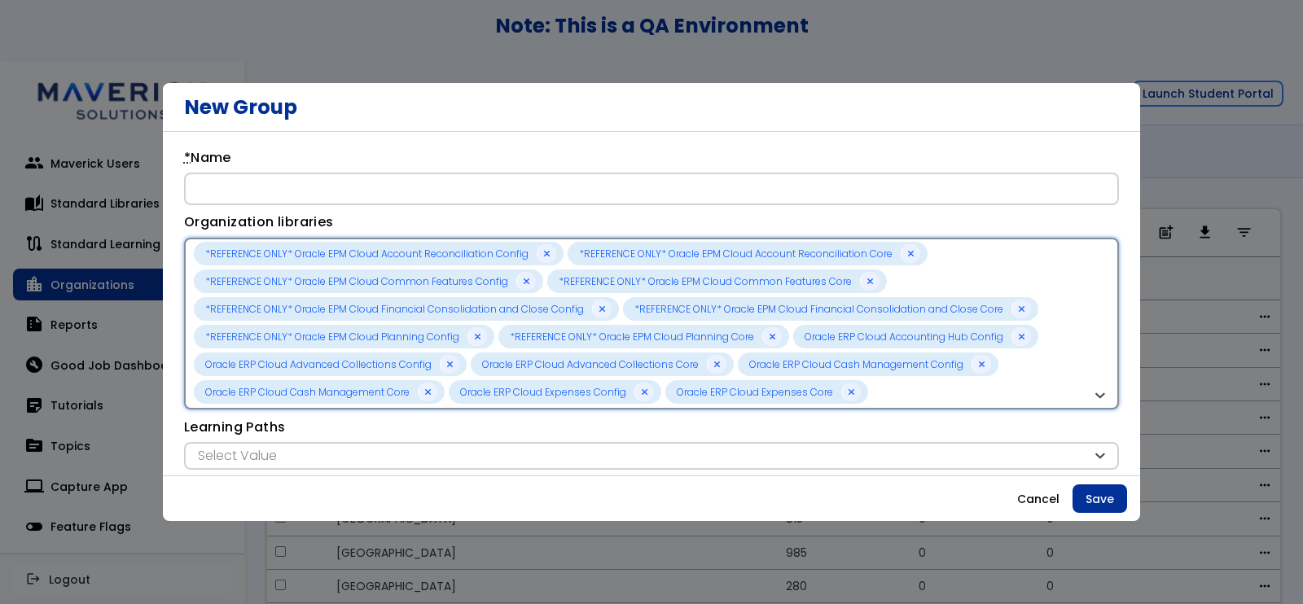
click at [958, 384] on div "*REFERENCE ONLY* Oracle EPM Cloud Account Reconciliation Config *REFERENCE ONLY…" at bounding box center [643, 323] width 898 height 163
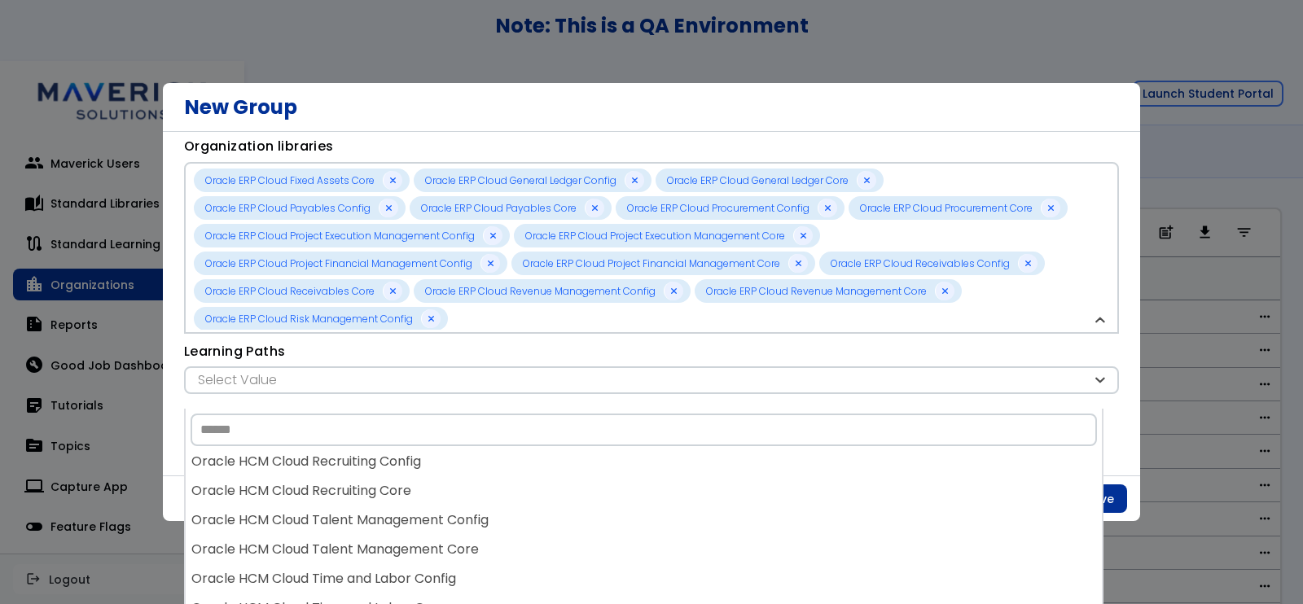
scroll to position [122, 0]
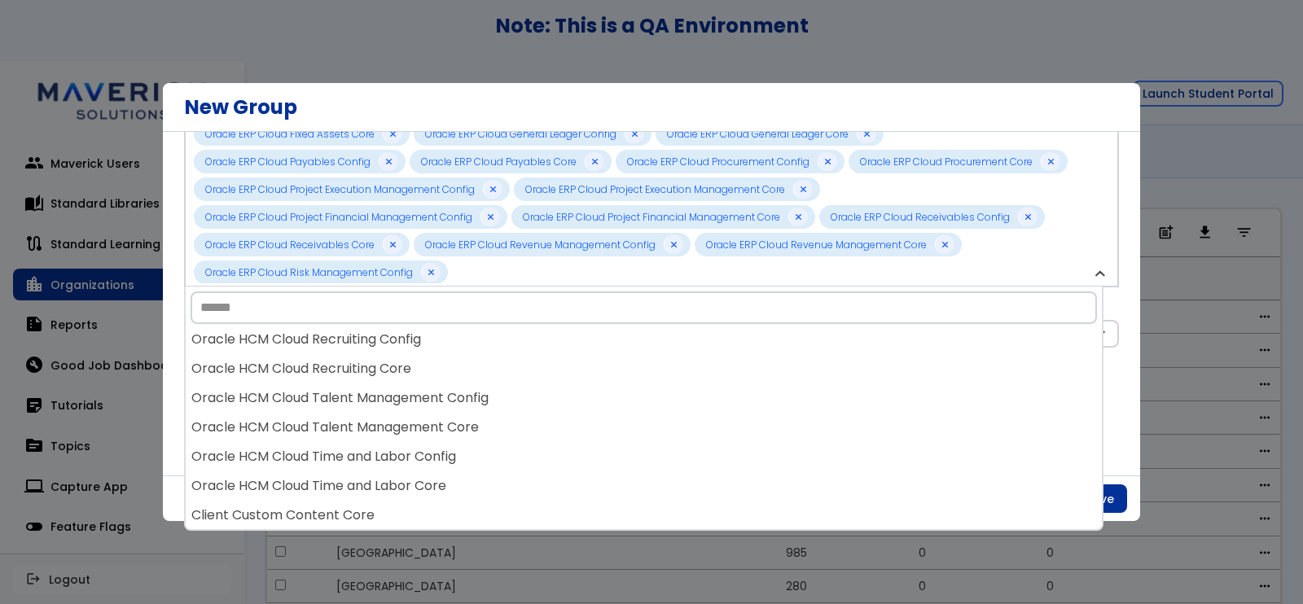
click at [1111, 413] on div "**********" at bounding box center [651, 304] width 977 height 344
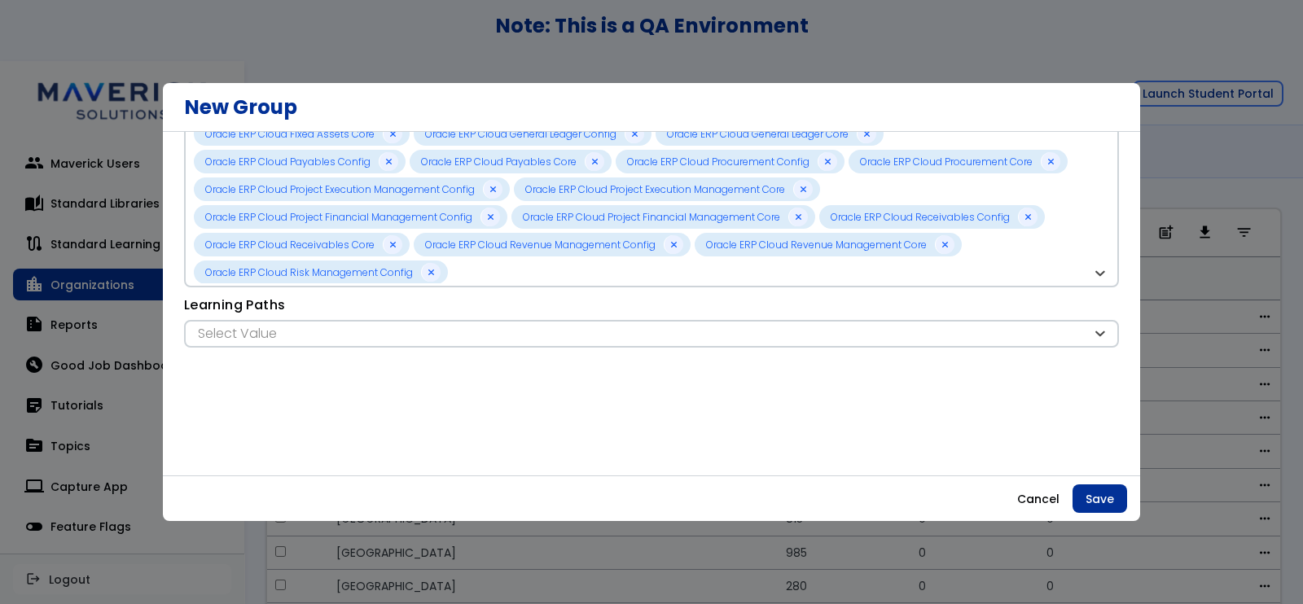
click at [1135, 55] on div at bounding box center [651, 302] width 1303 height 604
click at [1034, 503] on button "Cancel" at bounding box center [1038, 498] width 68 height 29
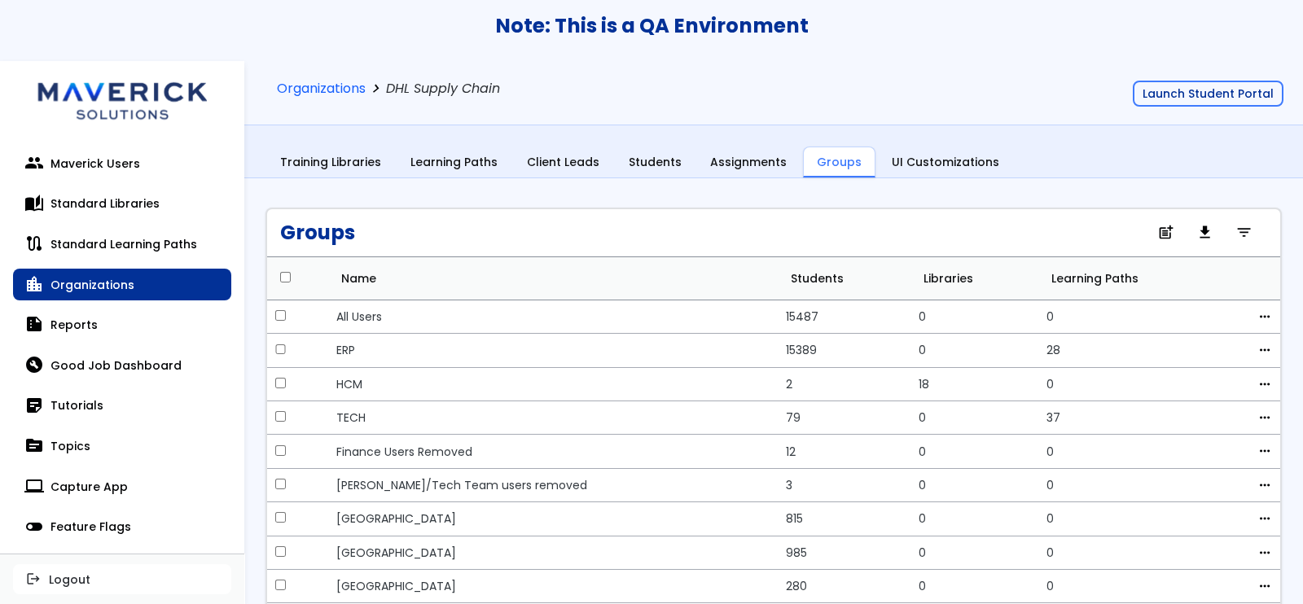
click at [1049, 185] on div "Organizations chevron_right DHL Supply Chain Launch Student Portal Training Lib…" at bounding box center [773, 130] width 1058 height 139
click at [1089, 121] on div "Organizations chevron_right DHL Supply Chain Launch Student Portal" at bounding box center [773, 93] width 1058 height 64
drag, startPoint x: 1079, startPoint y: 138, endPoint x: 1044, endPoint y: 131, distance: 35.6
click at [1079, 138] on div "Organizations chevron_right DHL Supply Chain Launch Student Portal Training Lib…" at bounding box center [773, 120] width 1058 height 118
